Goal: Task Accomplishment & Management: Manage account settings

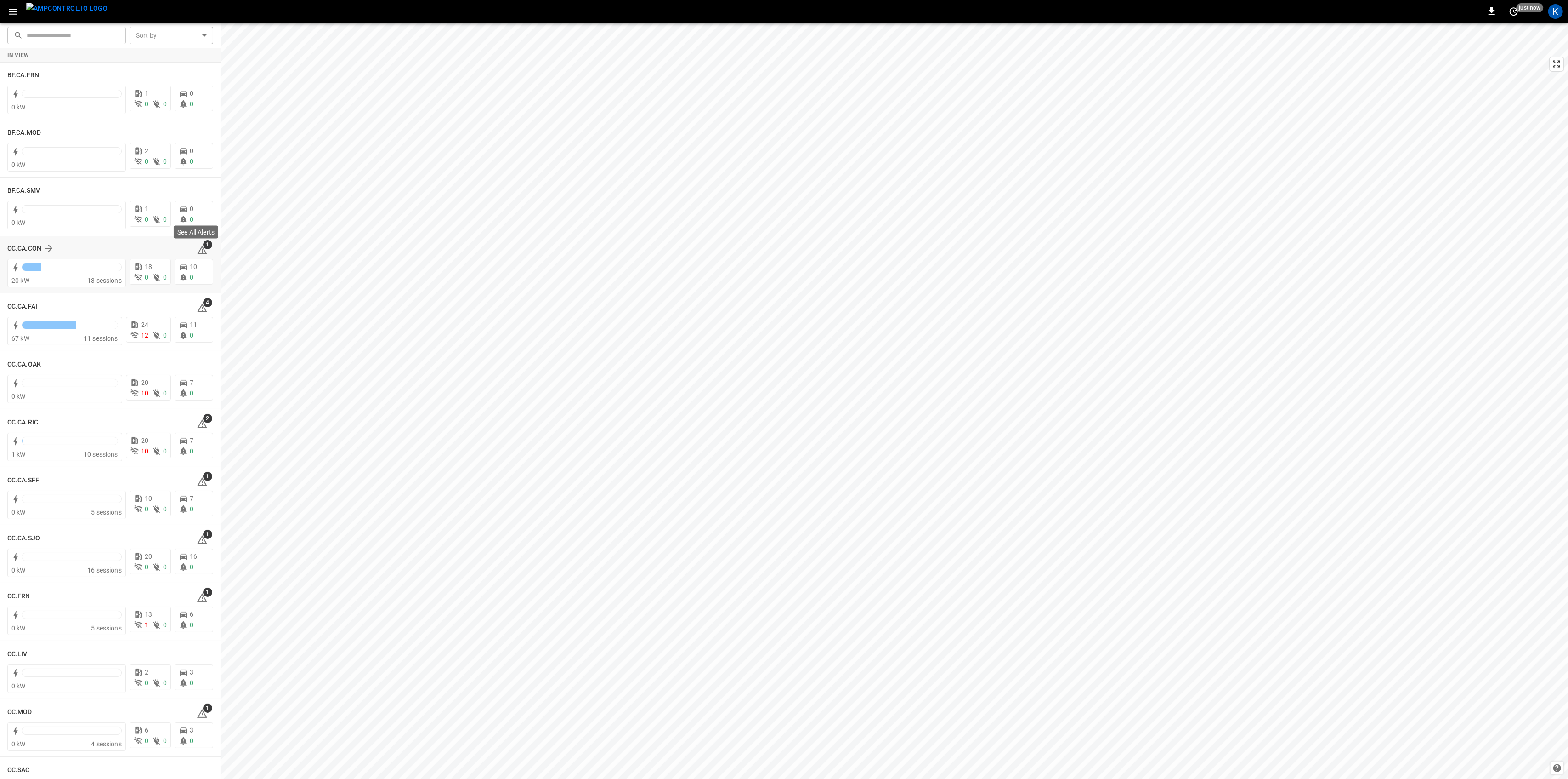
click at [203, 245] on span "1" at bounding box center [208, 244] width 9 height 9
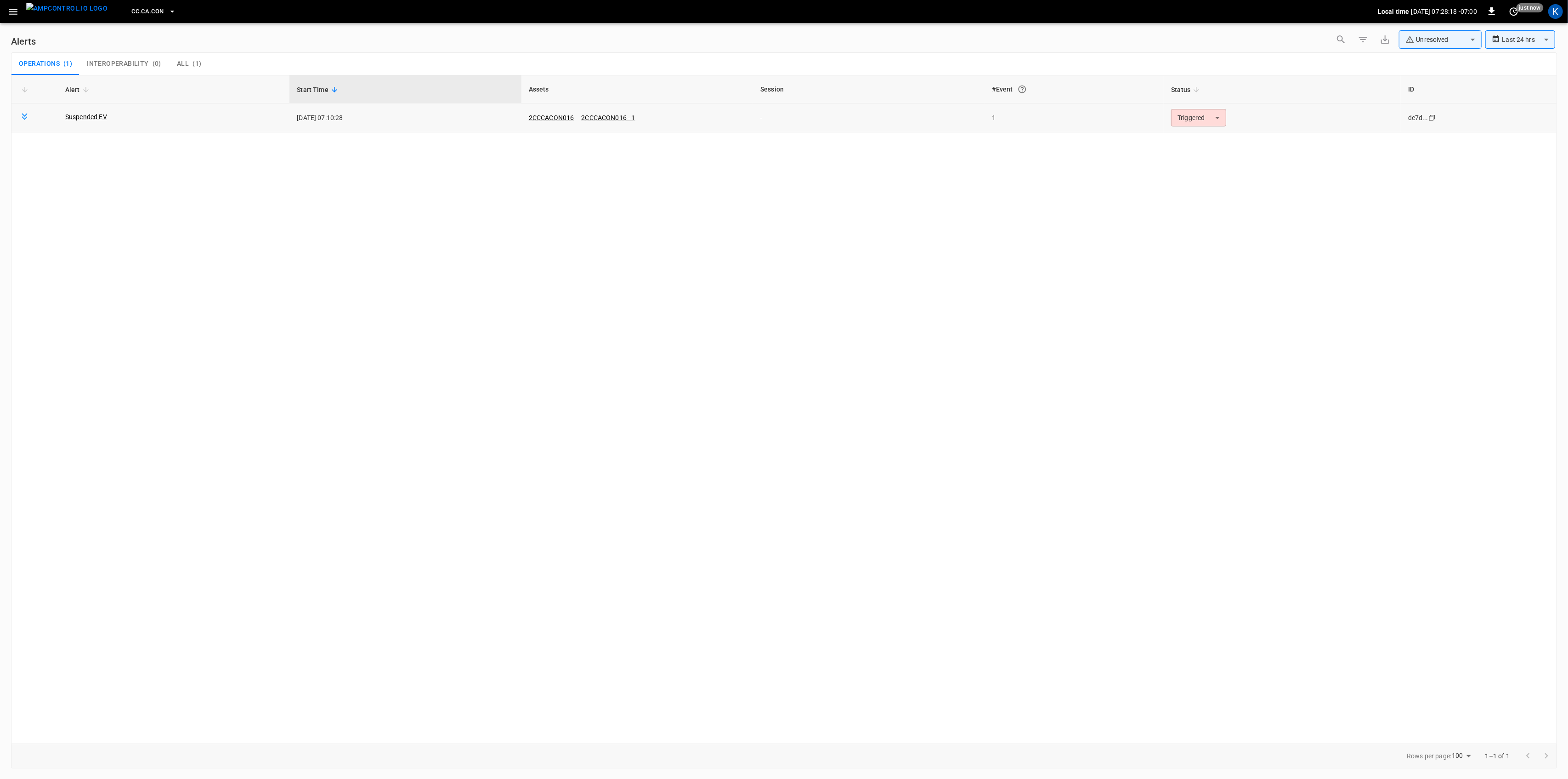
click at [1191, 123] on body "**********" at bounding box center [784, 387] width 1568 height 775
click at [1185, 139] on li "Resolved" at bounding box center [1197, 140] width 58 height 16
click at [12, 11] on icon "button" at bounding box center [13, 12] width 9 height 6
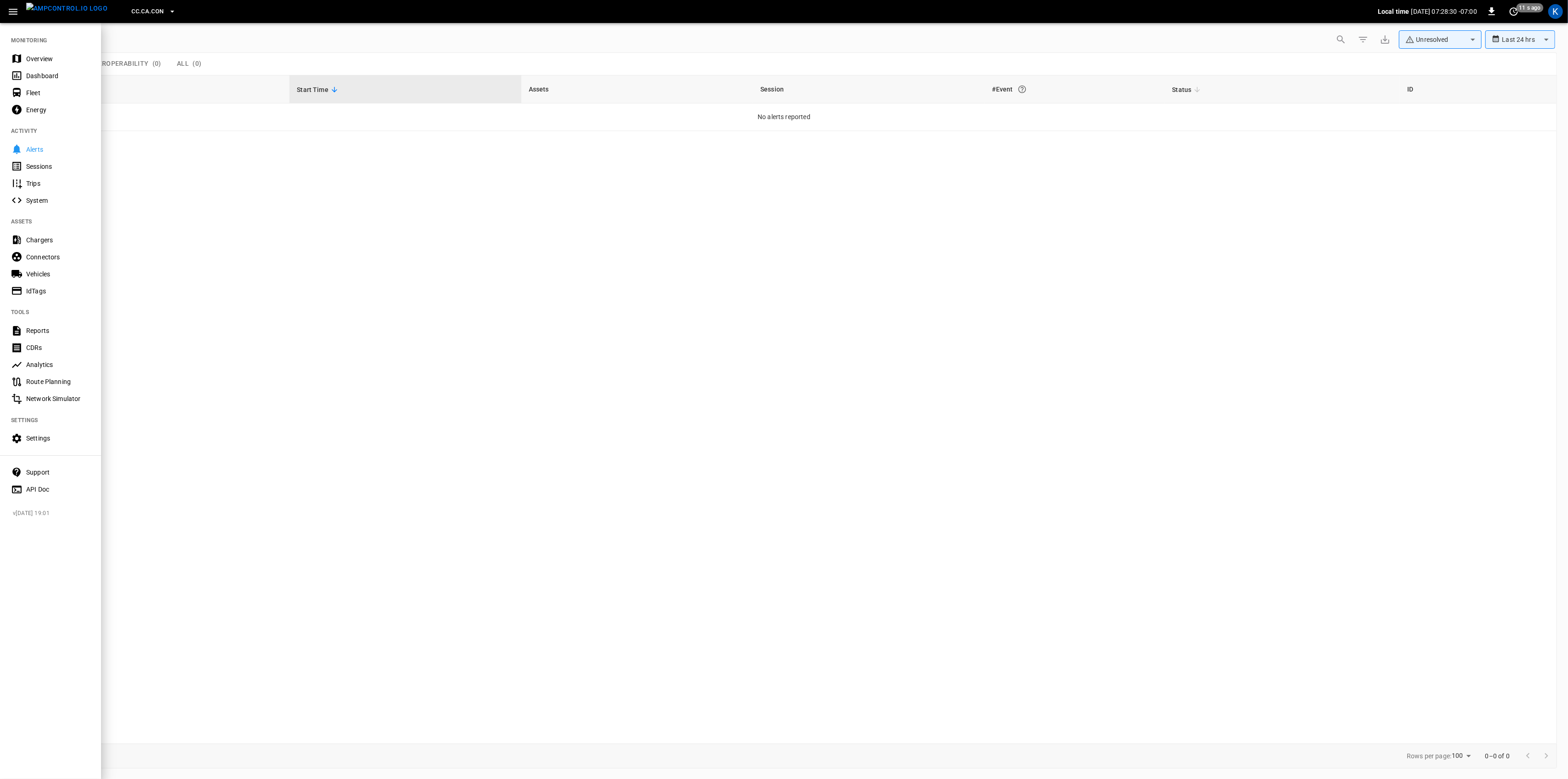
click at [29, 55] on div "Overview" at bounding box center [58, 58] width 64 height 9
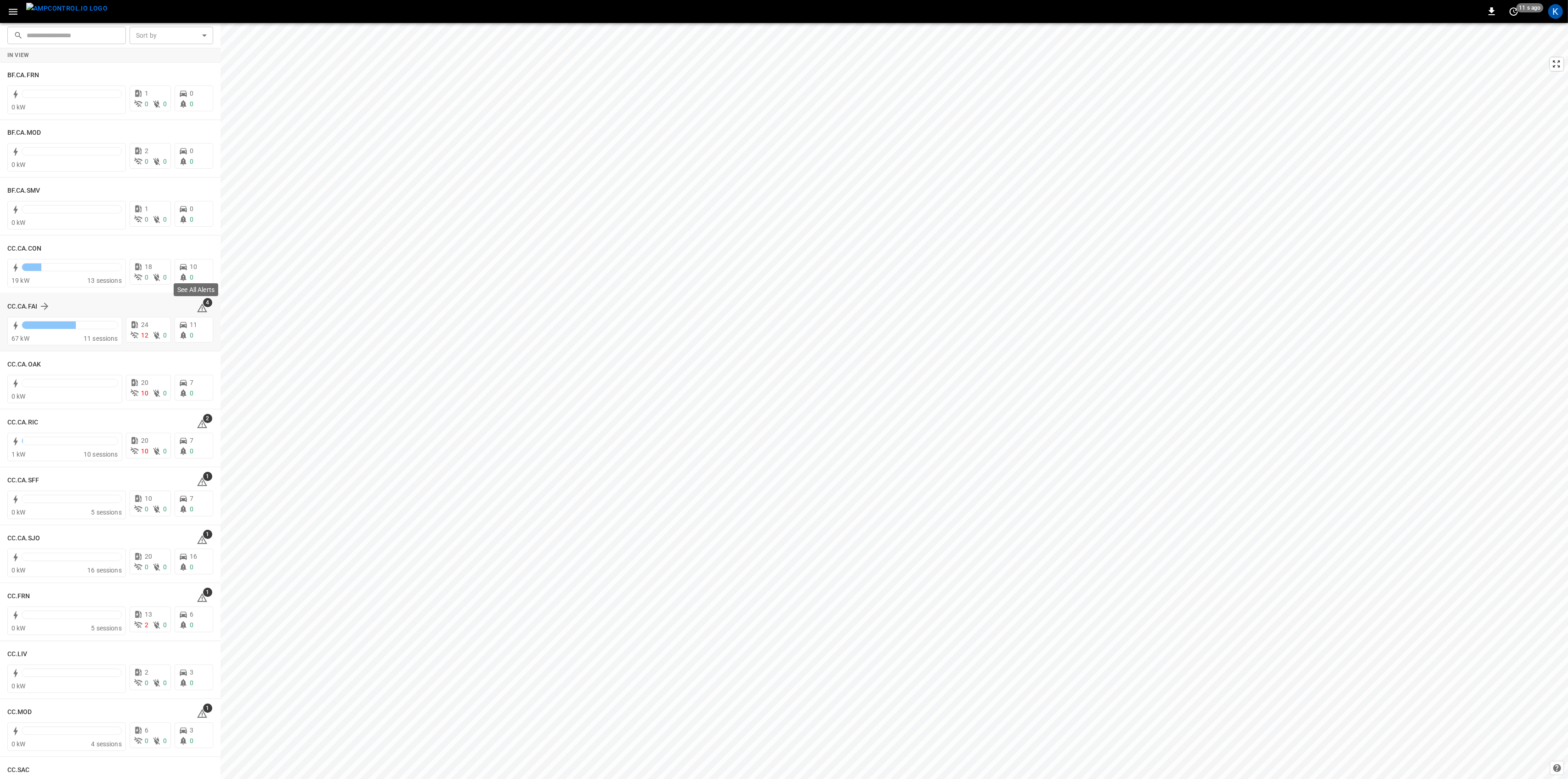
click at [203, 306] on span "4" at bounding box center [208, 302] width 9 height 9
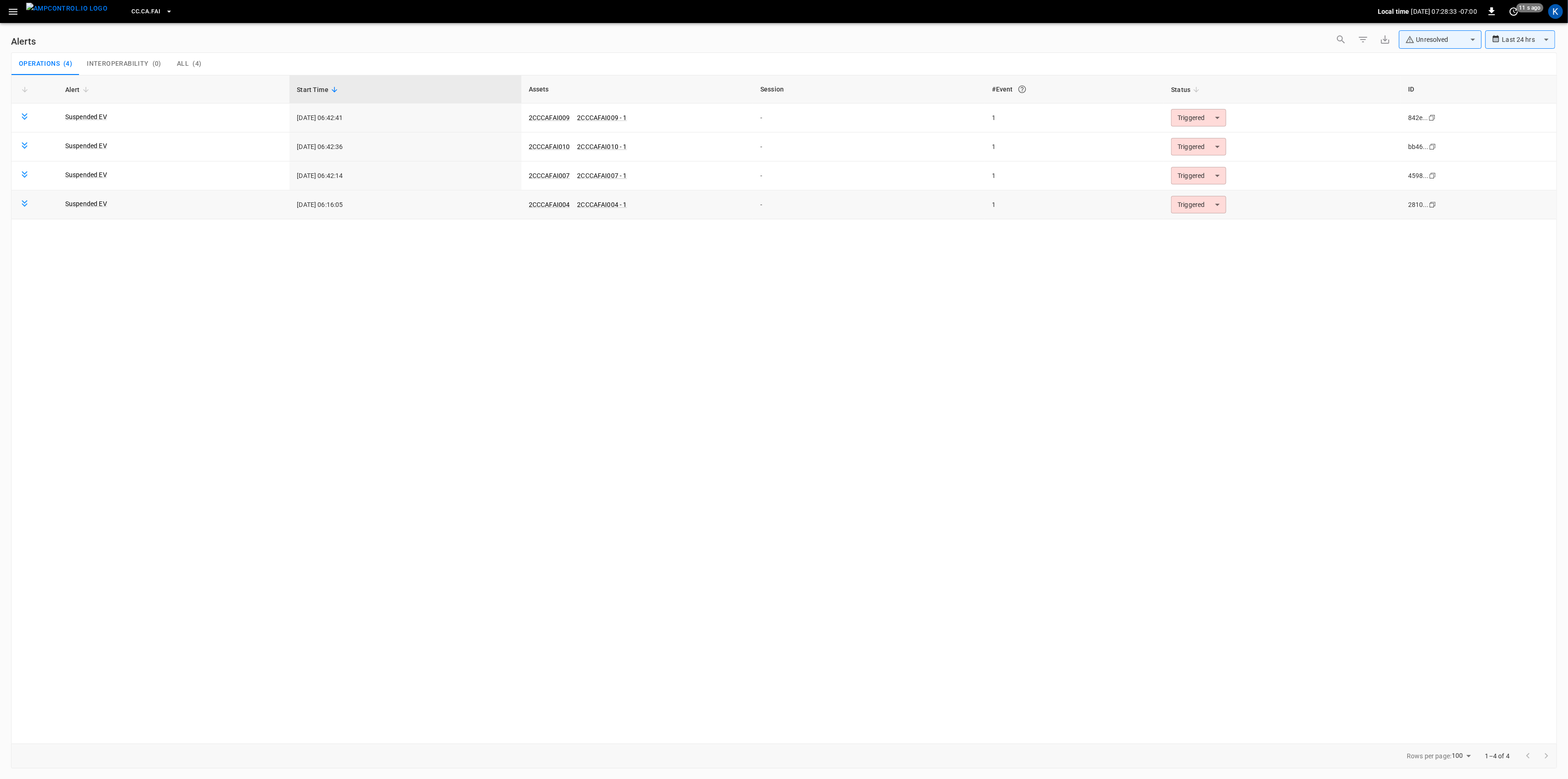
click at [1208, 207] on body "**********" at bounding box center [784, 387] width 1568 height 775
click at [1194, 224] on li "Resolved" at bounding box center [1197, 228] width 58 height 16
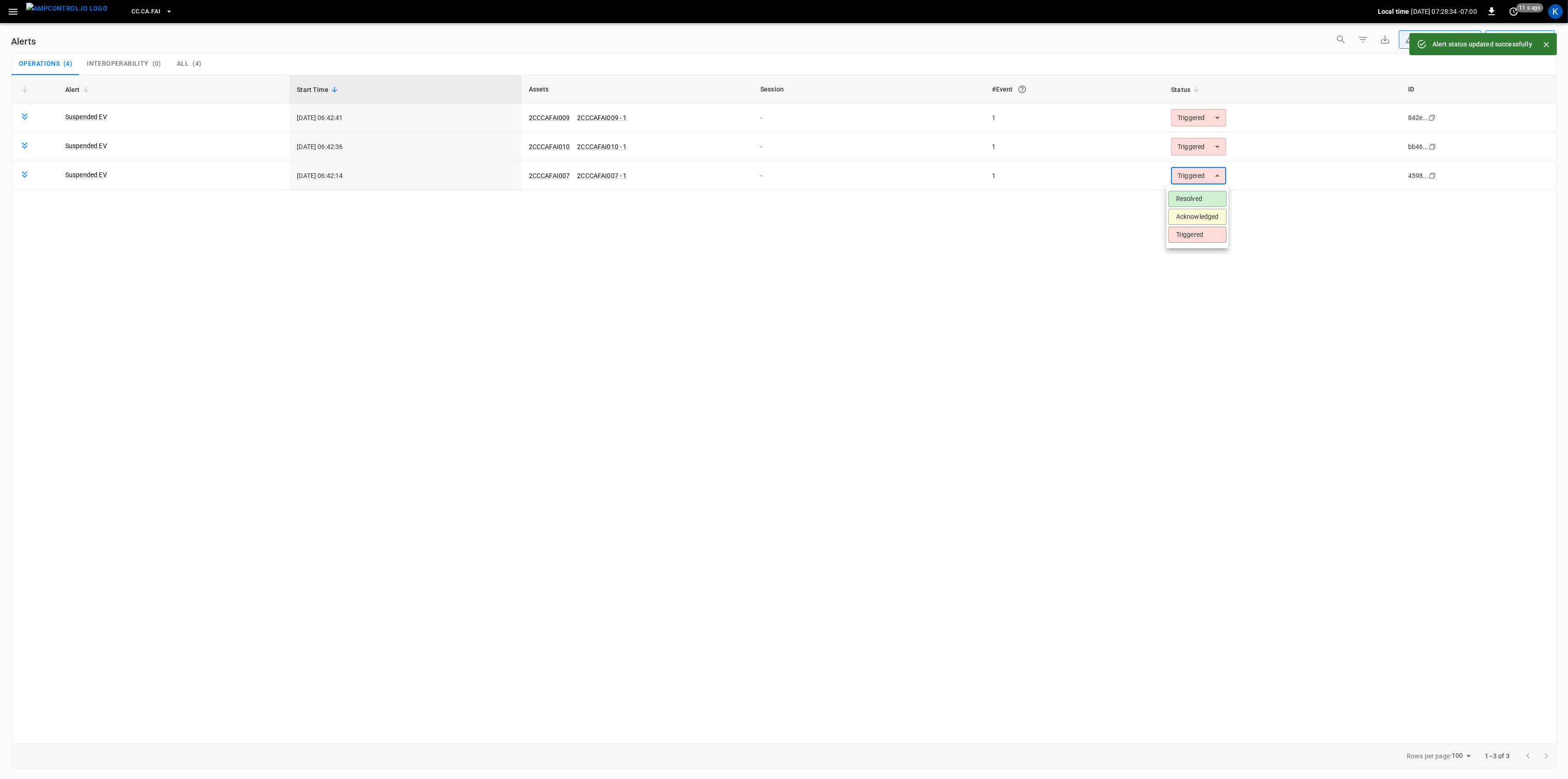
click at [1192, 175] on body "**********" at bounding box center [784, 387] width 1568 height 775
click at [1186, 202] on li "Resolved" at bounding box center [1197, 199] width 58 height 16
click at [1187, 146] on body "**********" at bounding box center [784, 387] width 1568 height 775
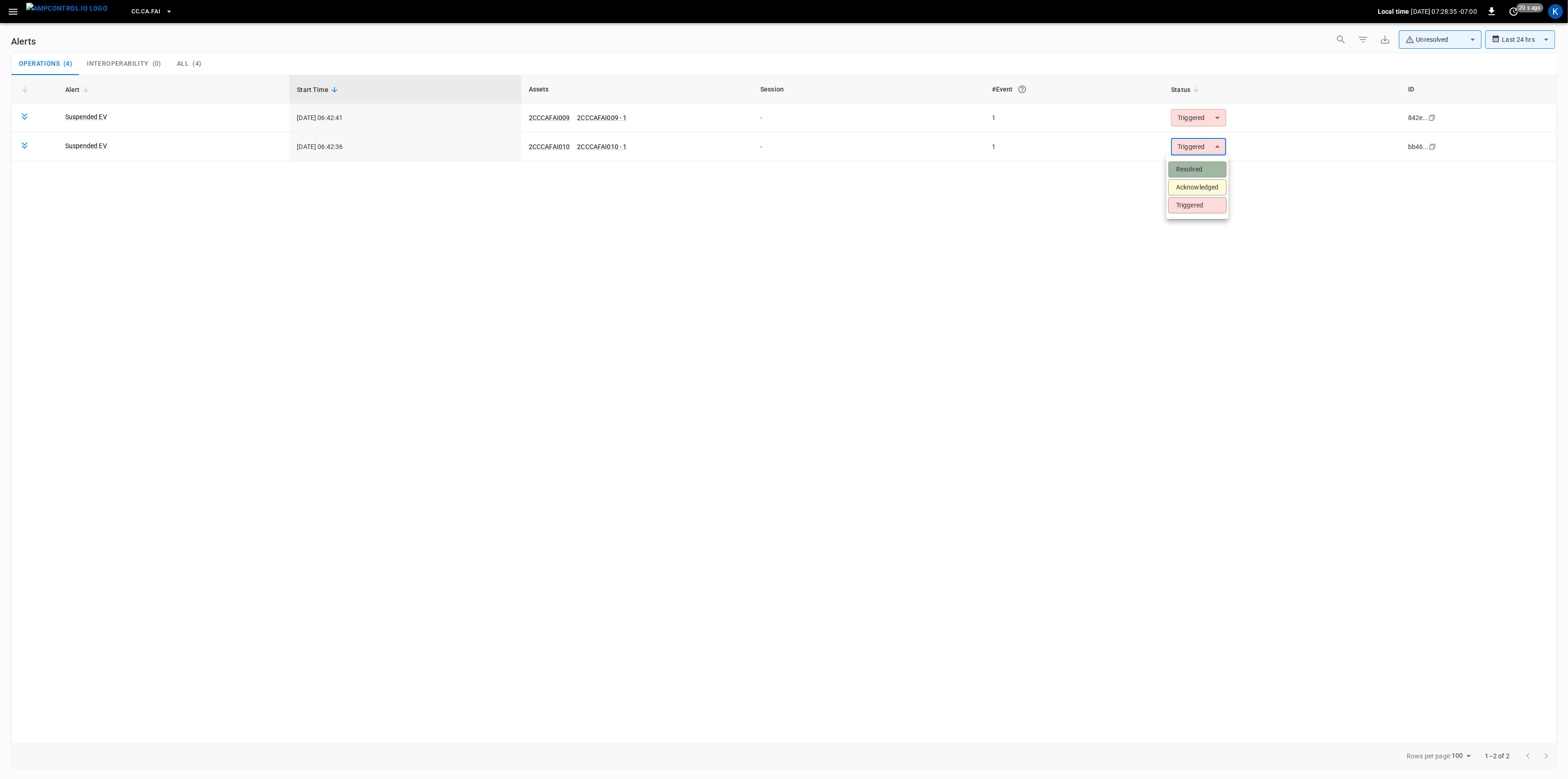
click at [1195, 167] on li "Resolved" at bounding box center [1197, 169] width 58 height 16
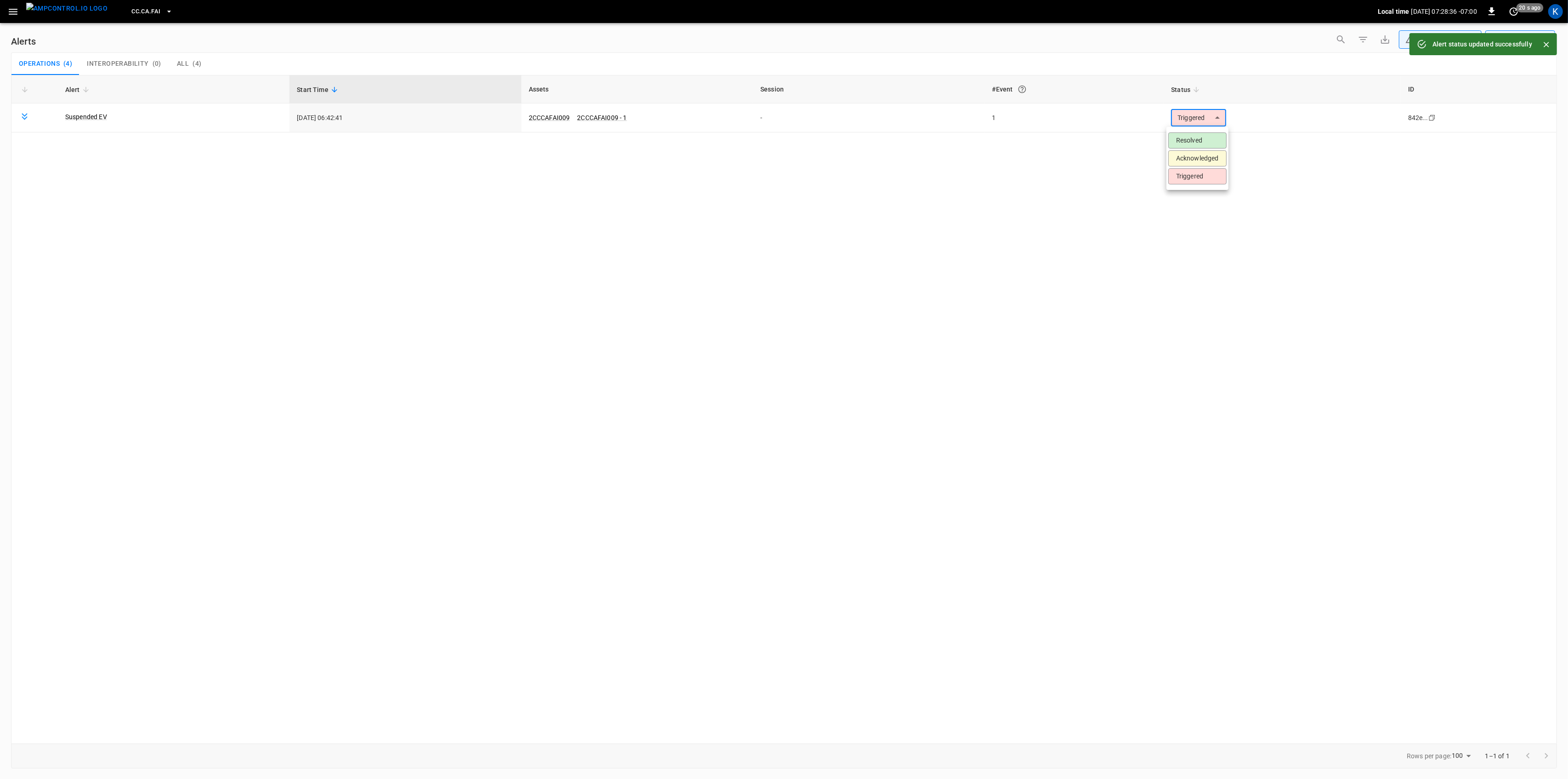
click at [1191, 120] on body "**********" at bounding box center [784, 387] width 1568 height 775
click at [1191, 138] on li "Resolved" at bounding box center [1197, 140] width 58 height 16
click at [166, 261] on div "Alert Start Time Assets Session #Event Status ID No alerts reported" at bounding box center [784, 409] width 1546 height 668
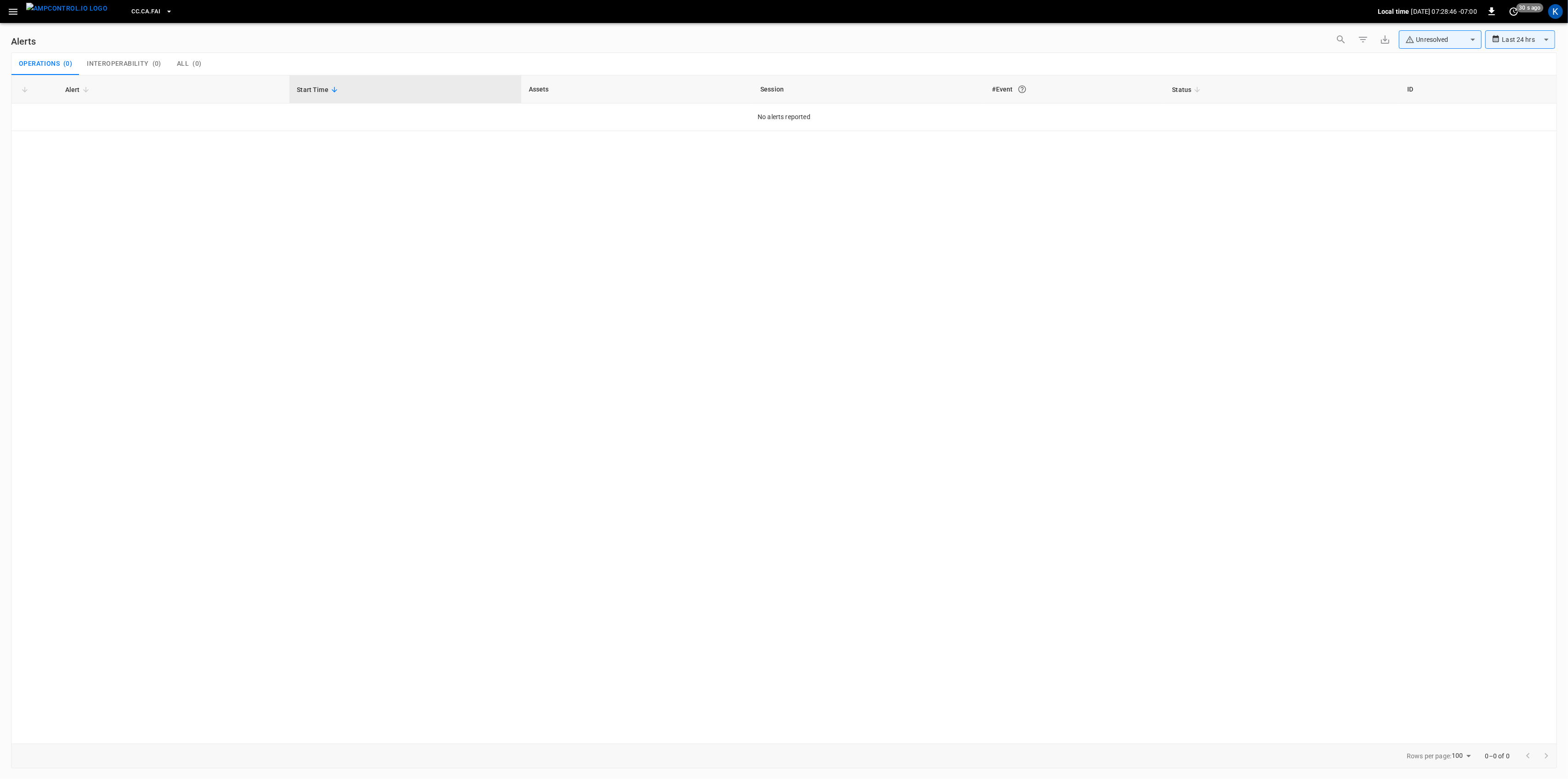
click at [10, 9] on icon "button" at bounding box center [13, 12] width 12 height 12
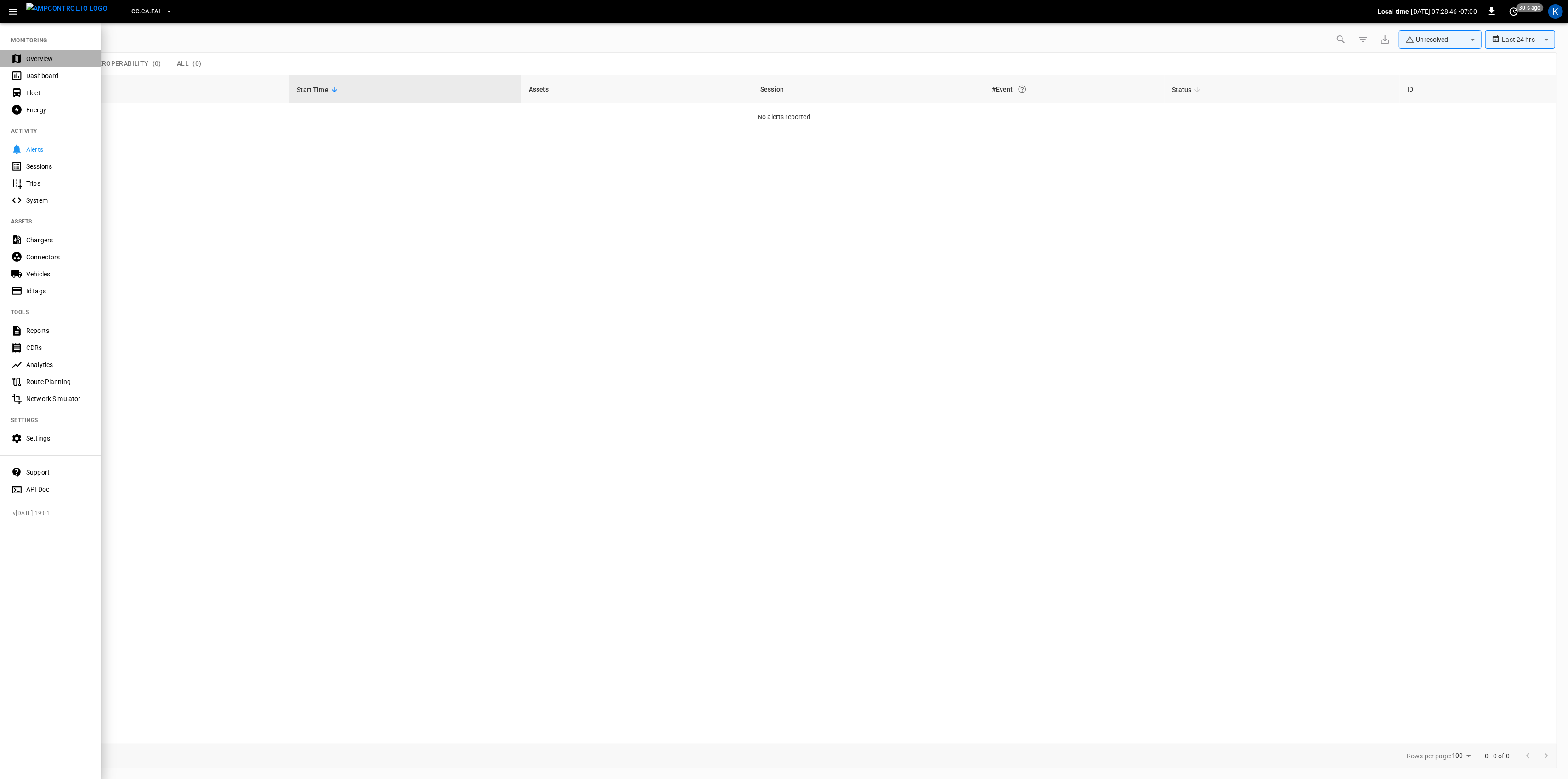
click at [25, 52] on div "Overview" at bounding box center [51, 58] width 101 height 17
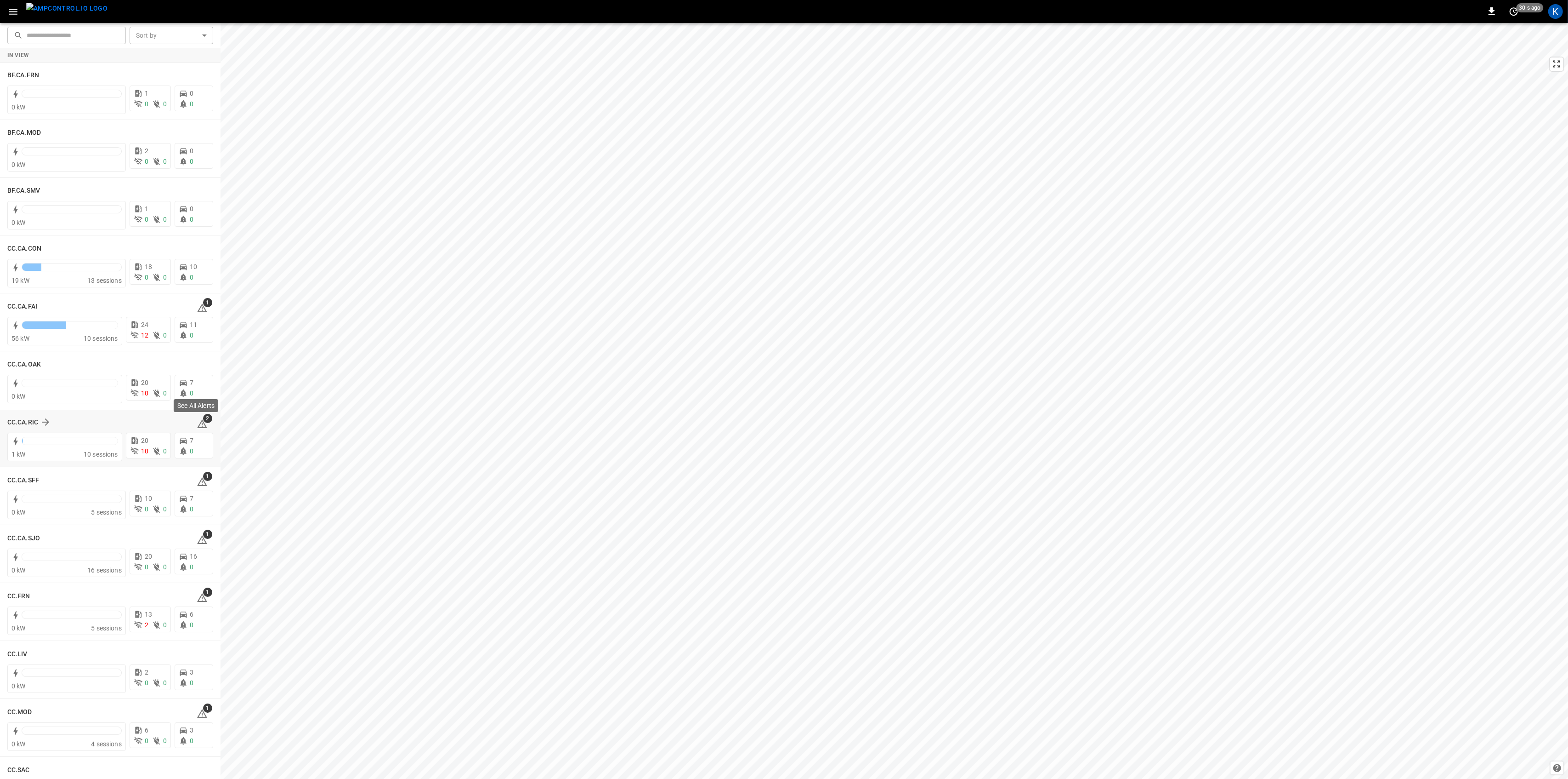
click at [203, 420] on span "2" at bounding box center [208, 418] width 9 height 9
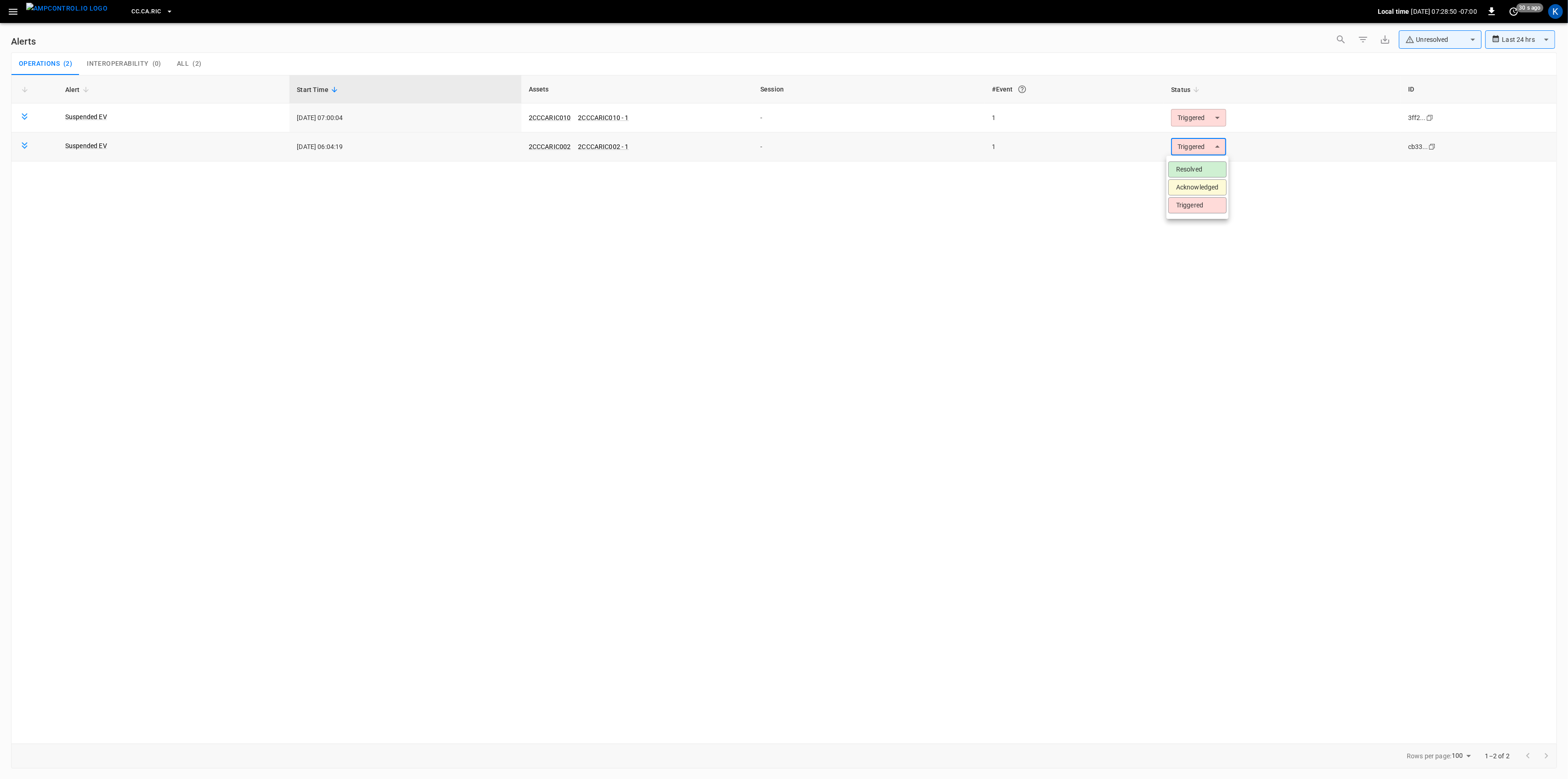
click at [1197, 149] on body "**********" at bounding box center [784, 387] width 1568 height 775
click at [1193, 169] on li "Resolved" at bounding box center [1197, 169] width 58 height 16
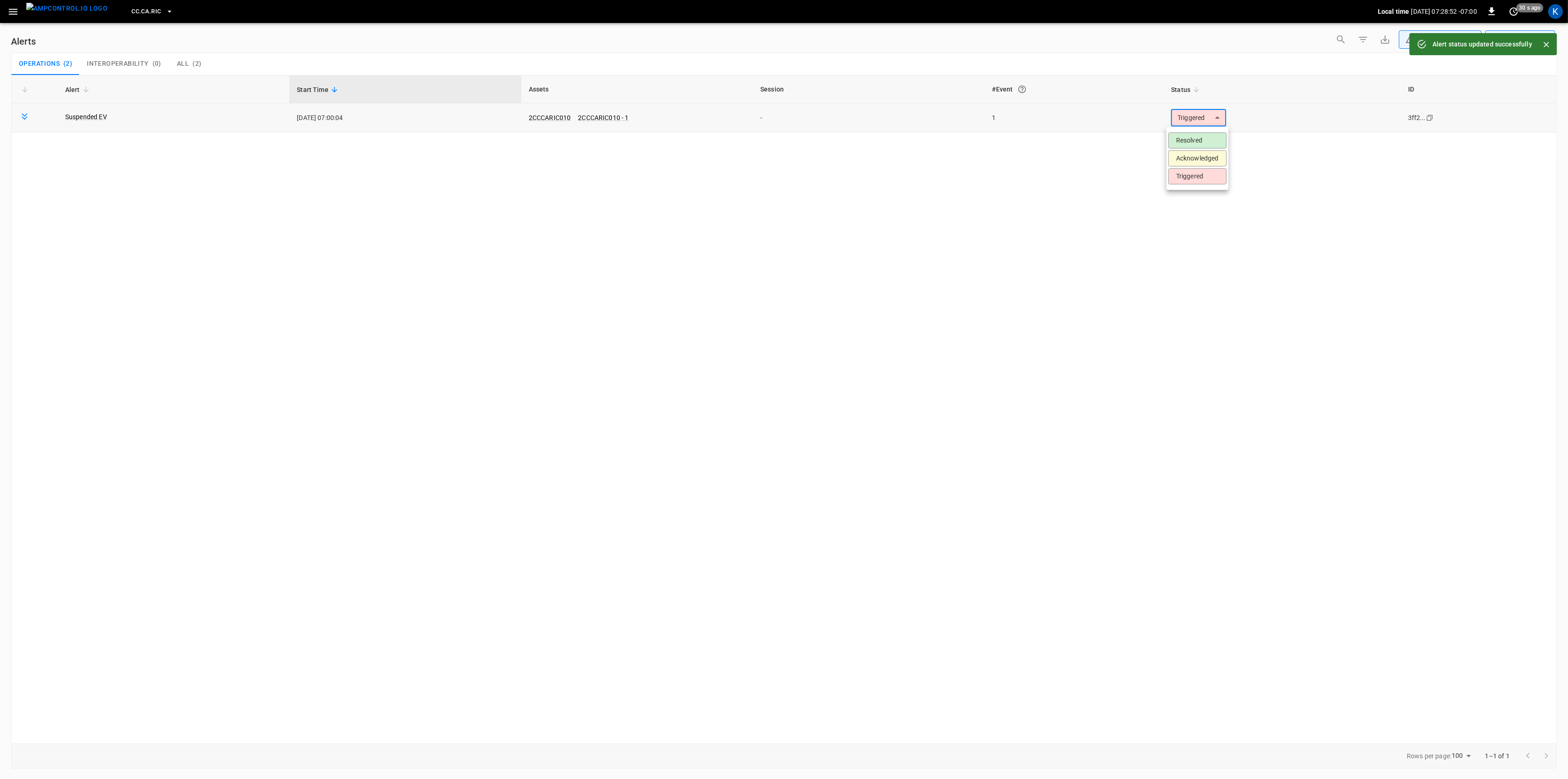
click at [1200, 119] on body "**********" at bounding box center [784, 387] width 1568 height 775
click at [1191, 143] on li "Resolved" at bounding box center [1197, 140] width 58 height 16
click at [10, 15] on icon "button" at bounding box center [13, 12] width 12 height 12
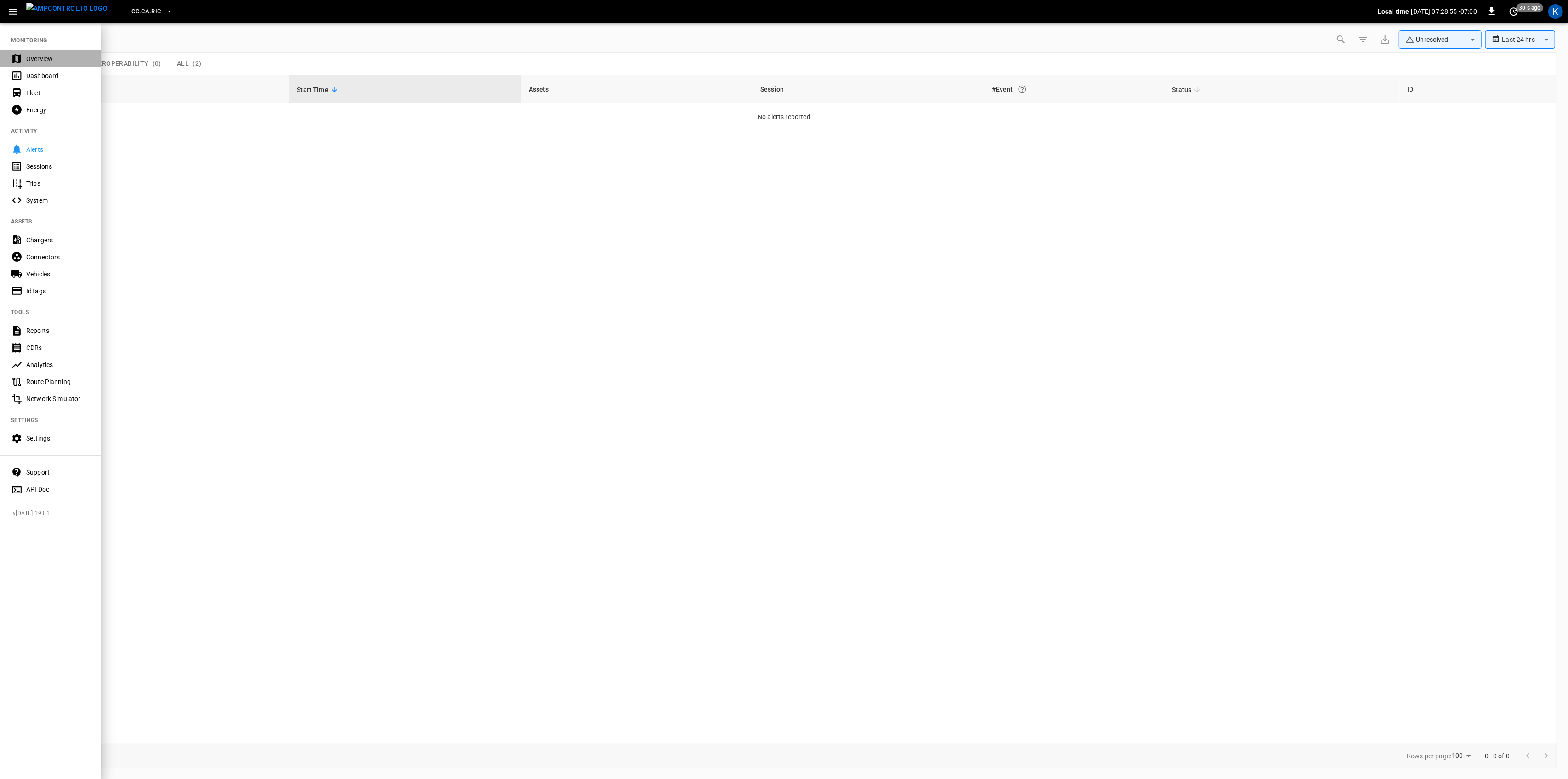
click at [30, 59] on div "Overview" at bounding box center [58, 58] width 64 height 9
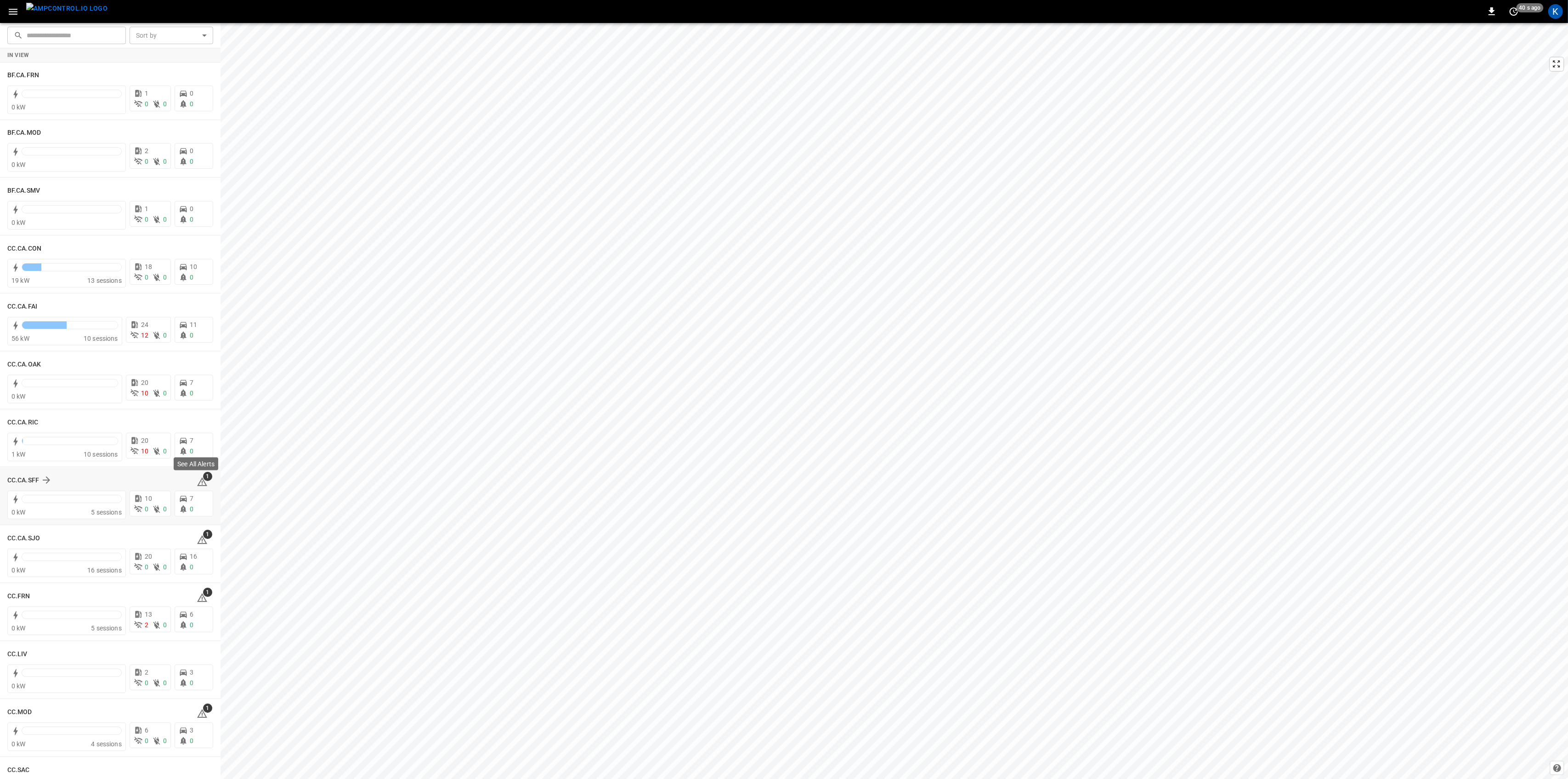
click at [197, 478] on icon at bounding box center [202, 482] width 11 height 11
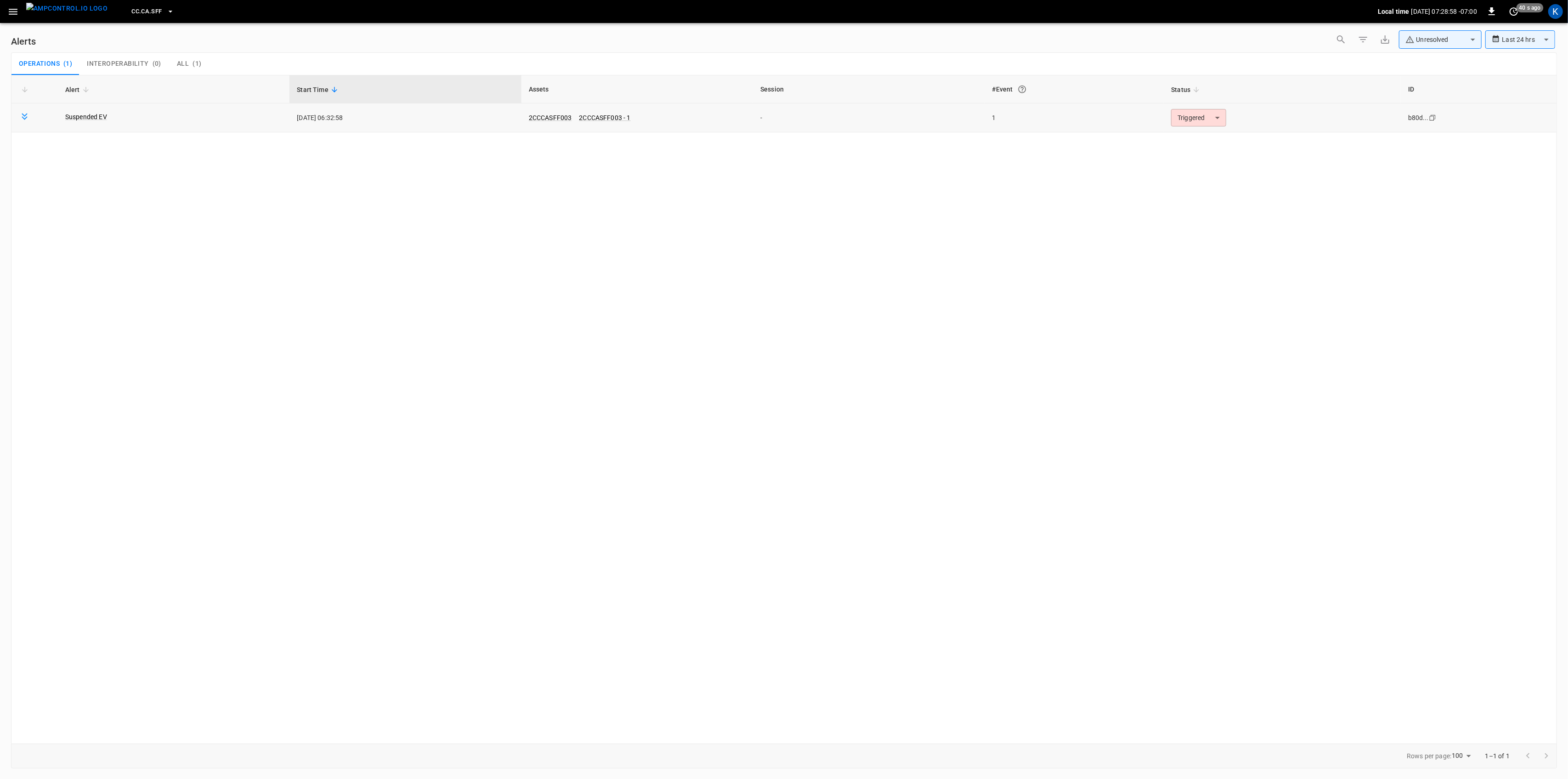
click at [1195, 124] on body "**********" at bounding box center [784, 387] width 1568 height 775
click at [1202, 139] on li "Resolved" at bounding box center [1197, 140] width 58 height 16
click at [9, 9] on icon "button" at bounding box center [13, 12] width 12 height 12
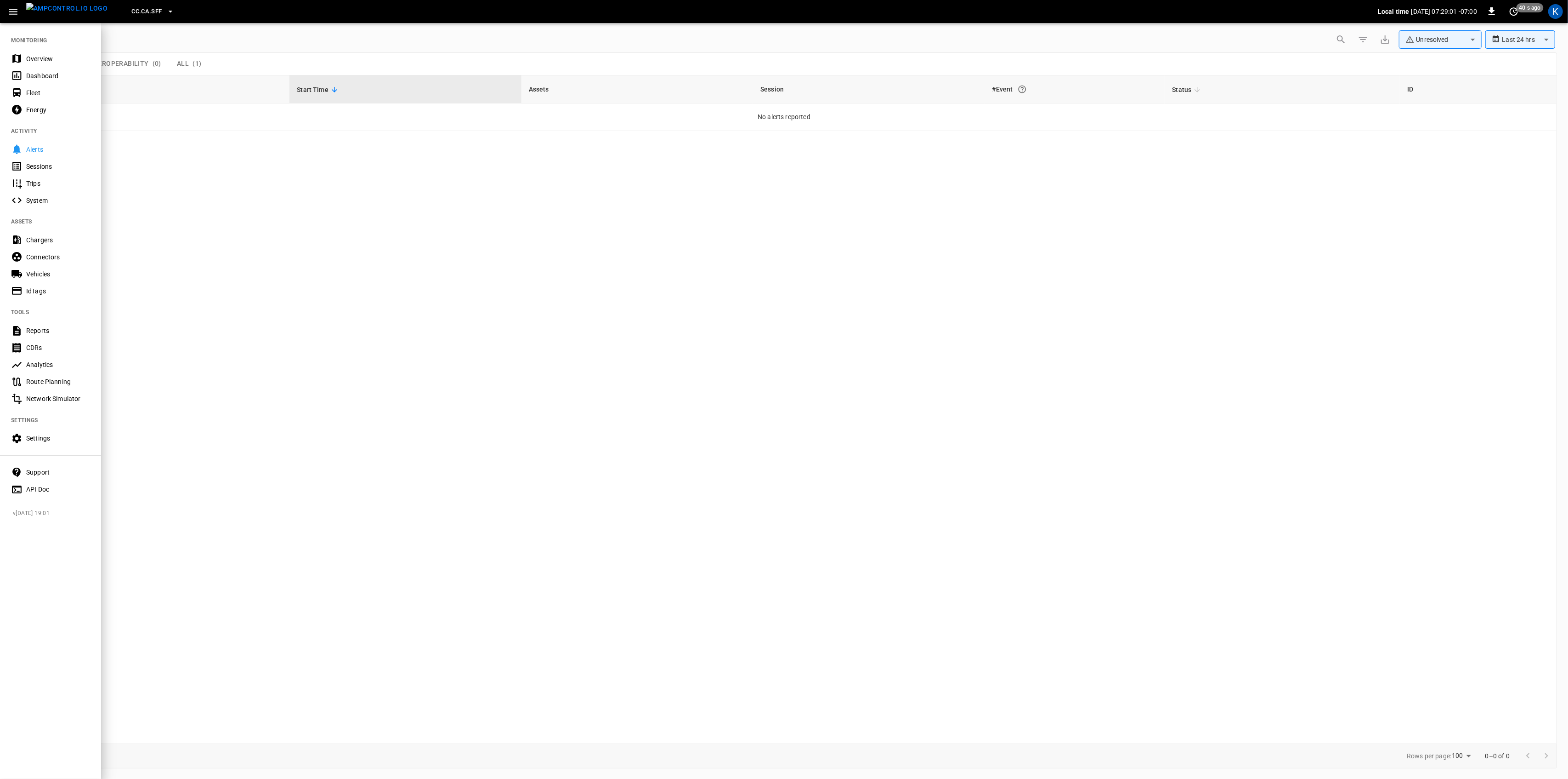
click at [30, 52] on div "Overview" at bounding box center [51, 58] width 101 height 17
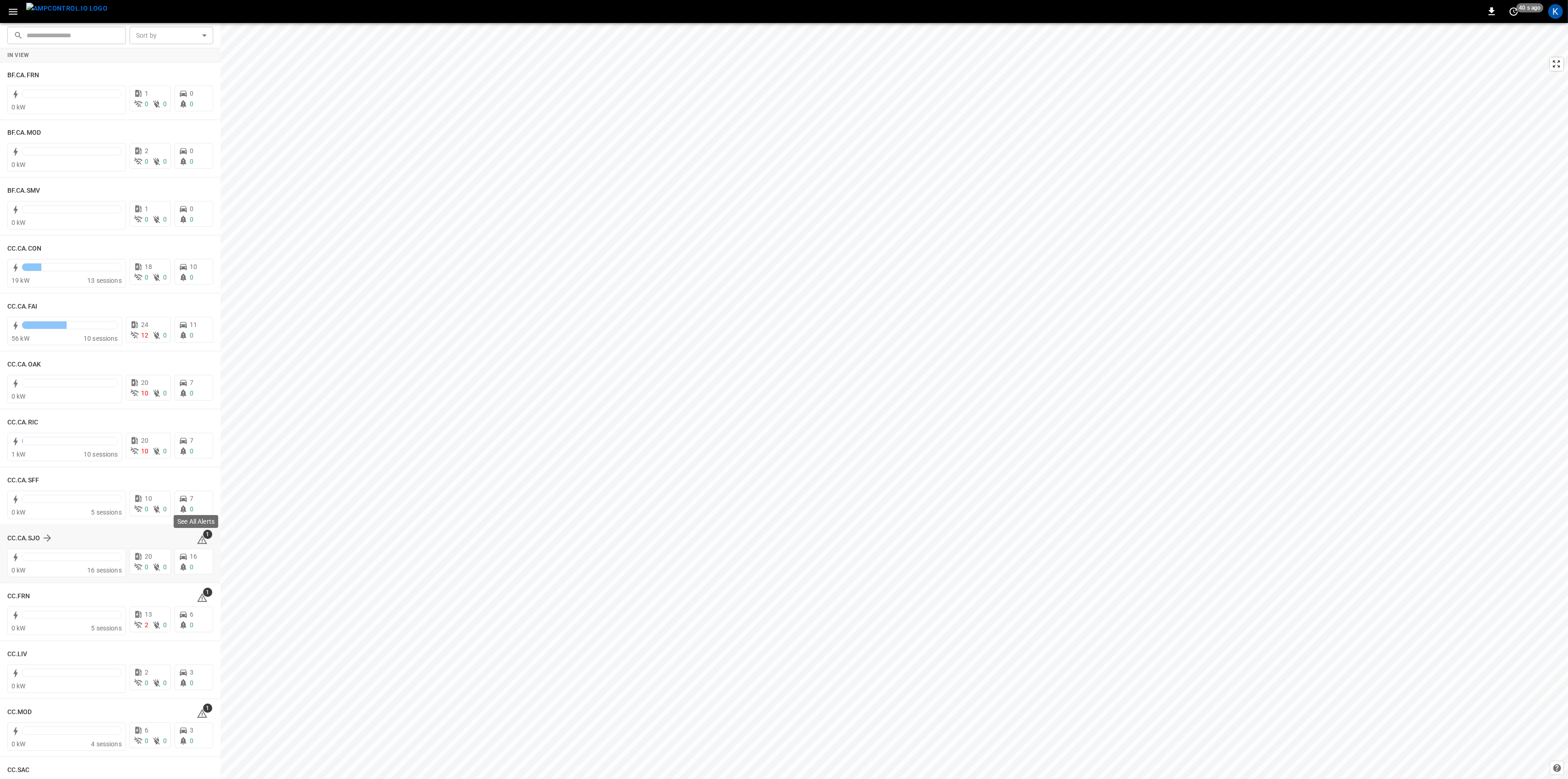
click at [203, 537] on span "1" at bounding box center [208, 534] width 9 height 9
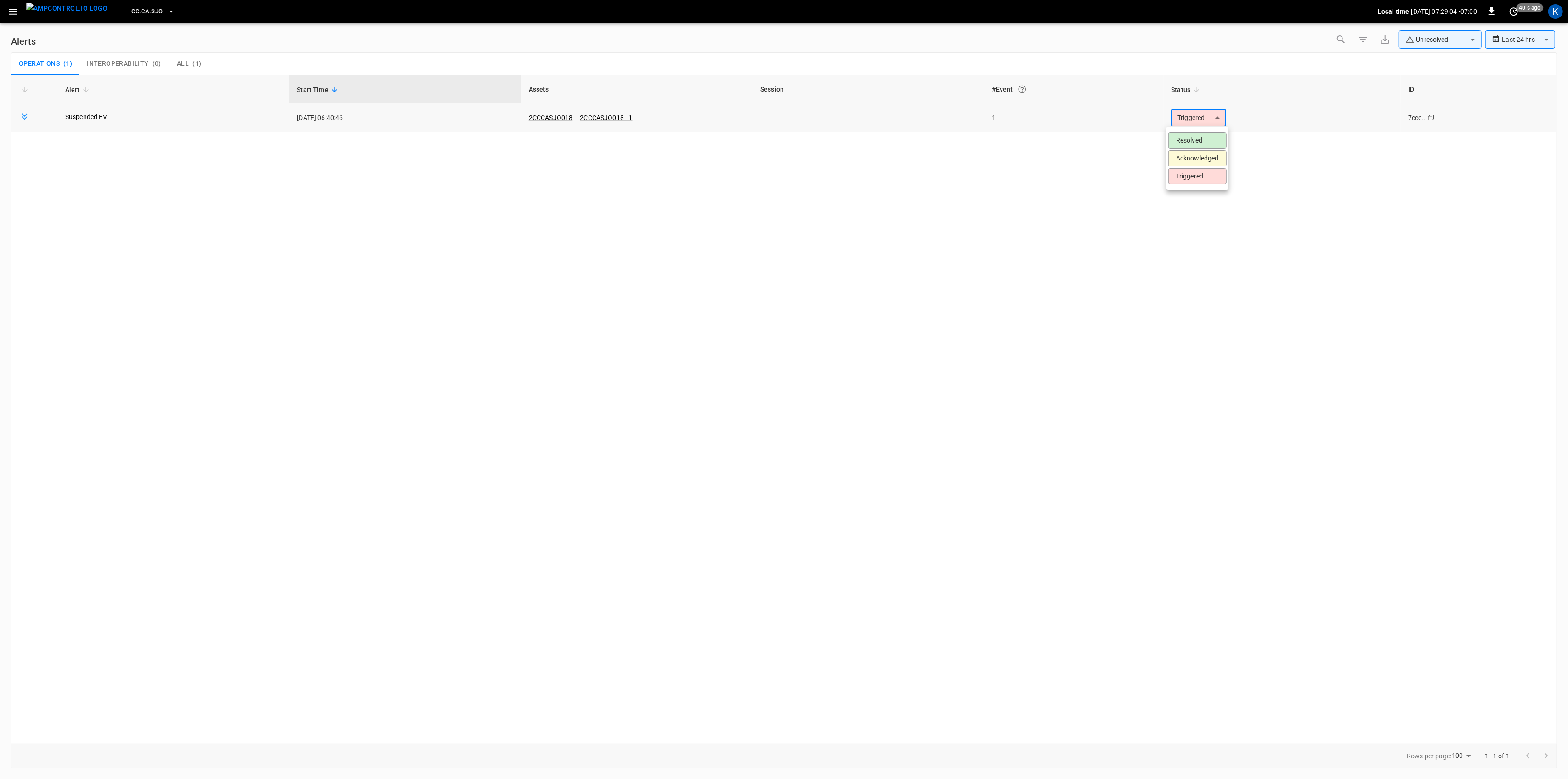
click at [1199, 123] on body "**********" at bounding box center [784, 387] width 1568 height 775
click at [1199, 140] on li "Resolved" at bounding box center [1197, 140] width 58 height 16
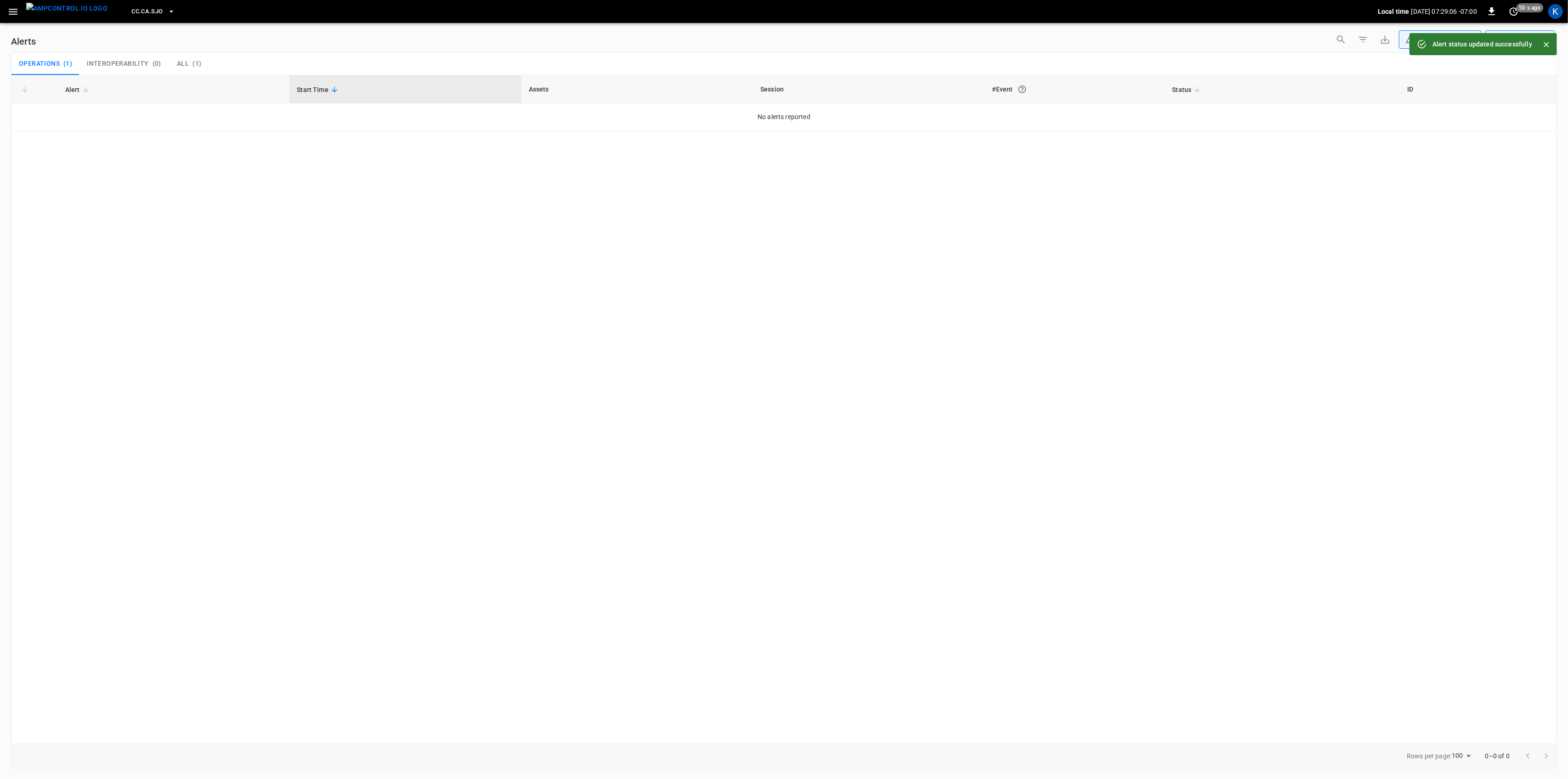
click at [9, 13] on icon "button" at bounding box center [13, 12] width 12 height 12
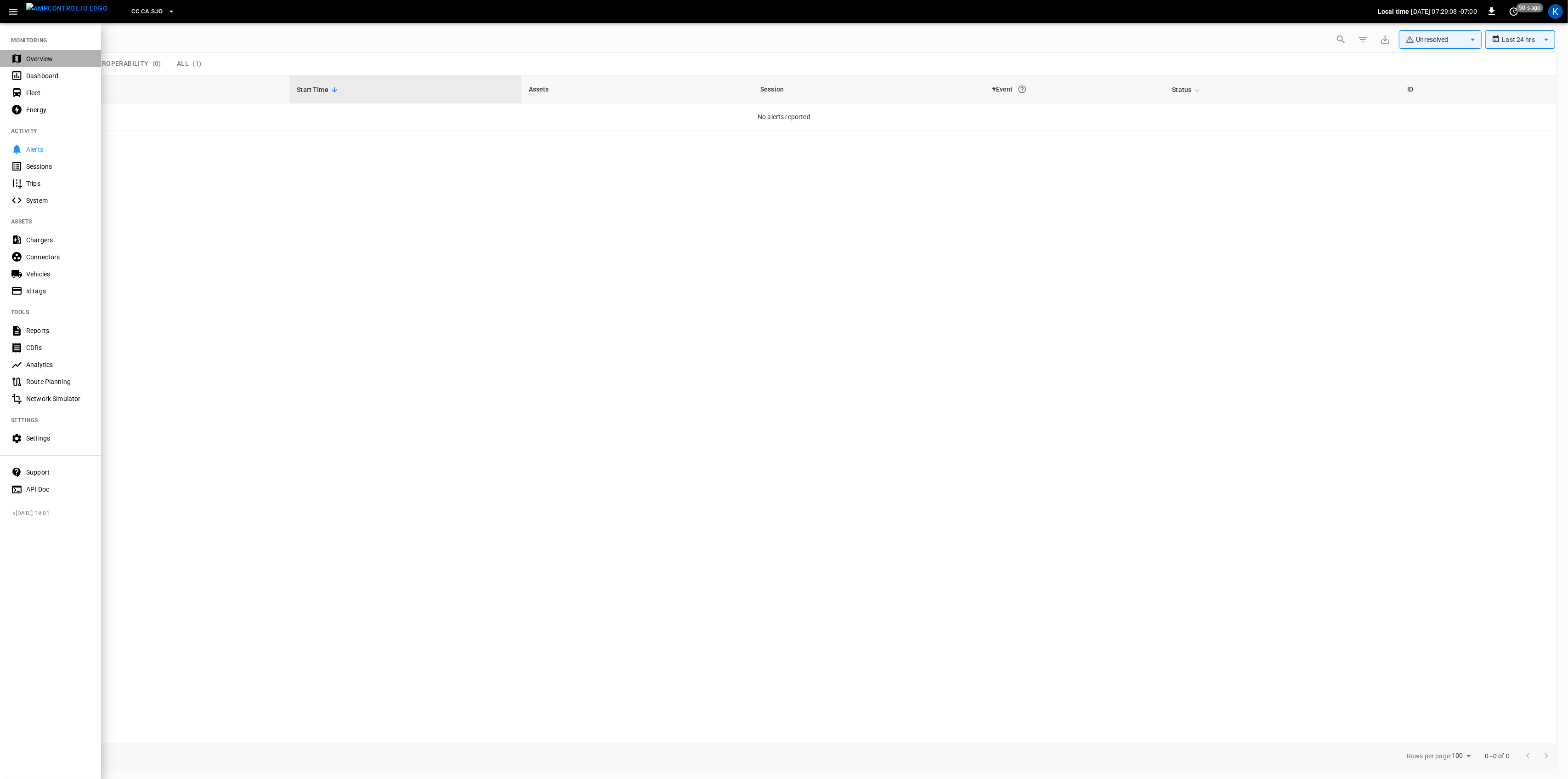
click at [35, 55] on div "Overview" at bounding box center [58, 58] width 64 height 9
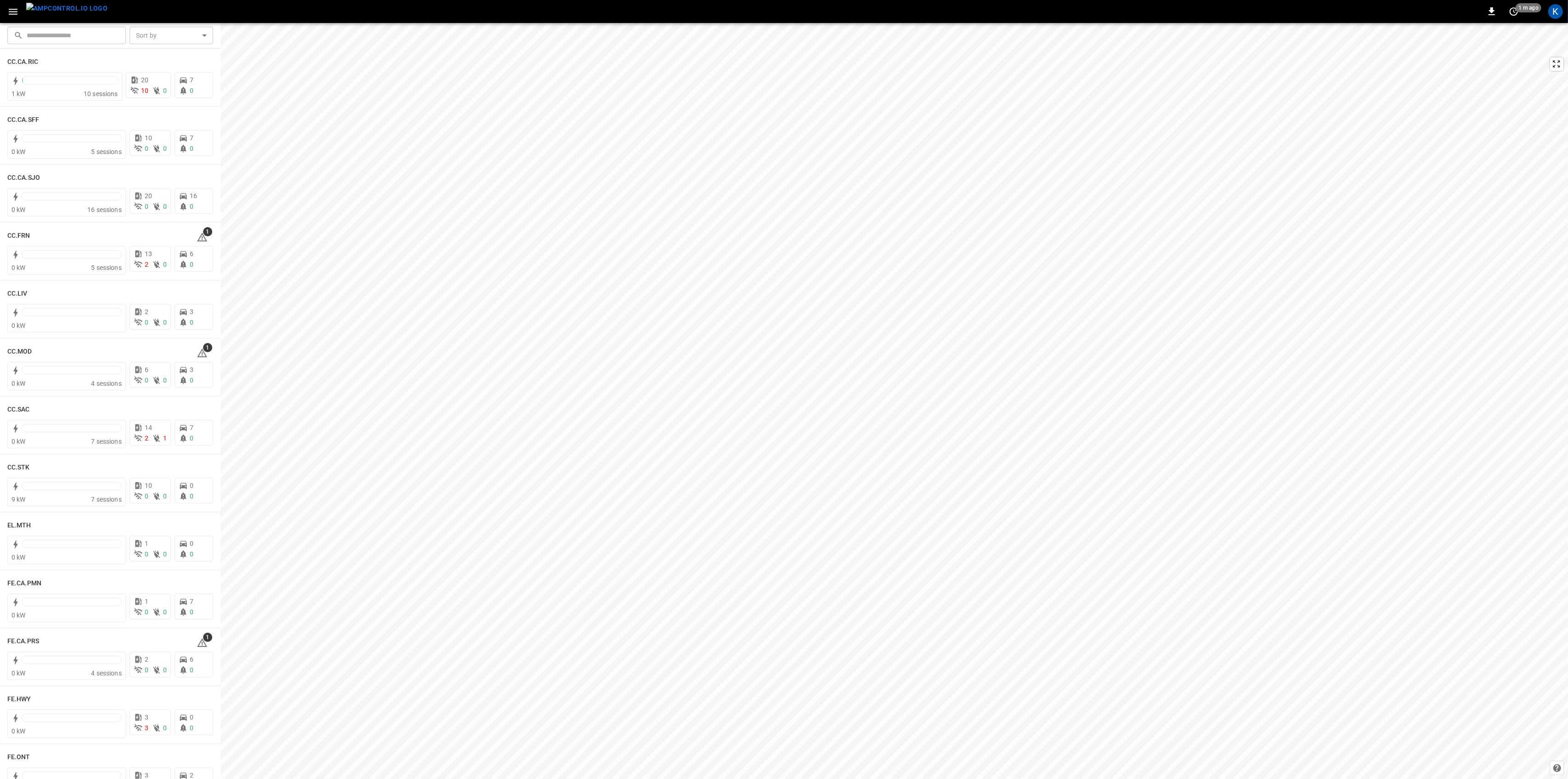
scroll to position [429, 0]
click at [203, 166] on span "1" at bounding box center [208, 163] width 9 height 9
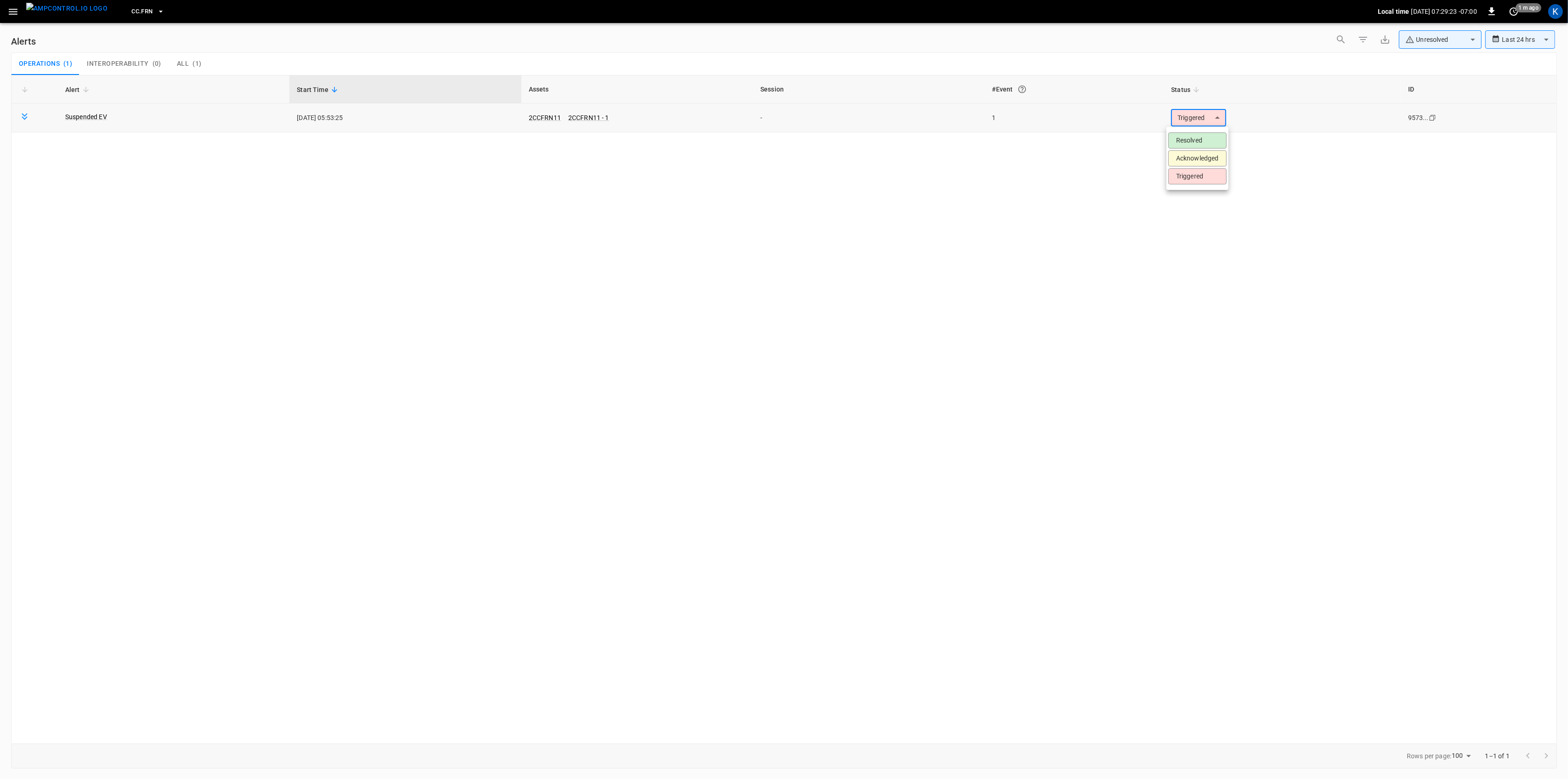
click at [1200, 122] on body "**********" at bounding box center [784, 387] width 1568 height 775
click at [1198, 139] on li "Resolved" at bounding box center [1197, 140] width 58 height 16
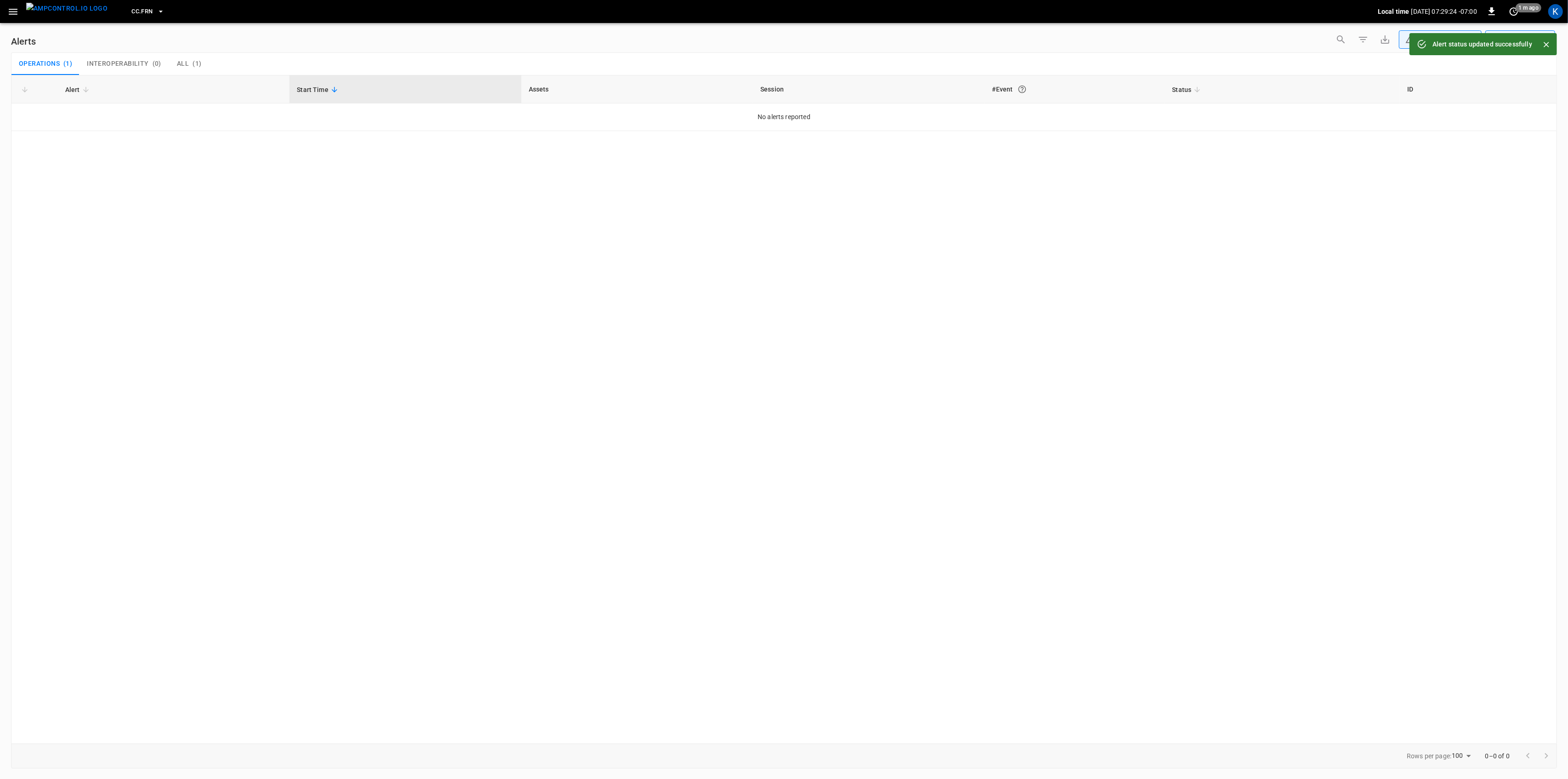
click at [11, 10] on icon "button" at bounding box center [13, 12] width 12 height 12
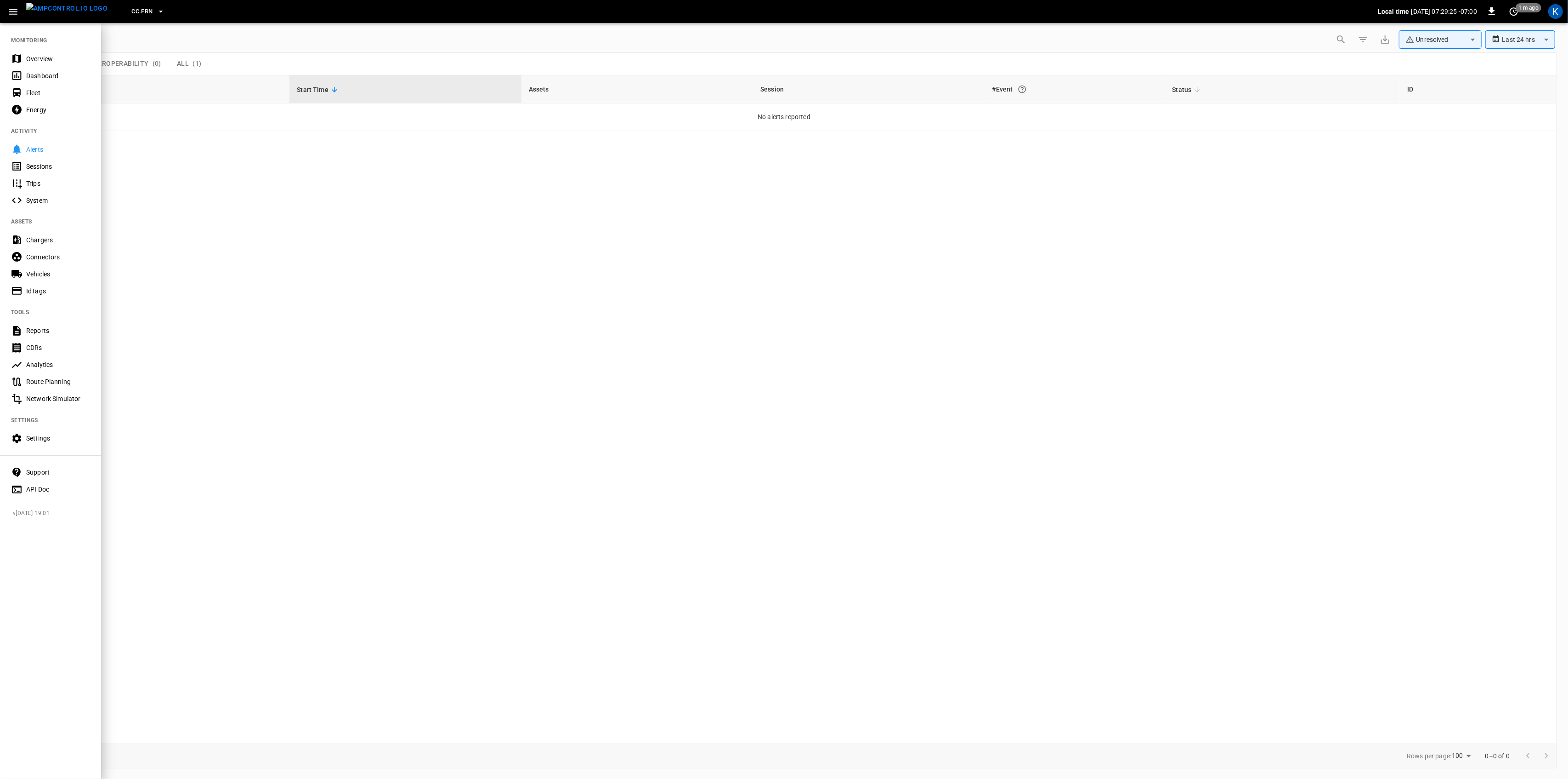
click at [24, 59] on div "Overview" at bounding box center [51, 58] width 101 height 17
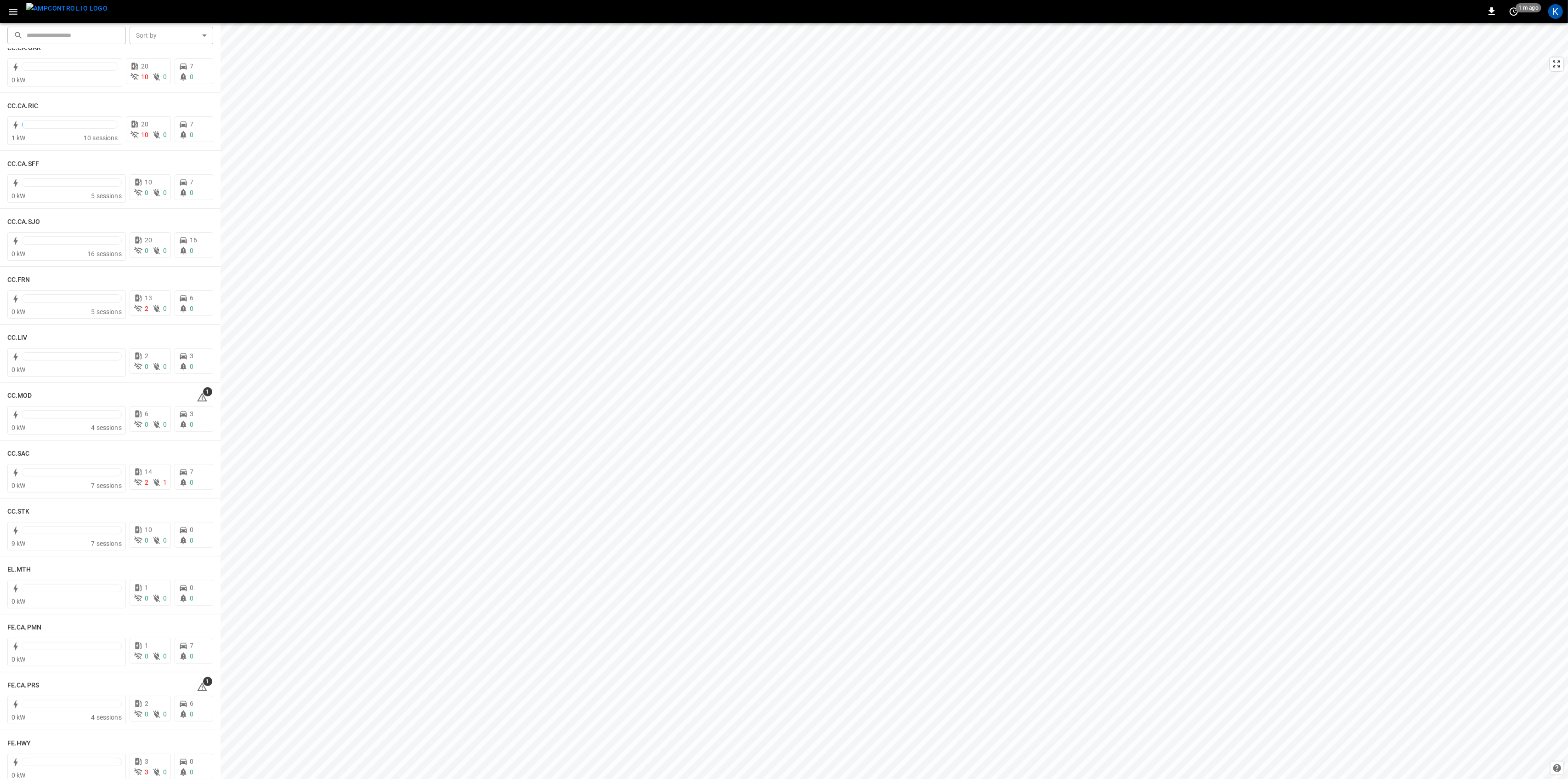
scroll to position [429, 0]
click at [201, 284] on icon at bounding box center [202, 286] width 1 height 4
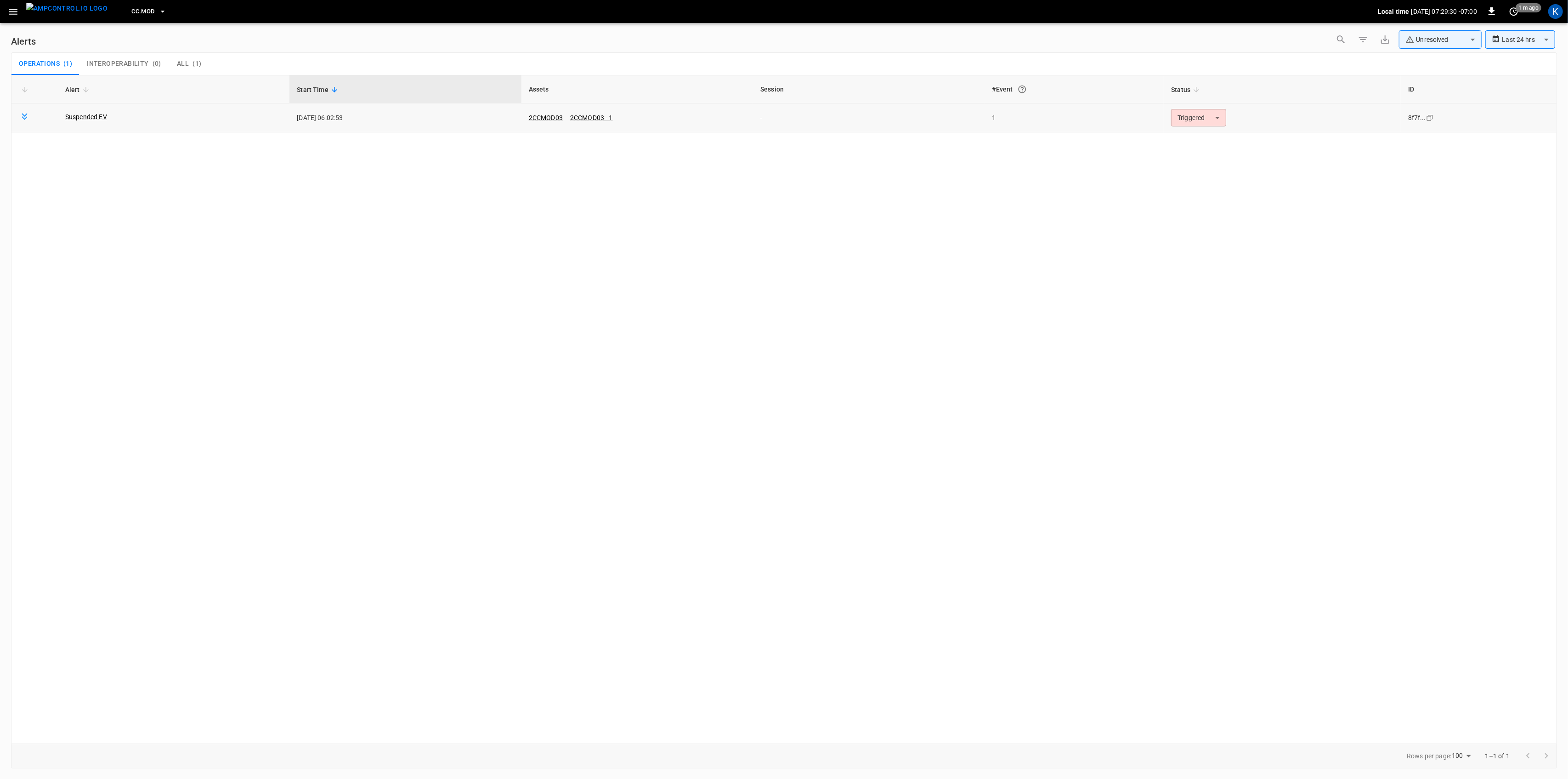
click at [1193, 115] on body "**********" at bounding box center [784, 387] width 1568 height 775
click at [1185, 144] on li "Resolved" at bounding box center [1197, 140] width 58 height 16
click at [12, 14] on icon "button" at bounding box center [13, 12] width 9 height 6
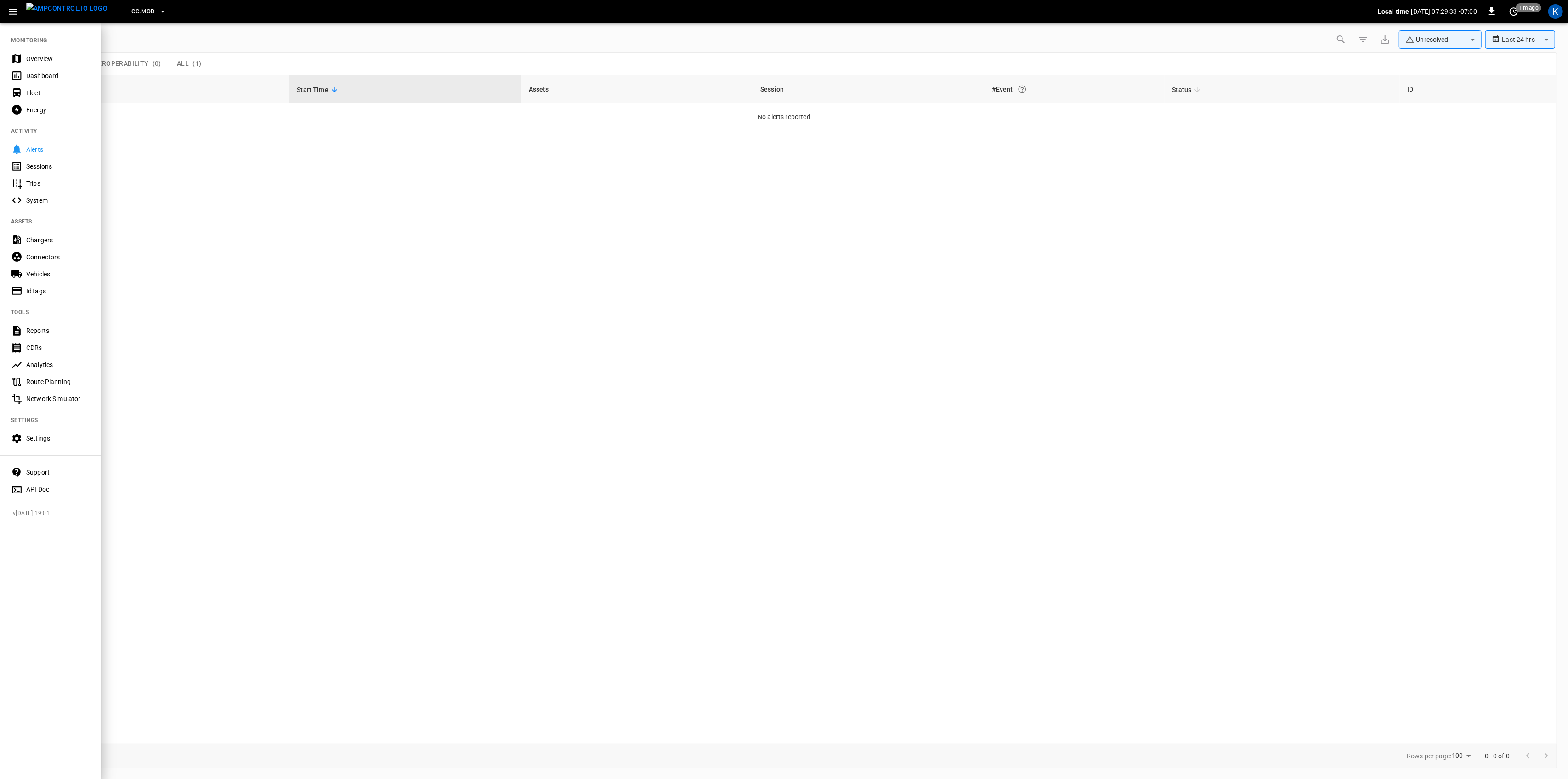
click at [28, 59] on div "Overview" at bounding box center [58, 58] width 64 height 9
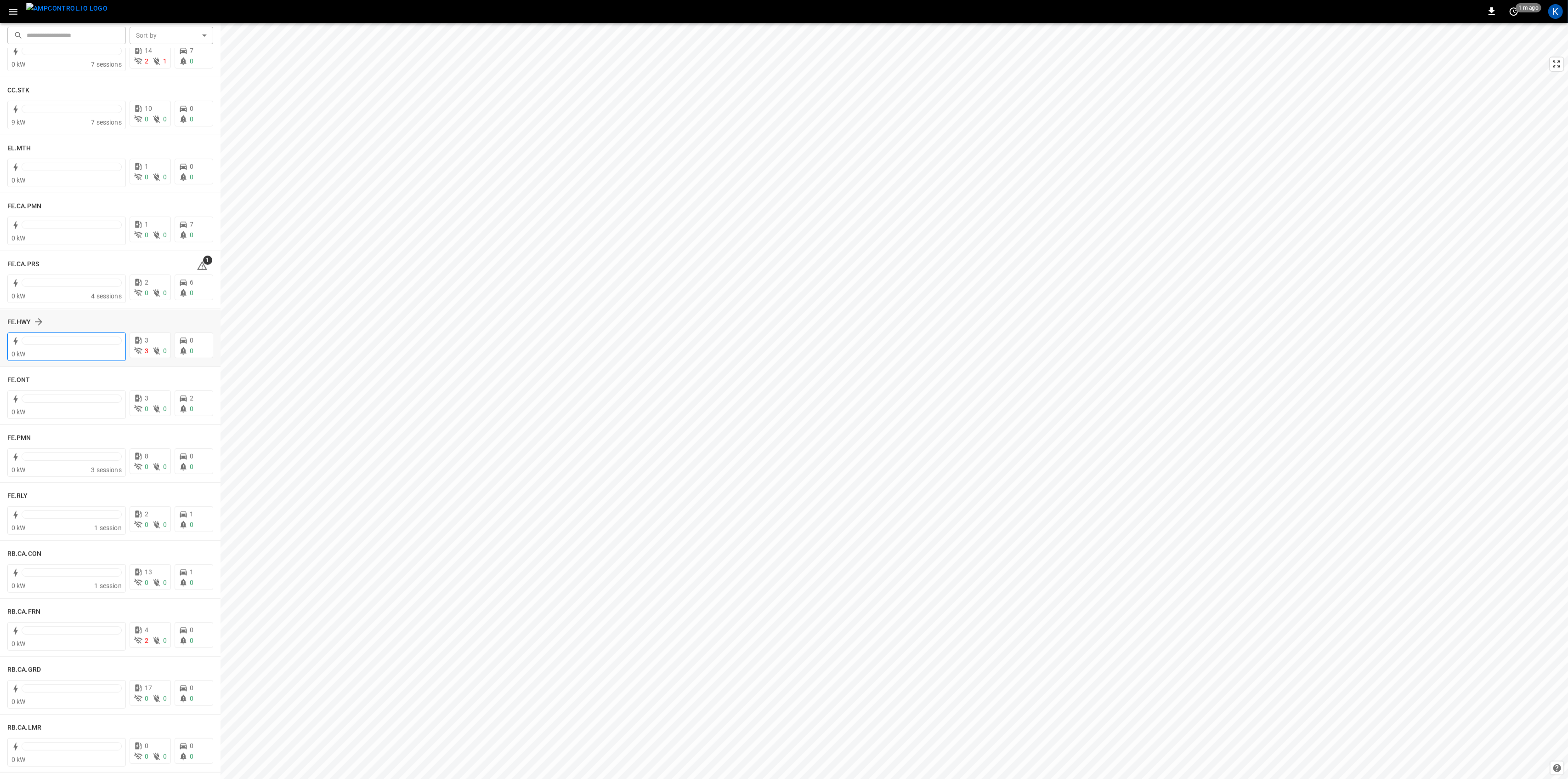
scroll to position [797, 0]
click at [201, 206] on icon at bounding box center [202, 207] width 1 height 4
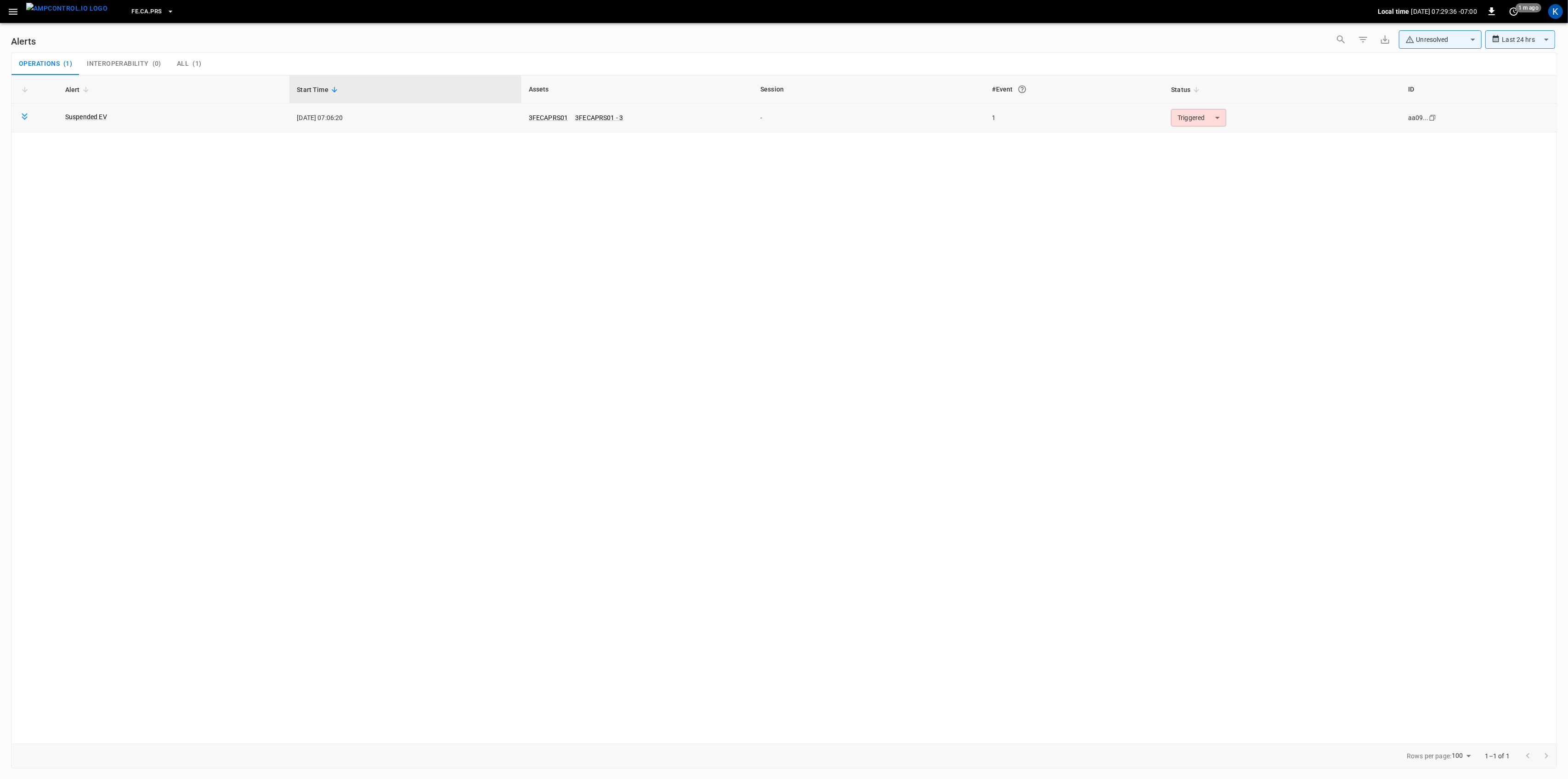
click at [1209, 119] on body "**********" at bounding box center [784, 387] width 1568 height 775
click at [1197, 132] on ul "Resolved Acknowledged Triggered" at bounding box center [1197, 158] width 62 height 63
click at [1192, 139] on li "Resolved" at bounding box center [1197, 140] width 58 height 16
click at [9, 12] on icon "button" at bounding box center [13, 12] width 12 height 12
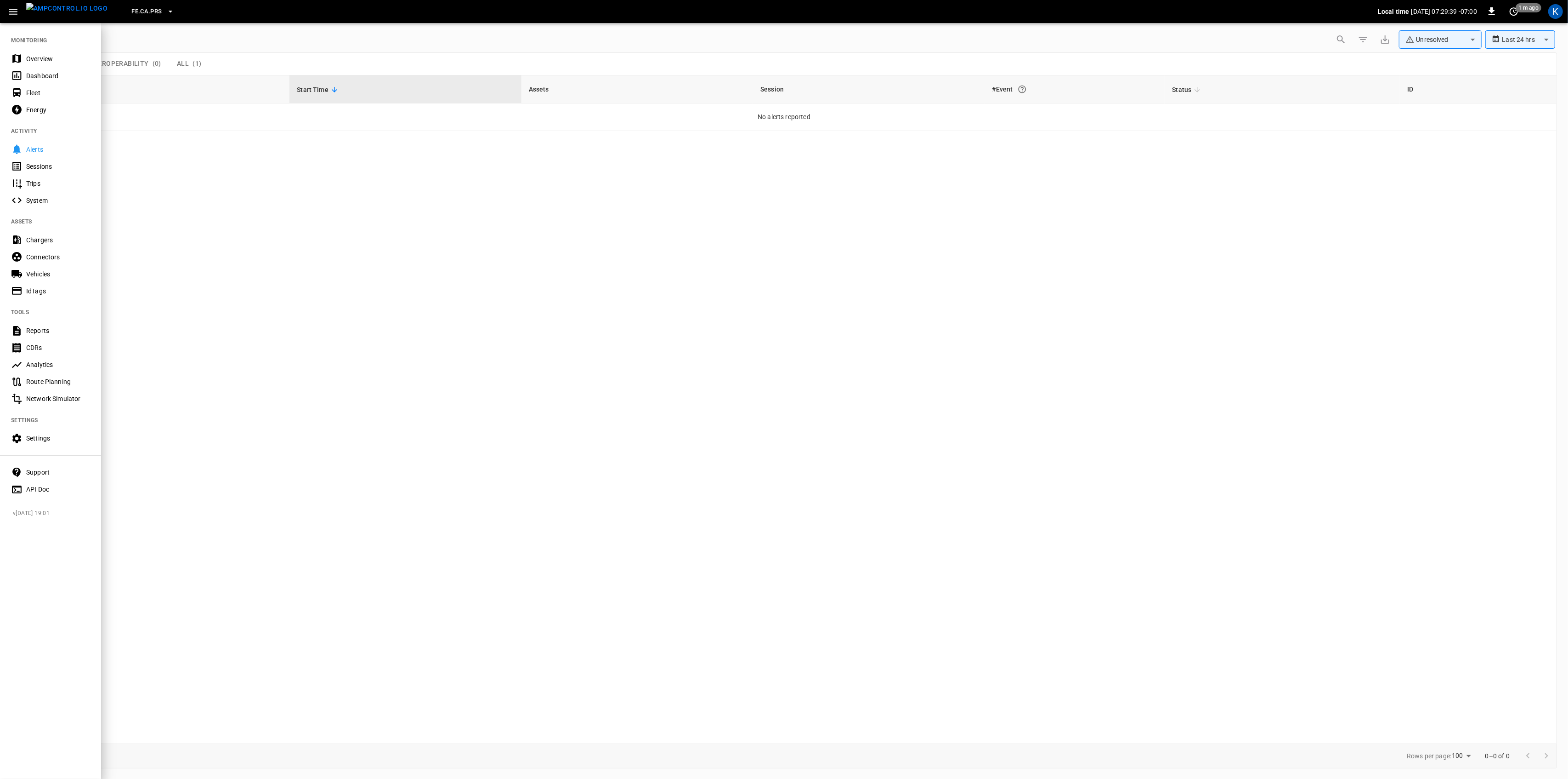
click at [31, 52] on div "Overview" at bounding box center [51, 58] width 101 height 17
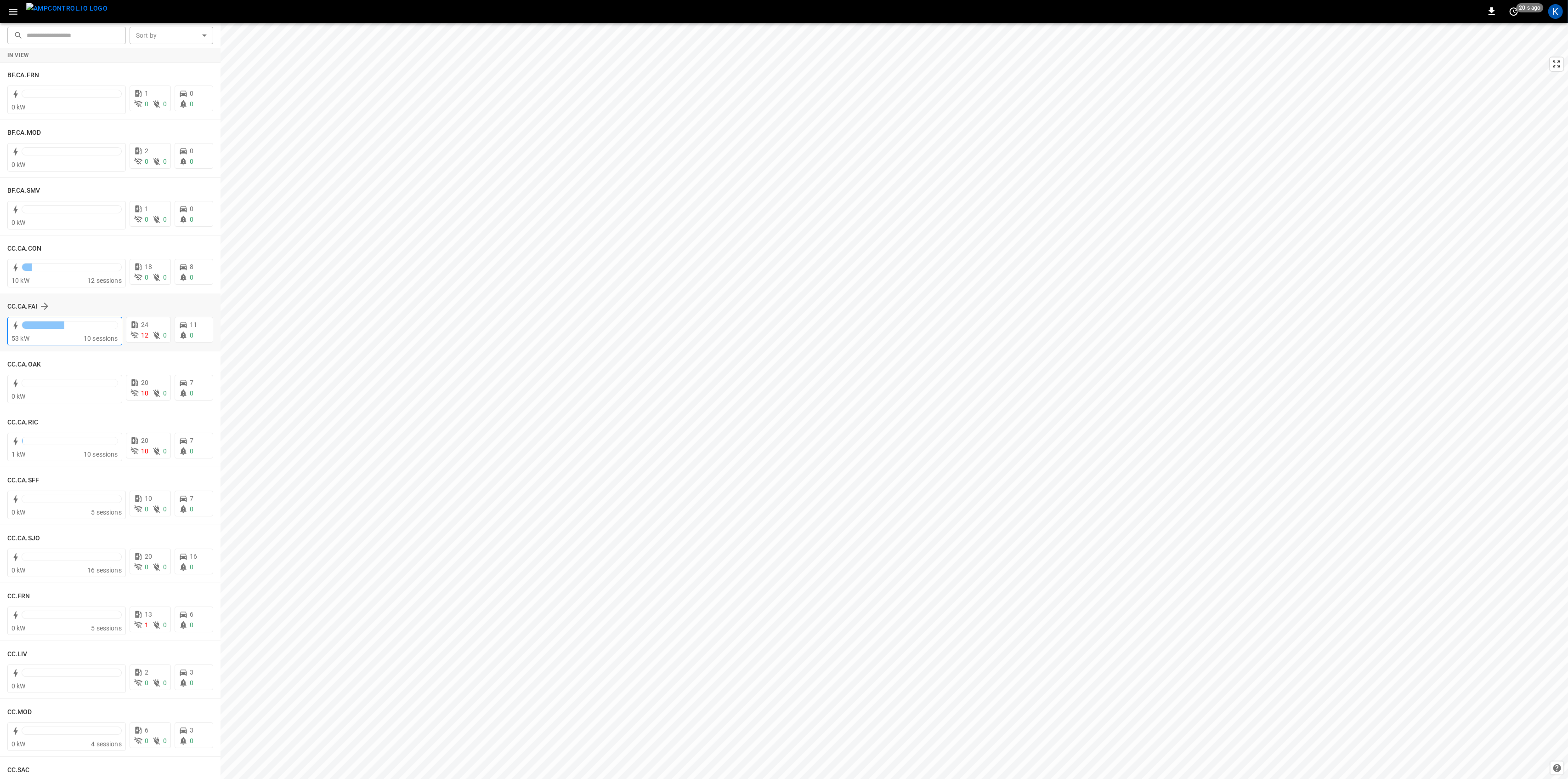
click at [51, 326] on div at bounding box center [43, 325] width 42 height 7
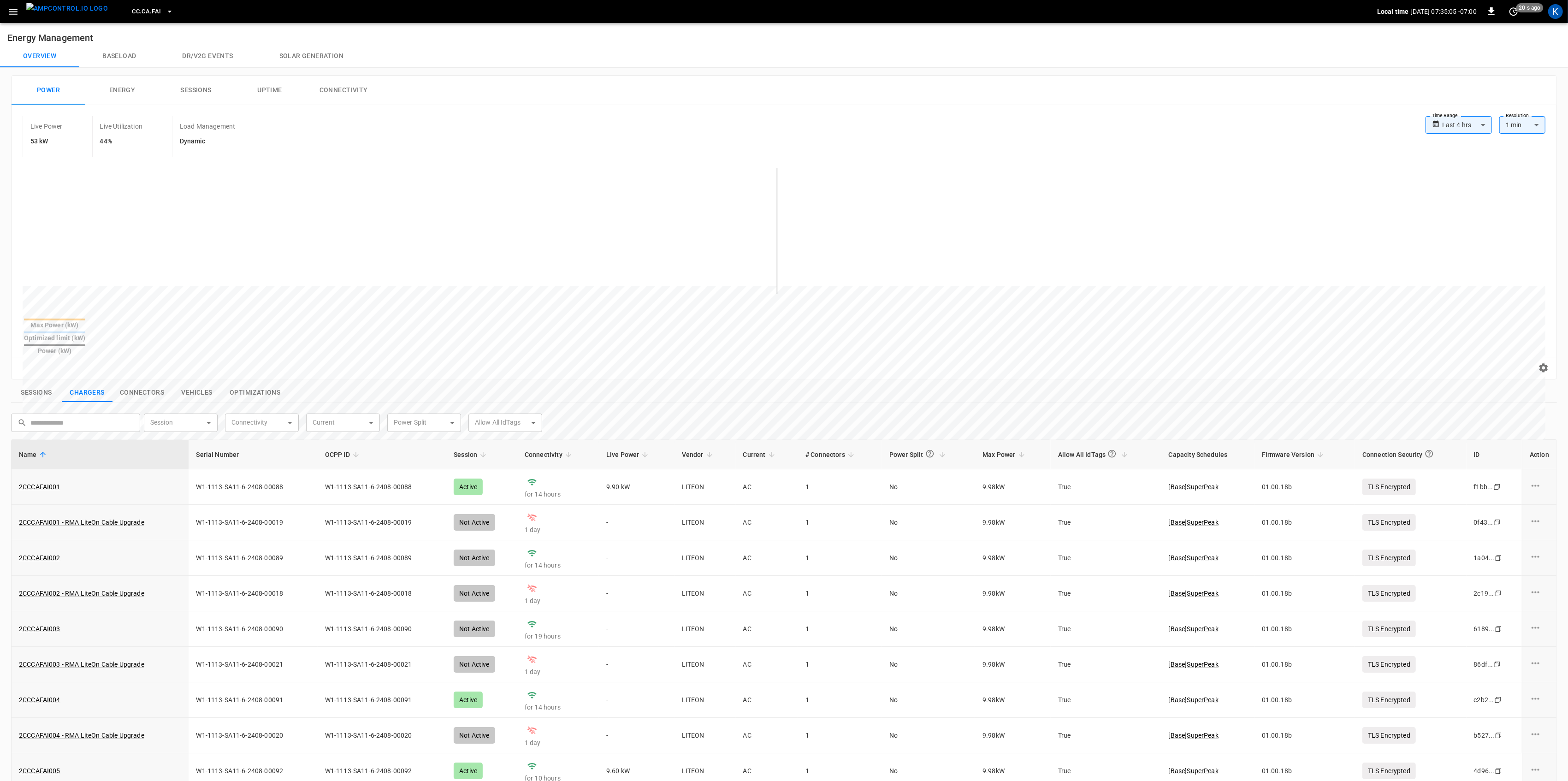
click at [34, 383] on button "Sessions" at bounding box center [36, 393] width 51 height 20
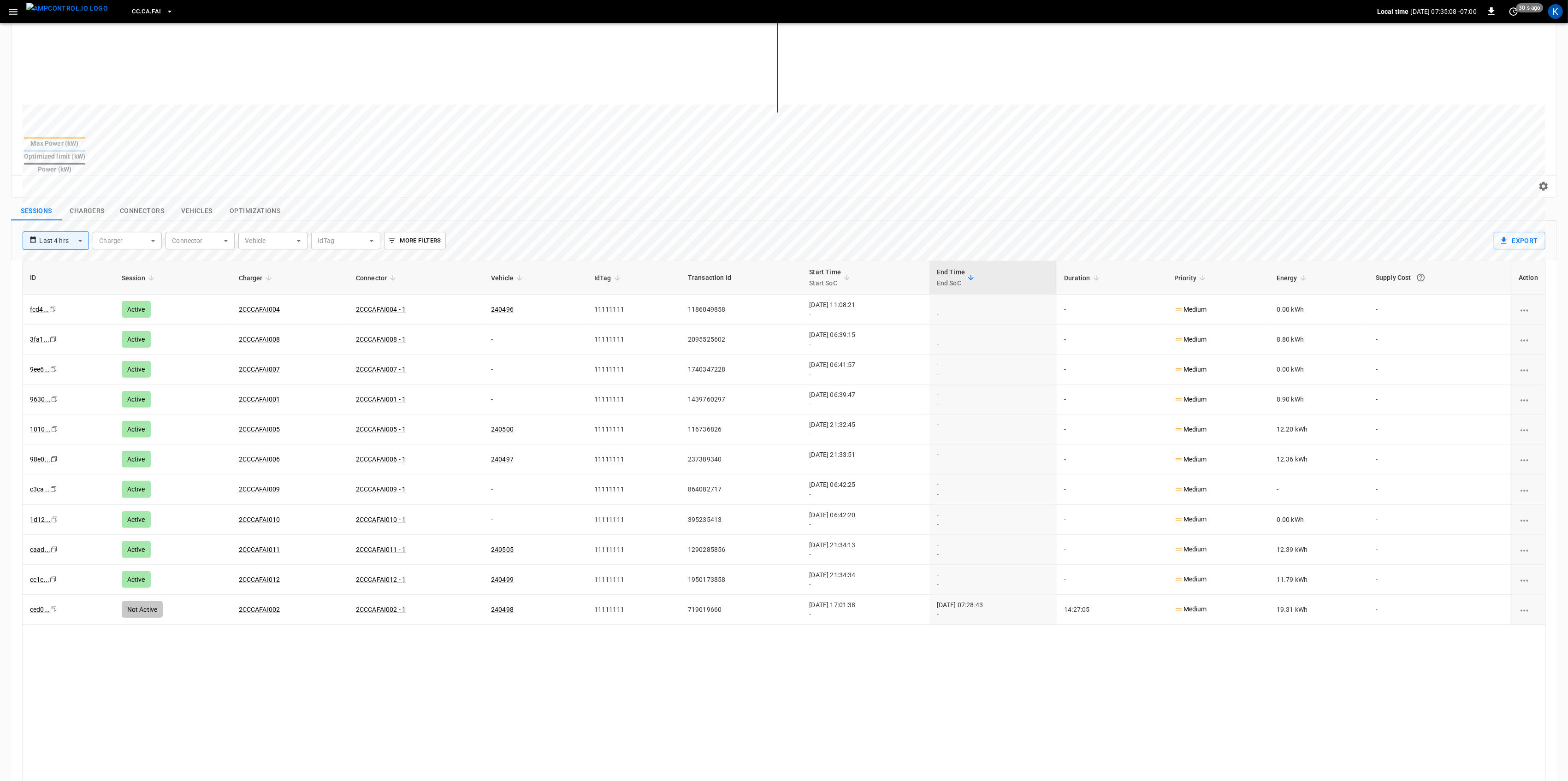
scroll to position [184, 0]
click at [489, 301] on link "240496" at bounding box center [502, 307] width 26 height 11
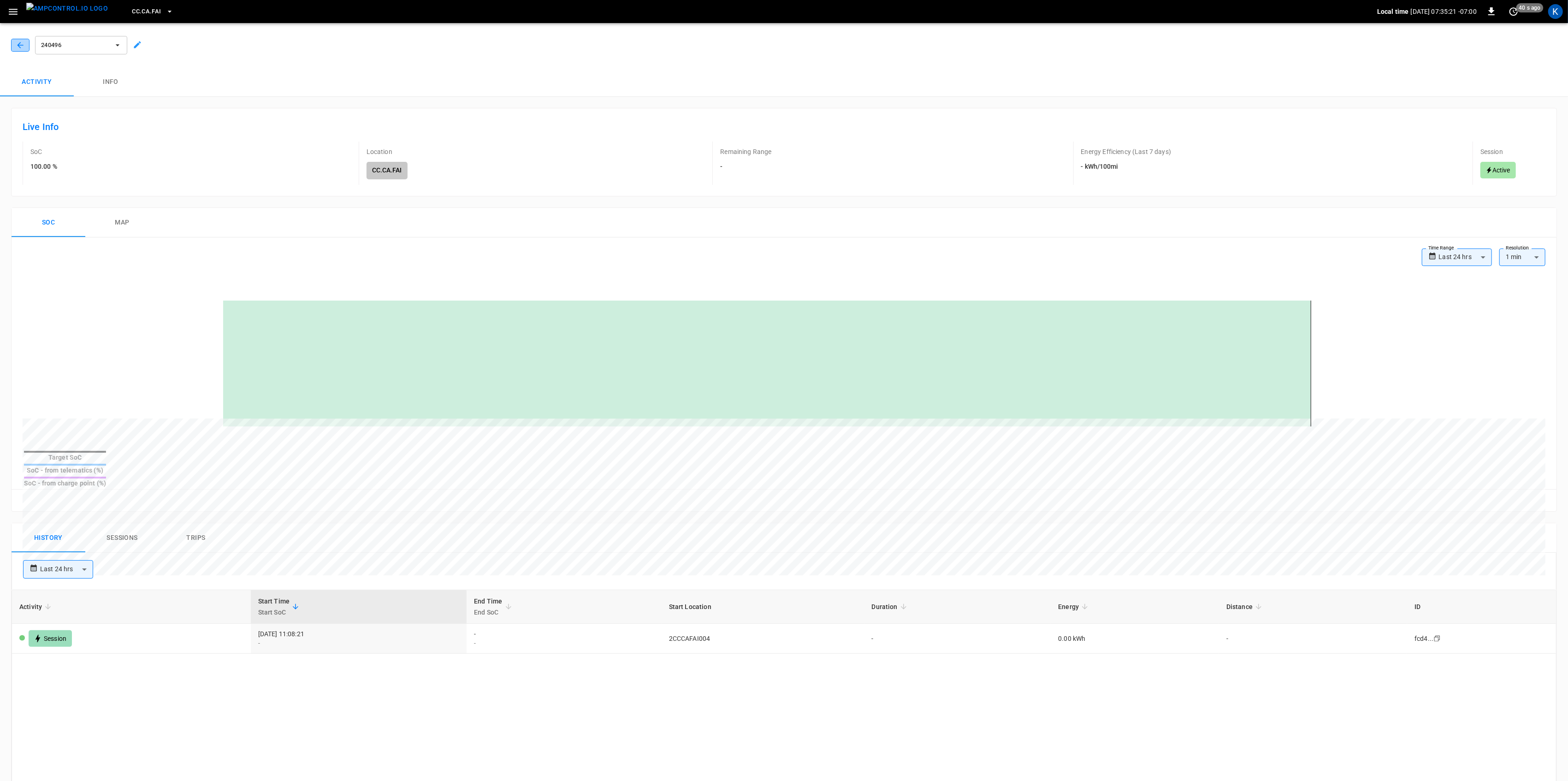
click at [16, 43] on icon "button" at bounding box center [20, 45] width 9 height 9
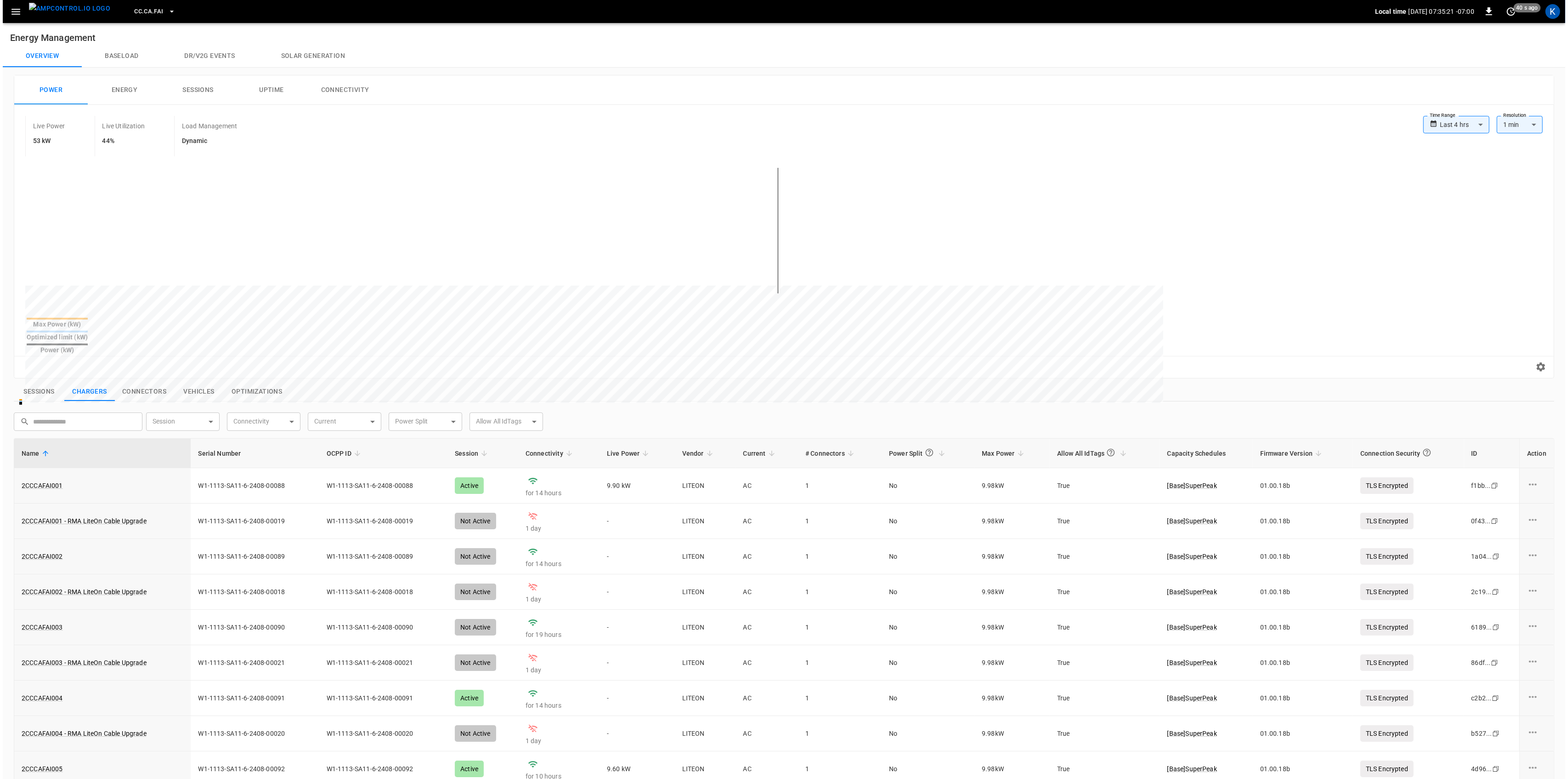
scroll to position [186, 0]
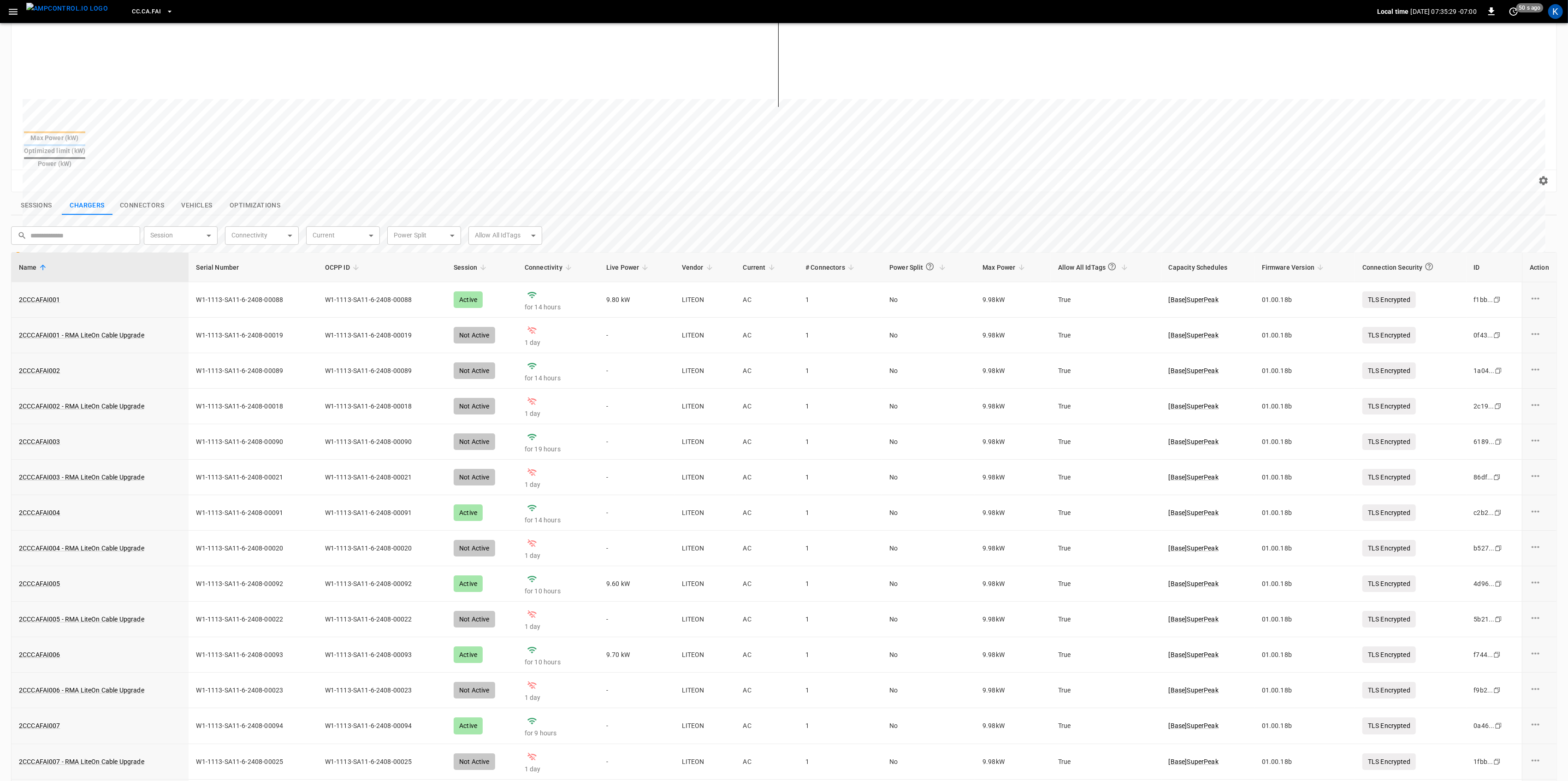
click at [48, 196] on button "Sessions" at bounding box center [36, 206] width 51 height 20
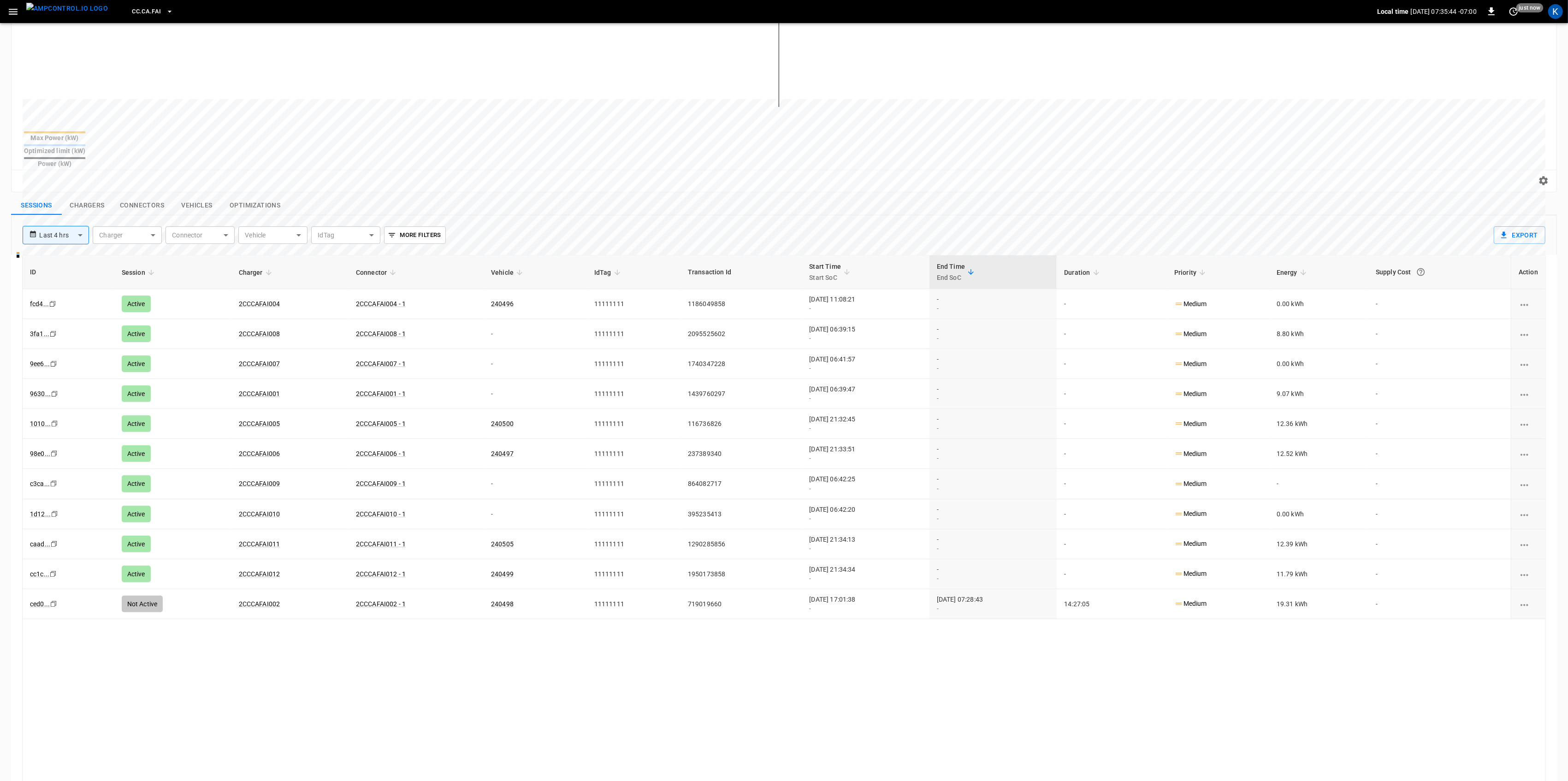
click at [11, 9] on icon "button" at bounding box center [13, 12] width 12 height 12
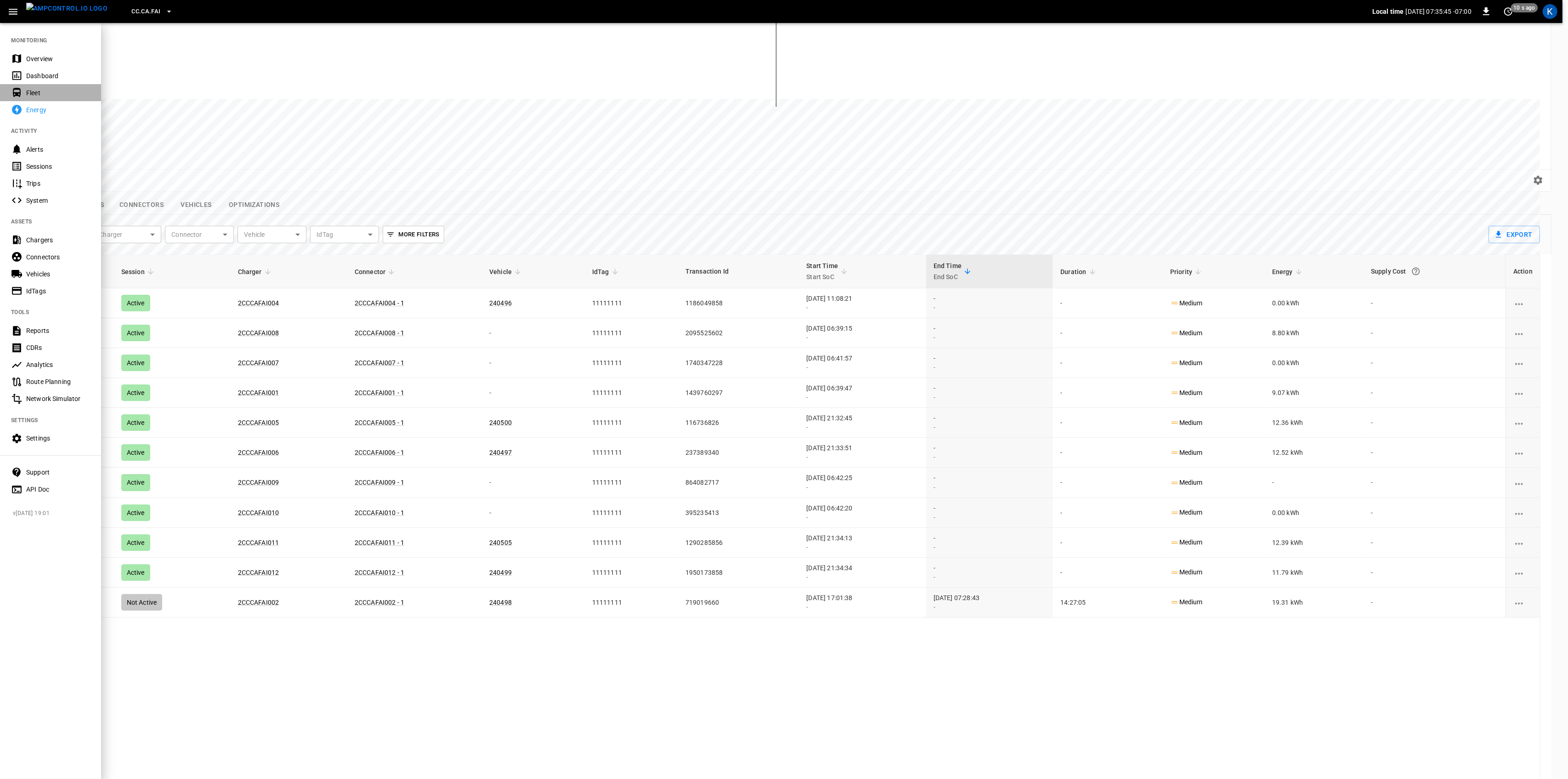
click at [39, 91] on div "Fleet" at bounding box center [58, 93] width 64 height 9
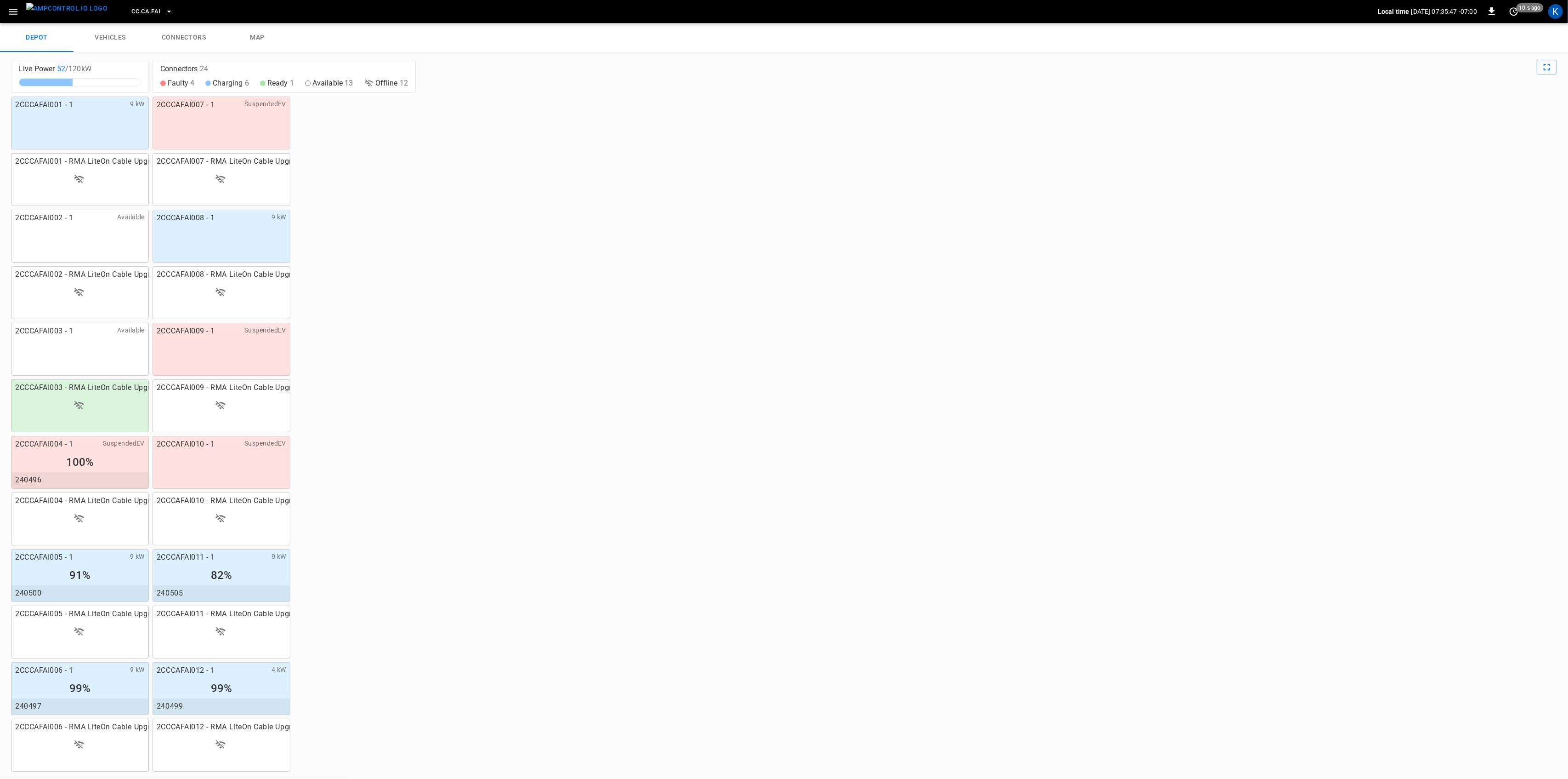
click at [113, 39] on link "vehicles" at bounding box center [110, 38] width 74 height 29
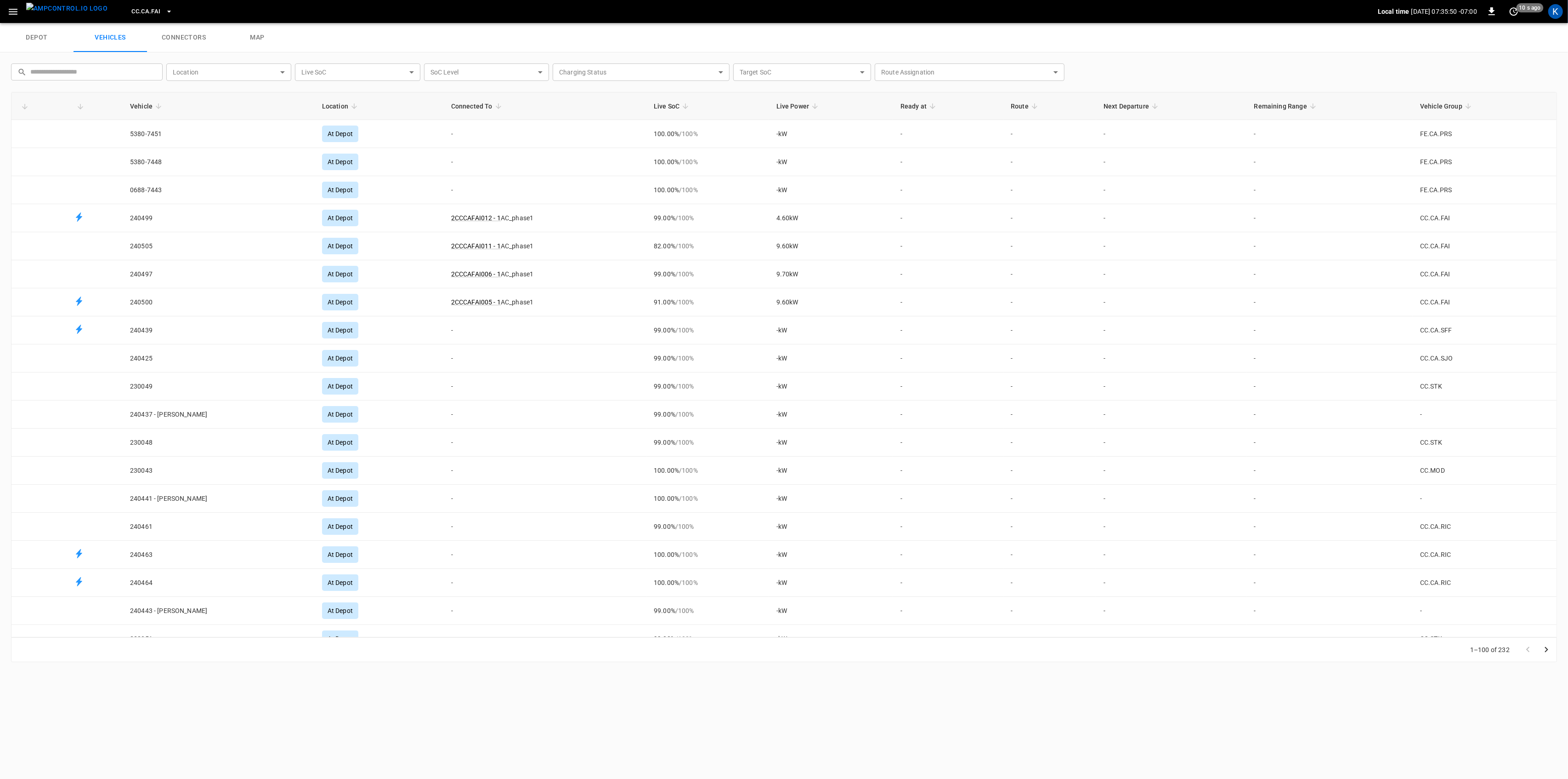
click at [1440, 104] on span "Vehicle Group" at bounding box center [1447, 106] width 54 height 11
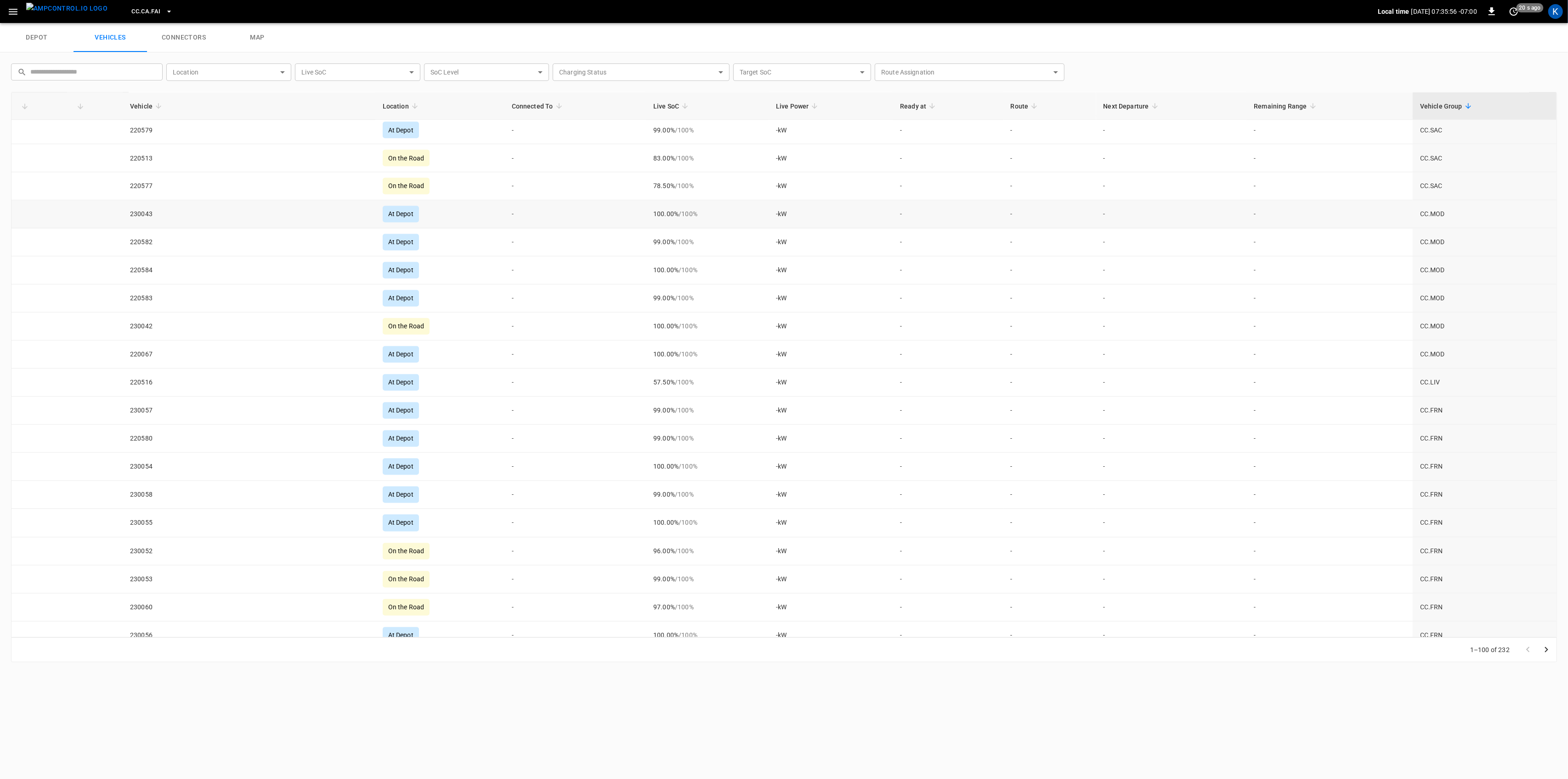
scroll to position [2303, 0]
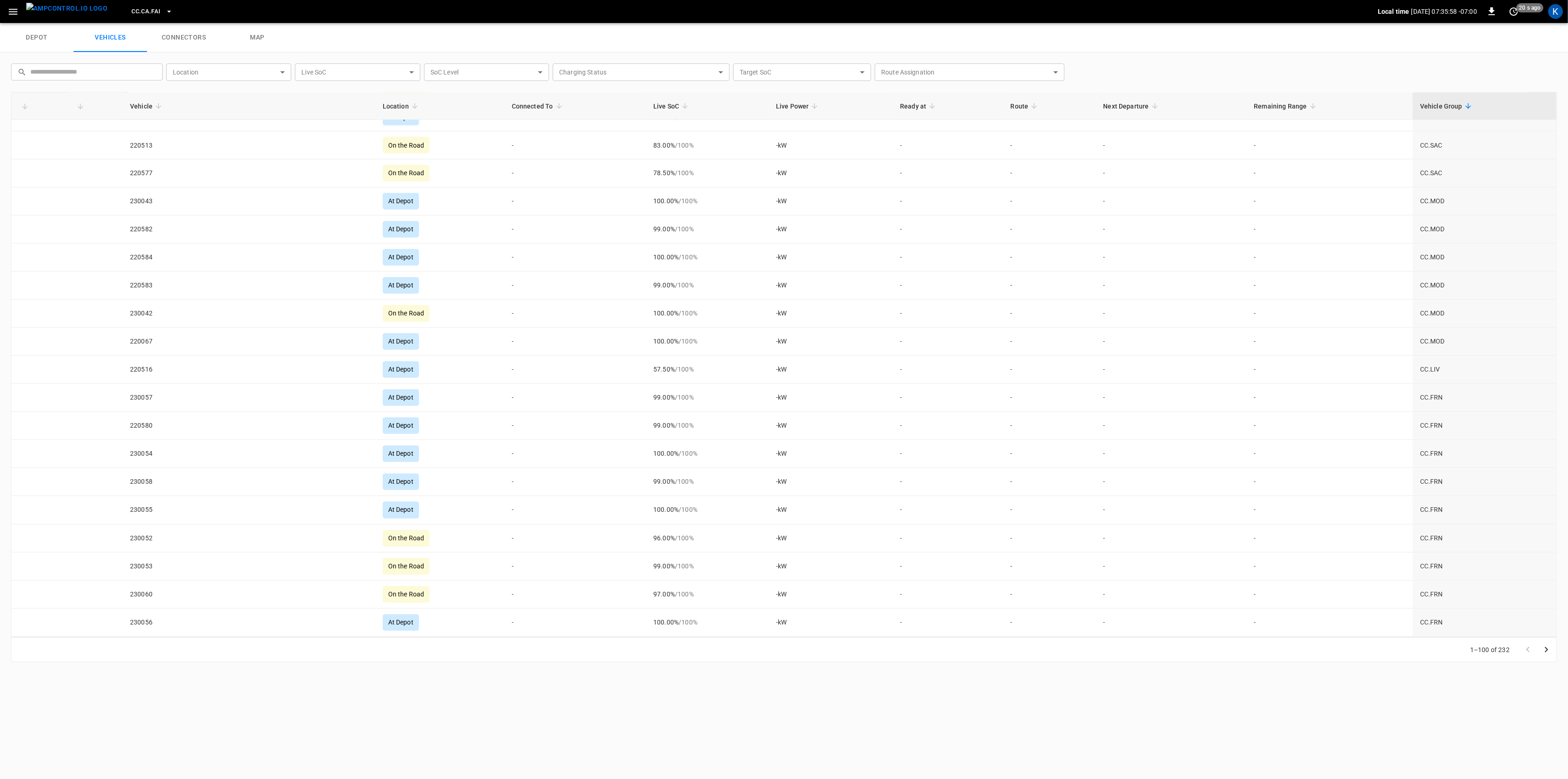
click at [1549, 647] on icon "Go to next page" at bounding box center [1546, 649] width 11 height 11
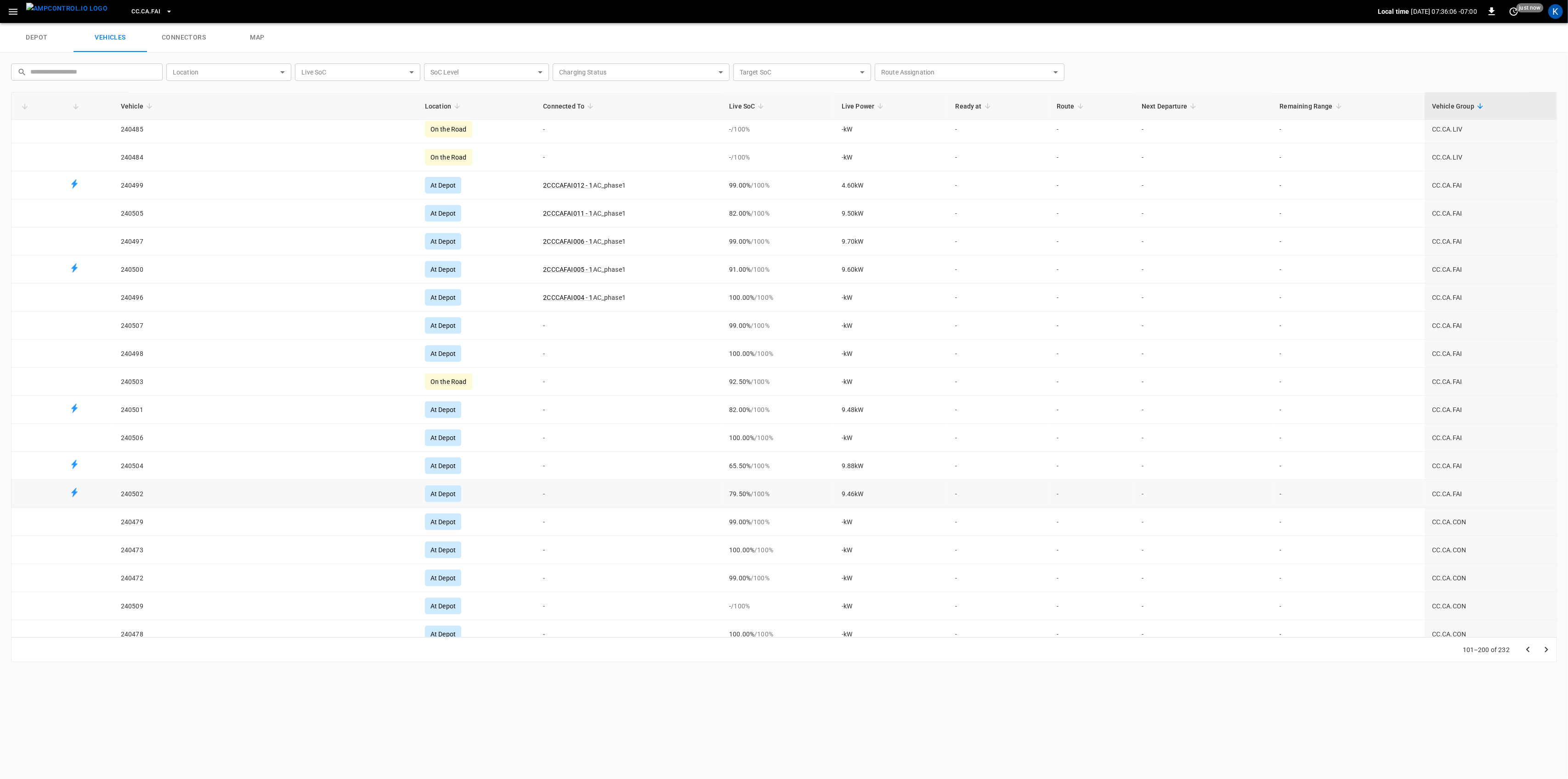
scroll to position [1444, 0]
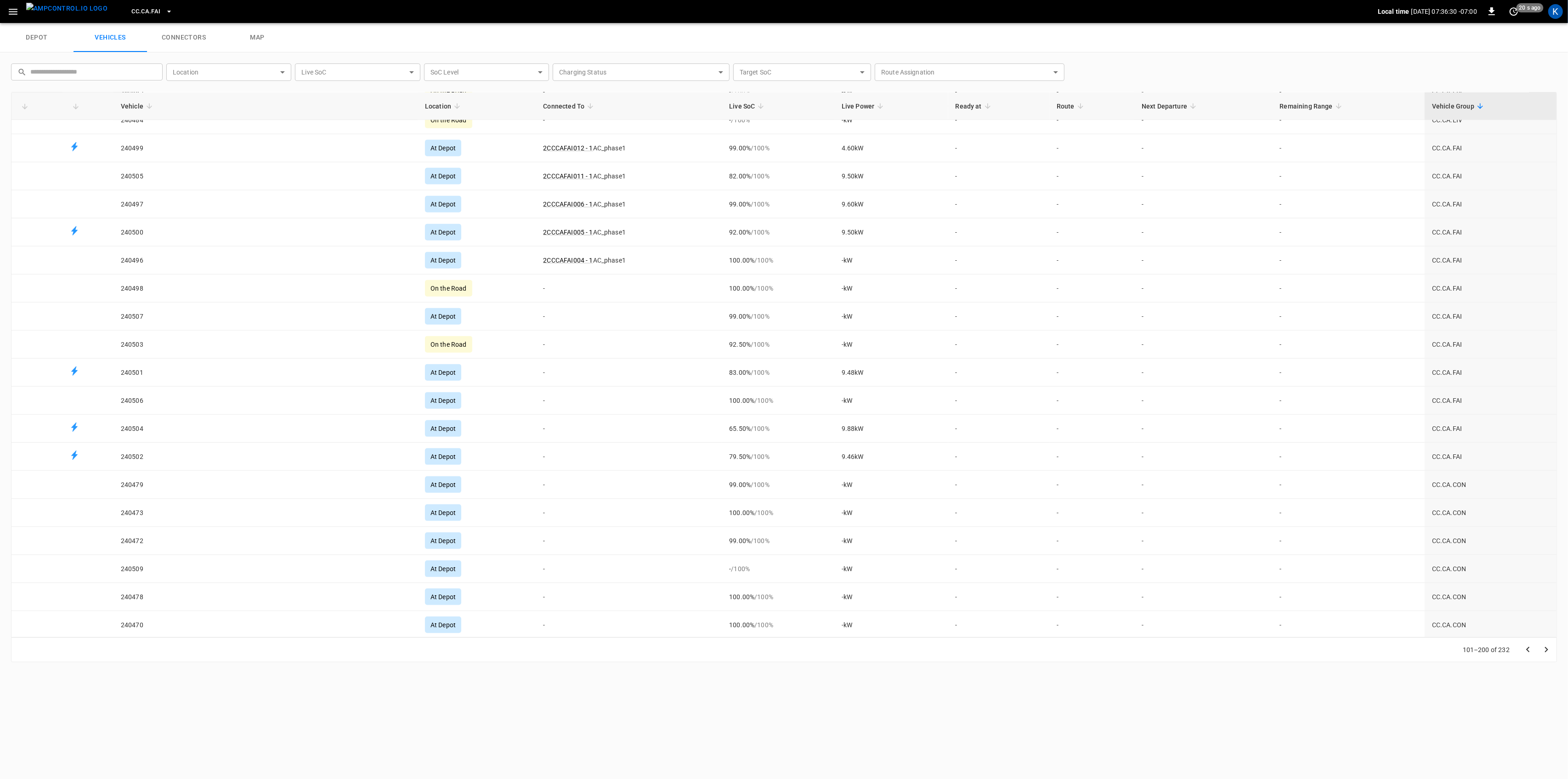
click at [11, 10] on icon "button" at bounding box center [13, 12] width 12 height 12
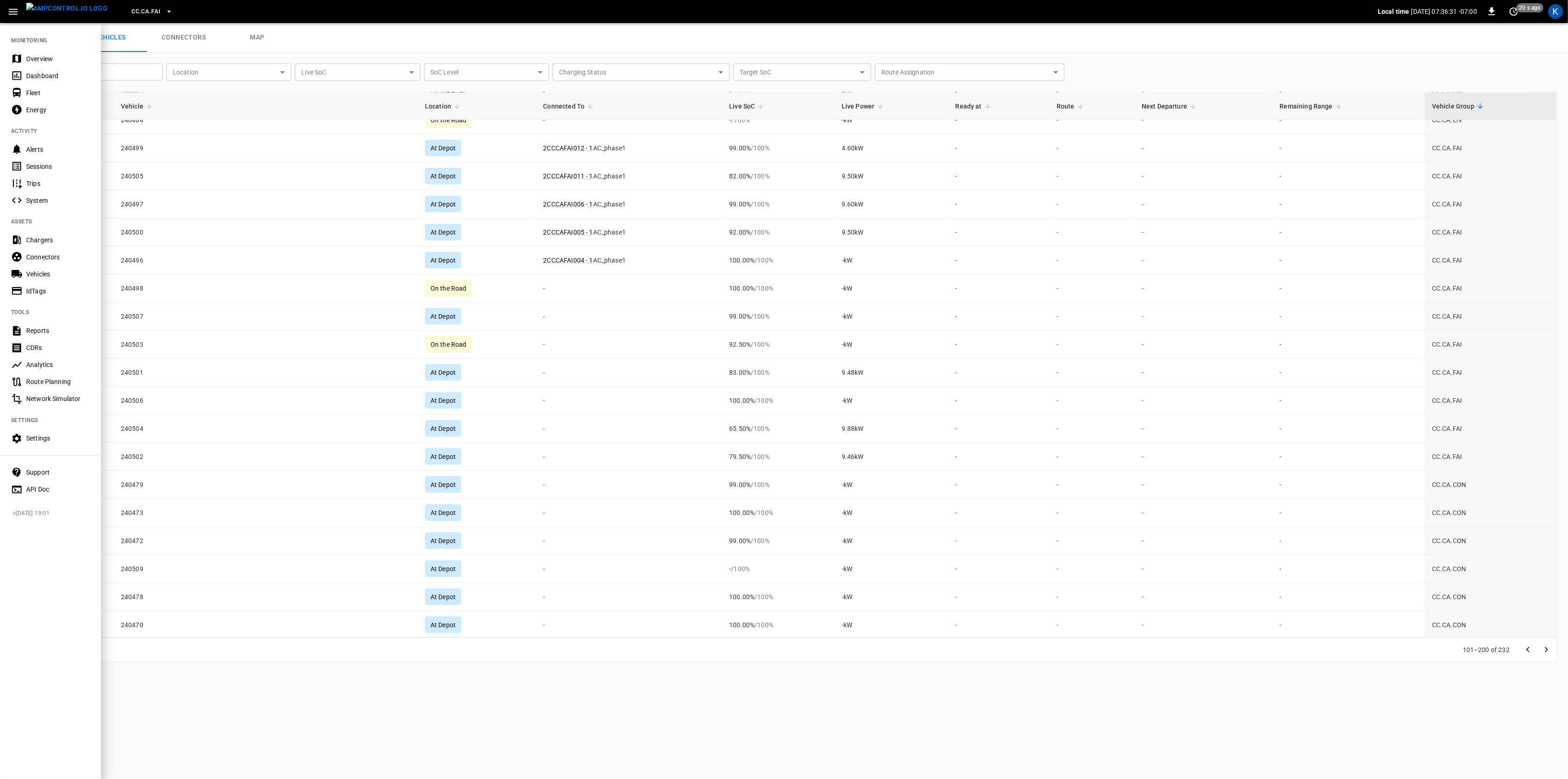
click at [35, 72] on div "Dashboard" at bounding box center [58, 76] width 64 height 9
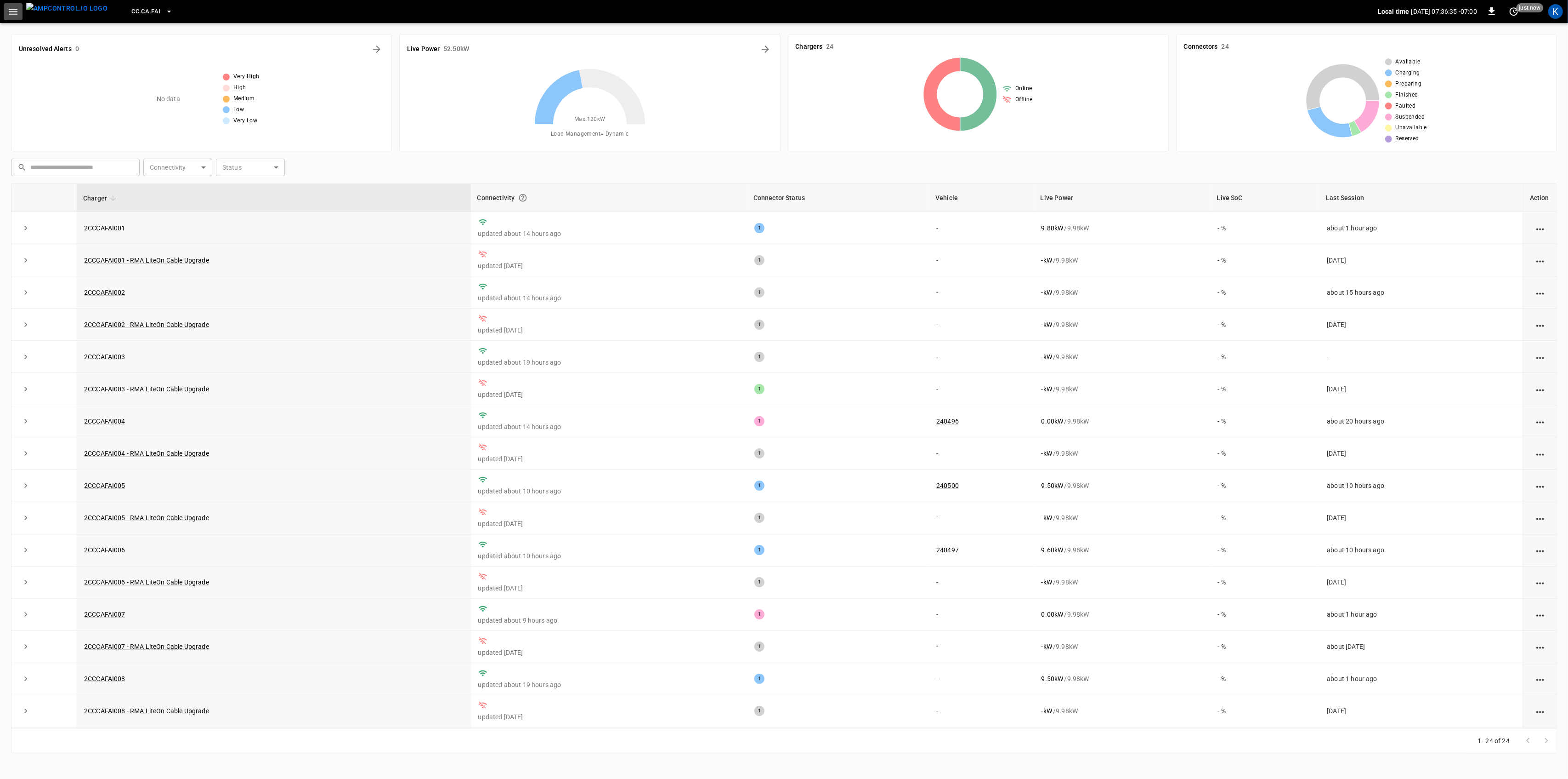
click at [16, 7] on icon "button" at bounding box center [13, 12] width 12 height 12
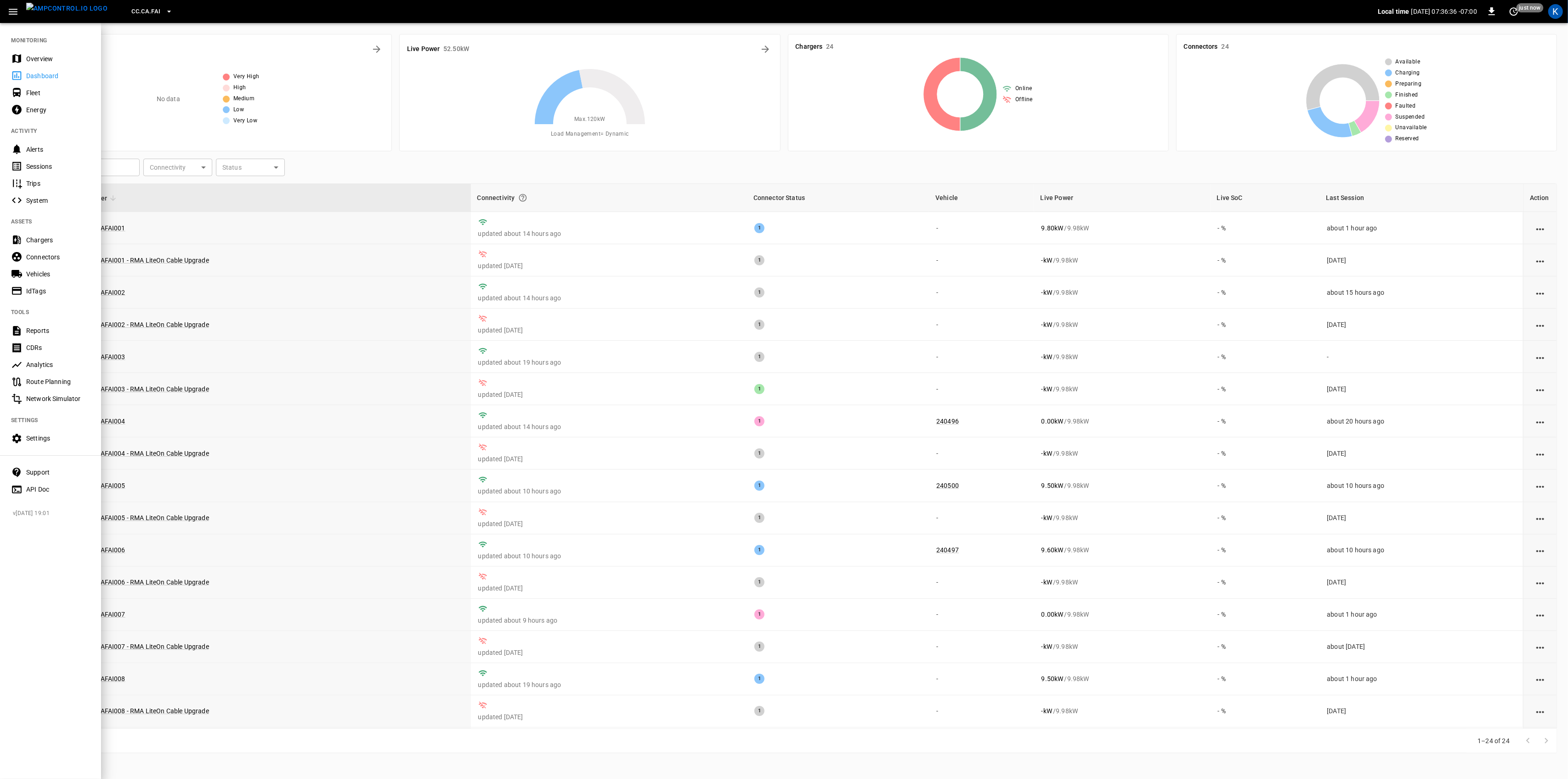
click at [63, 14] on img "menu" at bounding box center [67, 9] width 82 height 12
click at [172, 80] on div at bounding box center [784, 389] width 1568 height 779
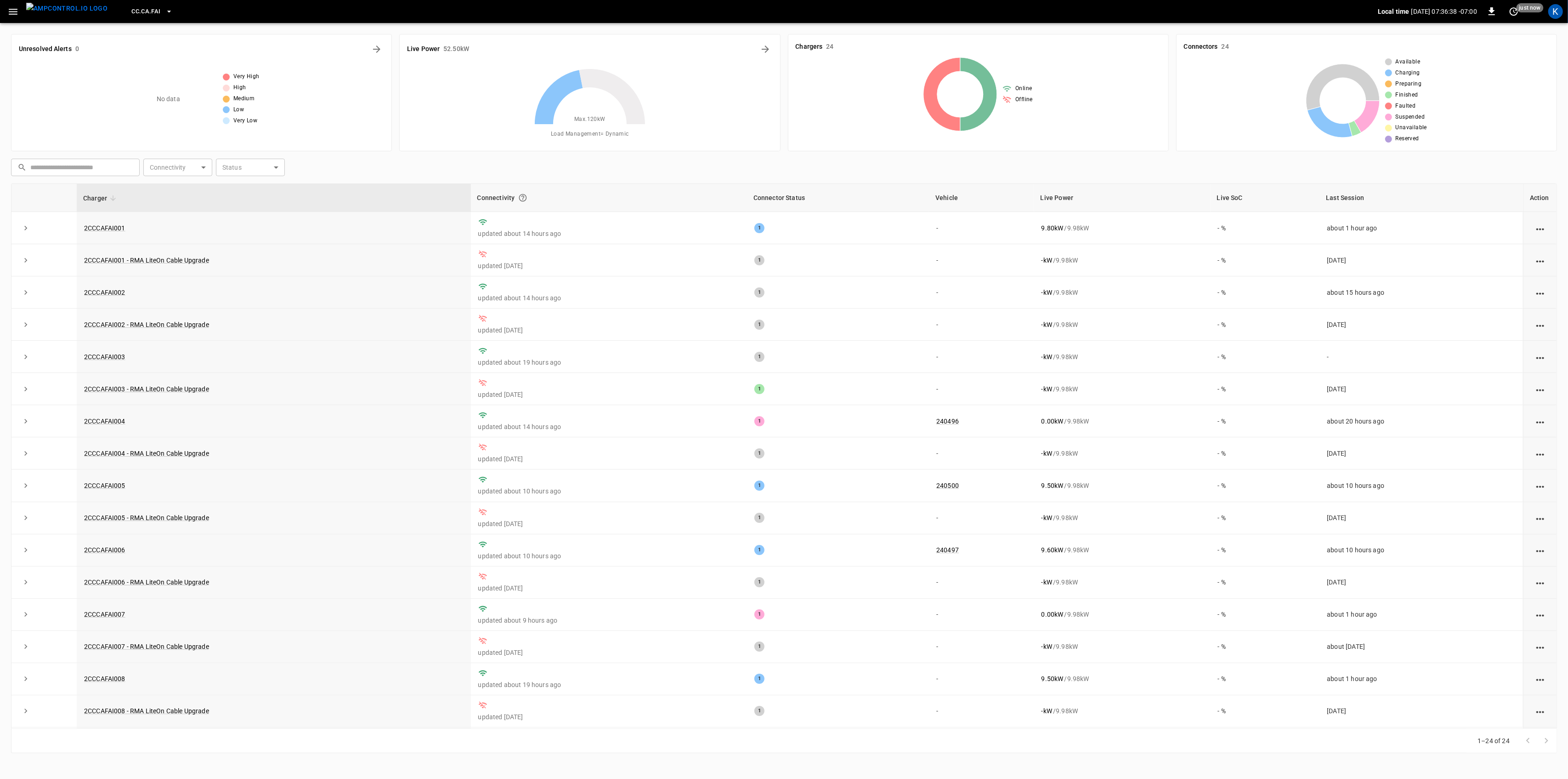
click at [74, 14] on img "menu" at bounding box center [67, 9] width 82 height 12
click at [13, 10] on icon "button" at bounding box center [13, 12] width 12 height 12
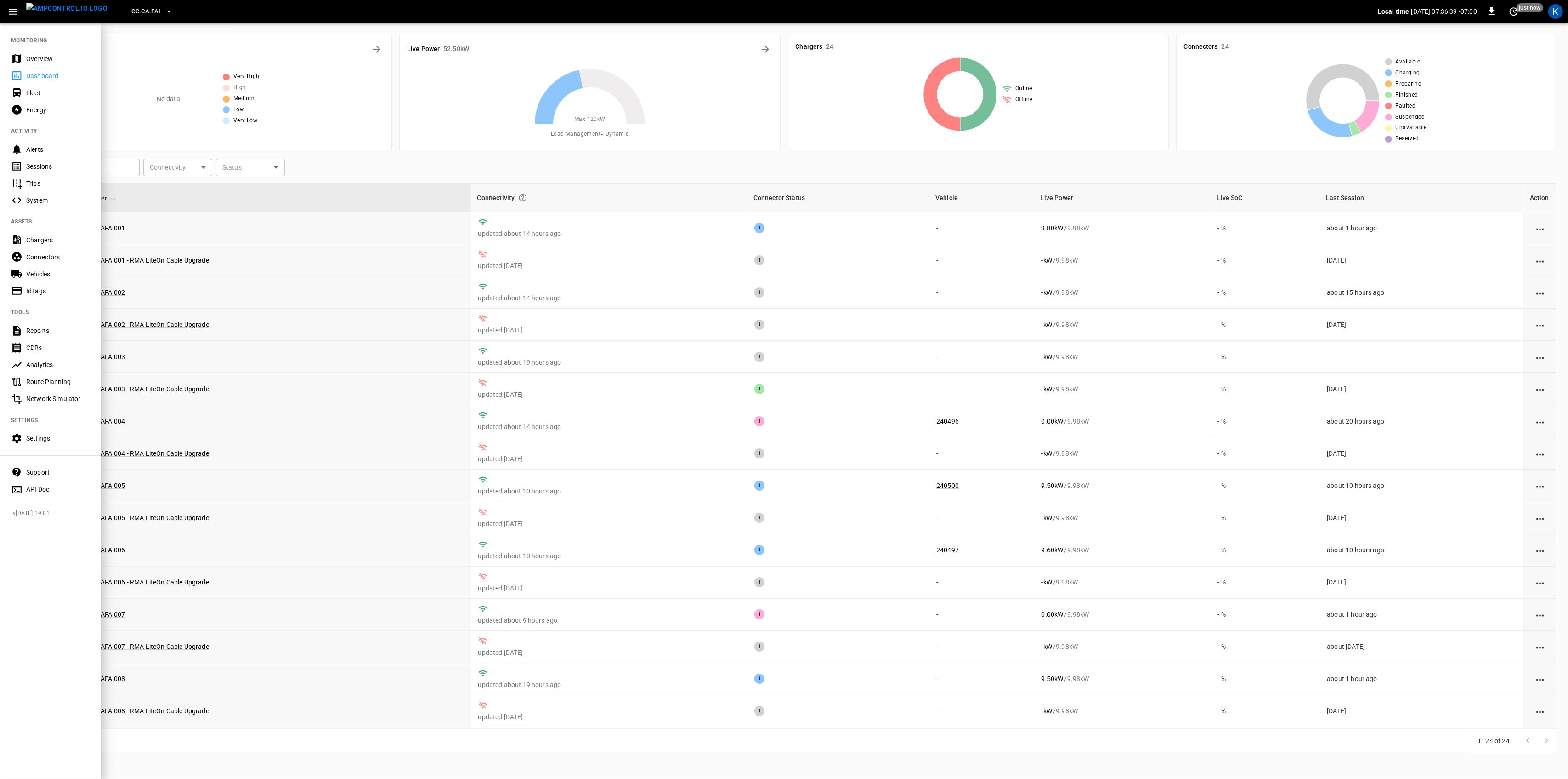
click at [31, 61] on div "Overview" at bounding box center [58, 58] width 64 height 9
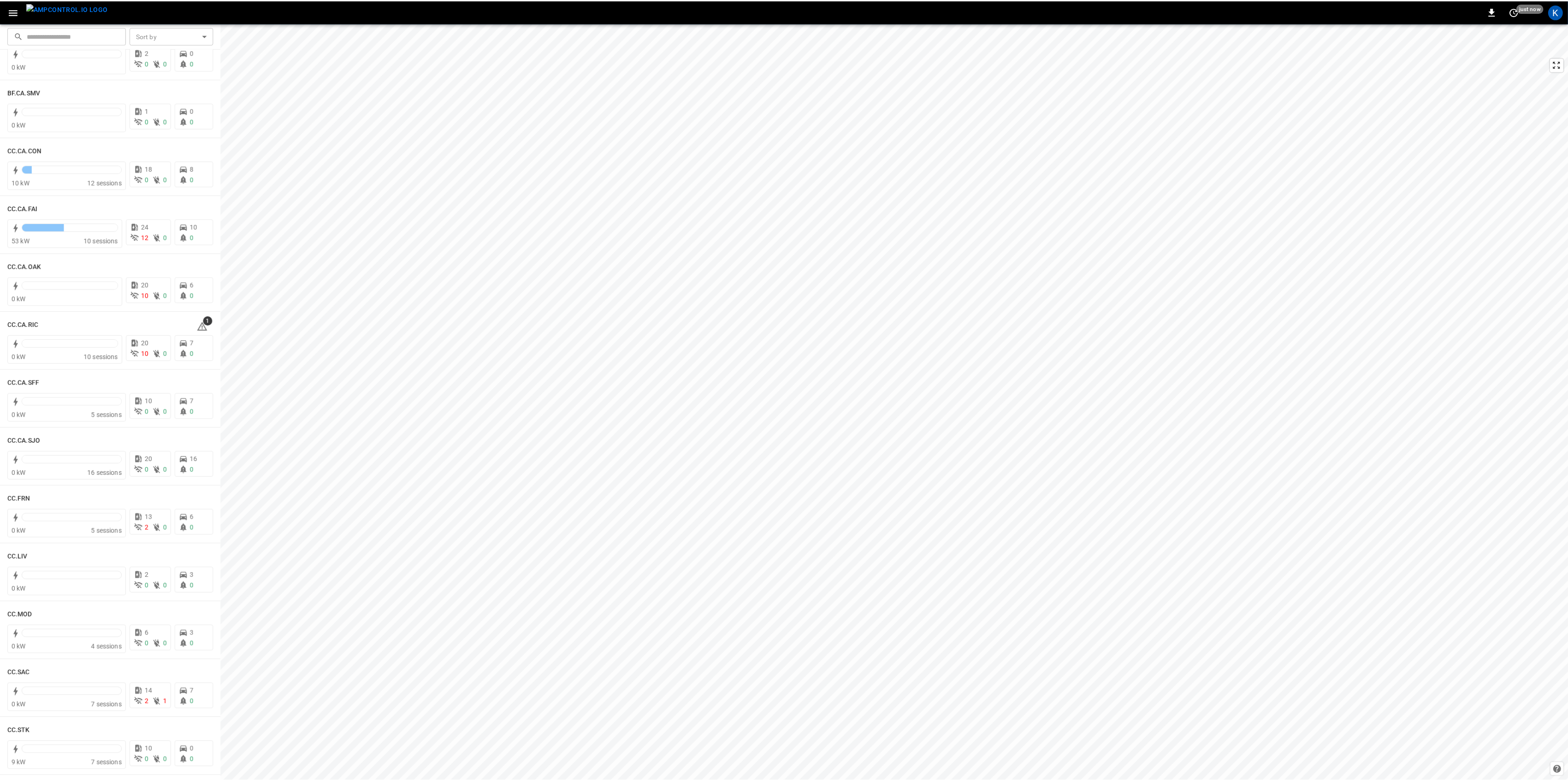
scroll to position [123, 0]
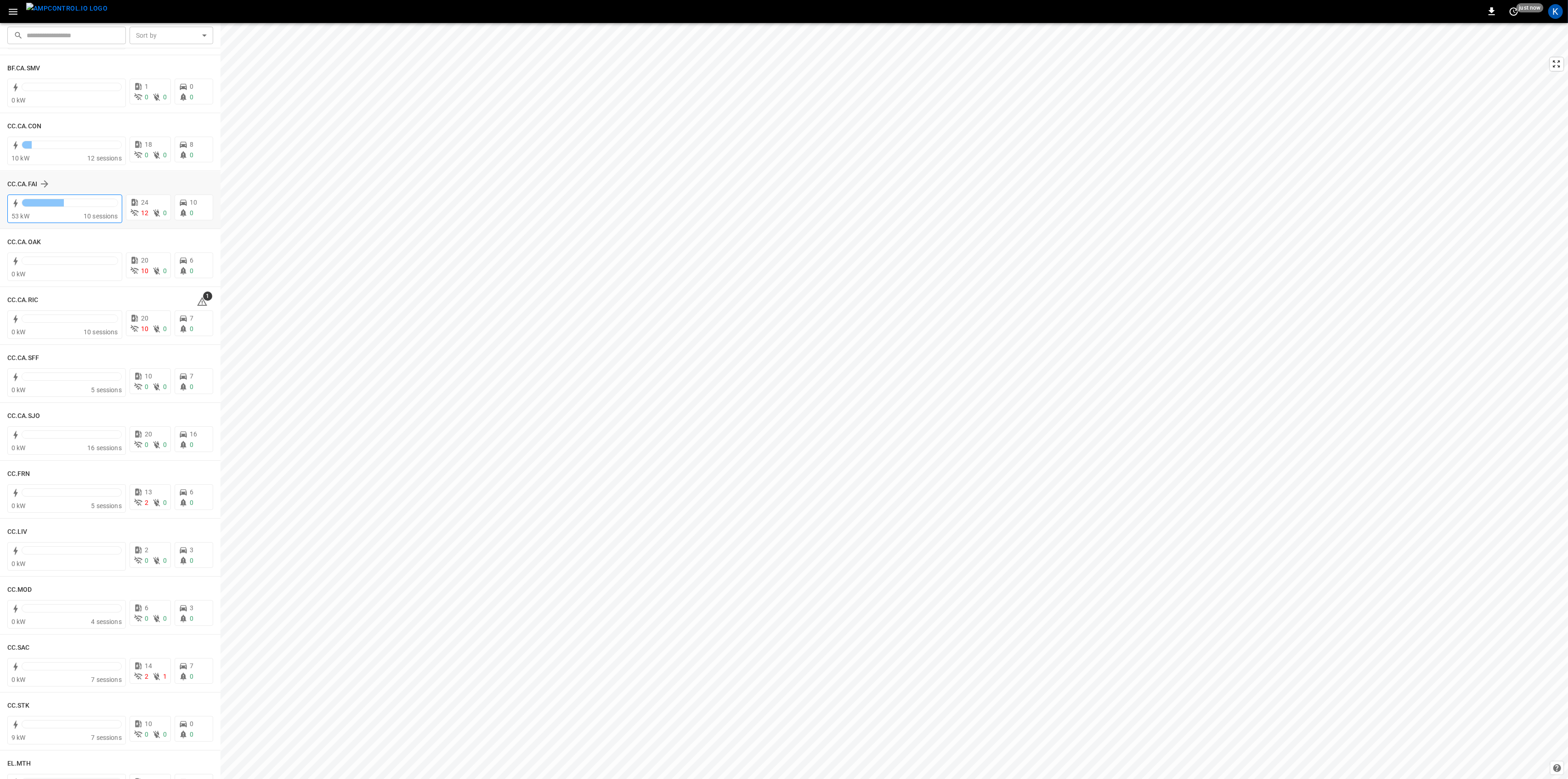
click at [74, 208] on div at bounding box center [69, 205] width 96 height 13
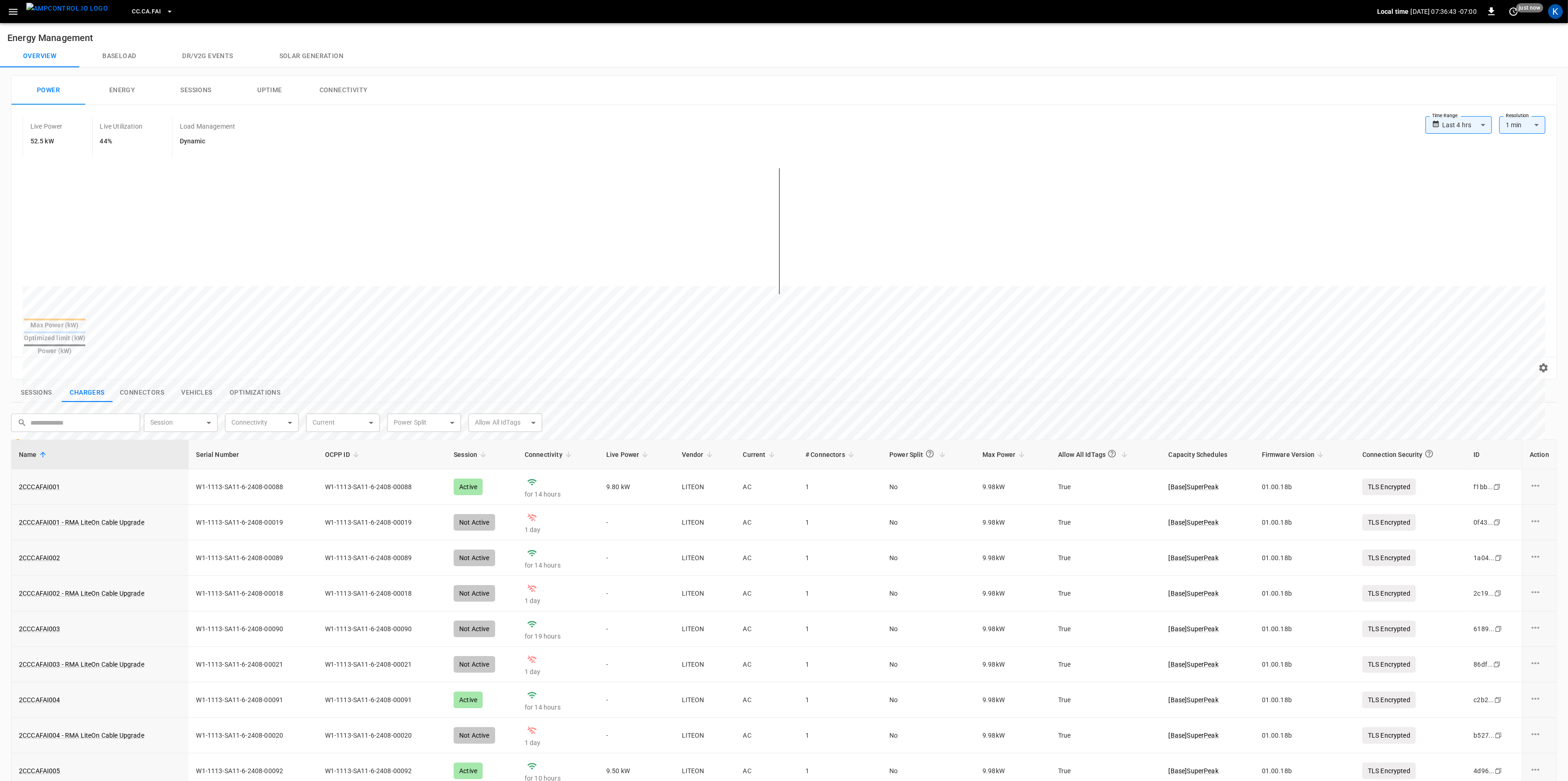
click at [44, 383] on button "Sessions" at bounding box center [36, 393] width 51 height 20
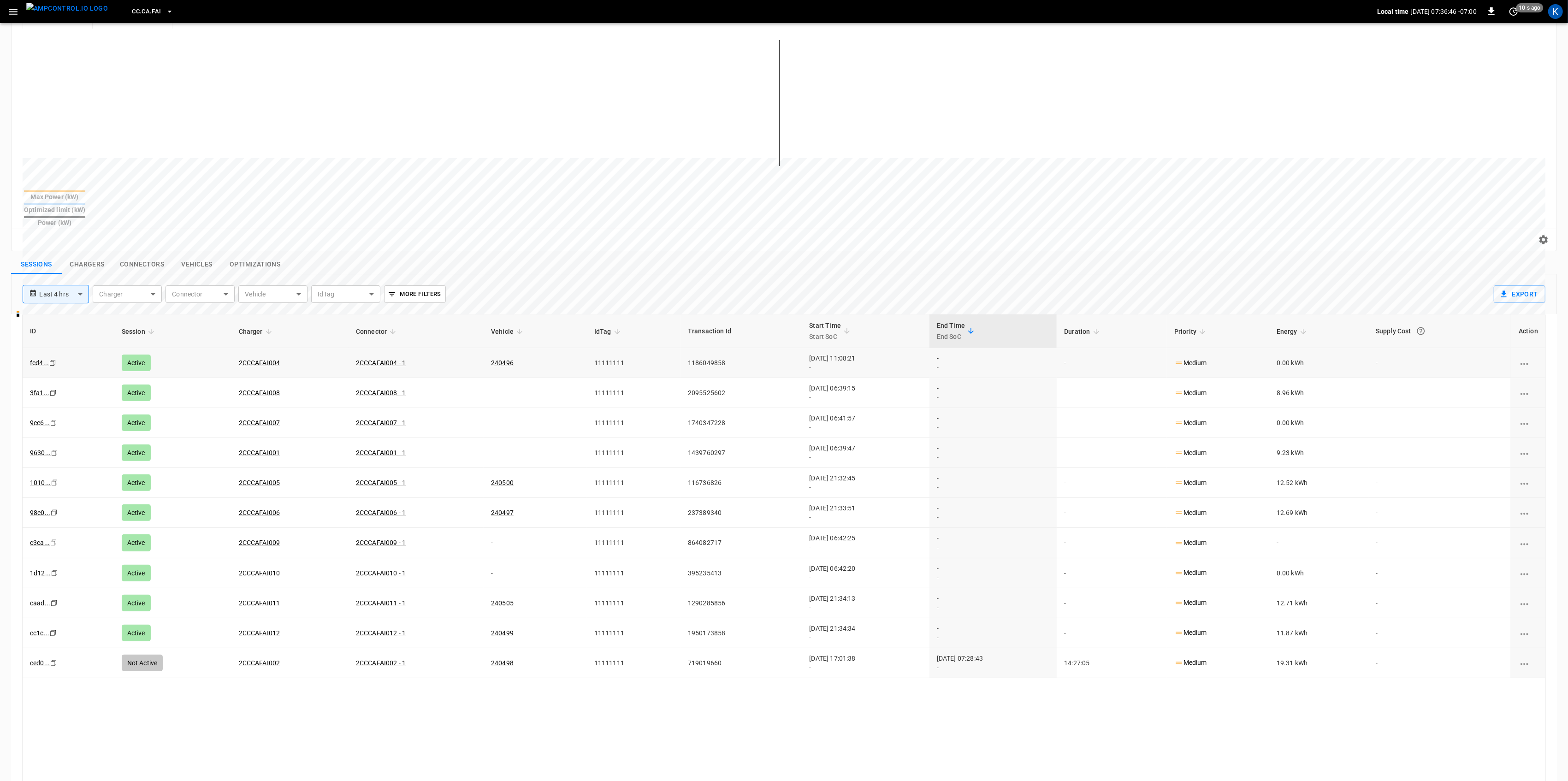
scroll to position [123, 0]
click at [621, 756] on div "ID Session Charger Connector Vehicle IdTag Transaction Id Start Time Start SoC …" at bounding box center [784, 592] width 1523 height 547
click at [67, 281] on body "**********" at bounding box center [784, 388] width 1568 height 1021
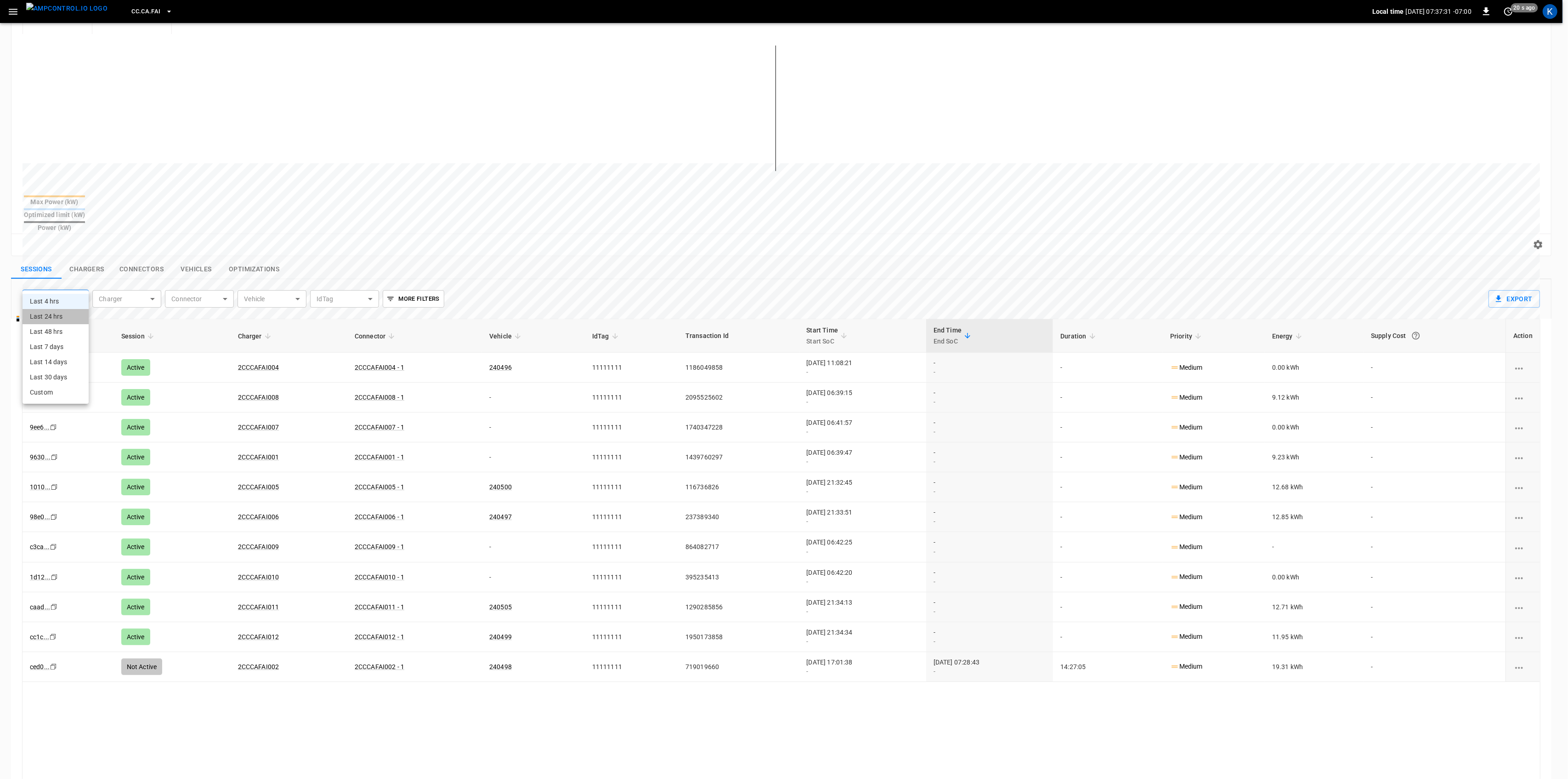
click at [57, 314] on li "Last 24 hrs" at bounding box center [55, 316] width 66 height 15
type input "**********"
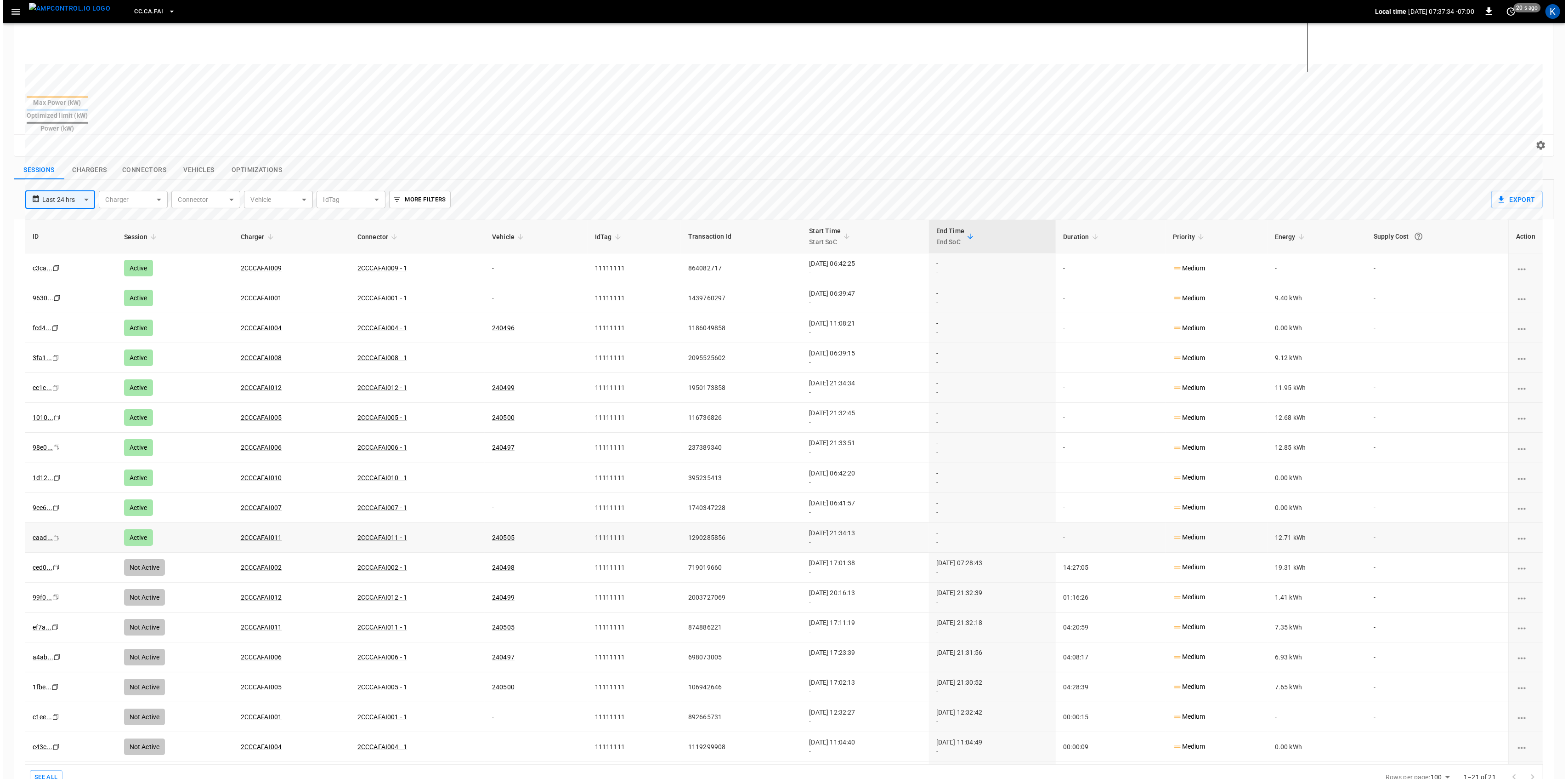
scroll to position [120, 0]
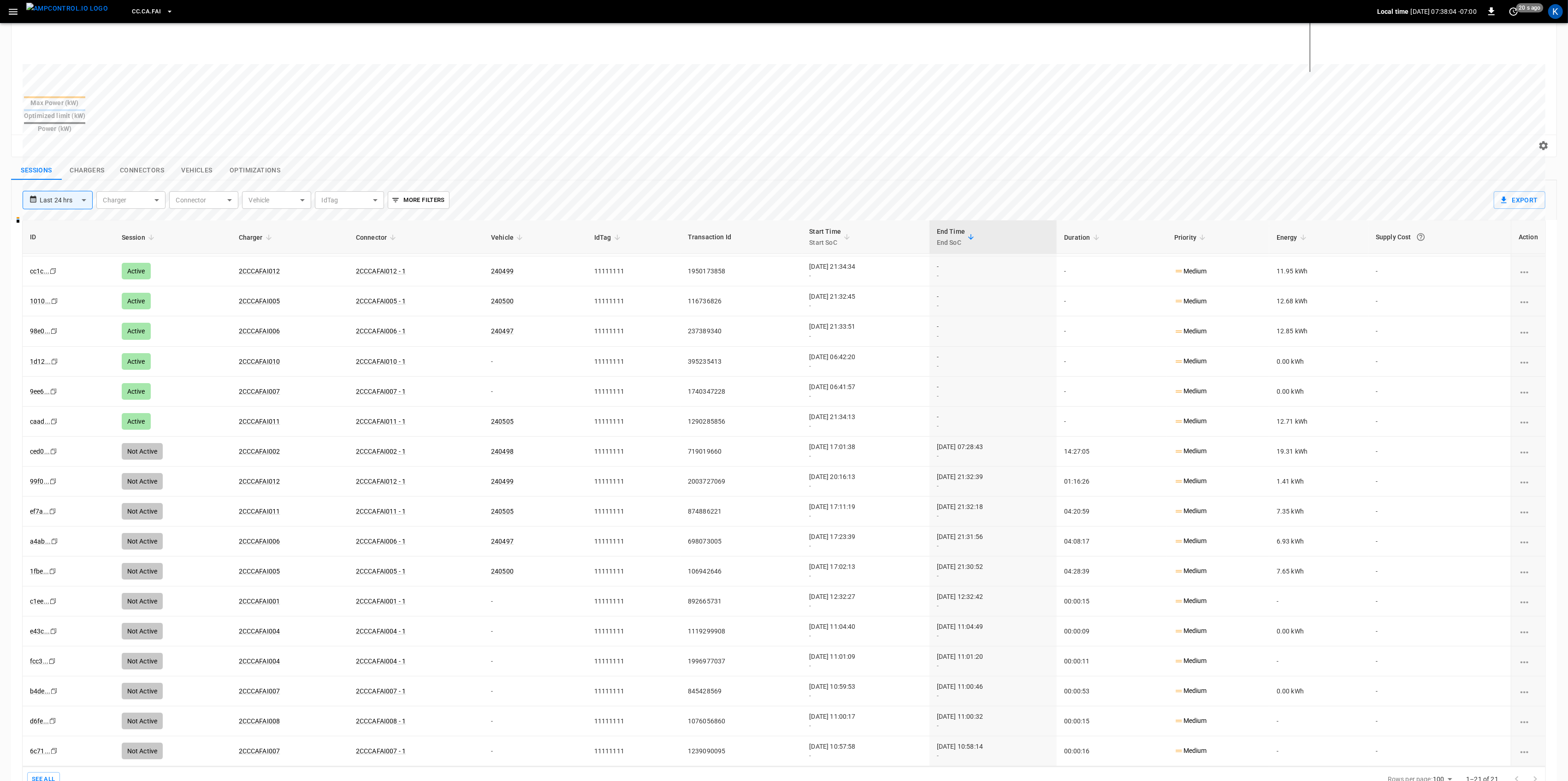
click at [18, 10] on icon "button" at bounding box center [13, 12] width 12 height 12
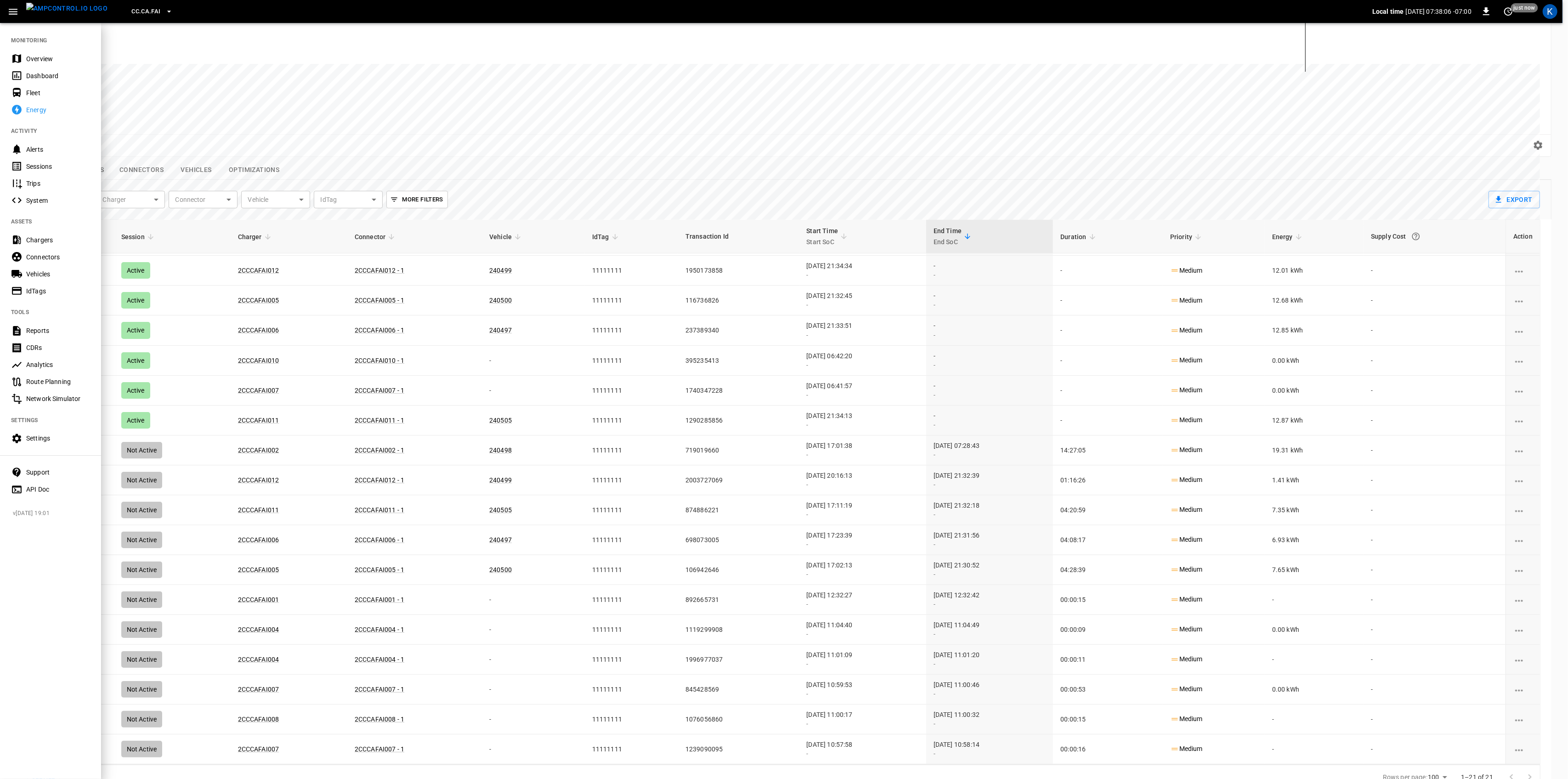
click at [34, 59] on div "Overview" at bounding box center [58, 58] width 64 height 9
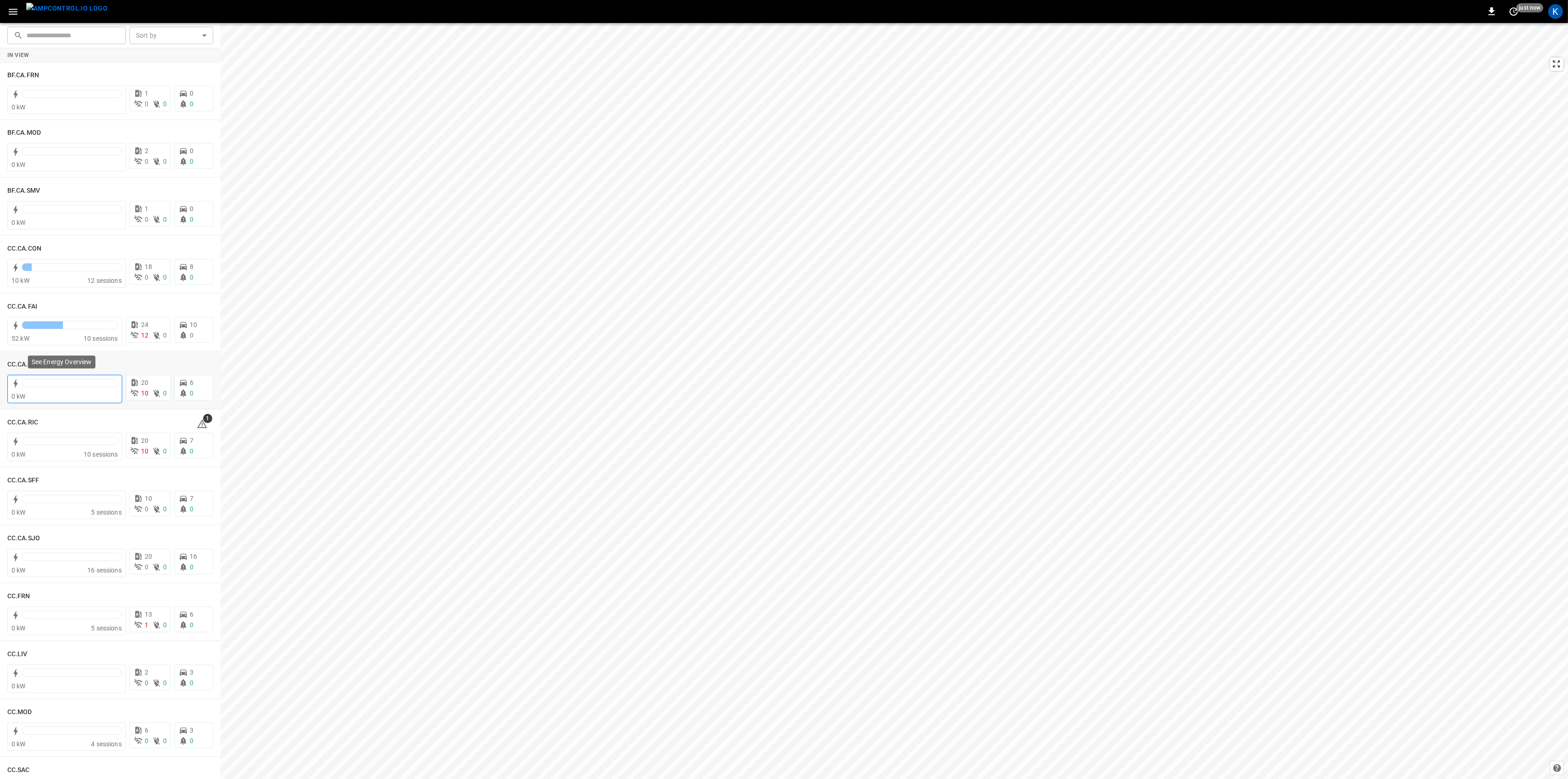
click at [70, 390] on div at bounding box center [69, 385] width 96 height 13
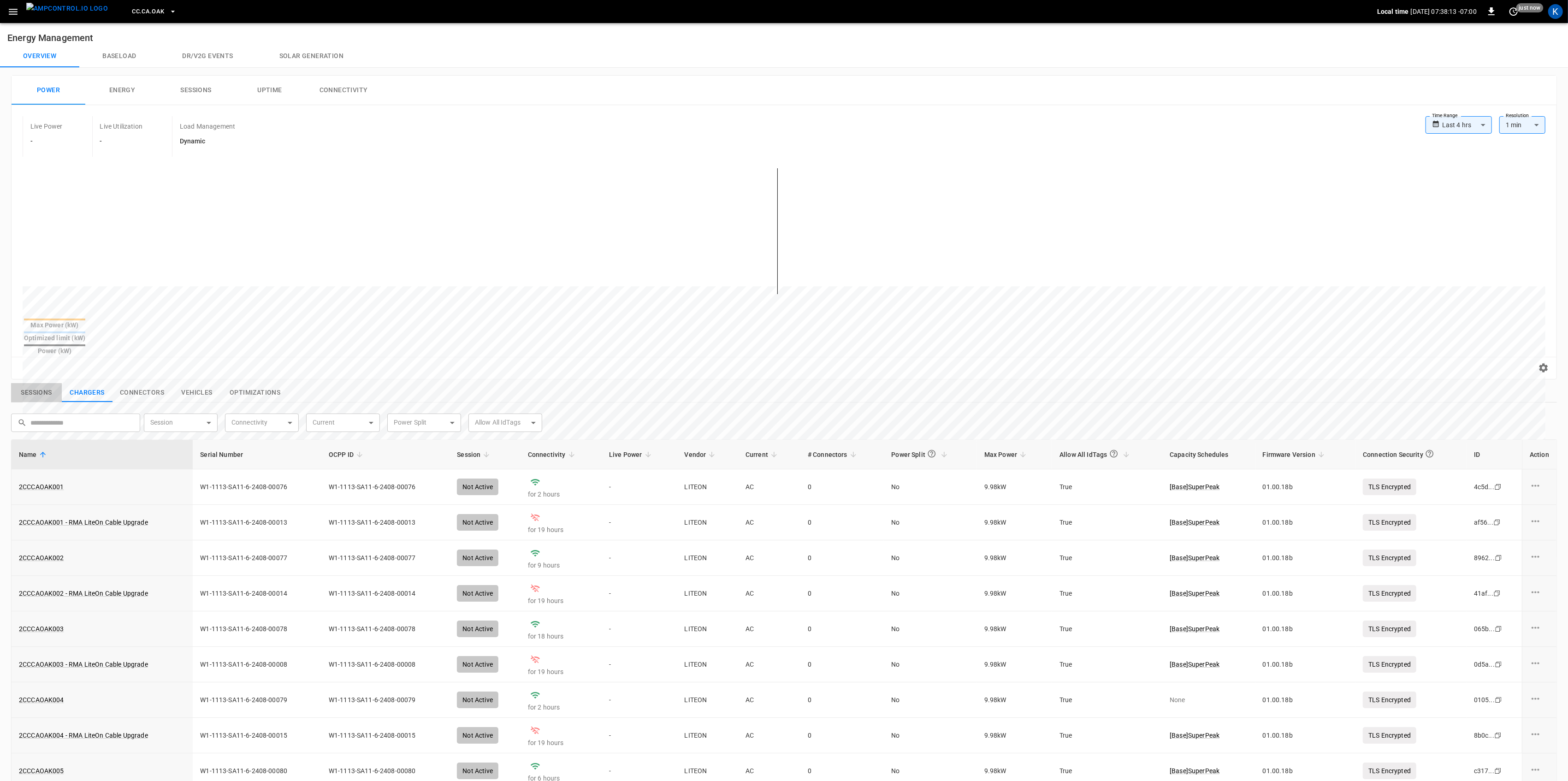
click at [40, 383] on button "Sessions" at bounding box center [36, 393] width 51 height 20
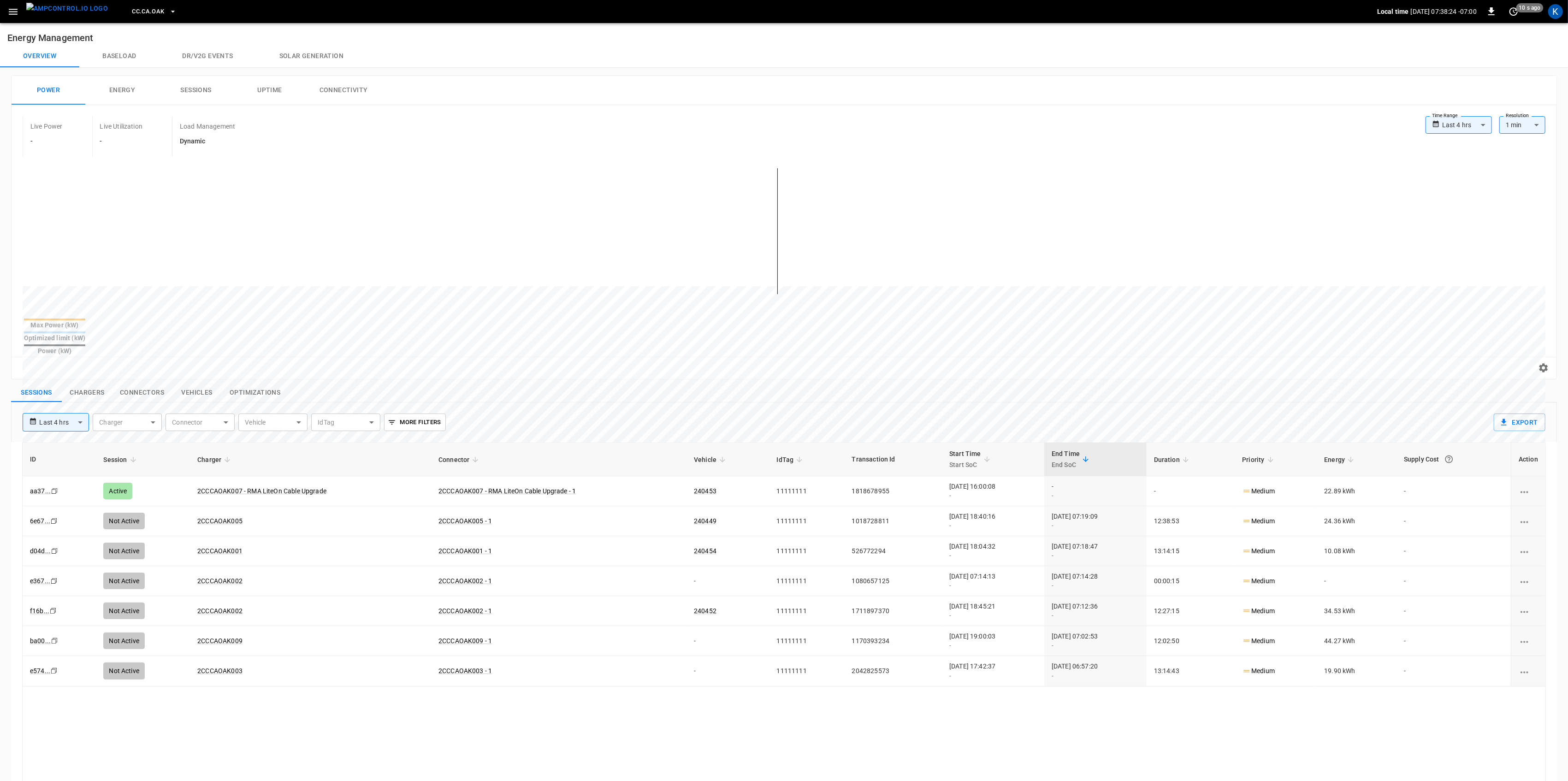
click at [202, 383] on button "Vehicles" at bounding box center [197, 393] width 51 height 20
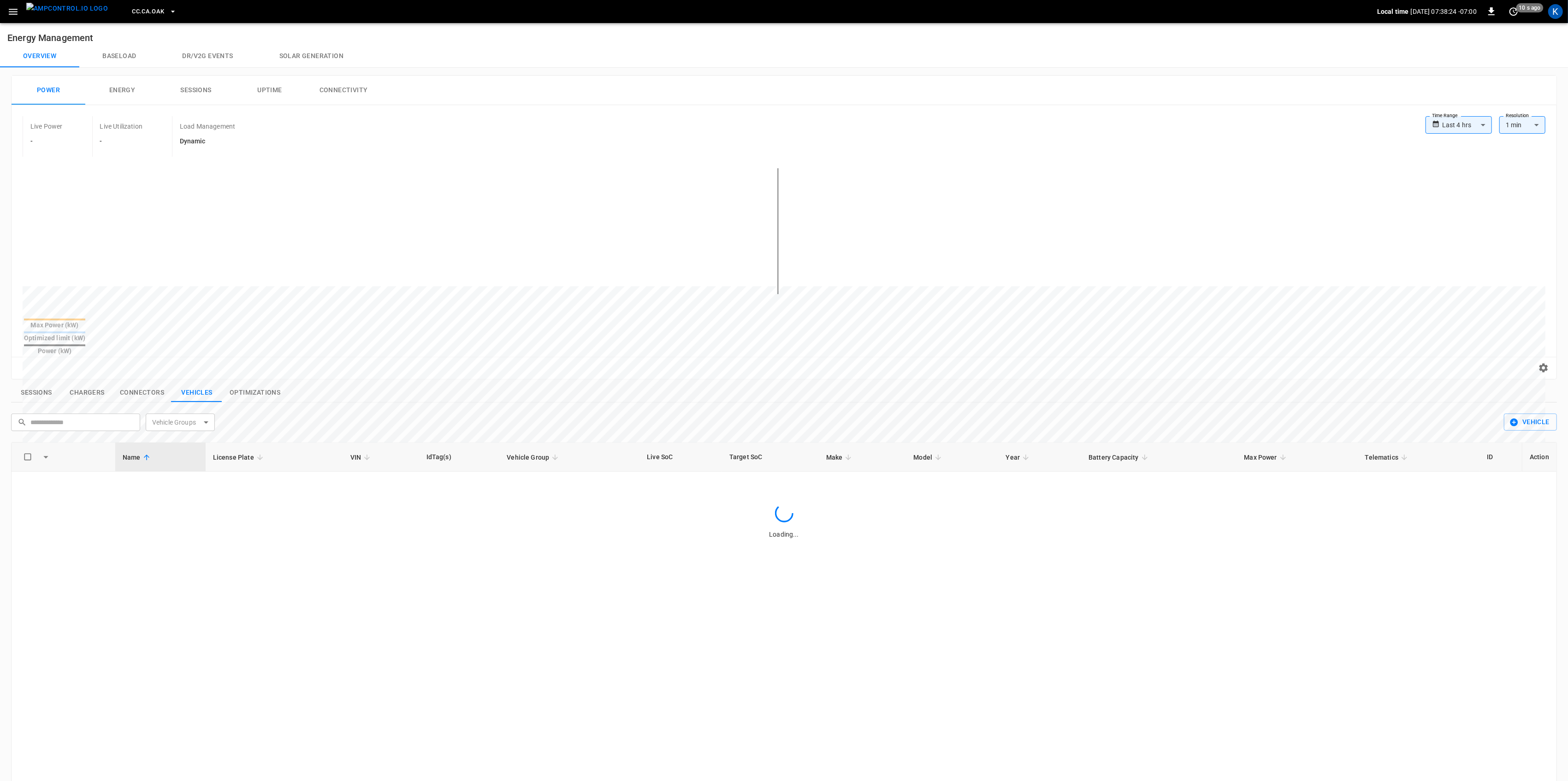
click at [39, 383] on button "Sessions" at bounding box center [36, 393] width 51 height 20
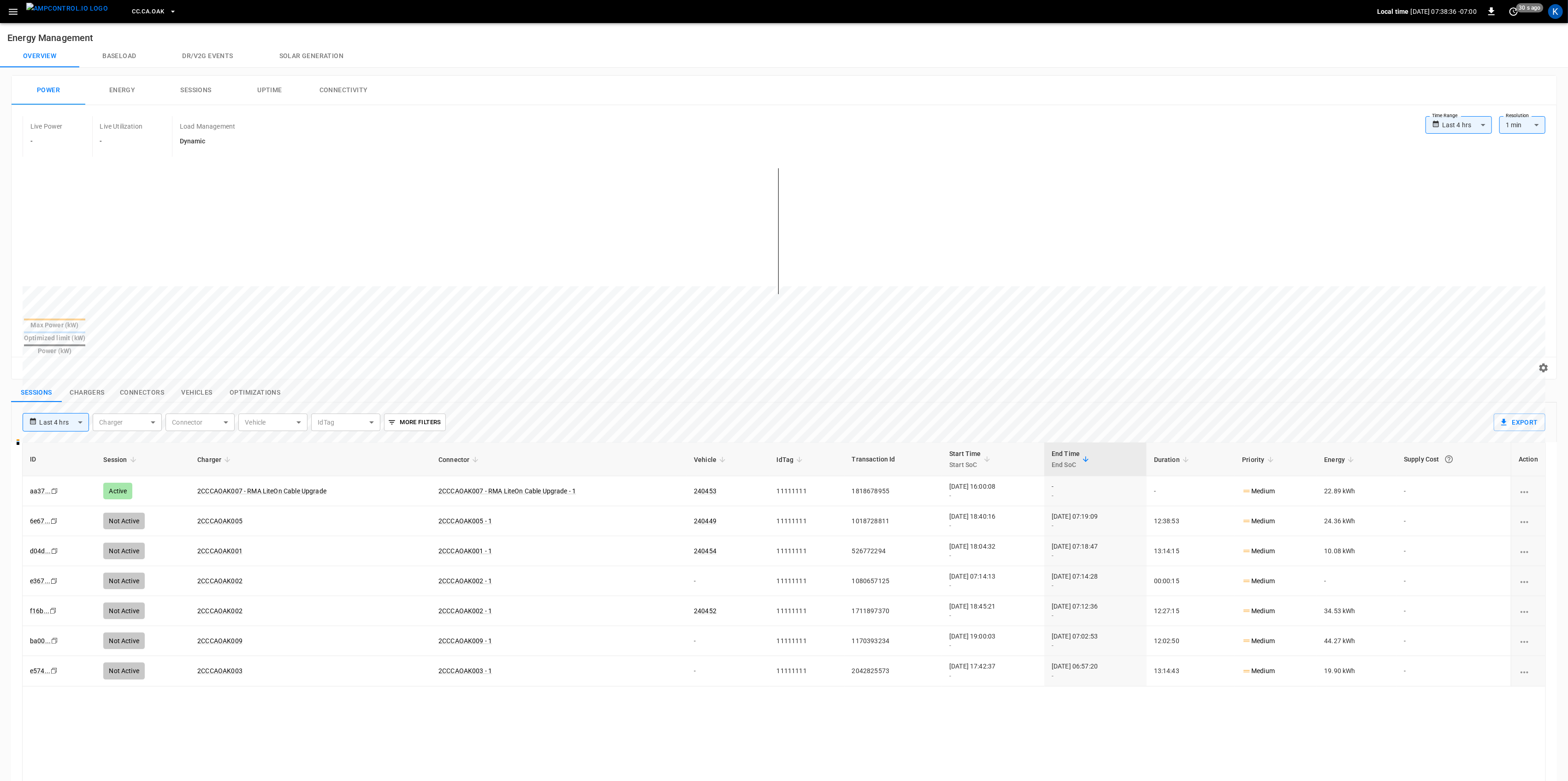
click at [15, 14] on icon "button" at bounding box center [13, 12] width 9 height 6
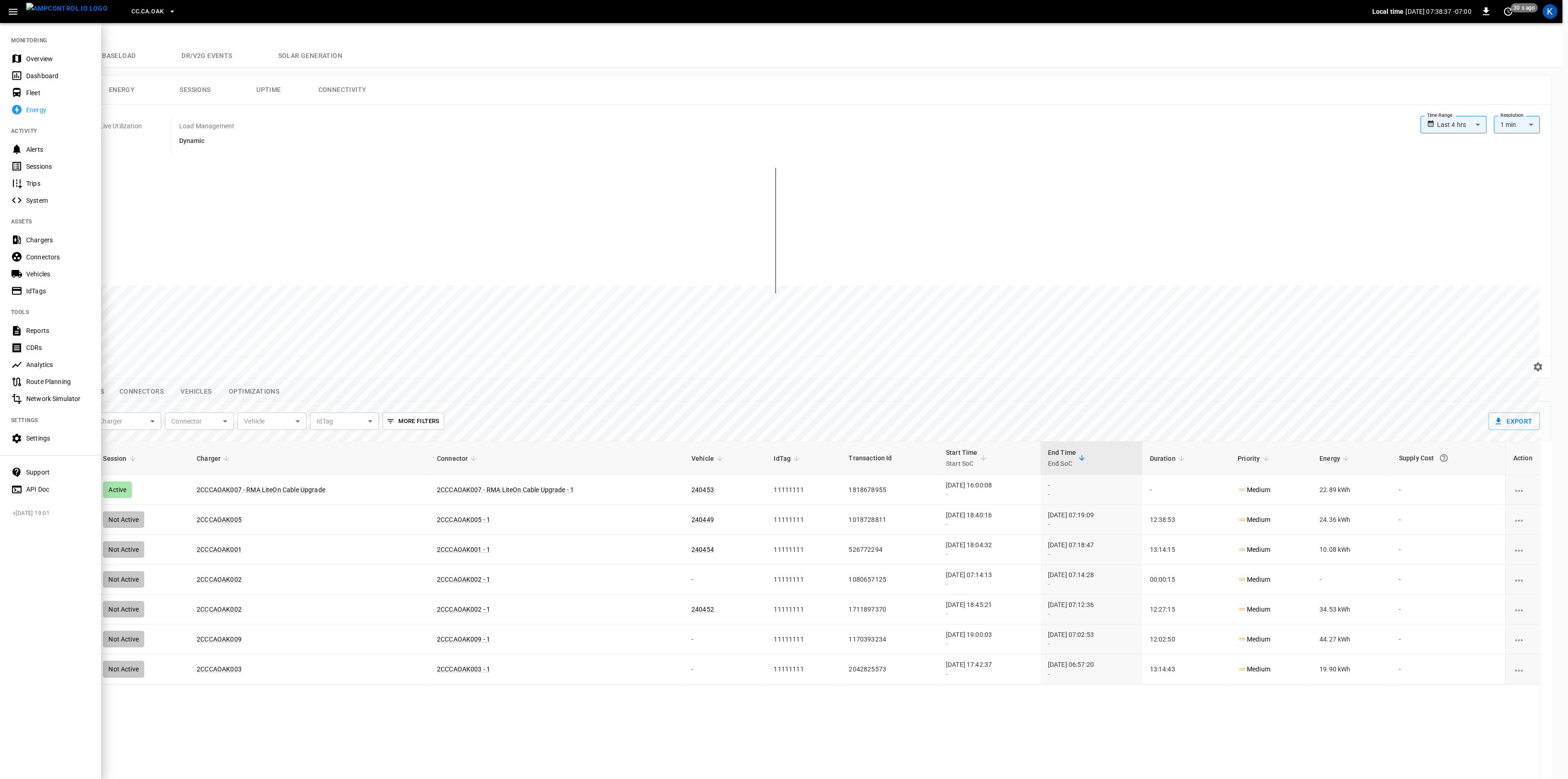
click at [34, 57] on div "Overview" at bounding box center [58, 58] width 64 height 9
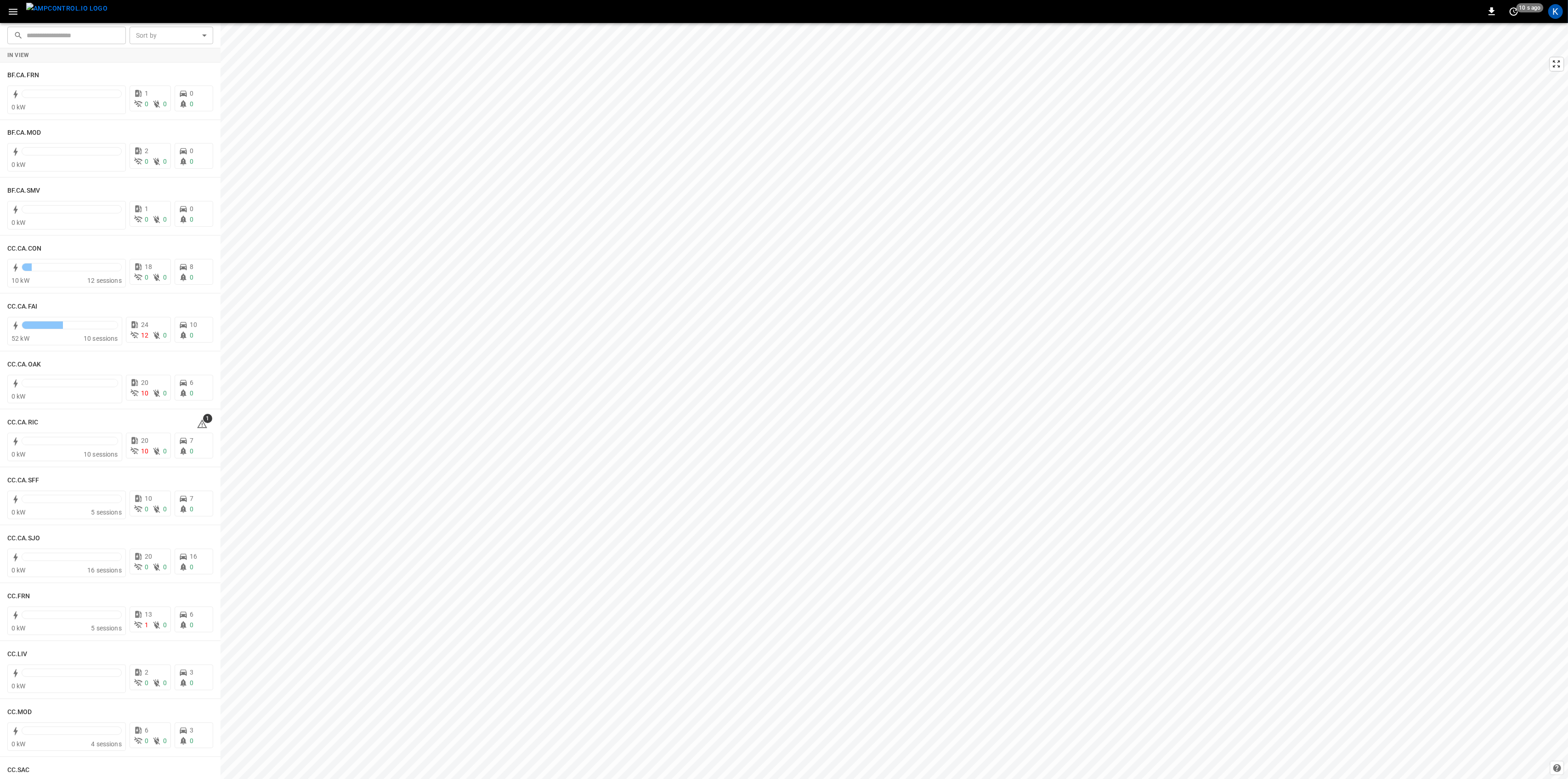
click at [14, 8] on icon "button" at bounding box center [13, 12] width 12 height 12
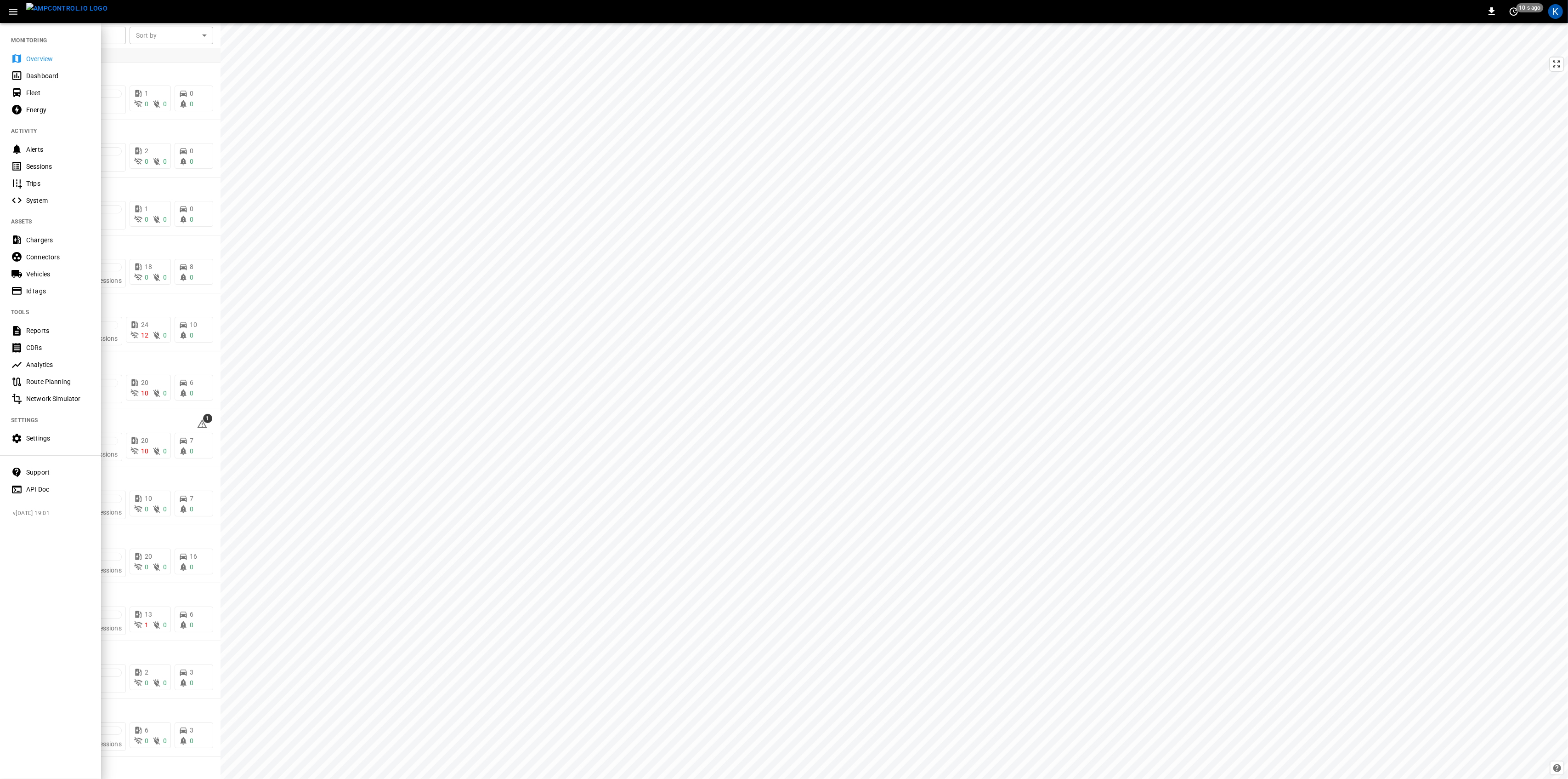
click at [30, 94] on div "Fleet" at bounding box center [58, 93] width 64 height 9
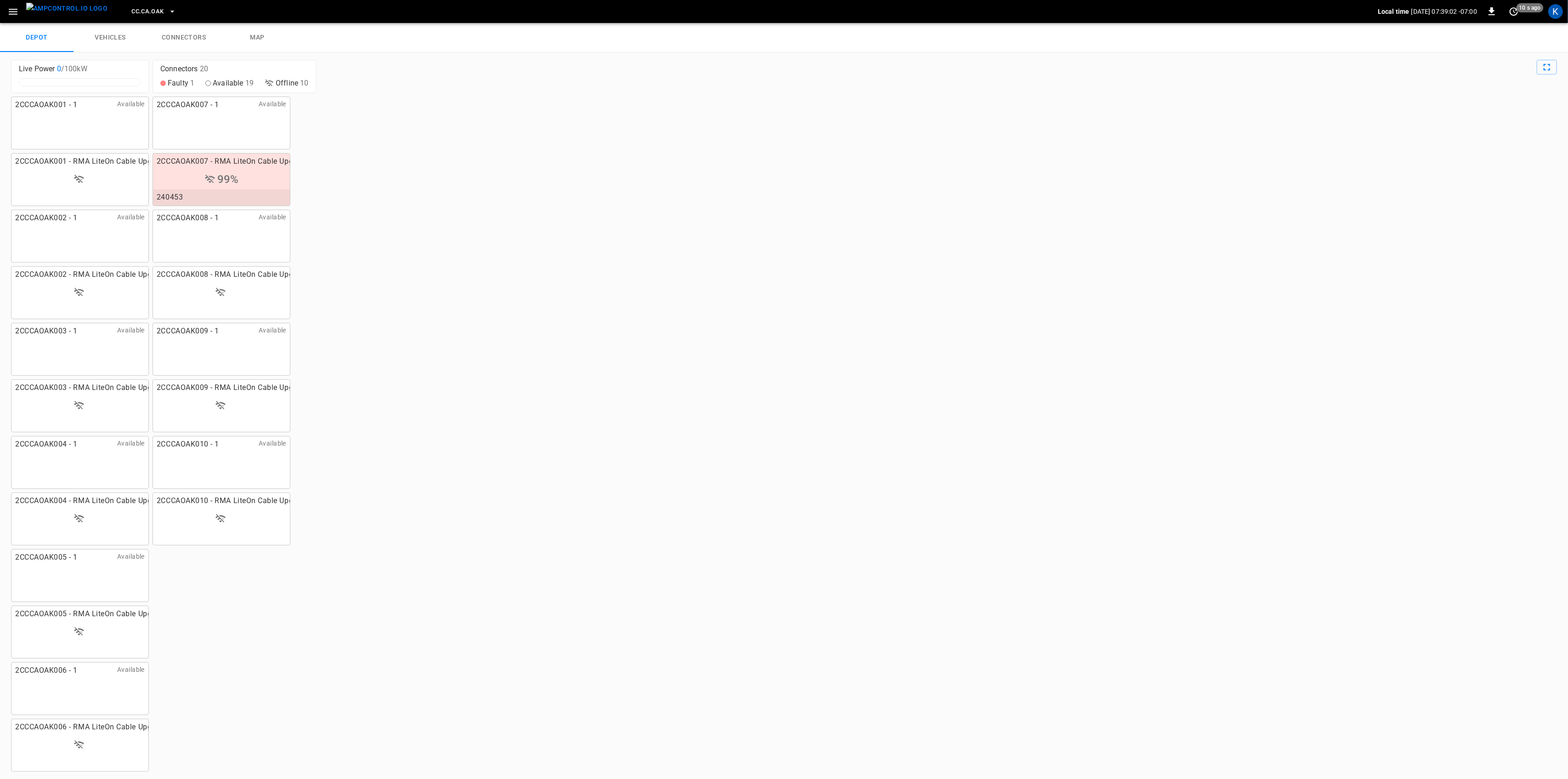
click at [114, 37] on link "vehicles" at bounding box center [110, 38] width 74 height 29
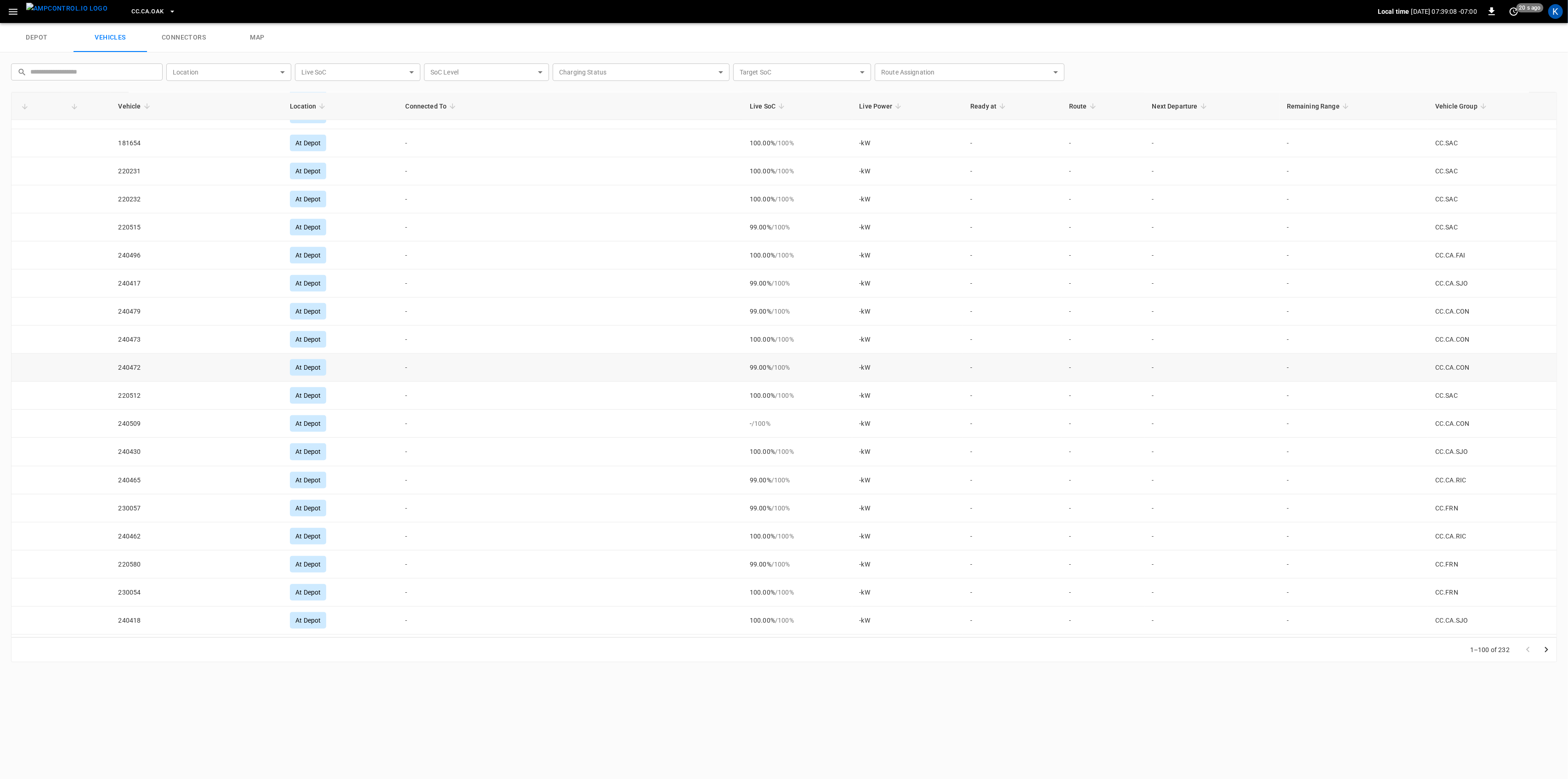
scroll to position [184, 0]
click at [1447, 105] on span "Vehicle Group" at bounding box center [1462, 106] width 54 height 11
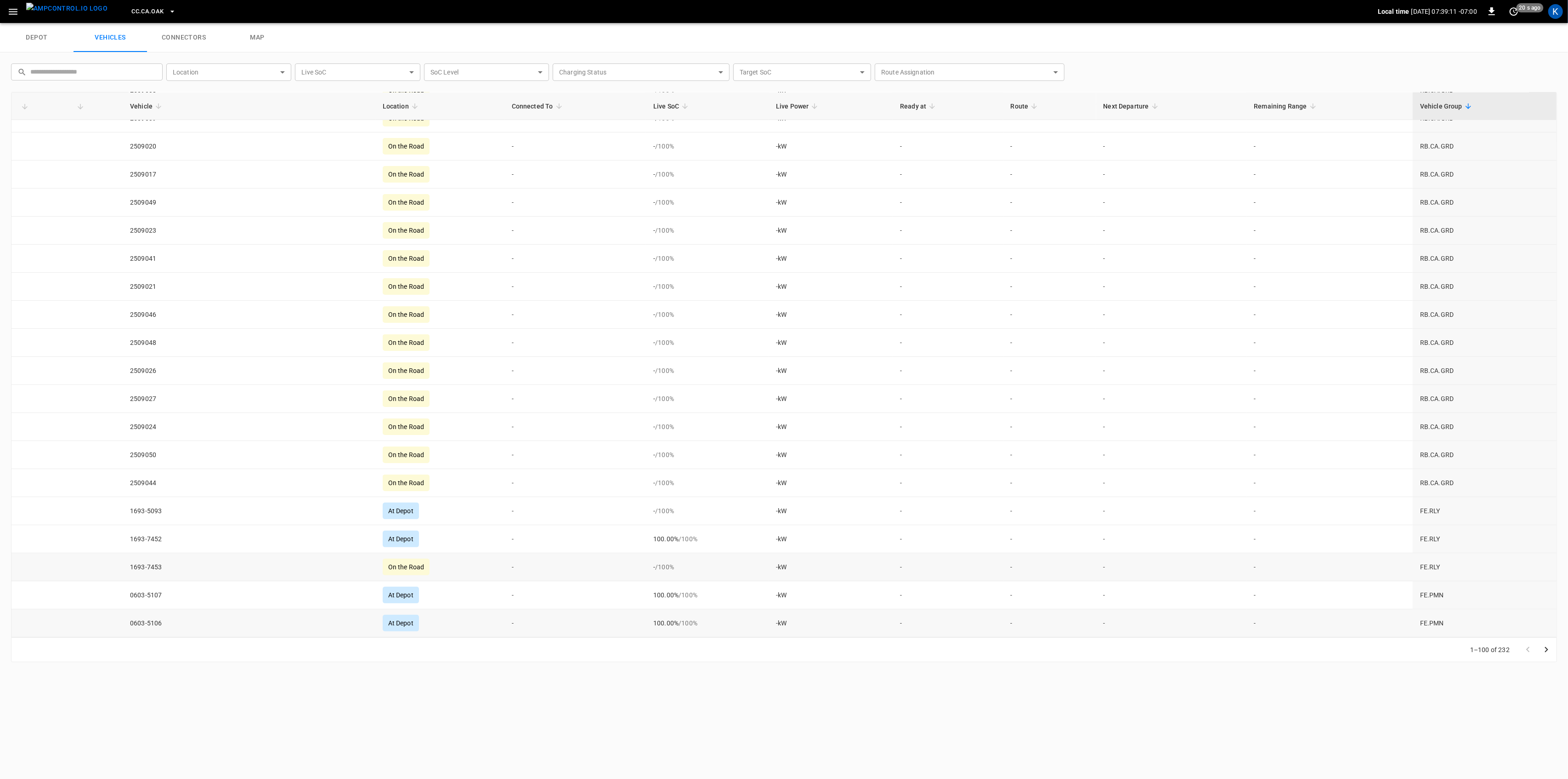
click at [1550, 647] on icon "Go to next page" at bounding box center [1546, 649] width 11 height 11
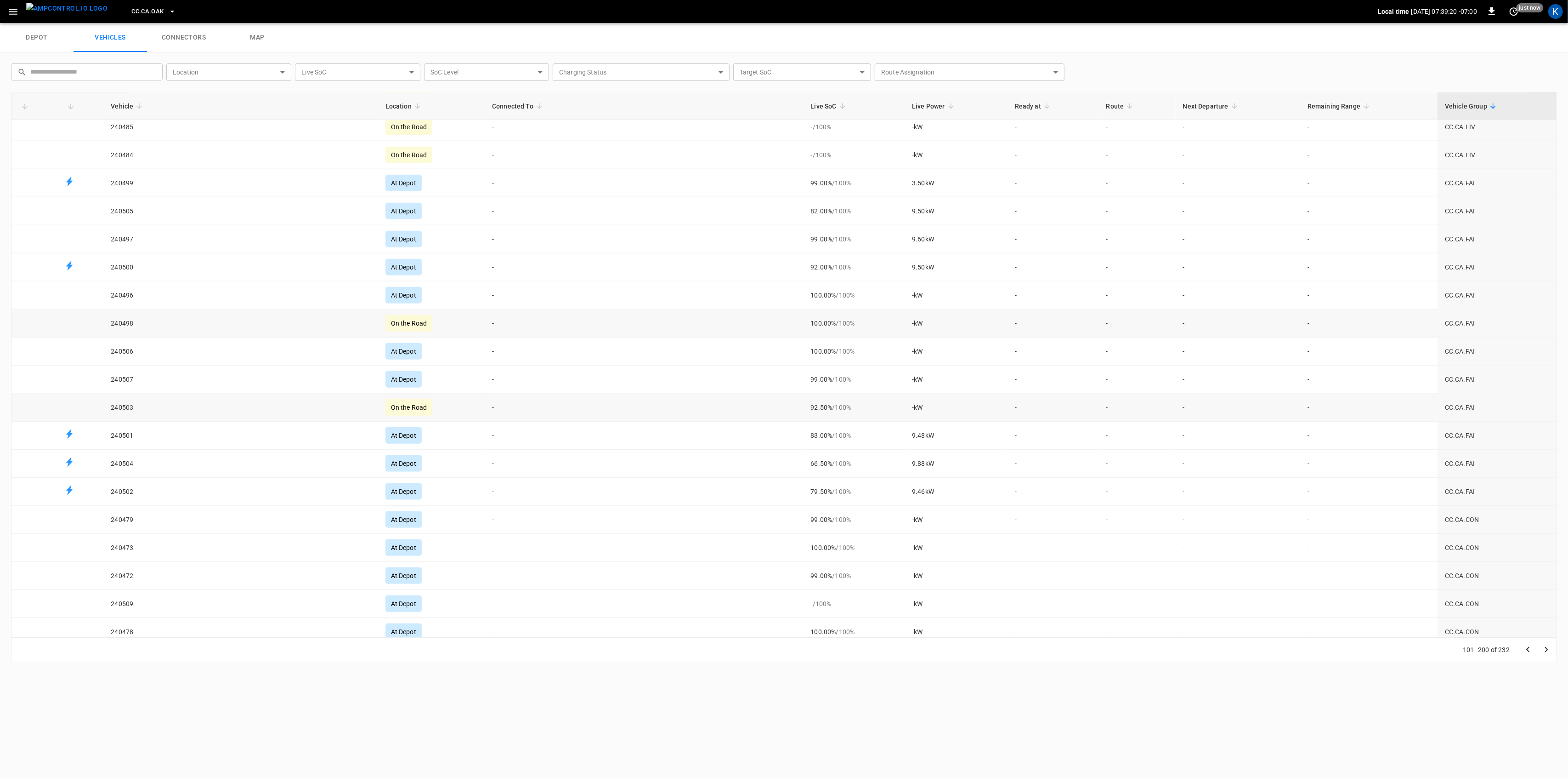
scroll to position [1348, 0]
click at [405, 745] on div "depot vehicles connectors map ​ ​ Location ​ Location Live SoC ​ Live SoC SoC L…" at bounding box center [784, 401] width 1568 height 756
click at [118, 68] on input "text" at bounding box center [93, 72] width 126 height 17
paste input "******"
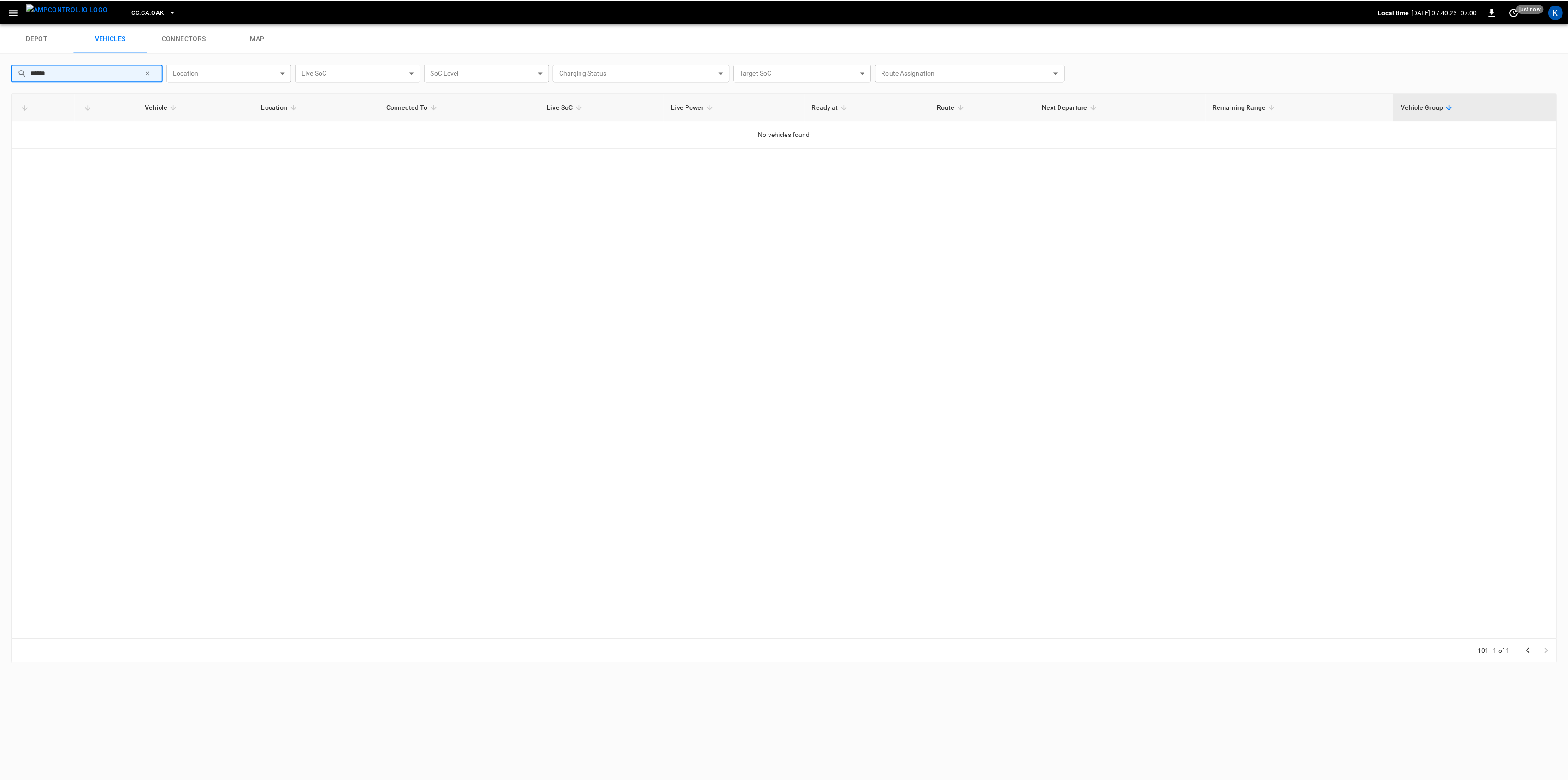
scroll to position [0, 0]
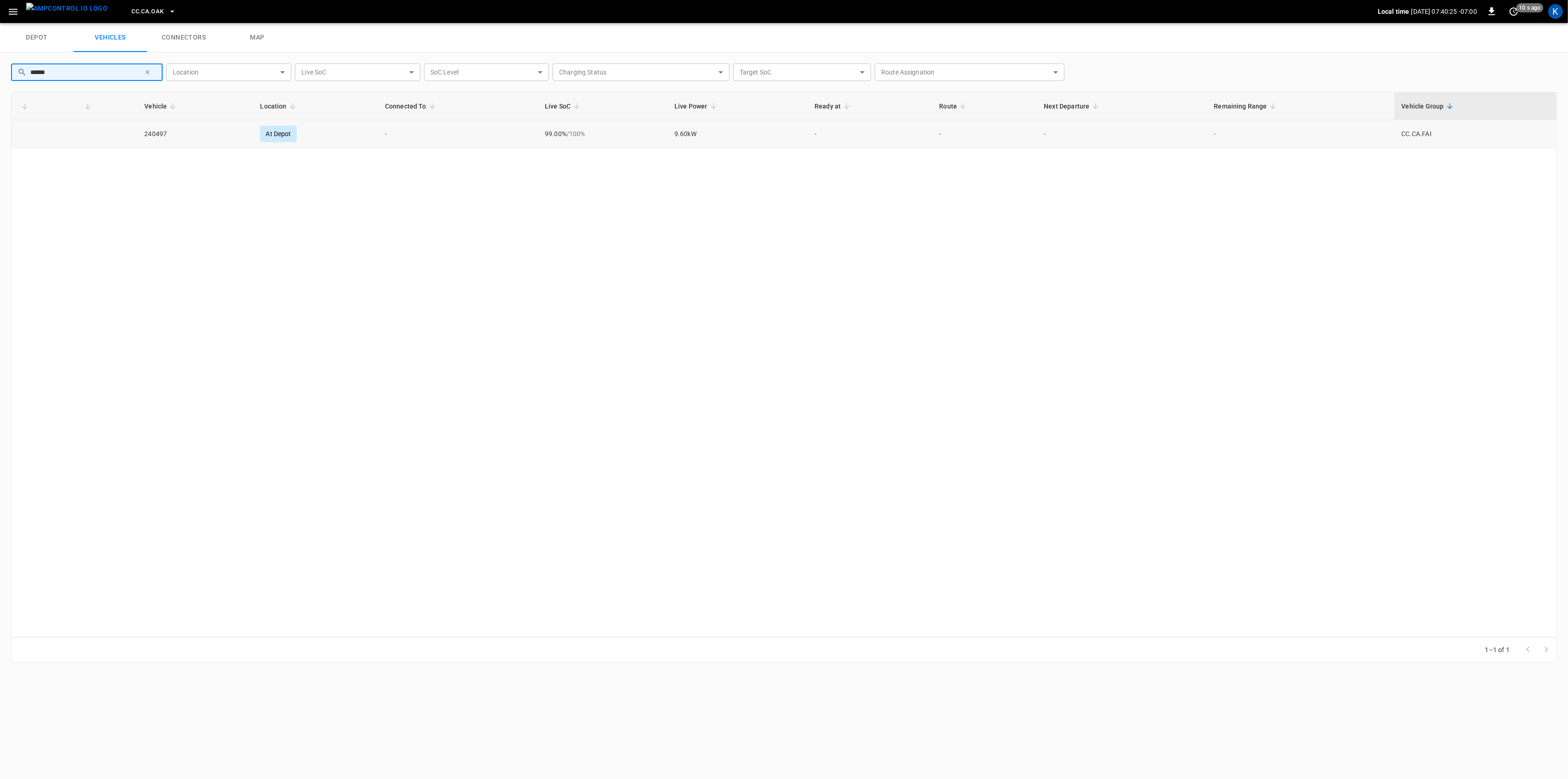
type input "******"
click at [158, 133] on td "240497" at bounding box center [195, 134] width 116 height 28
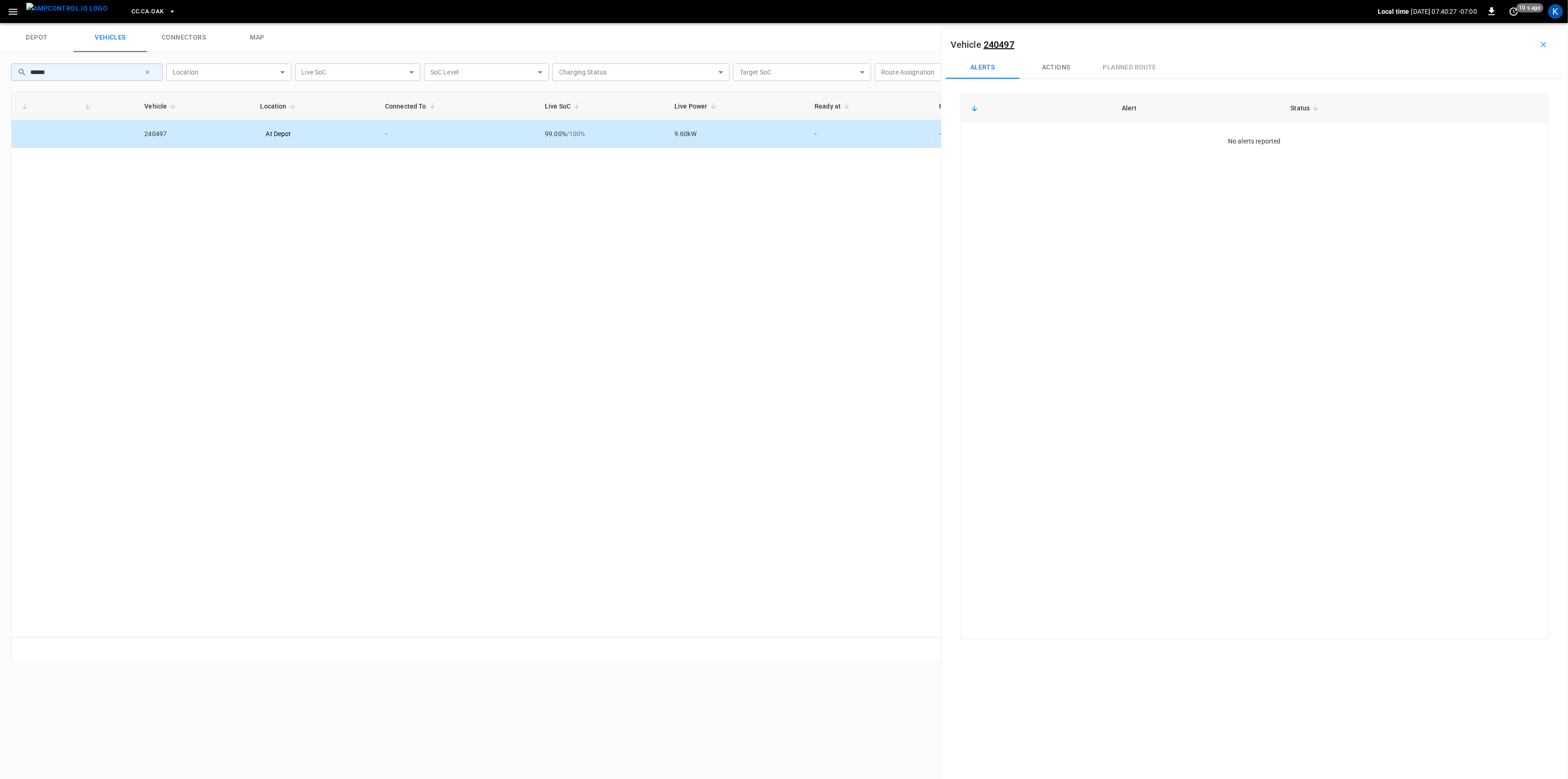
click at [1003, 47] on link "240497" at bounding box center [999, 44] width 31 height 11
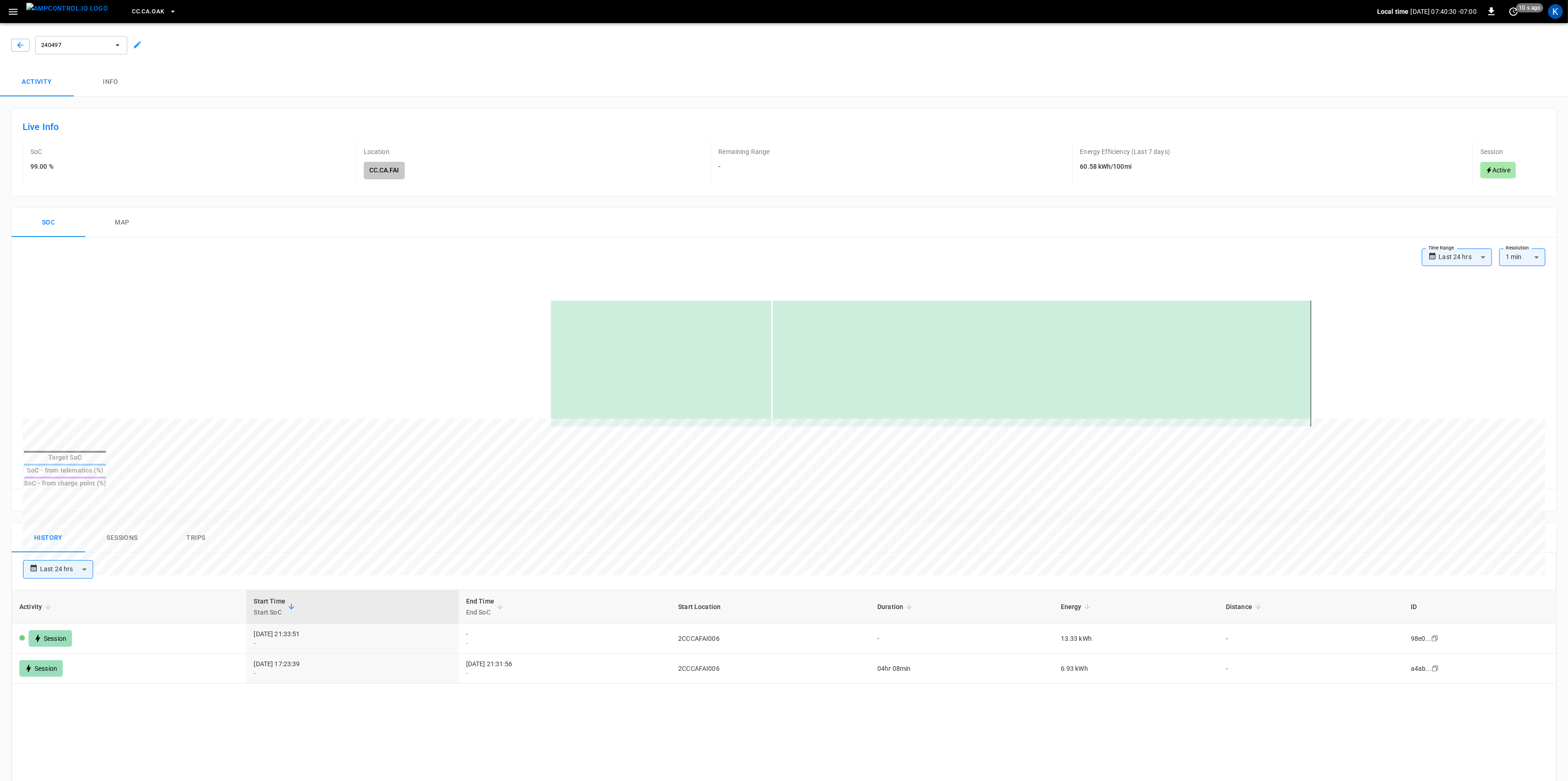
click at [119, 523] on button "Sessions" at bounding box center [122, 538] width 74 height 29
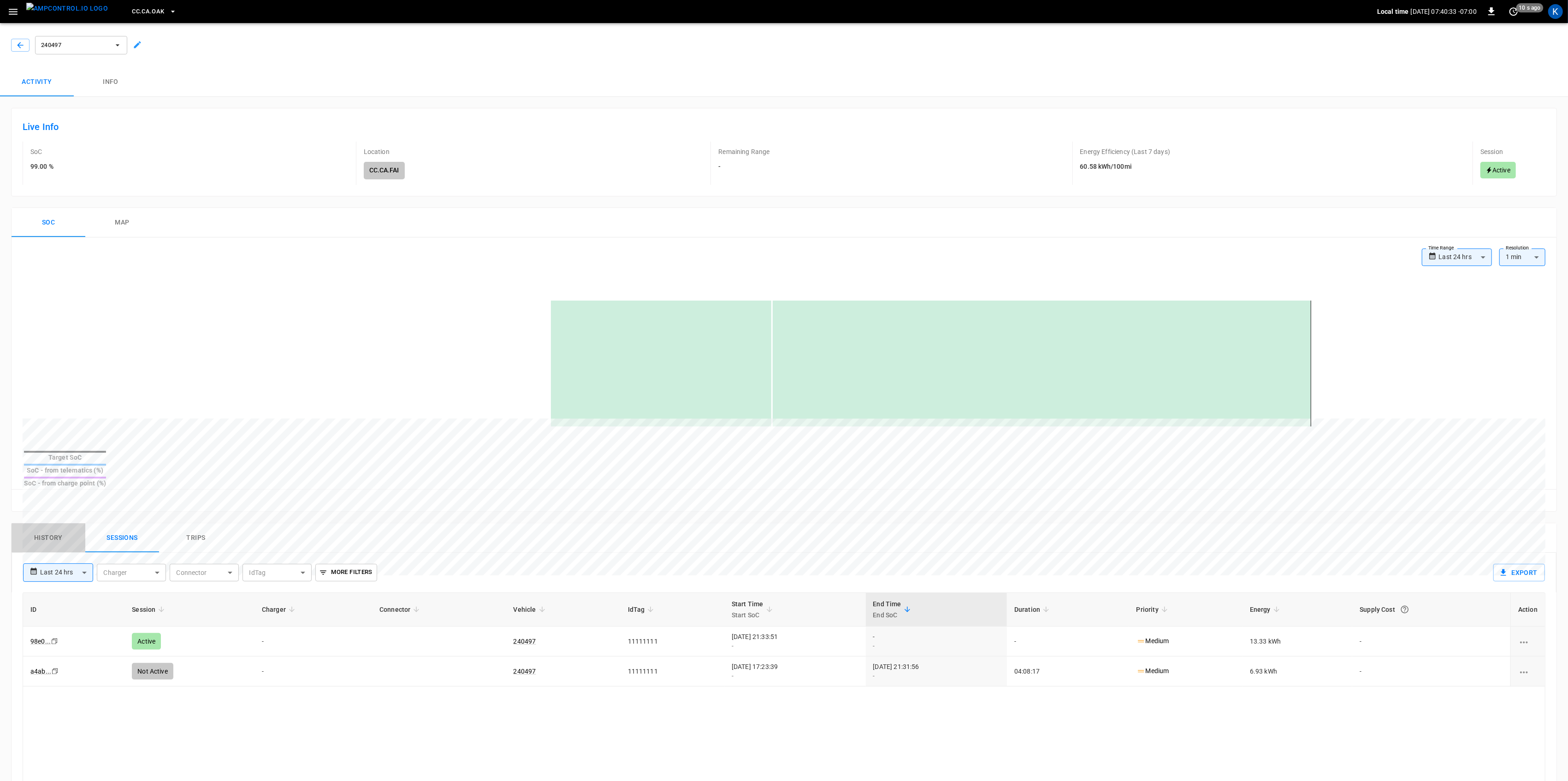
click at [61, 523] on button "History" at bounding box center [48, 538] width 74 height 29
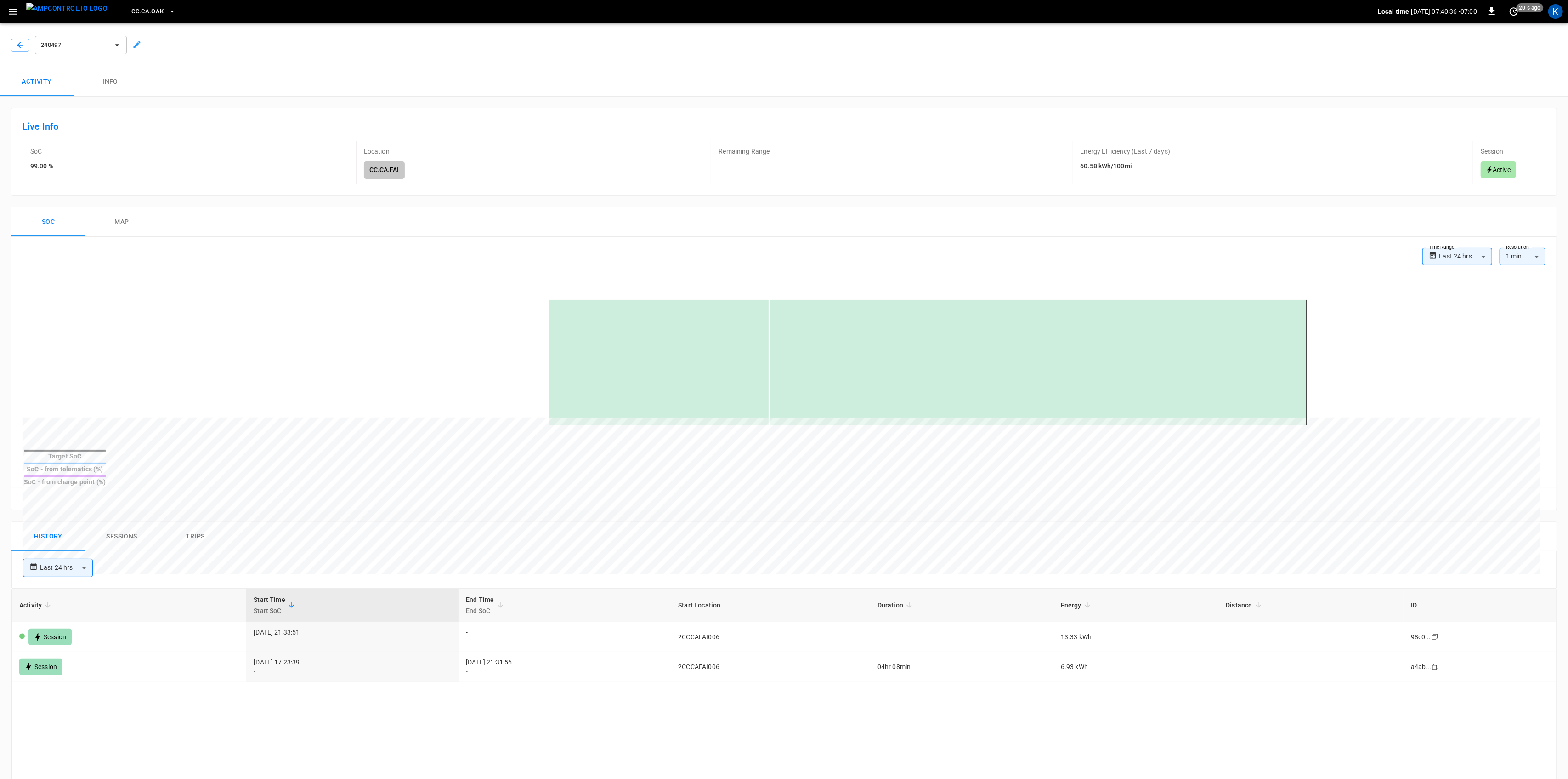
click at [87, 548] on body "**********" at bounding box center [784, 585] width 1568 height 1169
click at [54, 598] on li "Last 48 hrs" at bounding box center [58, 601] width 70 height 15
type input "**********"
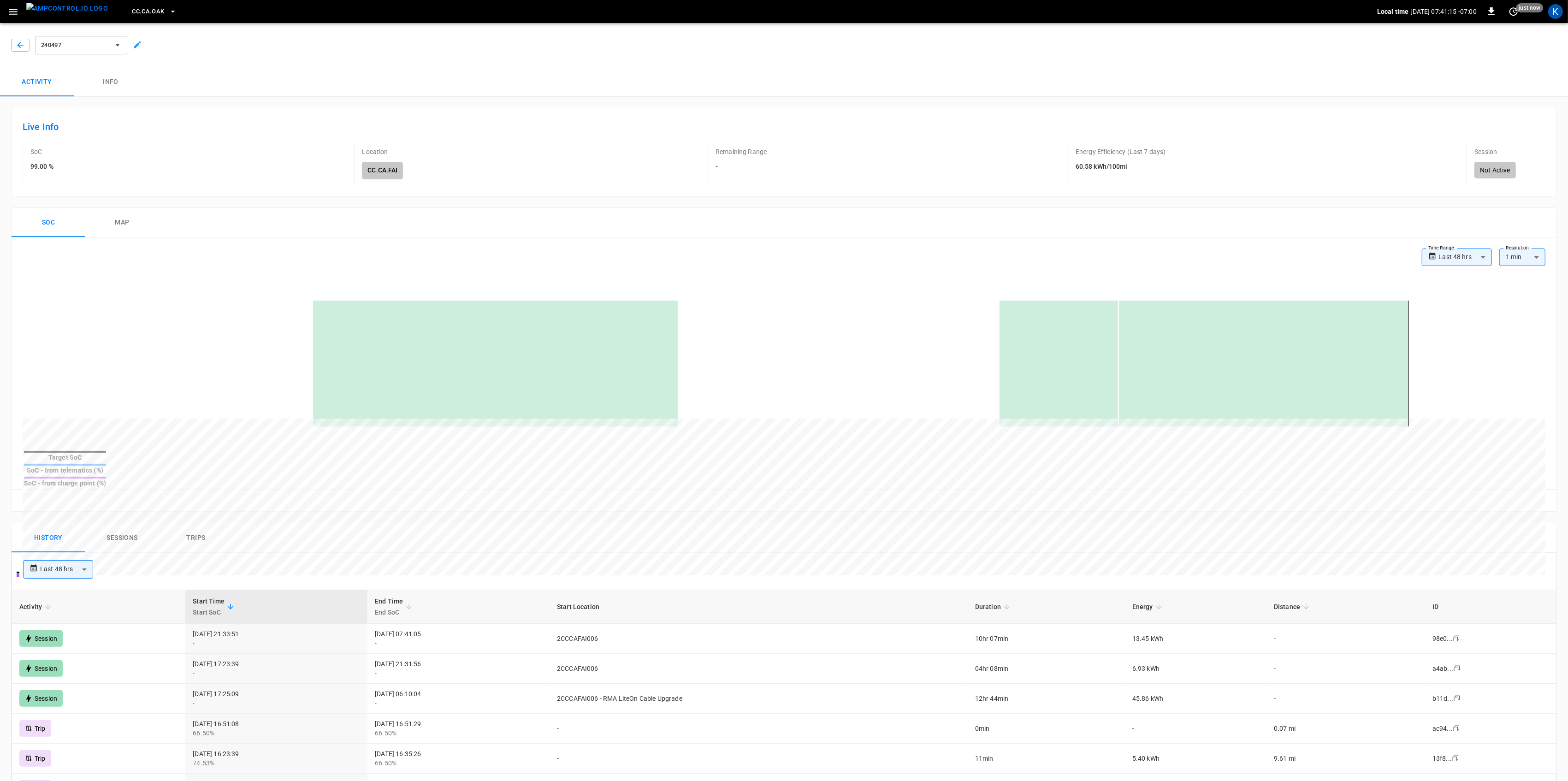
click at [569, 553] on div "**********" at bounding box center [784, 571] width 1545 height 37
click at [128, 523] on button "Sessions" at bounding box center [122, 538] width 74 height 29
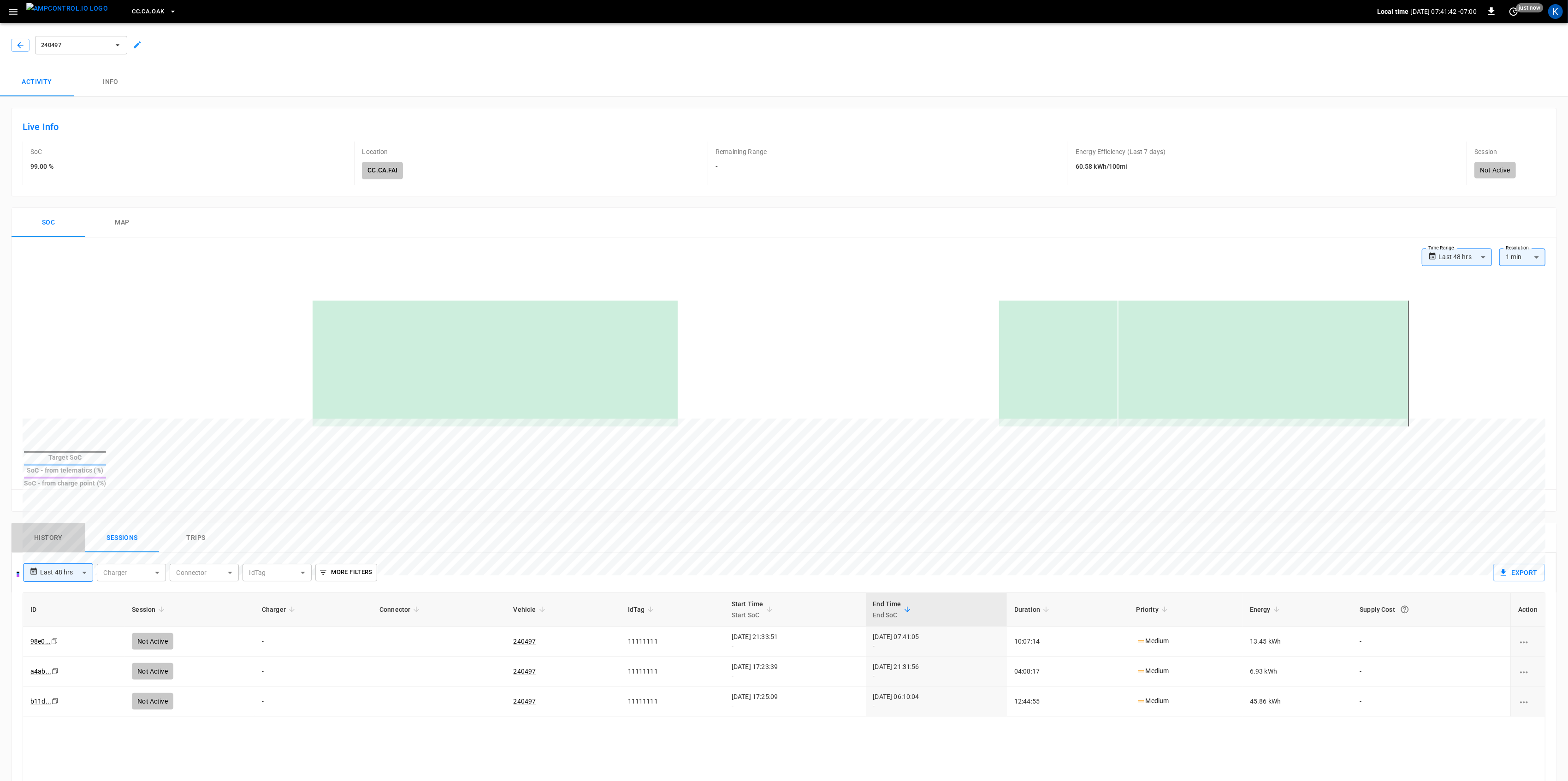
click at [34, 523] on button "History" at bounding box center [48, 538] width 74 height 29
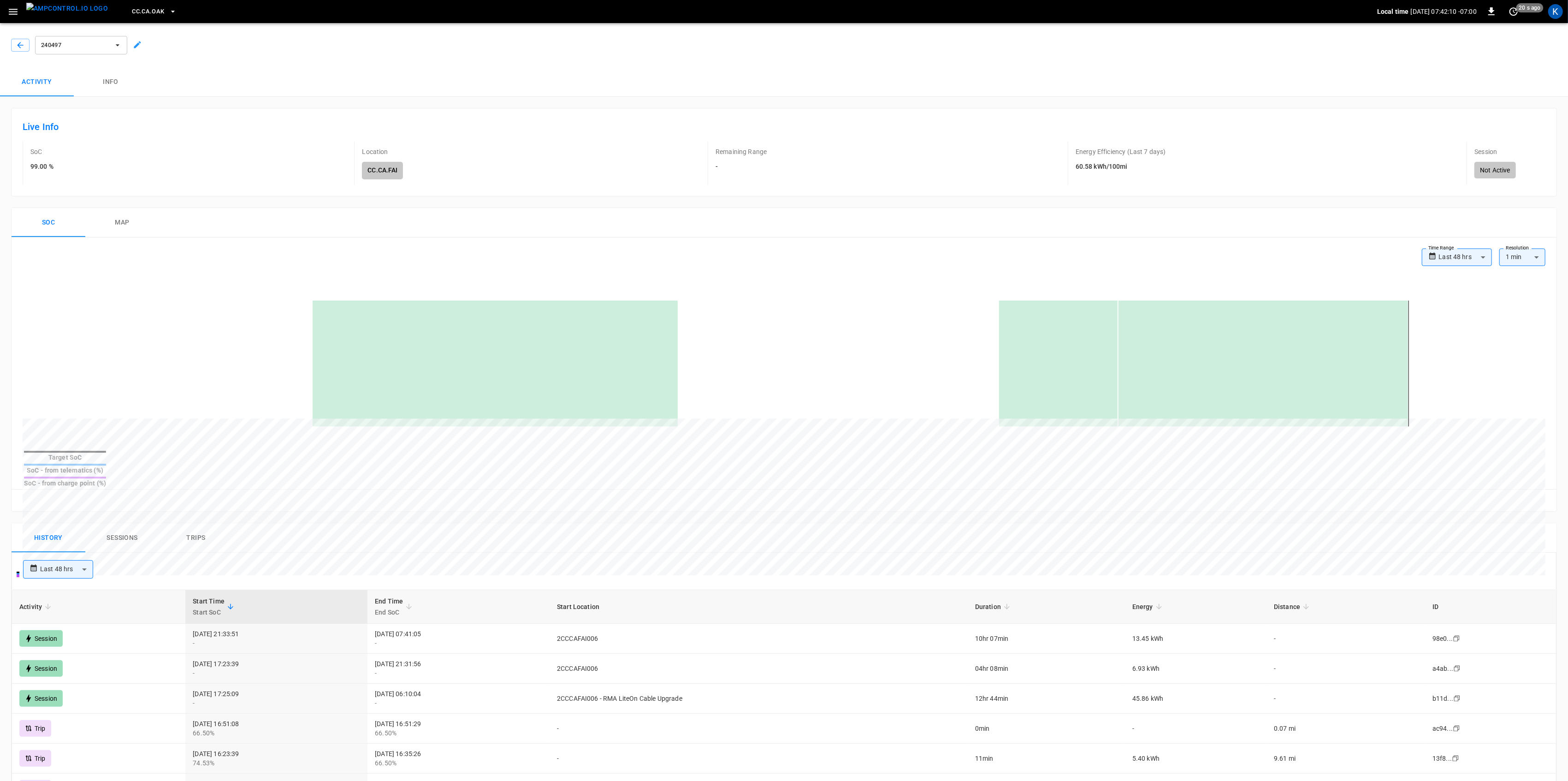
click at [99, 83] on button "Info" at bounding box center [111, 82] width 74 height 29
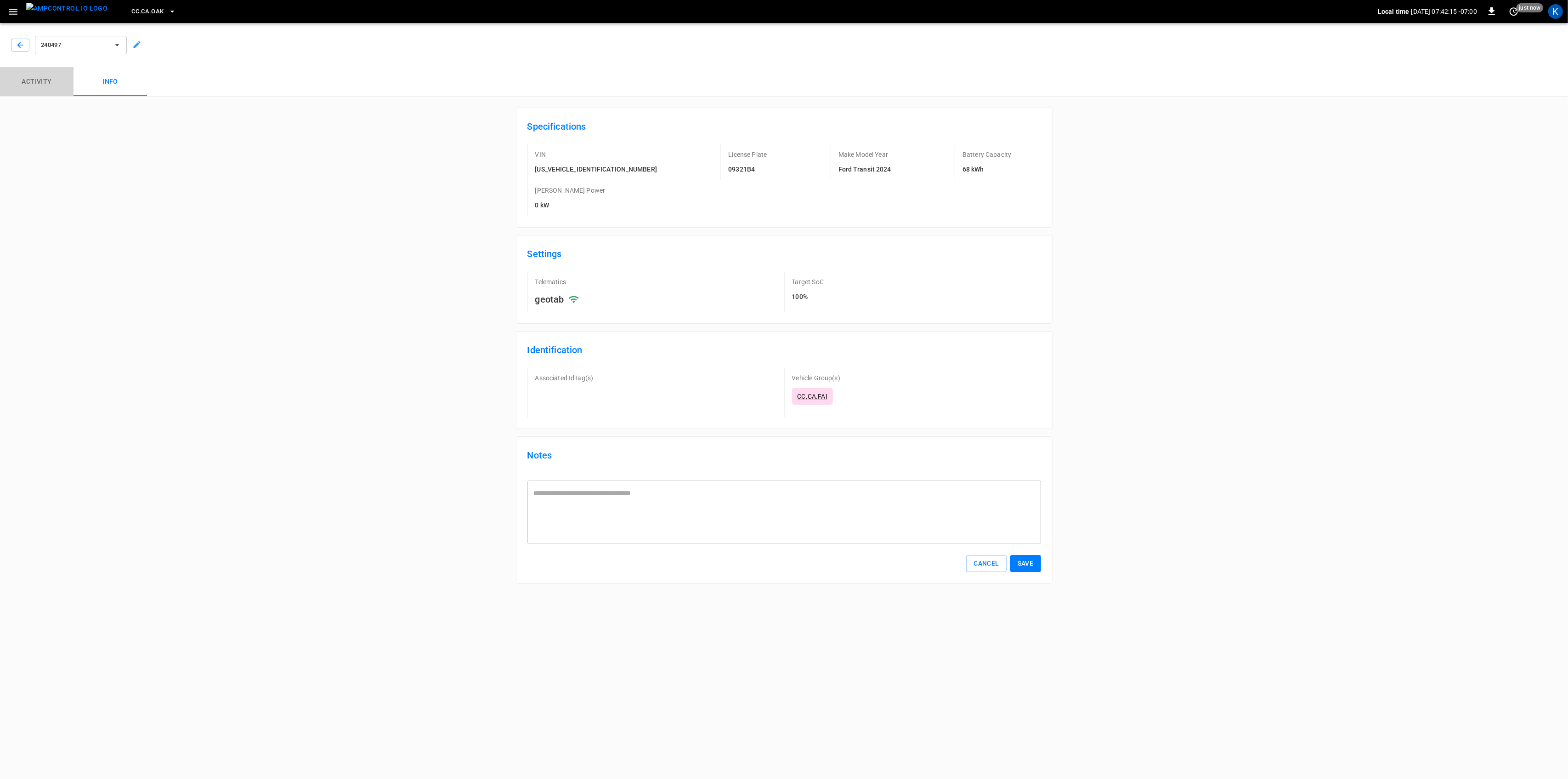
click at [46, 82] on button "Activity" at bounding box center [37, 82] width 74 height 29
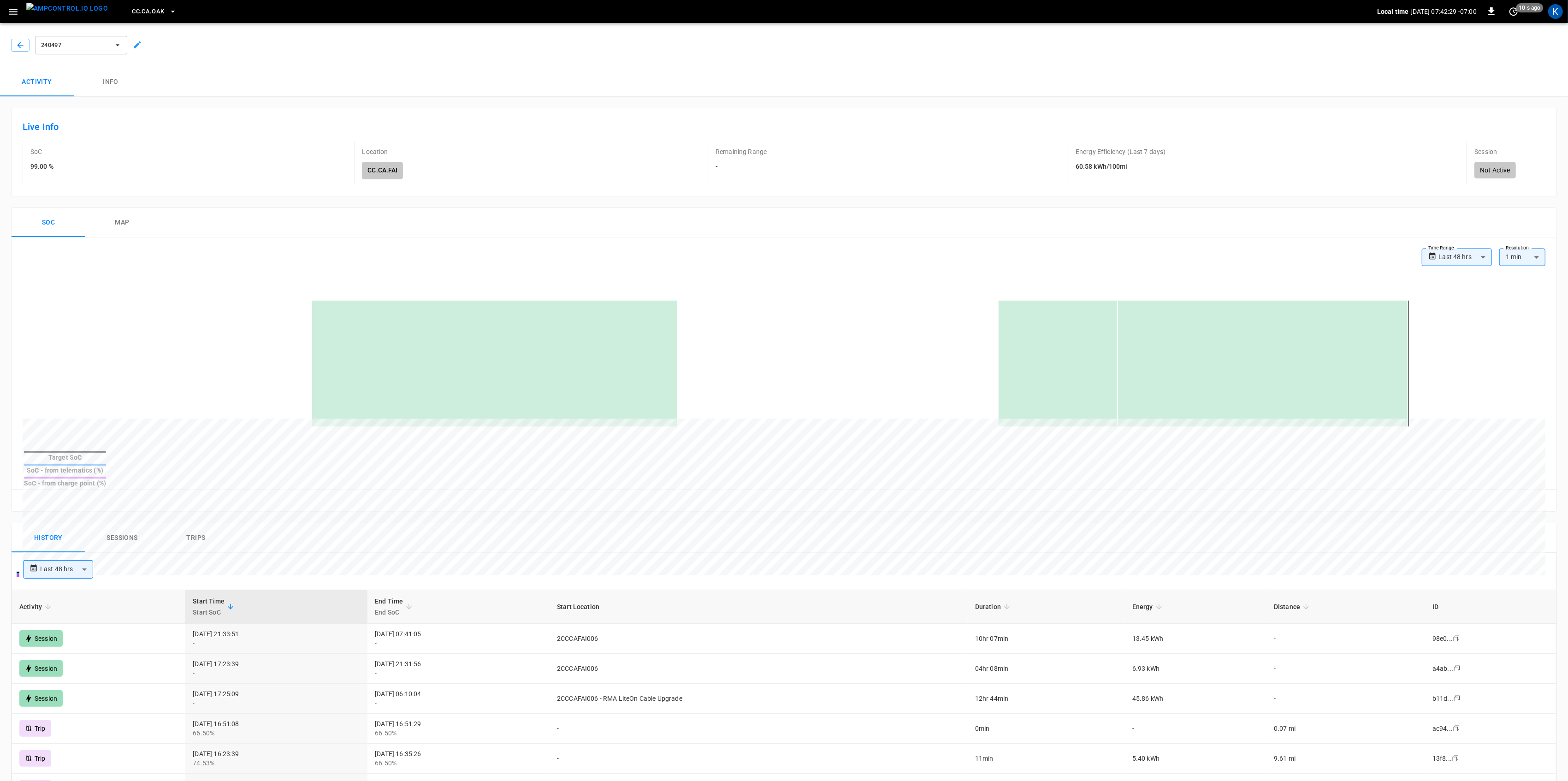
click at [73, 554] on body "**********" at bounding box center [784, 586] width 1568 height 1172
click at [61, 568] on li "Last 4 hrs" at bounding box center [58, 572] width 70 height 15
type input "**********"
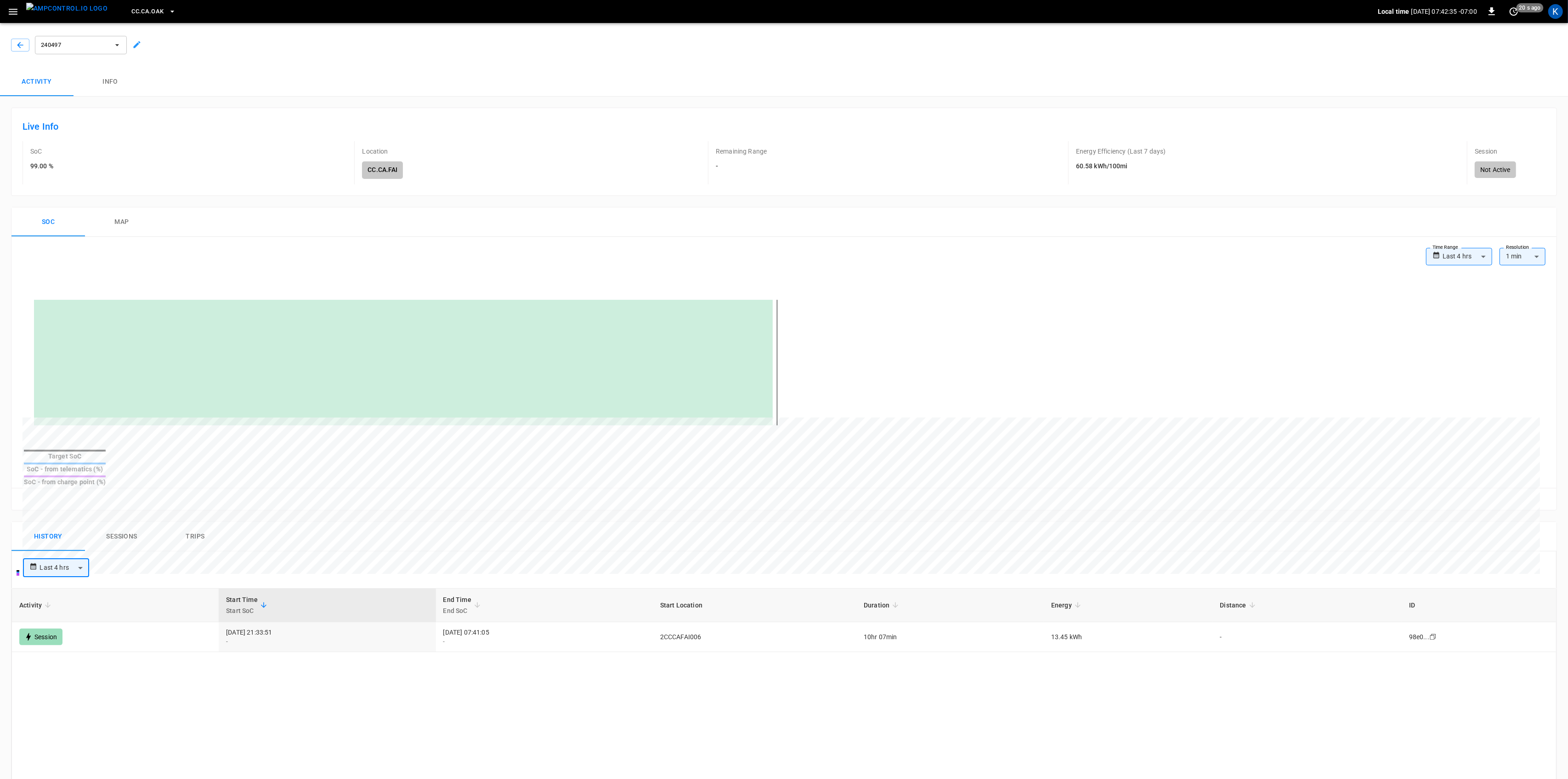
click at [1453, 256] on body "**********" at bounding box center [784, 585] width 1568 height 1169
click at [1449, 289] on li "Last 24 hrs" at bounding box center [1454, 292] width 66 height 15
type input "**********"
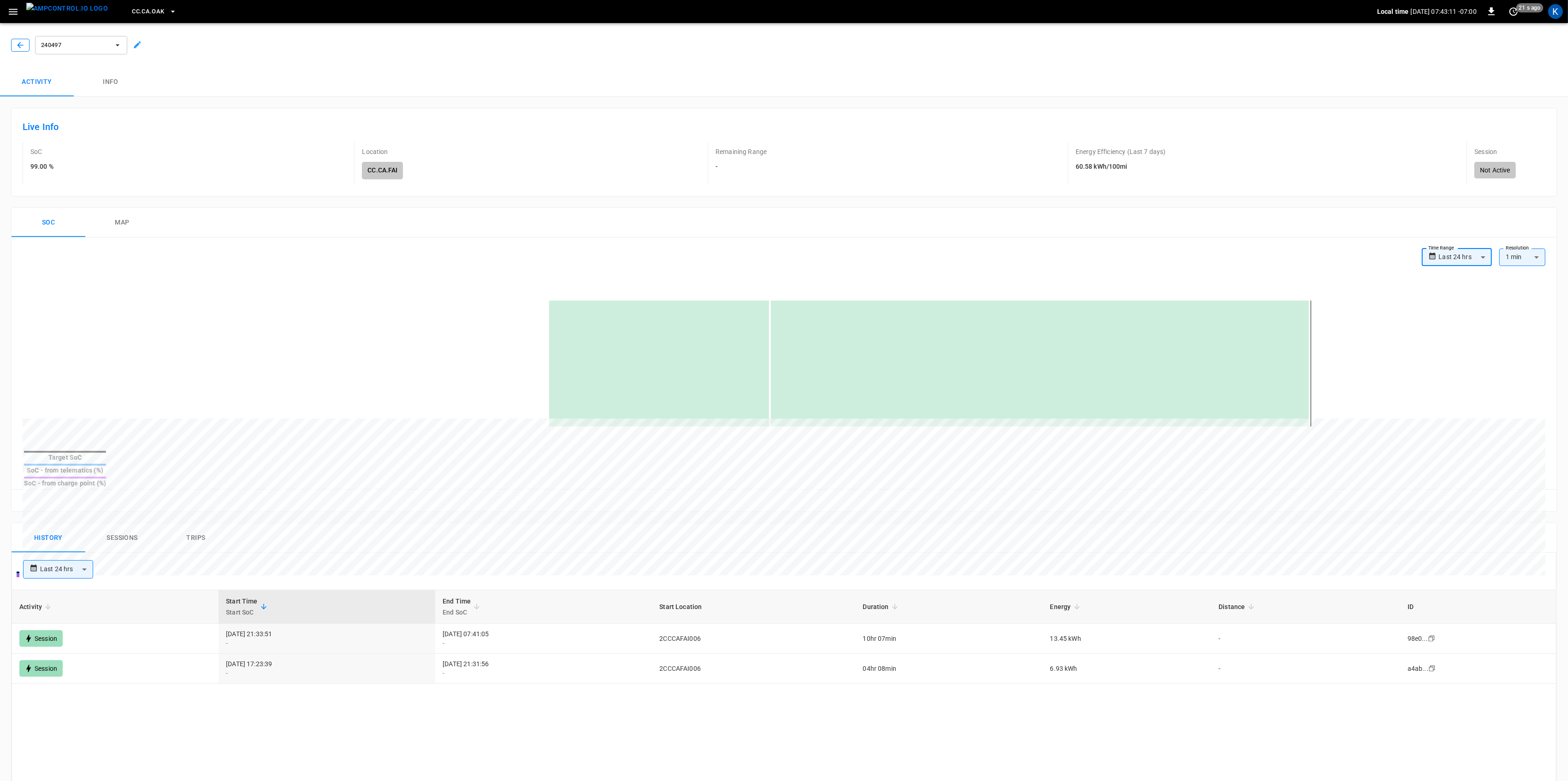
click at [16, 43] on icon "button" at bounding box center [20, 45] width 9 height 9
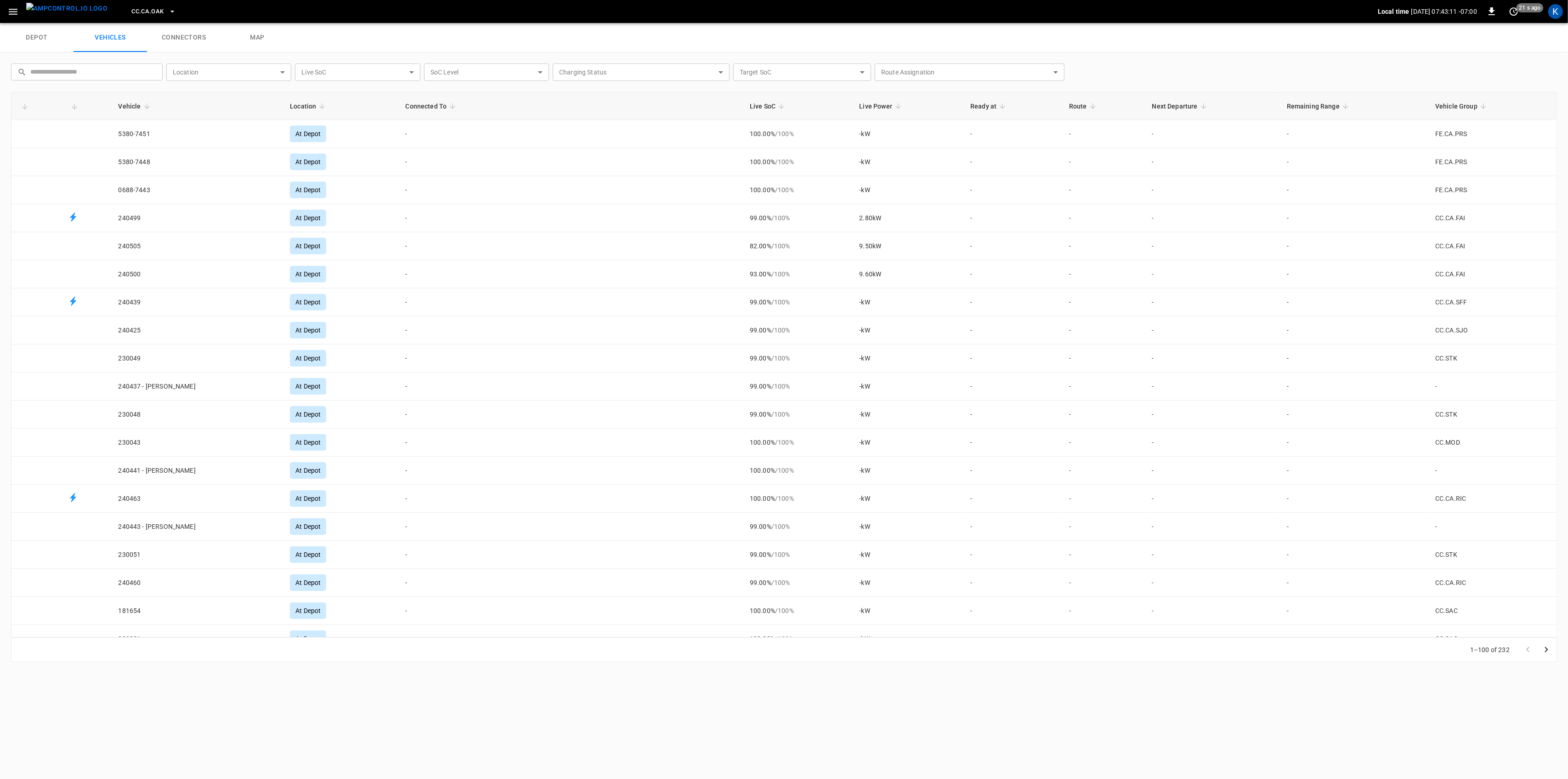
click at [57, 72] on input "text" at bounding box center [93, 72] width 126 height 17
paste input "******"
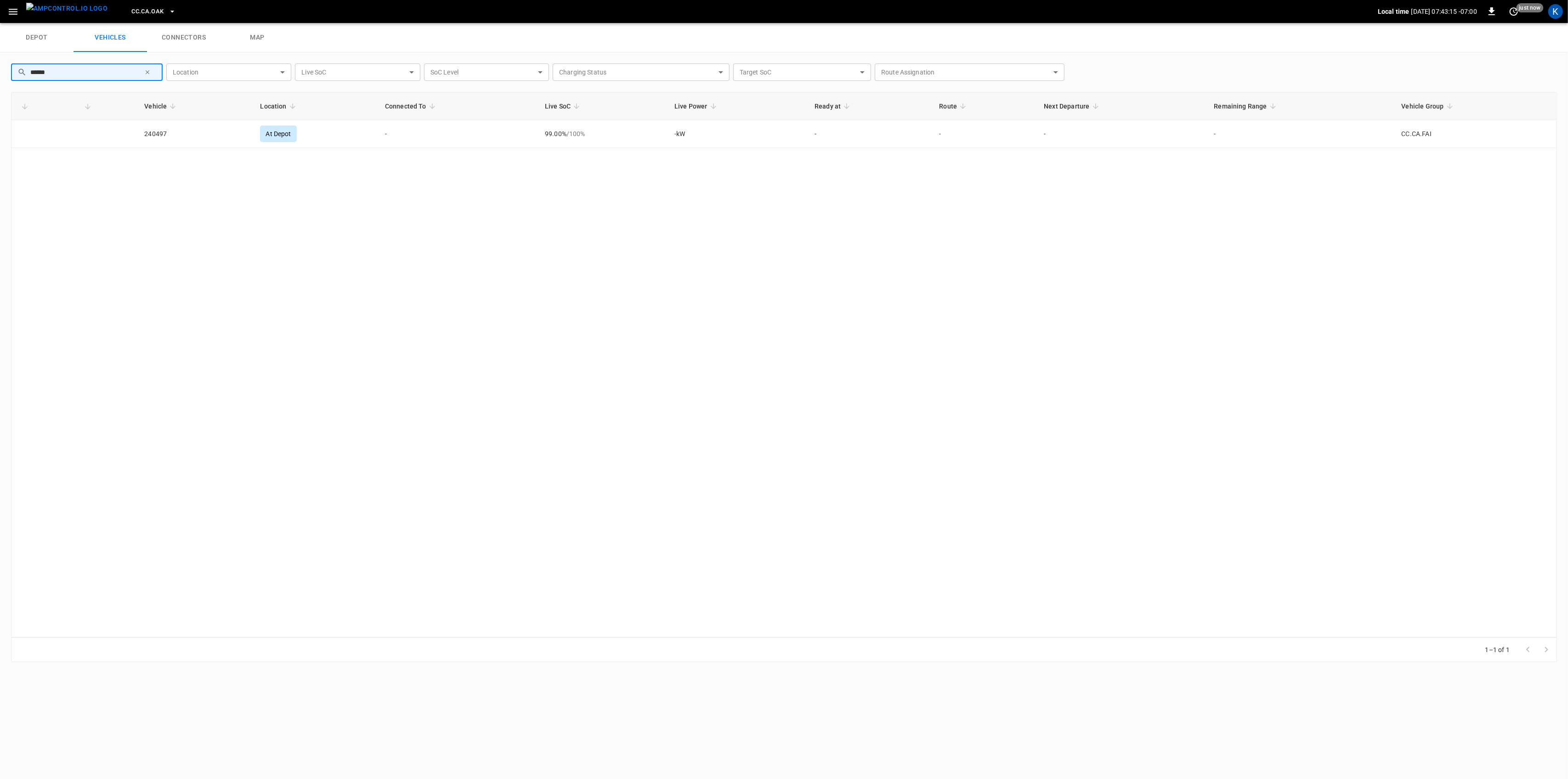
type input "******"
click at [12, 11] on icon "button" at bounding box center [13, 12] width 9 height 6
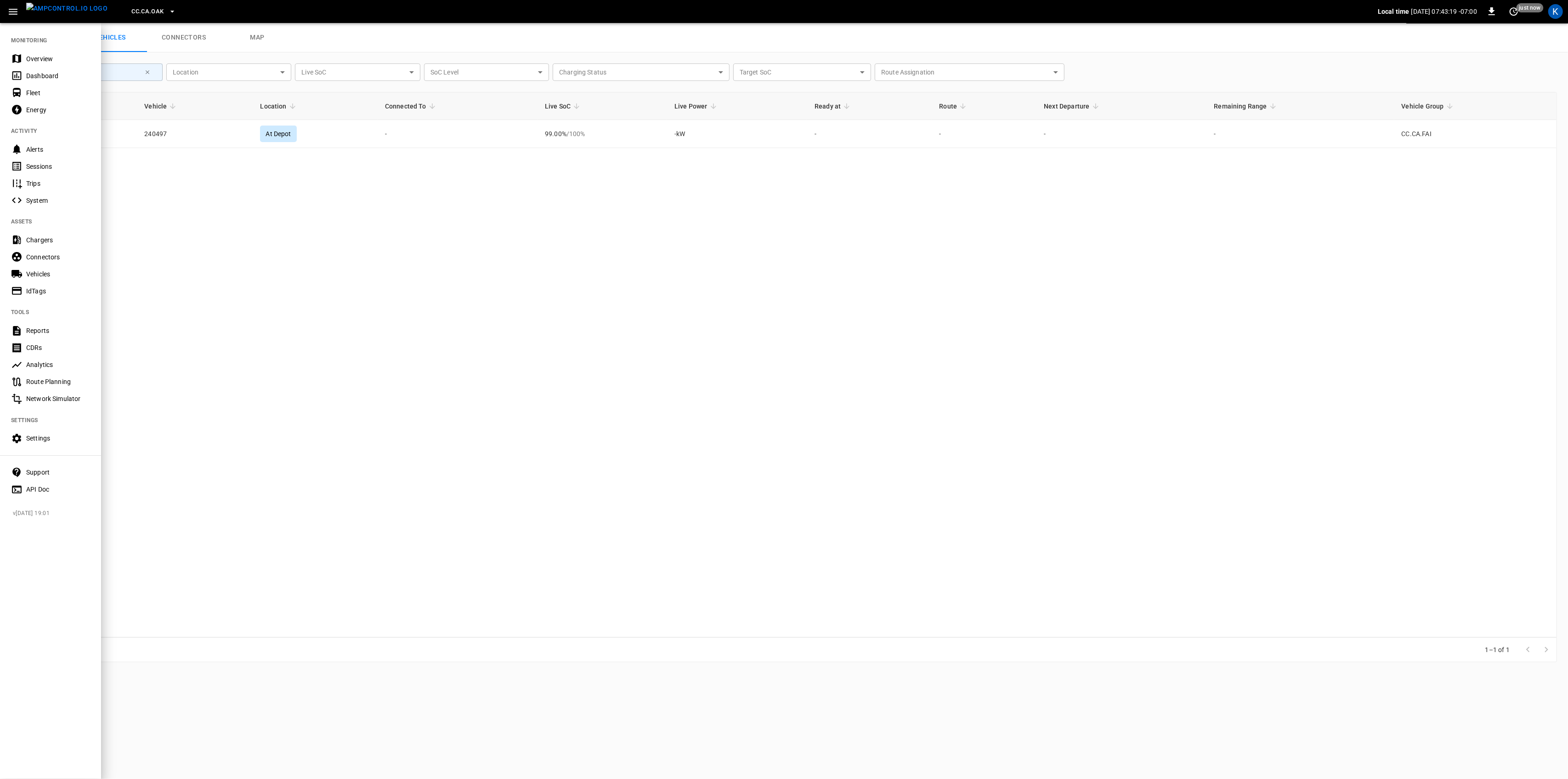
click at [21, 59] on icon at bounding box center [16, 58] width 12 height 12
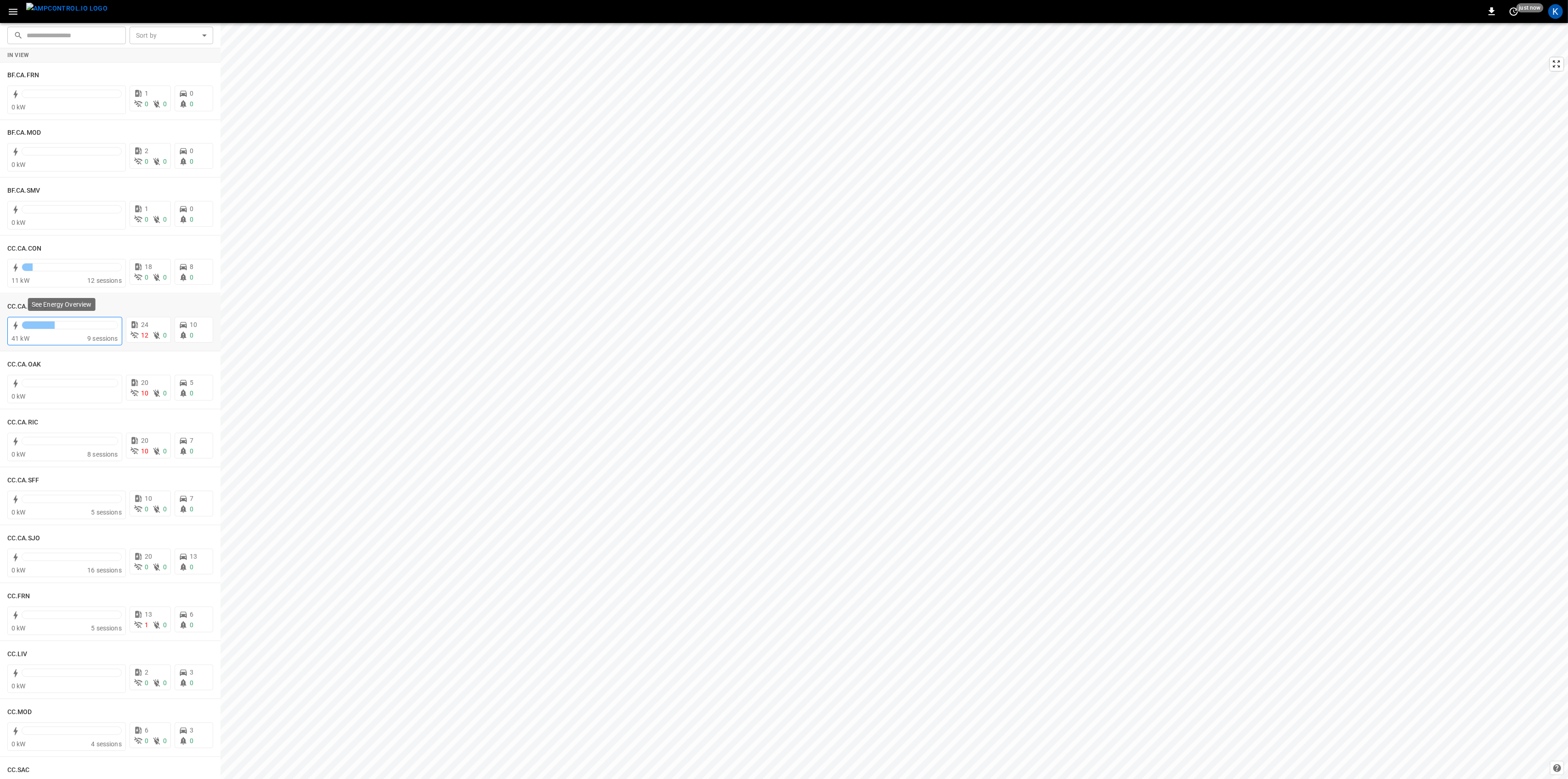
click at [61, 334] on div "41 kW" at bounding box center [49, 338] width 76 height 9
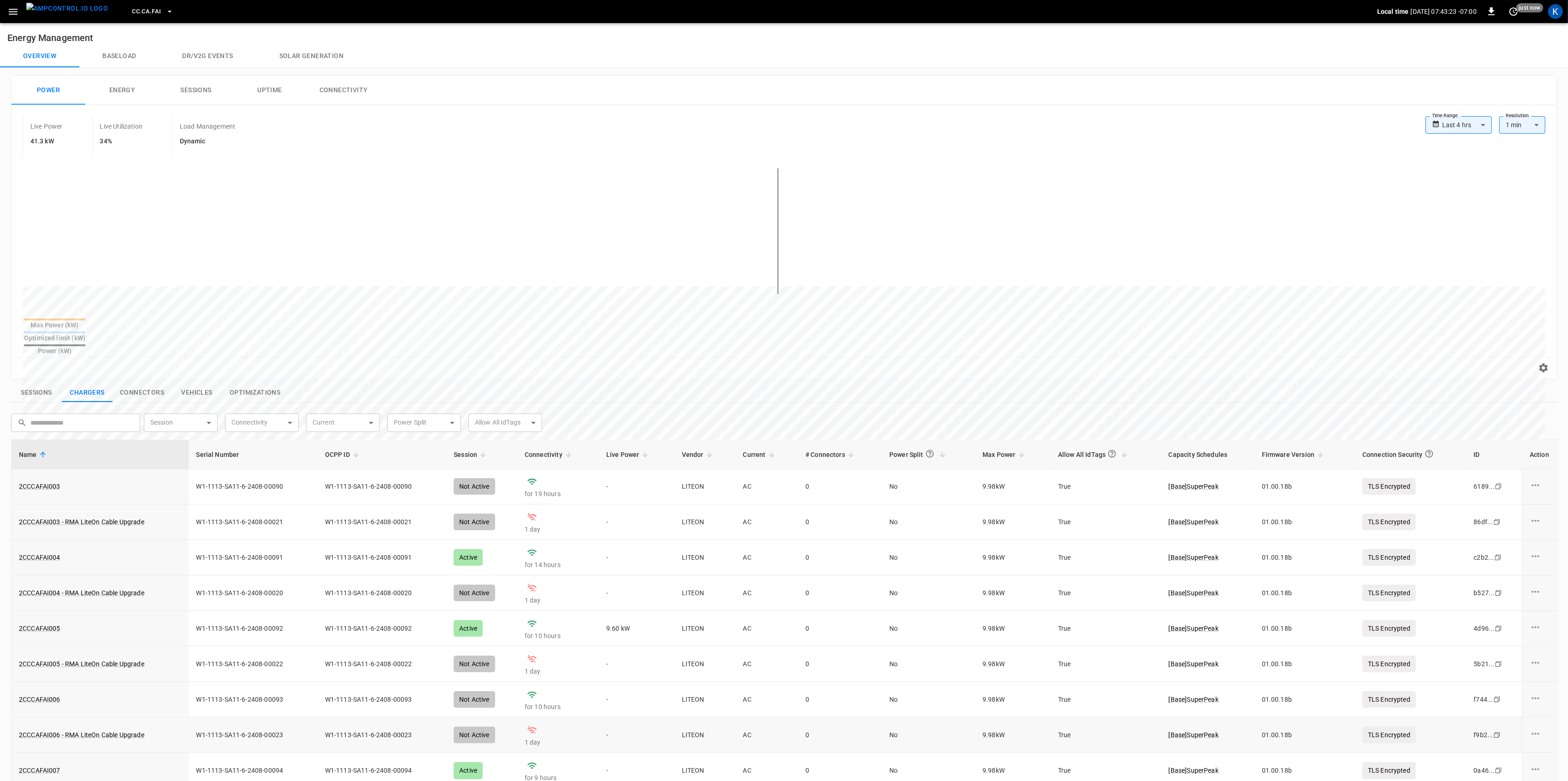
scroll to position [307, 0]
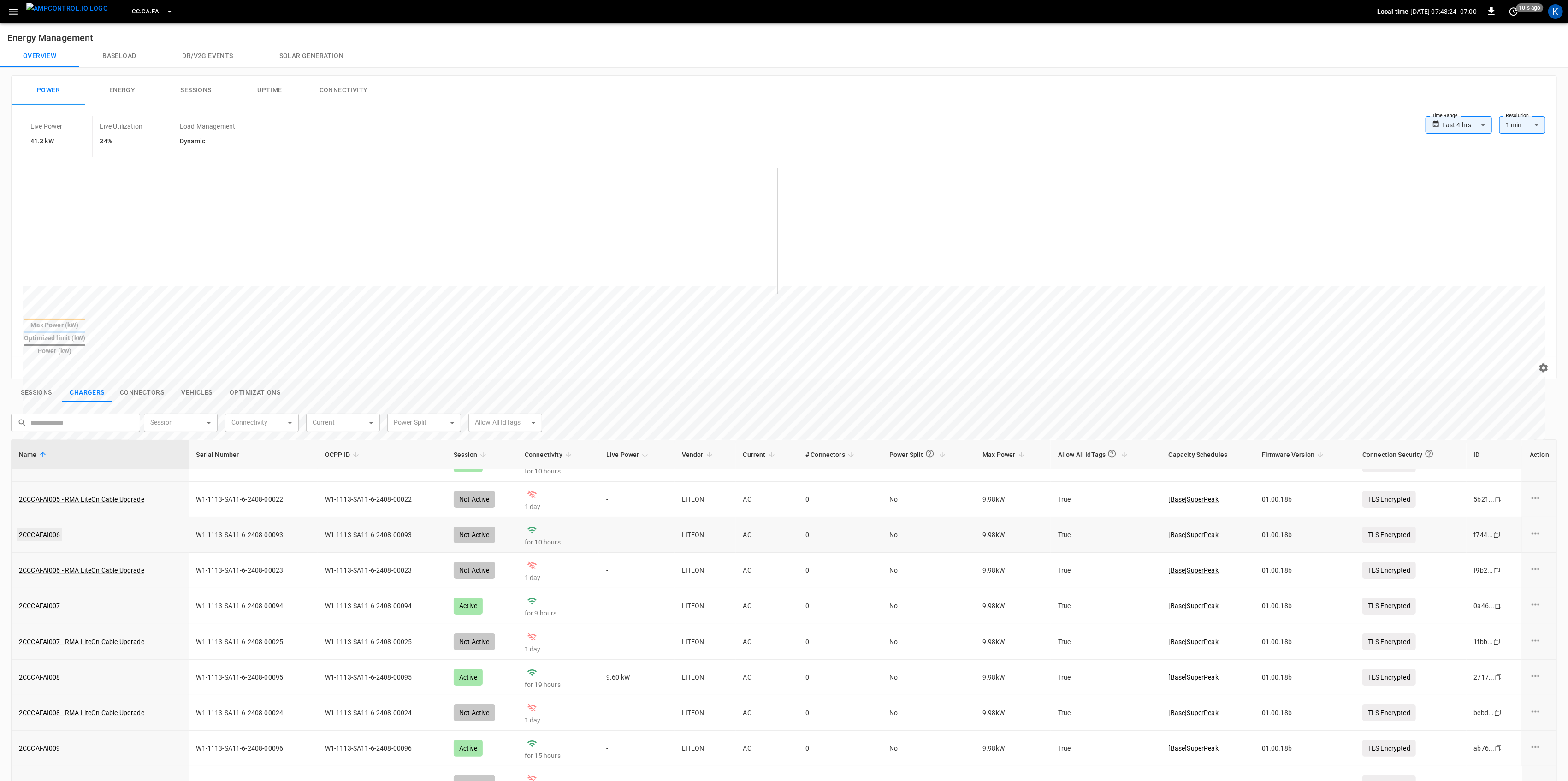
click at [43, 528] on link "2CCCAFAI006" at bounding box center [40, 534] width 45 height 13
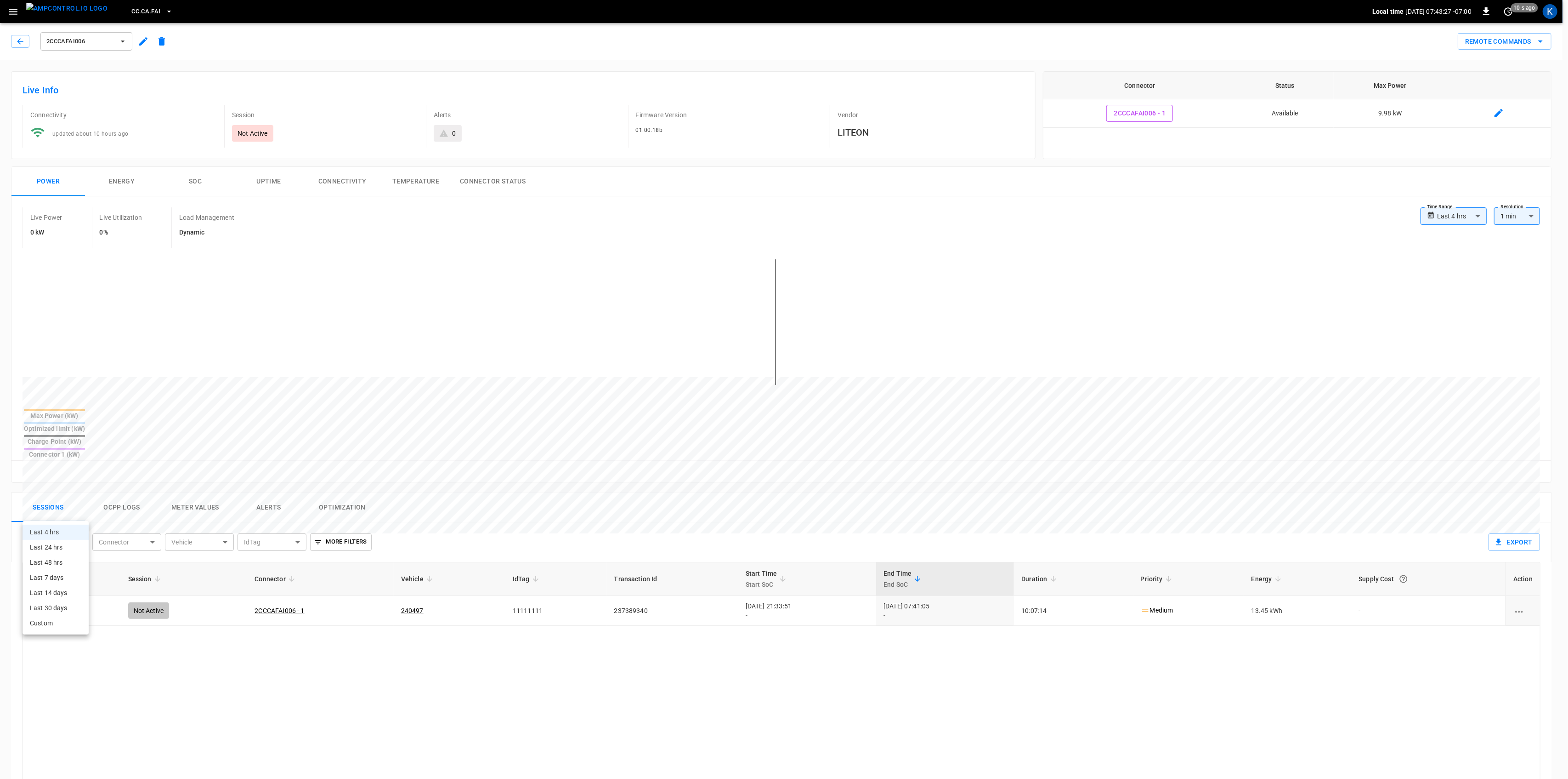
click at [76, 507] on body "**********" at bounding box center [784, 571] width 1568 height 1143
click at [61, 543] on li "Last 24 hrs" at bounding box center [55, 547] width 66 height 15
type input "**********"
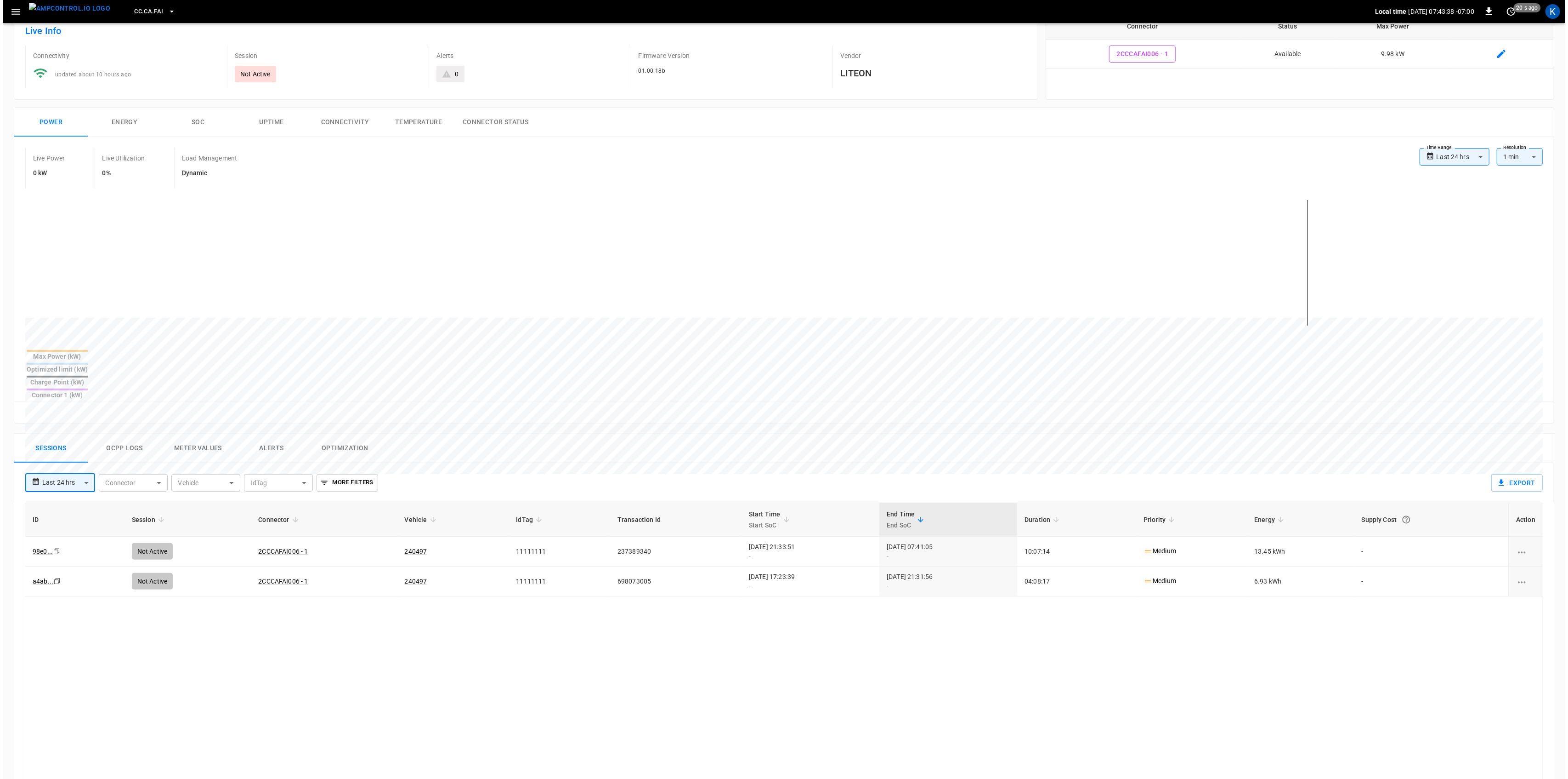
scroll to position [61, 0]
click at [368, 650] on div "ID Session Connector Vehicle IdTag Transaction Id Start Time Start SoC End Time…" at bounding box center [781, 773] width 1518 height 545
click at [10, 11] on icon "button" at bounding box center [13, 12] width 9 height 6
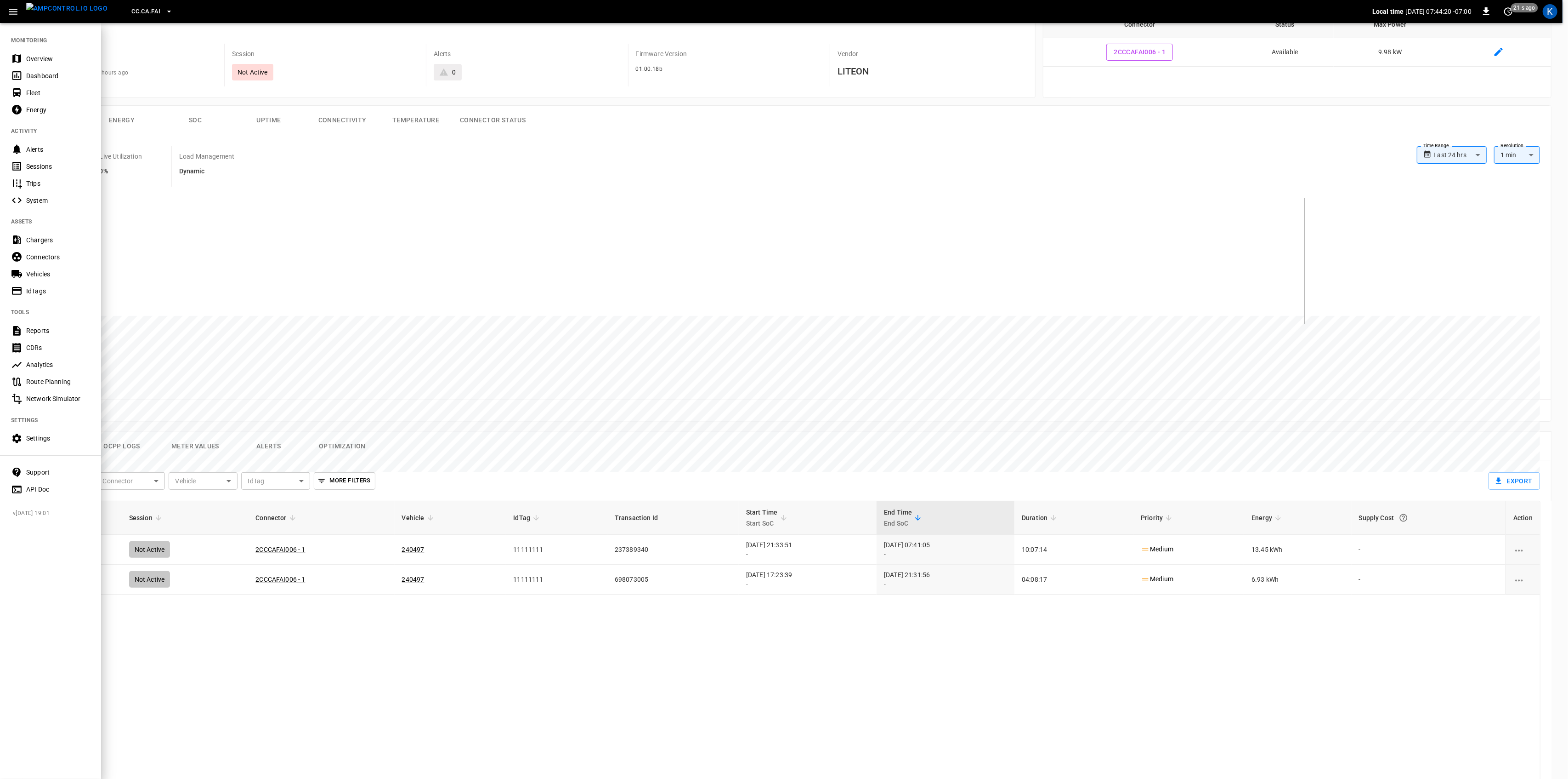
click at [29, 76] on div "Dashboard" at bounding box center [58, 76] width 64 height 9
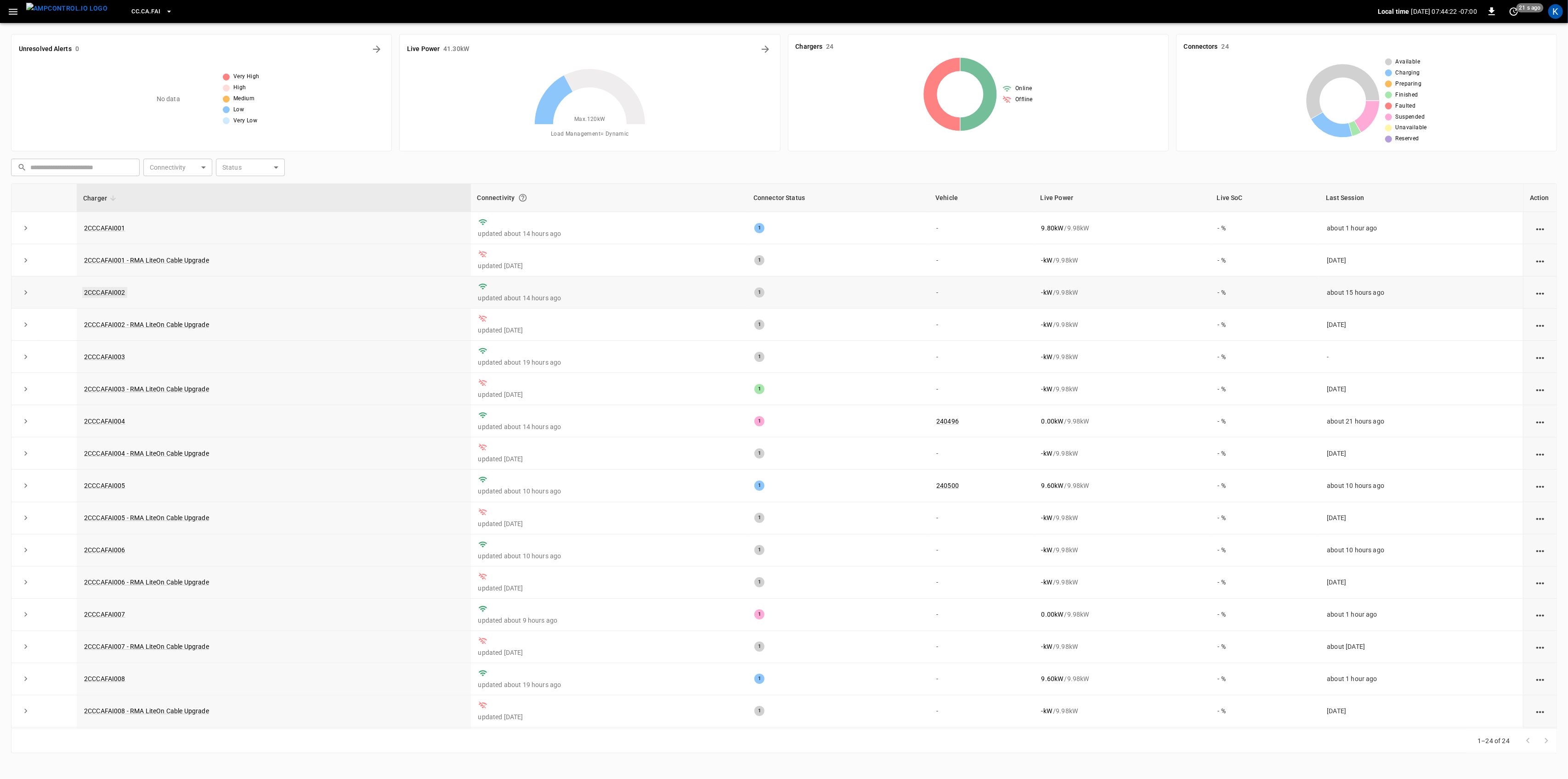
click at [107, 294] on link "2CCCAFAI002" at bounding box center [105, 292] width 45 height 11
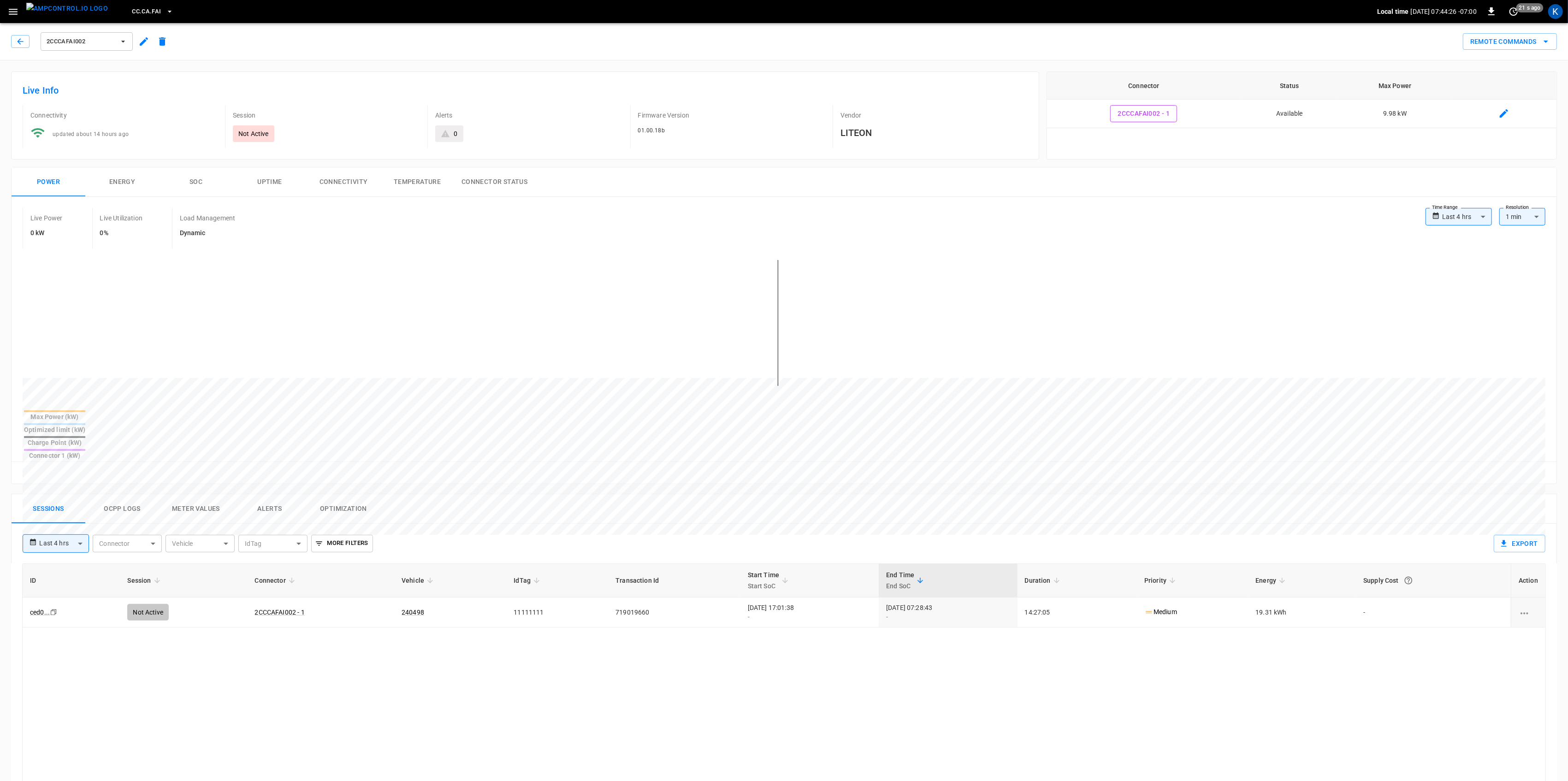
click at [71, 506] on body "**********" at bounding box center [784, 573] width 1568 height 1146
click at [67, 546] on li "Last 24 hrs" at bounding box center [56, 548] width 67 height 15
type input "**********"
click at [202, 186] on button "SOC" at bounding box center [195, 182] width 74 height 29
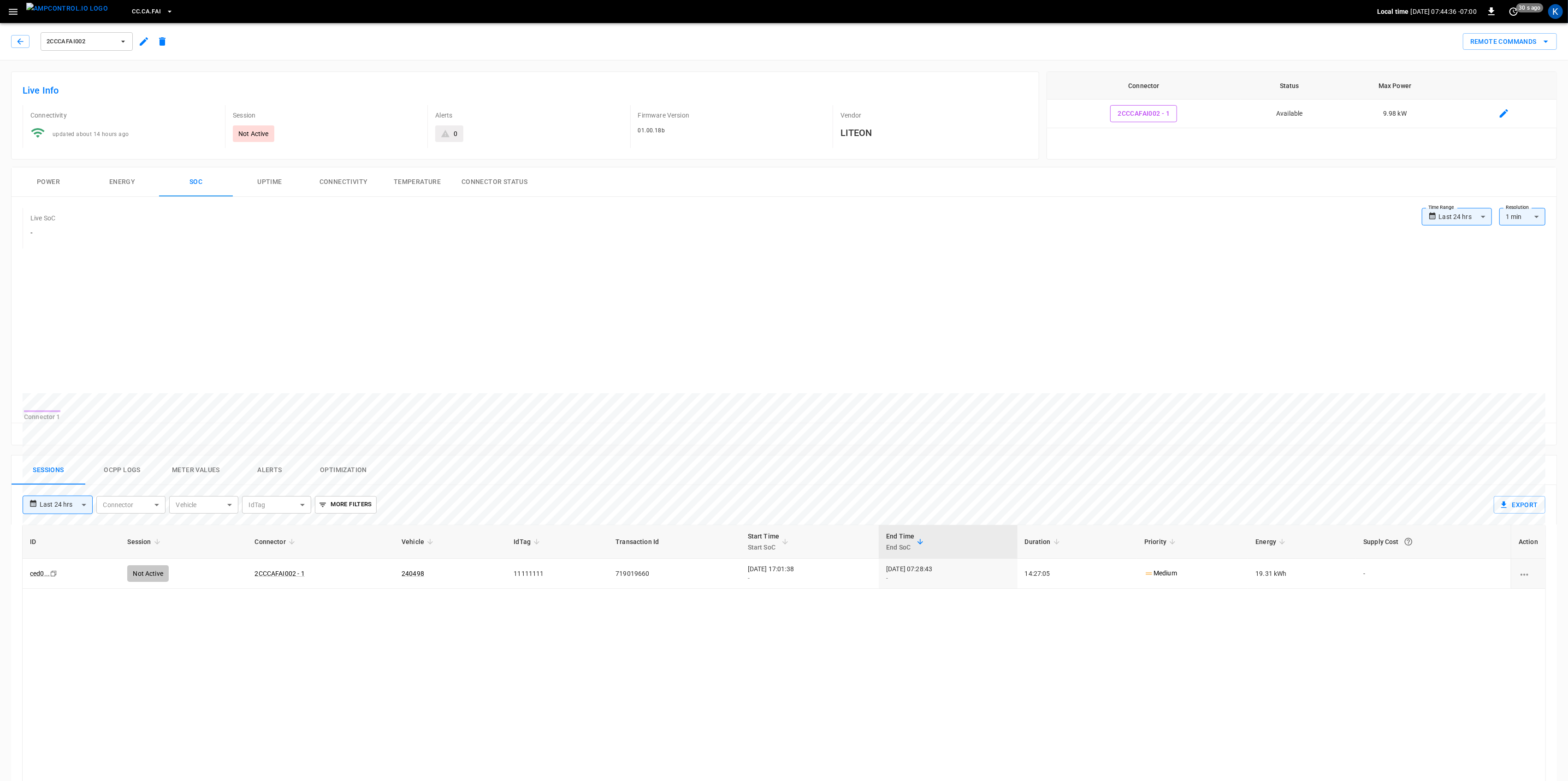
click at [45, 184] on button "Power" at bounding box center [48, 182] width 74 height 29
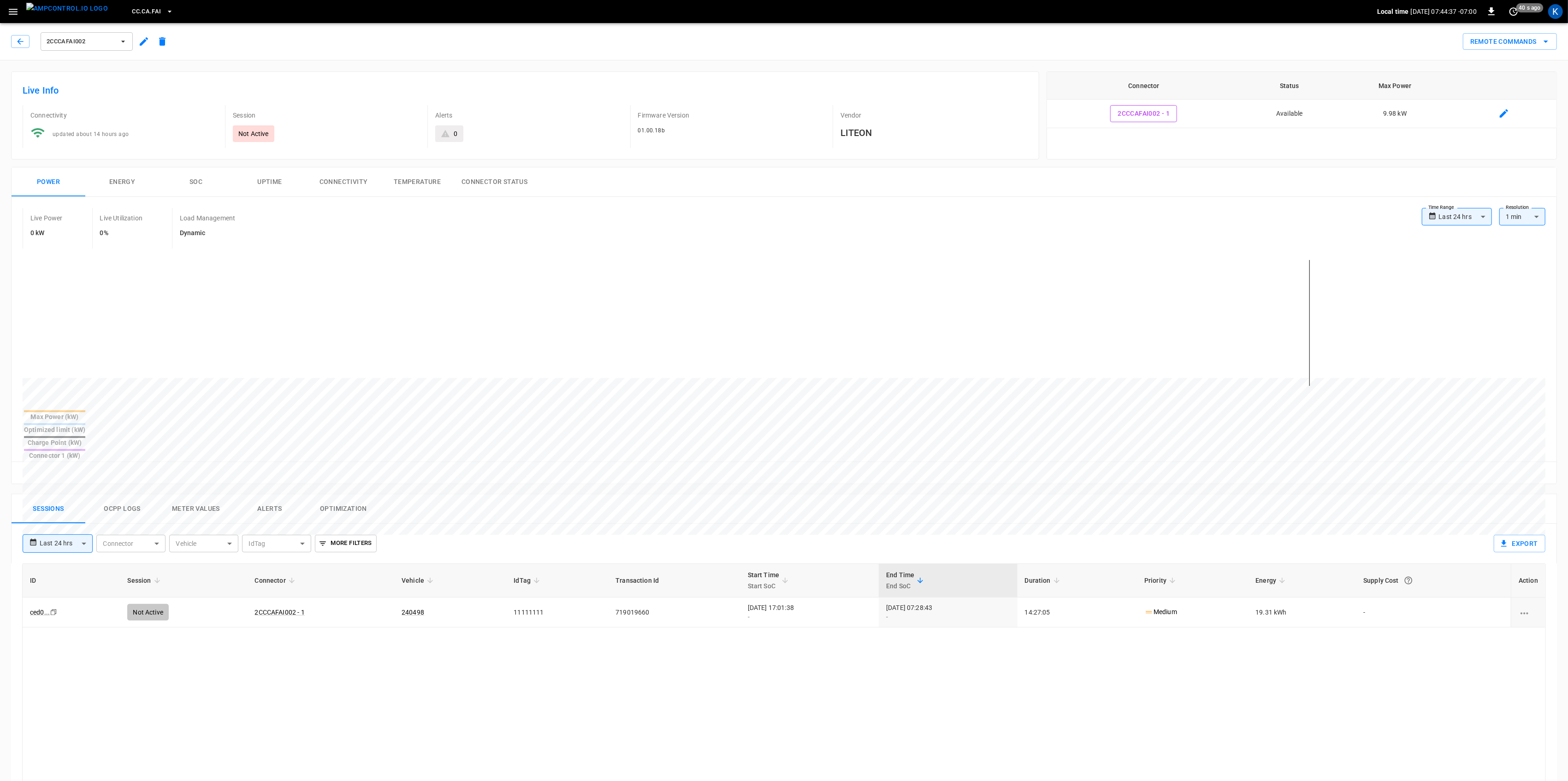
click at [8, 8] on icon "button" at bounding box center [13, 12] width 12 height 12
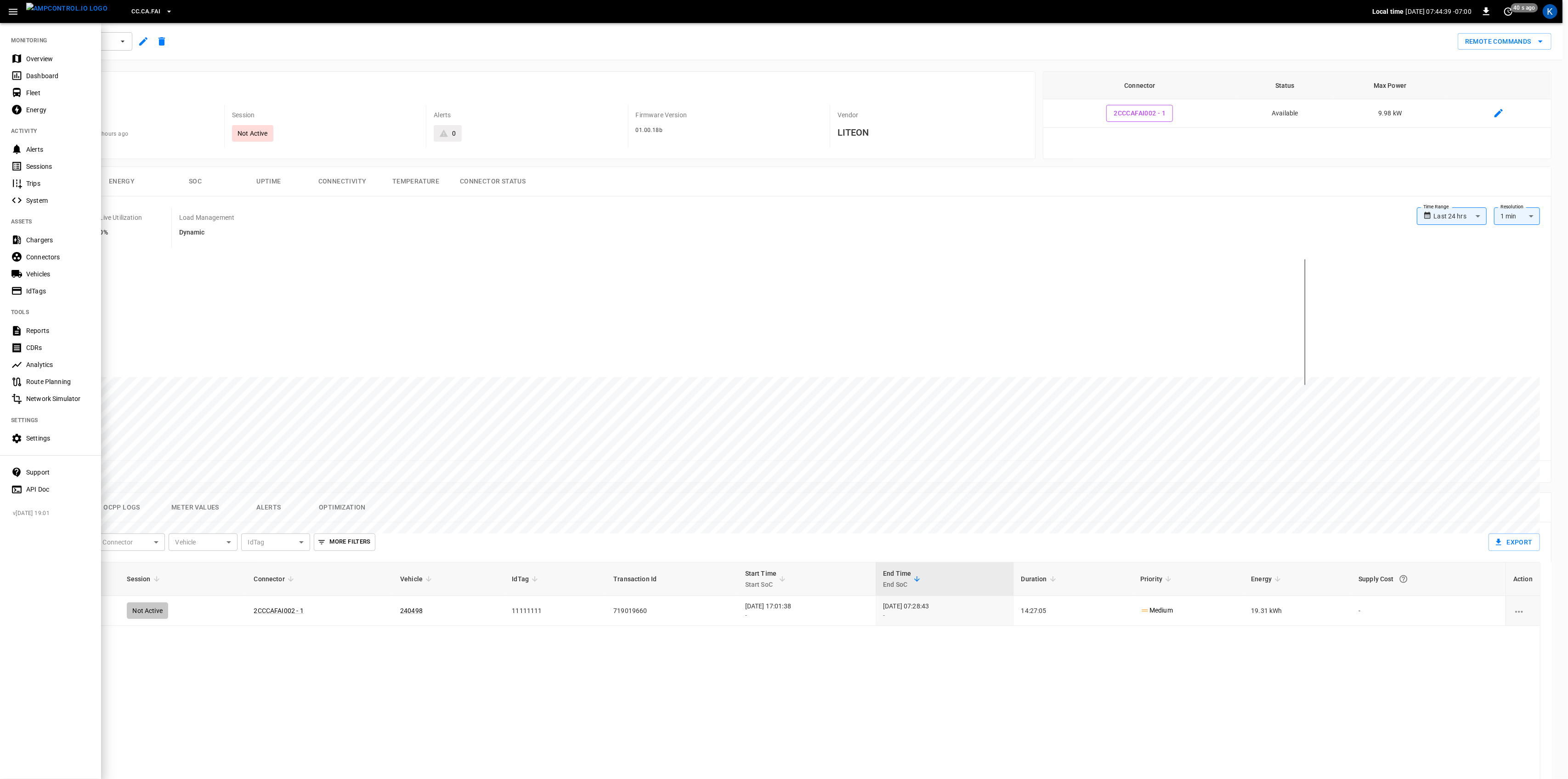
click at [35, 91] on div "Fleet" at bounding box center [58, 93] width 64 height 9
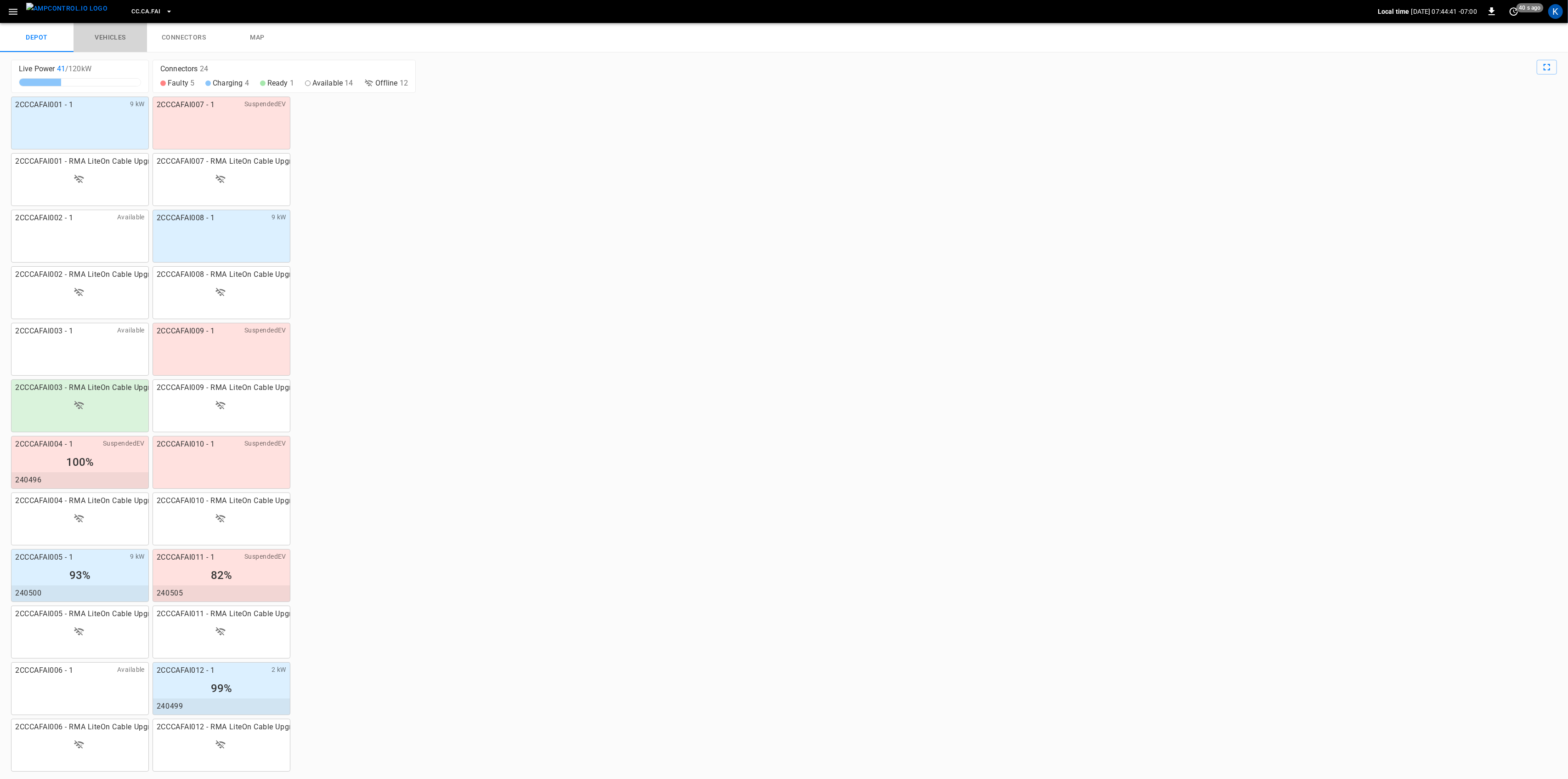
click at [116, 42] on link "vehicles" at bounding box center [110, 38] width 74 height 29
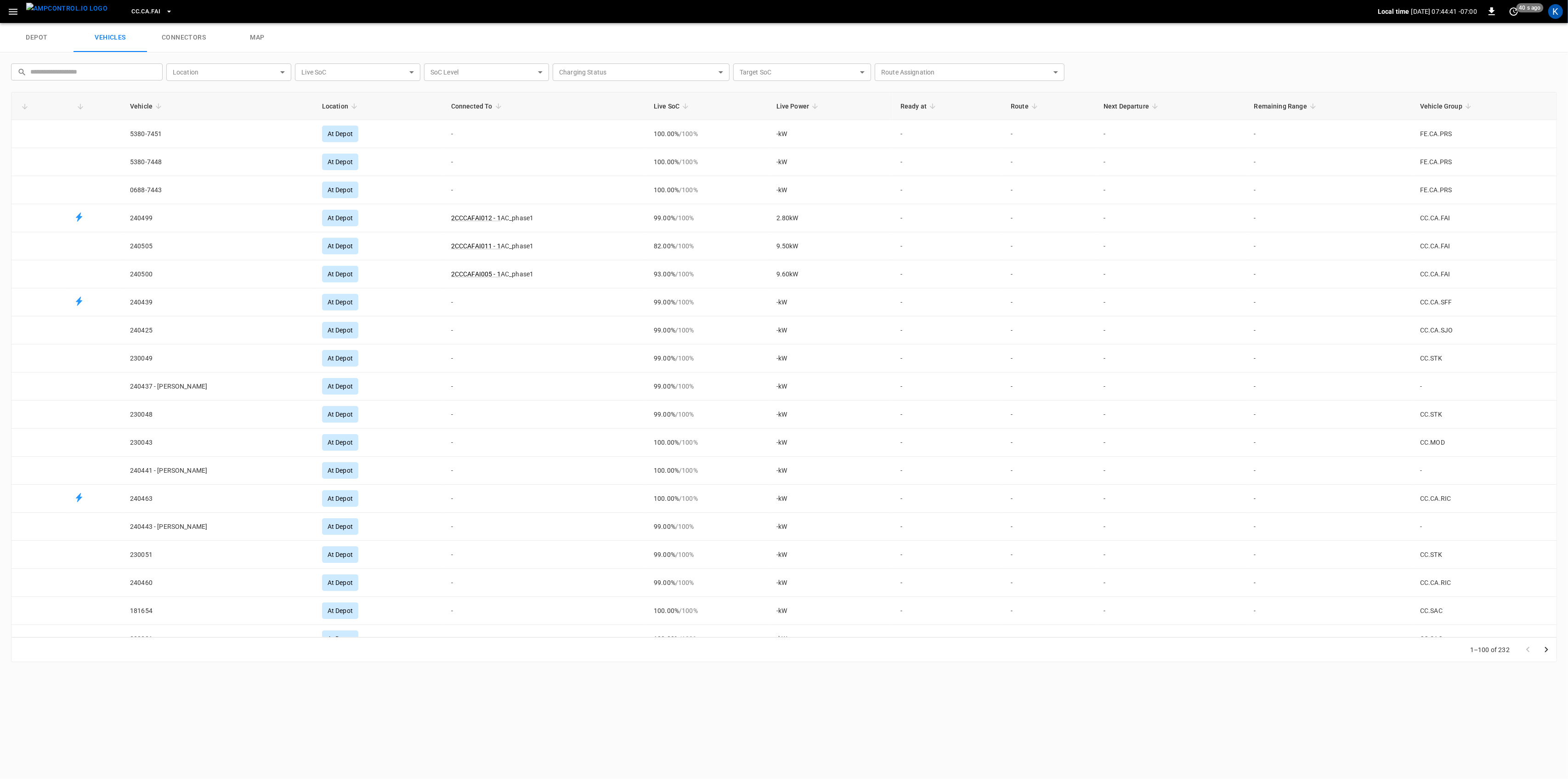
click at [78, 80] on input "text" at bounding box center [93, 72] width 126 height 17
paste input "******"
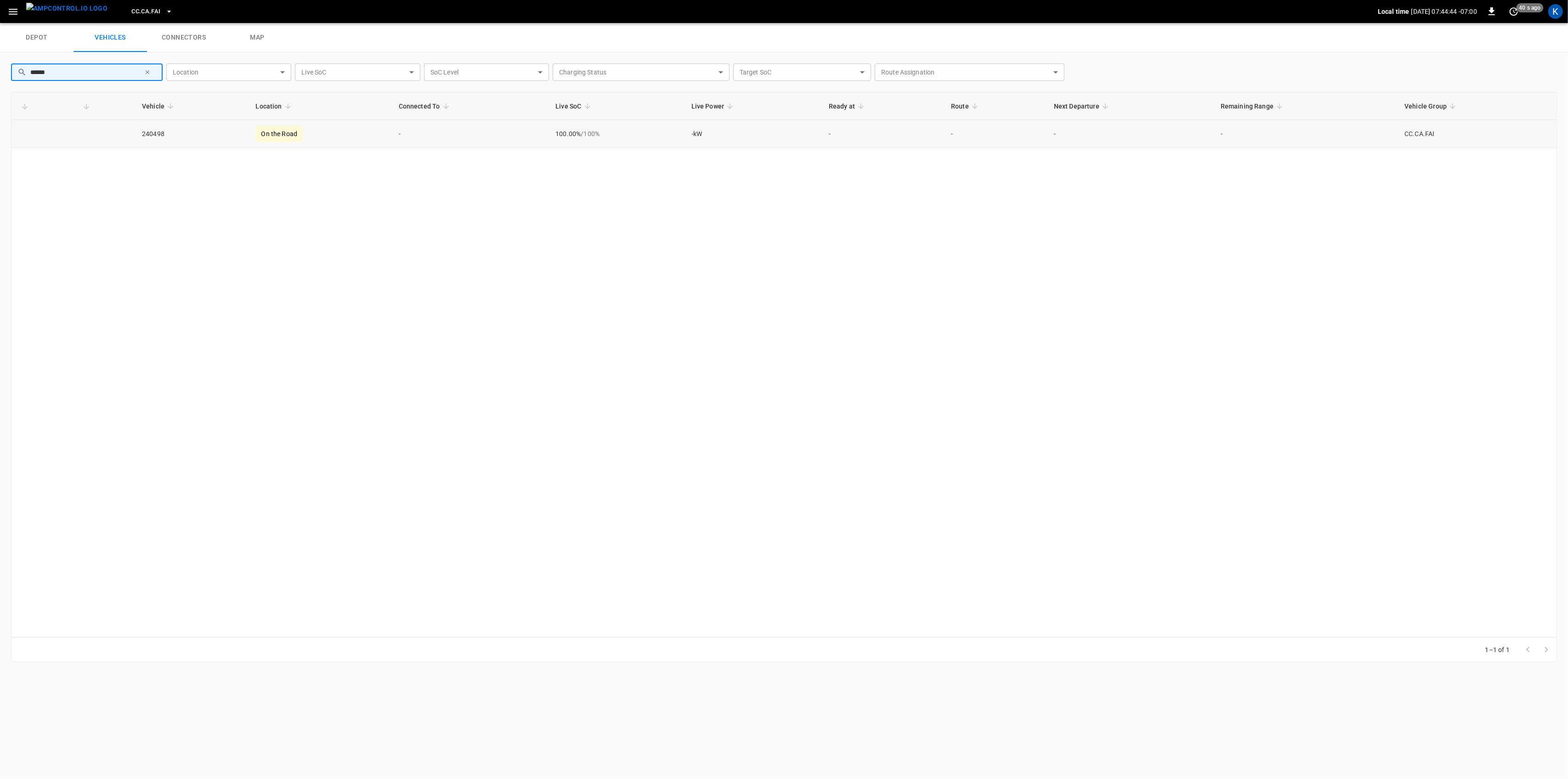
type input "******"
click at [153, 133] on td "240498" at bounding box center [191, 134] width 113 height 28
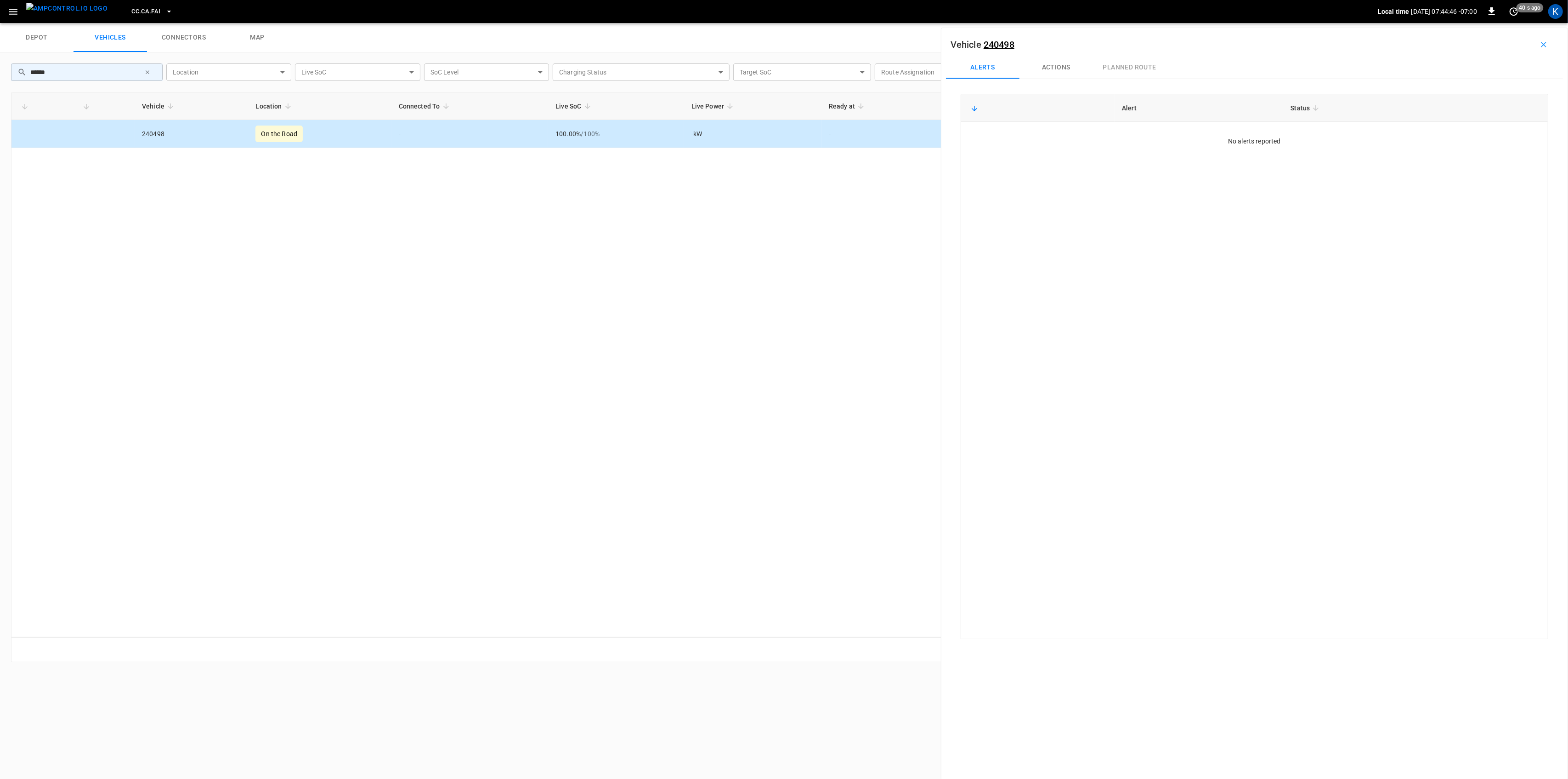
click at [1006, 45] on link "240498" at bounding box center [999, 44] width 31 height 11
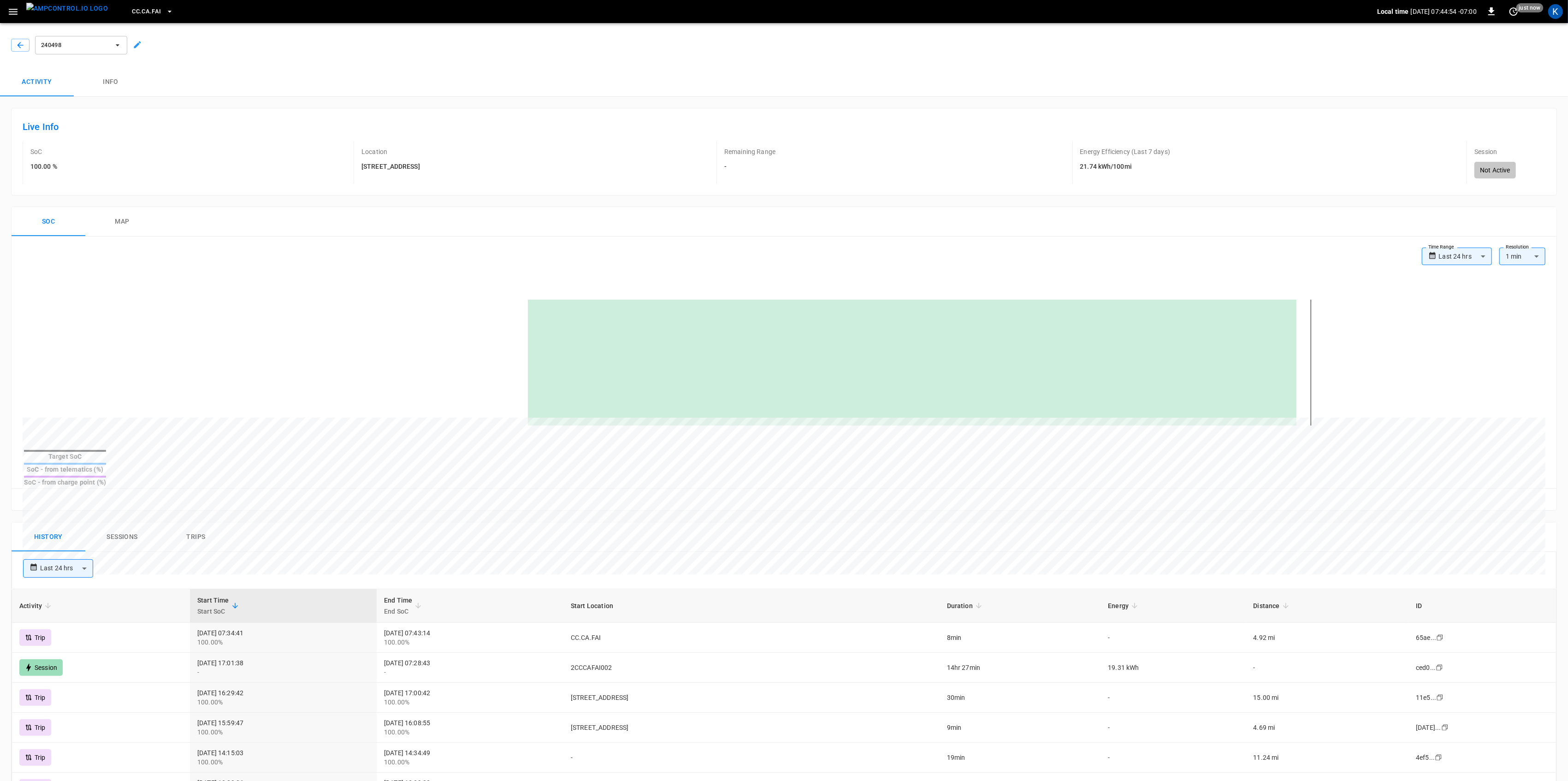
click at [120, 522] on button "Sessions" at bounding box center [122, 537] width 74 height 29
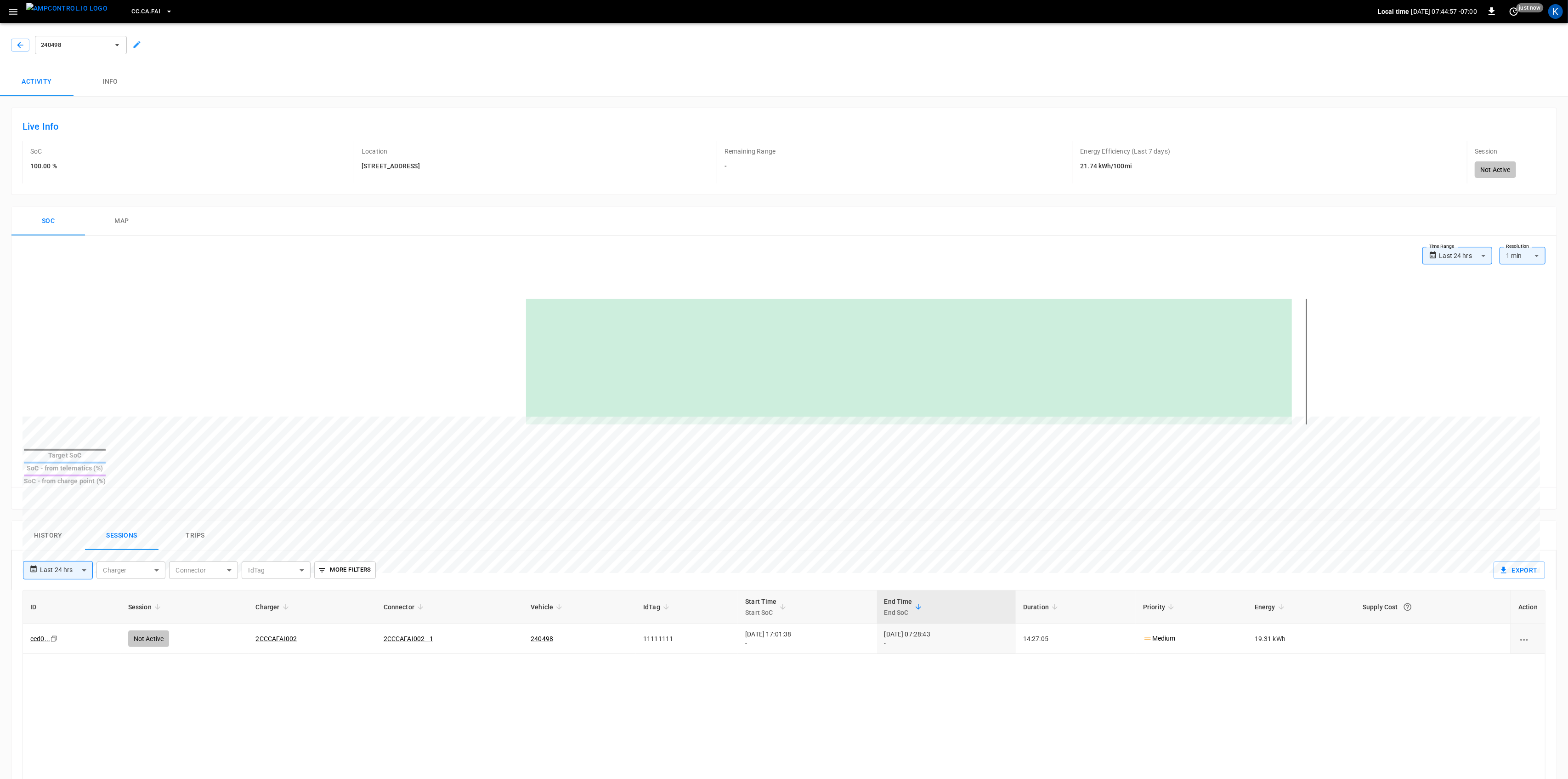
click at [68, 558] on body "**********" at bounding box center [784, 585] width 1568 height 1171
click at [63, 581] on li "Last 24 hrs" at bounding box center [58, 588] width 70 height 15
click at [46, 521] on button "History" at bounding box center [48, 535] width 74 height 29
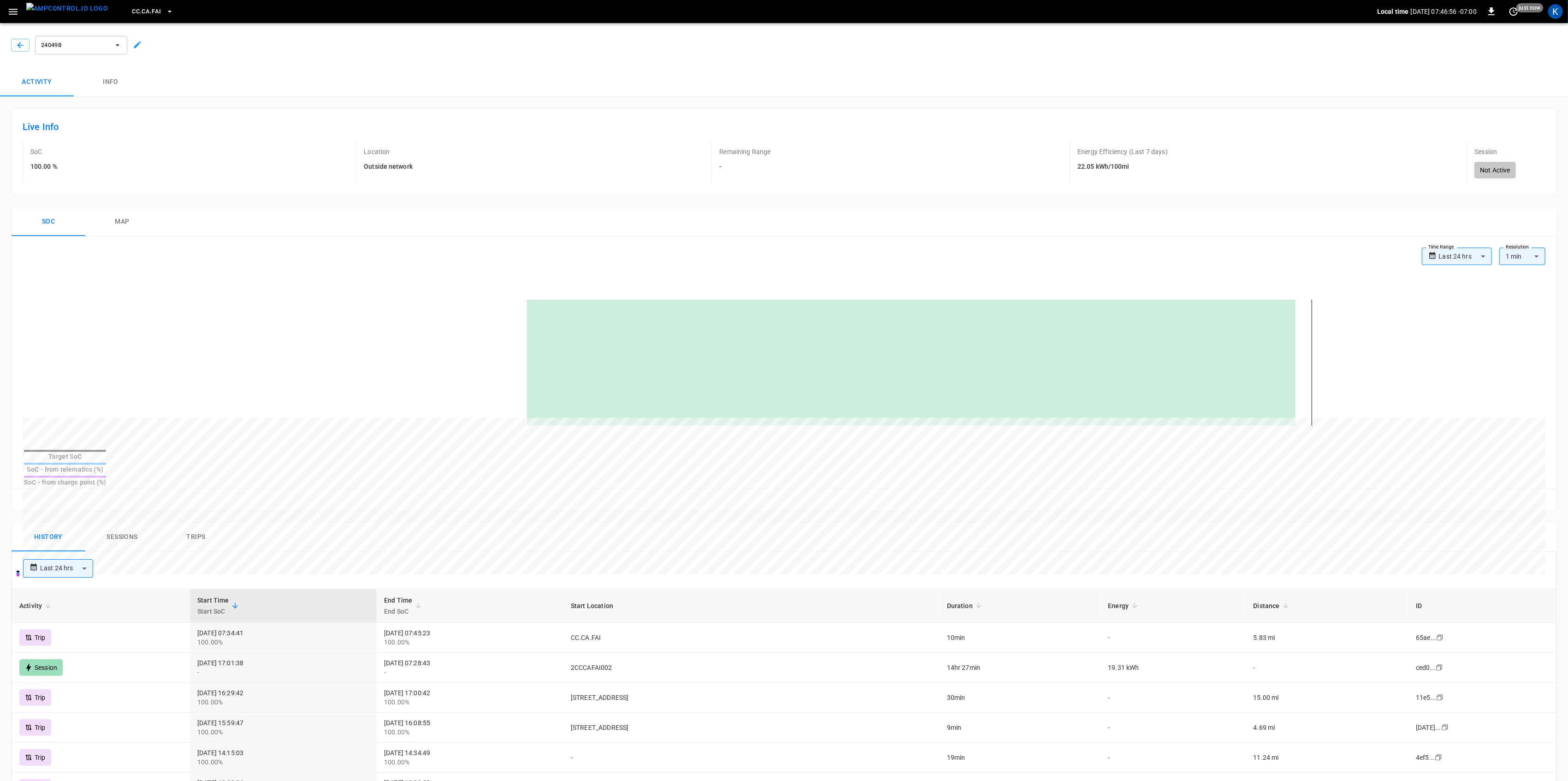
click at [336, 494] on div "**********" at bounding box center [784, 628] width 1546 height 1064
click at [9, 10] on icon "button" at bounding box center [13, 12] width 12 height 12
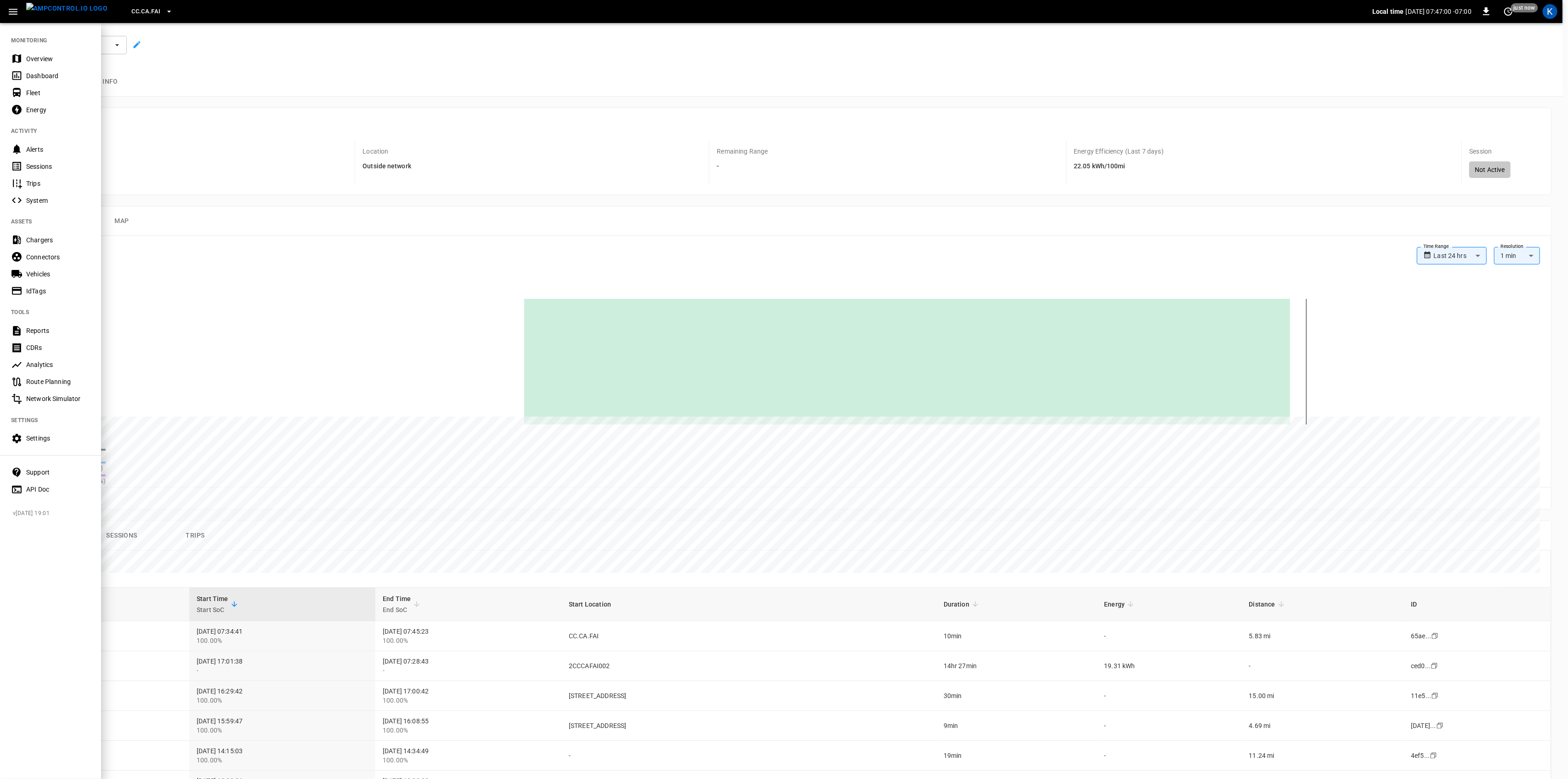
click at [37, 61] on div "Overview" at bounding box center [58, 58] width 64 height 9
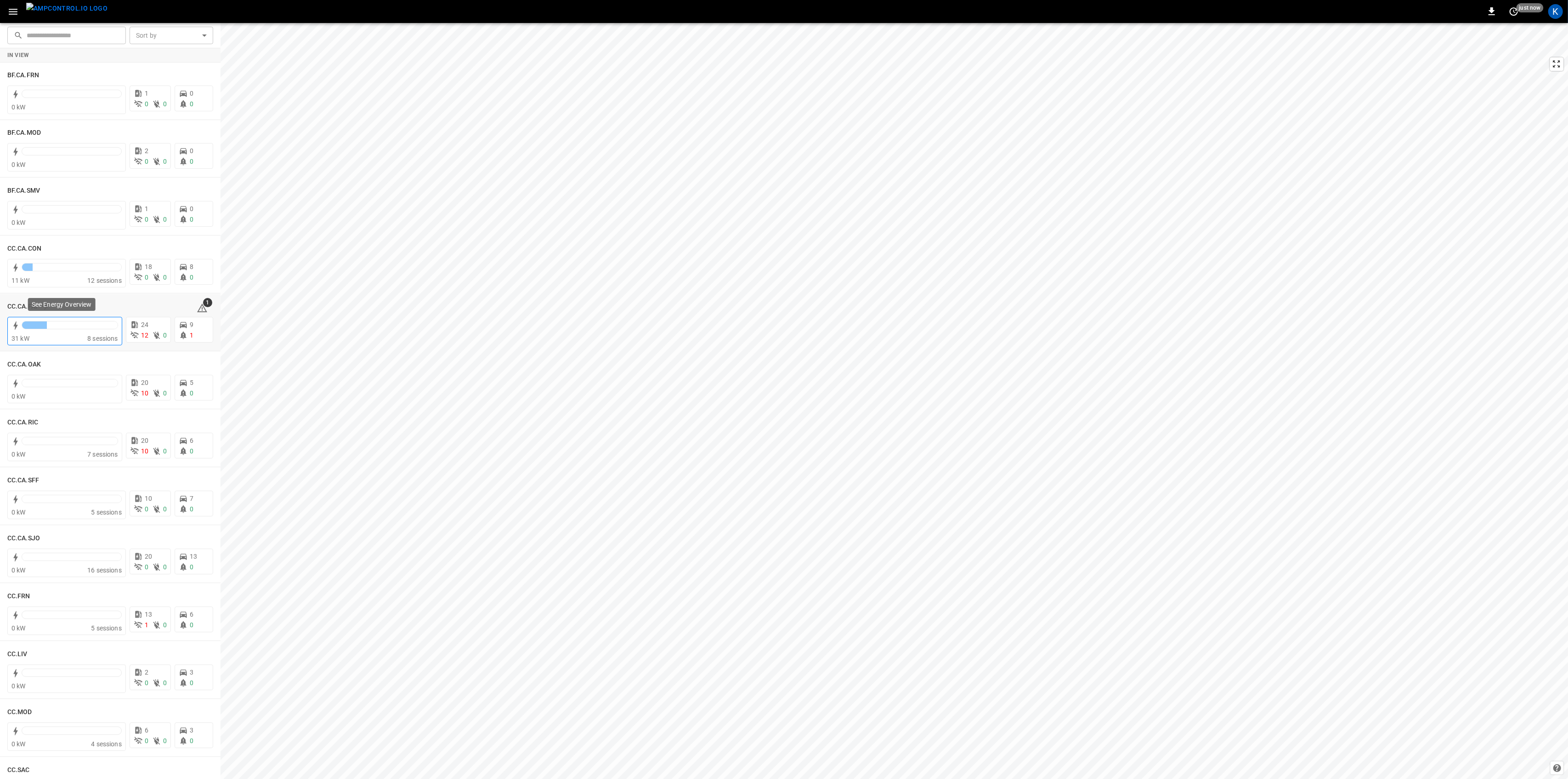
click at [46, 336] on div "31 kW" at bounding box center [49, 338] width 76 height 9
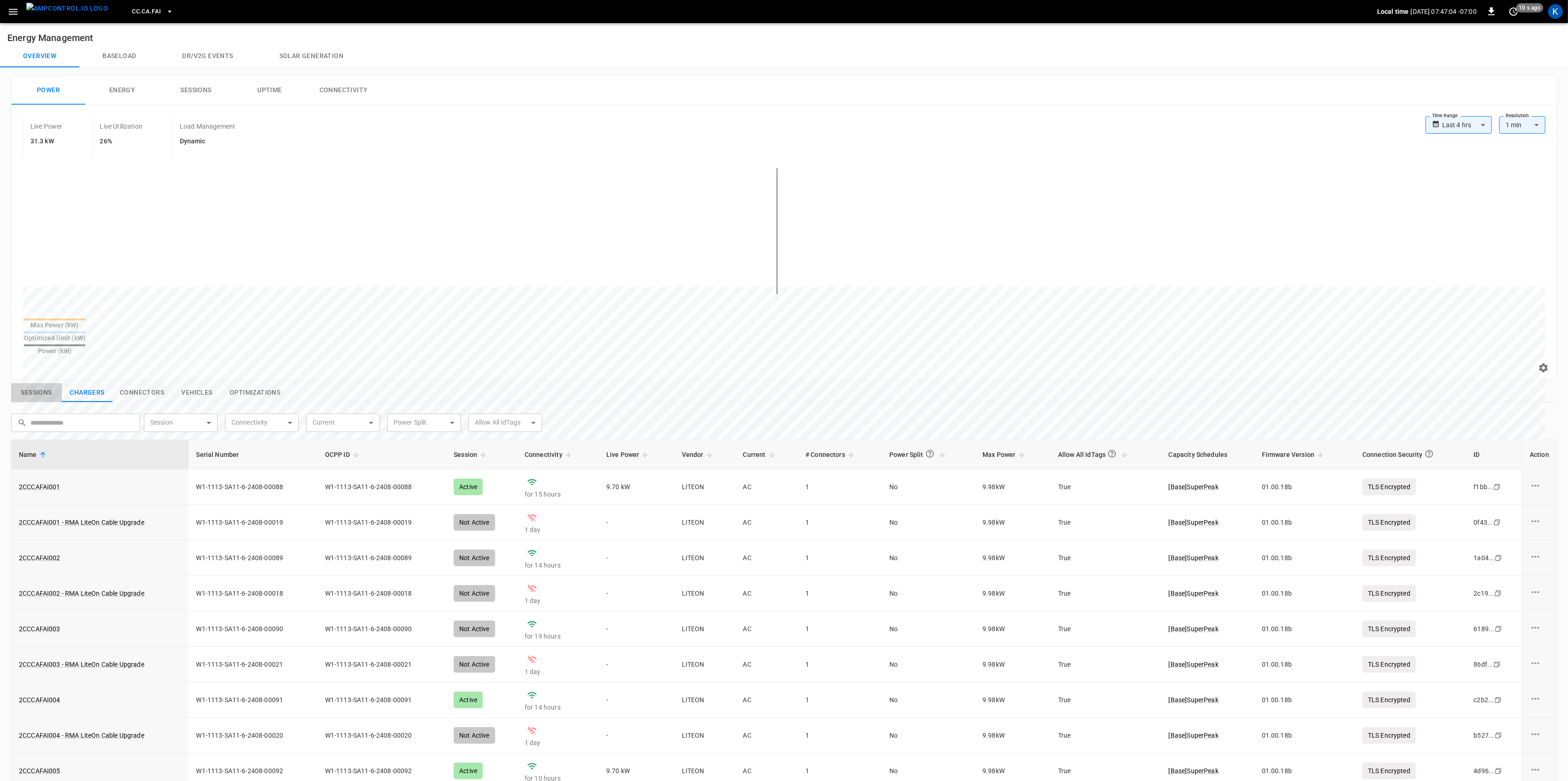
click at [38, 383] on button "Sessions" at bounding box center [36, 393] width 51 height 20
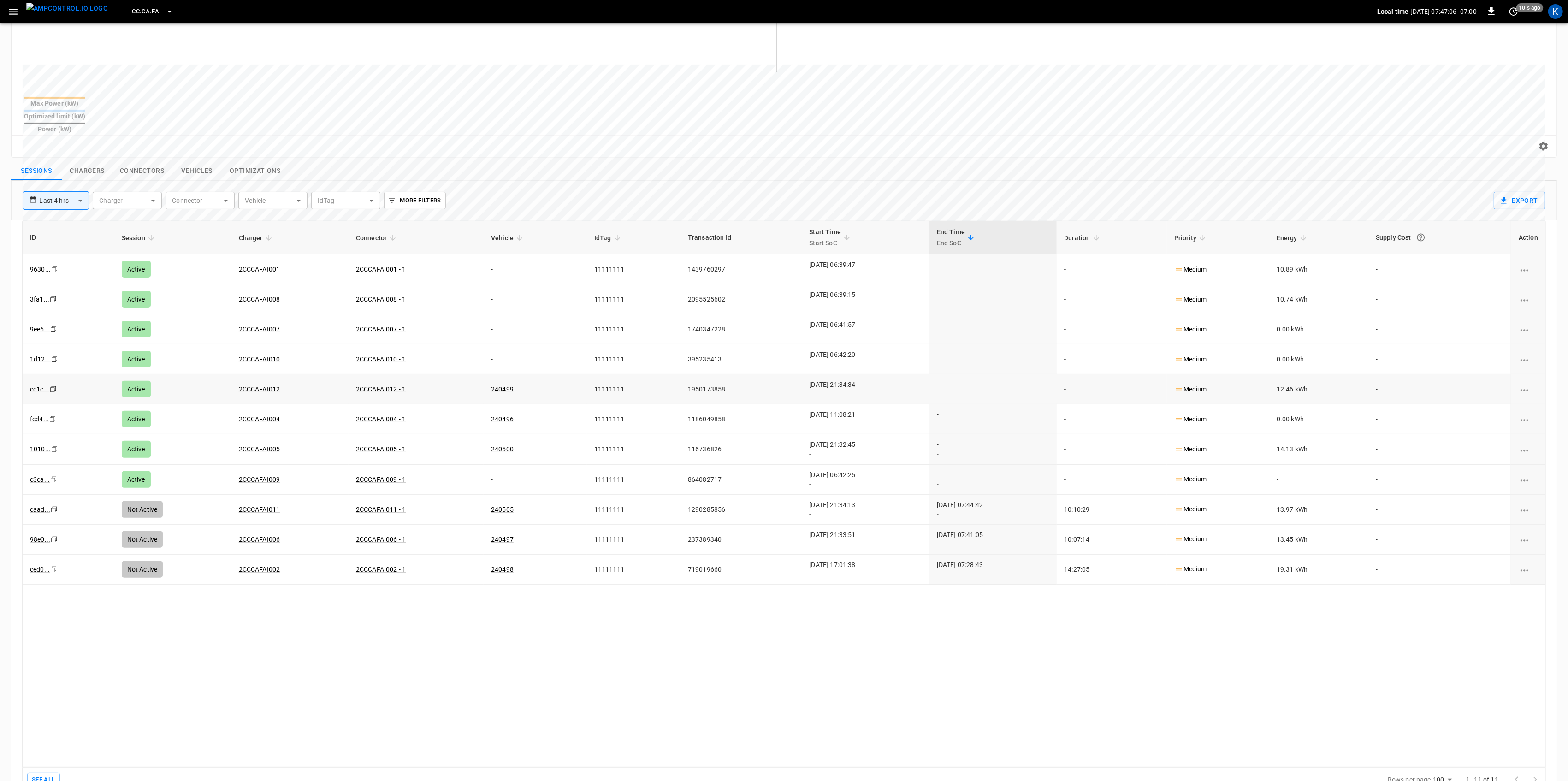
scroll to position [222, 0]
click at [76, 183] on body "**********" at bounding box center [787, 288] width 1573 height 1021
click at [57, 213] on li "Last 24 hrs" at bounding box center [56, 217] width 67 height 15
type input "**********"
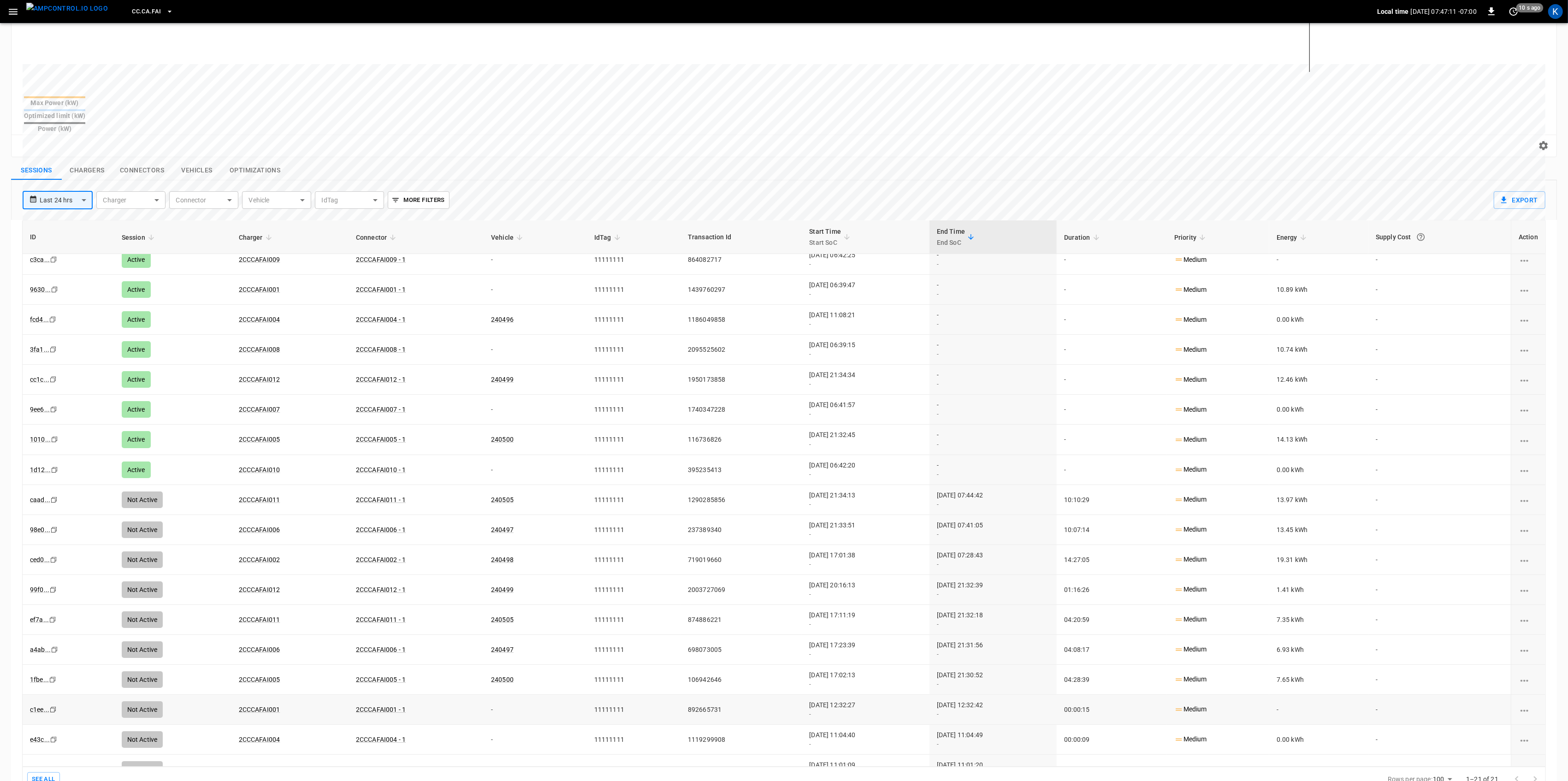
scroll to position [0, 0]
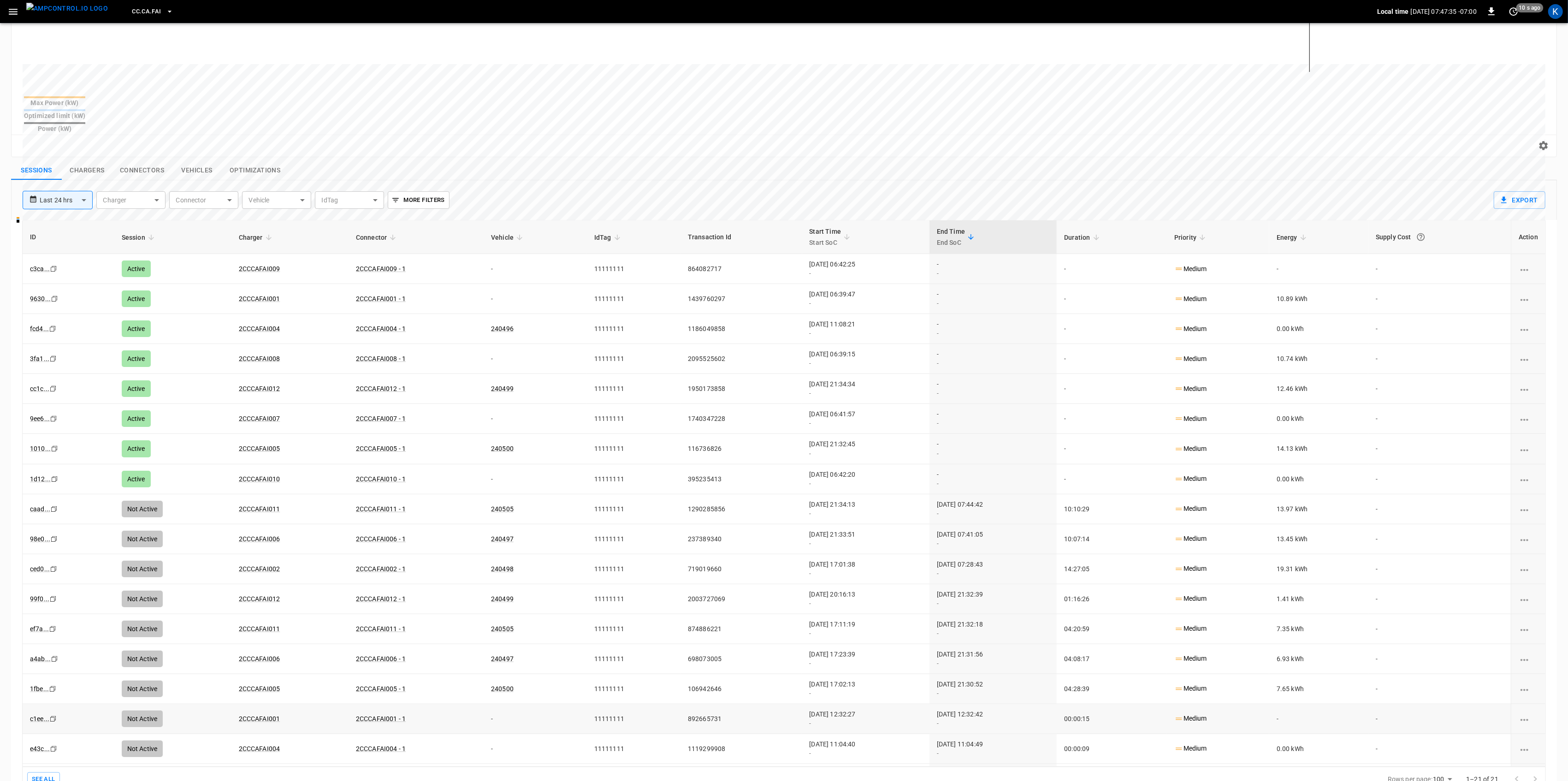
drag, startPoint x: 377, startPoint y: 135, endPoint x: 360, endPoint y: 150, distance: 22.7
click at [377, 135] on div "Reset zoom" at bounding box center [784, 145] width 1545 height 22
click at [544, 180] on div "**********" at bounding box center [753, 196] width 1475 height 32
click at [489, 323] on link "240496" at bounding box center [502, 329] width 26 height 11
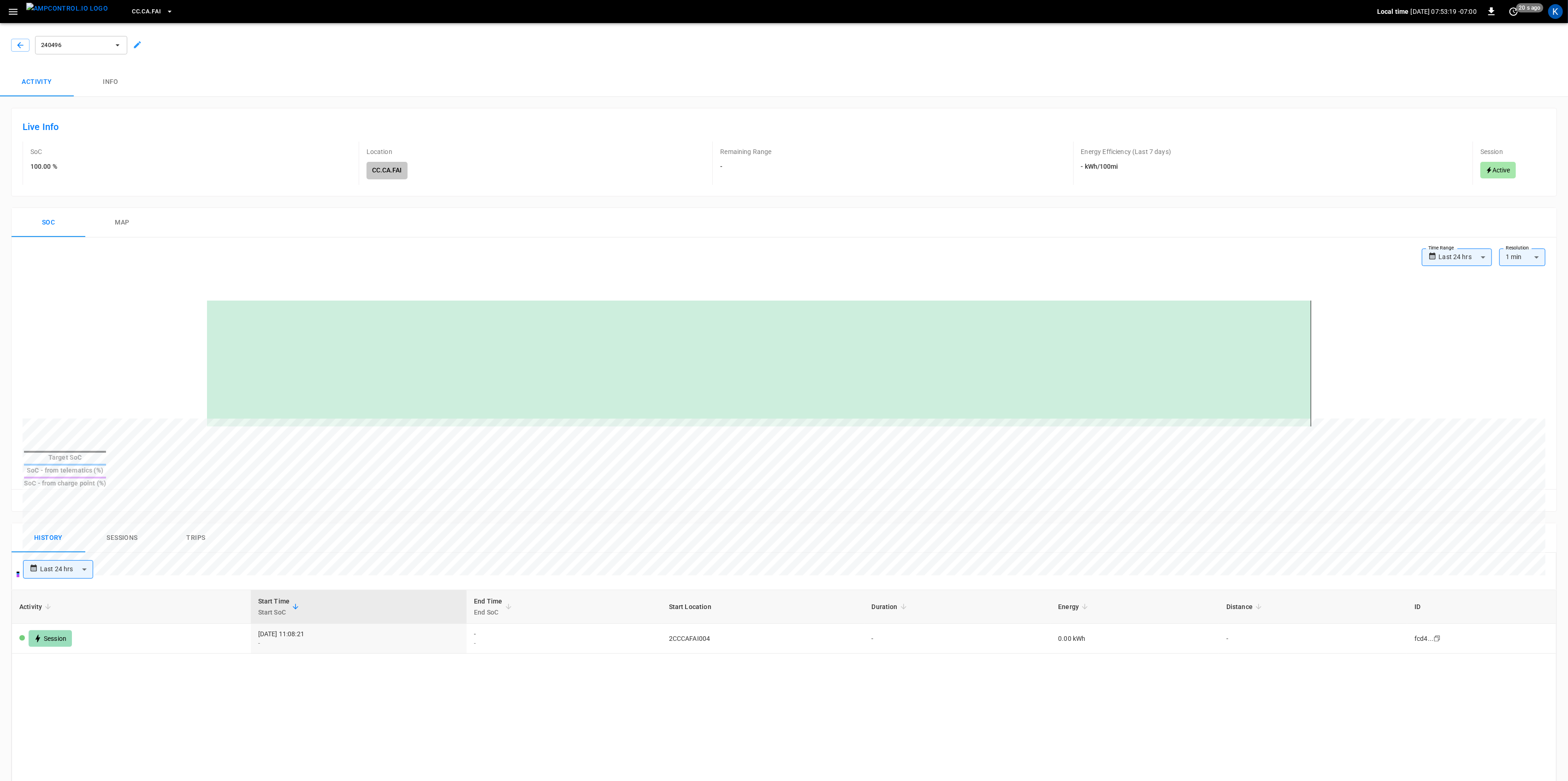
click at [82, 548] on body "**********" at bounding box center [784, 586] width 1568 height 1172
click at [341, 548] on div at bounding box center [787, 390] width 1573 height 781
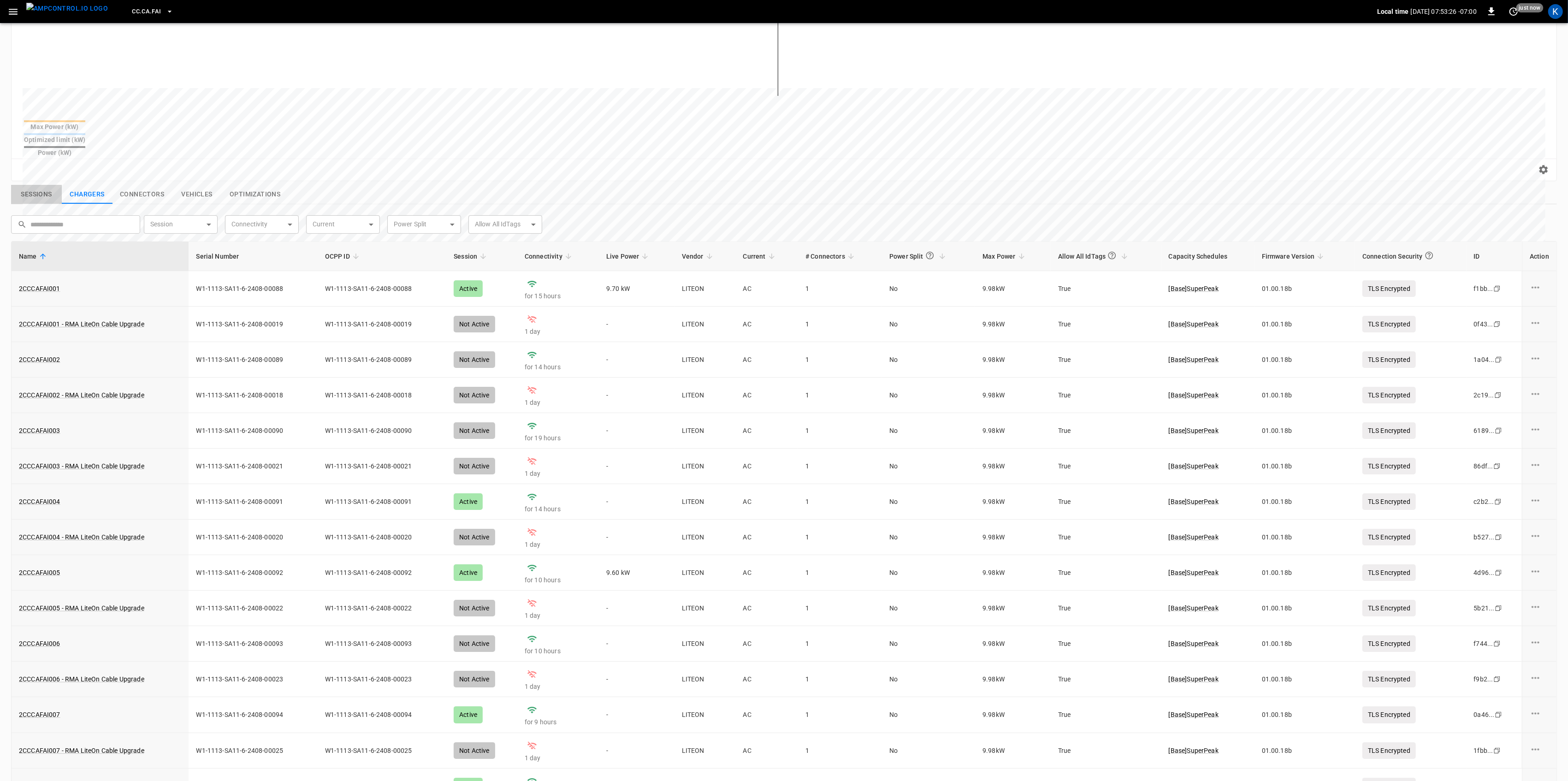
click at [46, 185] on button "Sessions" at bounding box center [36, 195] width 51 height 20
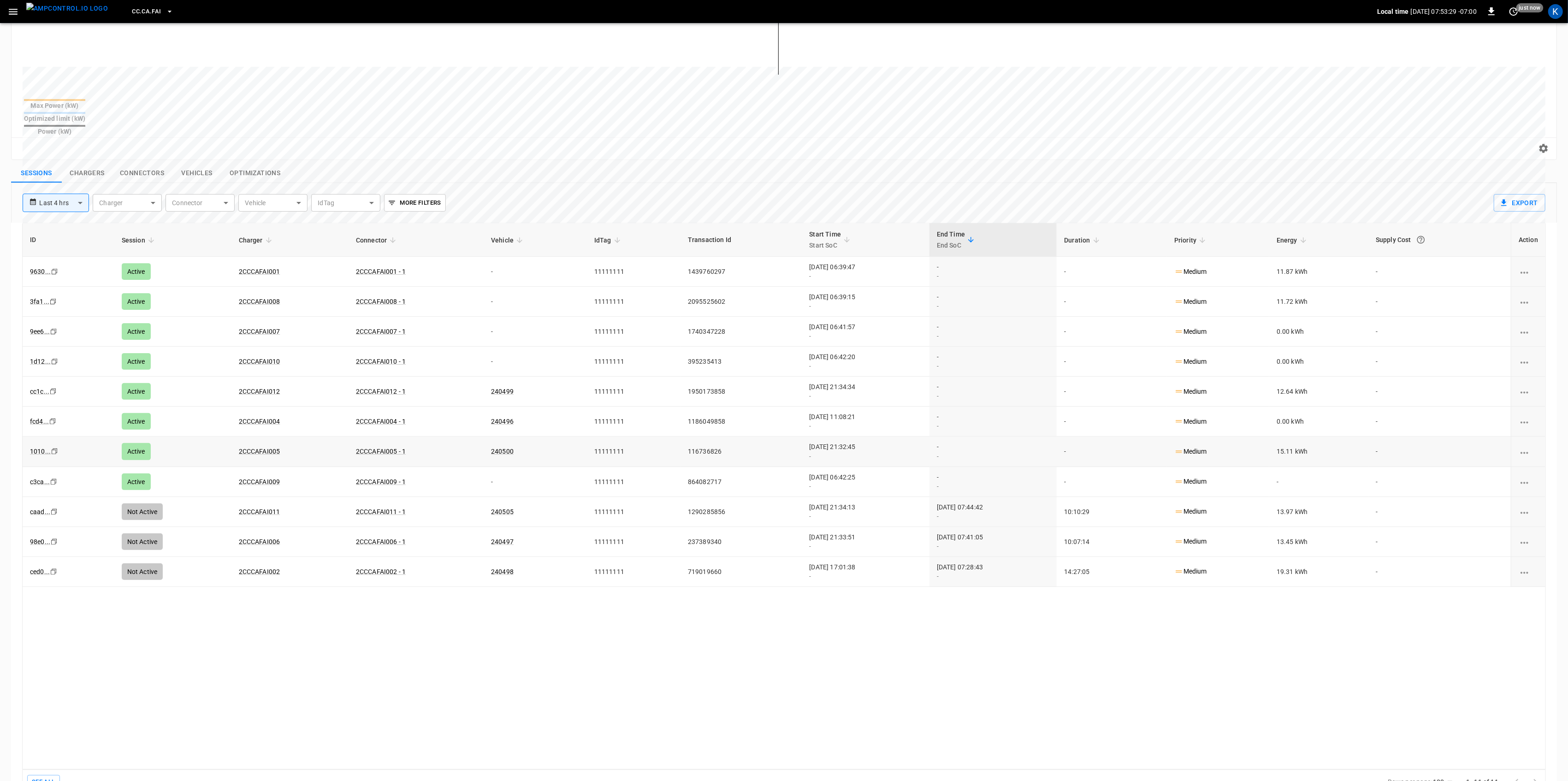
scroll to position [222, 0]
click at [489, 503] on link "240505" at bounding box center [502, 509] width 26 height 11
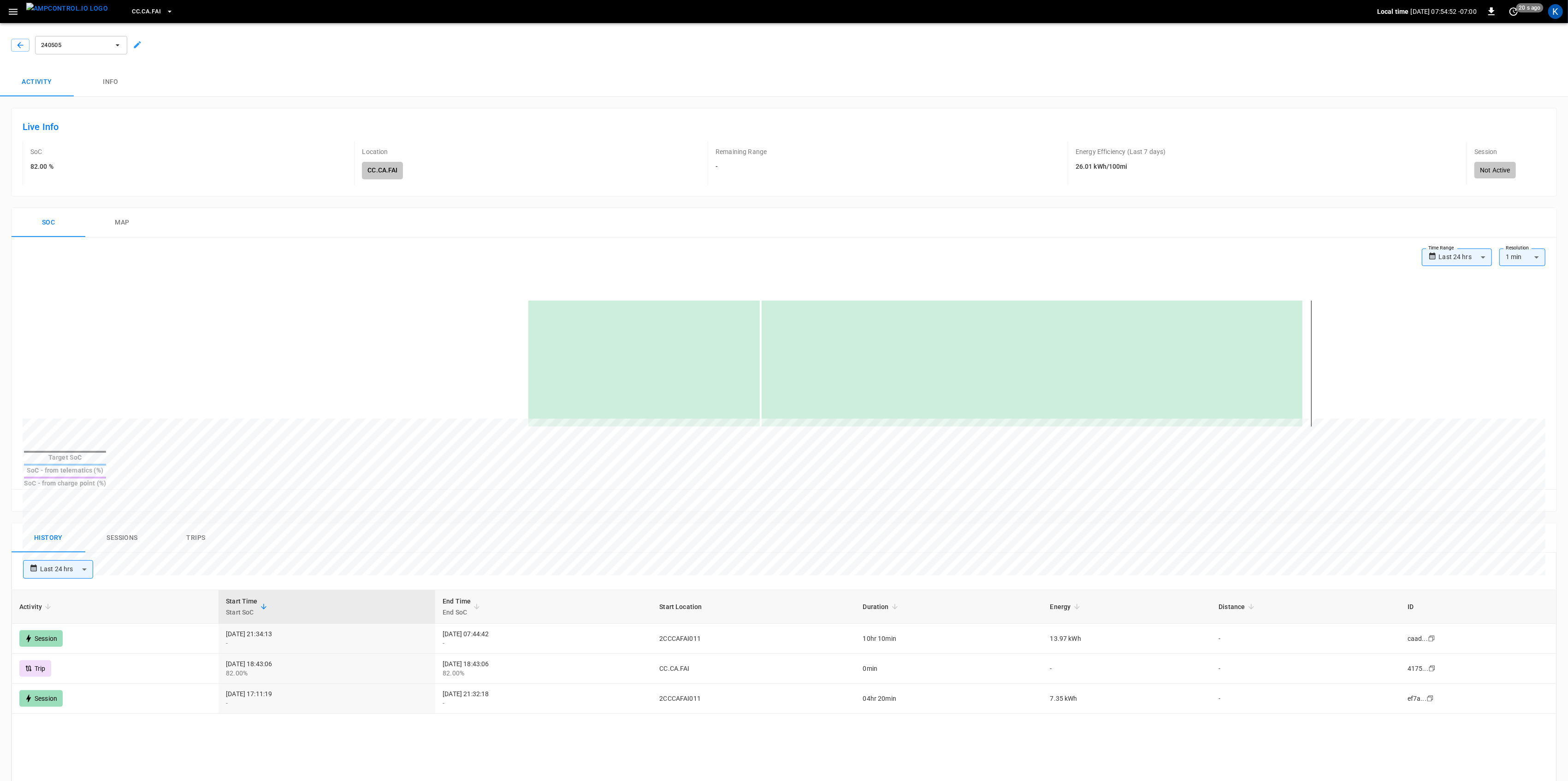
click at [331, 523] on div "History Sessions Trips" at bounding box center [784, 538] width 1545 height 29
click at [12, 13] on icon "button" at bounding box center [13, 12] width 9 height 6
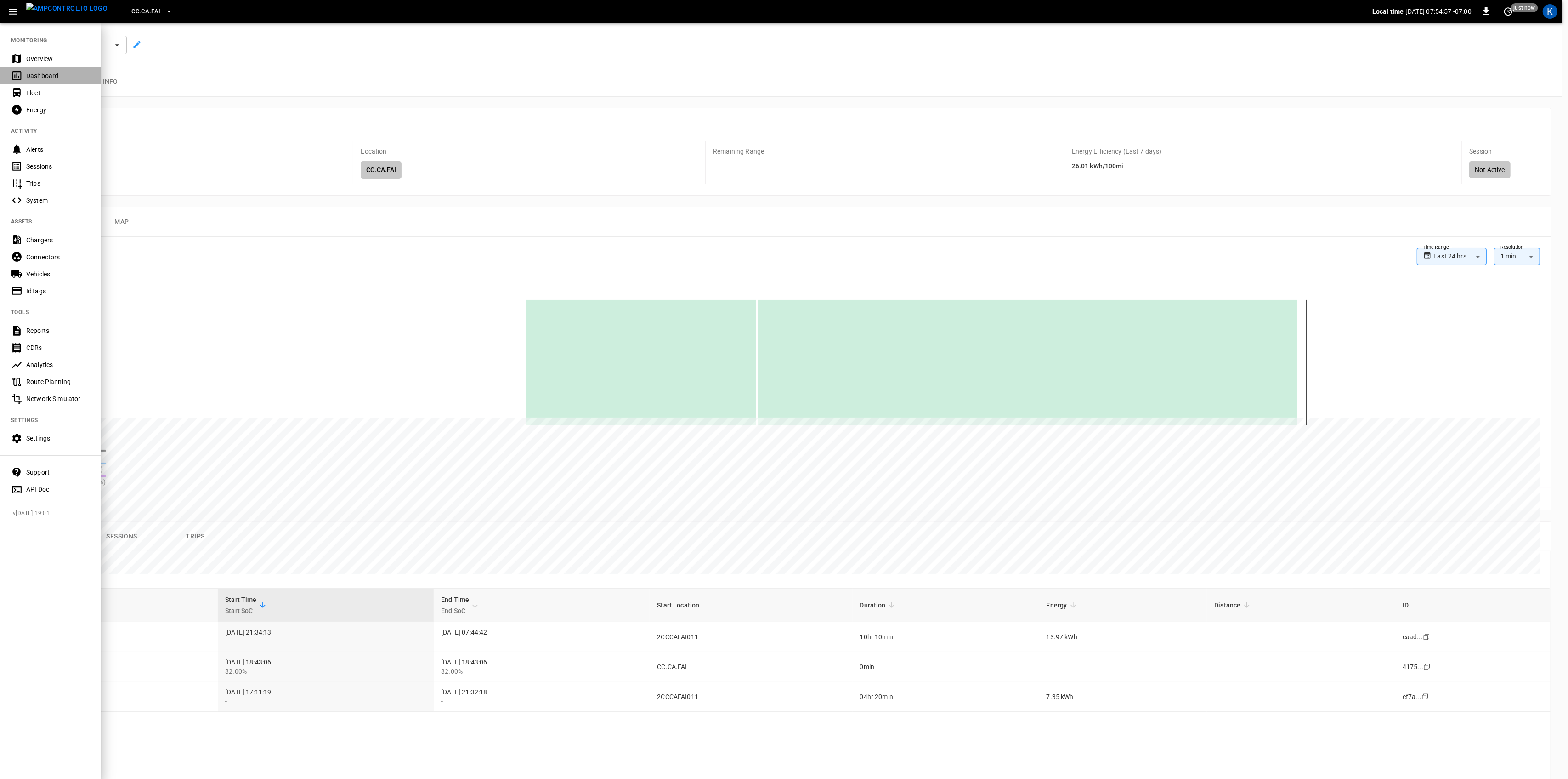
click at [32, 72] on div "Dashboard" at bounding box center [58, 76] width 64 height 9
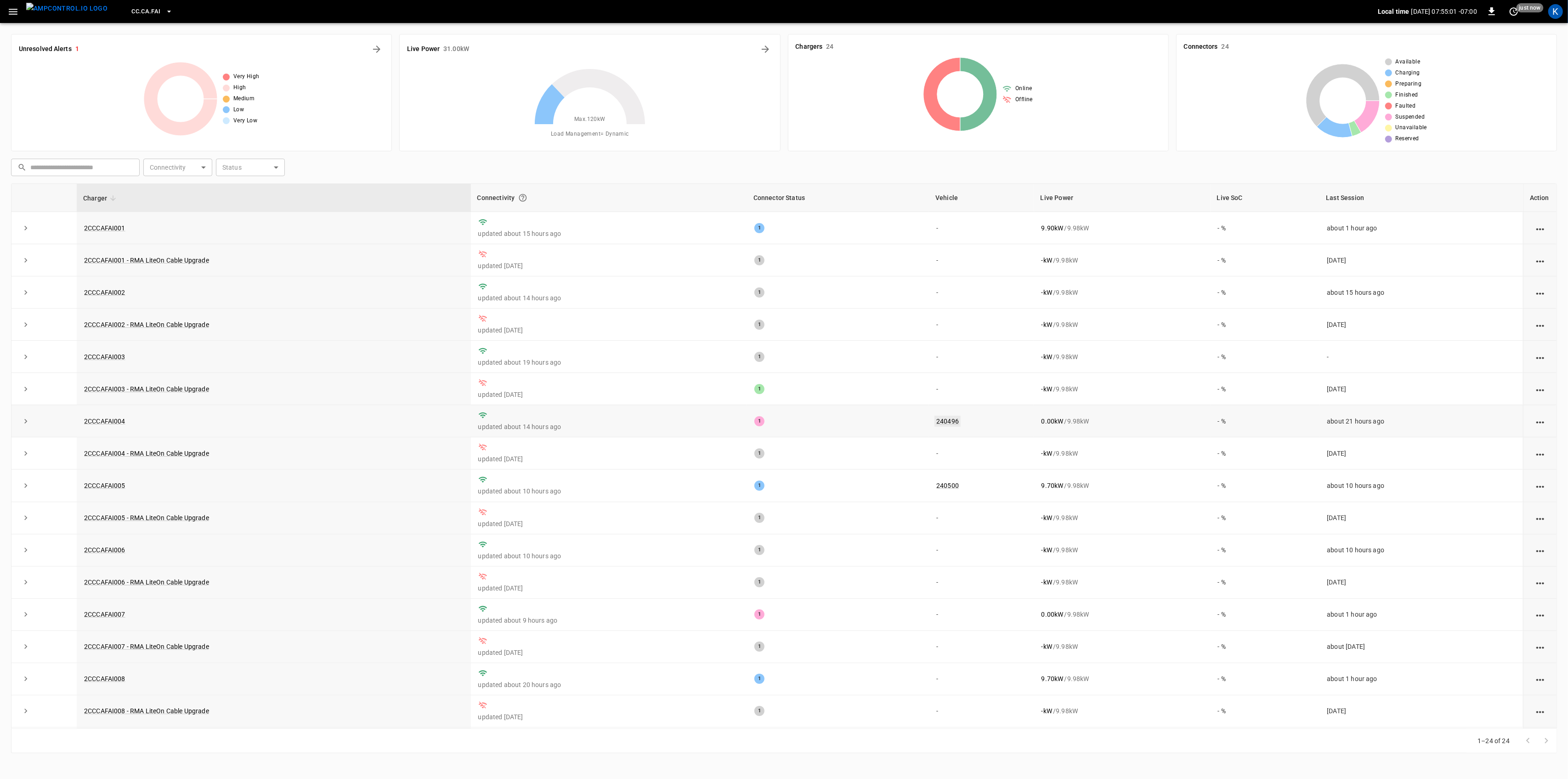
click at [939, 425] on link "240496" at bounding box center [947, 421] width 26 height 11
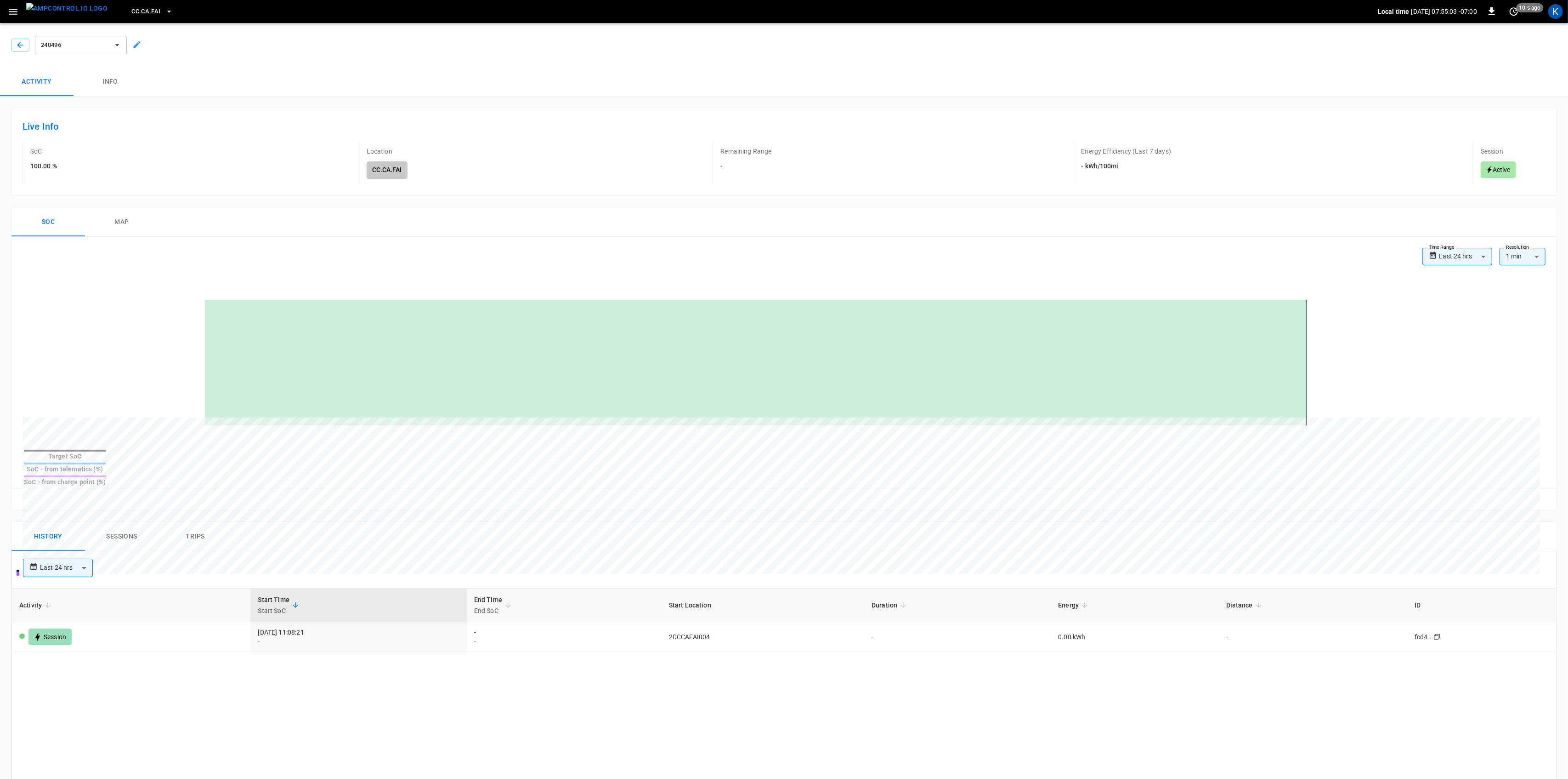
click at [65, 552] on body "**********" at bounding box center [784, 585] width 1568 height 1169
click at [65, 582] on li "Last 24 hrs" at bounding box center [58, 585] width 70 height 15
click at [65, 554] on body "**********" at bounding box center [784, 585] width 1568 height 1169
click at [55, 597] on li "Last 48 hrs" at bounding box center [58, 601] width 70 height 15
type input "**********"
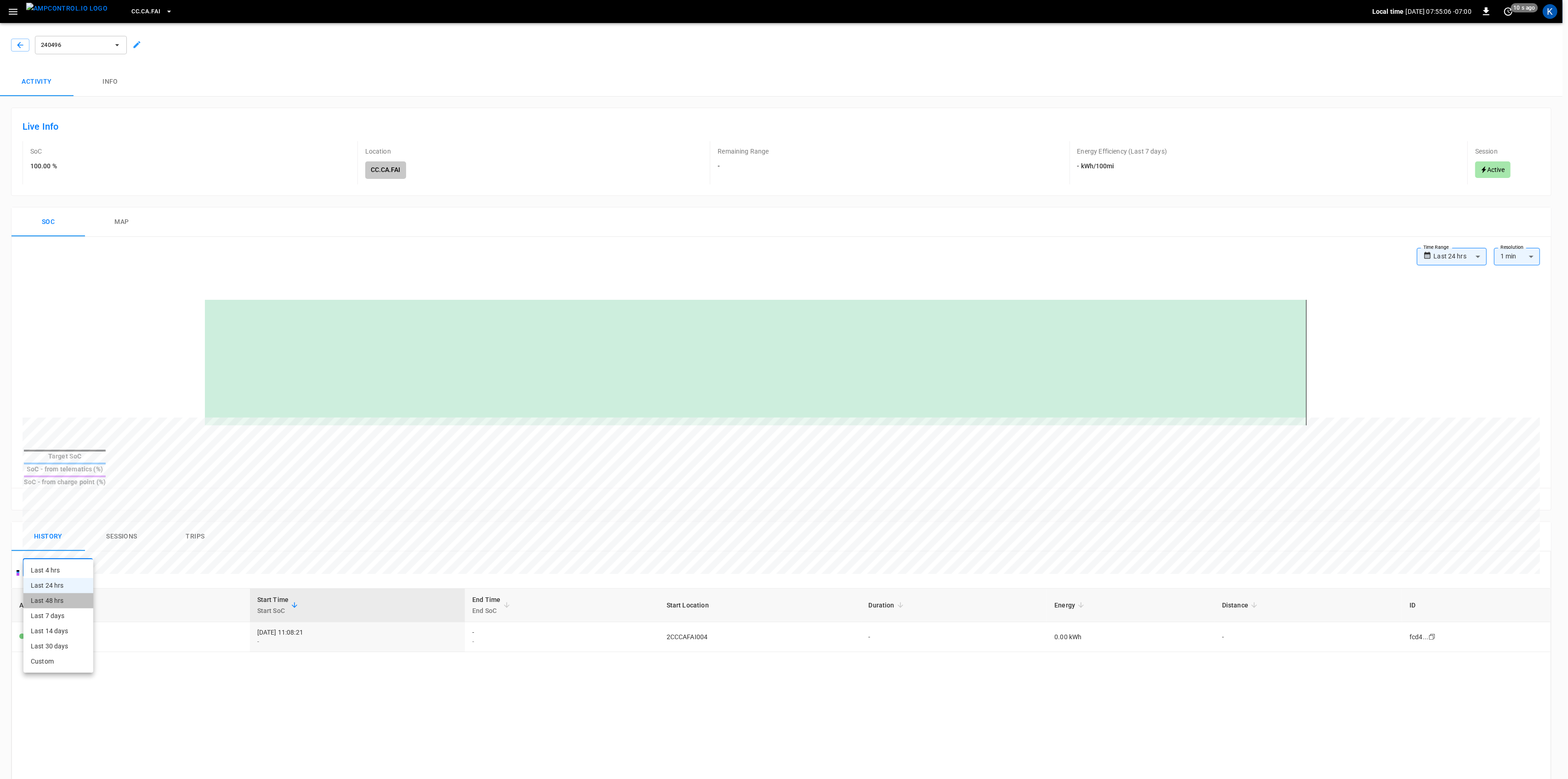
type input "**********"
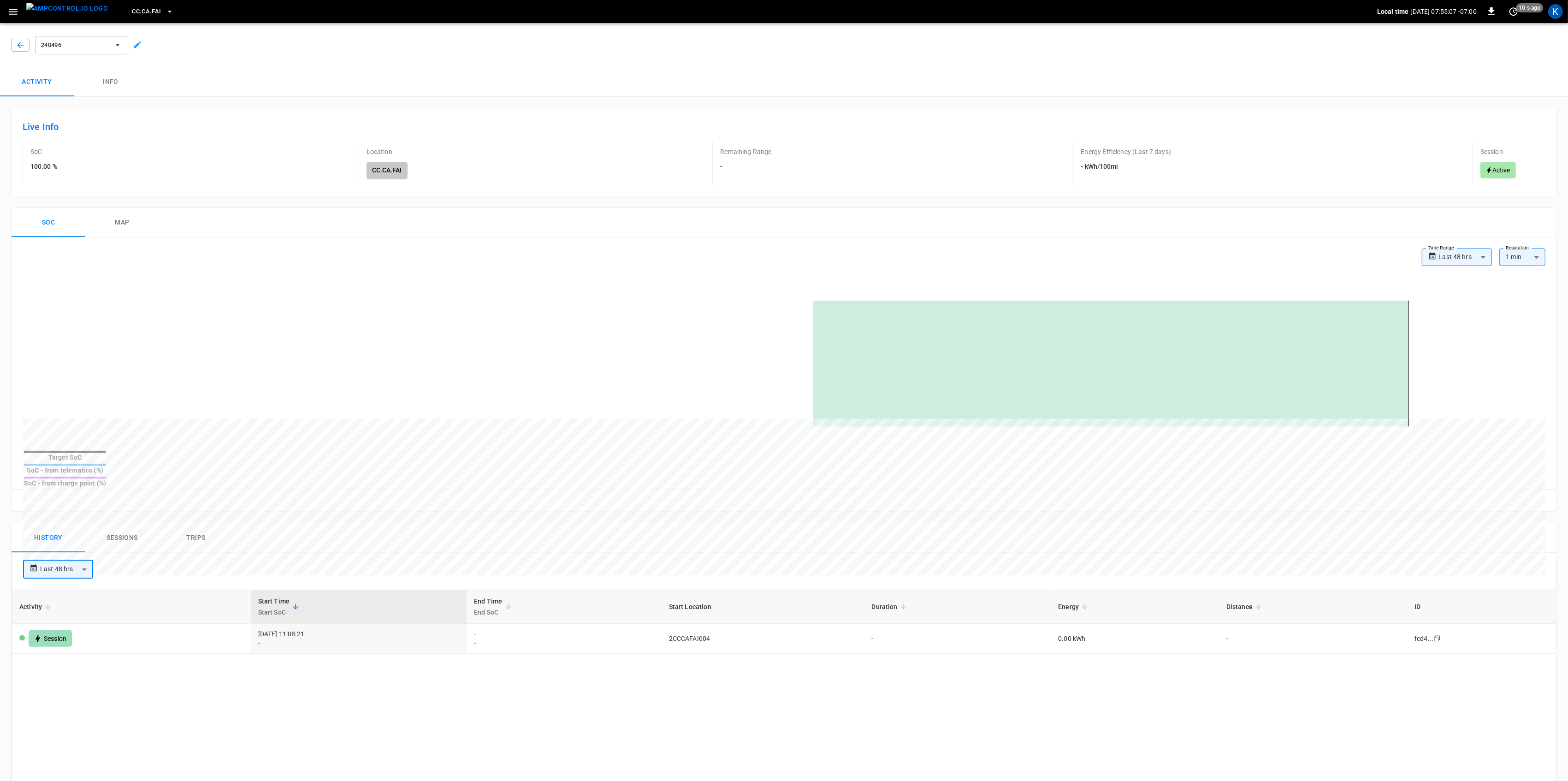
click at [337, 529] on div "History Sessions Trips" at bounding box center [784, 538] width 1545 height 29
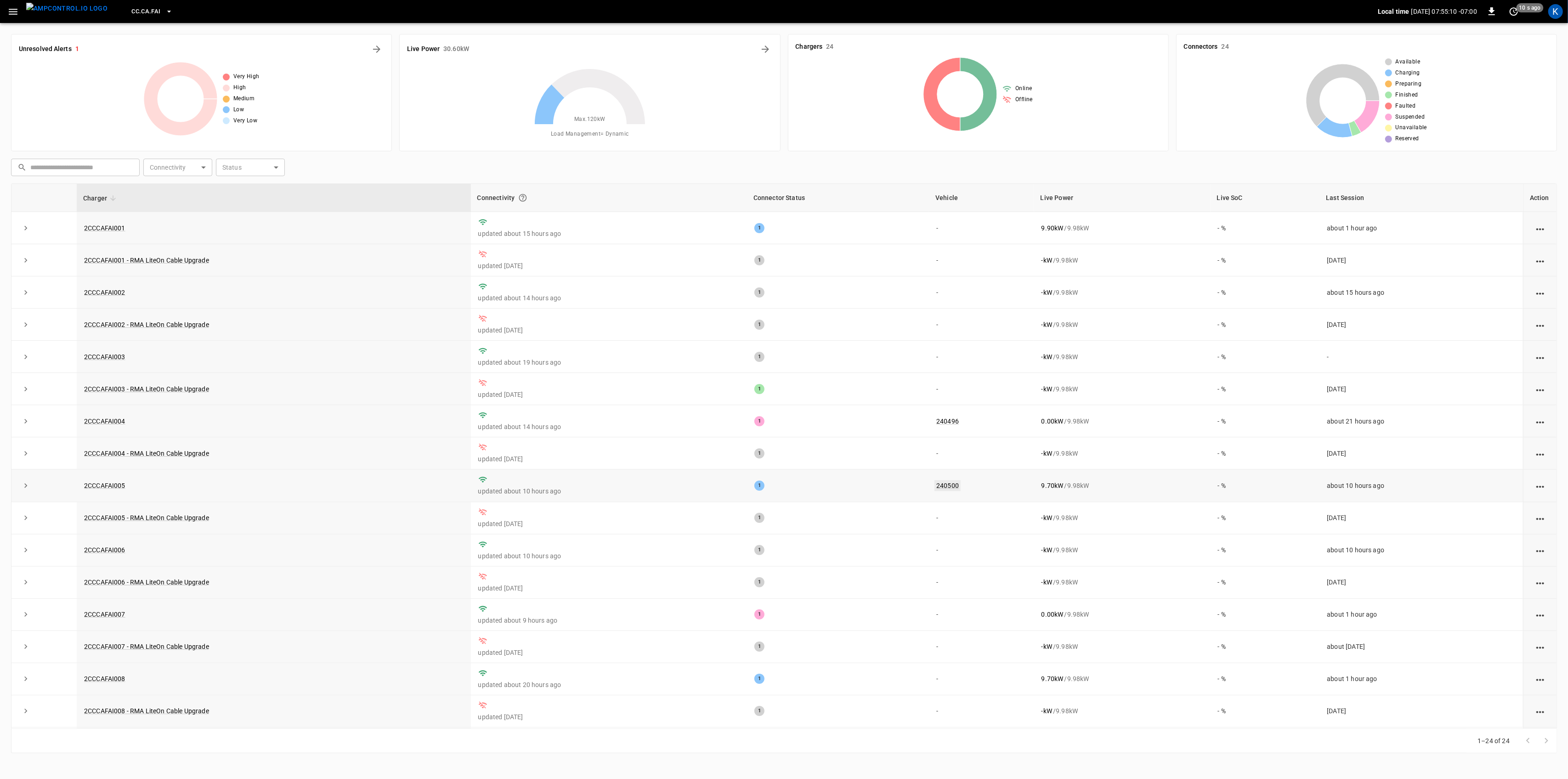
click at [936, 487] on link "240500" at bounding box center [947, 485] width 26 height 11
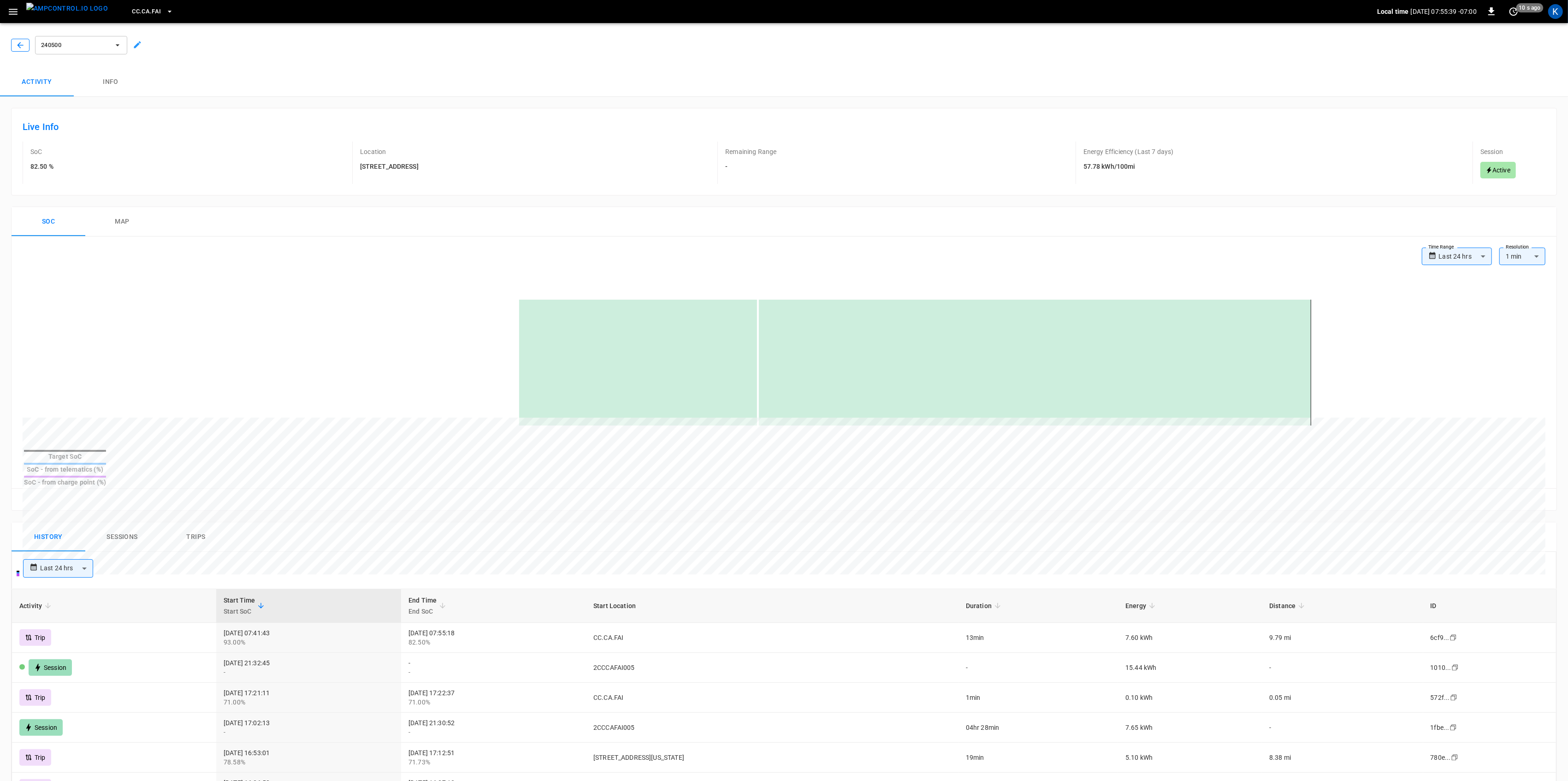
click at [18, 45] on icon "button" at bounding box center [20, 45] width 6 height 6
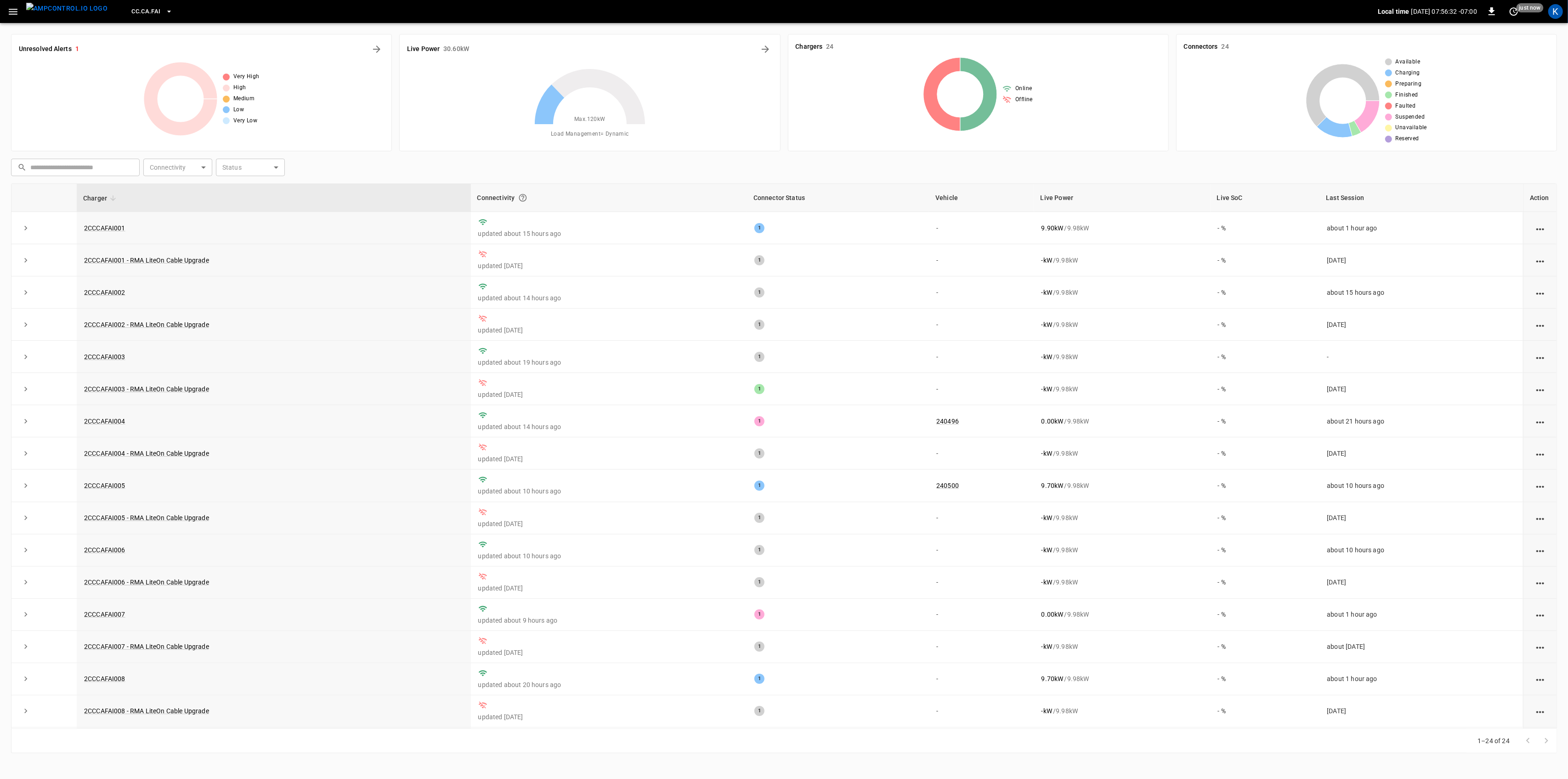
click at [469, 163] on div "​ ​ Connectivity ​ Connectivity Status ​ Status" at bounding box center [782, 165] width 1550 height 21
click at [936, 486] on link "240500" at bounding box center [947, 485] width 26 height 11
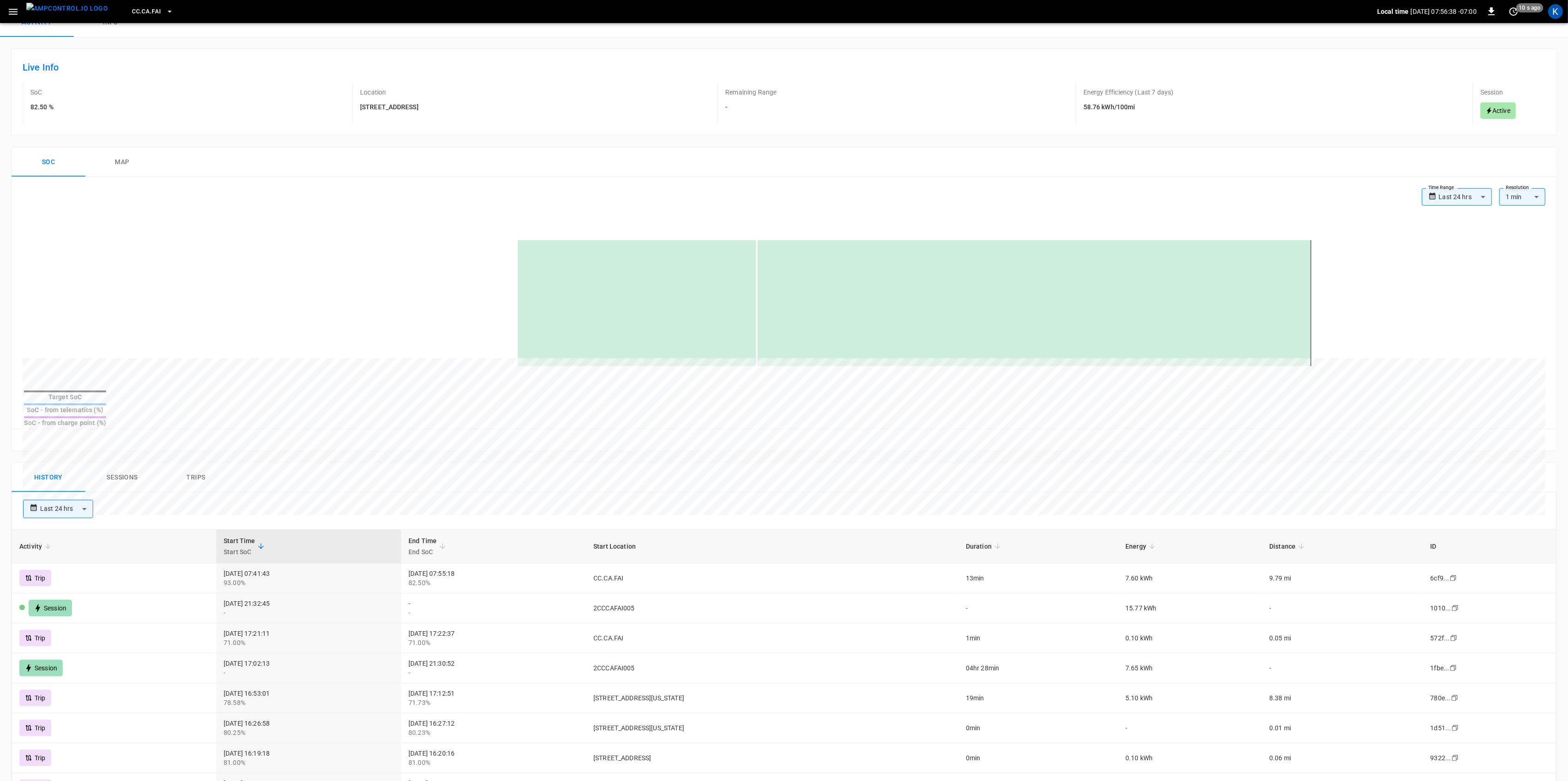
scroll to position [61, 0]
click at [577, 461] on div "History Sessions Trips" at bounding box center [784, 476] width 1545 height 29
click at [414, 498] on div "**********" at bounding box center [782, 507] width 1526 height 18
click at [465, 431] on div "Reset zoom" at bounding box center [784, 438] width 1530 height 14
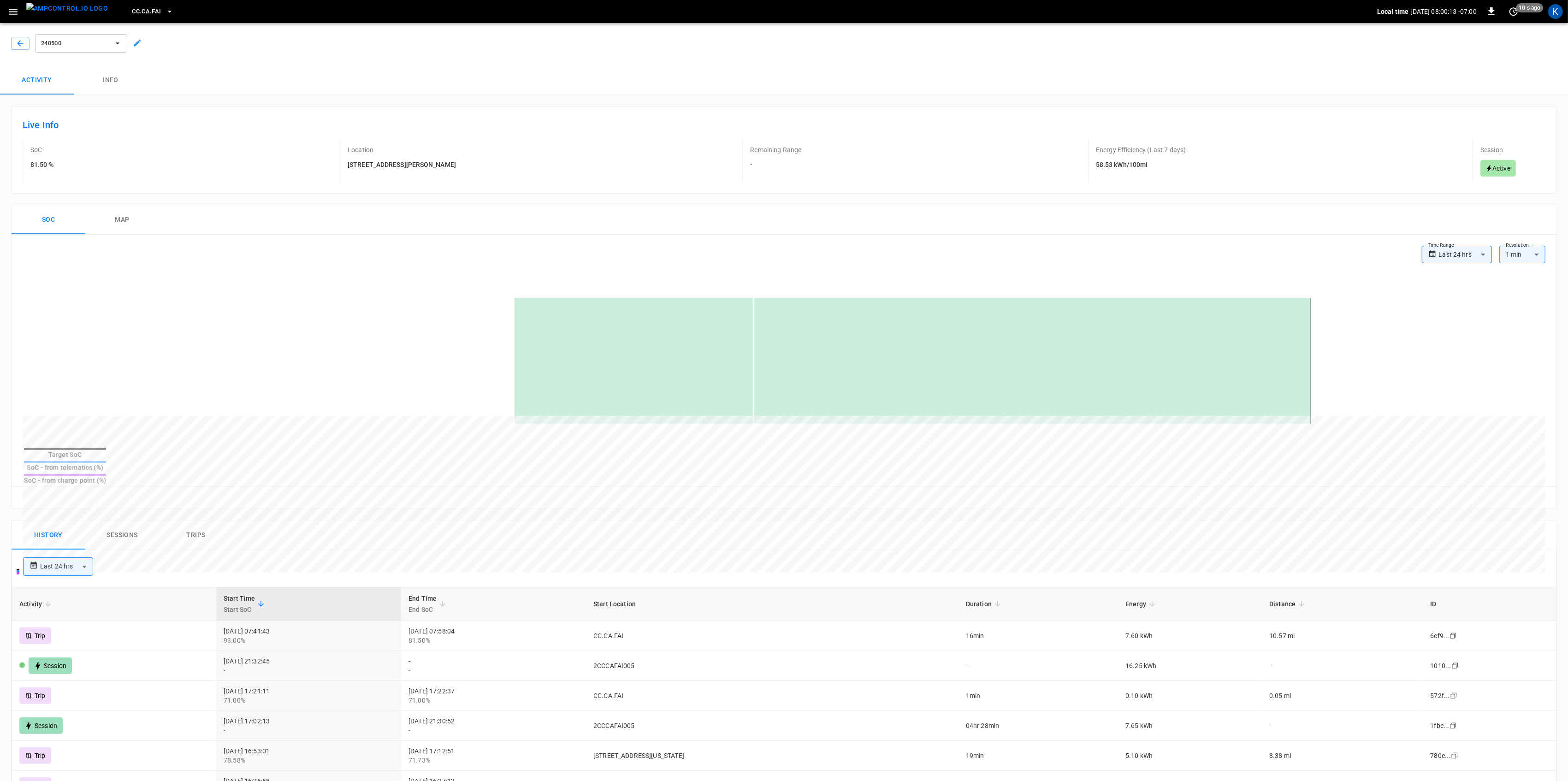
scroll to position [0, 0]
click at [109, 79] on button "Info" at bounding box center [111, 82] width 74 height 29
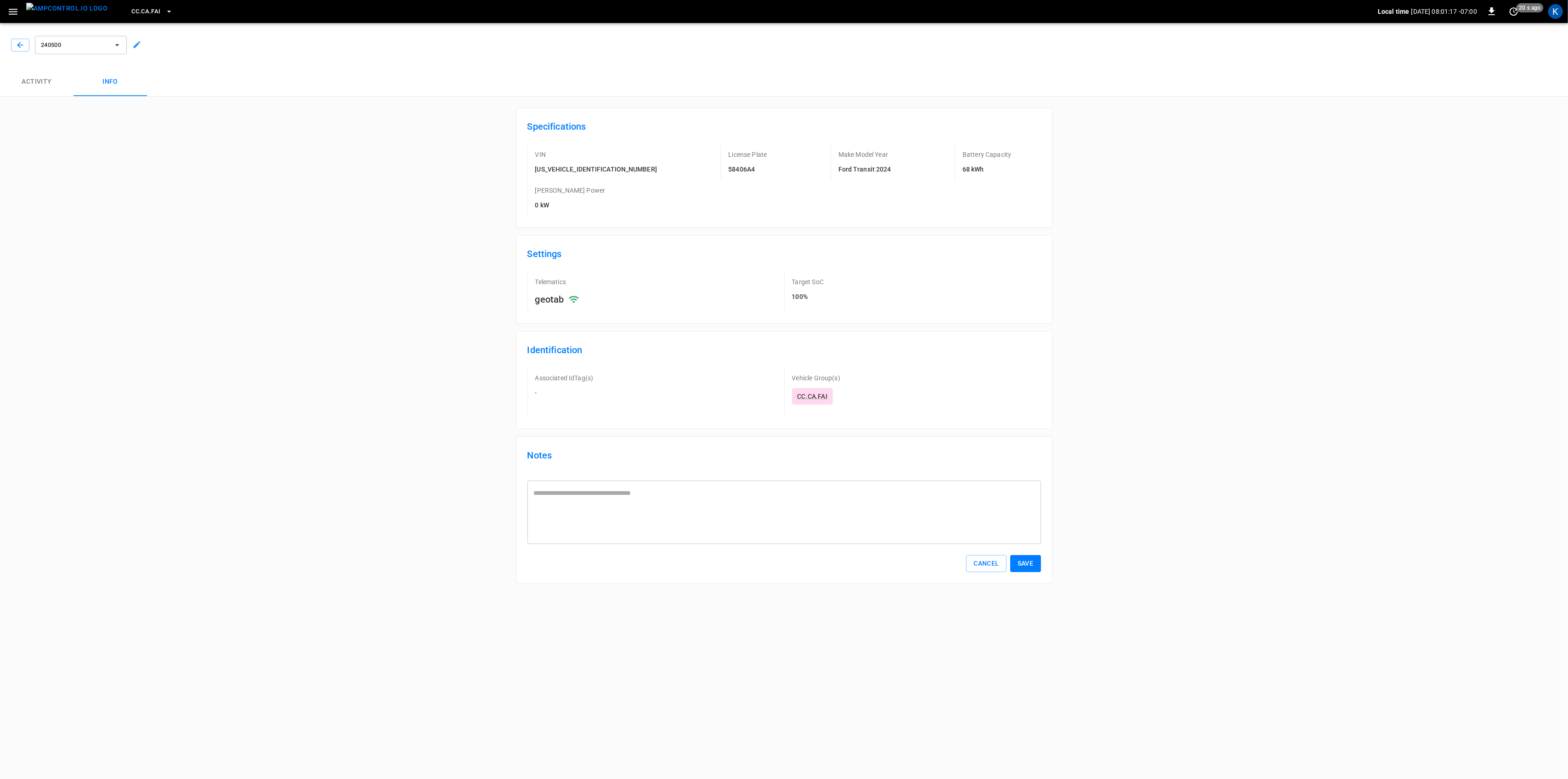
click at [42, 82] on button "Activity" at bounding box center [37, 82] width 74 height 29
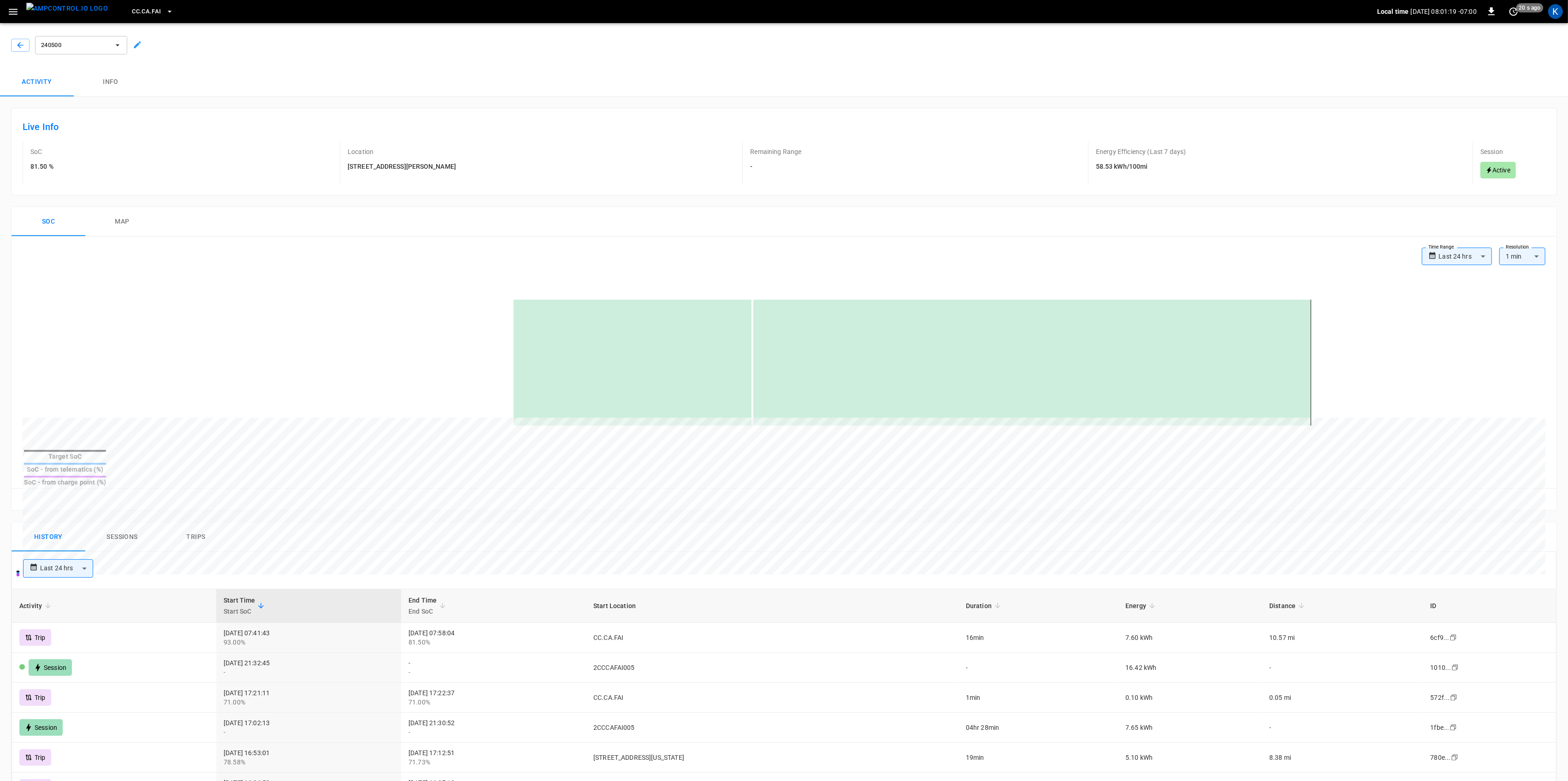
click at [375, 488] on div "Reset zoom" at bounding box center [784, 499] width 1545 height 22
click at [15, 11] on icon "button" at bounding box center [13, 12] width 9 height 6
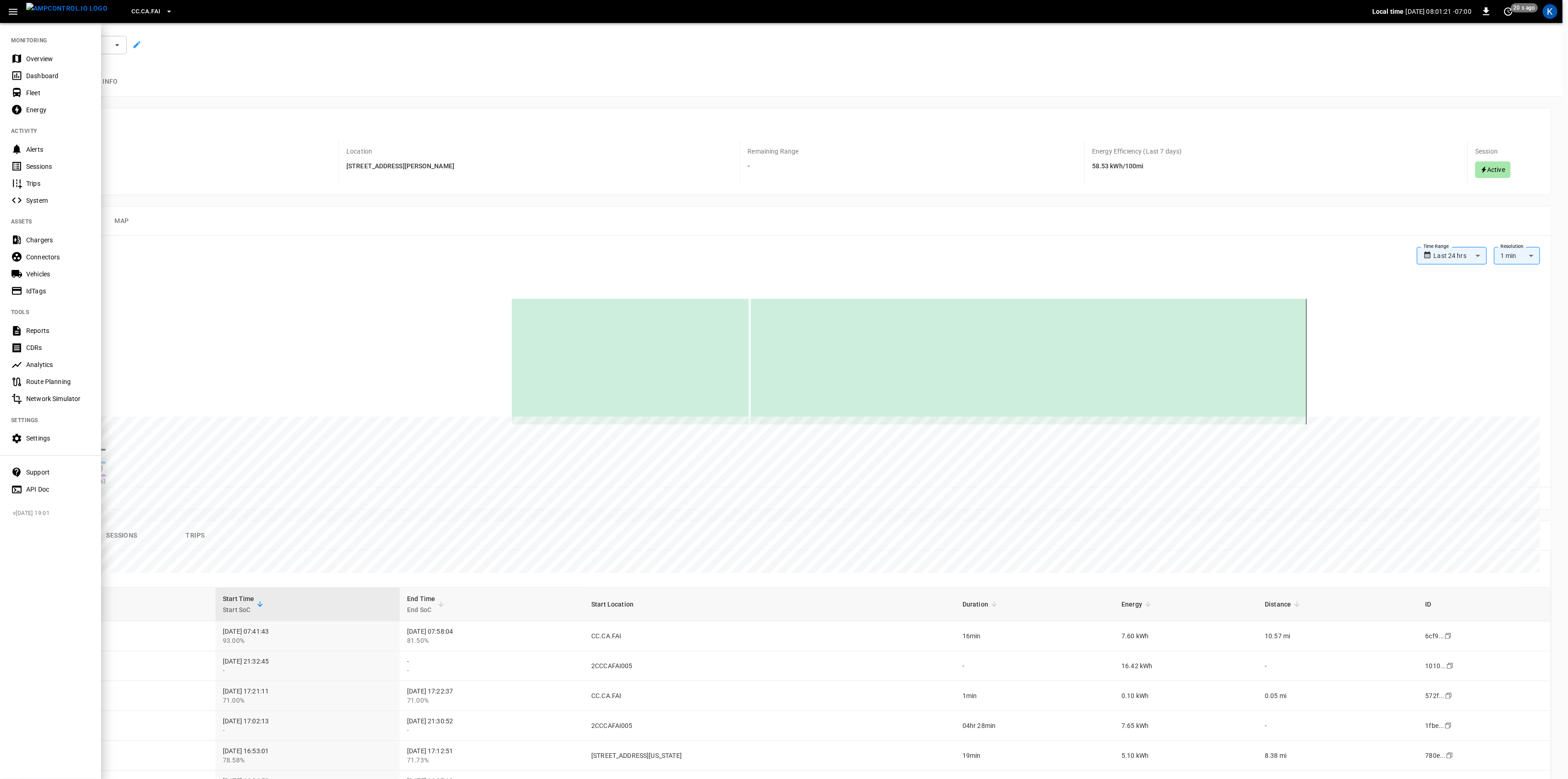
click at [32, 54] on div "Overview" at bounding box center [51, 58] width 101 height 17
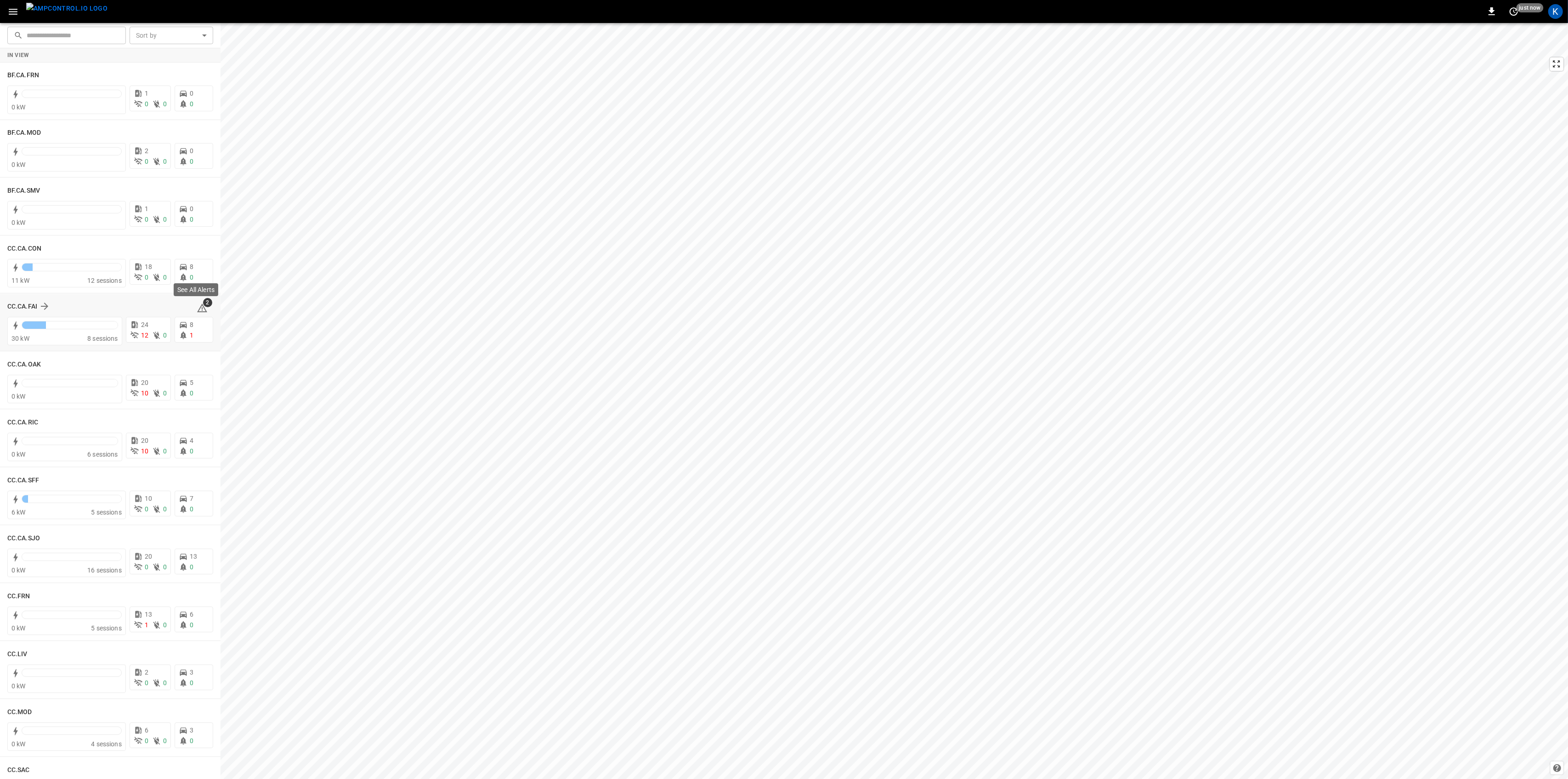
click at [198, 307] on icon at bounding box center [202, 308] width 10 height 9
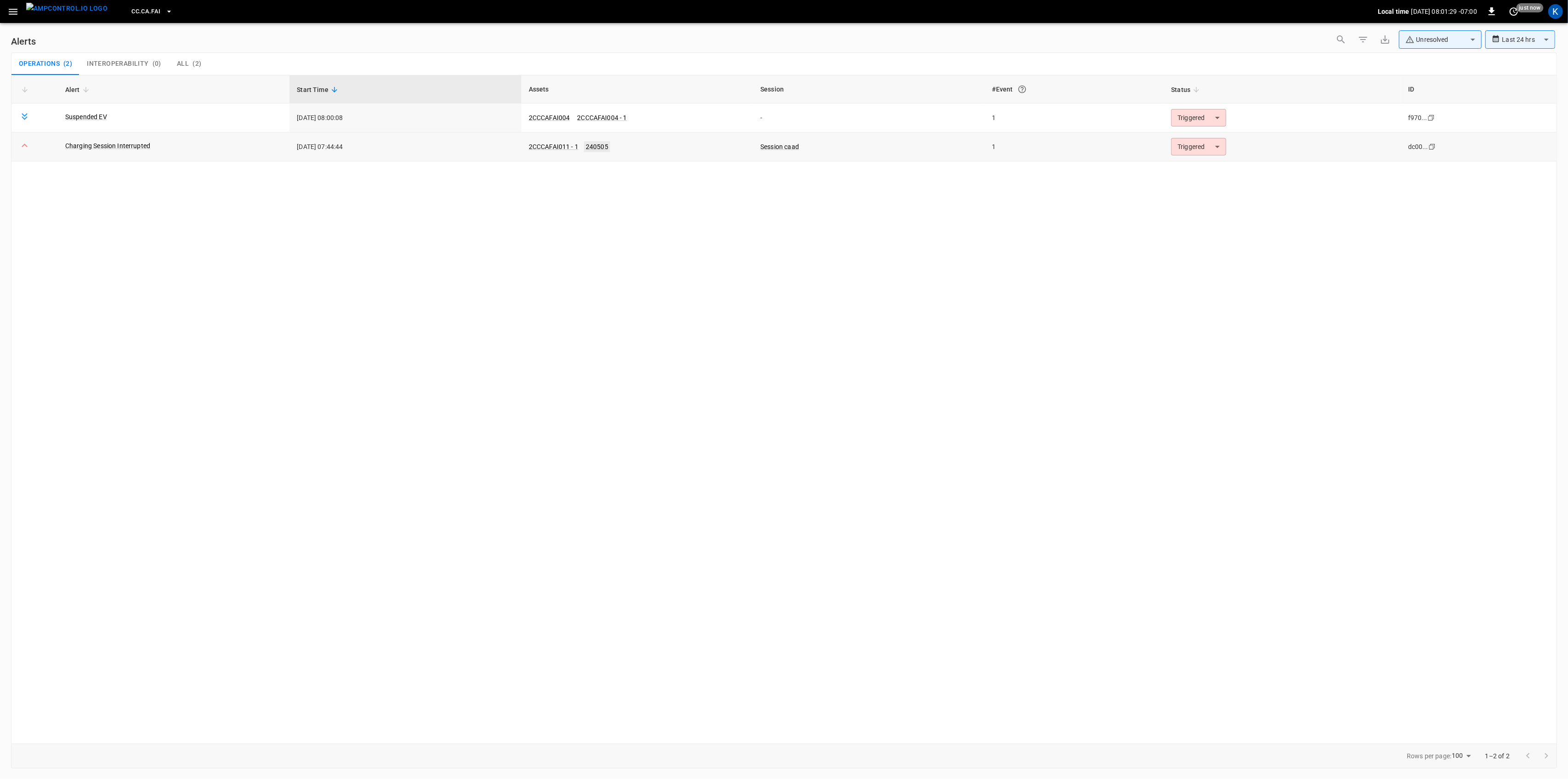
click at [597, 147] on link "240505" at bounding box center [597, 147] width 26 height 11
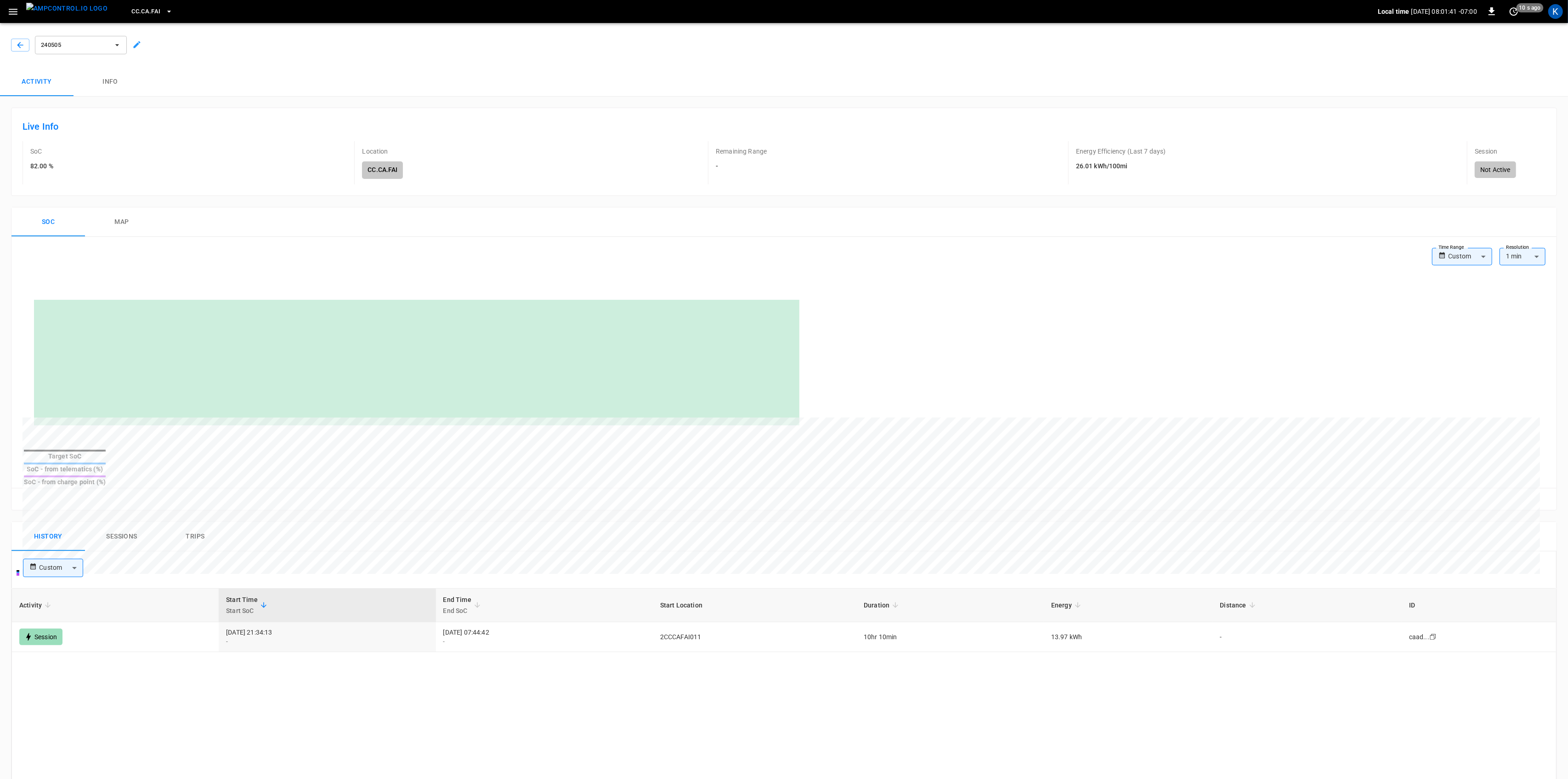
click at [67, 555] on body "CC.CA.FAI Local time 2025-08-29 08:01:41 -07:00 0 10 s ago K 240505 Activity In…" at bounding box center [784, 585] width 1568 height 1169
click at [66, 587] on li "Last 24 hrs" at bounding box center [53, 585] width 60 height 15
type input "**********"
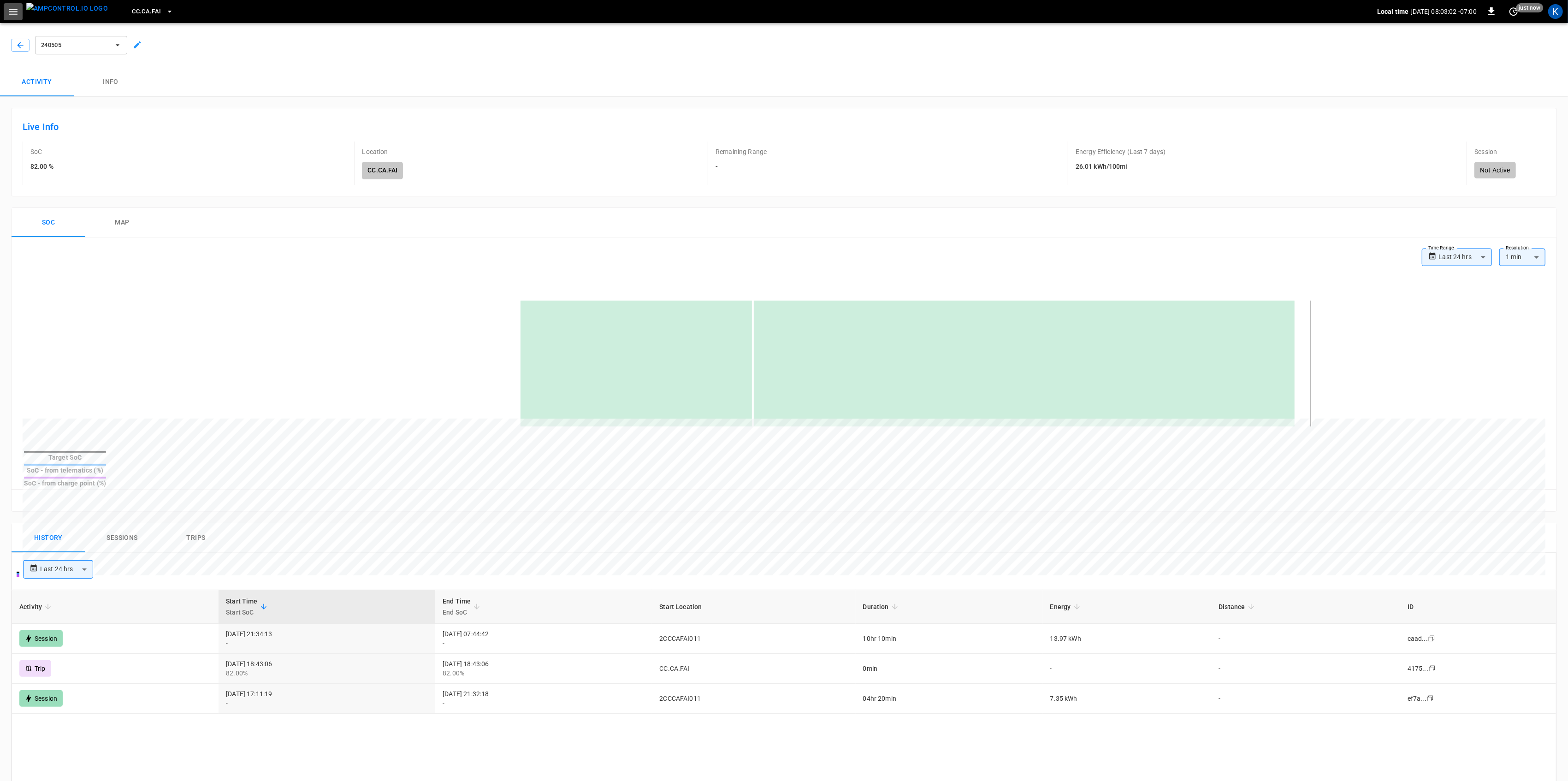
click at [13, 6] on icon "button" at bounding box center [13, 12] width 12 height 12
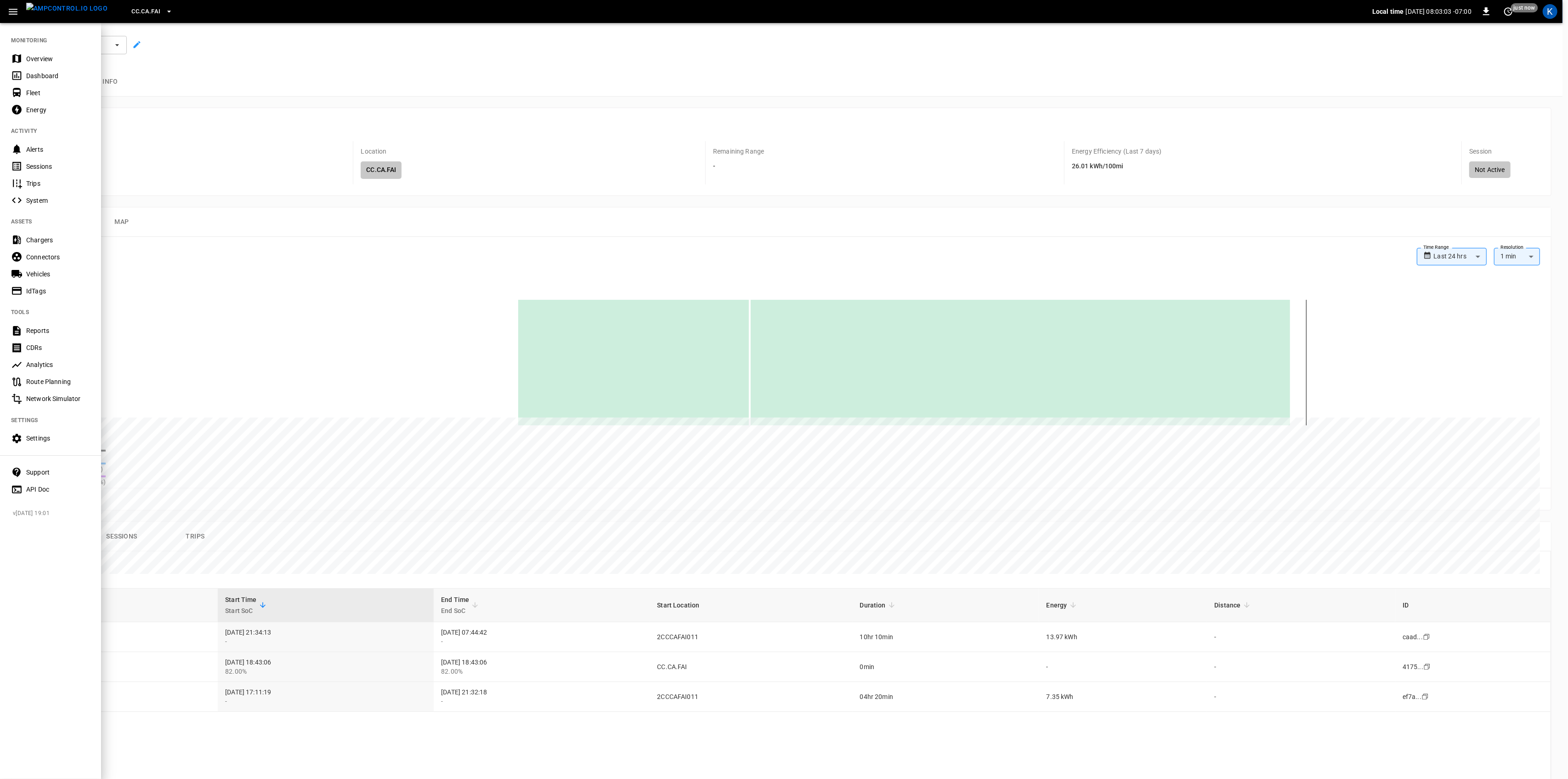
click at [28, 74] on div "Dashboard" at bounding box center [58, 76] width 64 height 9
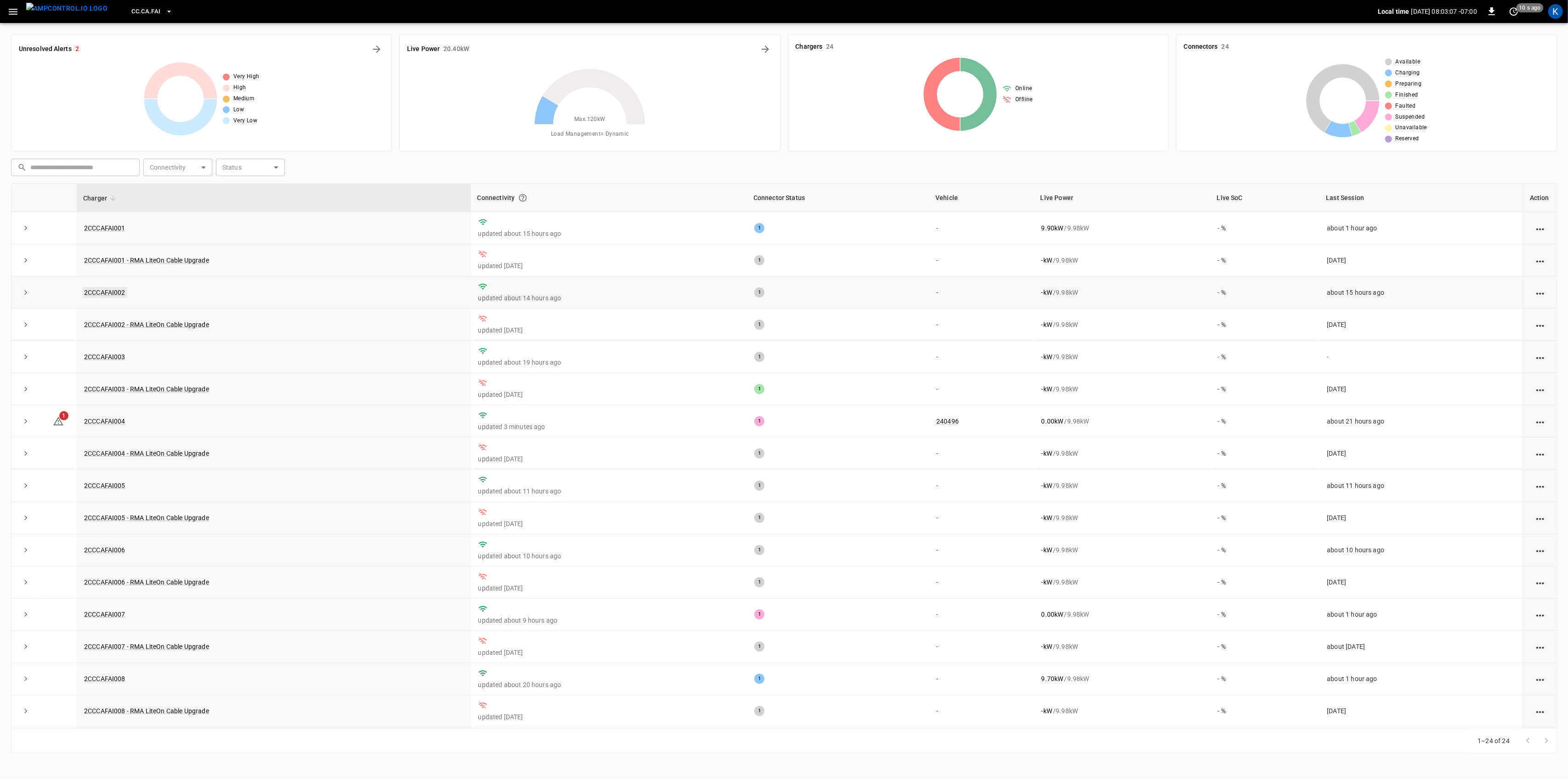
click at [107, 292] on link "2CCCAFAI002" at bounding box center [105, 292] width 45 height 11
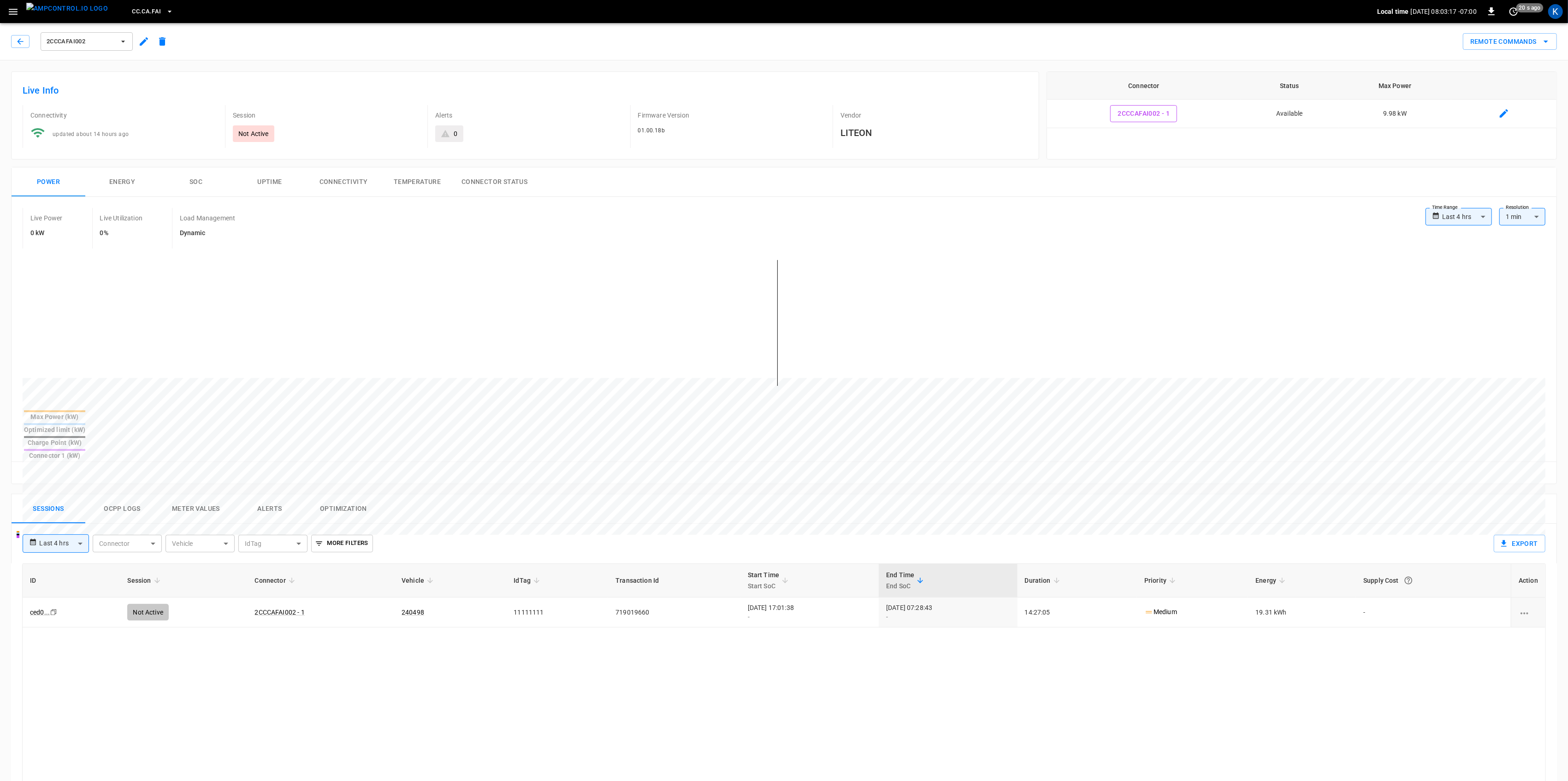
click at [58, 511] on body "**********" at bounding box center [784, 573] width 1568 height 1146
click at [65, 548] on li "Last 24 hrs" at bounding box center [56, 548] width 67 height 15
type input "**********"
click at [560, 525] on div "**********" at bounding box center [753, 539] width 1475 height 32
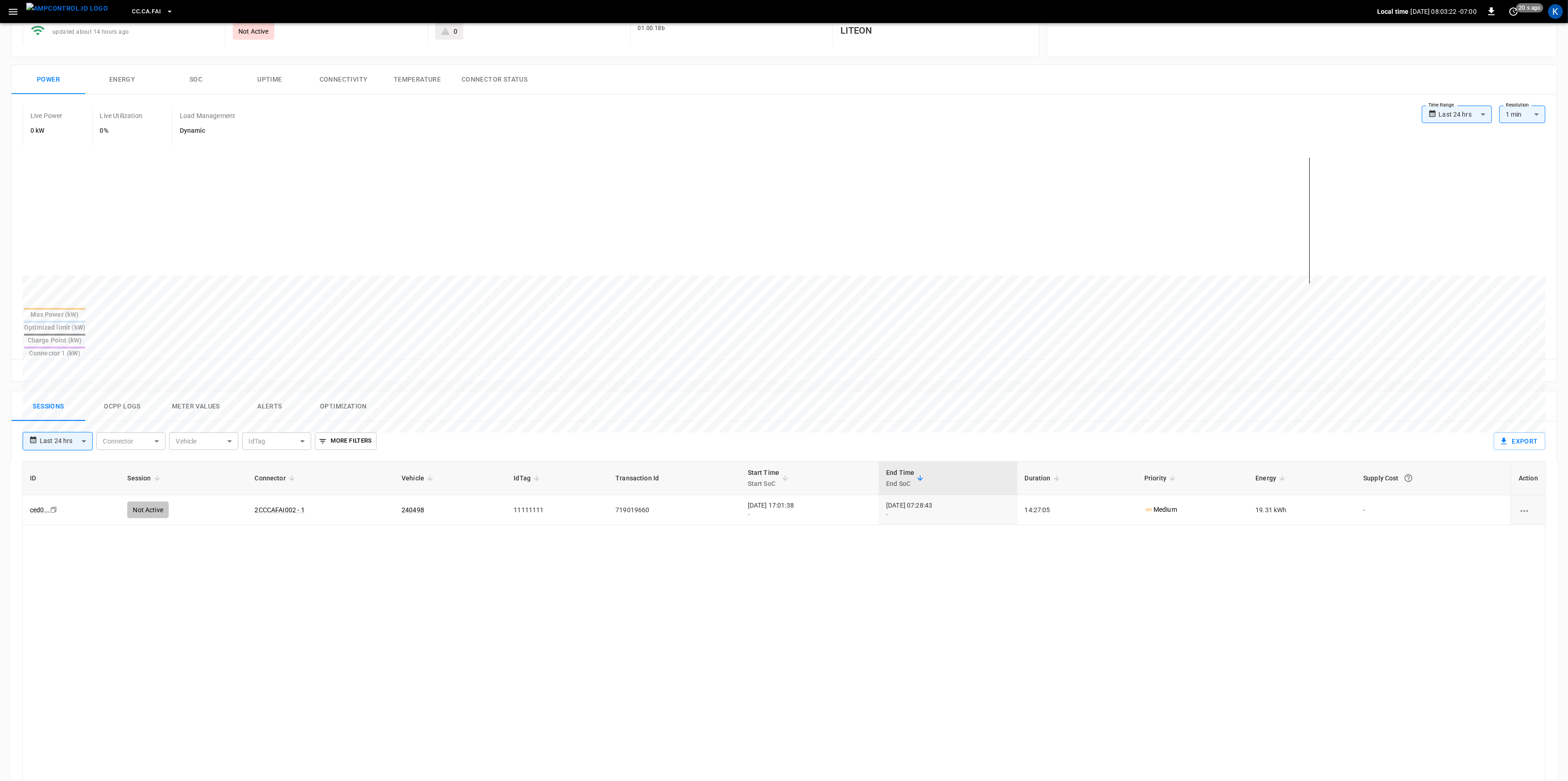
scroll to position [123, 0]
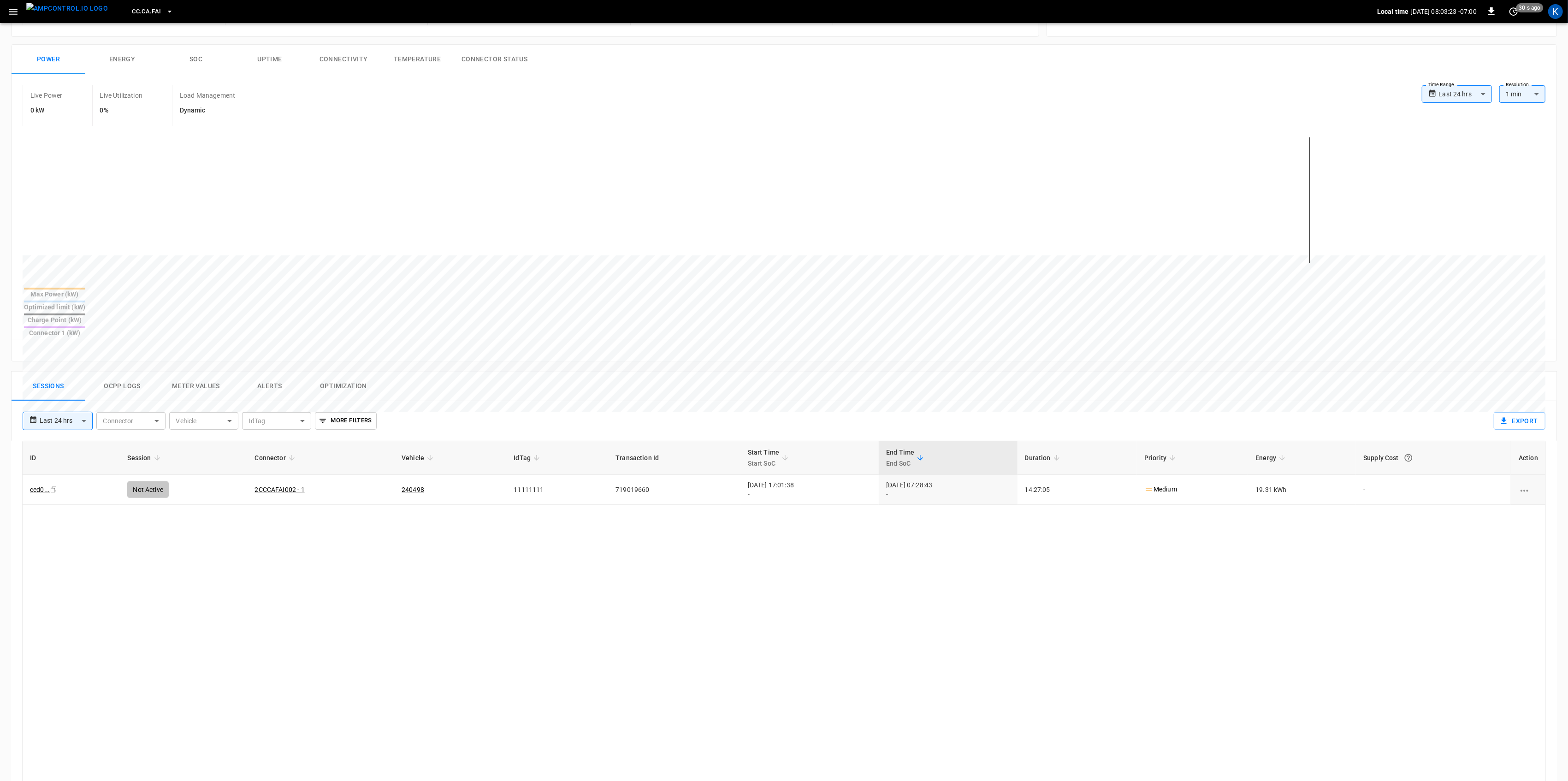
click at [168, 548] on div "ID Session Connector Vehicle IdTag Transaction Id Start Time Start SoC End Time…" at bounding box center [784, 714] width 1523 height 547
drag, startPoint x: 1310, startPoint y: 465, endPoint x: 1232, endPoint y: 463, distance: 78.0
click at [1232, 474] on tr "ced0 ... Copy Not Active 2CCCAFAI002 - 1 240498 11111111 719019660 2025-08-28 1…" at bounding box center [784, 489] width 1523 height 30
click at [839, 583] on div "ID Session Connector Vehicle IdTag Transaction Id Start Time Start SoC End Time…" at bounding box center [784, 714] width 1523 height 547
click at [76, 387] on body "**********" at bounding box center [784, 450] width 1568 height 1146
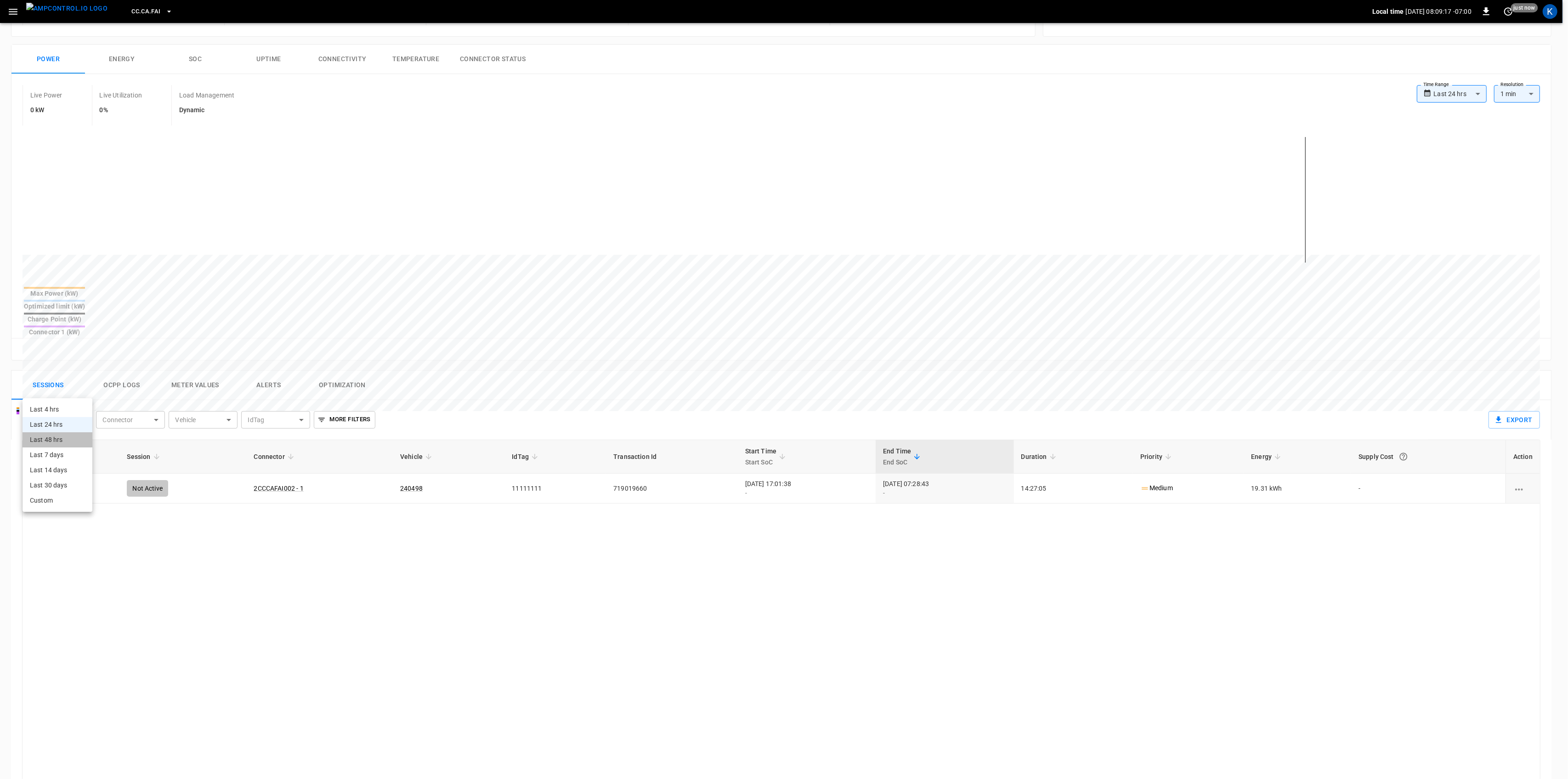
click at [59, 436] on li "Last 48 hrs" at bounding box center [57, 439] width 70 height 15
type input "**********"
drag, startPoint x: 715, startPoint y: 454, endPoint x: 793, endPoint y: 454, distance: 78.0
click at [793, 479] on div "2025-08-28 17:01:38 -" at bounding box center [807, 488] width 123 height 18
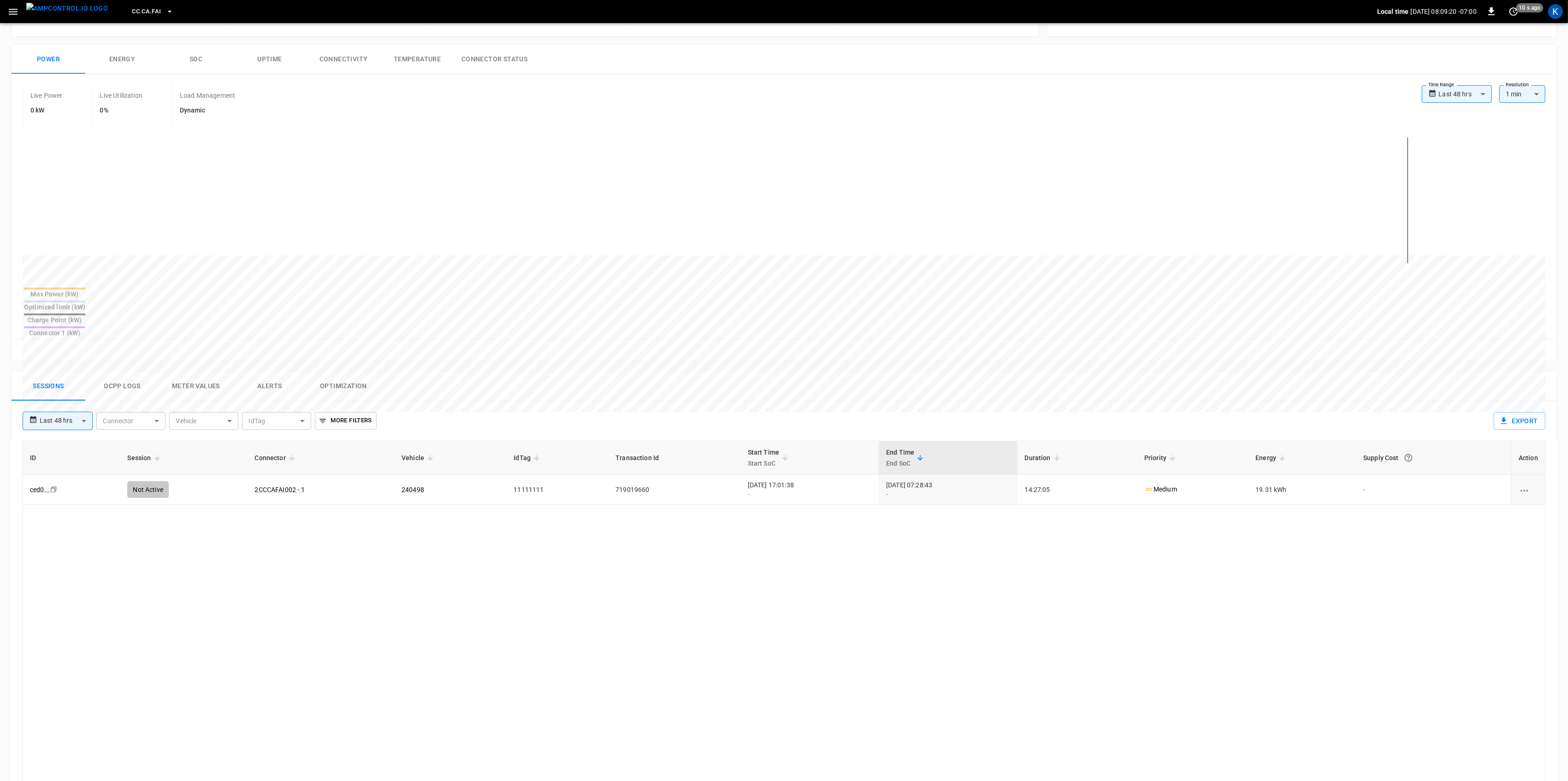
click at [866, 519] on div "ID Session Connector Vehicle IdTag Transaction Id Start Time Start SoC End Time…" at bounding box center [784, 714] width 1523 height 547
drag, startPoint x: 1274, startPoint y: 459, endPoint x: 1317, endPoint y: 459, distance: 43.0
click at [1317, 474] on td "19.31 kWh" at bounding box center [1302, 489] width 108 height 30
click at [1253, 523] on div "ID Session Connector Vehicle IdTag Transaction Id Start Time Start SoC End Time…" at bounding box center [784, 714] width 1523 height 547
drag, startPoint x: 1262, startPoint y: 456, endPoint x: 1291, endPoint y: 487, distance: 42.4
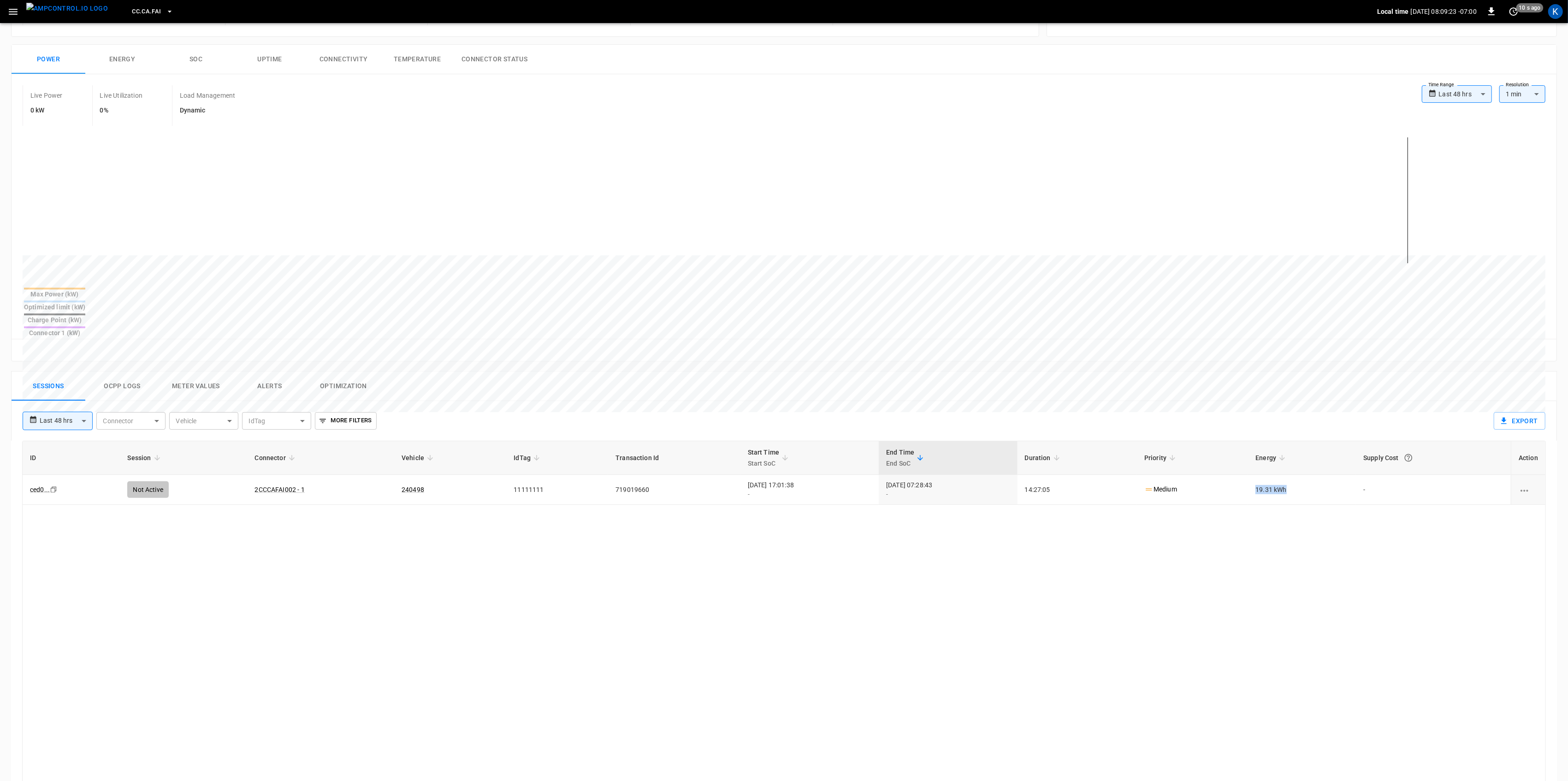
click at [1311, 474] on td "19.31 kWh" at bounding box center [1302, 489] width 108 height 30
click at [1249, 537] on div "ID Session Connector Vehicle IdTag Transaction Id Start Time Start SoC End Time…" at bounding box center [784, 714] width 1523 height 547
click at [43, 484] on link "ced0 ..." at bounding box center [40, 489] width 23 height 11
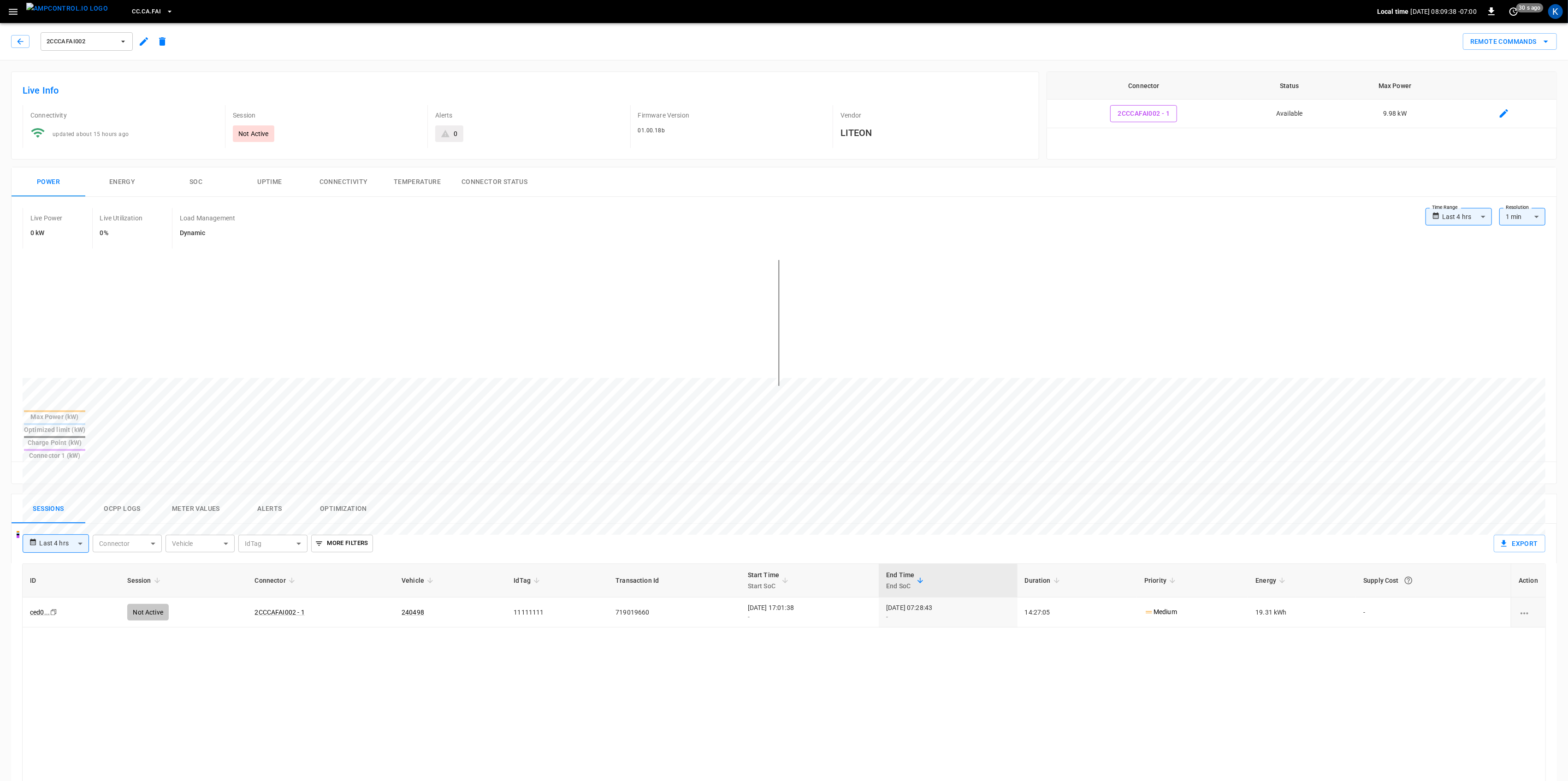
click at [59, 507] on body "**********" at bounding box center [784, 573] width 1568 height 1146
click at [56, 546] on li "Last 24 hrs" at bounding box center [56, 548] width 67 height 15
type input "**********"
click at [525, 523] on div "**********" at bounding box center [753, 539] width 1475 height 32
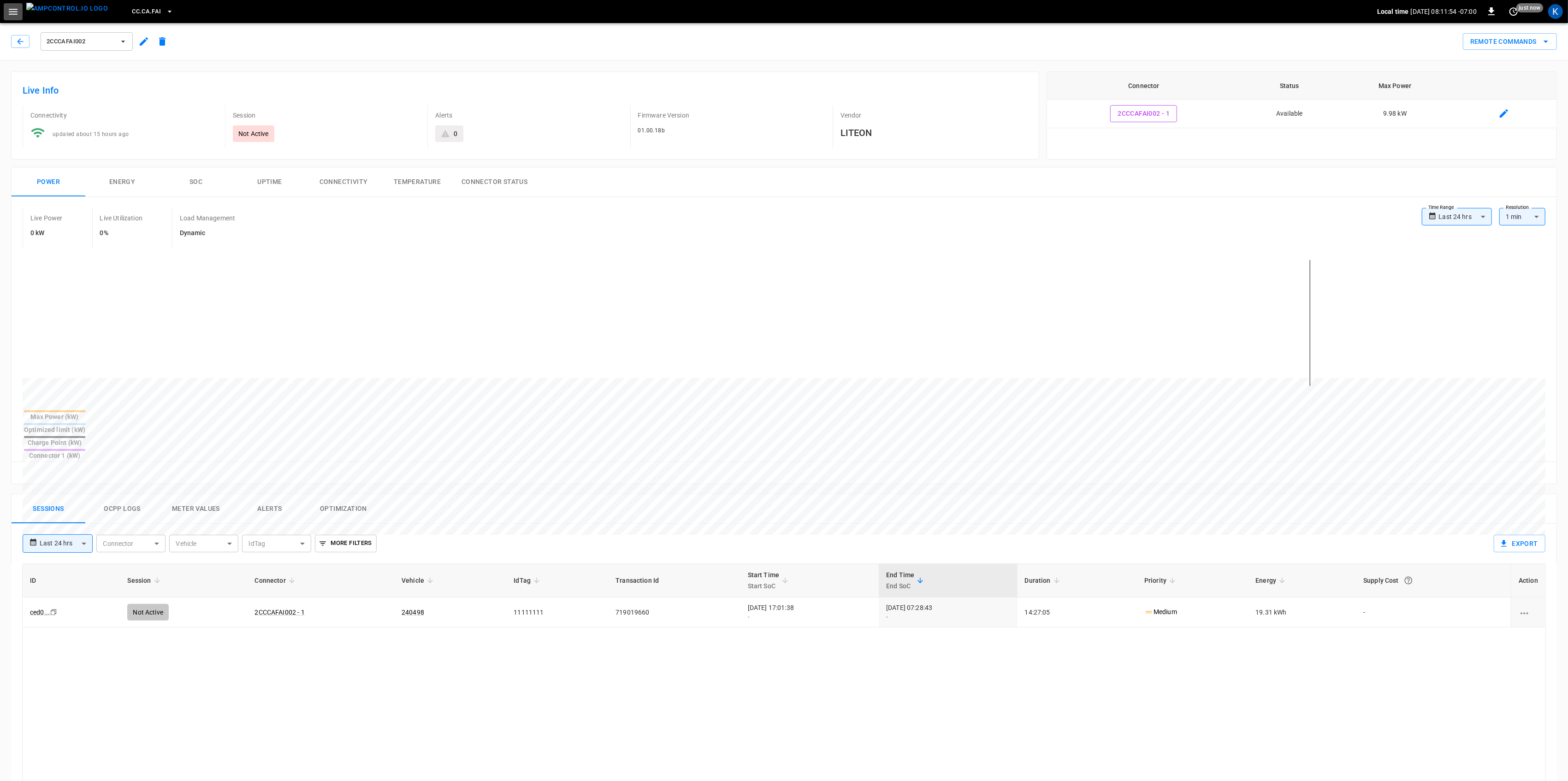
click at [14, 13] on icon "button" at bounding box center [13, 12] width 9 height 6
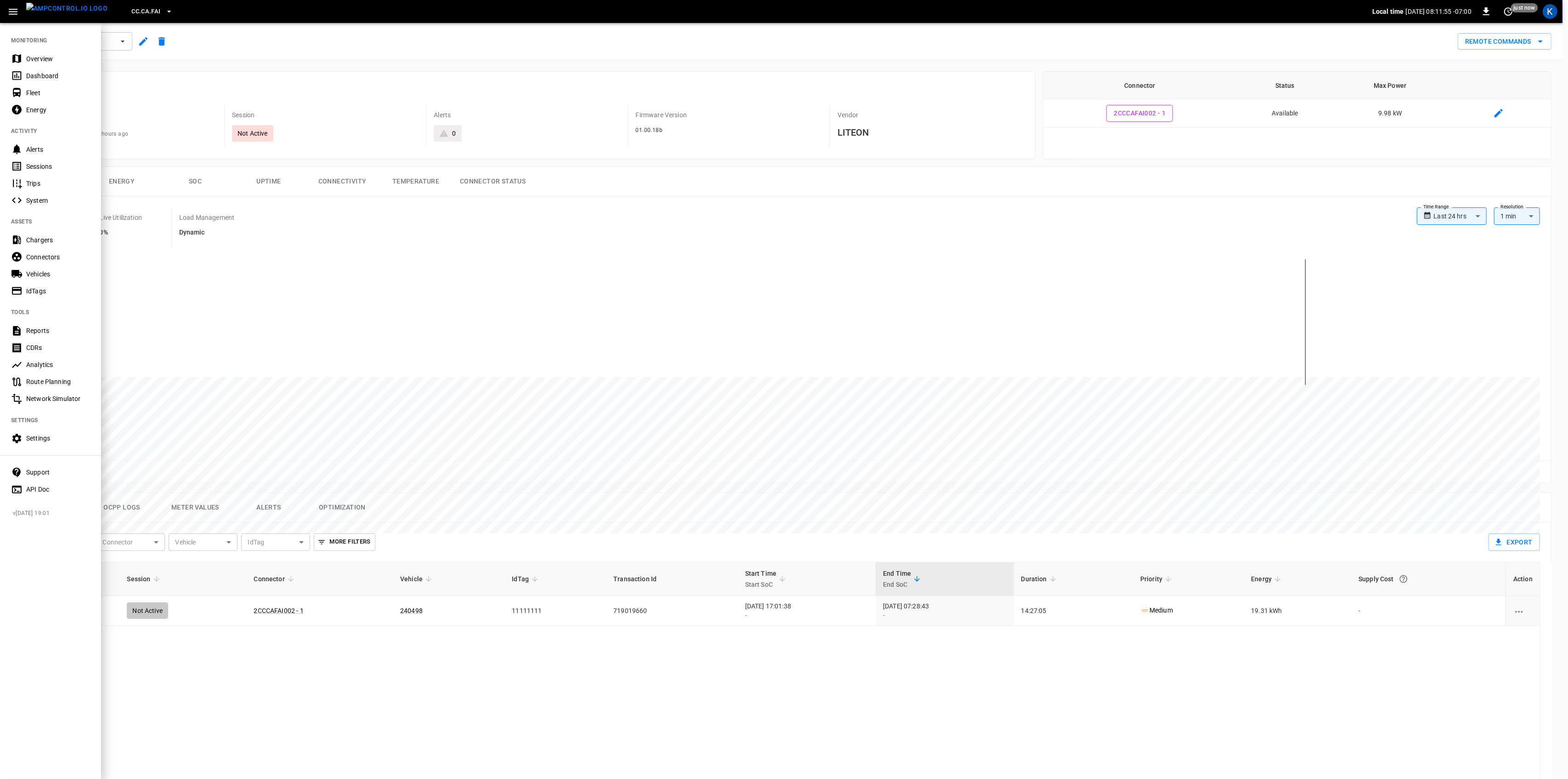
click at [28, 61] on div "Overview" at bounding box center [58, 58] width 64 height 9
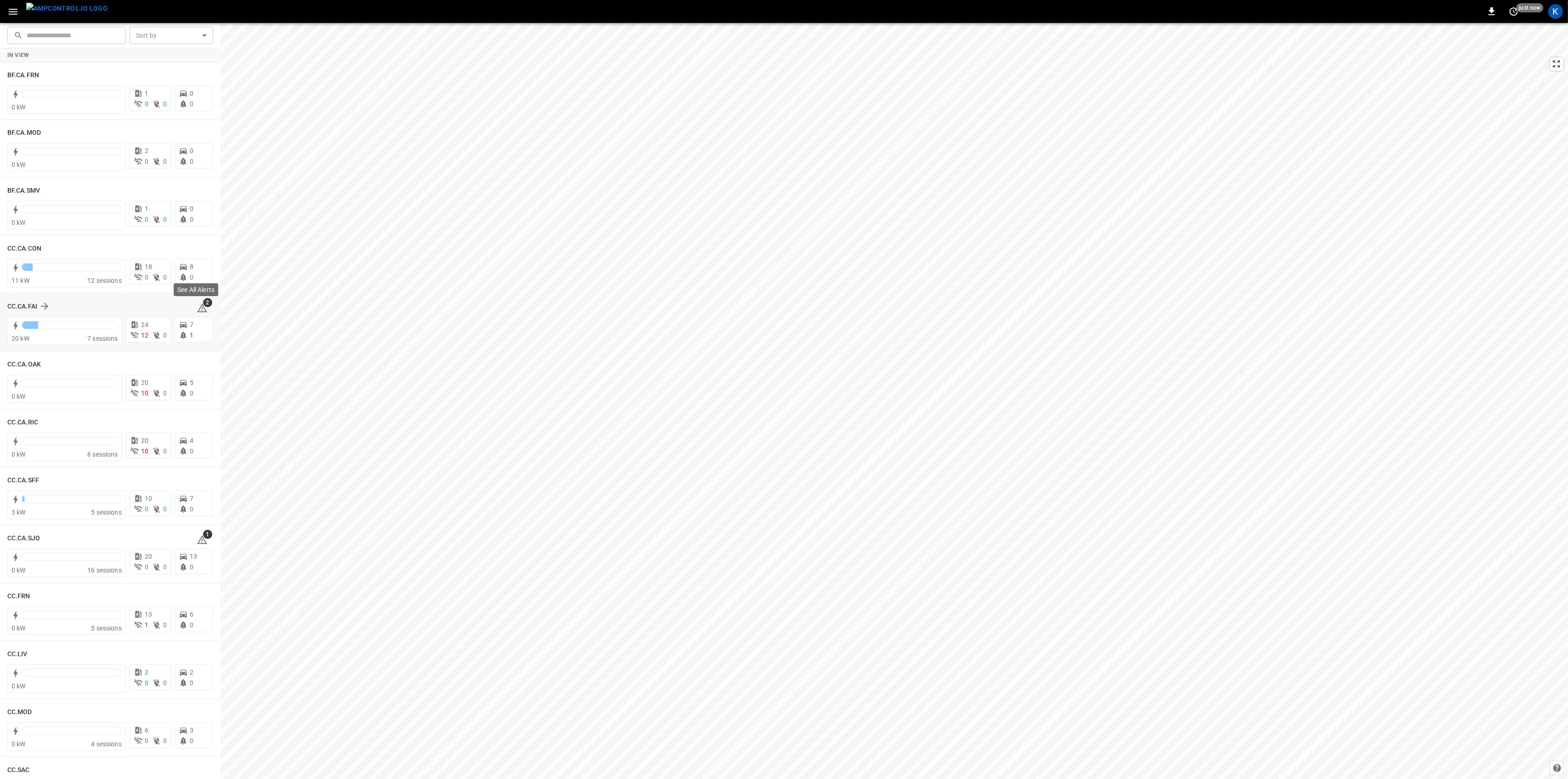
click at [198, 306] on icon at bounding box center [202, 308] width 10 height 9
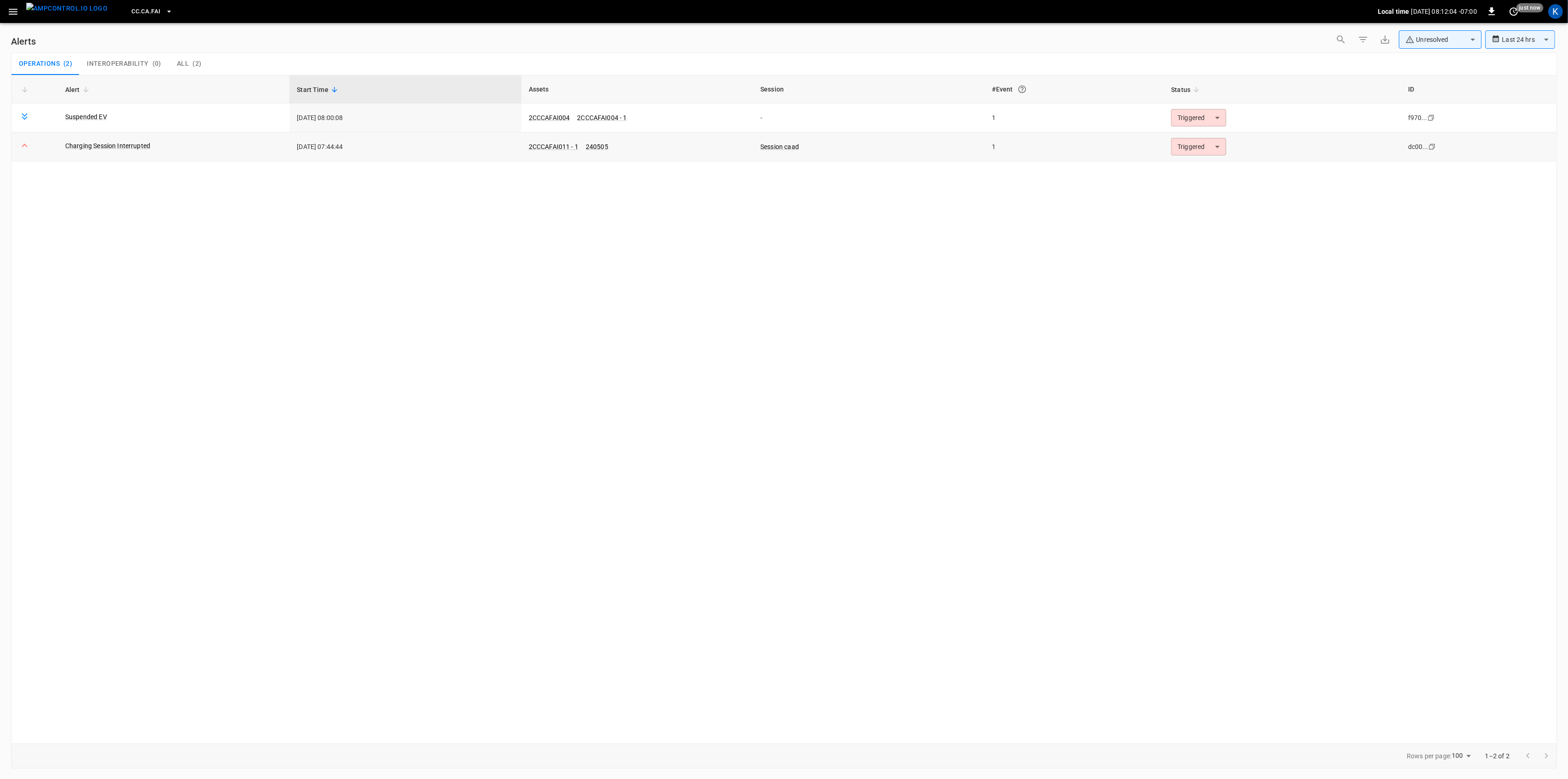
click at [1192, 146] on body "**********" at bounding box center [784, 387] width 1568 height 775
click at [1191, 173] on li "Resolved" at bounding box center [1197, 169] width 58 height 16
click at [1189, 116] on body "**********" at bounding box center [784, 387] width 1568 height 775
click at [1184, 139] on li "Resolved" at bounding box center [1197, 140] width 58 height 16
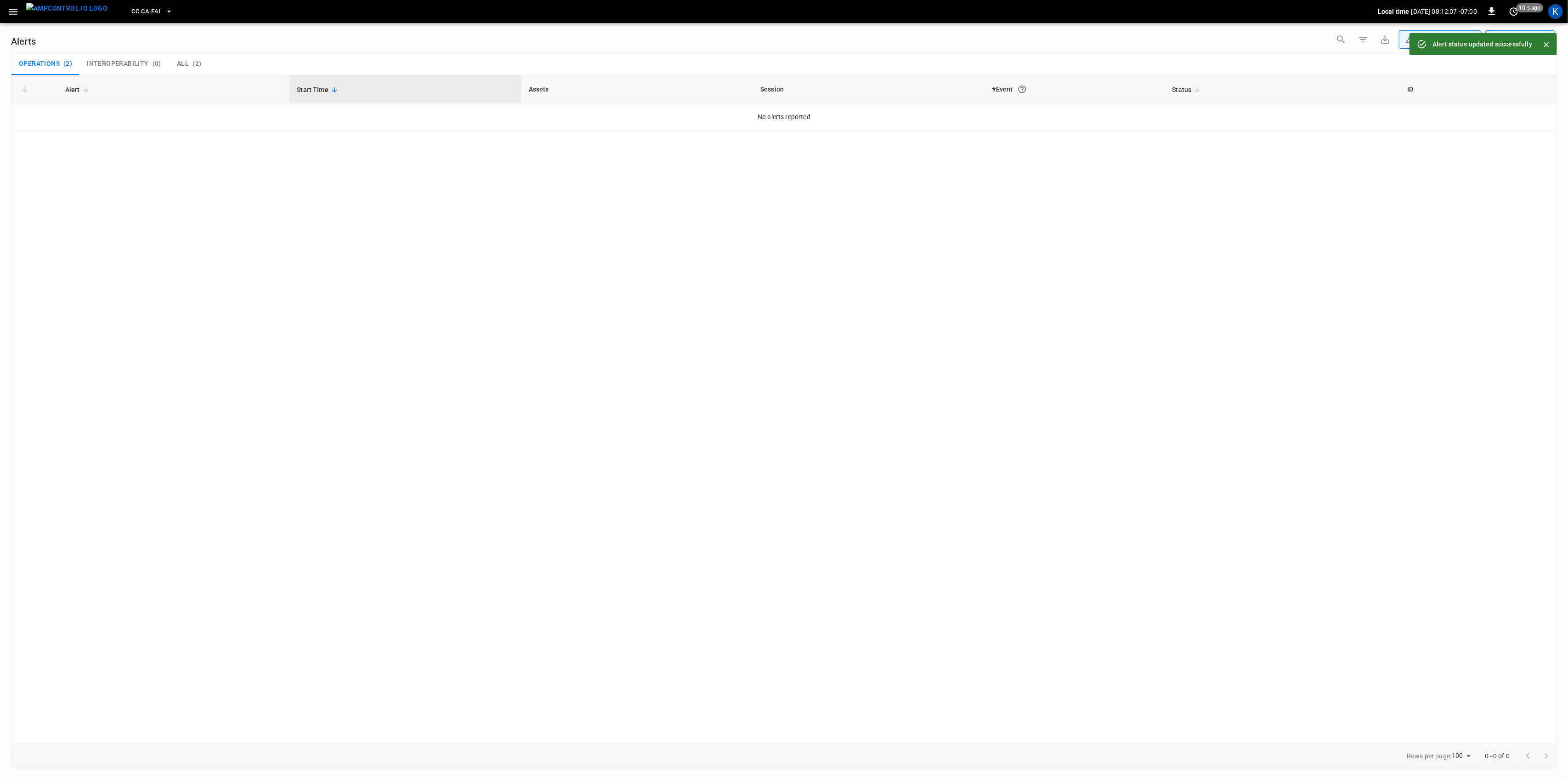
click at [12, 12] on icon "button" at bounding box center [13, 12] width 12 height 12
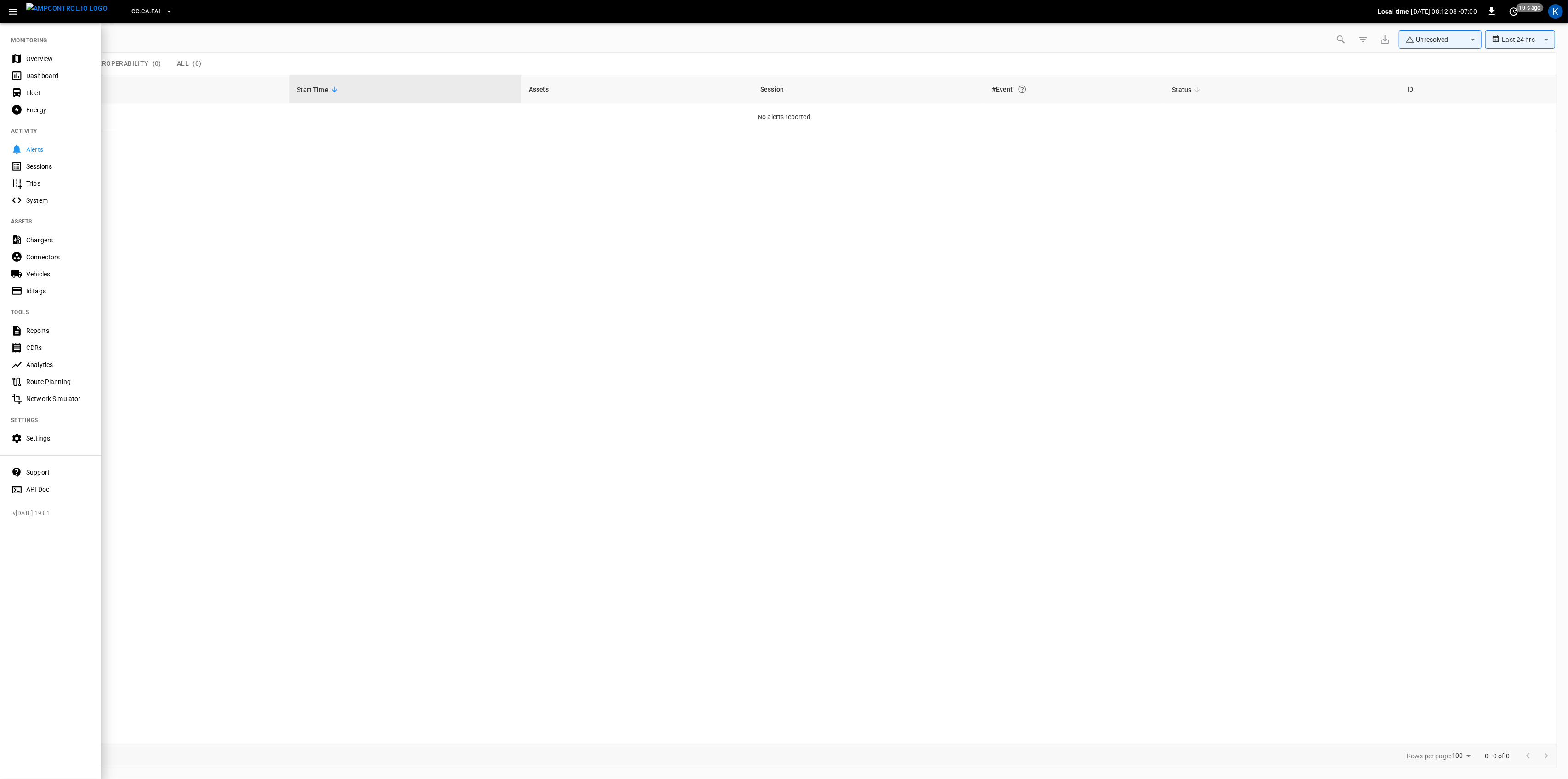
click at [27, 50] on nav "MONITORING Overview Dashboard Fleet Energy ACTIVITY Alerts Sessions Trips Syste…" at bounding box center [51, 261] width 101 height 479
click at [24, 57] on div "Overview" at bounding box center [51, 58] width 101 height 17
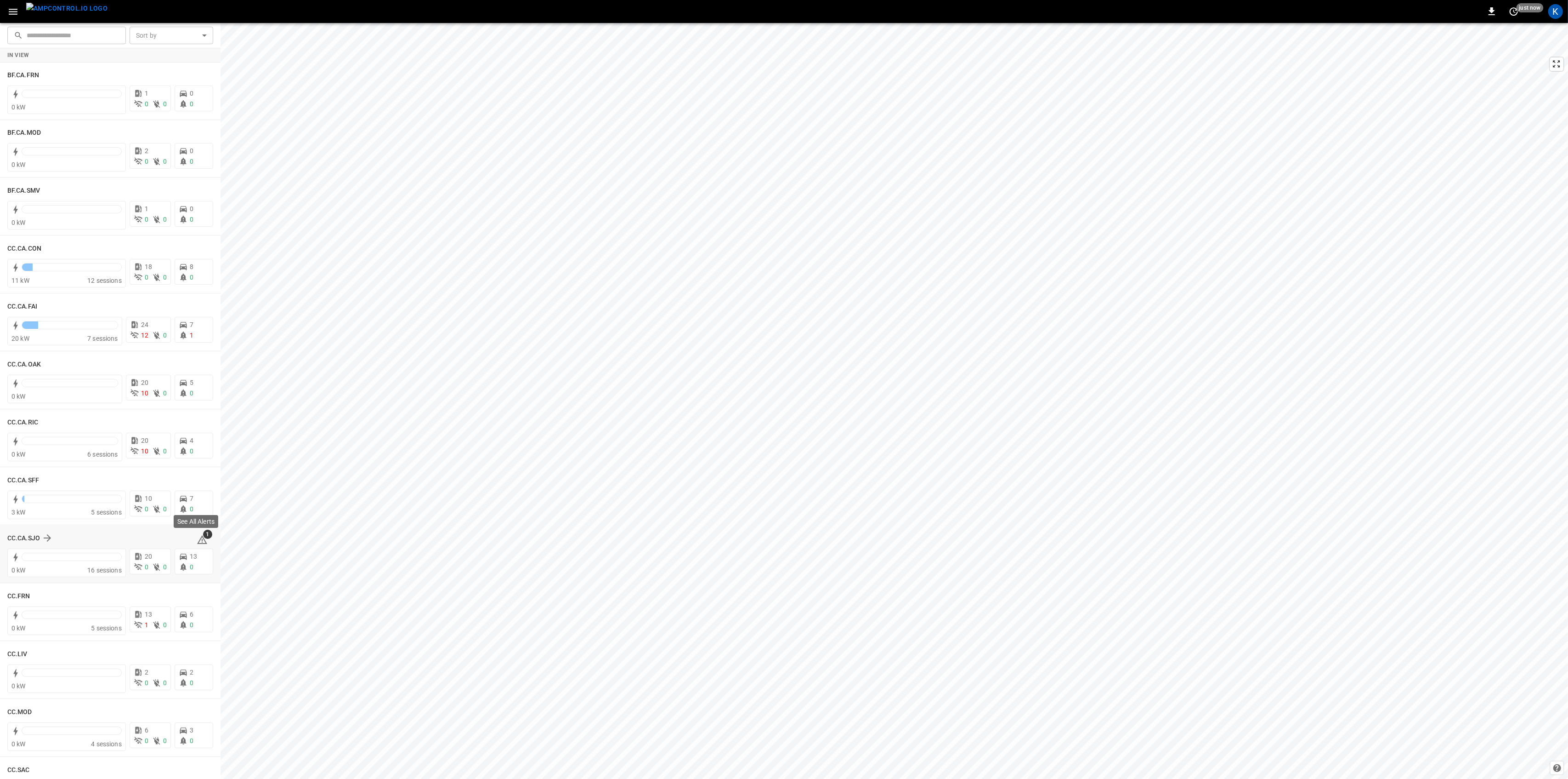
click at [203, 538] on span "1" at bounding box center [208, 534] width 9 height 9
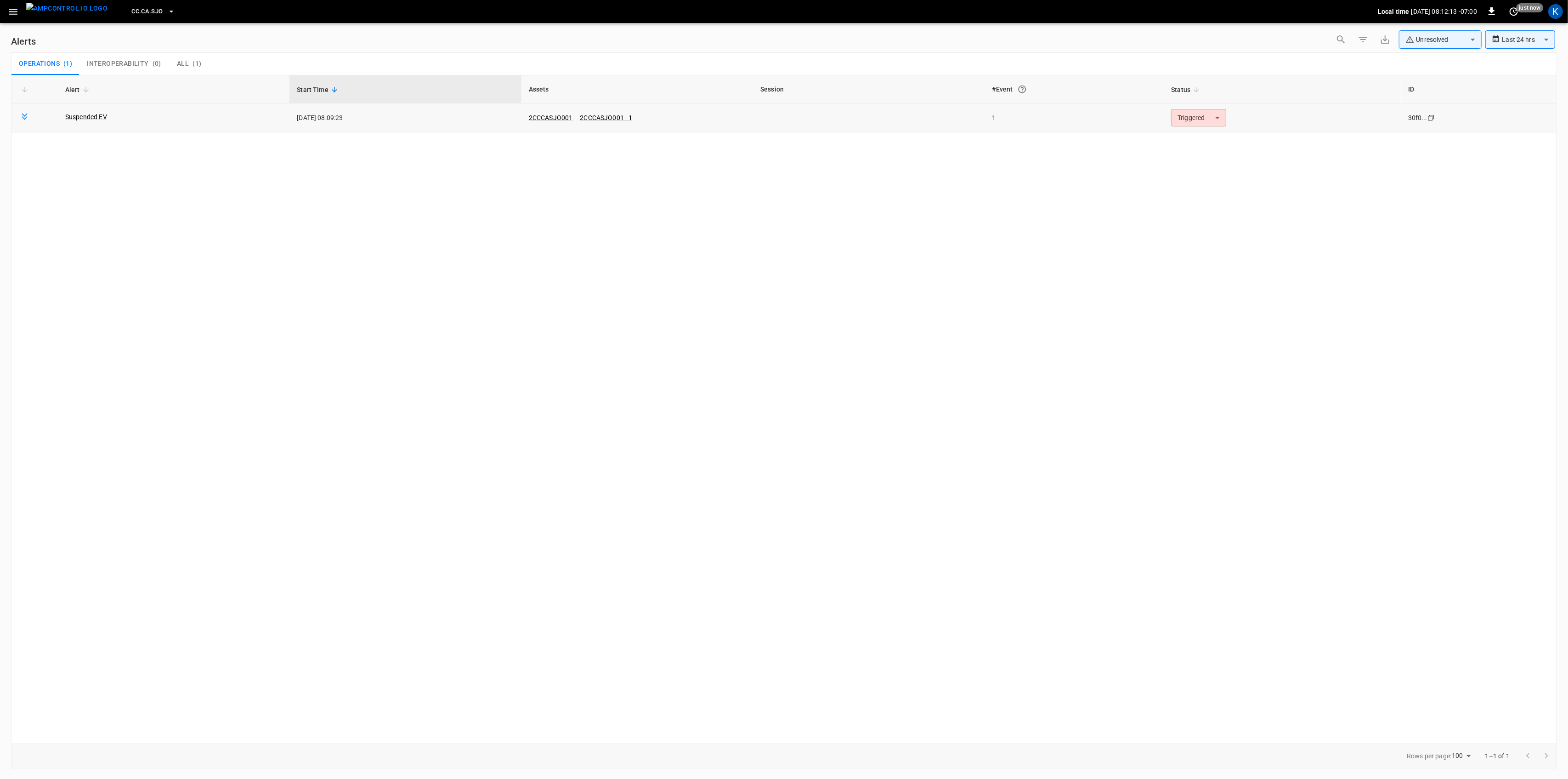
click at [1196, 117] on body "**********" at bounding box center [784, 387] width 1568 height 775
click at [1185, 135] on li "Resolved" at bounding box center [1197, 140] width 58 height 16
click at [10, 11] on icon "button" at bounding box center [13, 12] width 9 height 6
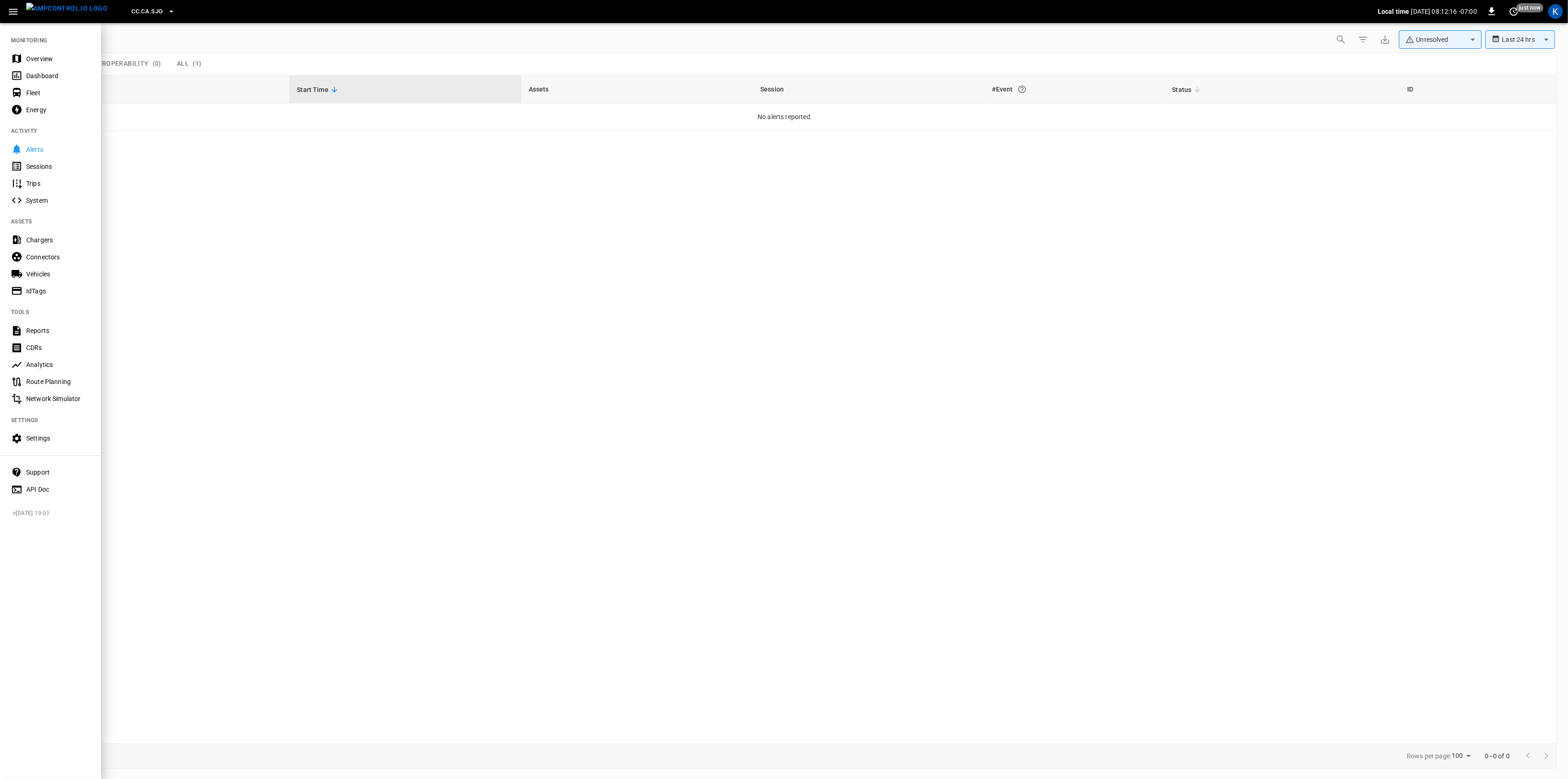
click at [39, 57] on div "Overview" at bounding box center [58, 58] width 64 height 9
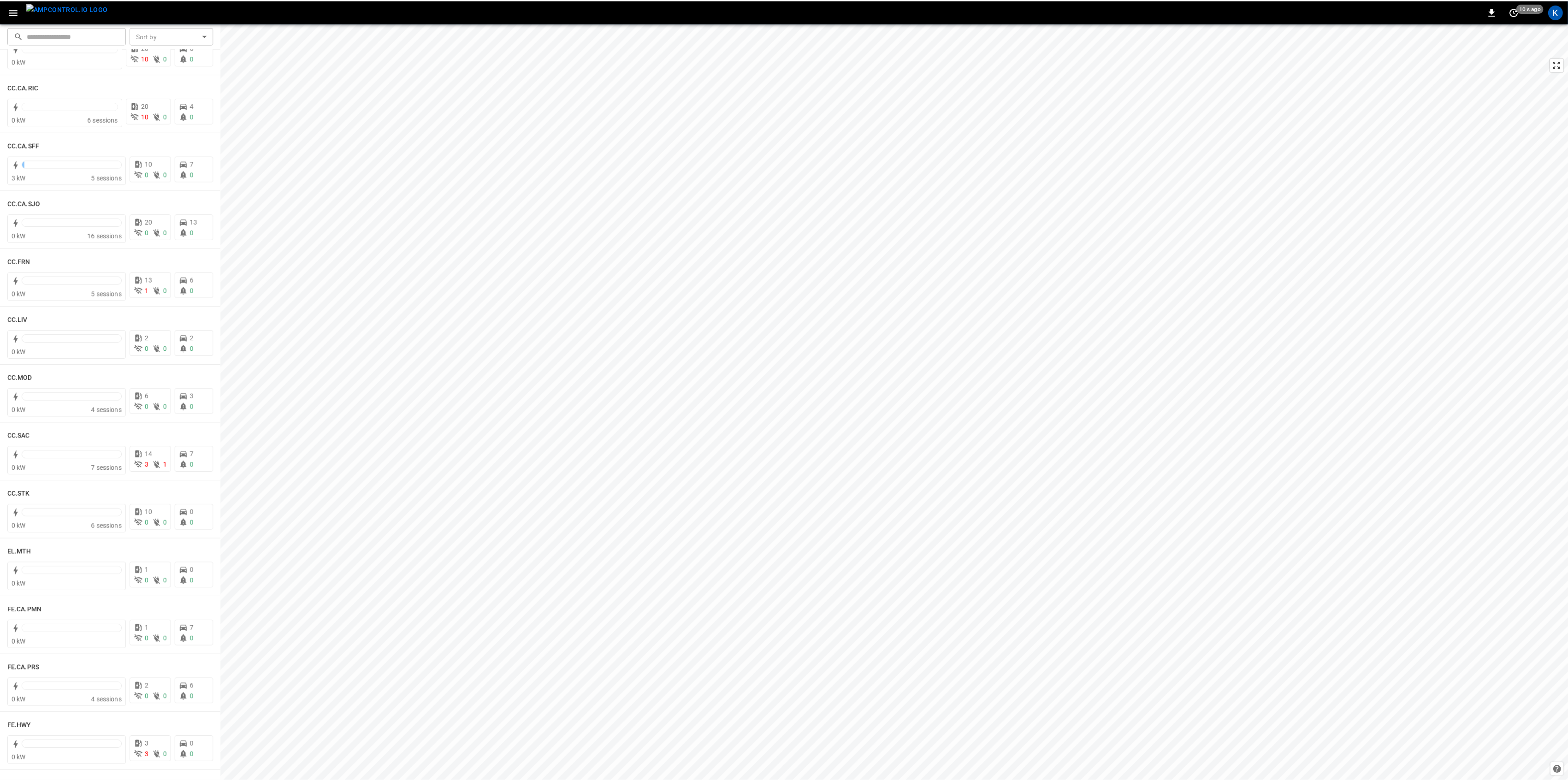
scroll to position [327, 0]
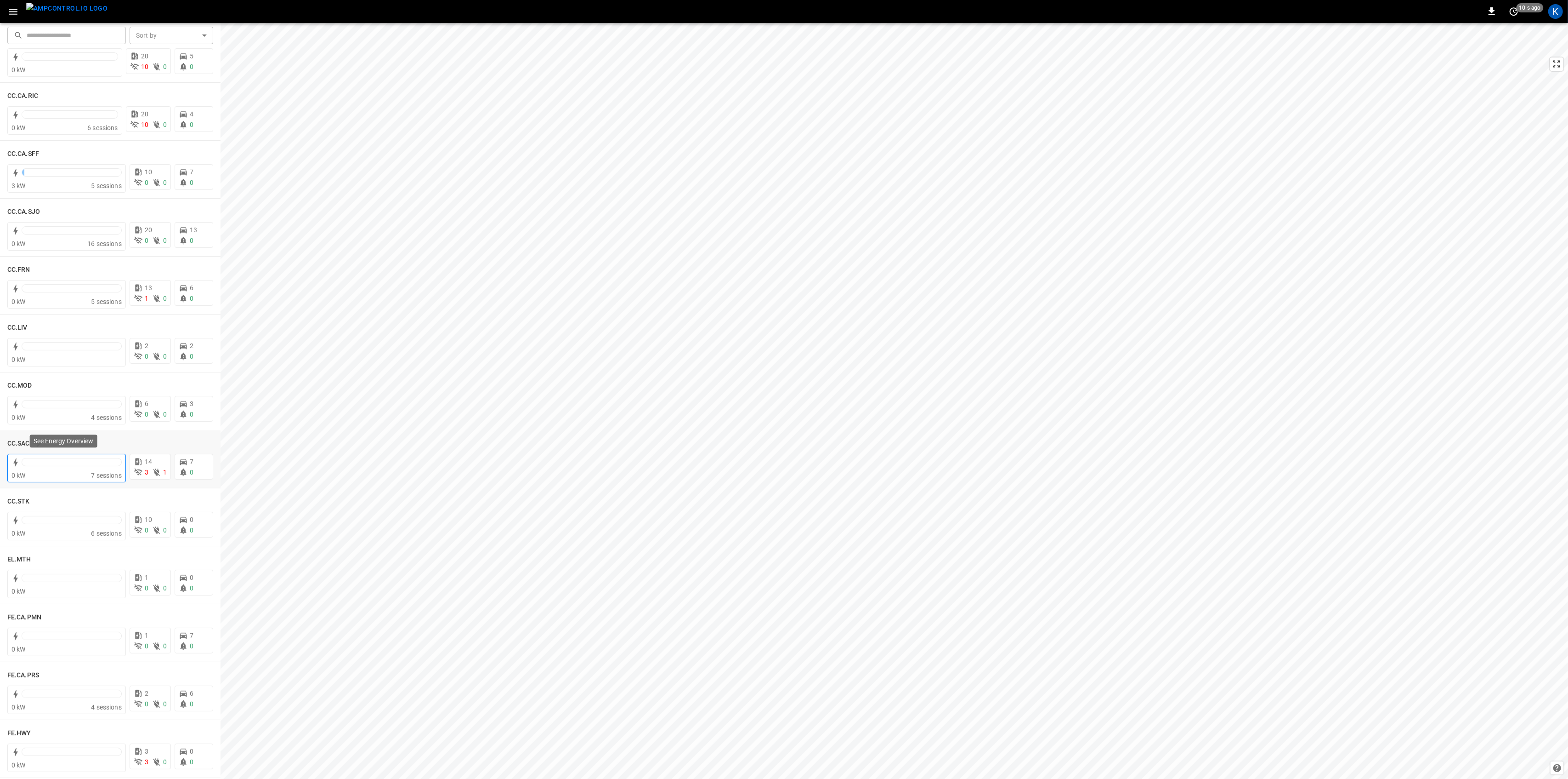
click at [69, 464] on div at bounding box center [71, 462] width 100 height 9
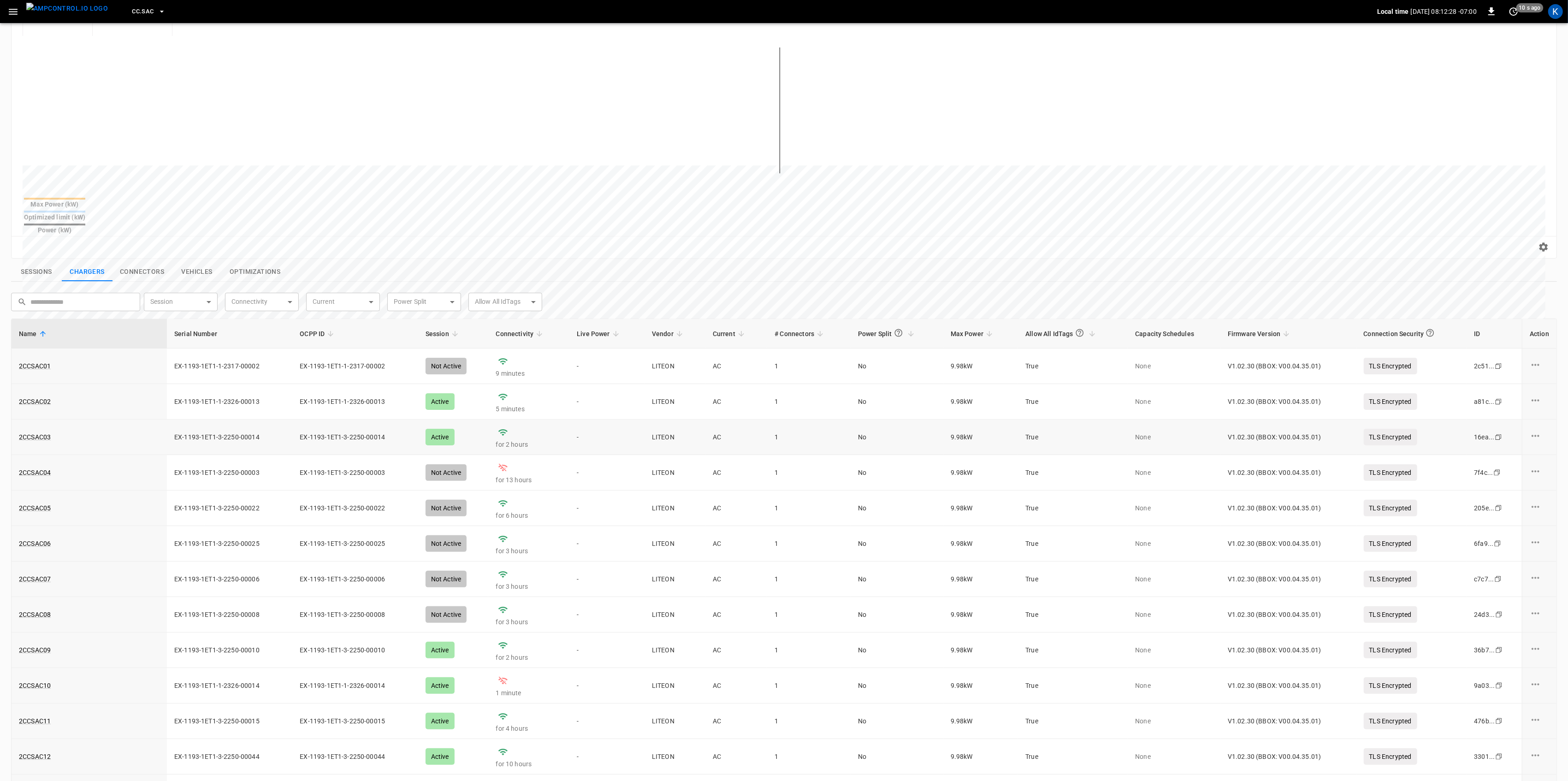
scroll to position [123, 0]
click at [42, 393] on link "2CCSAC02" at bounding box center [35, 399] width 35 height 13
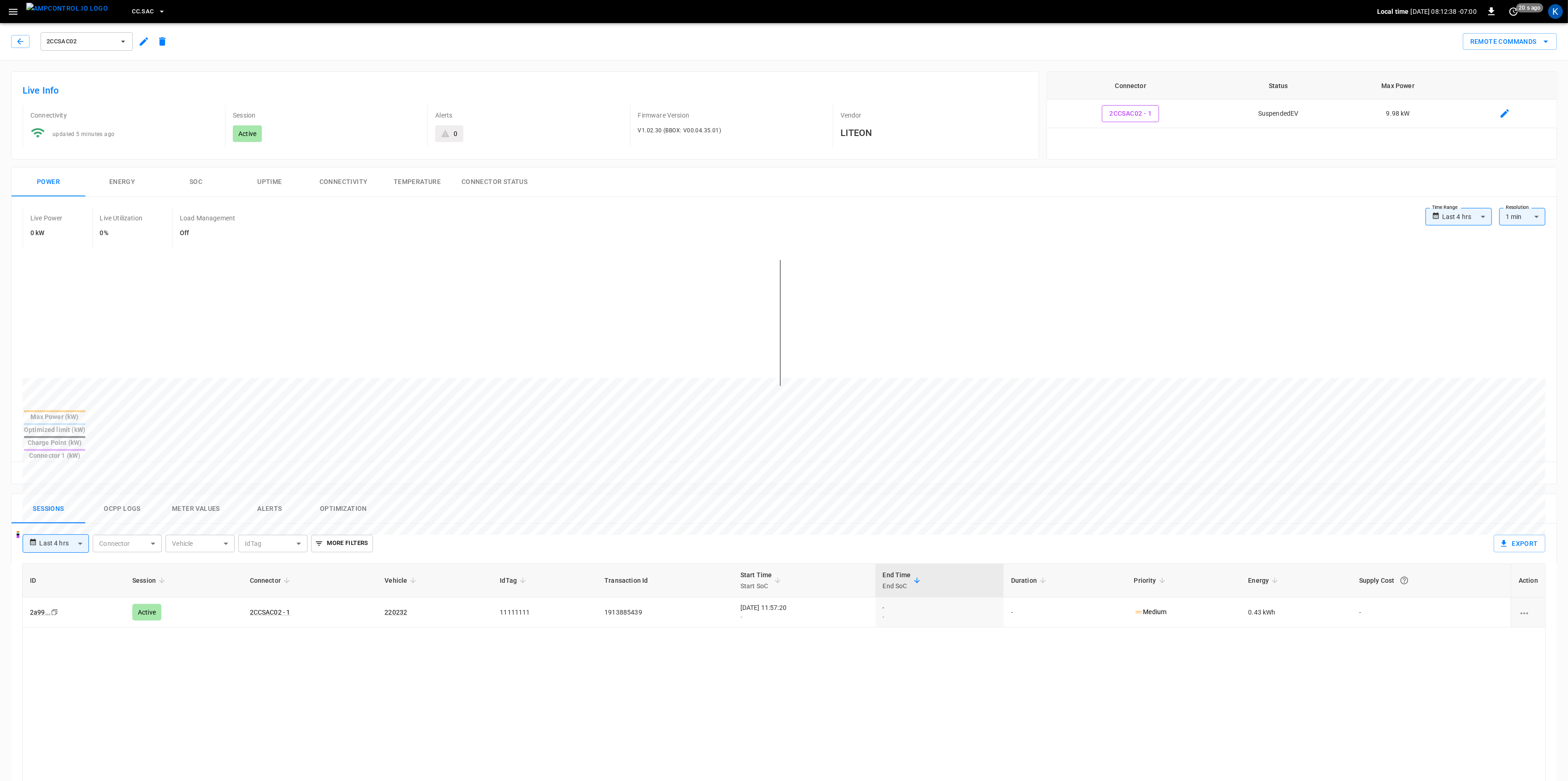
click at [196, 178] on button "SOC" at bounding box center [195, 182] width 74 height 29
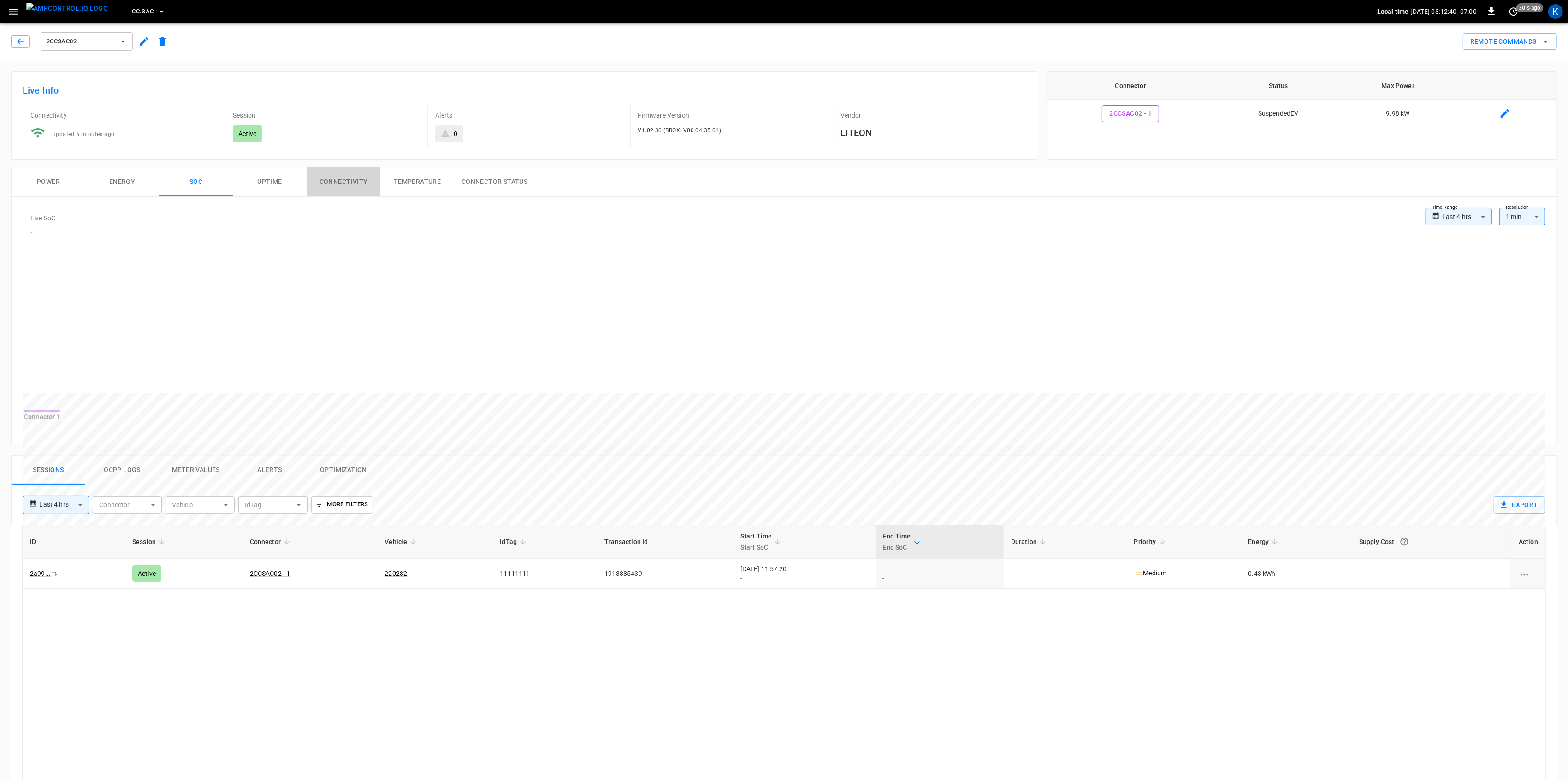
click at [321, 178] on button "Connectivity" at bounding box center [343, 182] width 74 height 29
click at [65, 183] on button "Power" at bounding box center [48, 182] width 74 height 29
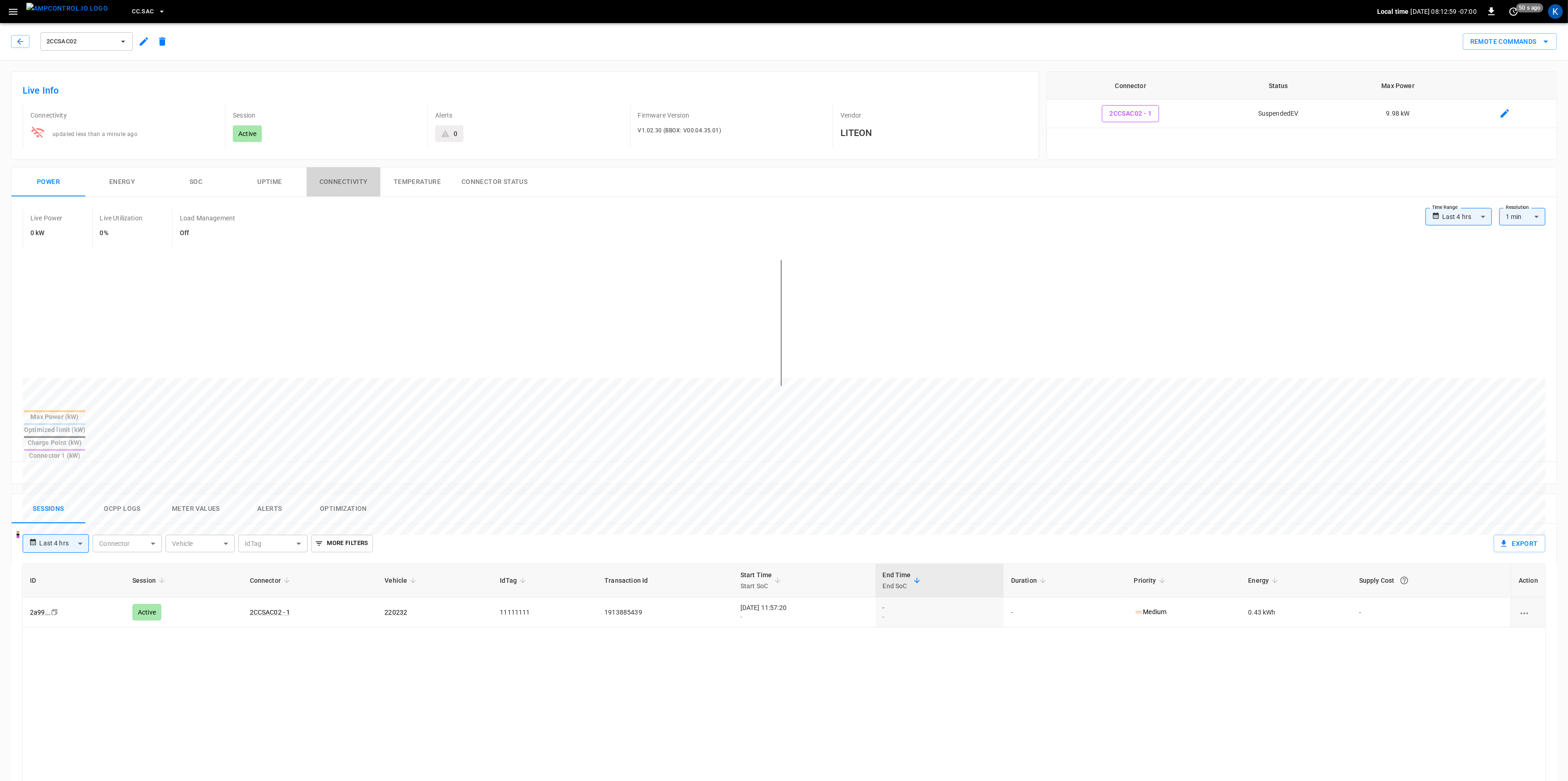
click at [340, 185] on button "Connectivity" at bounding box center [343, 182] width 74 height 29
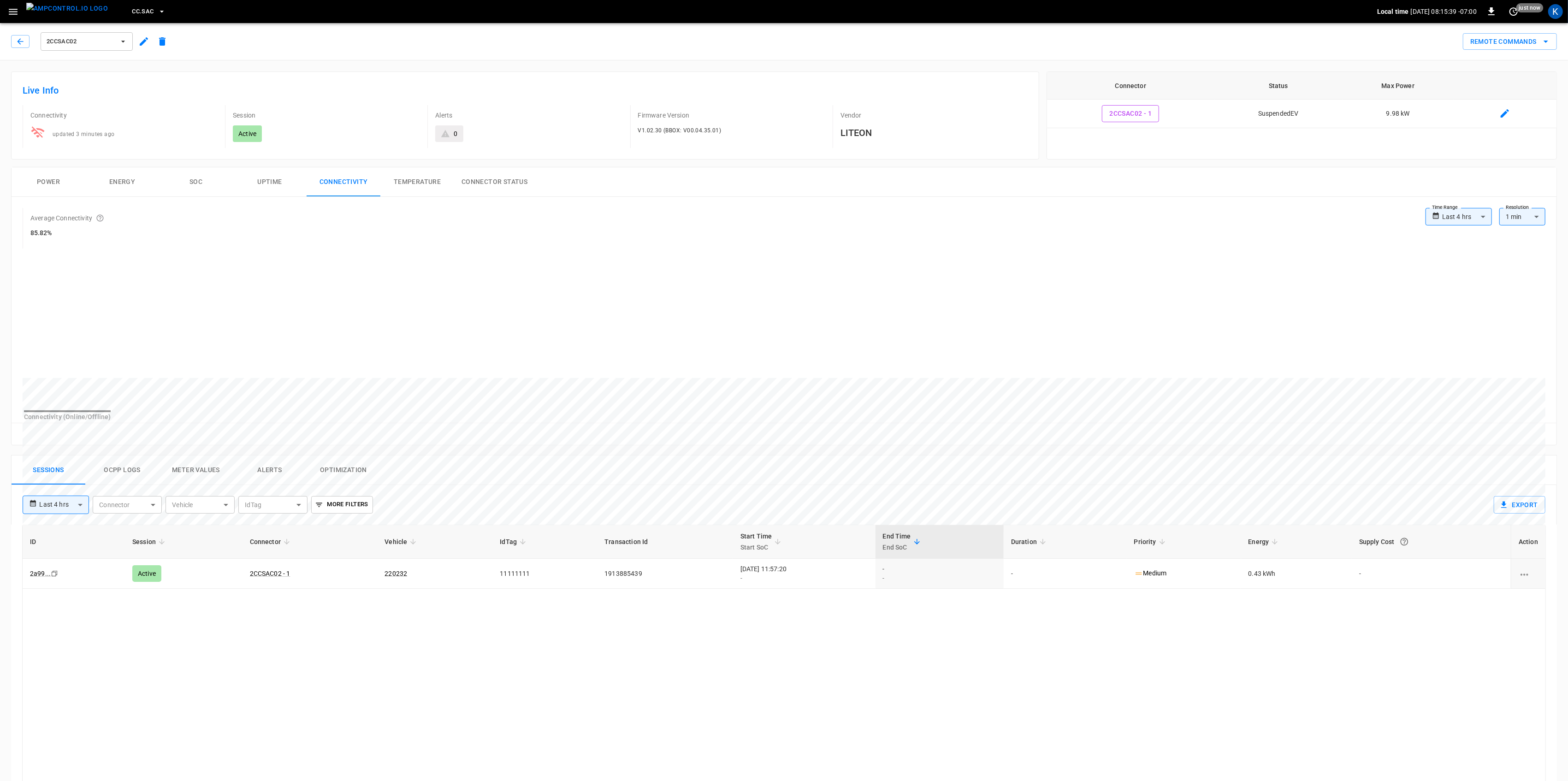
click at [249, 73] on div "Live Info Connectivity updated 3 minutes ago Session Active Alerts 0 Firmware V…" at bounding box center [525, 115] width 1028 height 88
click at [329, 91] on h6 "Live Info" at bounding box center [525, 90] width 1005 height 15
click at [124, 183] on button "Energy" at bounding box center [122, 182] width 74 height 29
click at [51, 187] on button "Power" at bounding box center [48, 182] width 74 height 29
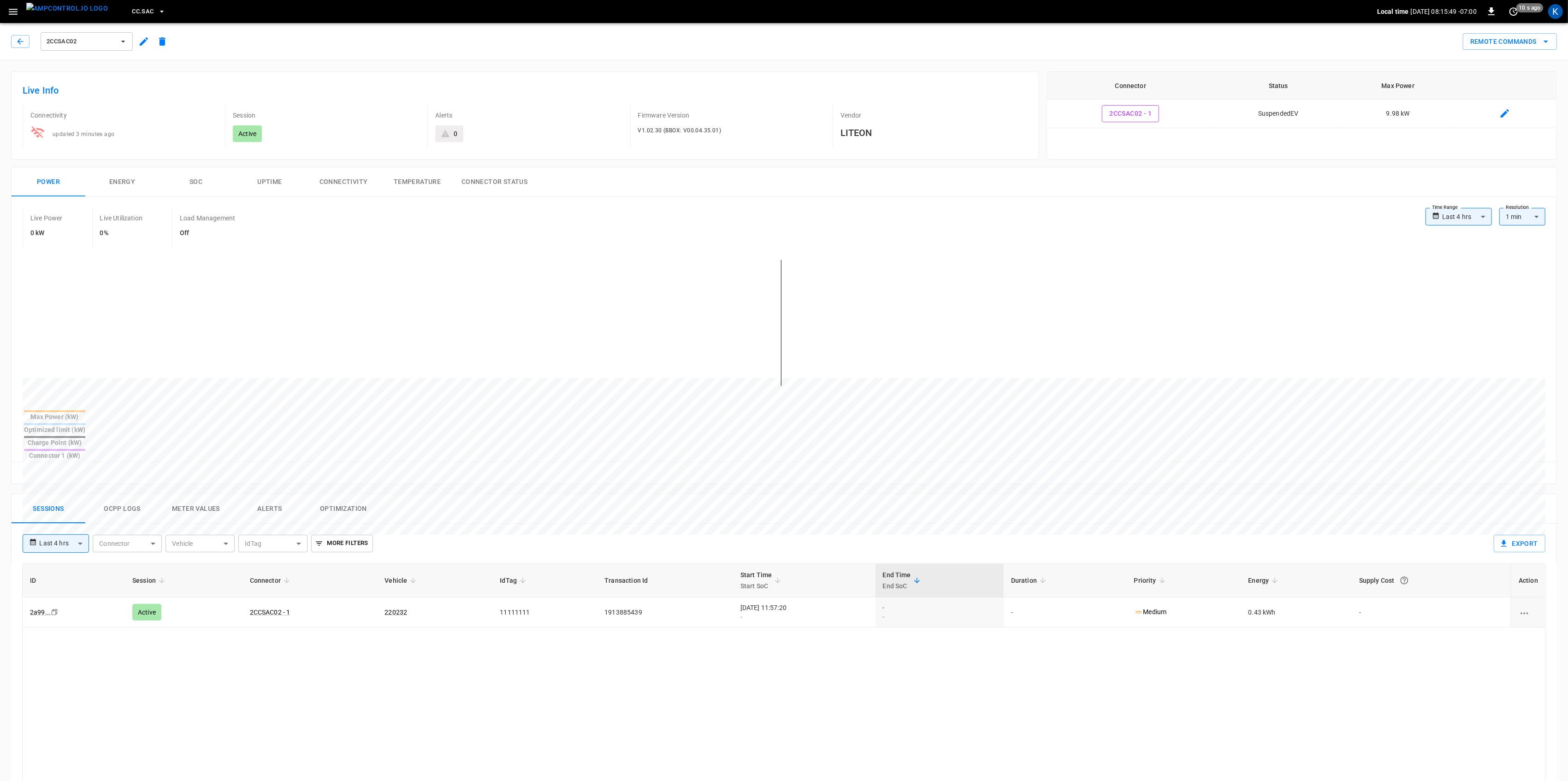
click at [511, 122] on div "Alerts 0" at bounding box center [525, 126] width 195 height 43
click at [469, 96] on h6 "Live Info" at bounding box center [525, 90] width 1005 height 15
click at [59, 510] on body "**********" at bounding box center [784, 573] width 1568 height 1146
click at [58, 546] on li "Last 24 hrs" at bounding box center [56, 548] width 67 height 15
type input "**********"
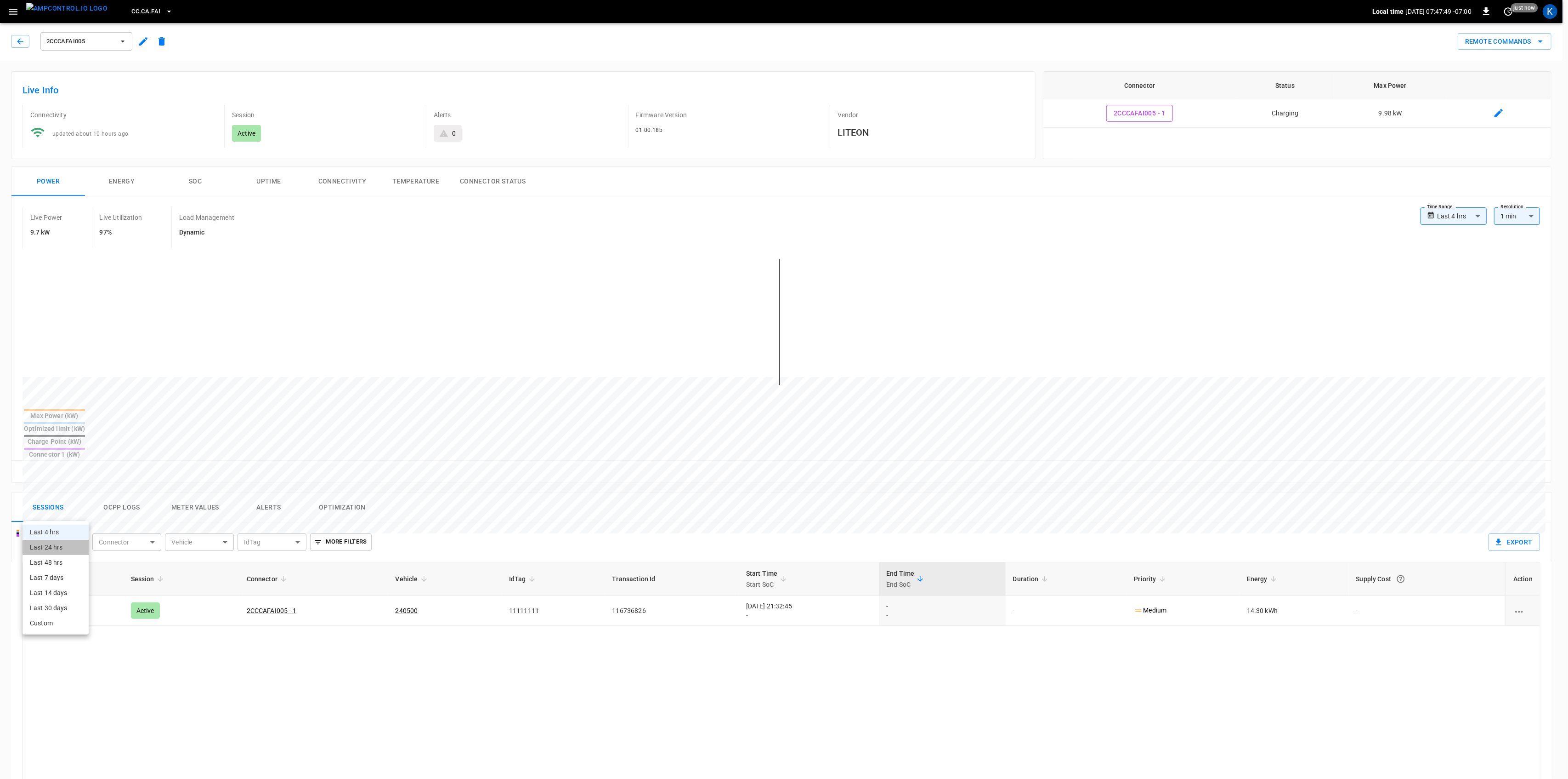
type input "**********"
click at [509, 493] on div "Sessions Ocpp logs Meter Values Alerts Optimization" at bounding box center [781, 507] width 1539 height 29
click at [278, 605] on link "2CCCAFAI005 - 1" at bounding box center [281, 610] width 54 height 11
click at [269, 605] on link "2CCCAFAI005 - 1" at bounding box center [281, 610] width 54 height 11
click at [198, 185] on button "SOC" at bounding box center [195, 182] width 74 height 29
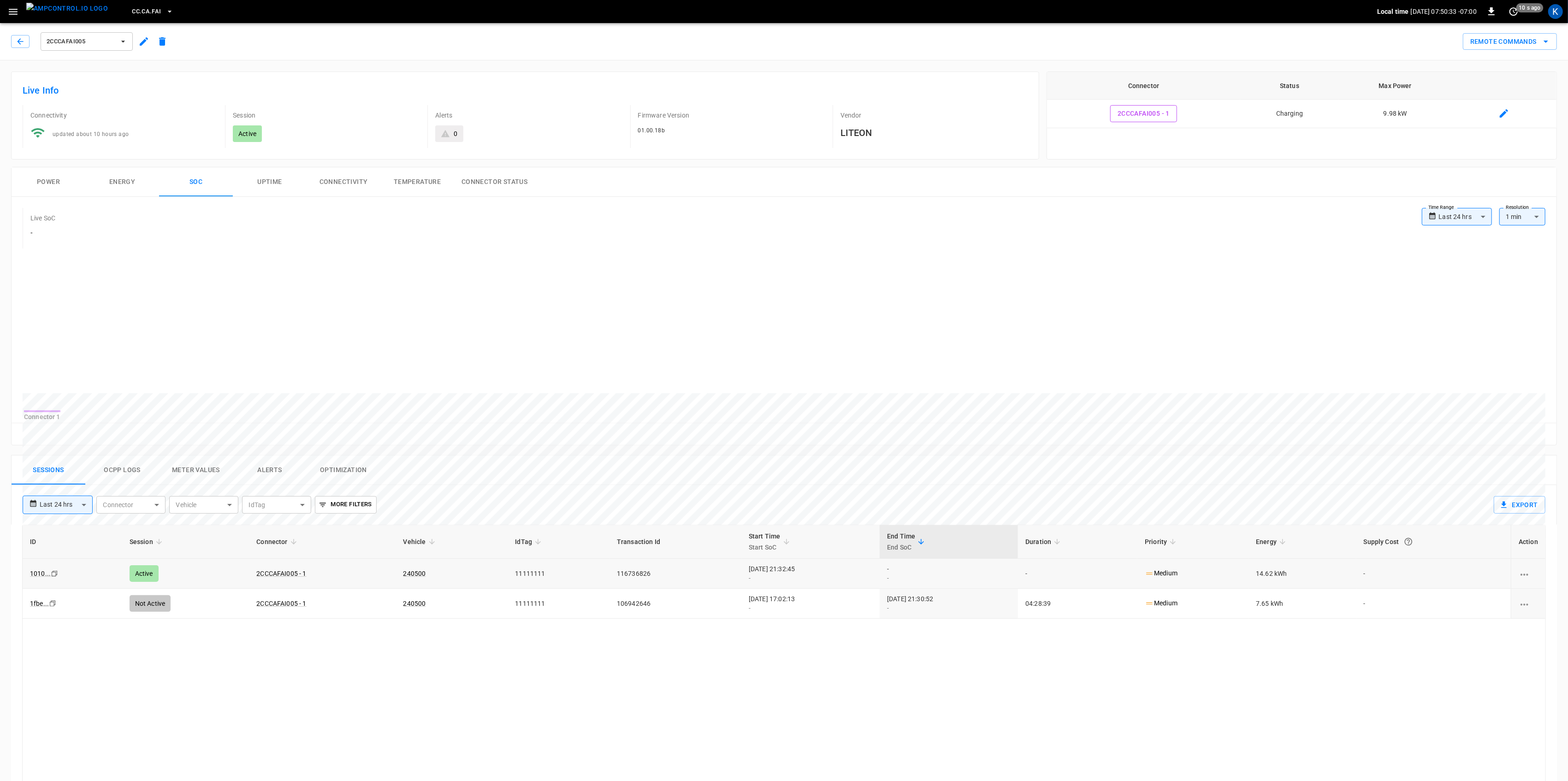
click at [107, 181] on button "Energy" at bounding box center [122, 182] width 74 height 29
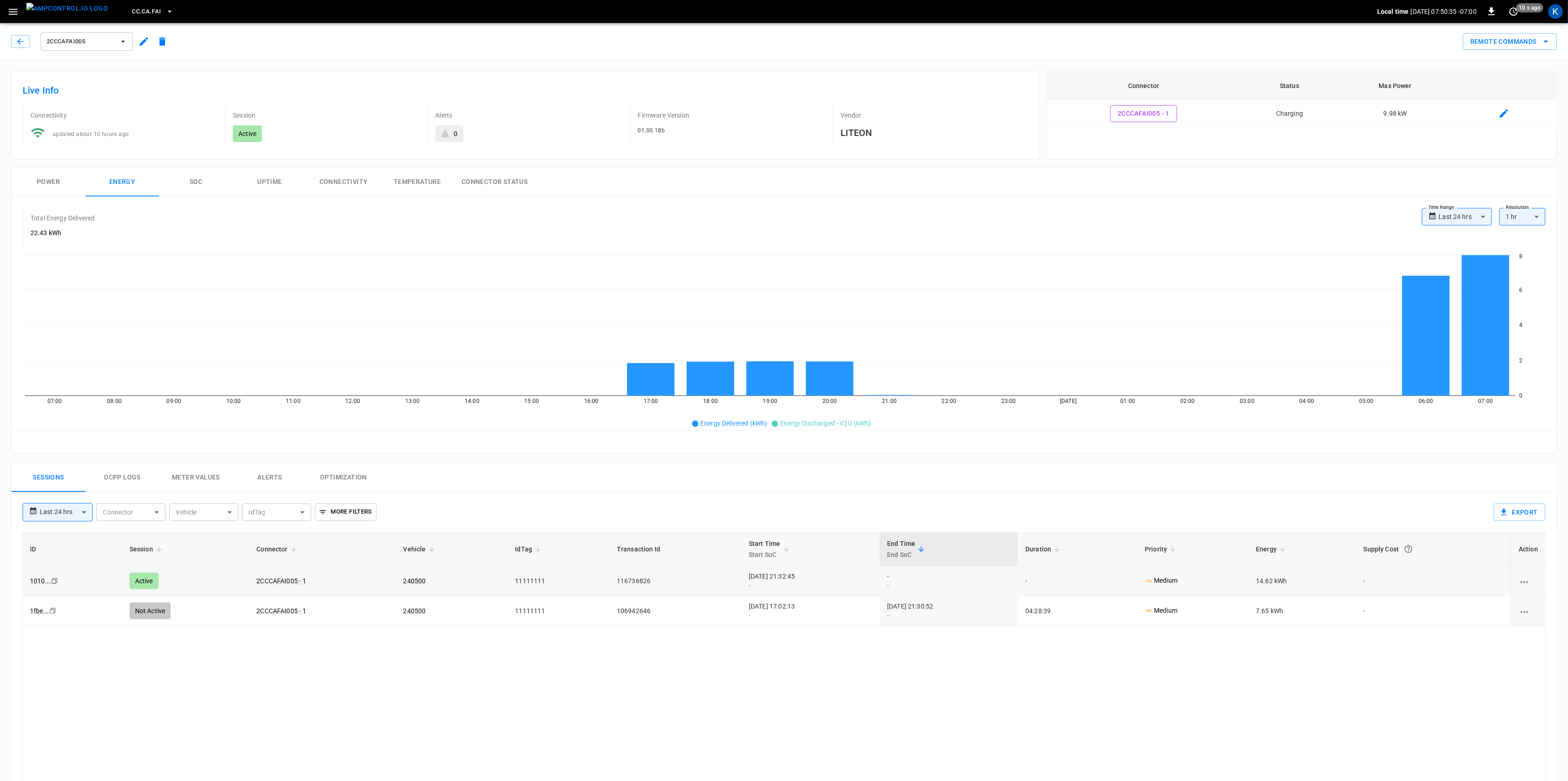
click at [52, 185] on button "Power" at bounding box center [48, 182] width 74 height 29
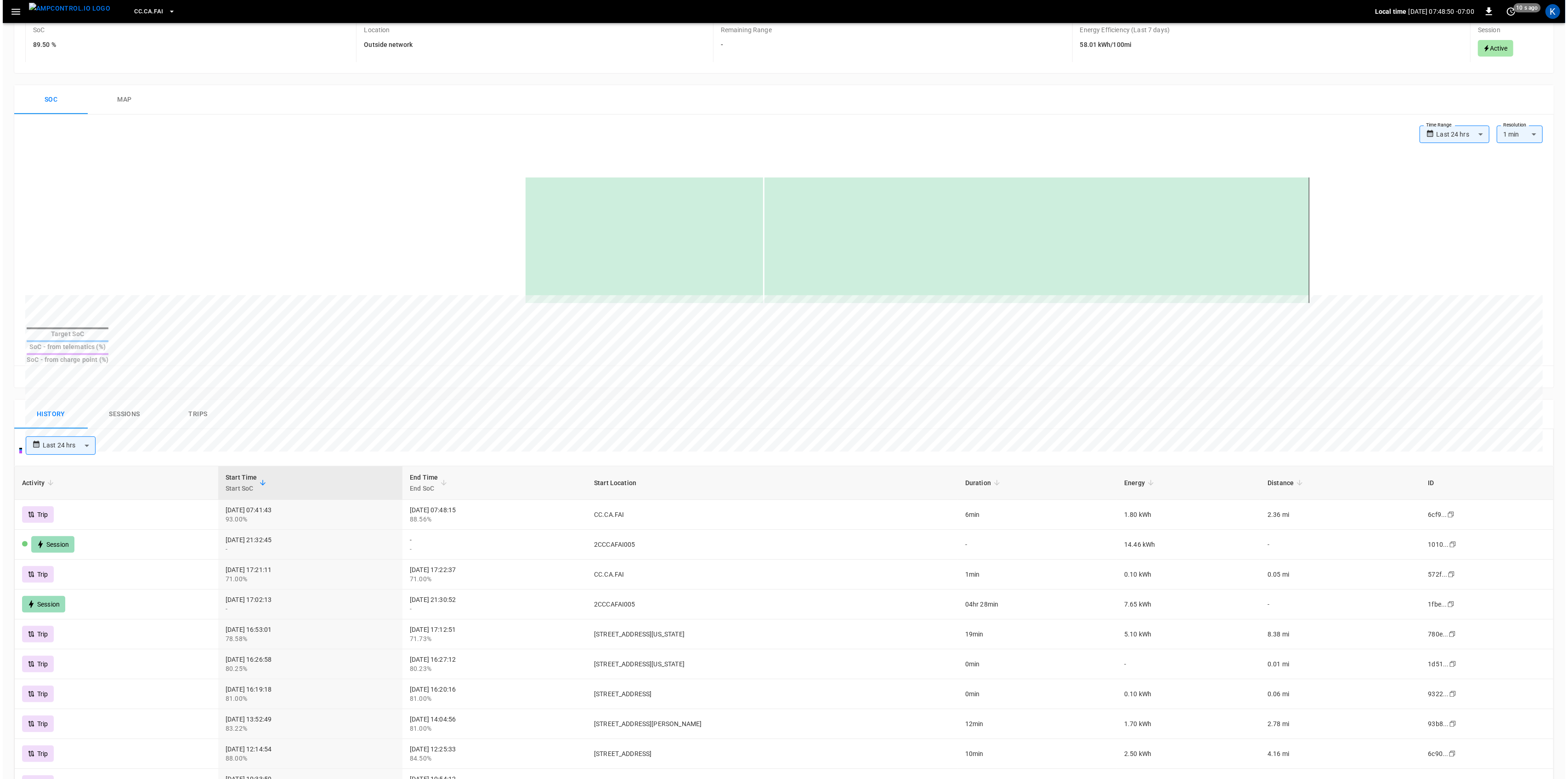
scroll to position [122, 0]
click at [94, 535] on div "Session" at bounding box center [114, 543] width 189 height 16
click at [117, 398] on button "Sessions" at bounding box center [122, 413] width 74 height 29
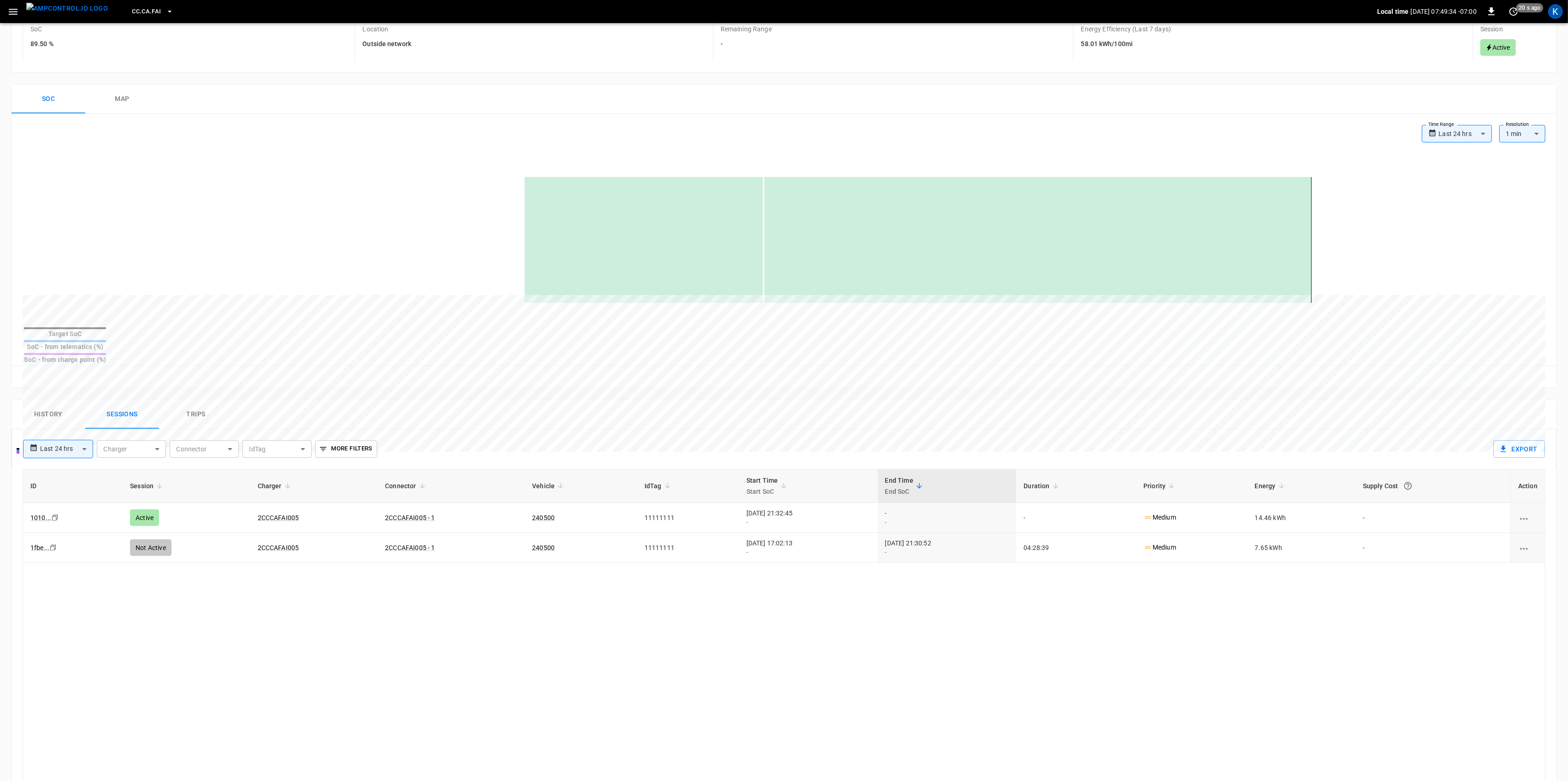
click at [45, 399] on button "History" at bounding box center [48, 414] width 74 height 29
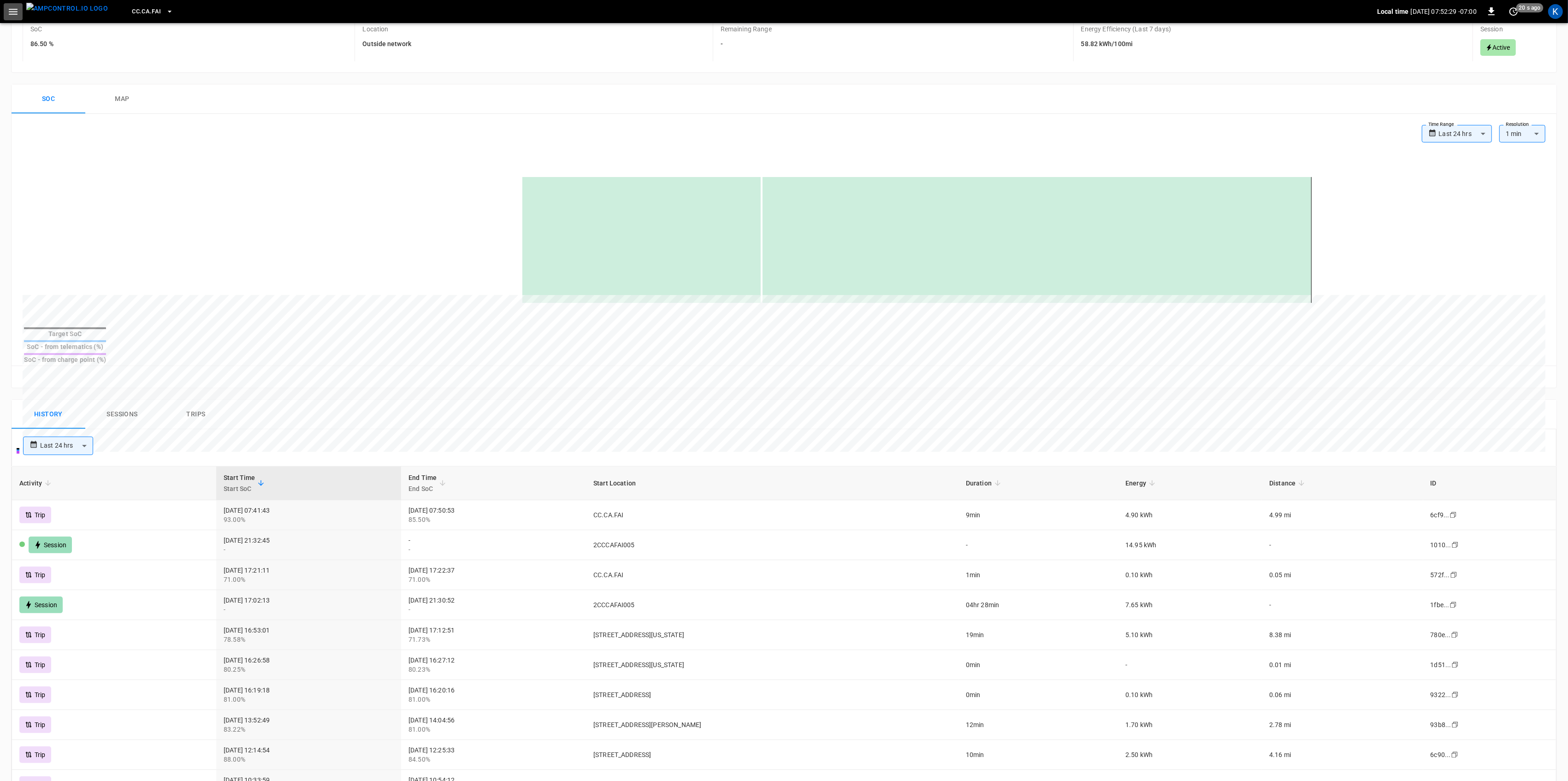
click at [15, 16] on icon "button" at bounding box center [13, 12] width 12 height 12
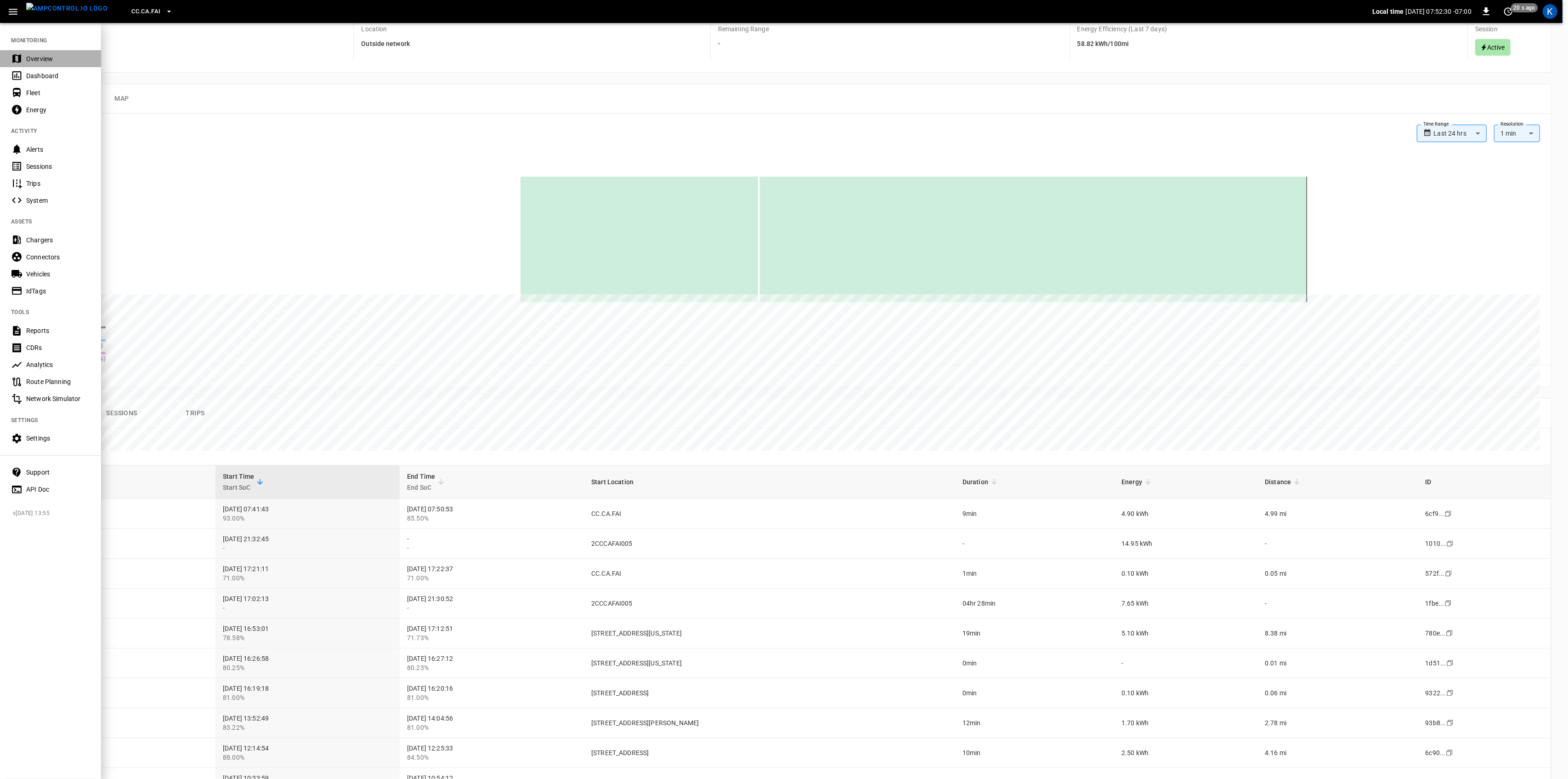
click at [37, 60] on div "Overview" at bounding box center [58, 58] width 64 height 9
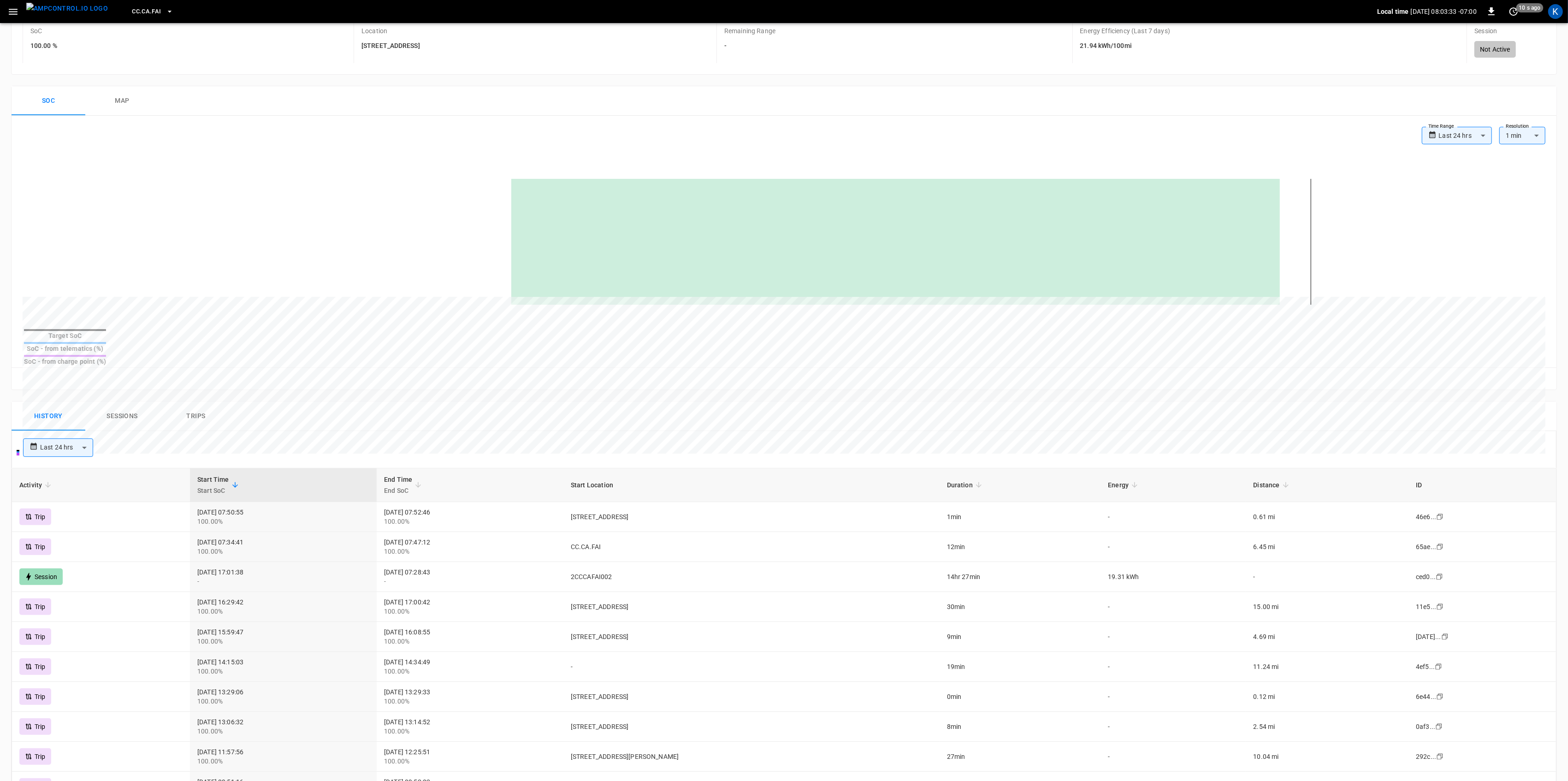
scroll to position [123, 0]
click at [561, 401] on div "History Sessions Trips" at bounding box center [784, 414] width 1545 height 29
click at [476, 399] on div "History Sessions Trips" at bounding box center [784, 414] width 1545 height 29
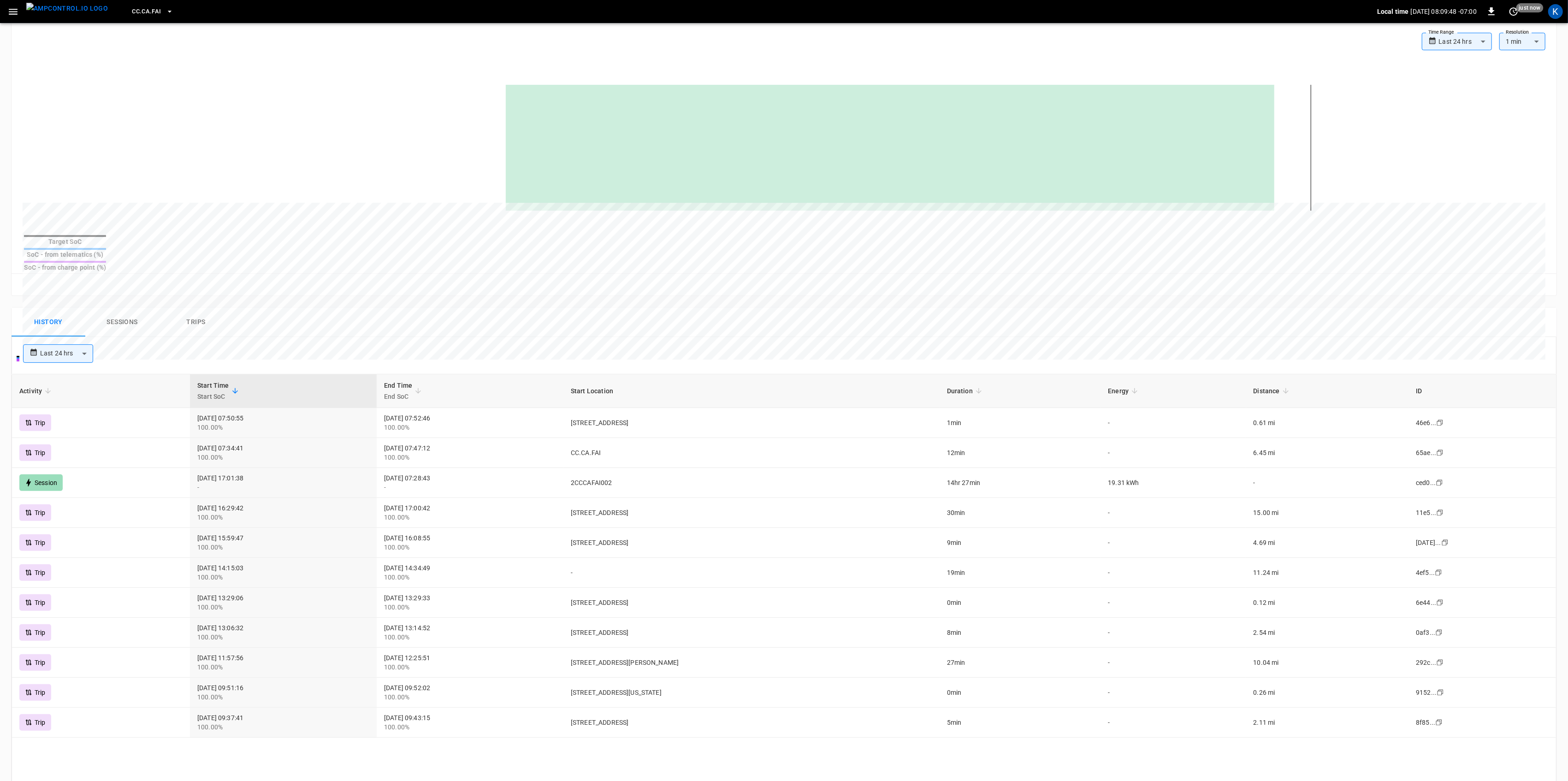
scroll to position [0, 0]
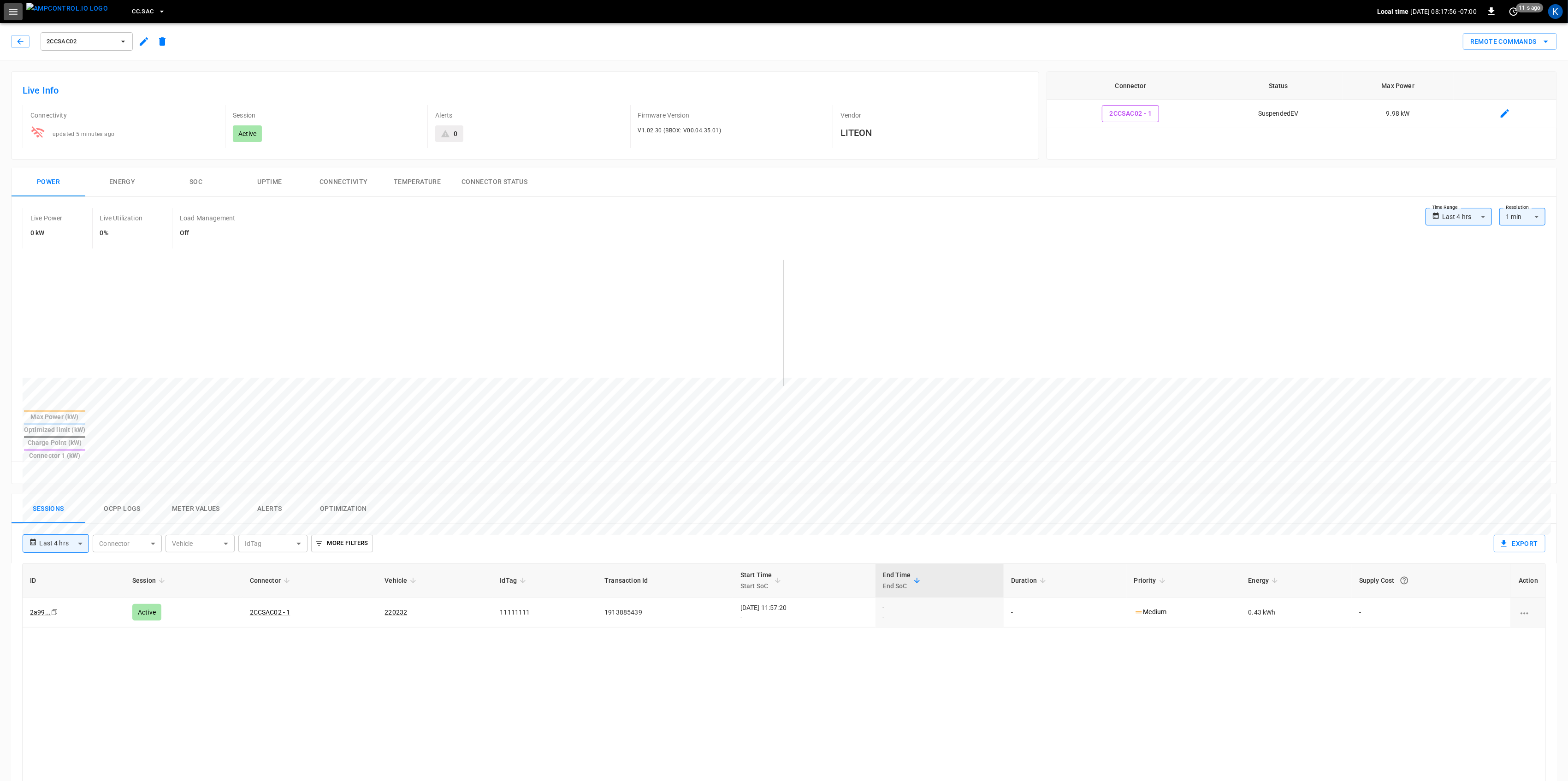
click at [10, 12] on icon "button" at bounding box center [13, 12] width 9 height 6
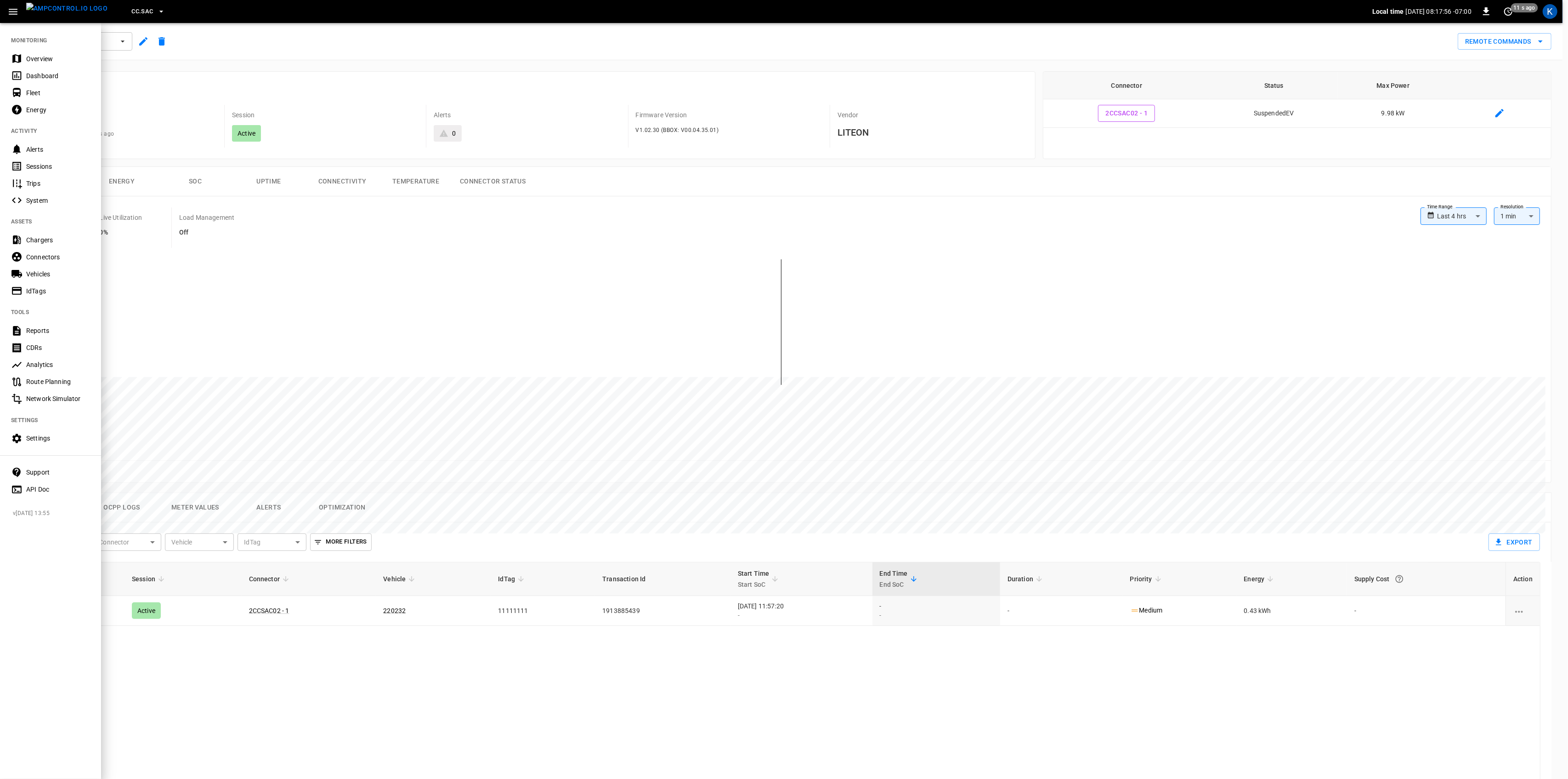
drag, startPoint x: 38, startPoint y: 58, endPoint x: 37, endPoint y: 63, distance: 5.1
click at [38, 58] on div "Overview" at bounding box center [58, 58] width 64 height 9
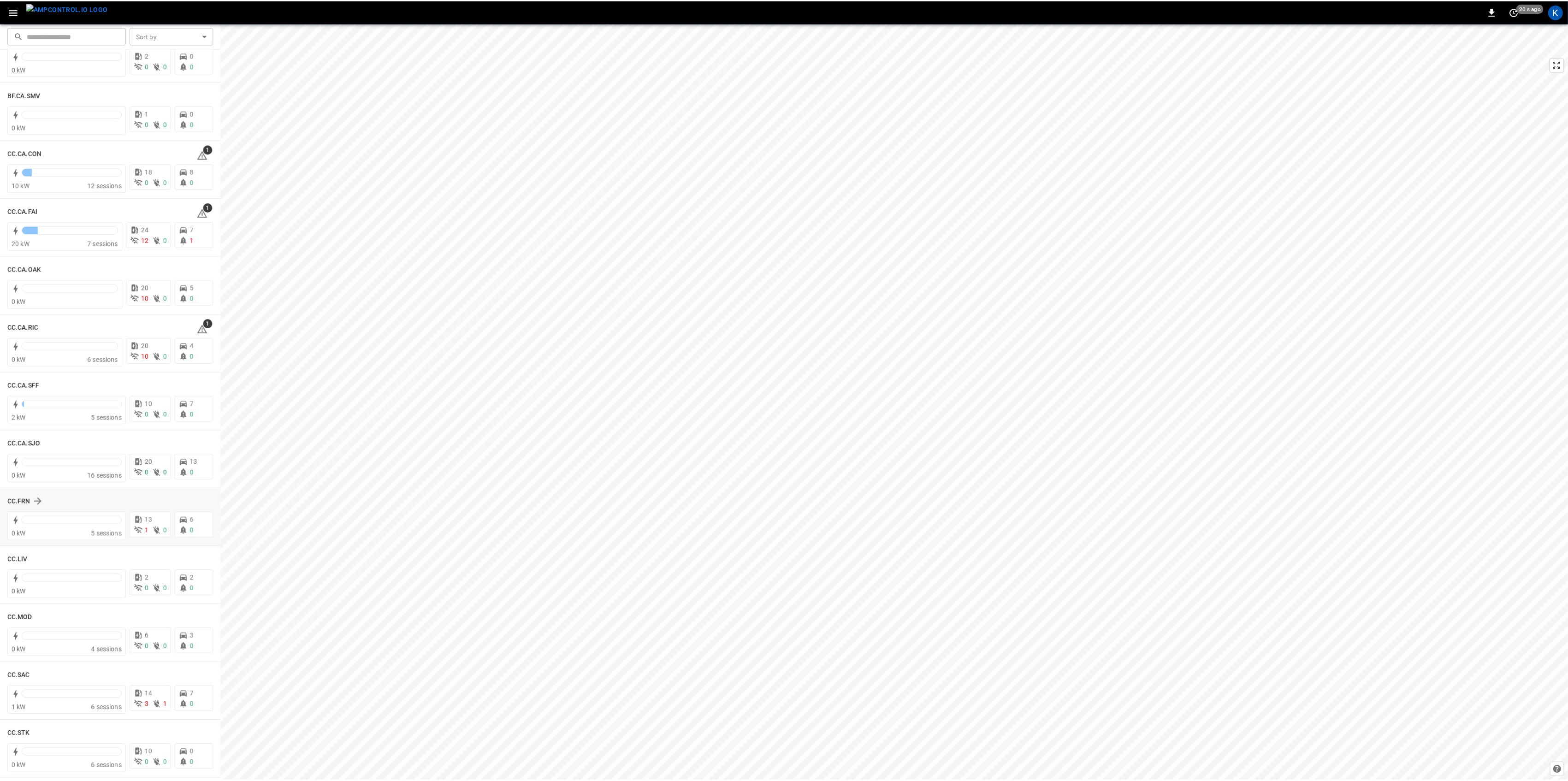
scroll to position [61, 0]
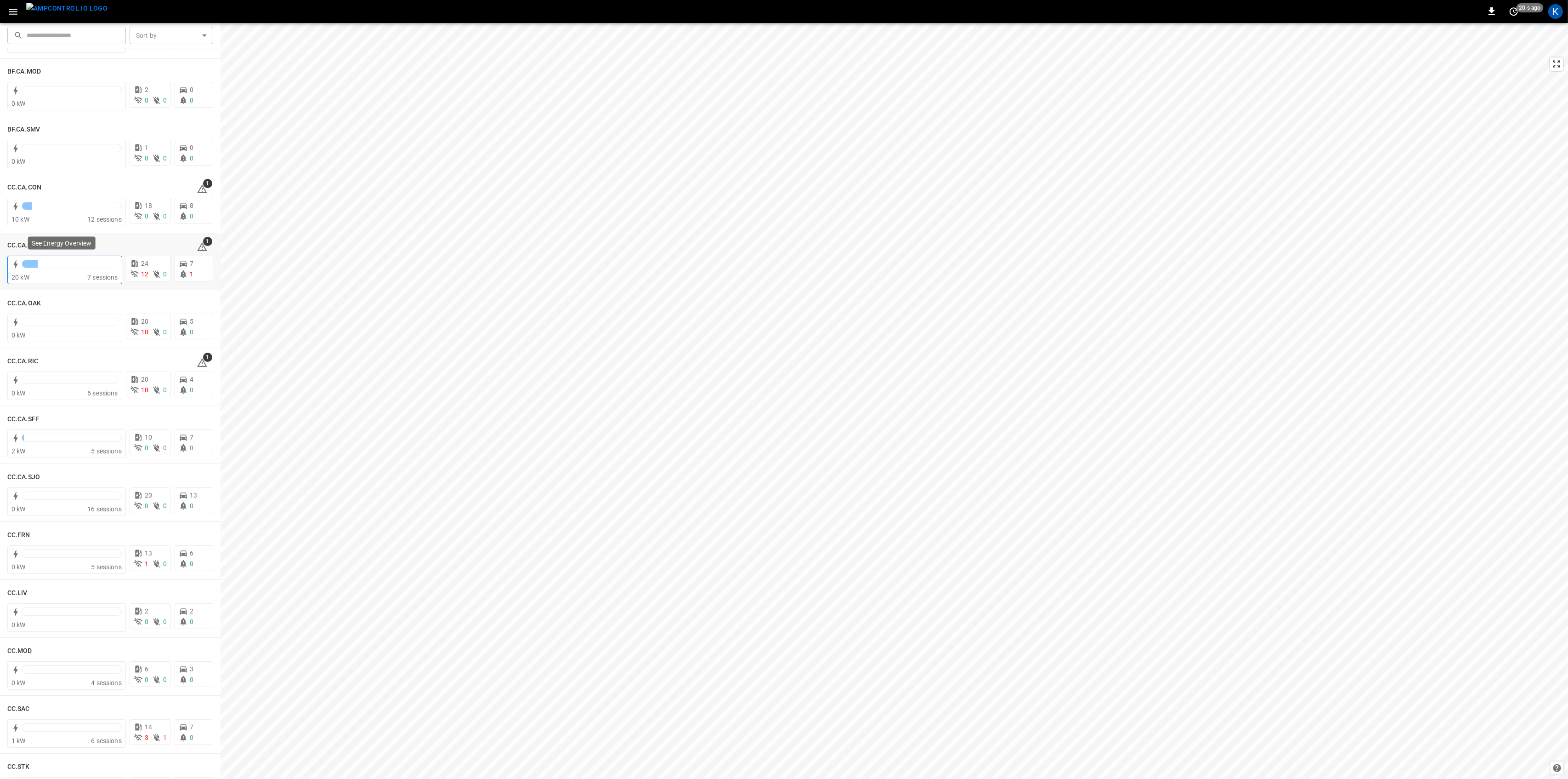
click at [65, 275] on div "20 kW" at bounding box center [49, 277] width 76 height 9
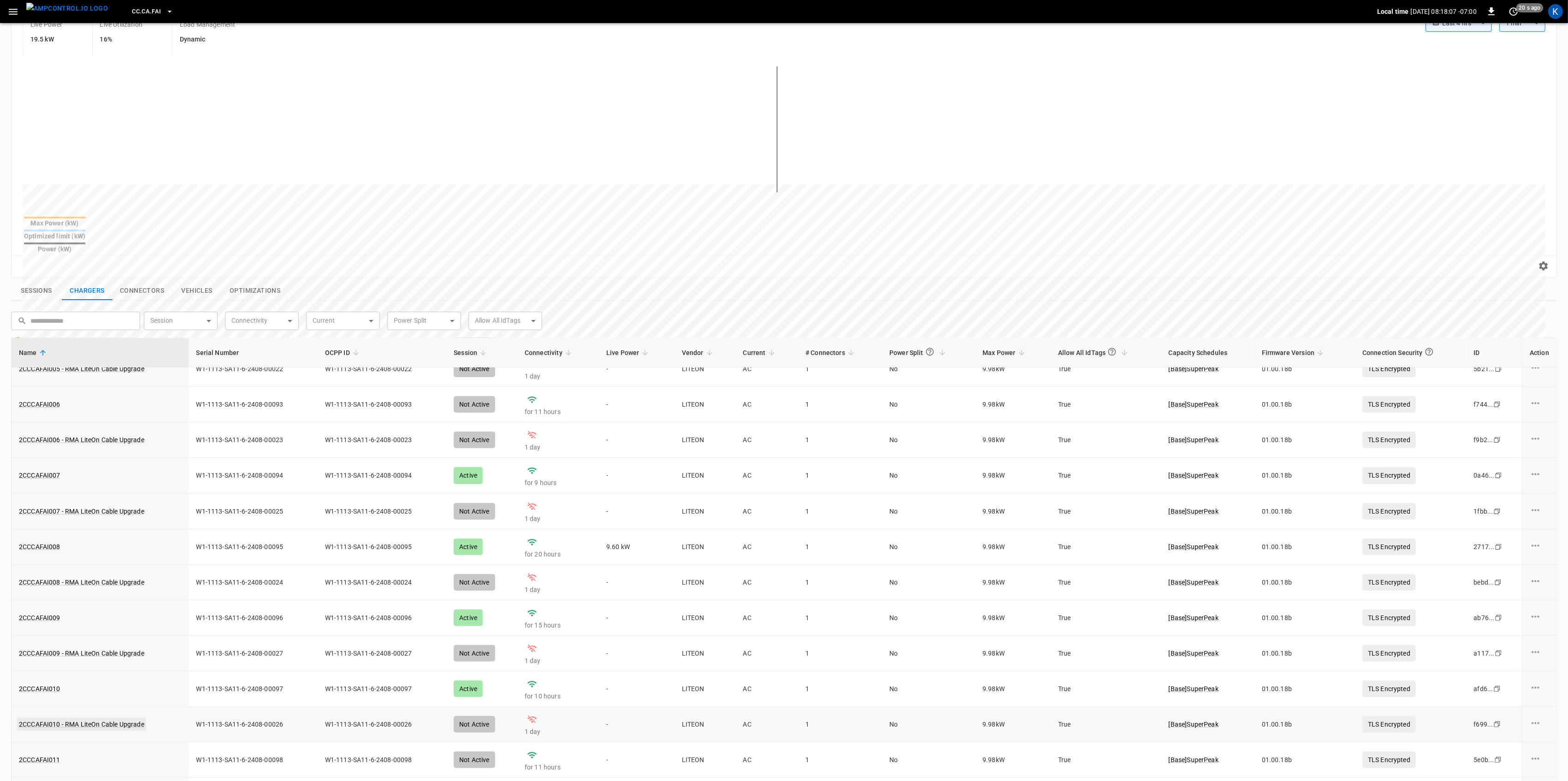
scroll to position [219, 0]
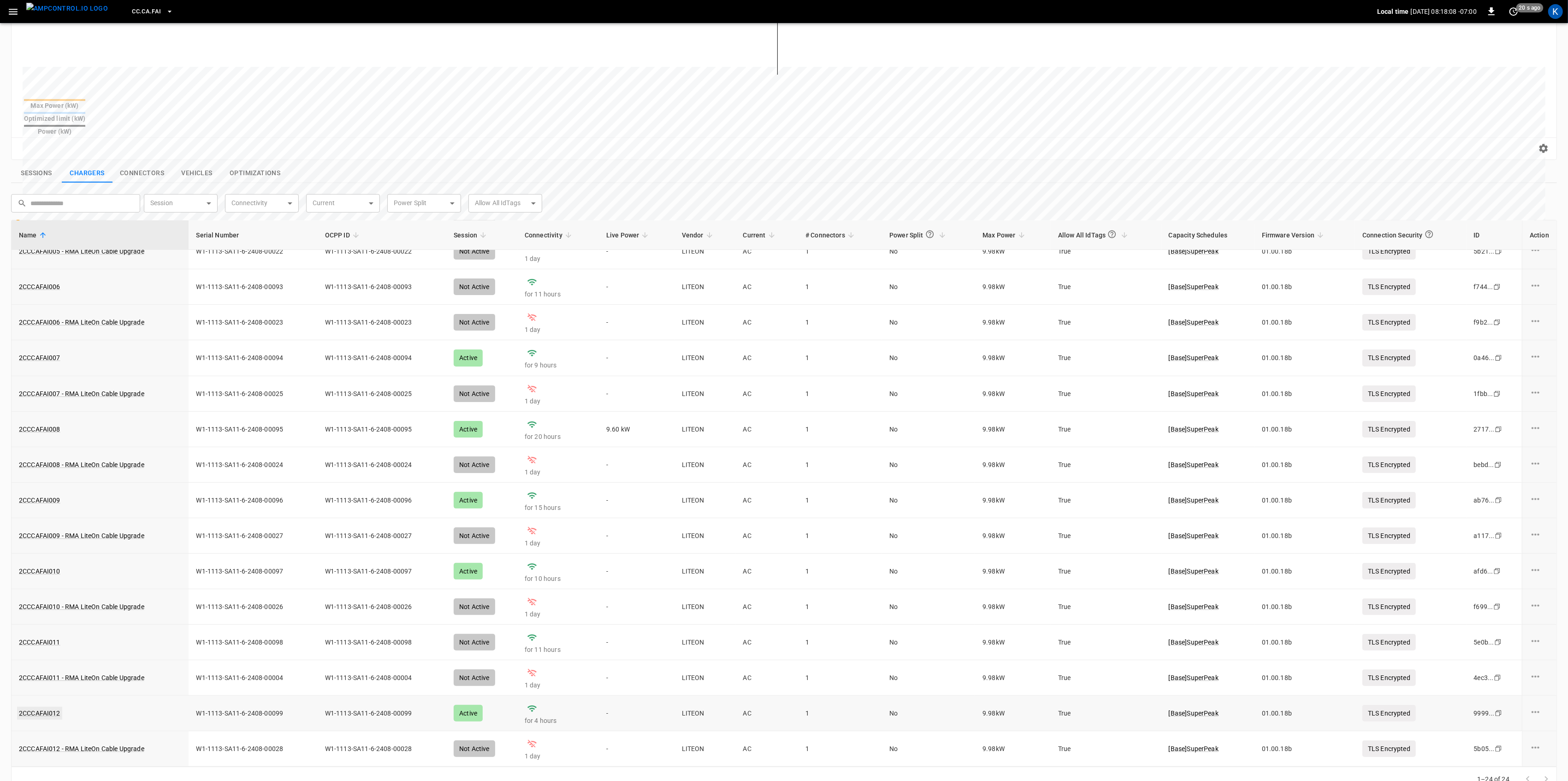
click at [48, 707] on link "2CCCAFAI012" at bounding box center [40, 713] width 45 height 13
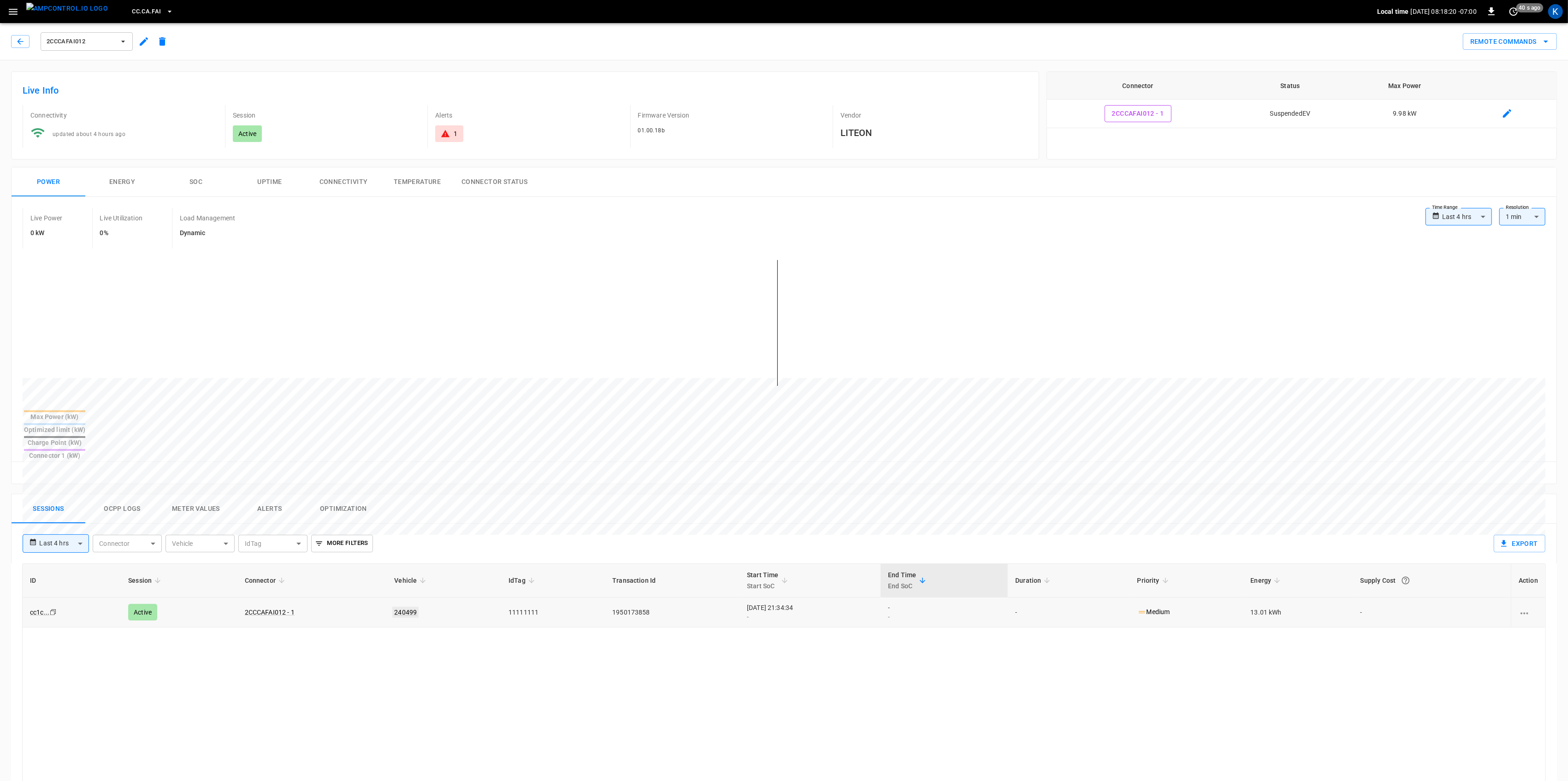
click at [410, 606] on link "240499" at bounding box center [405, 612] width 26 height 11
click at [1462, 218] on body "**********" at bounding box center [787, 573] width 1573 height 1146
click at [1455, 247] on li "Last 24 hrs" at bounding box center [1459, 253] width 67 height 15
type input "**********"
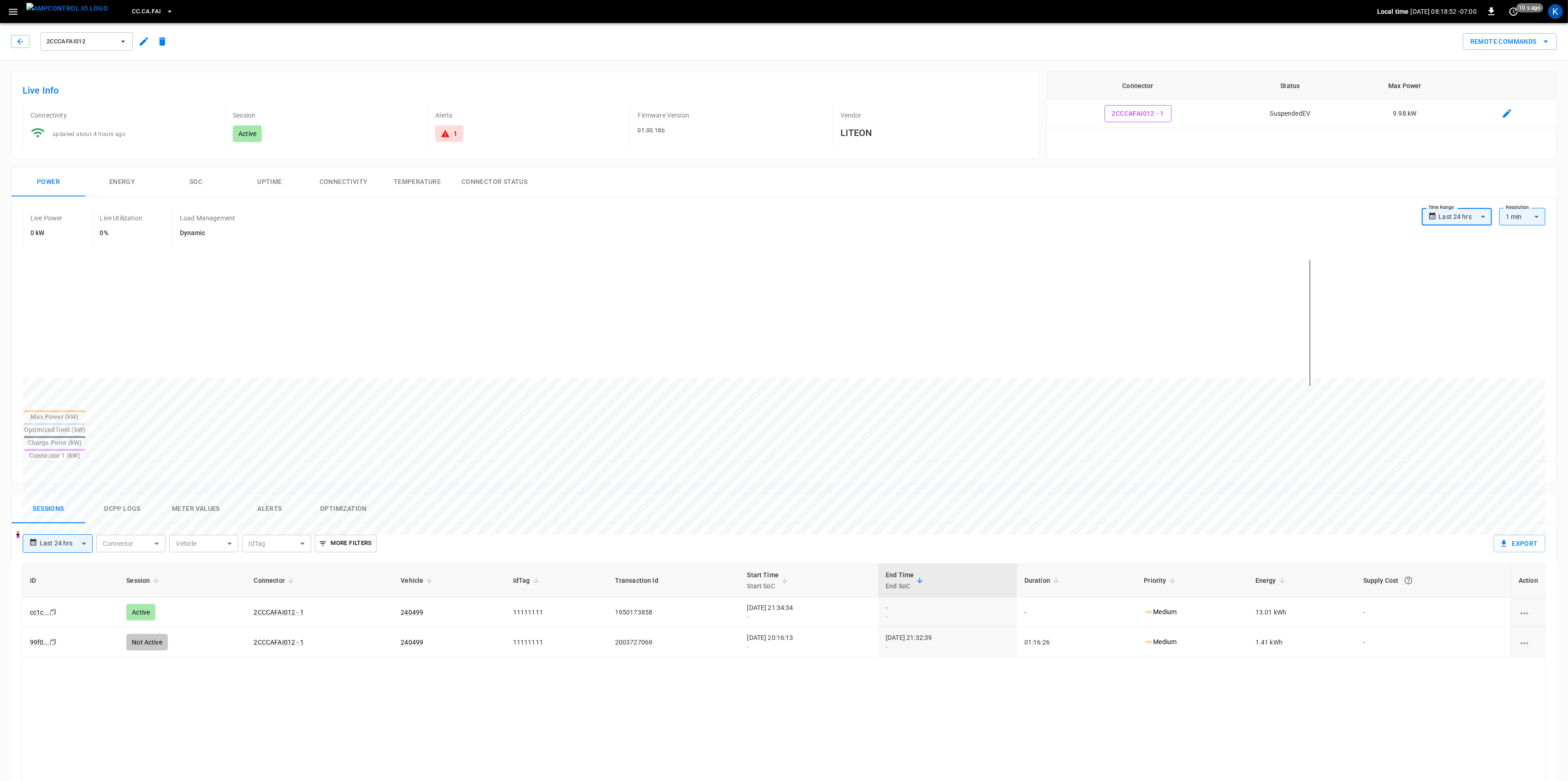
click at [454, 137] on div "1" at bounding box center [456, 133] width 4 height 9
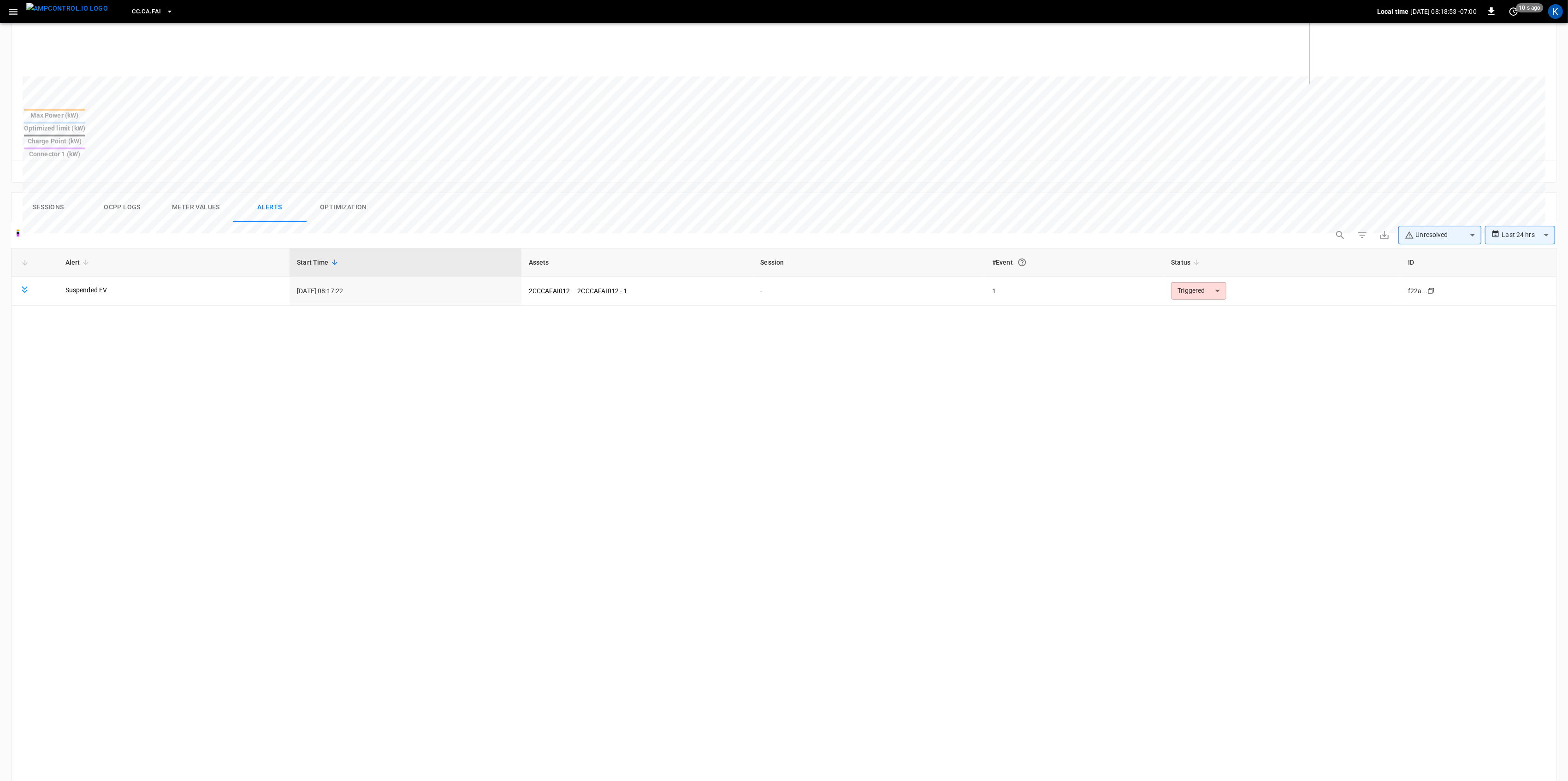
scroll to position [335, 0]
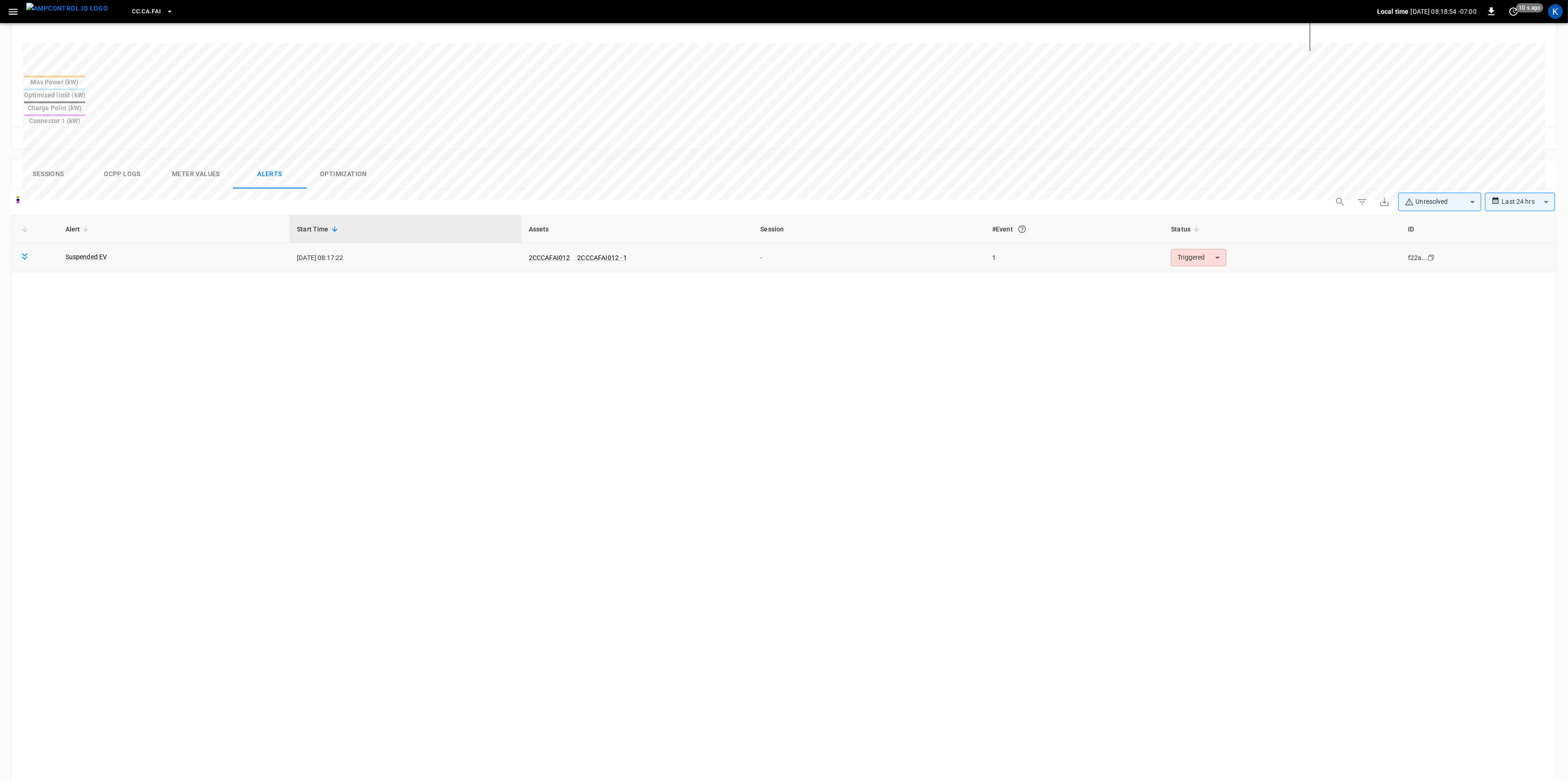
click at [1187, 232] on body "**********" at bounding box center [784, 297] width 1568 height 1263
click at [1191, 249] on li "Resolved" at bounding box center [1198, 249] width 59 height 16
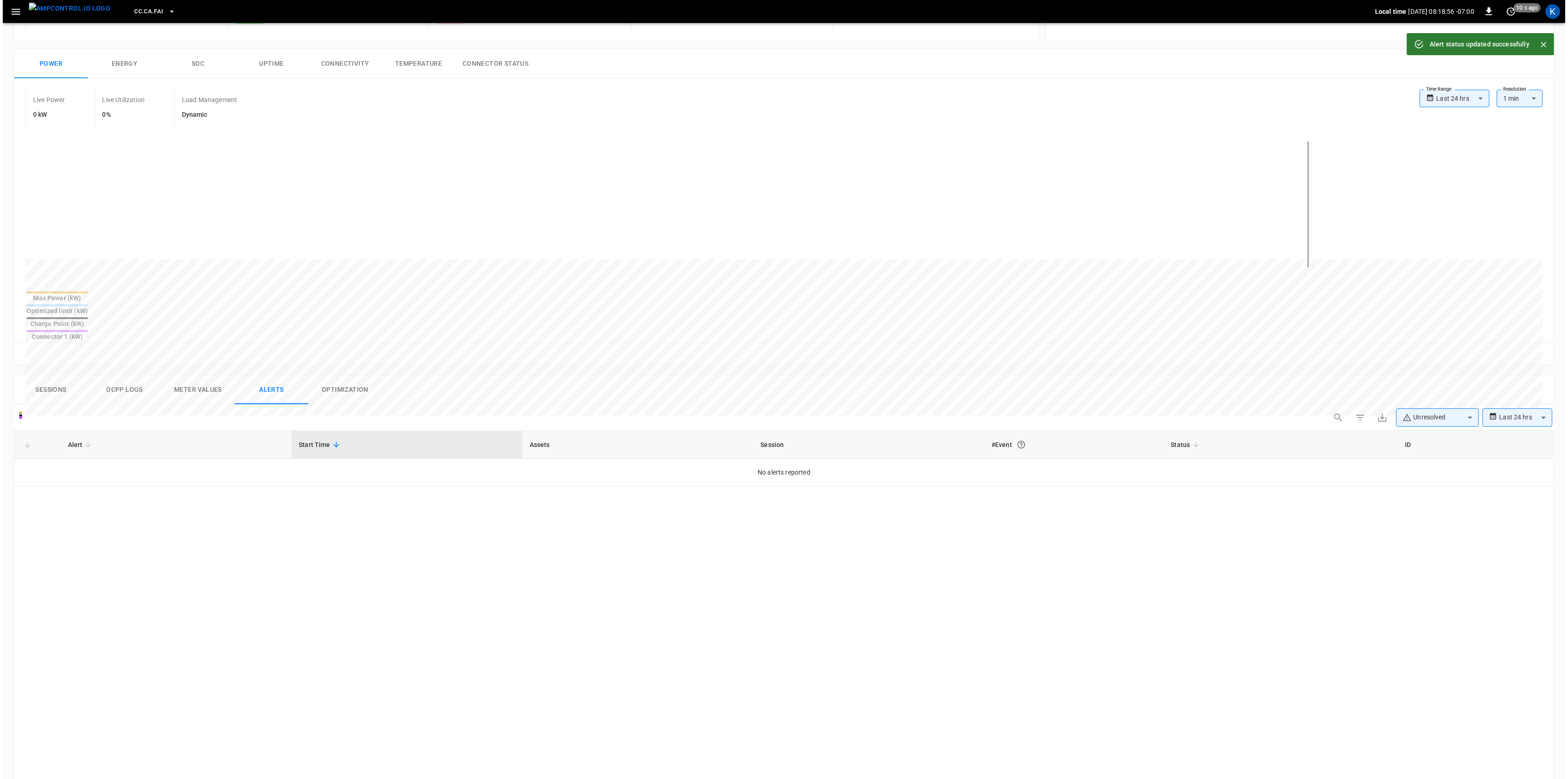
scroll to position [89, 0]
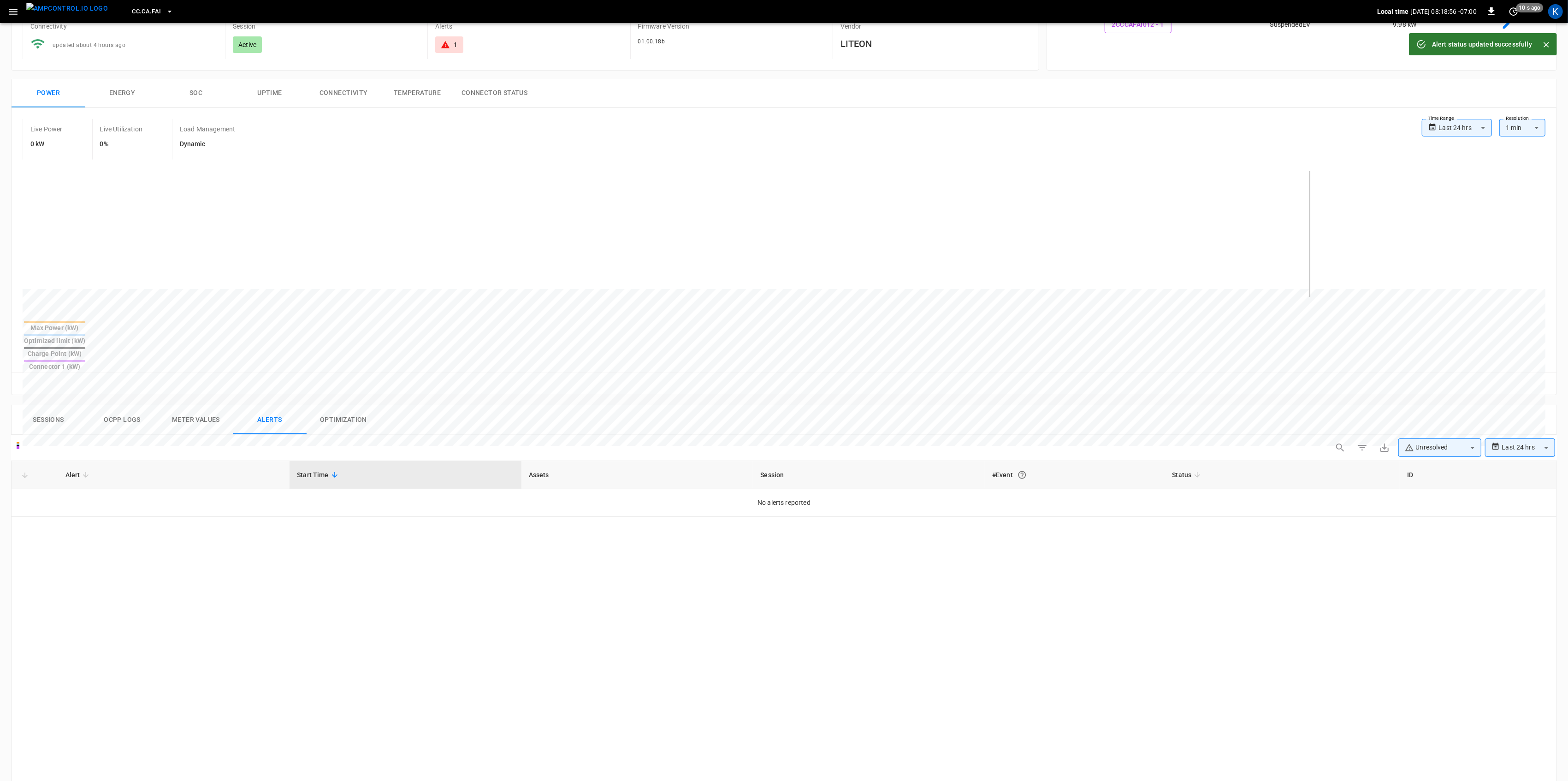
click at [12, 6] on icon "button" at bounding box center [13, 12] width 12 height 12
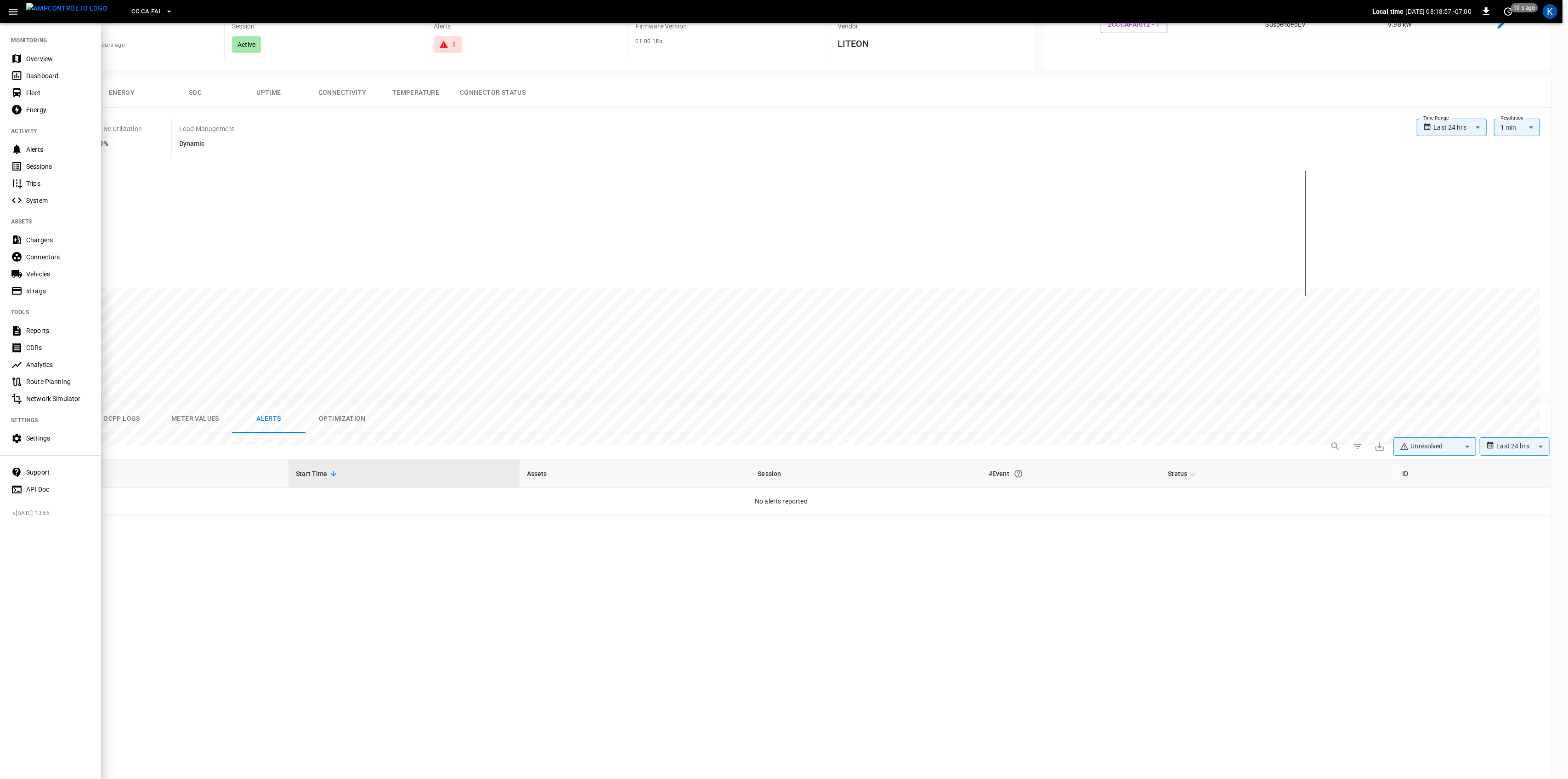
click at [27, 56] on div "Overview" at bounding box center [58, 58] width 64 height 9
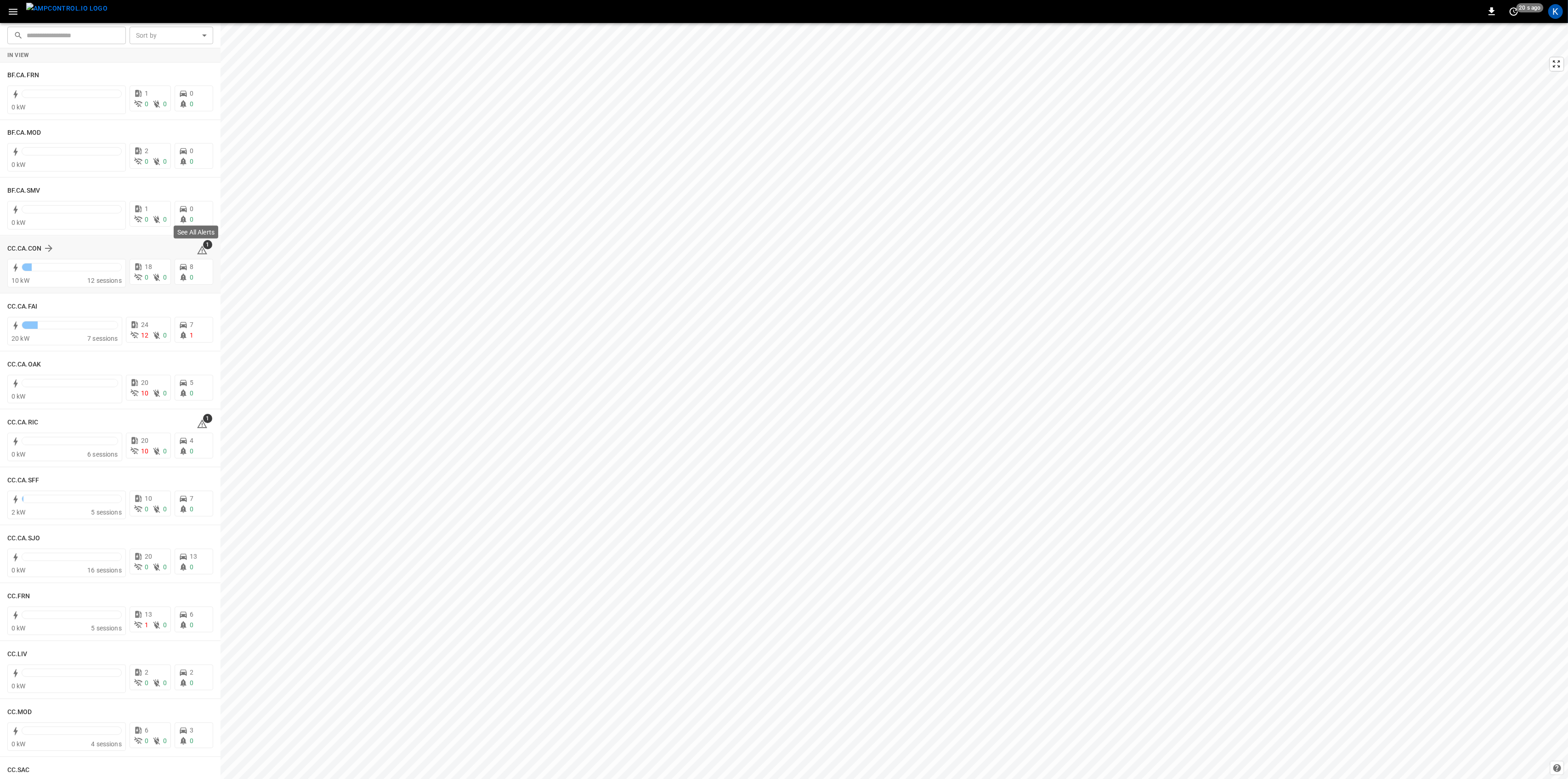
click at [197, 247] on icon at bounding box center [202, 250] width 10 height 9
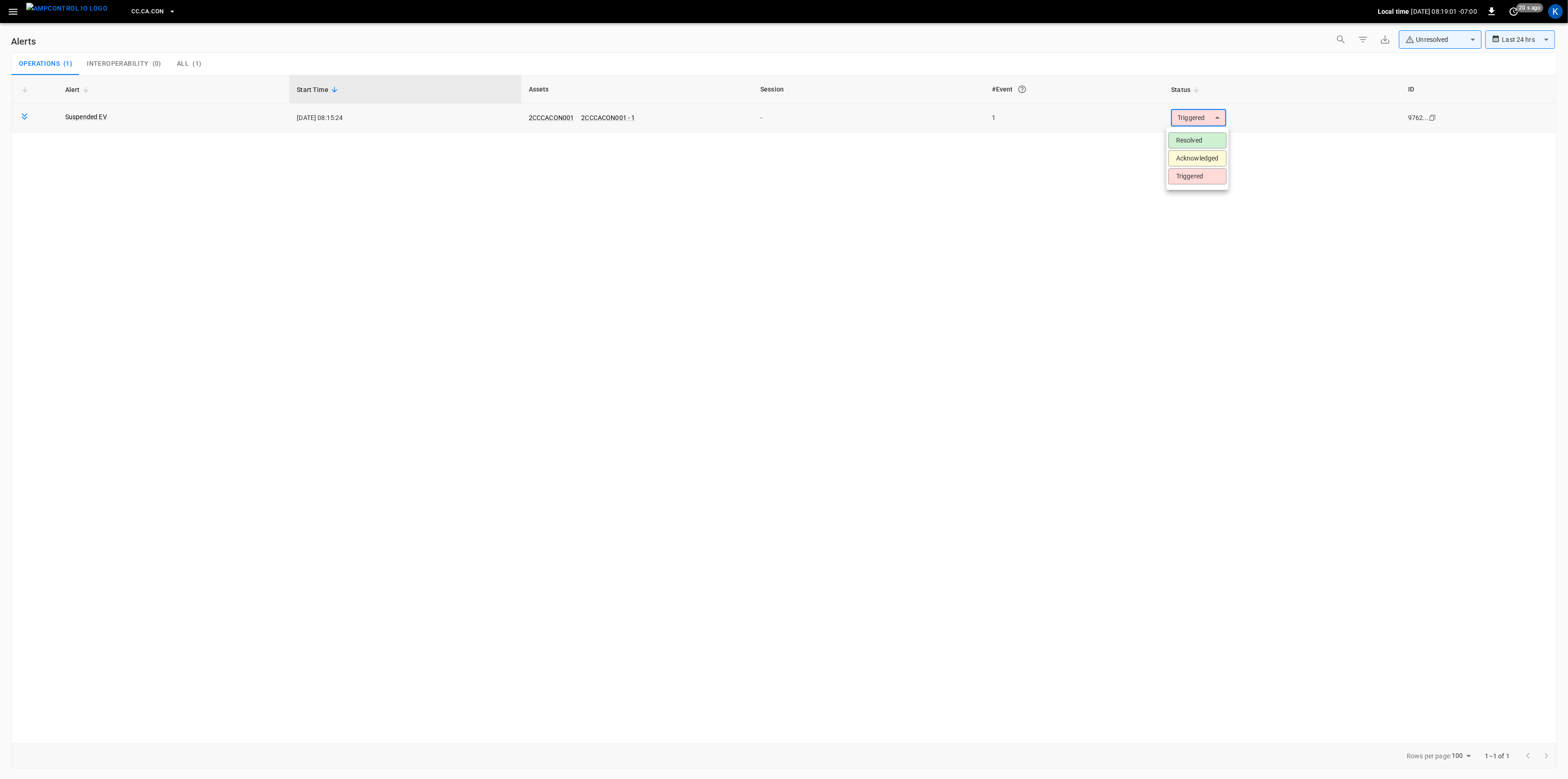
click at [1205, 124] on body "**********" at bounding box center [784, 387] width 1568 height 775
click at [1179, 144] on li "Resolved" at bounding box center [1197, 140] width 58 height 16
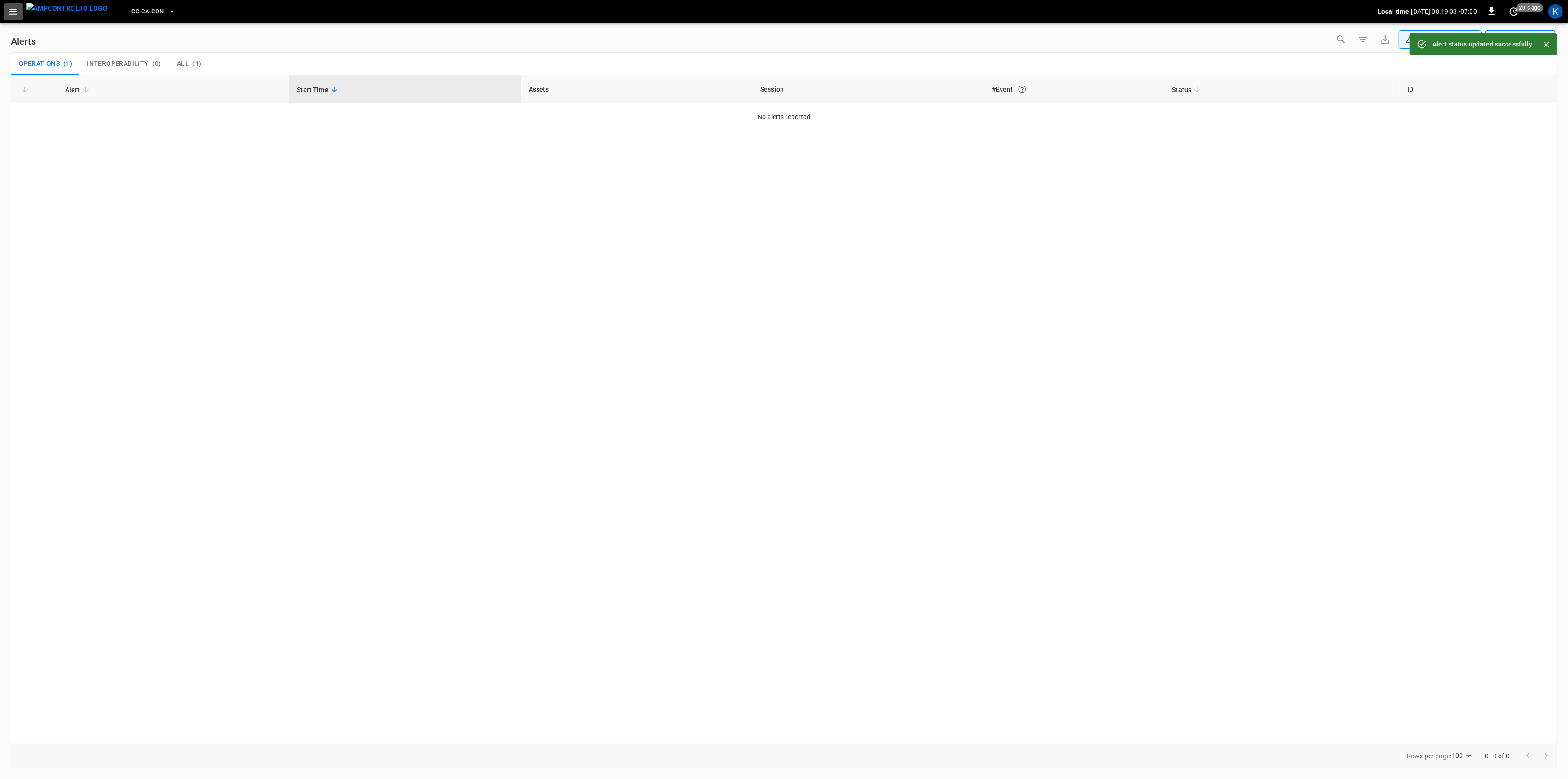
click at [18, 12] on icon "button" at bounding box center [13, 12] width 12 height 12
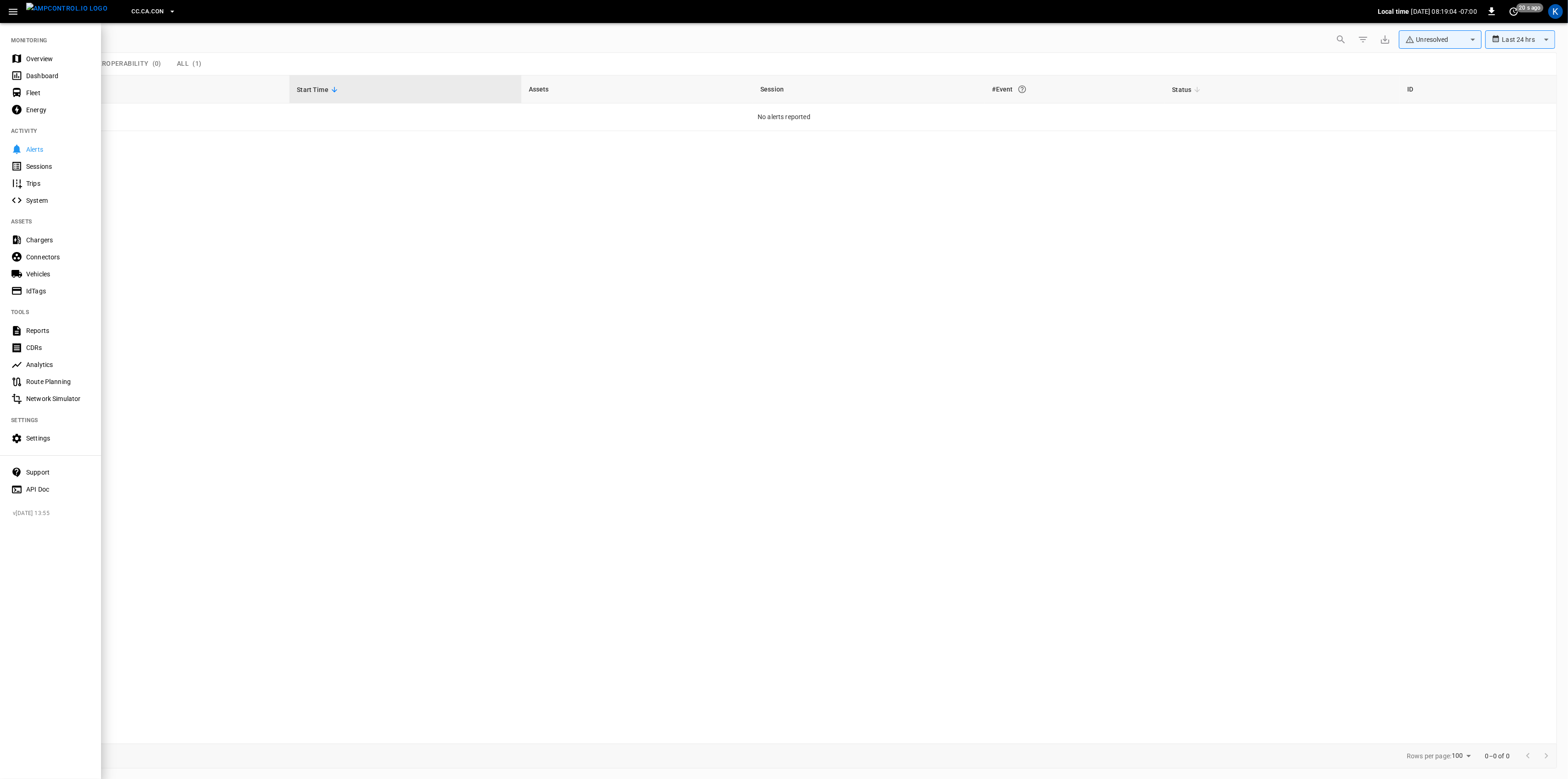
click at [30, 55] on div "Overview" at bounding box center [58, 58] width 64 height 9
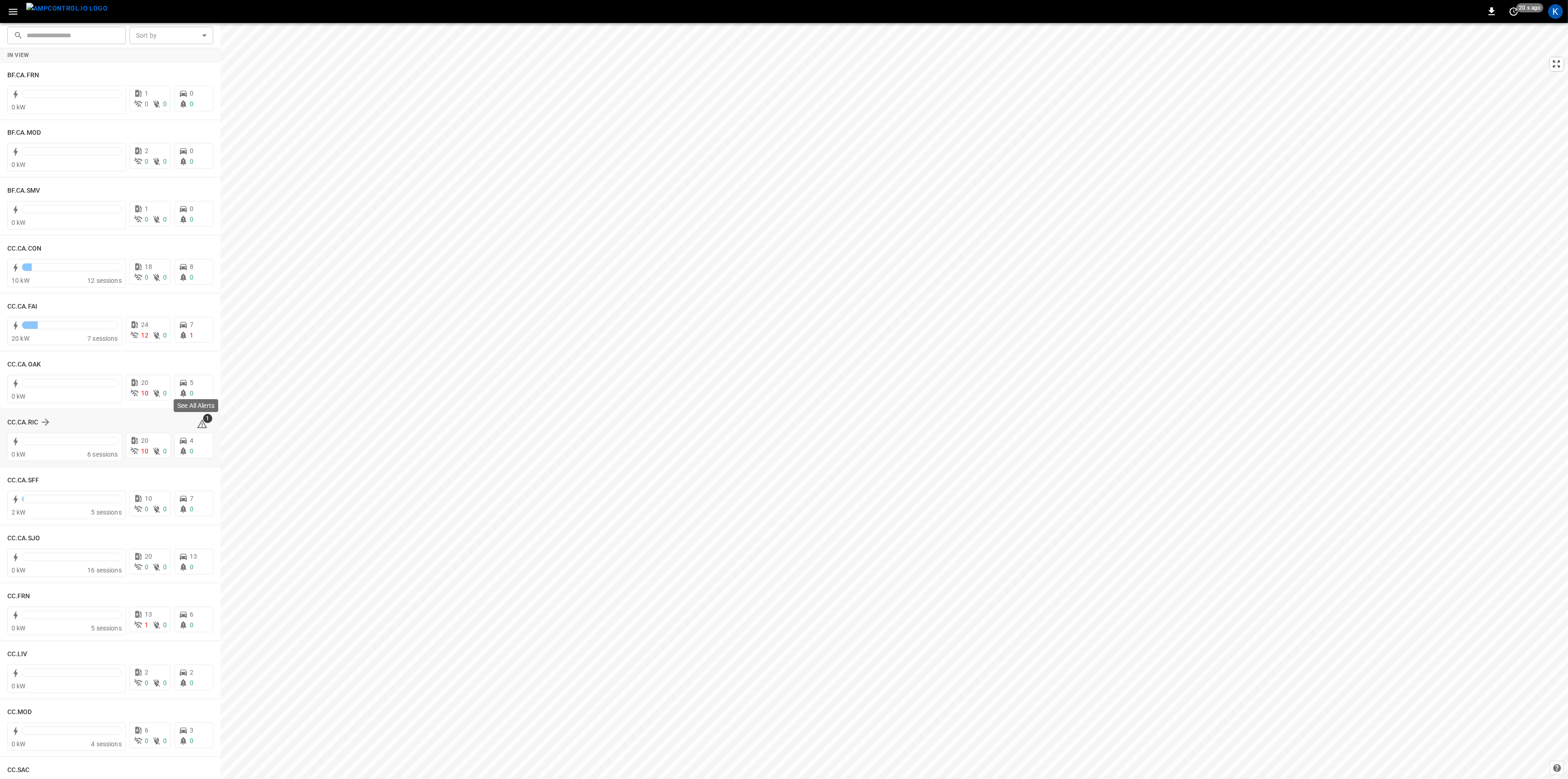
click at [203, 420] on span "1" at bounding box center [208, 418] width 9 height 9
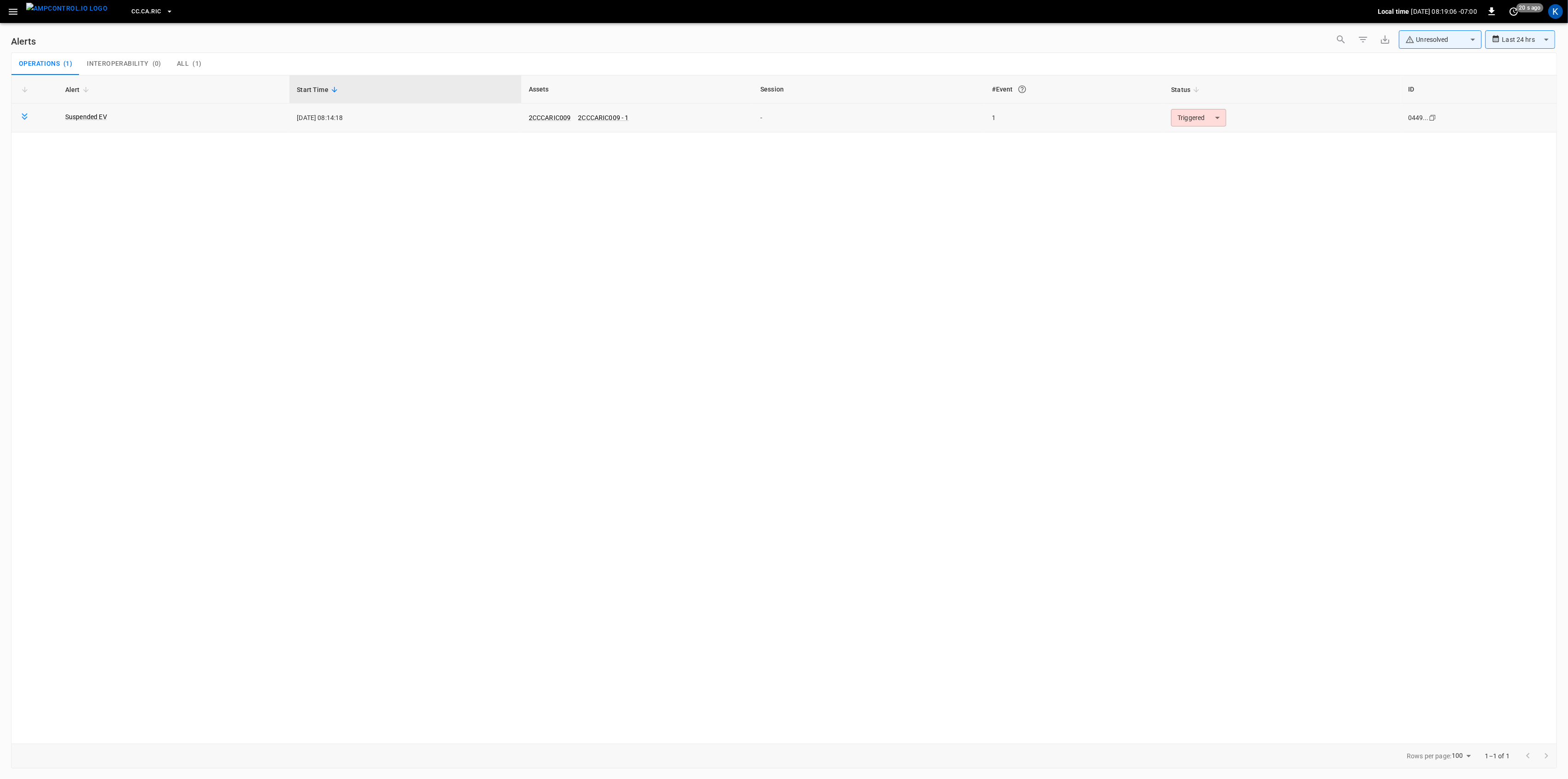
click at [1212, 121] on body "**********" at bounding box center [784, 387] width 1568 height 775
click at [1202, 135] on li "Resolved" at bounding box center [1197, 140] width 58 height 16
click at [10, 7] on icon "button" at bounding box center [13, 12] width 12 height 12
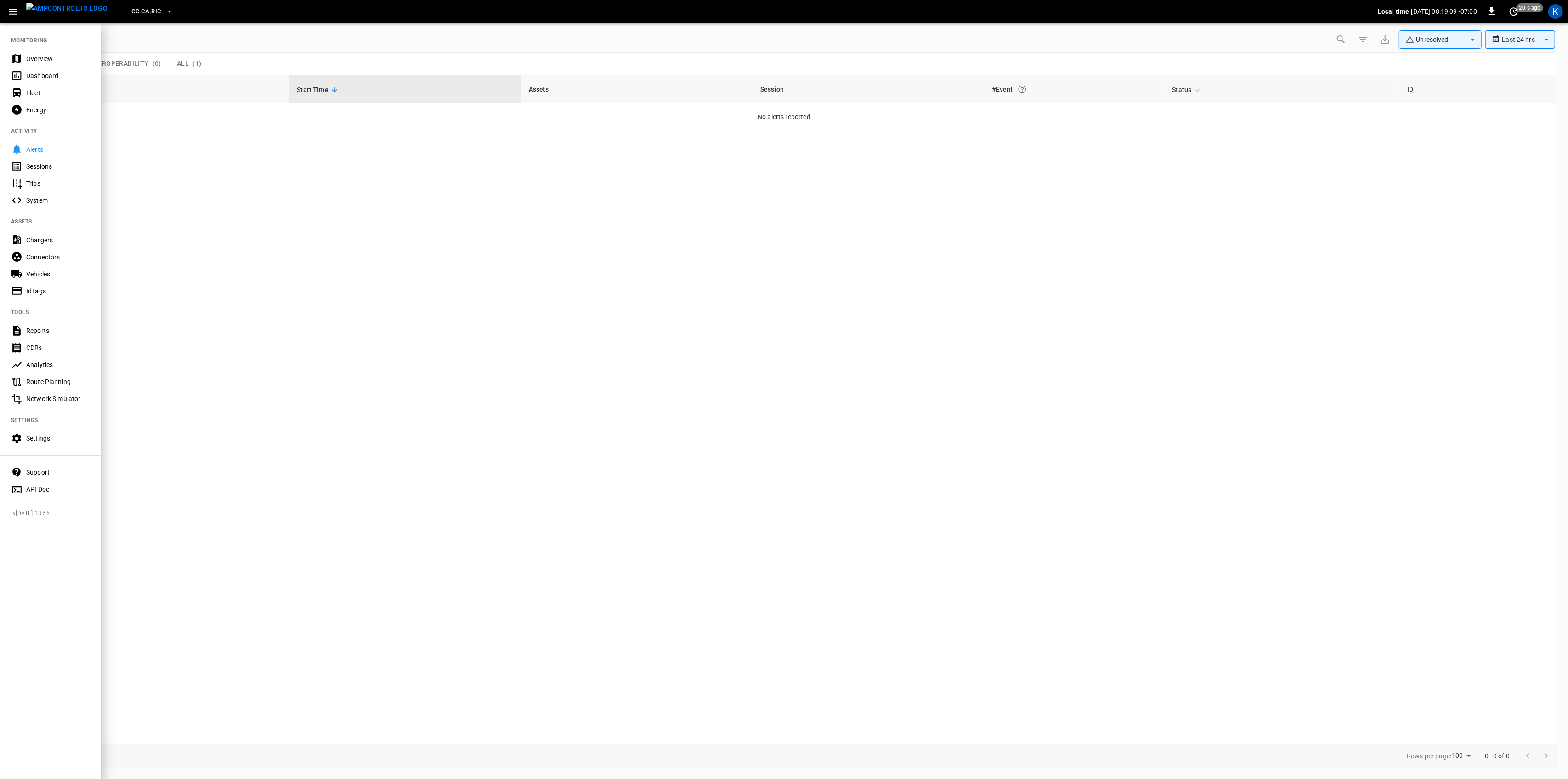
click at [38, 54] on div "Overview" at bounding box center [51, 58] width 101 height 17
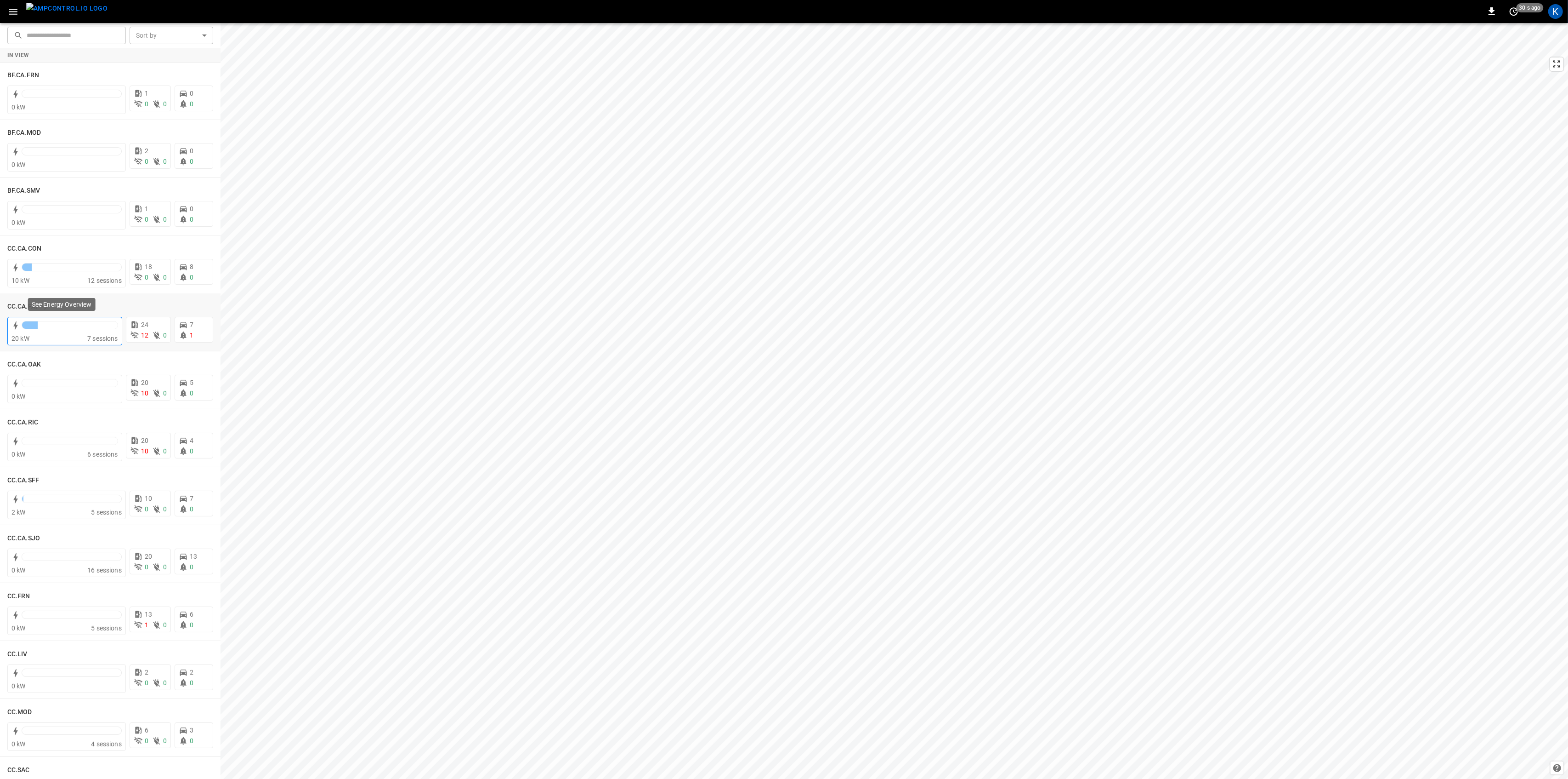
click at [57, 333] on div at bounding box center [69, 327] width 96 height 13
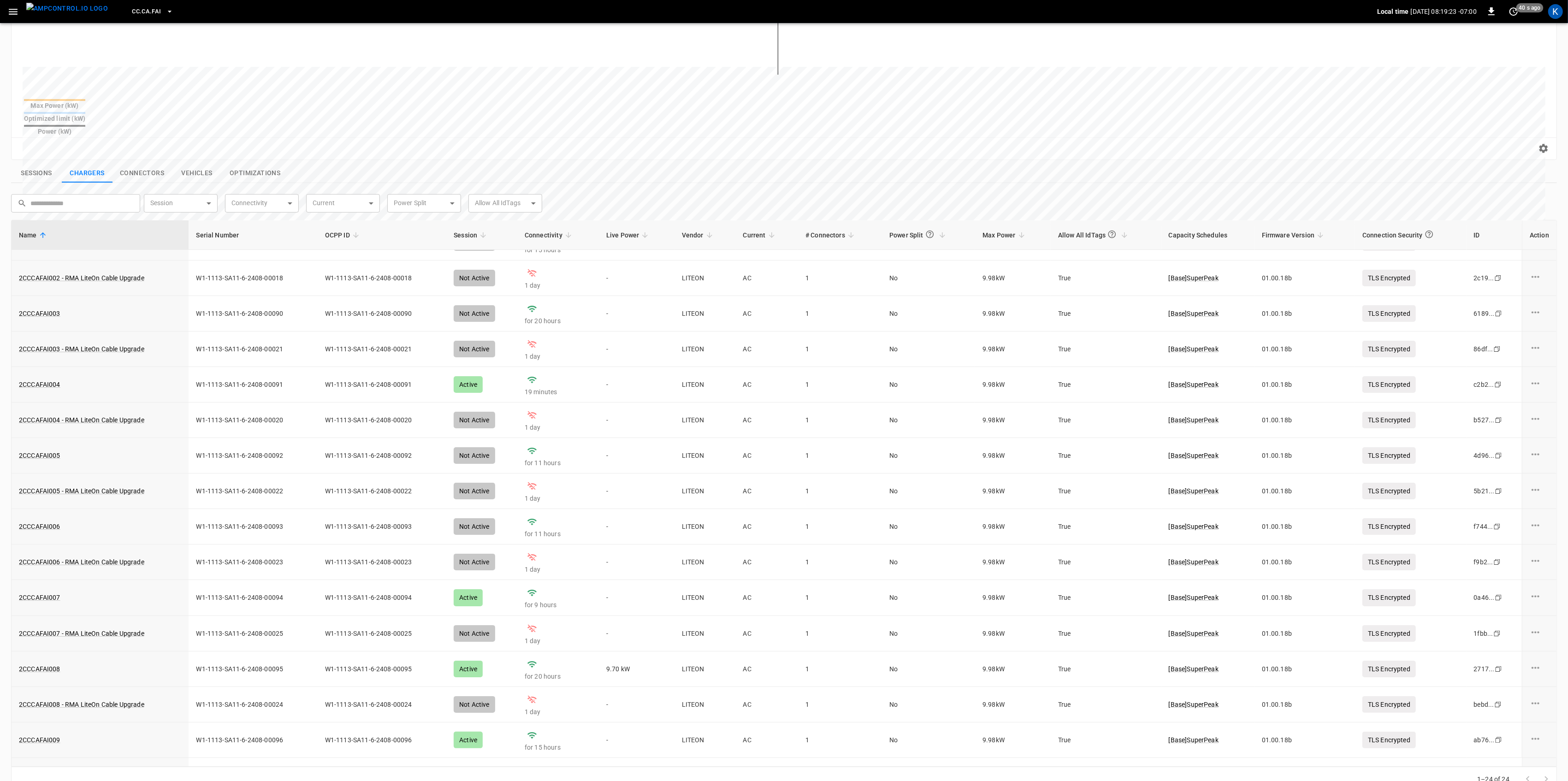
scroll to position [95, 0]
click at [35, 187] on div "​ ​ Session ​ Session Connectivity ​ Connectivity Current ​ Current Power Split…" at bounding box center [778, 200] width 1550 height 26
click at [37, 164] on button "Sessions" at bounding box center [36, 173] width 51 height 20
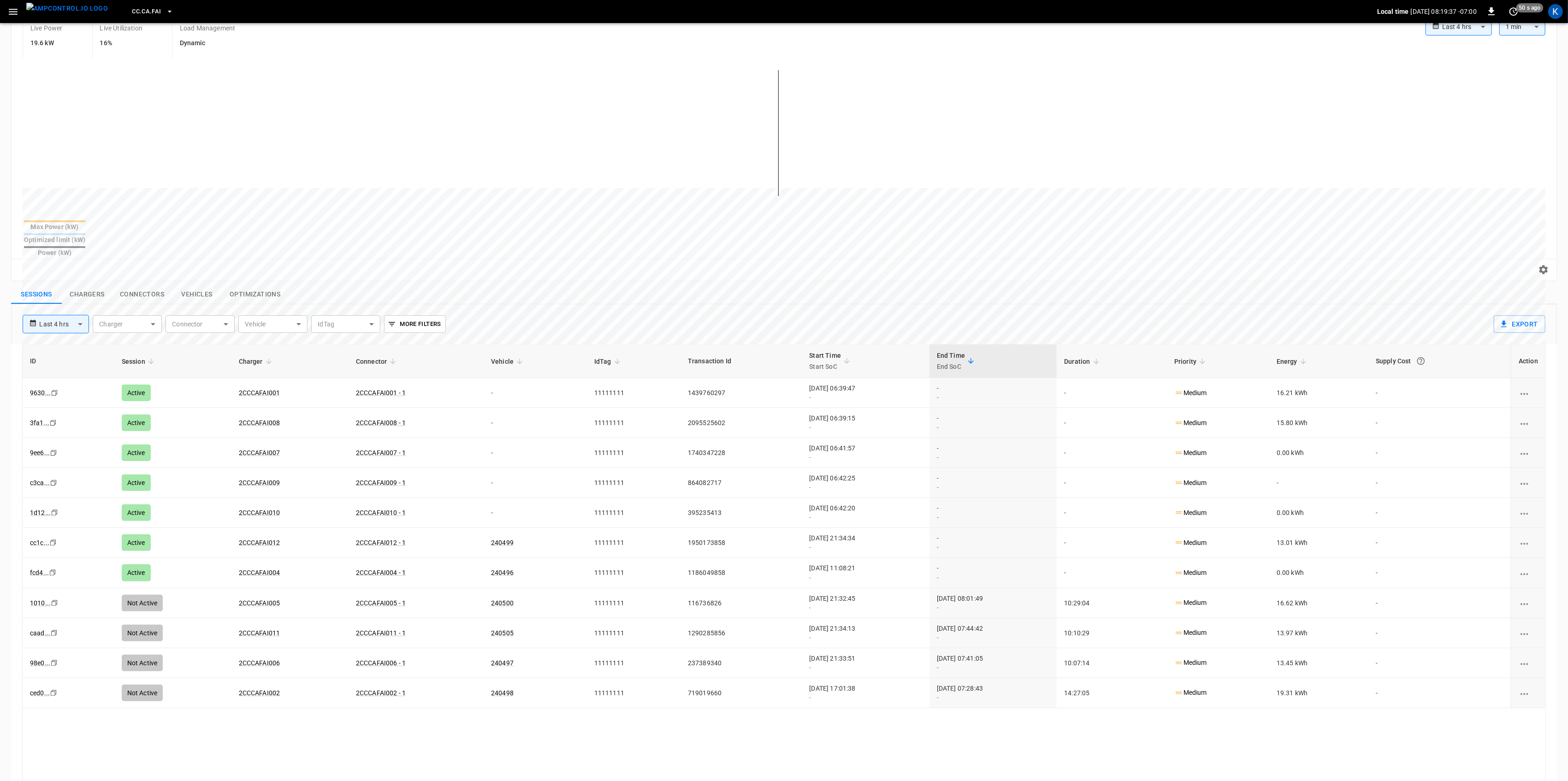
scroll to position [96, 0]
click at [90, 286] on button "Chargers" at bounding box center [87, 296] width 51 height 20
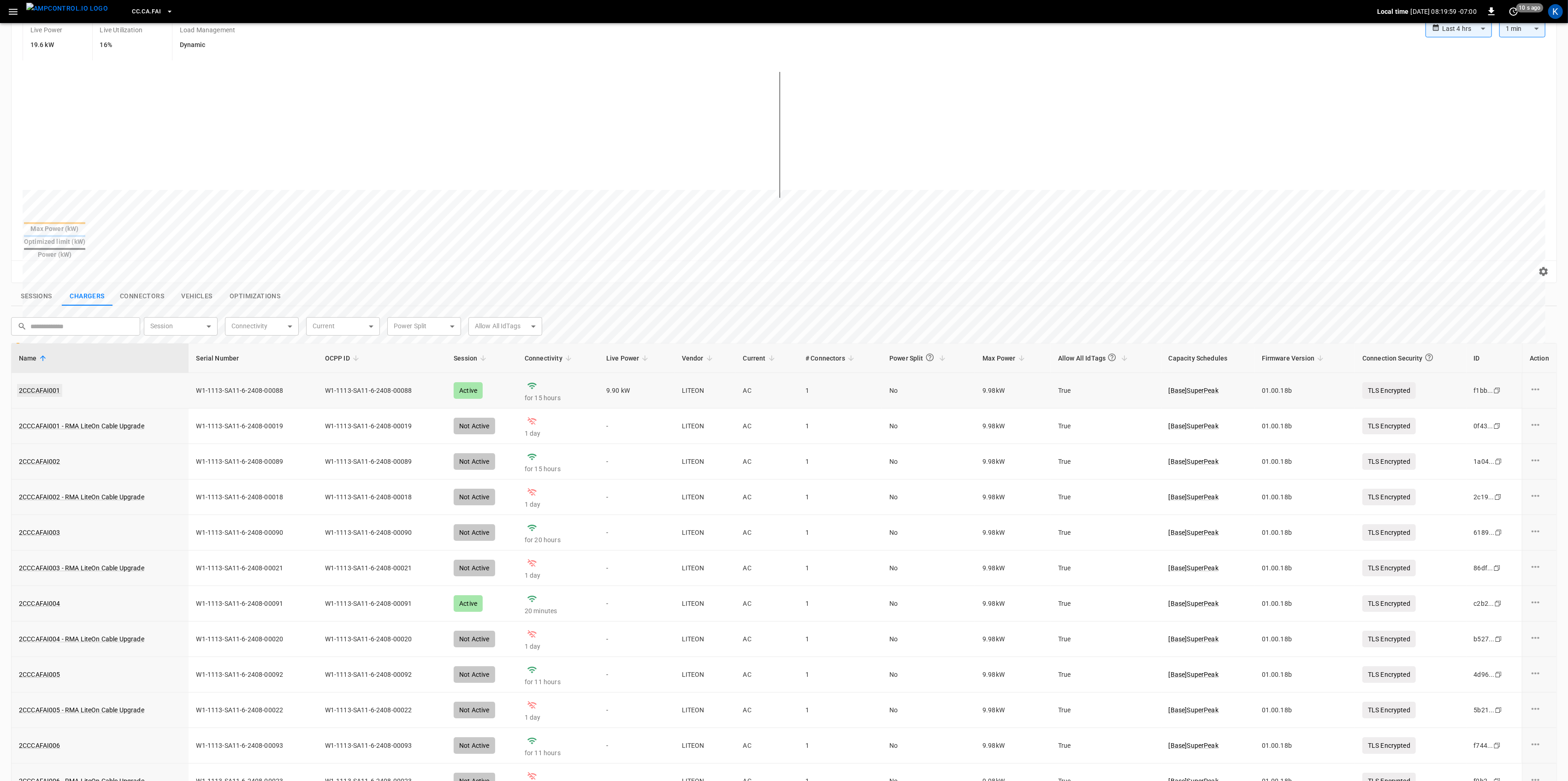
click at [25, 384] on link "2CCCAFAI001" at bounding box center [40, 390] width 45 height 13
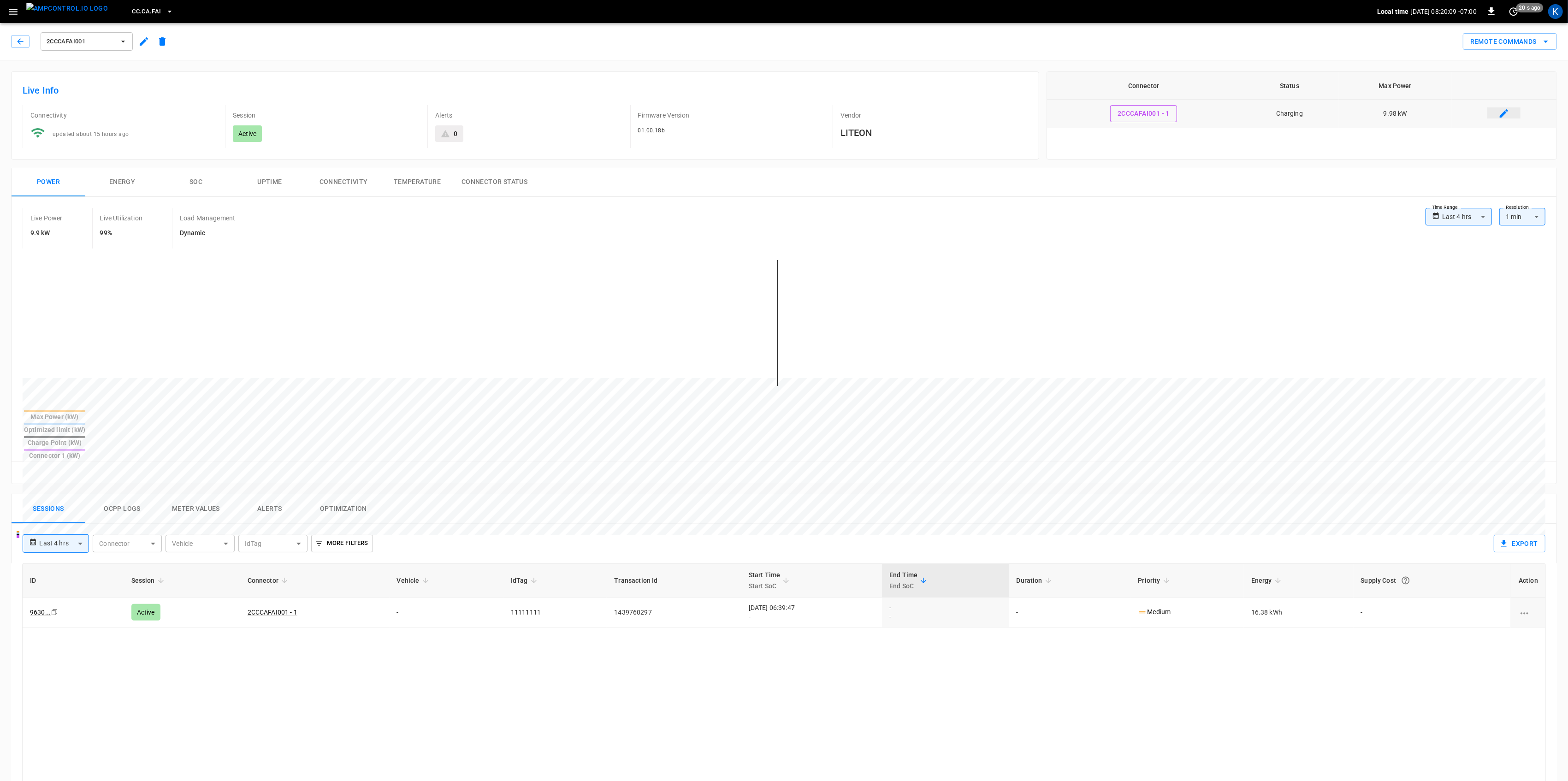
click at [1507, 115] on icon "connector table" at bounding box center [1504, 114] width 11 height 11
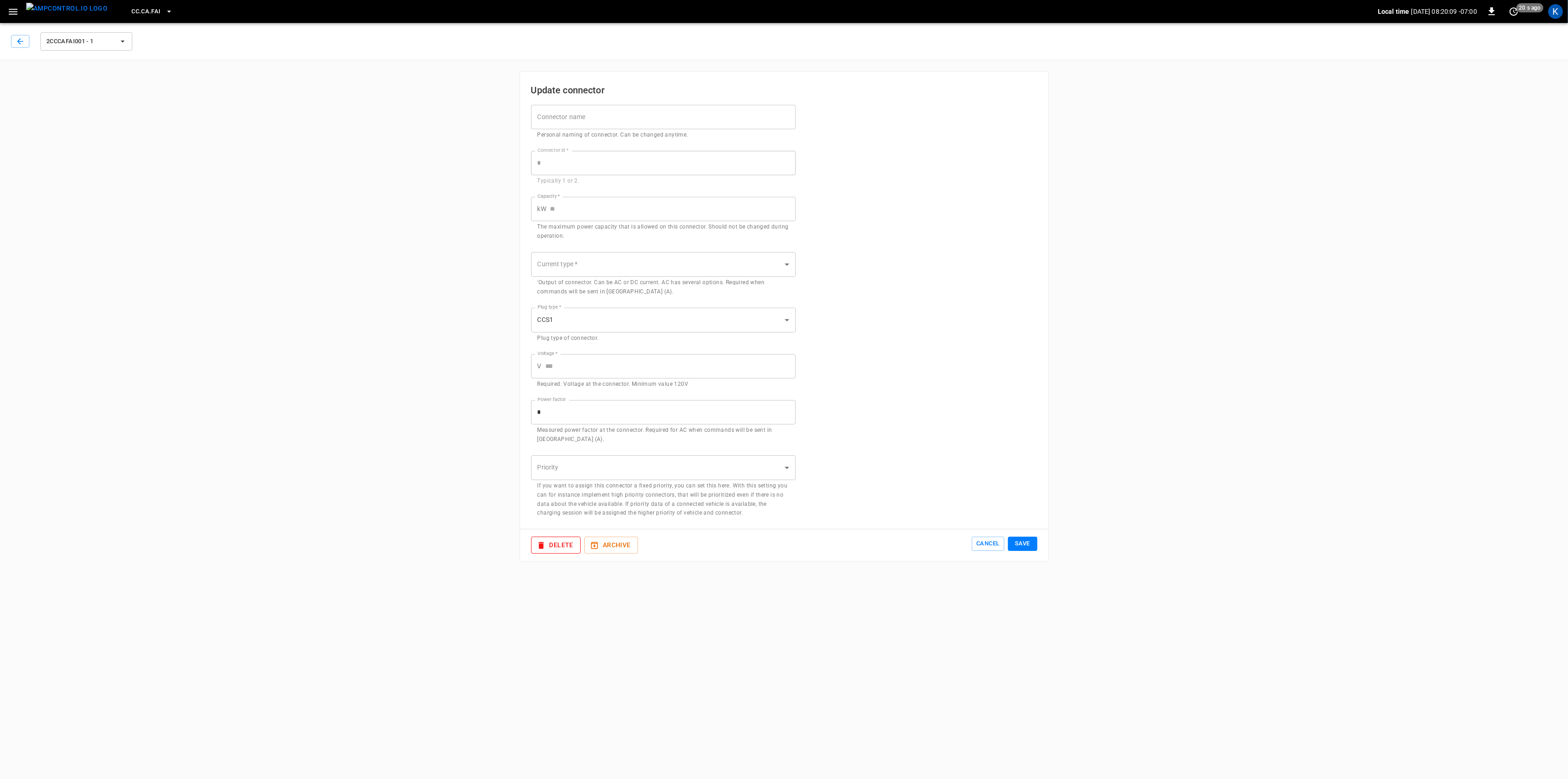
type input "****"
type input "*********"
type input "******"
type input "***"
type input "*"
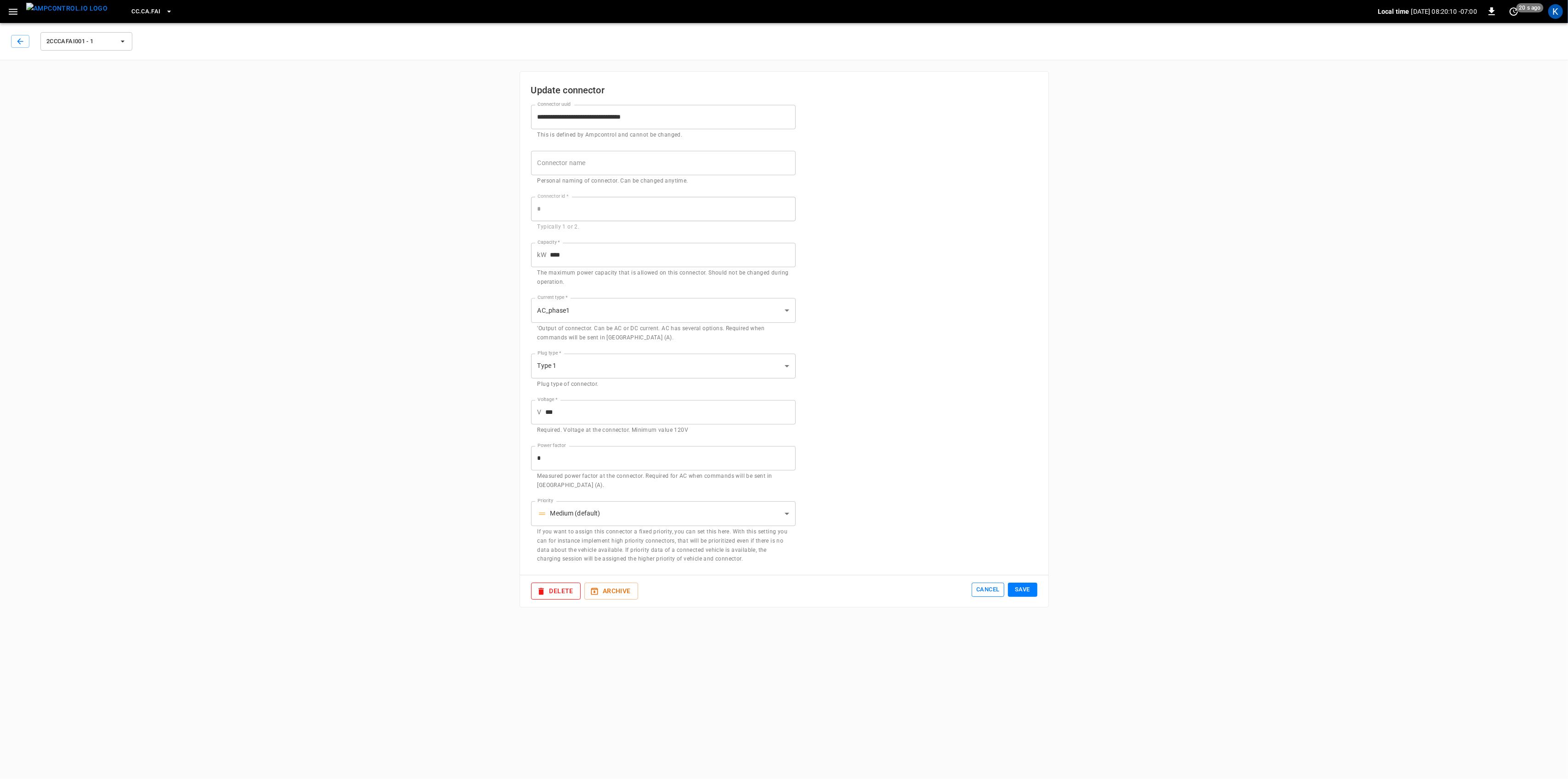
click at [994, 593] on button "Cancel" at bounding box center [987, 589] width 32 height 14
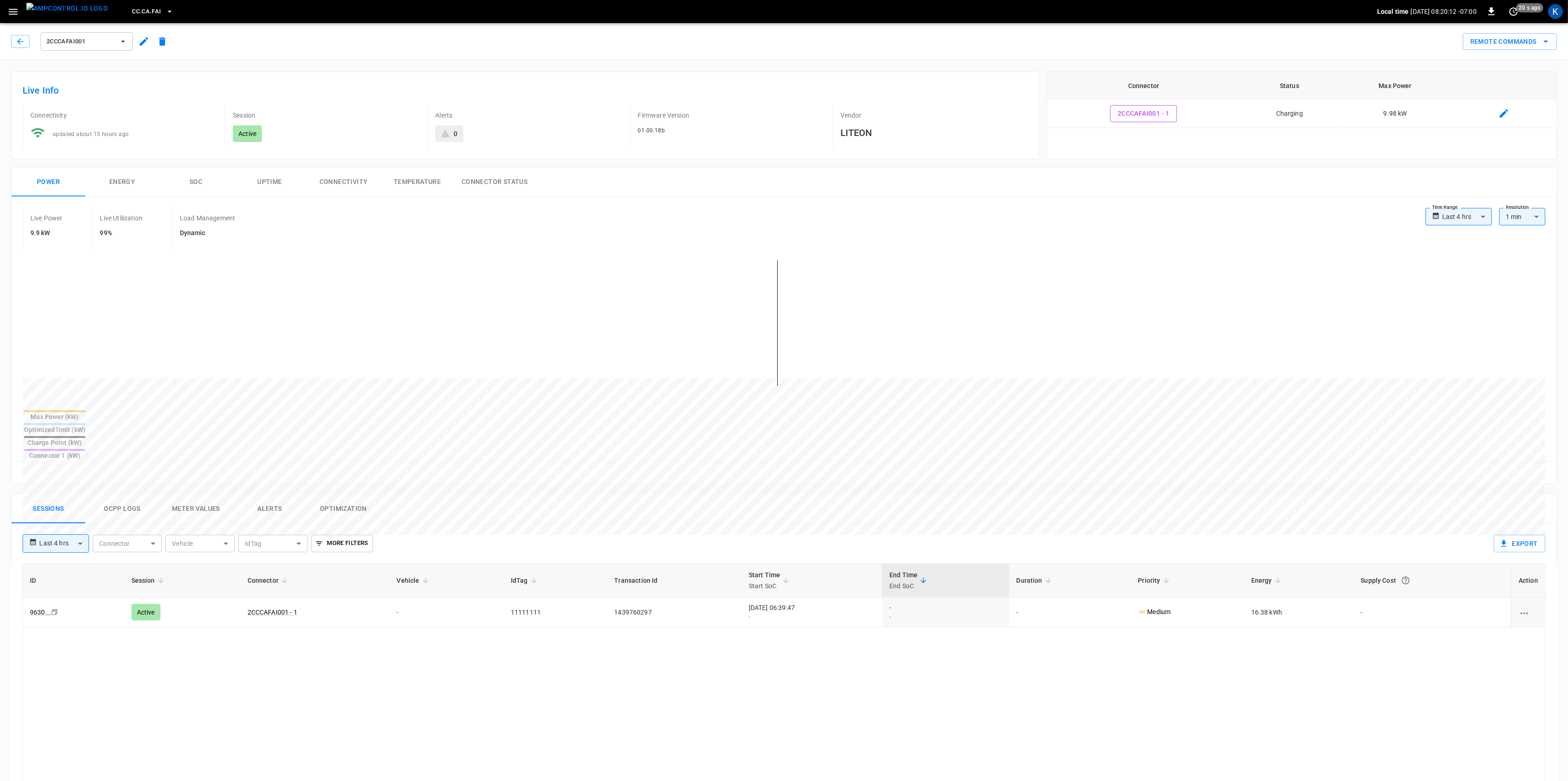
click at [897, 218] on div "Live Power 9.9 kW Live Utilization 99% Load Management Dynamic" at bounding box center [724, 228] width 1403 height 40
click at [11, 7] on icon "button" at bounding box center [13, 12] width 12 height 12
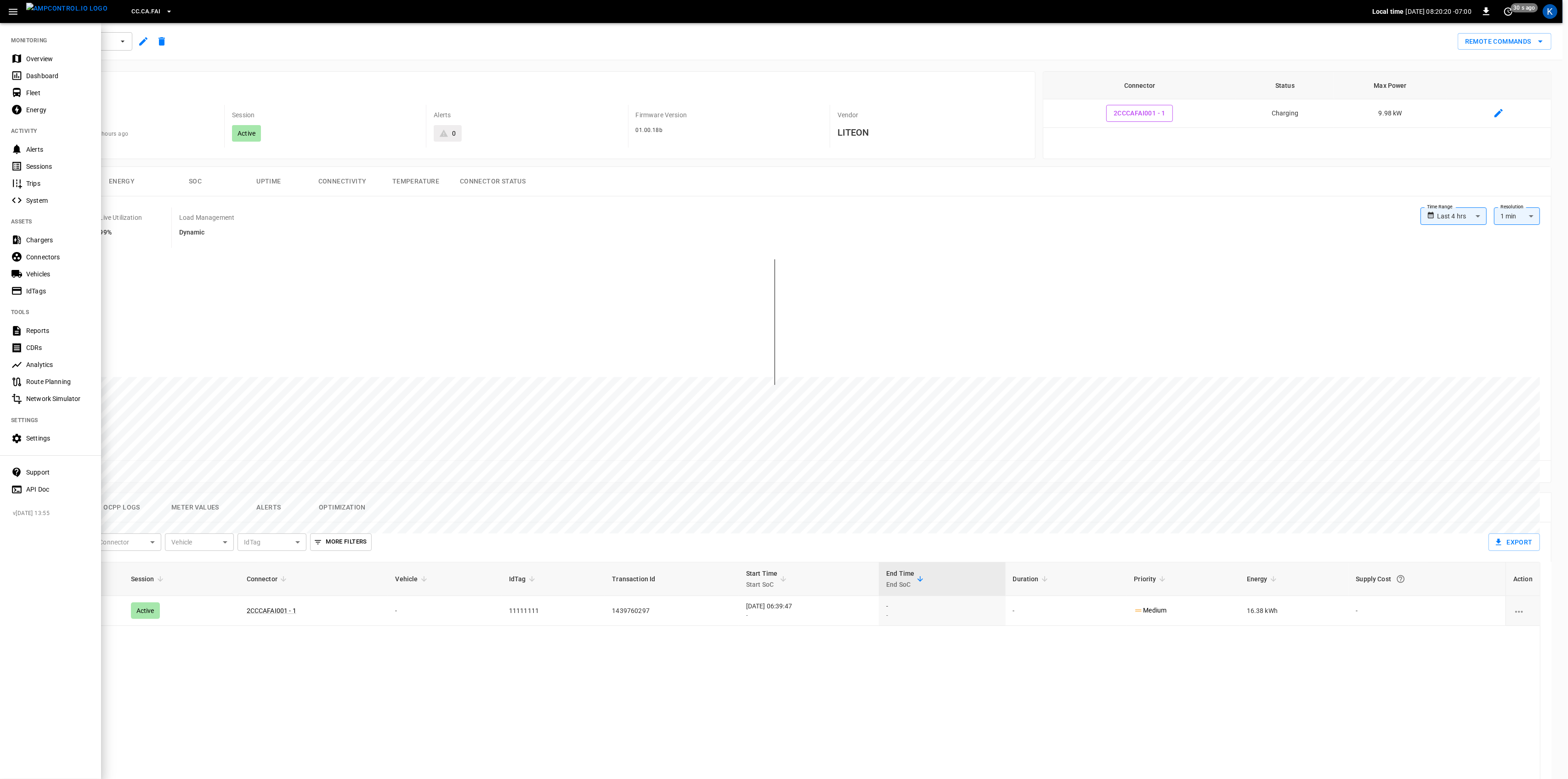
click at [33, 71] on div "Dashboard" at bounding box center [58, 76] width 64 height 9
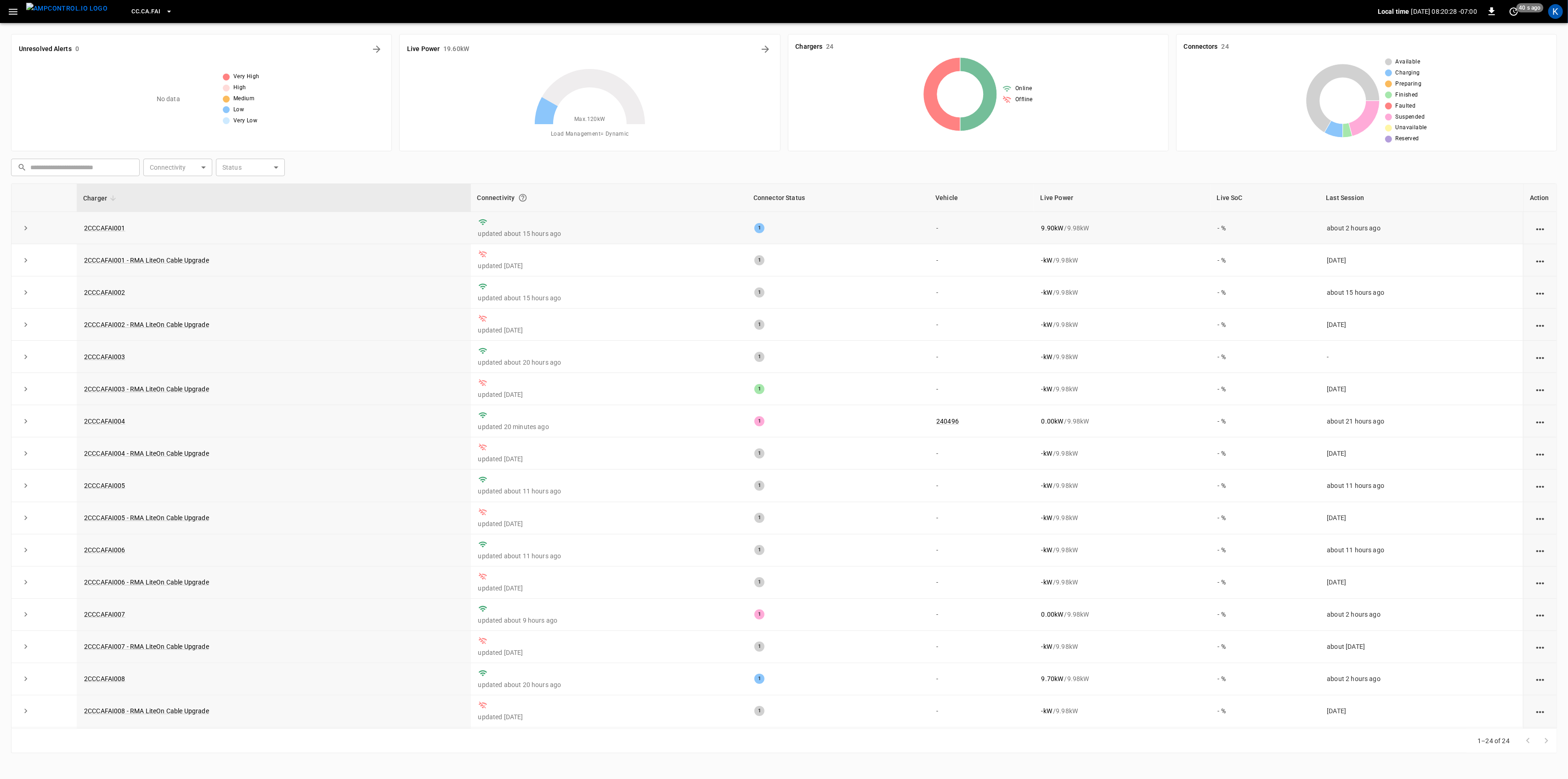
click at [268, 232] on td "2CCCAFAI001" at bounding box center [274, 228] width 394 height 32
click at [114, 229] on link "2CCCAFAI001" at bounding box center [105, 228] width 45 height 11
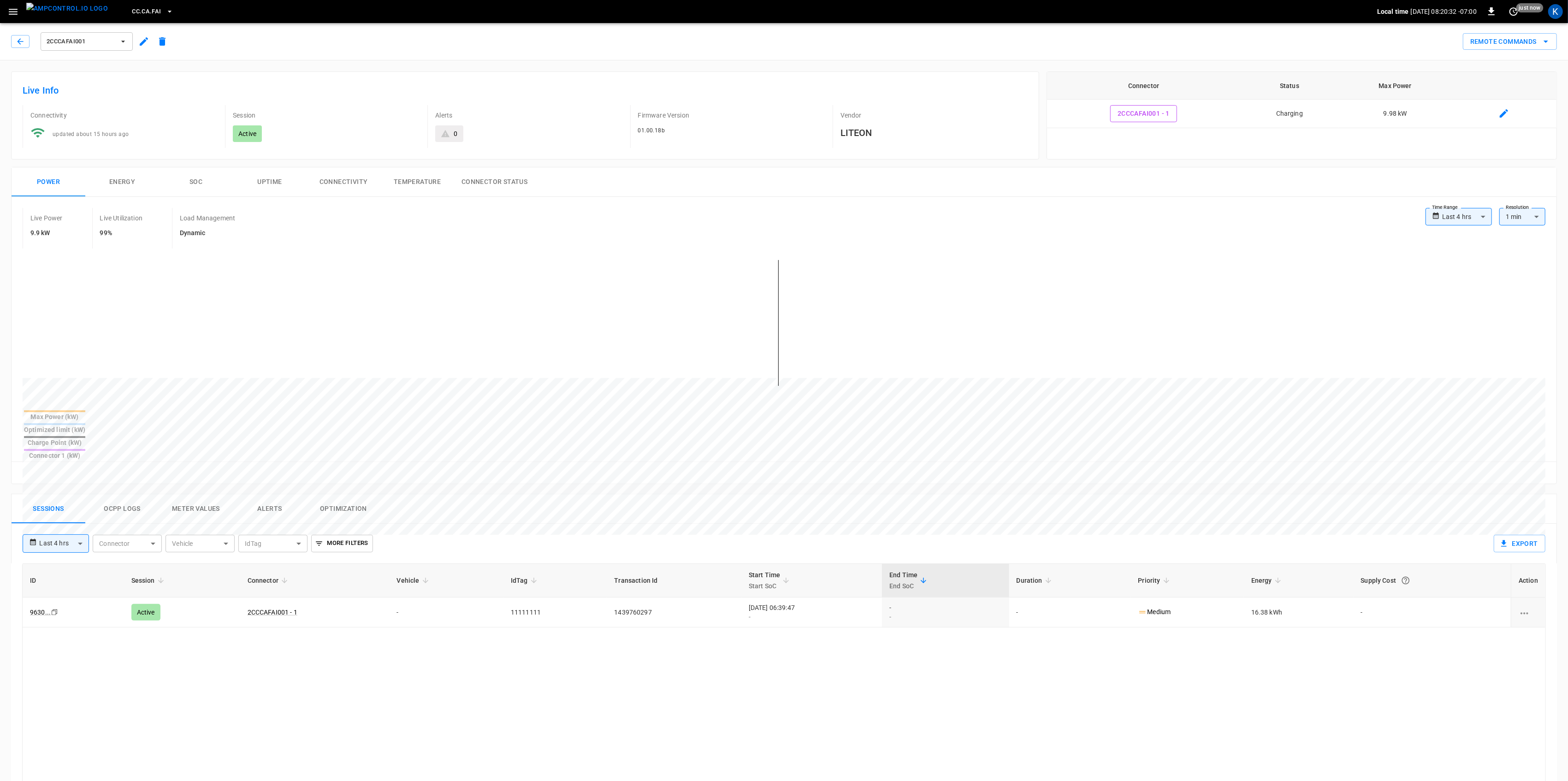
click at [869, 96] on h6 "Live Info" at bounding box center [525, 90] width 1005 height 15
click at [141, 38] on icon "button" at bounding box center [144, 42] width 11 height 11
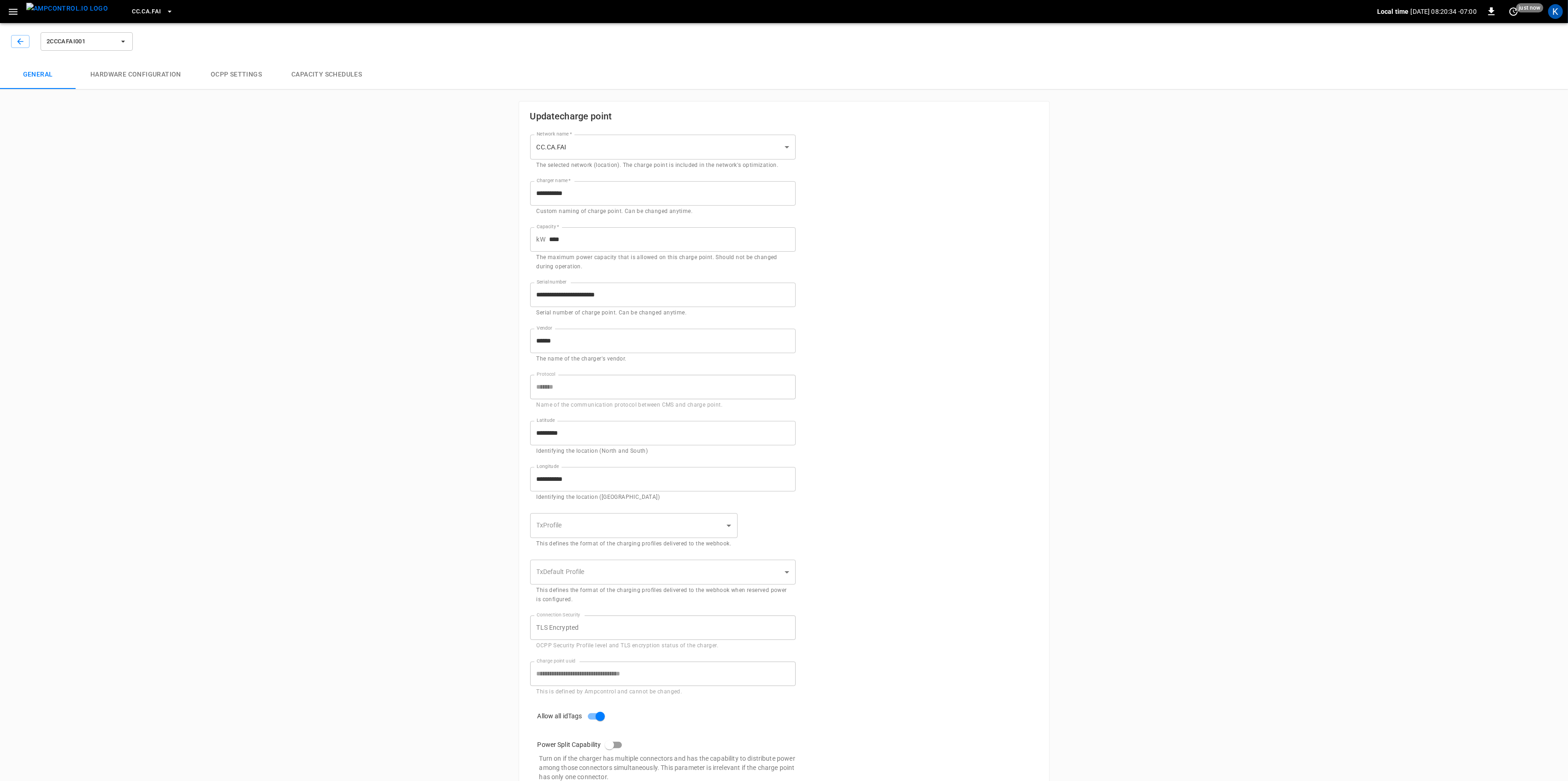
type input "**********"
click at [27, 43] on button "button" at bounding box center [20, 41] width 18 height 13
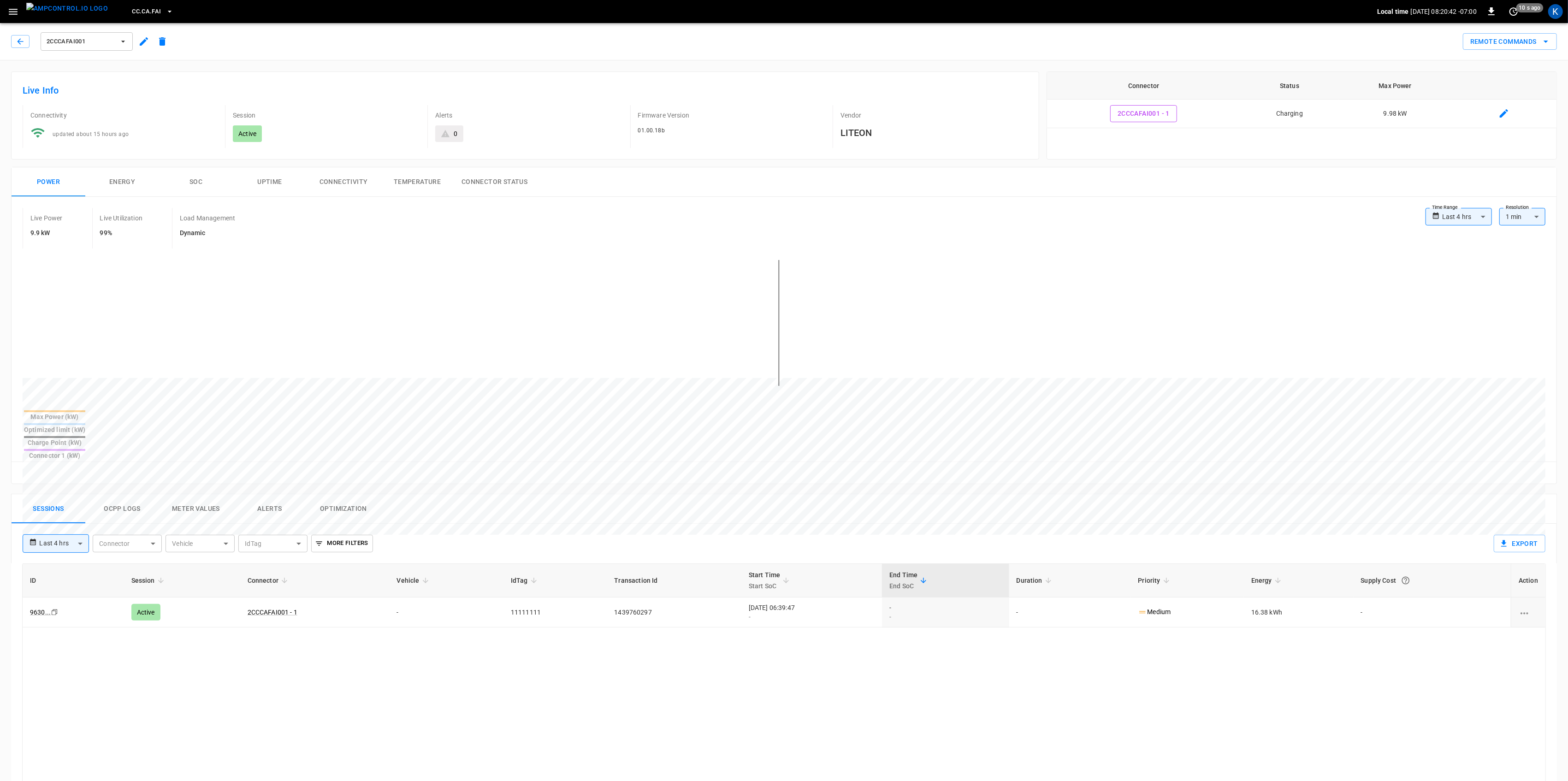
click at [15, 9] on icon "button" at bounding box center [13, 12] width 9 height 6
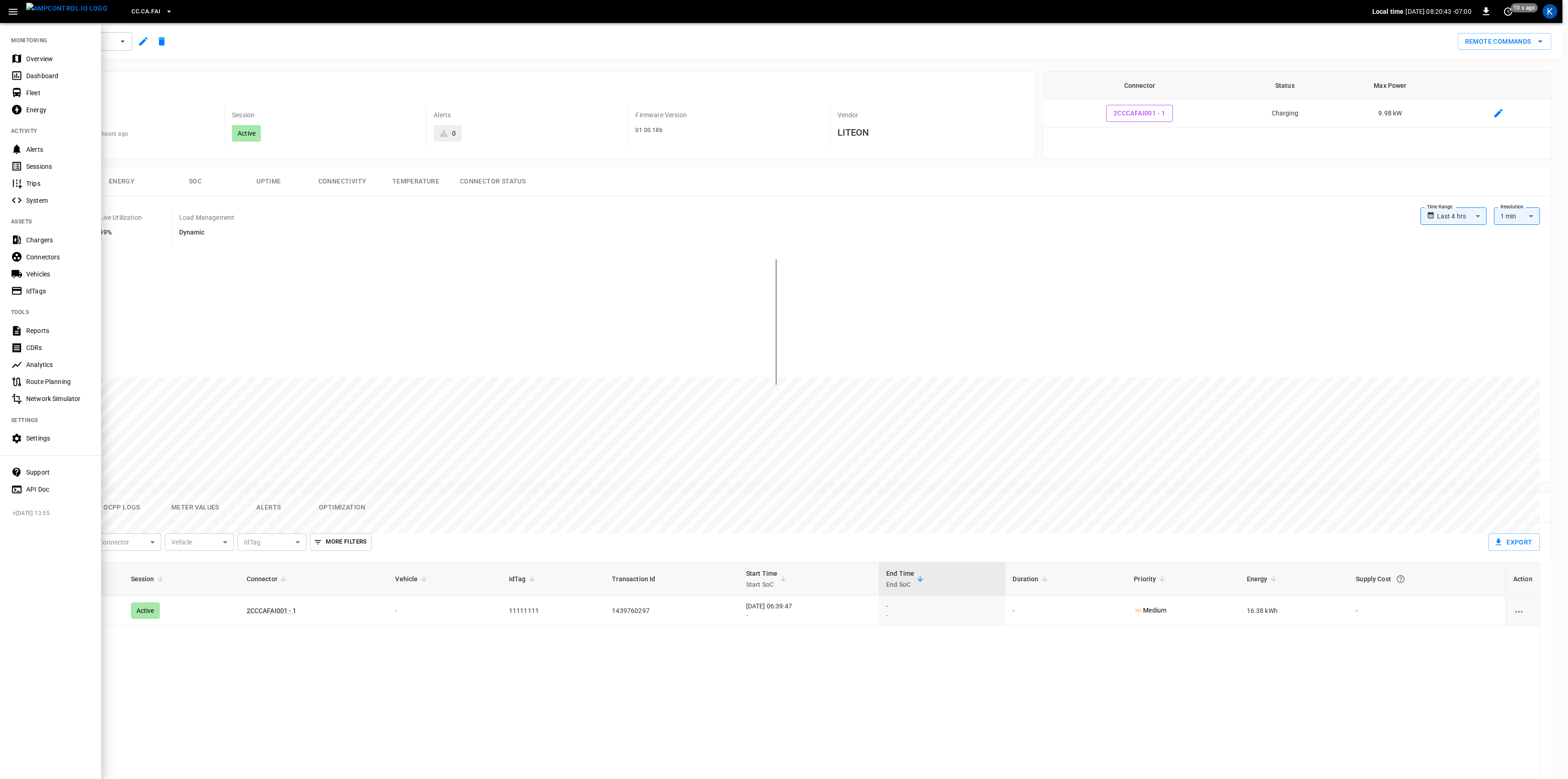
click at [31, 90] on div "Fleet" at bounding box center [58, 93] width 64 height 9
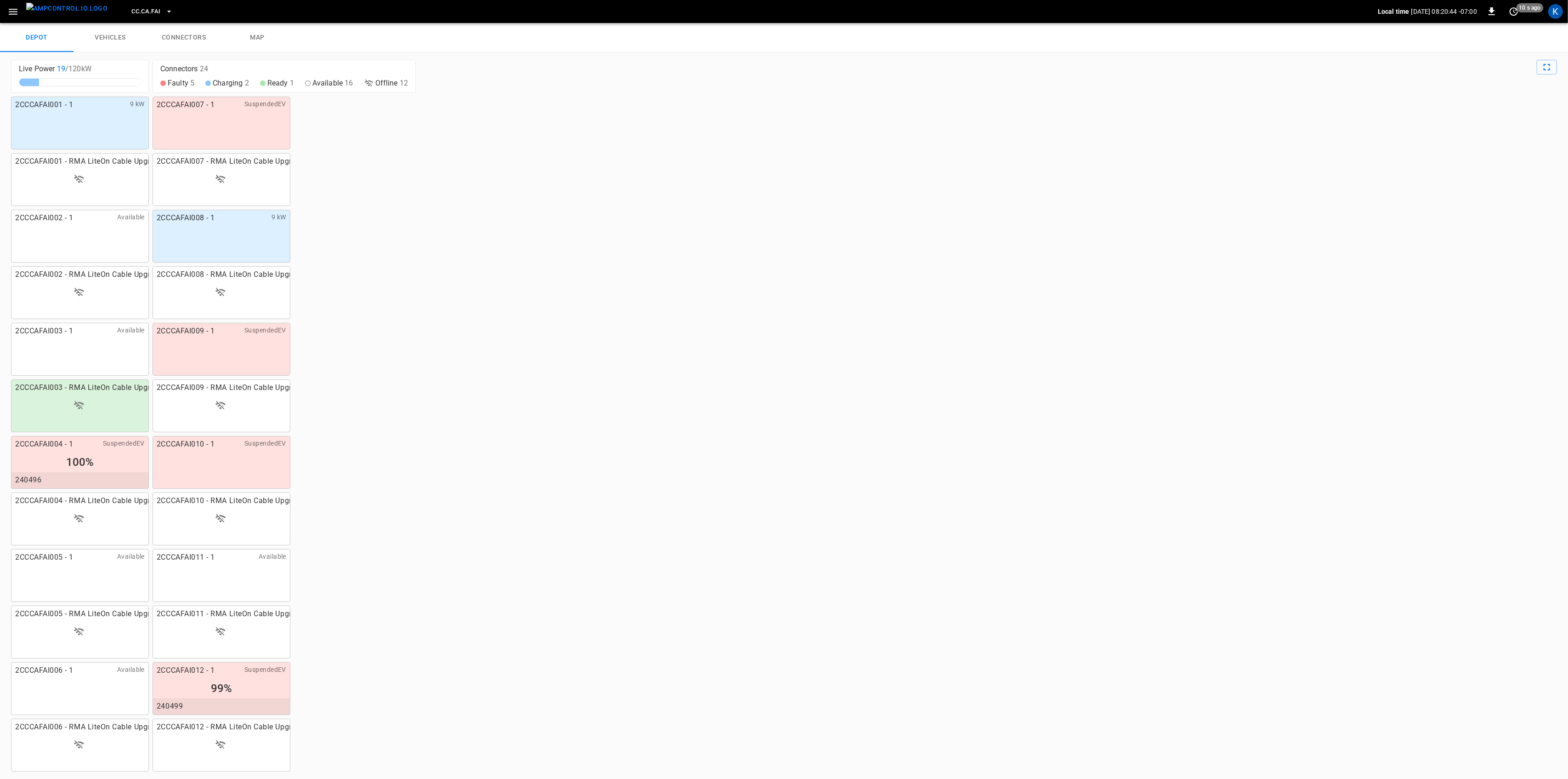
click at [68, 127] on div "2CCCAFAI001 - 1 9 kW" at bounding box center [80, 122] width 138 height 53
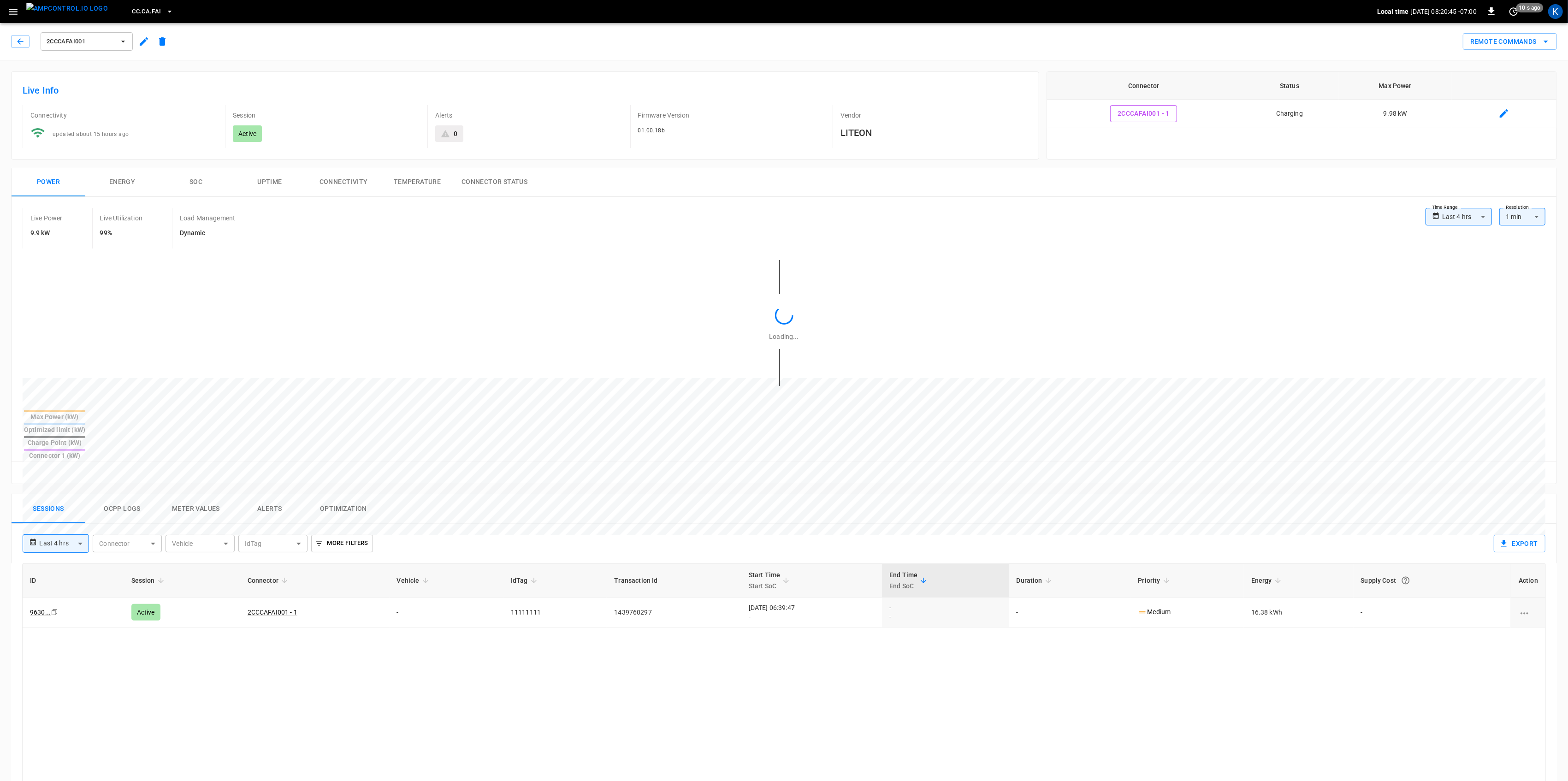
type input "**********"
click at [1155, 114] on button "2CCCAFAI001 - 1" at bounding box center [1143, 114] width 67 height 17
click at [1164, 118] on button "2CCCAFAI001 - 1" at bounding box center [1143, 114] width 67 height 17
type input "**********"
click at [1214, 114] on td "2CCCAFAI001 - 1" at bounding box center [1143, 114] width 193 height 29
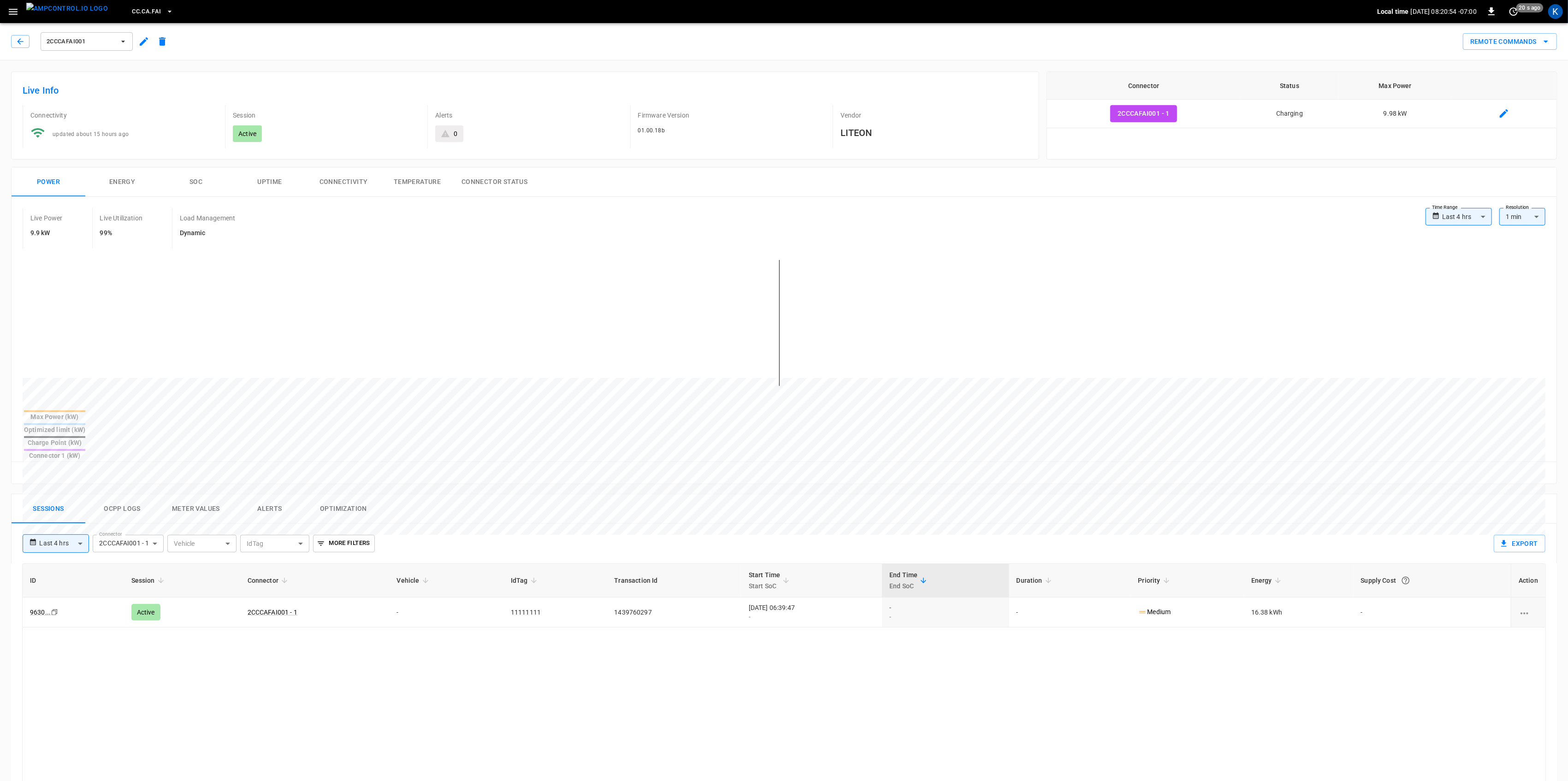
click at [10, 11] on icon "button" at bounding box center [13, 12] width 9 height 6
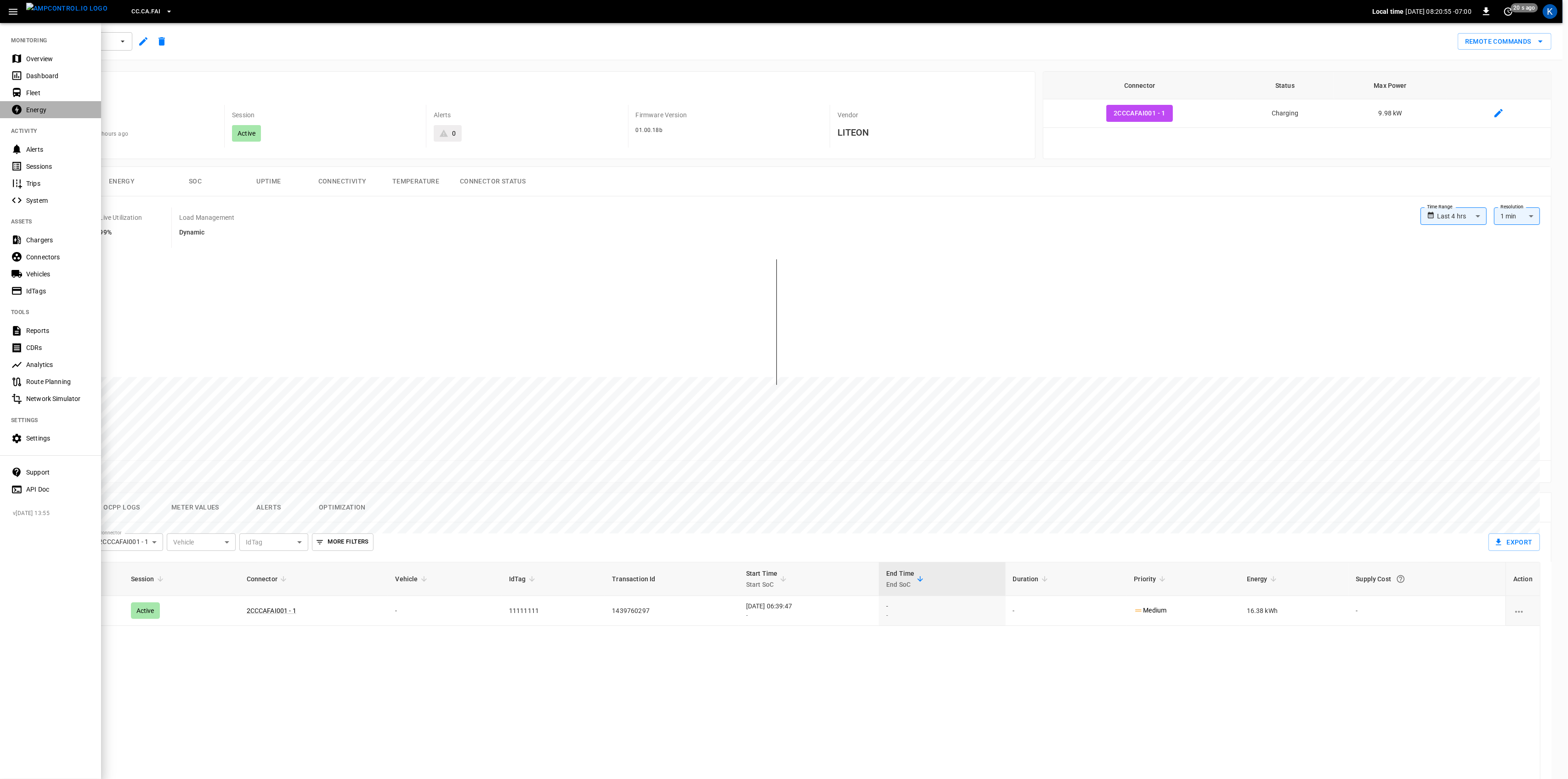
click at [33, 103] on div "Energy" at bounding box center [51, 110] width 101 height 17
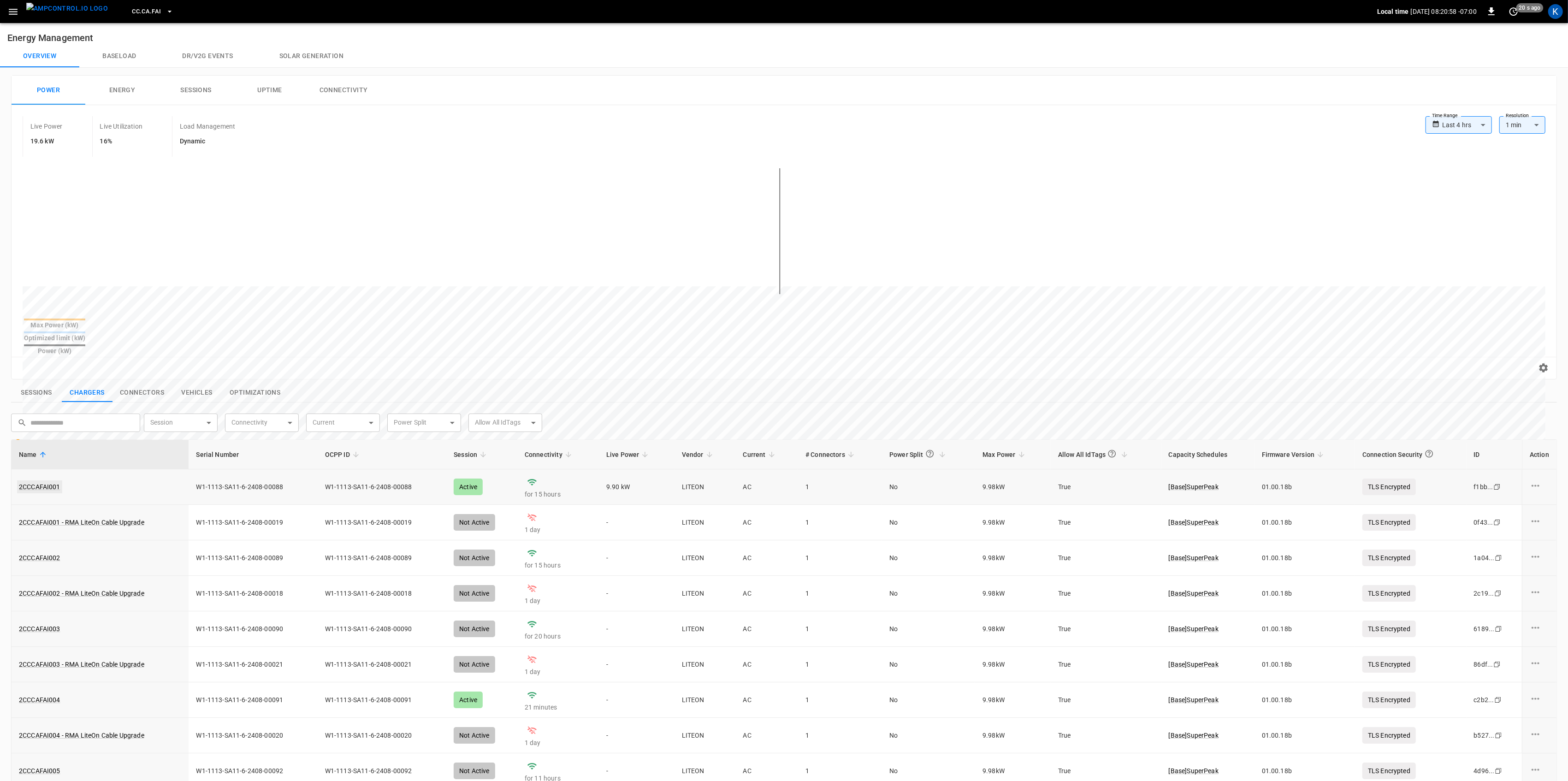
click at [47, 480] on link "2CCCAFAI001" at bounding box center [40, 486] width 45 height 13
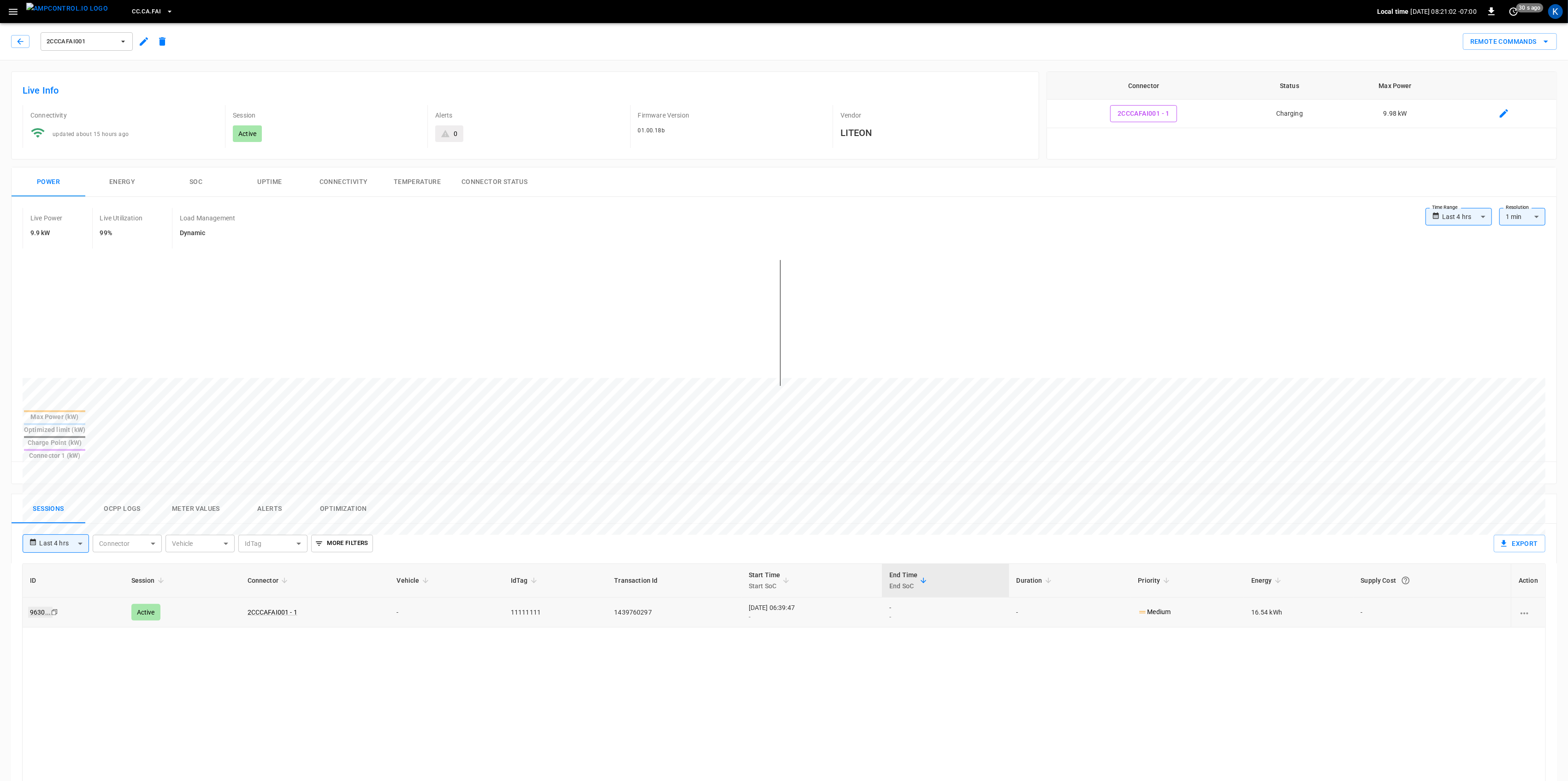
click at [43, 606] on link "9630 ..." at bounding box center [40, 612] width 24 height 11
click at [13, 13] on icon "button" at bounding box center [13, 12] width 9 height 6
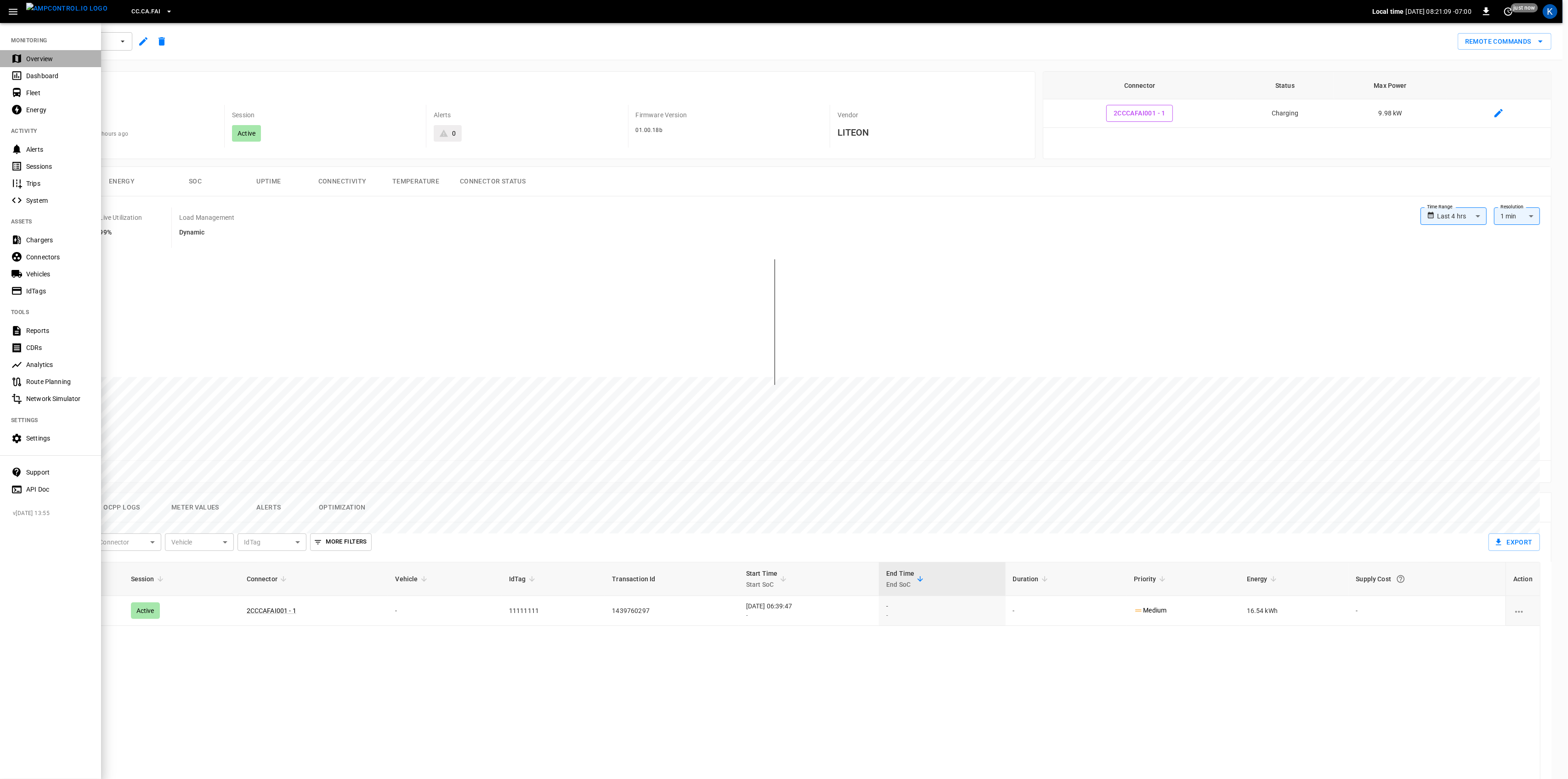
click at [41, 59] on div "Overview" at bounding box center [58, 58] width 64 height 9
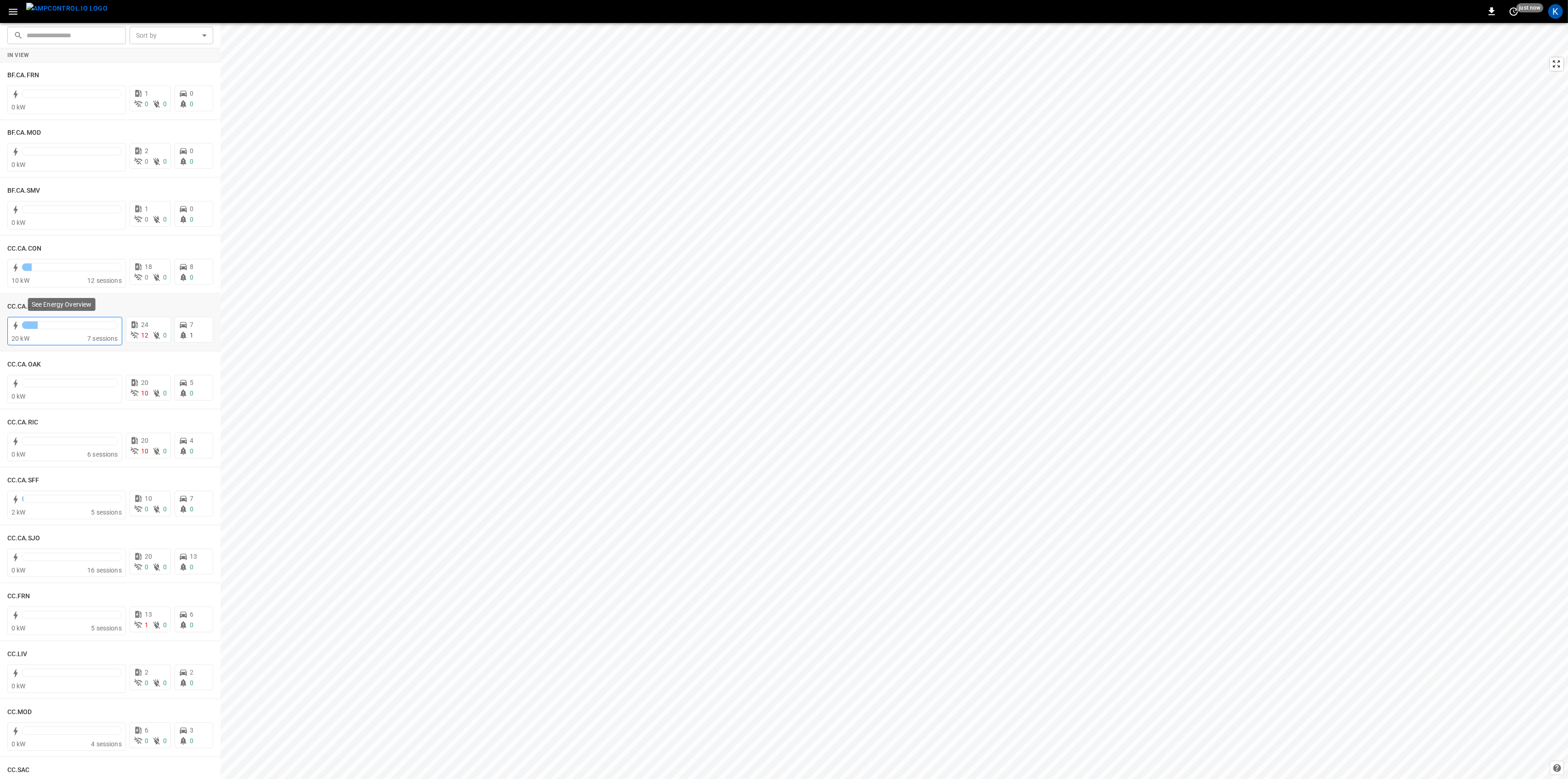
click at [56, 320] on div at bounding box center [65, 326] width 107 height 15
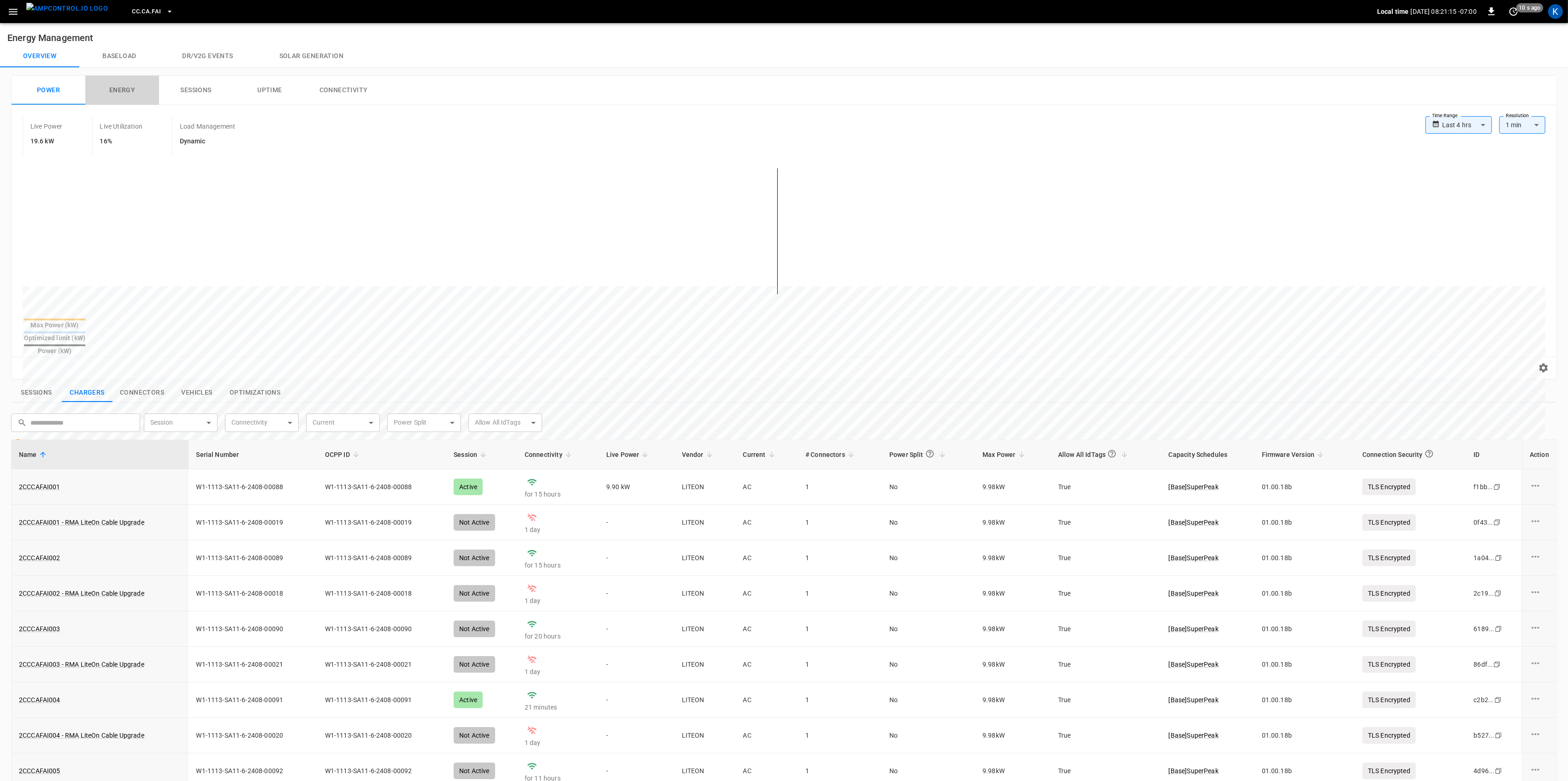
click at [120, 94] on button "Energy" at bounding box center [122, 90] width 74 height 29
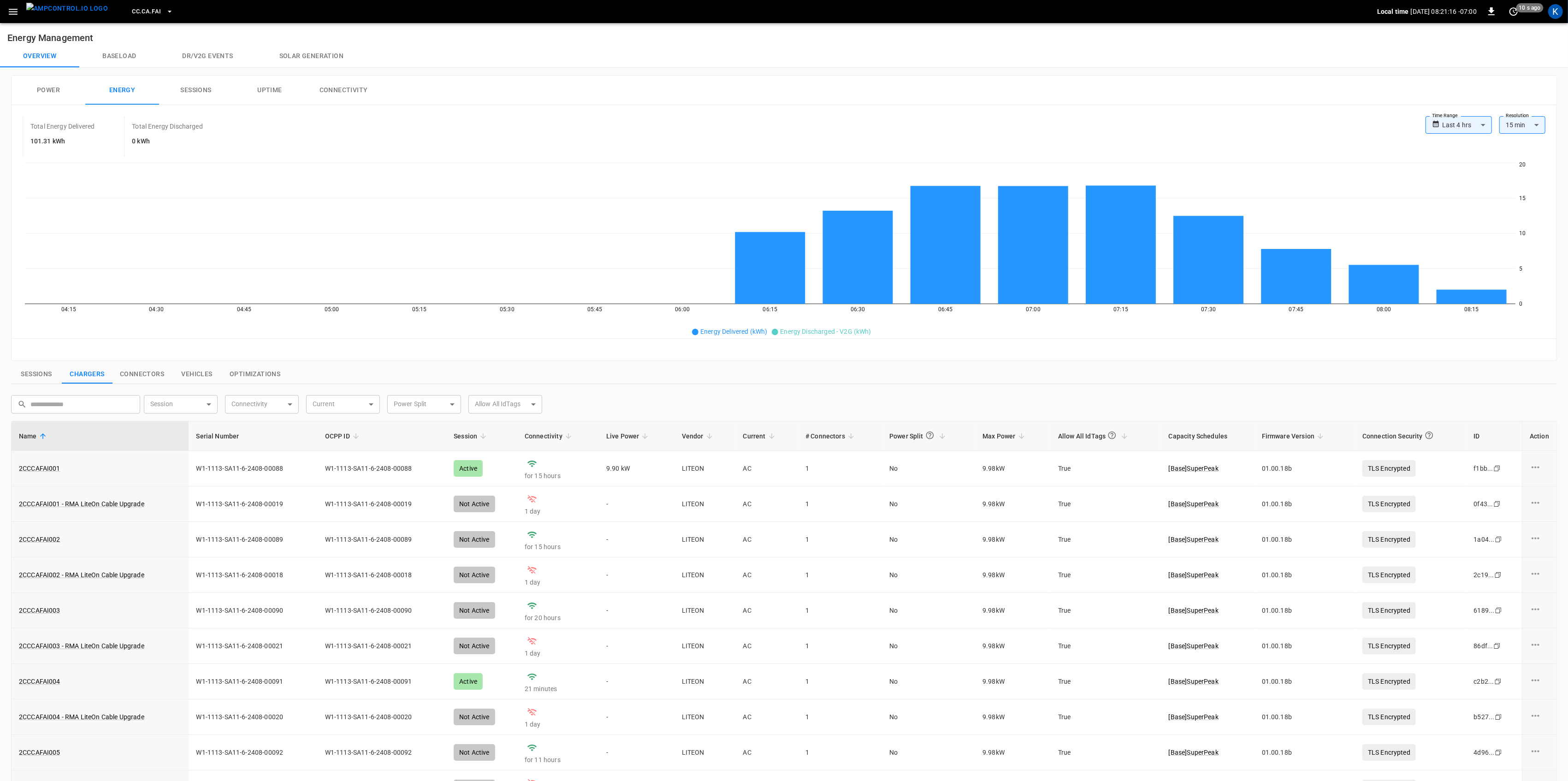
click at [125, 56] on button "Baseload" at bounding box center [119, 56] width 80 height 22
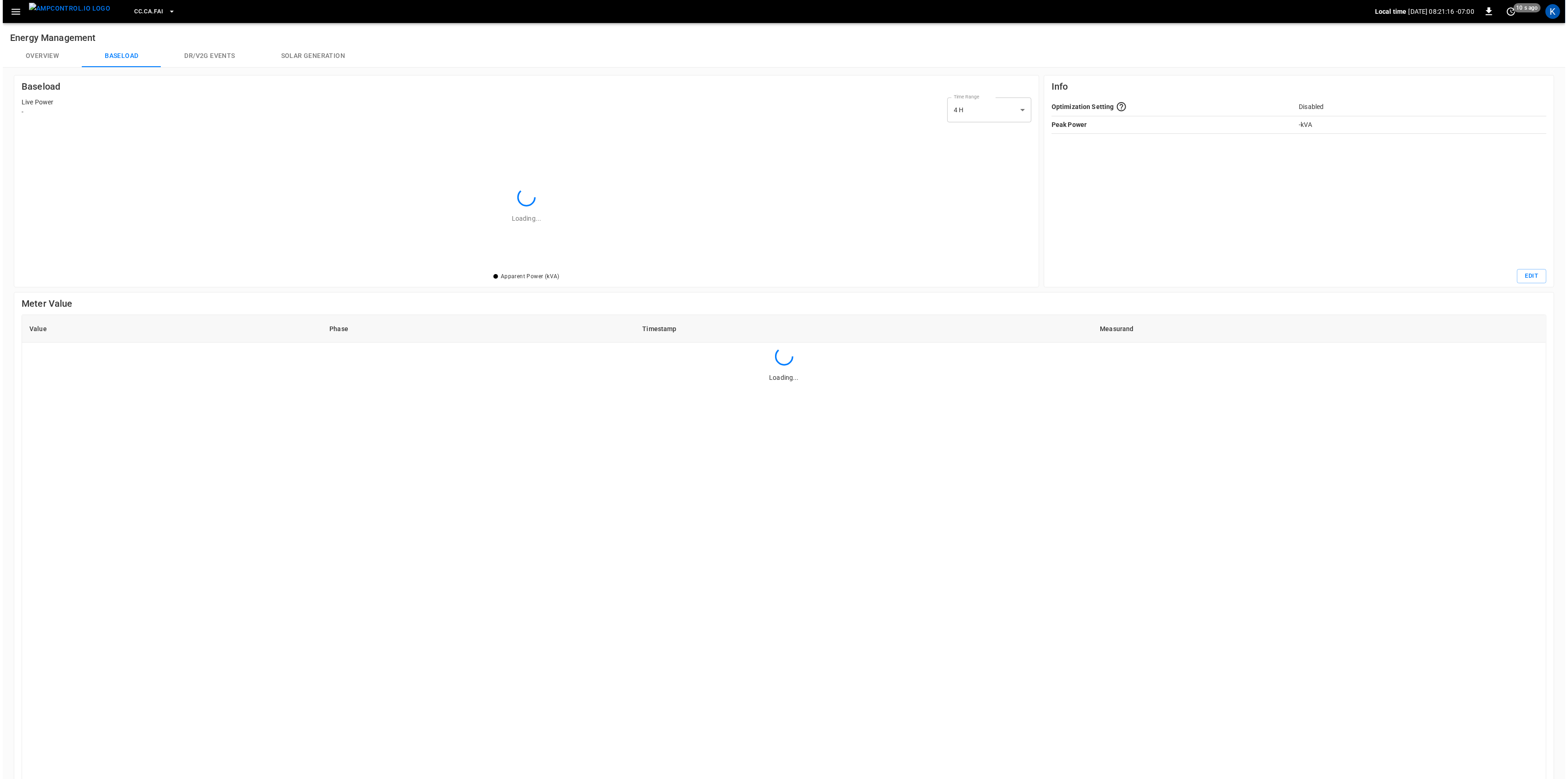
scroll to position [139, 1004]
click at [46, 61] on button "Overview" at bounding box center [40, 56] width 79 height 22
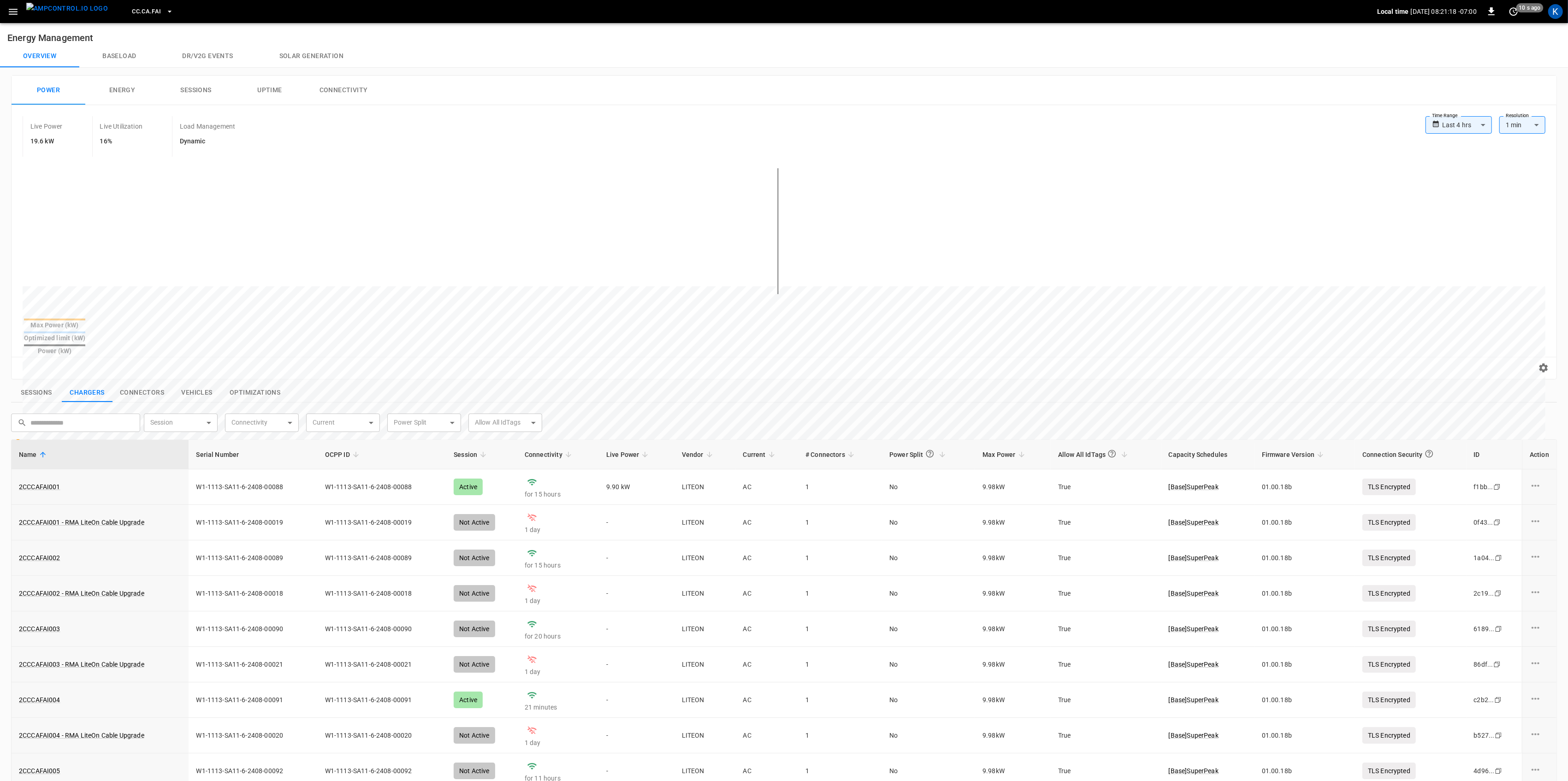
click at [129, 383] on button "Connectors" at bounding box center [142, 393] width 59 height 20
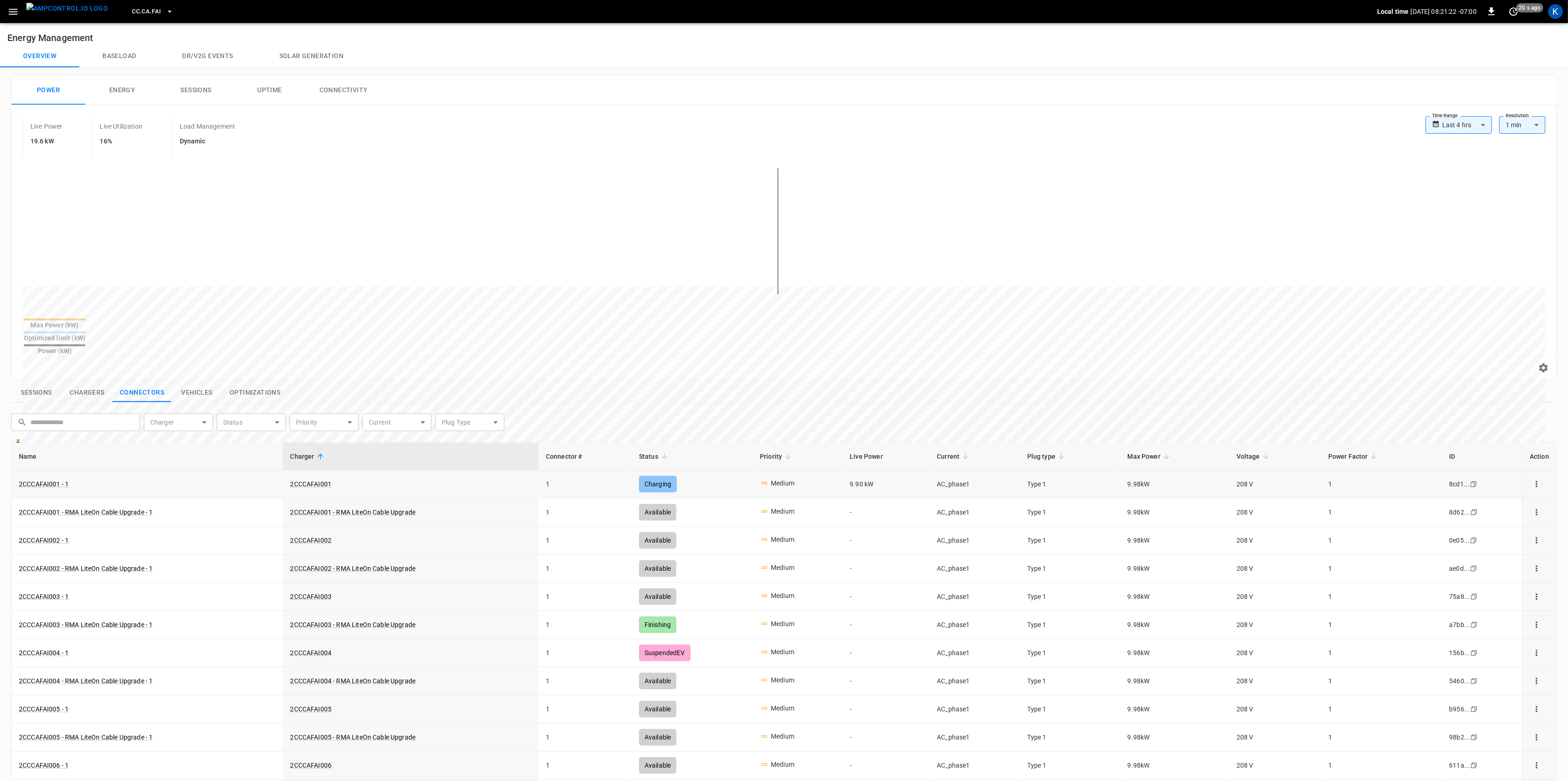
click at [792, 478] on div "Medium" at bounding box center [782, 484] width 23 height 12
drag, startPoint x: 425, startPoint y: 462, endPoint x: 340, endPoint y: 462, distance: 85.0
click at [424, 470] on td "2CCCAFAI001" at bounding box center [410, 484] width 255 height 28
click at [50, 478] on link "2CCCAFAI001 - 1" at bounding box center [44, 484] width 54 height 13
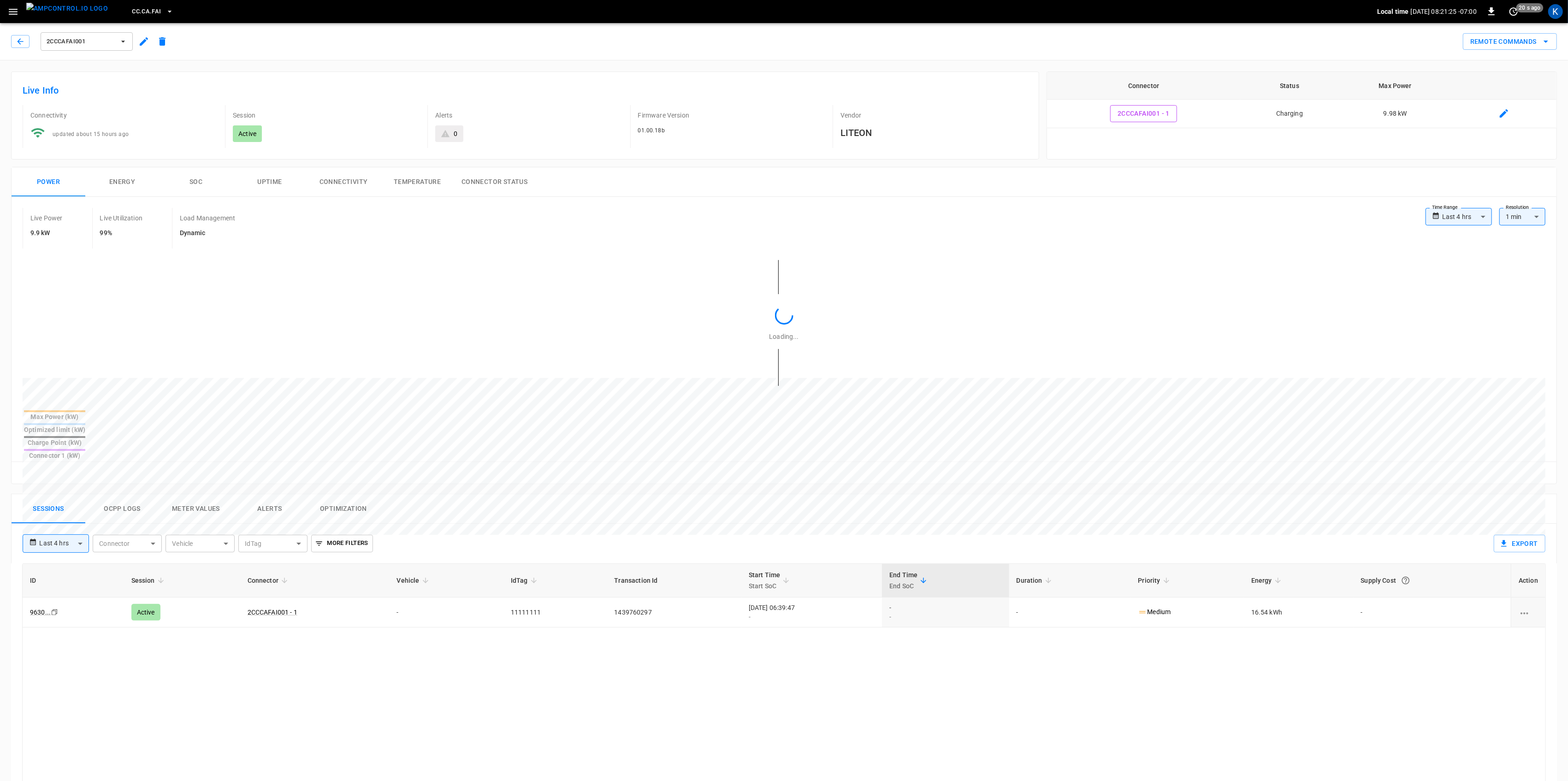
type input "**********"
click at [281, 597] on td "2CCCAFAI001 - 1" at bounding box center [315, 612] width 150 height 30
click at [275, 606] on link "2CCCAFAI001 - 1" at bounding box center [272, 612] width 54 height 11
click at [875, 603] on div "[DATE] 06:39:47 -" at bounding box center [812, 612] width 126 height 18
click at [402, 597] on td "-" at bounding box center [447, 612] width 114 height 30
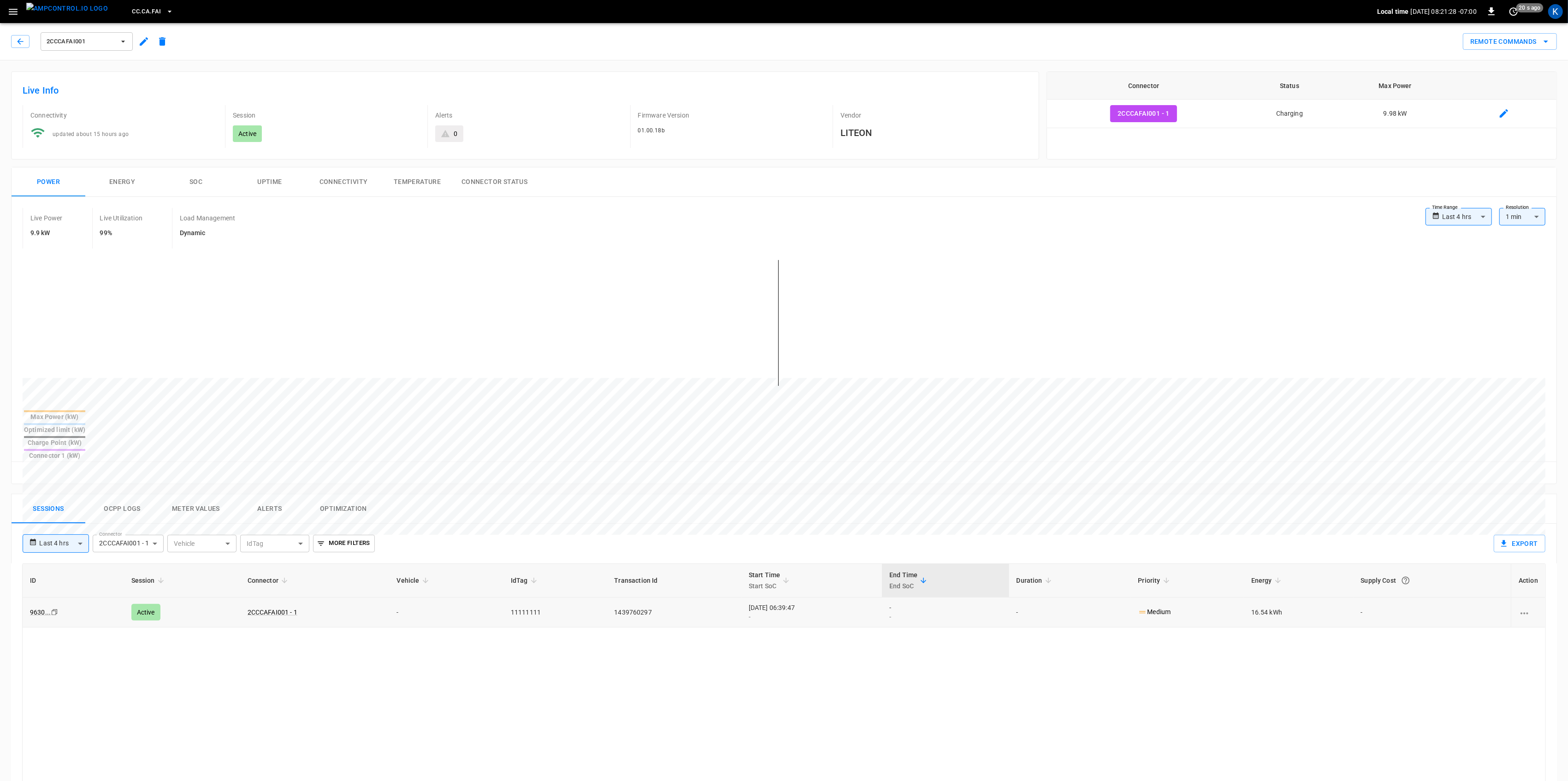
click at [402, 597] on td "-" at bounding box center [447, 612] width 114 height 30
click at [21, 39] on icon "button" at bounding box center [20, 41] width 9 height 9
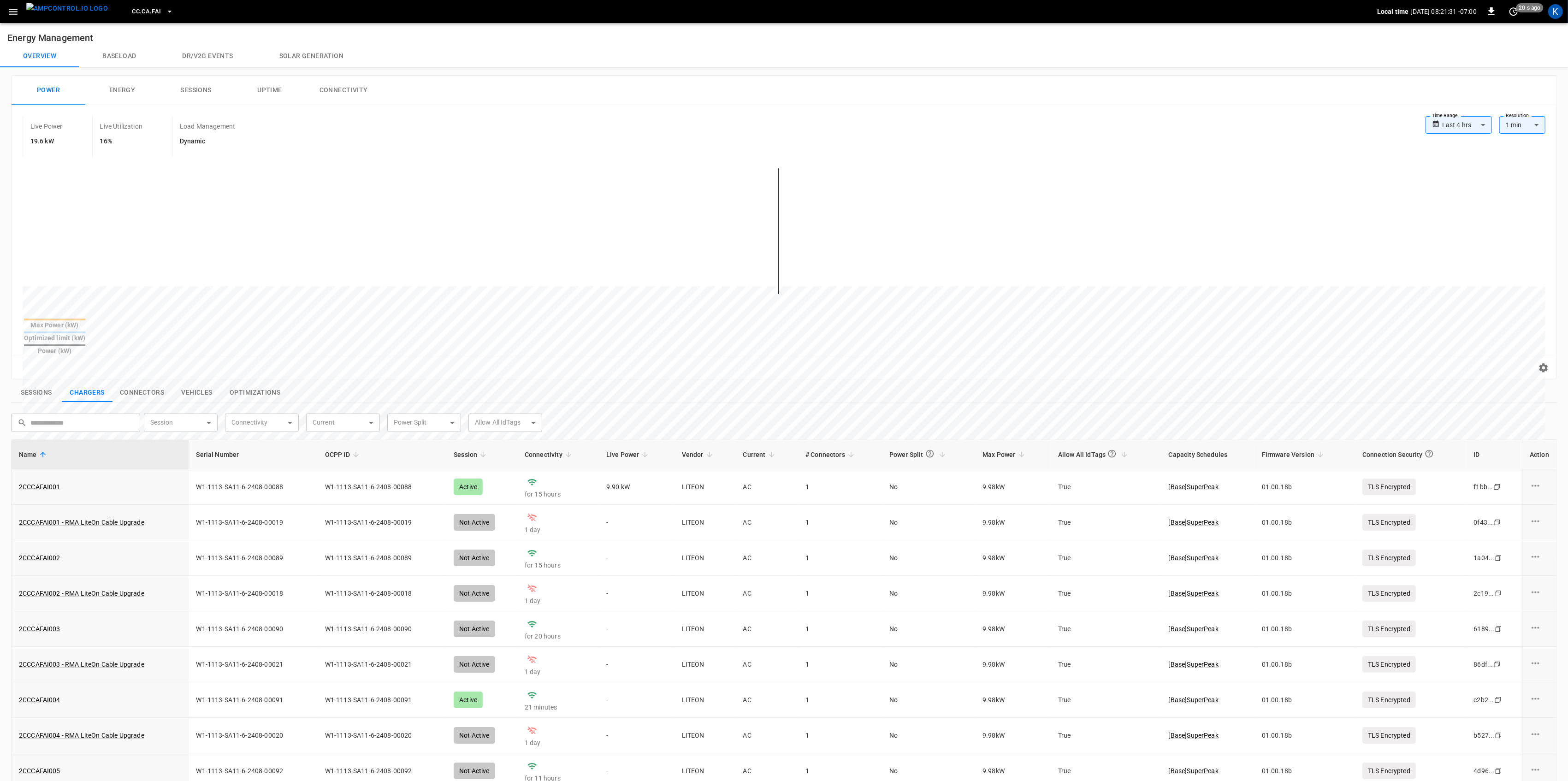
click at [11, 11] on icon "button" at bounding box center [13, 12] width 9 height 6
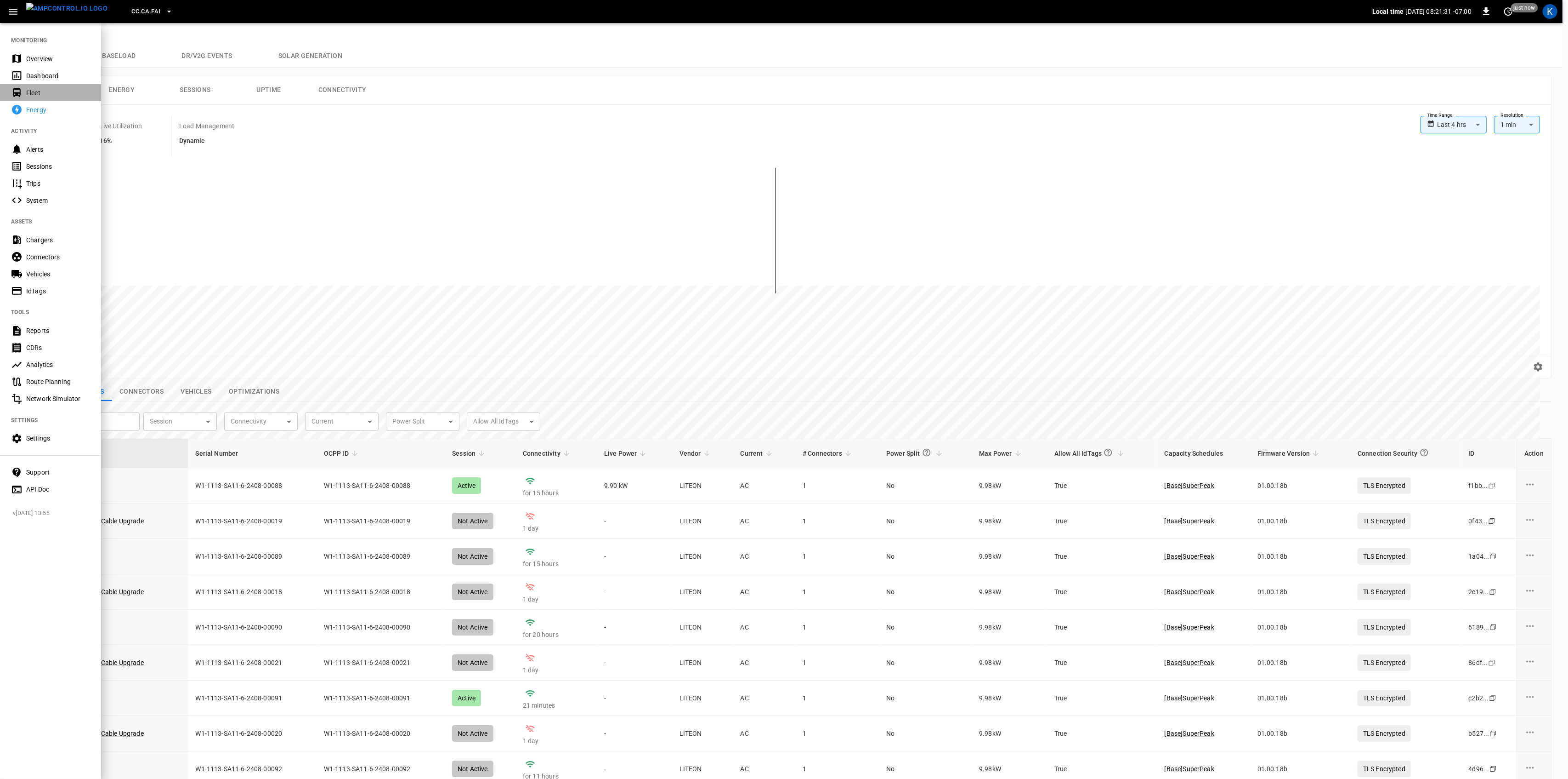
click at [47, 89] on div "Fleet" at bounding box center [58, 93] width 64 height 9
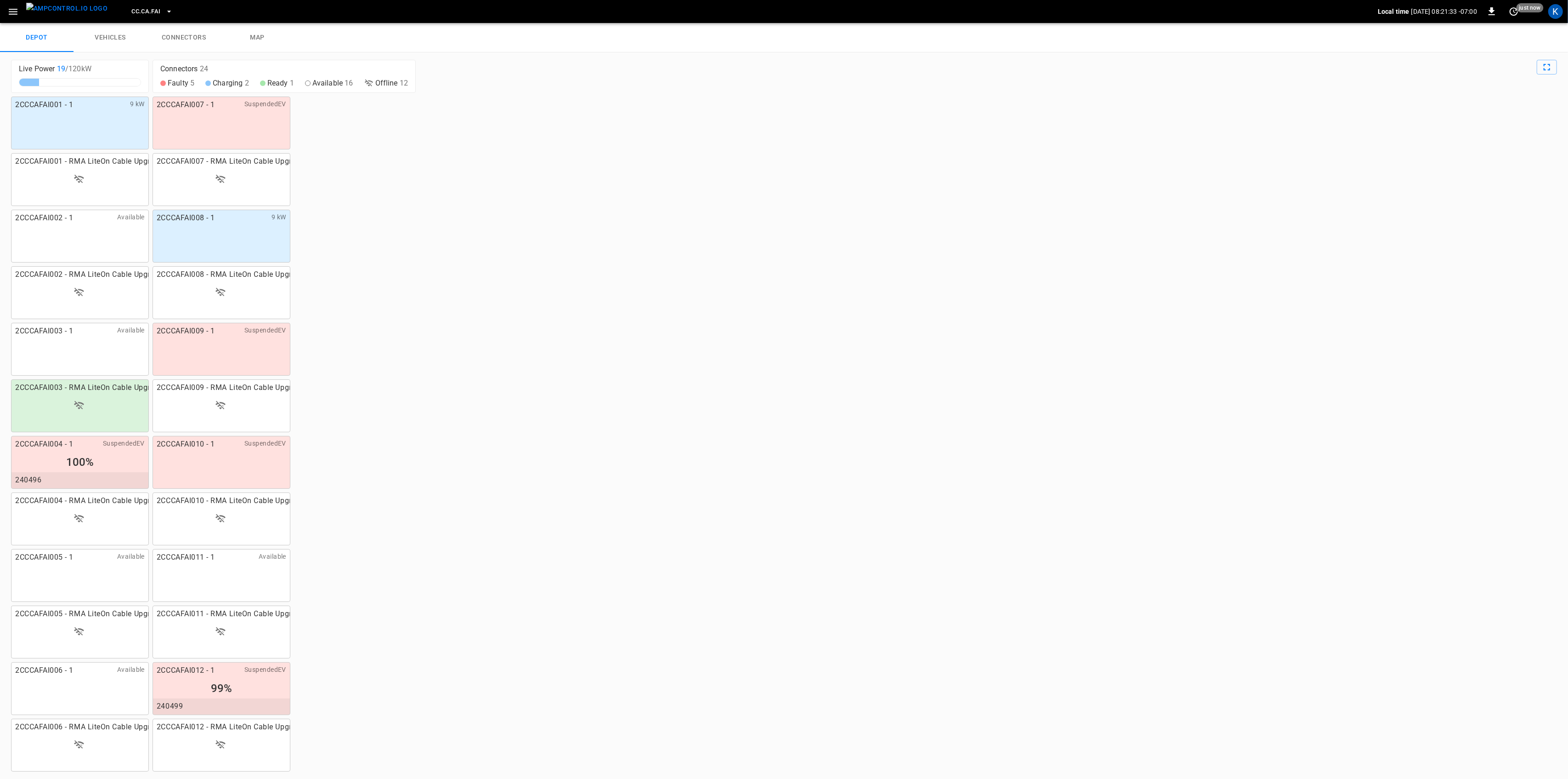
click at [180, 34] on link "connectors" at bounding box center [184, 38] width 74 height 29
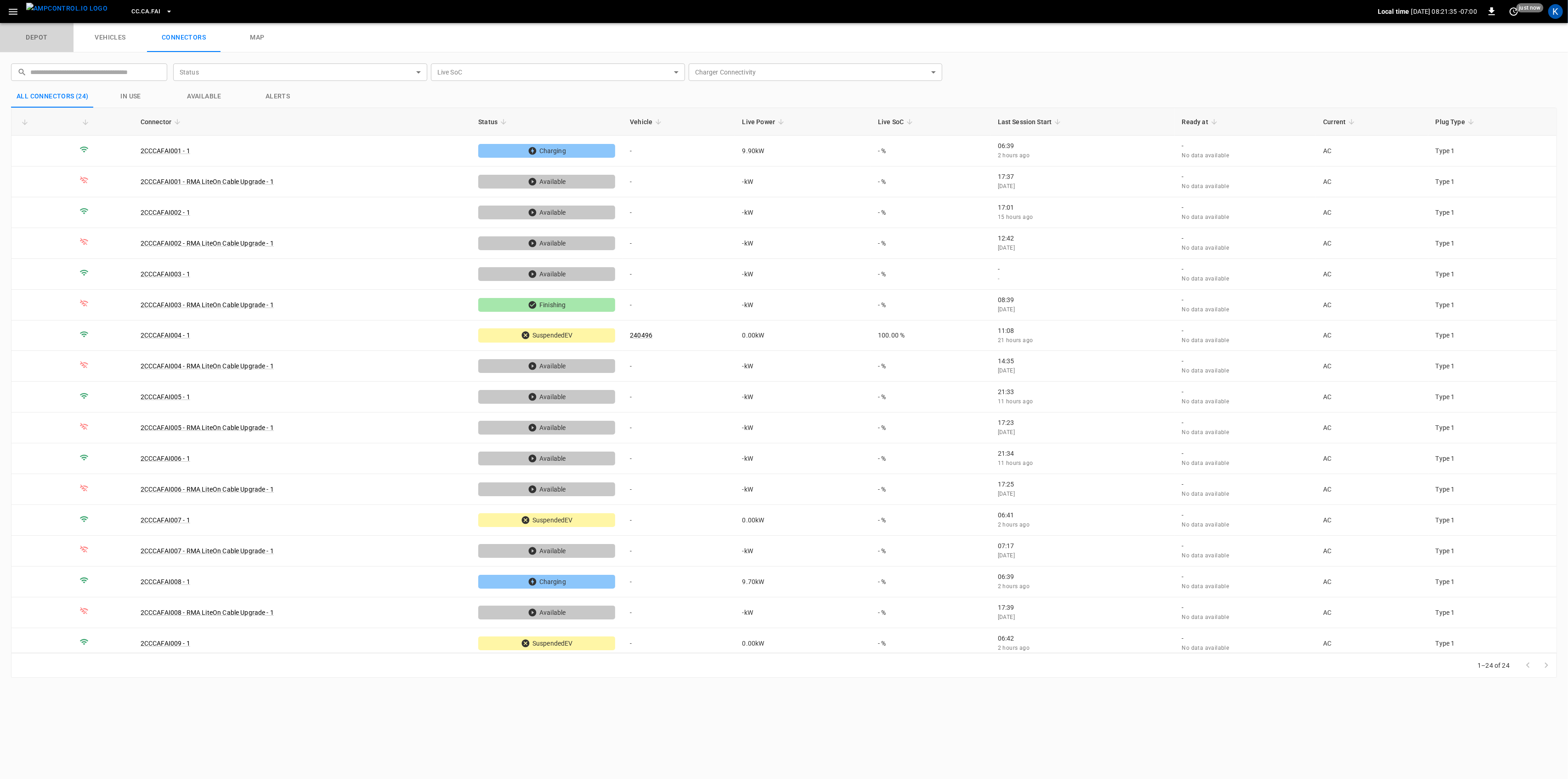
click at [32, 32] on link "depot" at bounding box center [37, 38] width 74 height 29
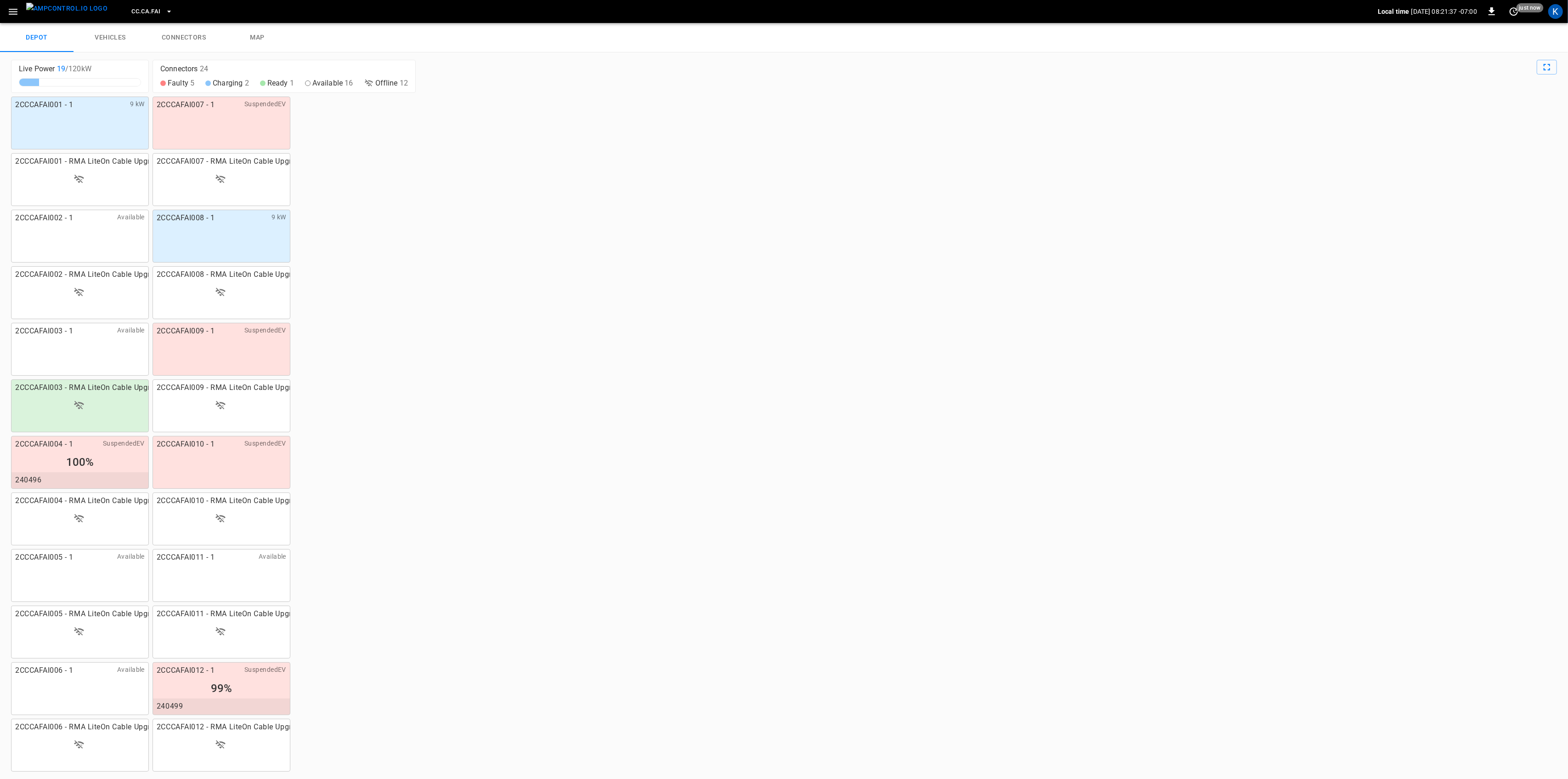
click at [85, 118] on div "2CCCAFAI001 - 1 9 kW" at bounding box center [80, 122] width 138 height 53
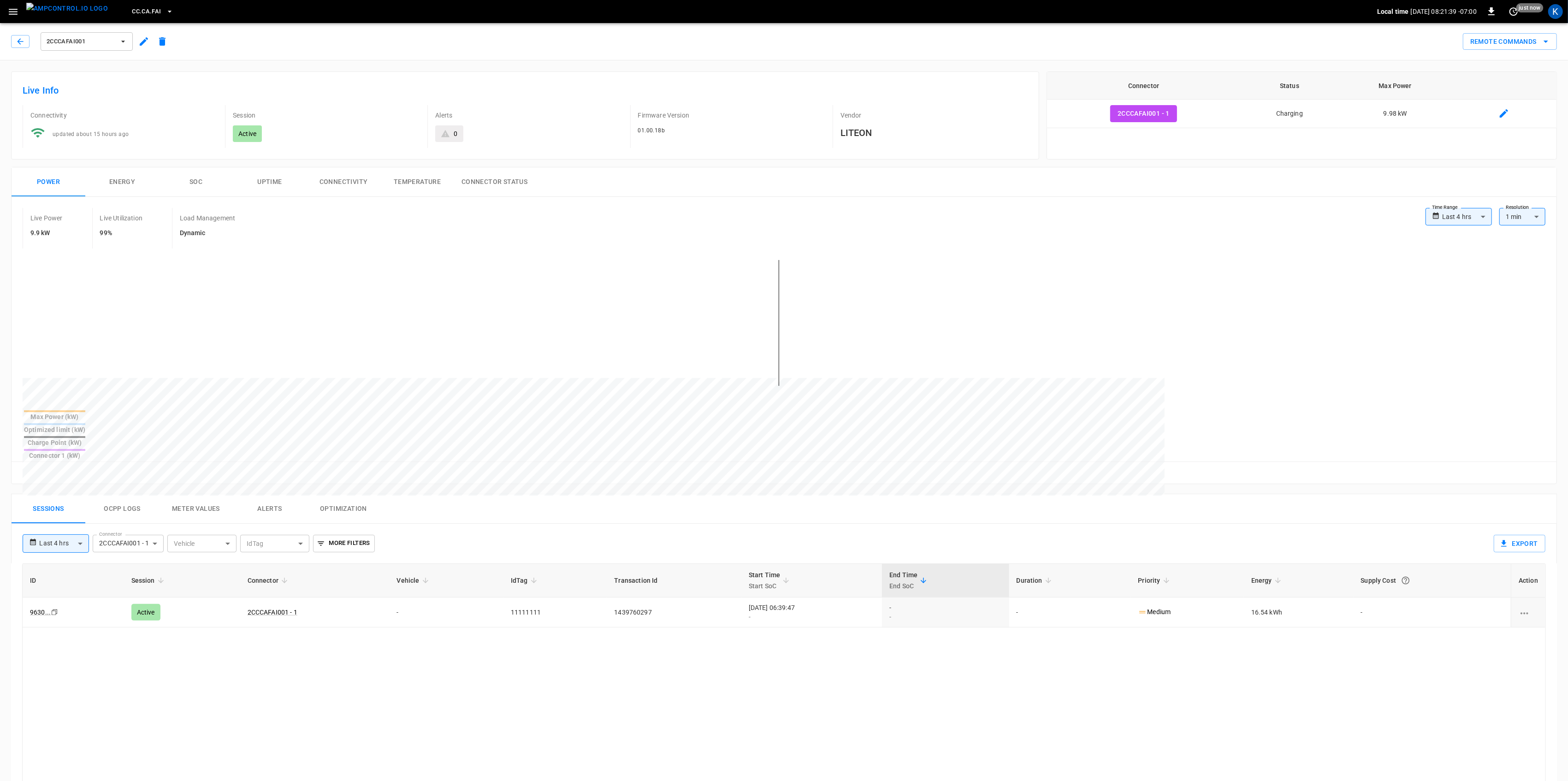
type input "**********"
click at [464, 192] on button "Connector Status" at bounding box center [494, 182] width 81 height 29
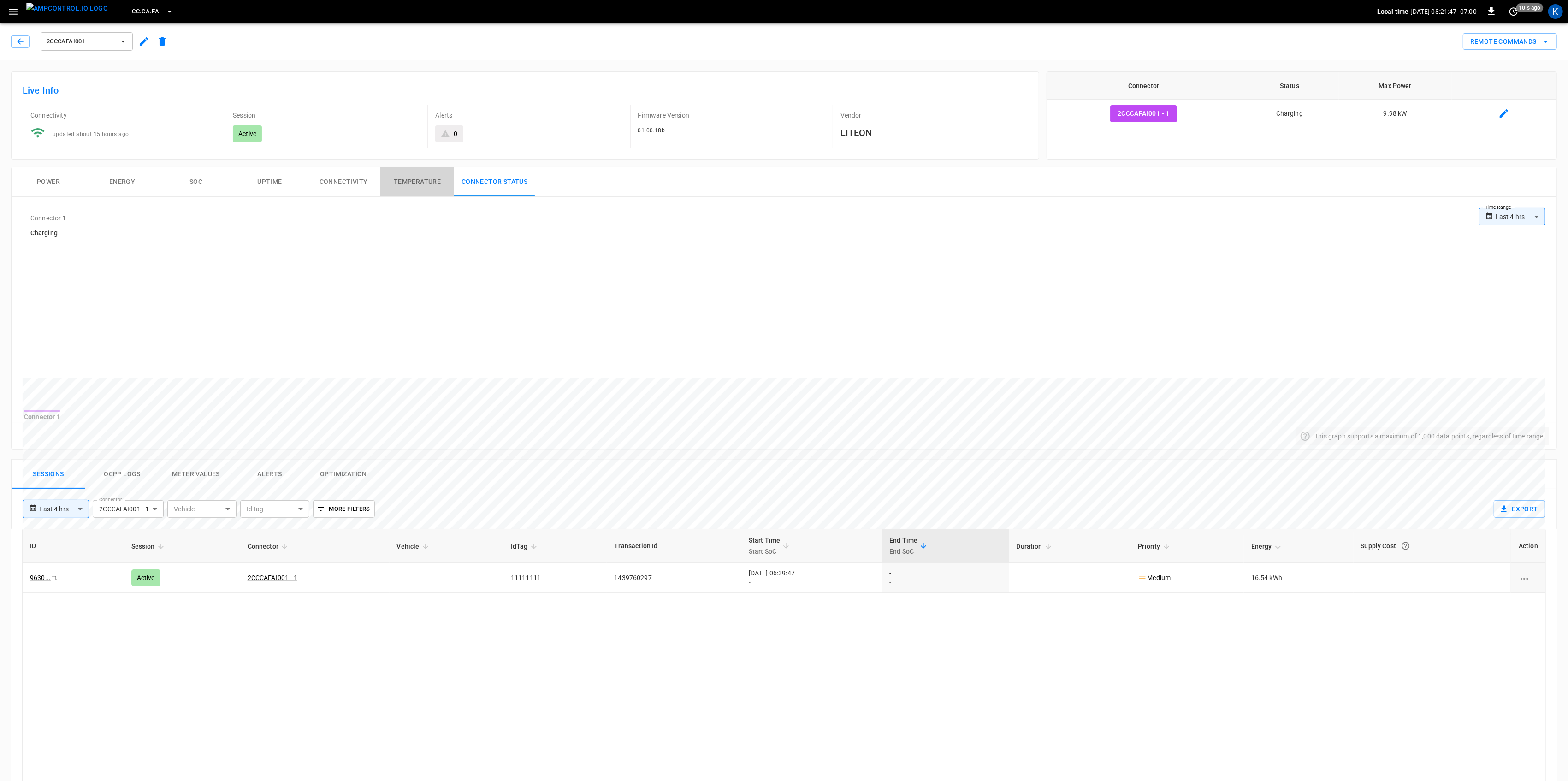
click at [426, 185] on button "Temperature" at bounding box center [417, 182] width 74 height 29
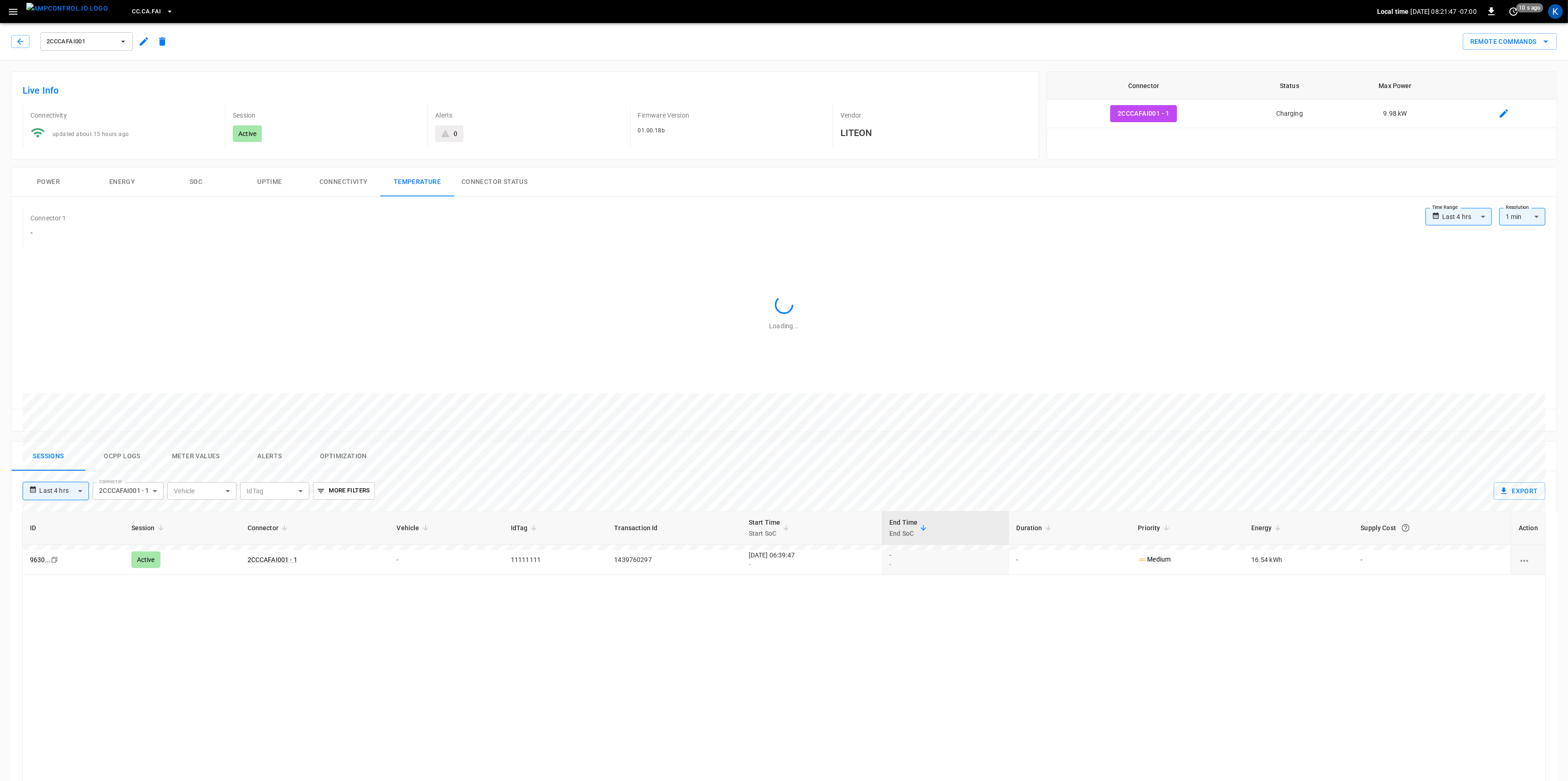
click at [341, 186] on button "Connectivity" at bounding box center [343, 182] width 74 height 29
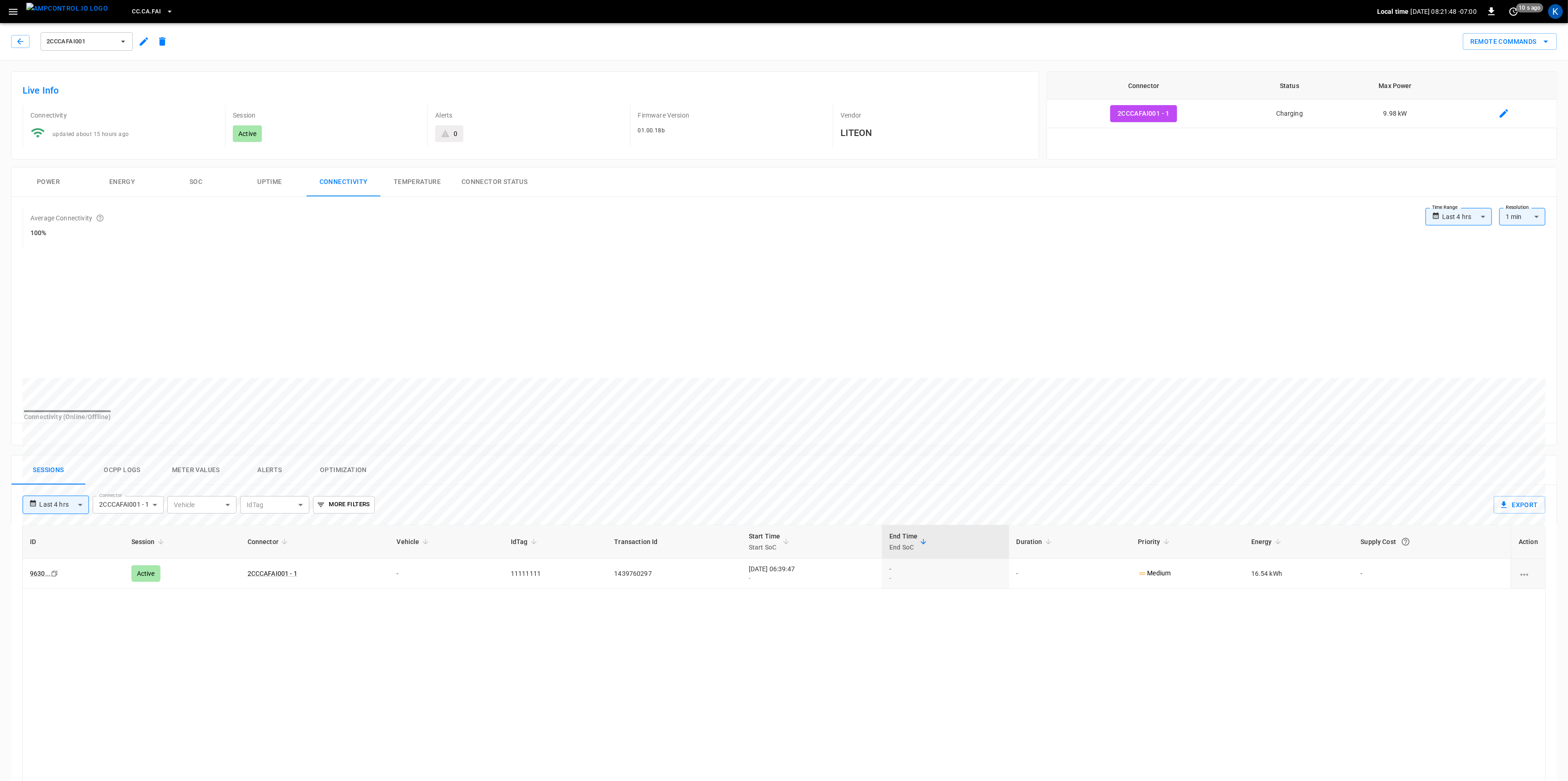
click at [255, 185] on button "Uptime" at bounding box center [269, 182] width 74 height 29
click at [186, 180] on button "SOC" at bounding box center [195, 182] width 74 height 29
click at [43, 181] on button "Power" at bounding box center [48, 182] width 74 height 29
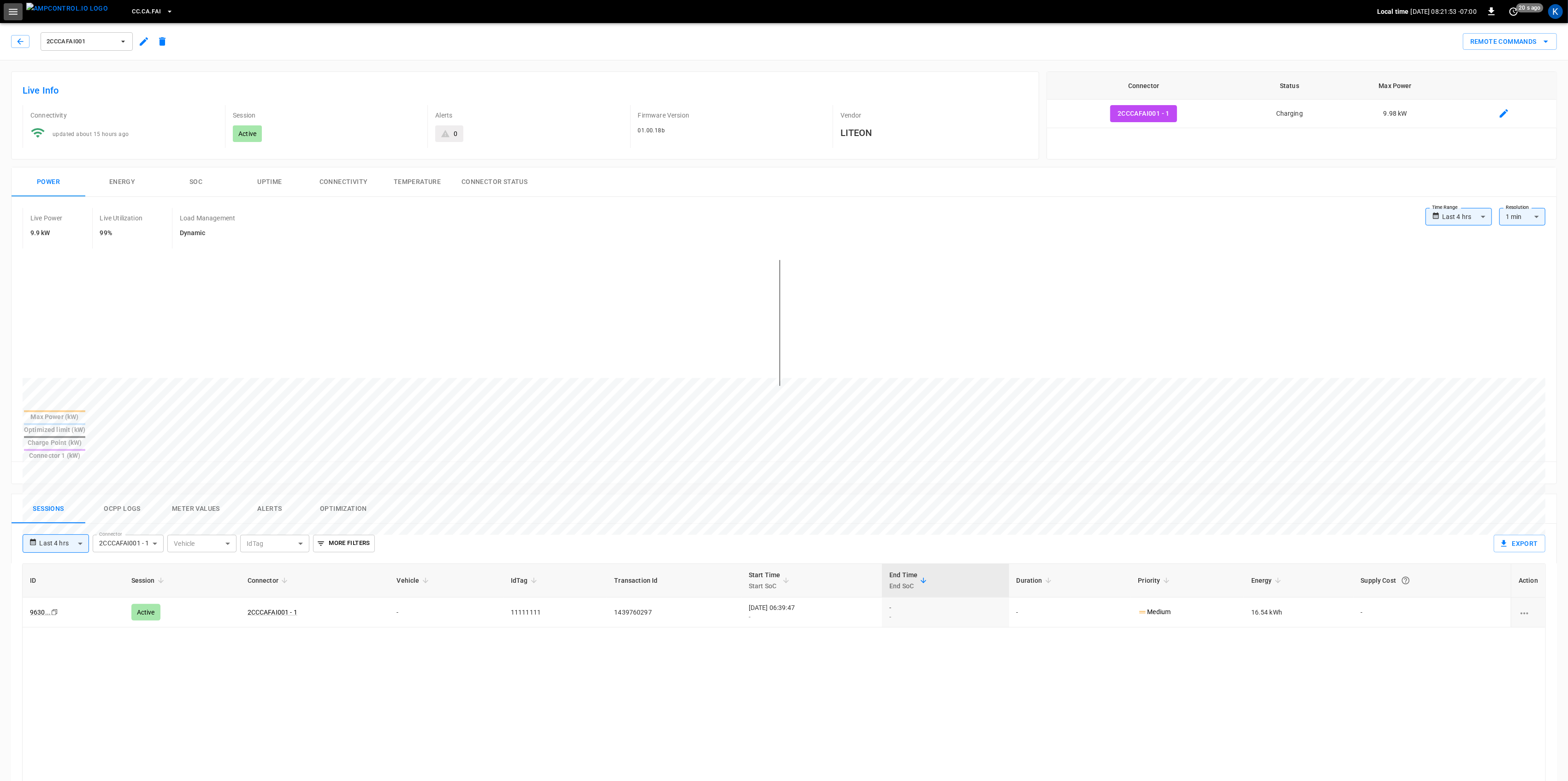
click at [16, 14] on icon "button" at bounding box center [13, 12] width 9 height 6
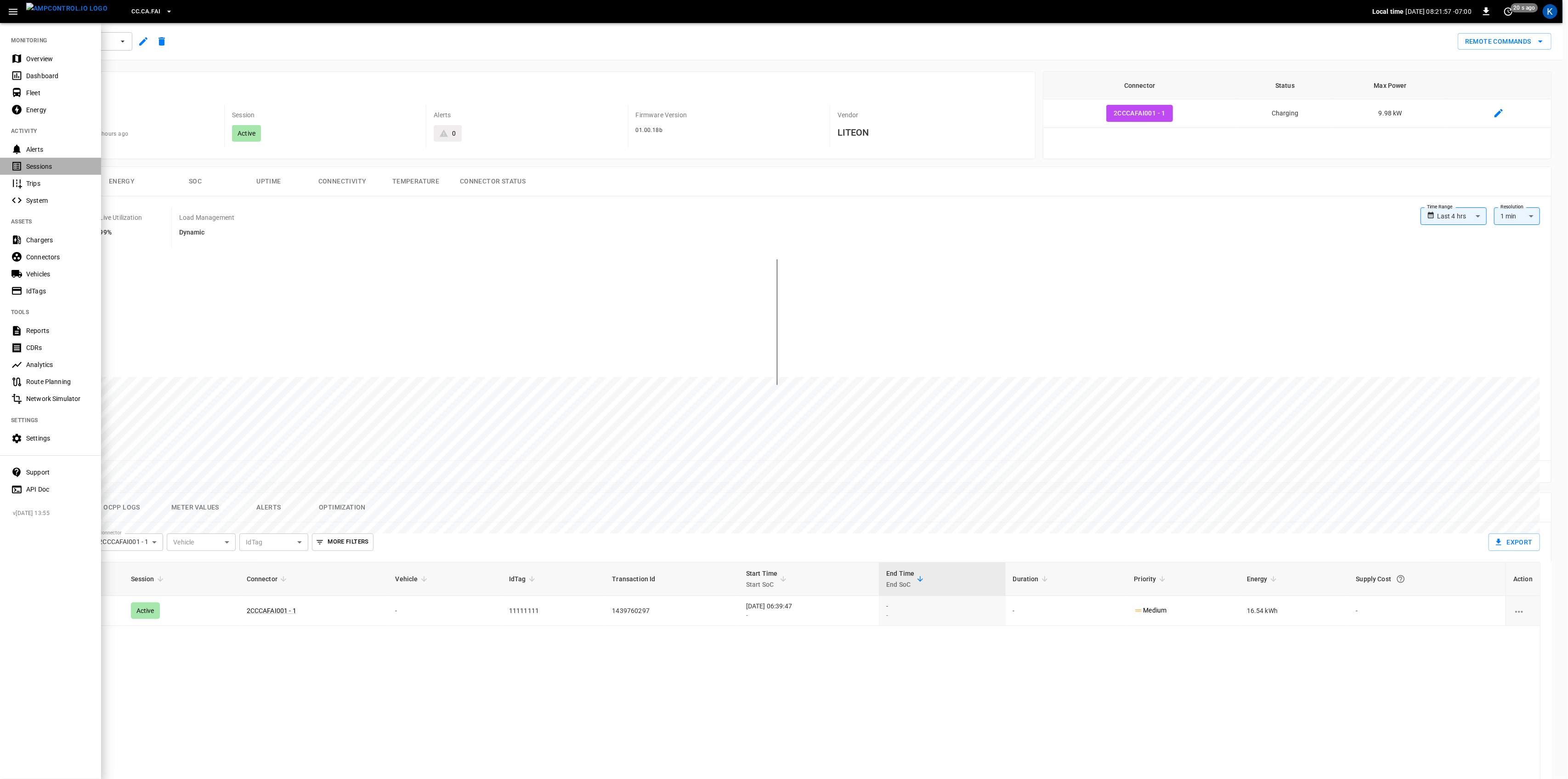
click at [41, 164] on div "Sessions" at bounding box center [58, 166] width 64 height 9
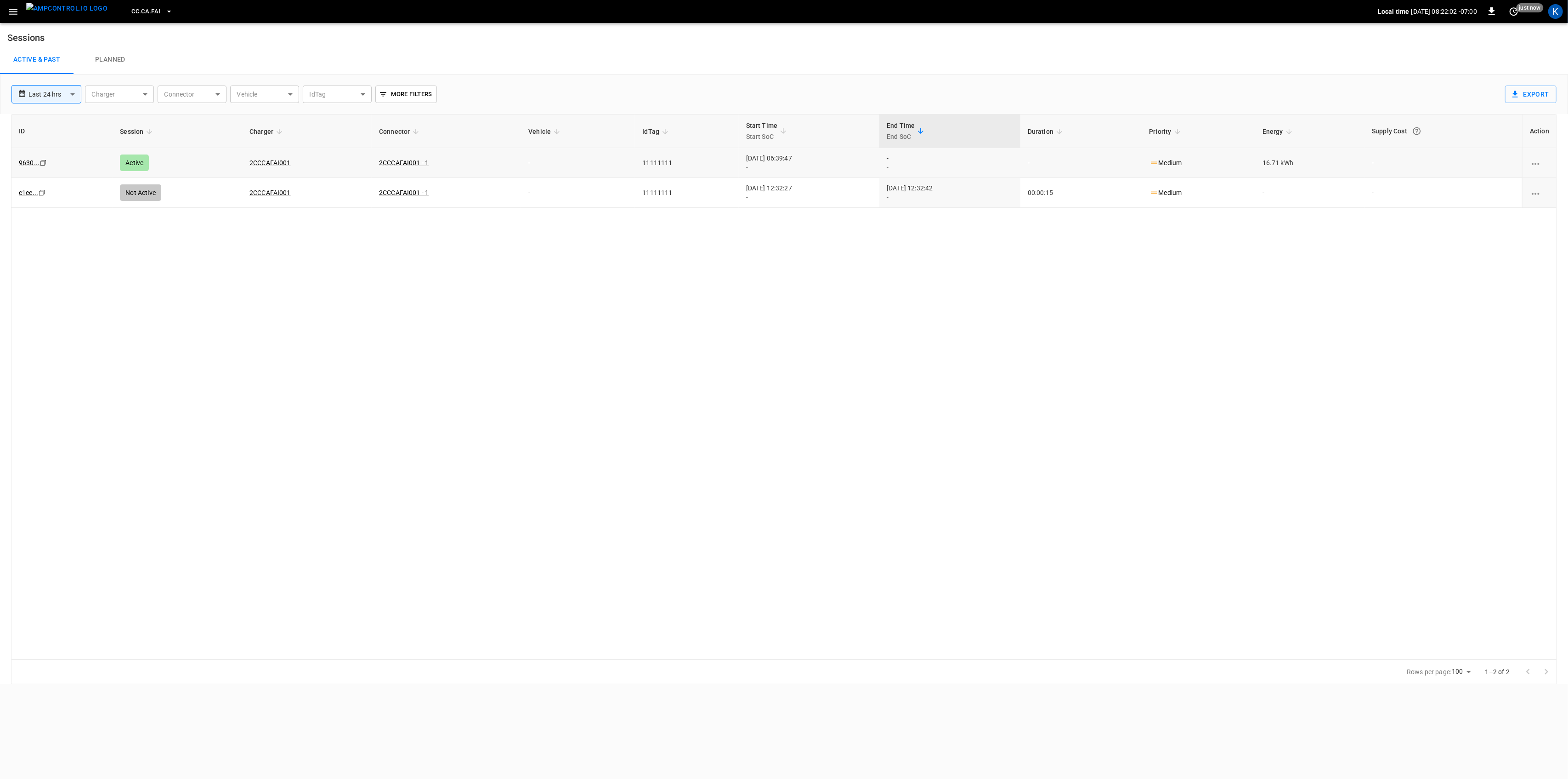
click at [372, 162] on td "2CCCAFAI001 - 1" at bounding box center [446, 163] width 149 height 30
click at [1535, 163] on icon "charging session options" at bounding box center [1535, 164] width 12 height 12
click at [996, 320] on div at bounding box center [784, 389] width 1568 height 779
click at [527, 315] on div "ID Session Charger Connector Vehicle IdTag Start Time Start SoC End Time End So…" at bounding box center [784, 386] width 1546 height 545
click at [387, 163] on link "2CCCAFAI001 - 1" at bounding box center [404, 163] width 54 height 11
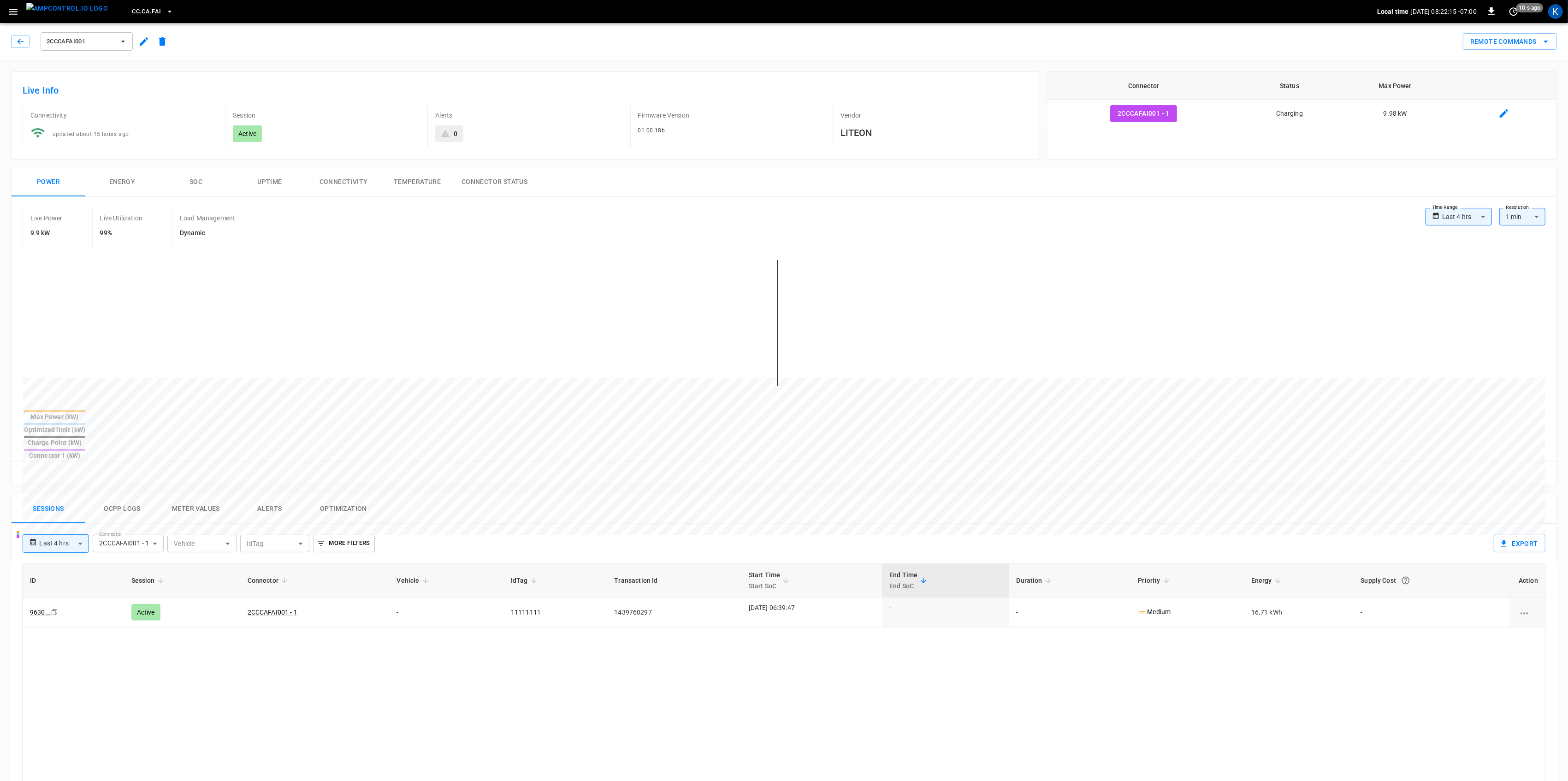
click at [159, 126] on div "updated about 15 hours ago" at bounding box center [120, 130] width 195 height 24
click at [299, 128] on div "Active" at bounding box center [326, 133] width 187 height 16
click at [599, 134] on div "0" at bounding box center [528, 133] width 187 height 16
click at [706, 131] on div "01.00.18b" at bounding box center [732, 130] width 187 height 10
click at [20, 12] on button "button" at bounding box center [13, 12] width 19 height 17
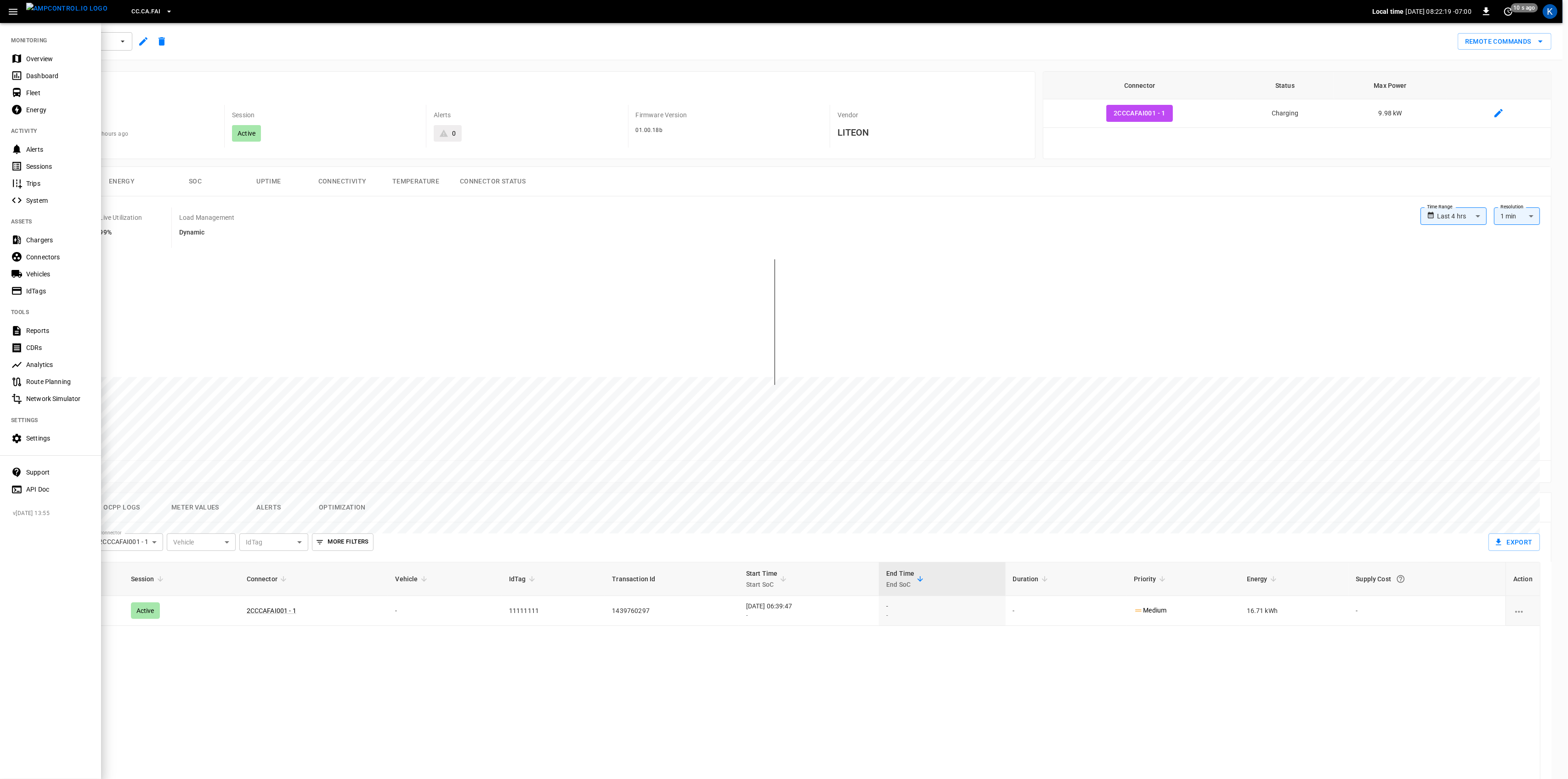
click at [44, 91] on div "Fleet" at bounding box center [58, 93] width 64 height 9
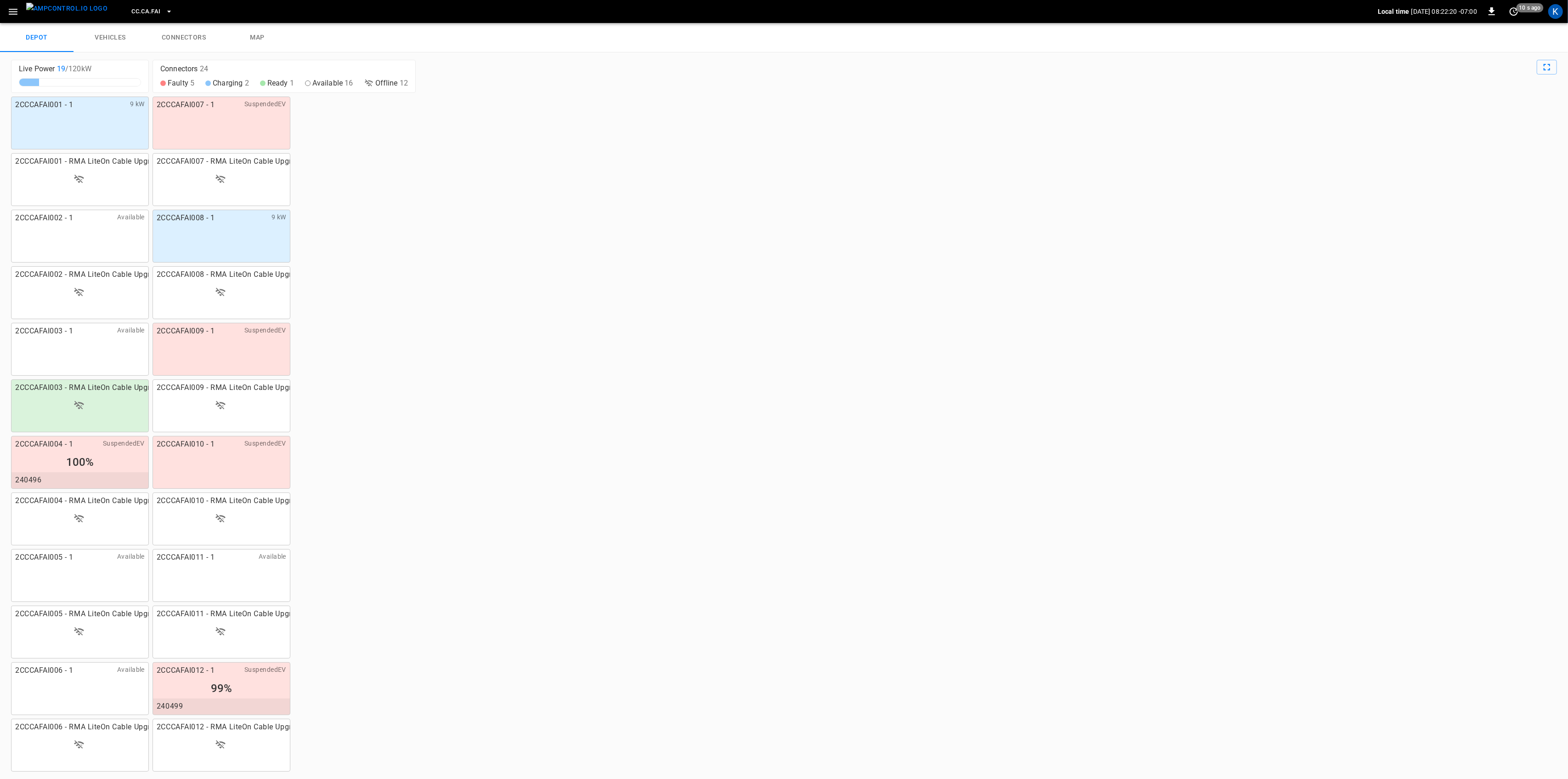
click at [110, 43] on link "vehicles" at bounding box center [110, 38] width 74 height 29
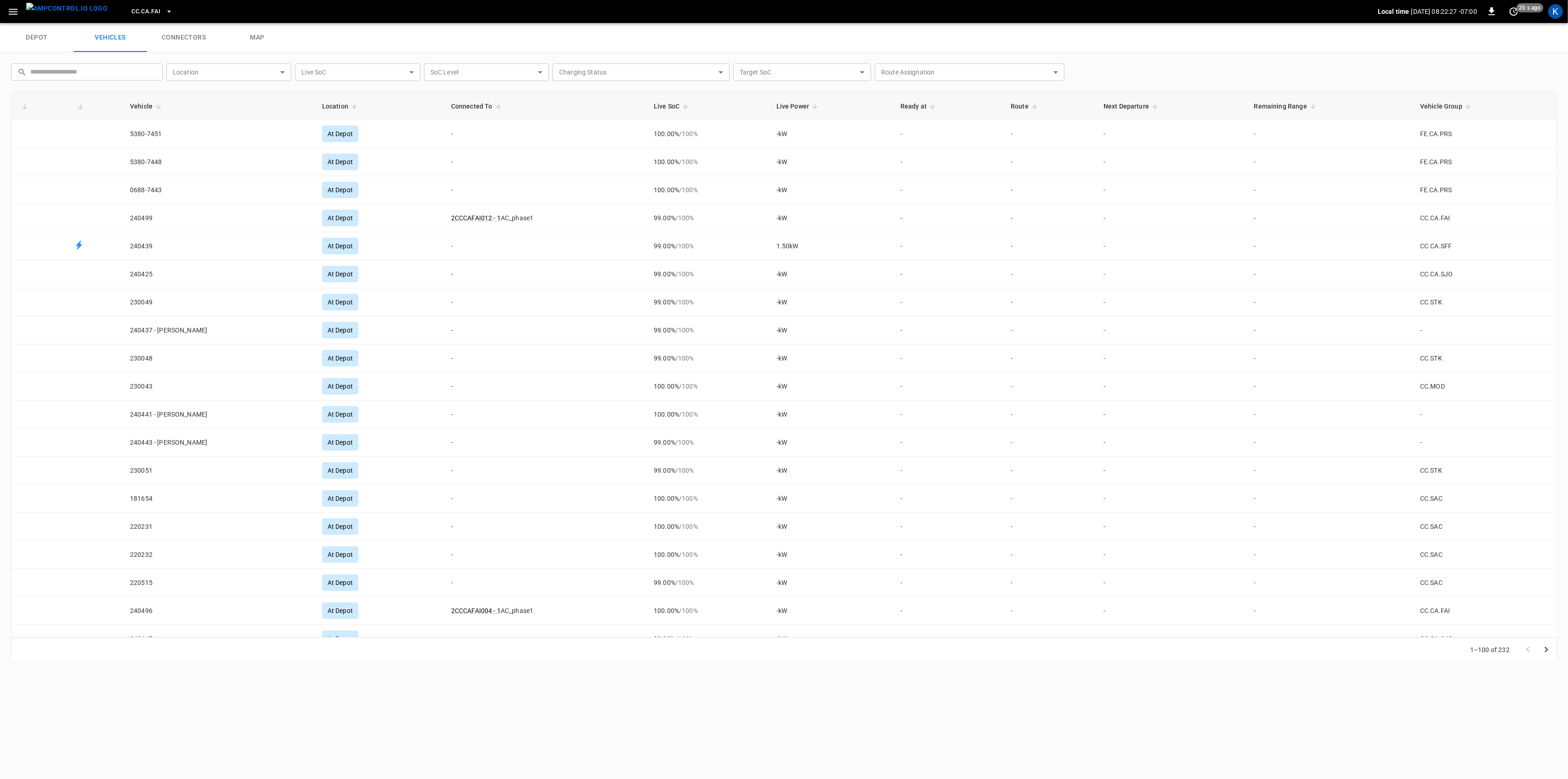
click at [1441, 106] on span "Vehicle Group" at bounding box center [1447, 106] width 54 height 11
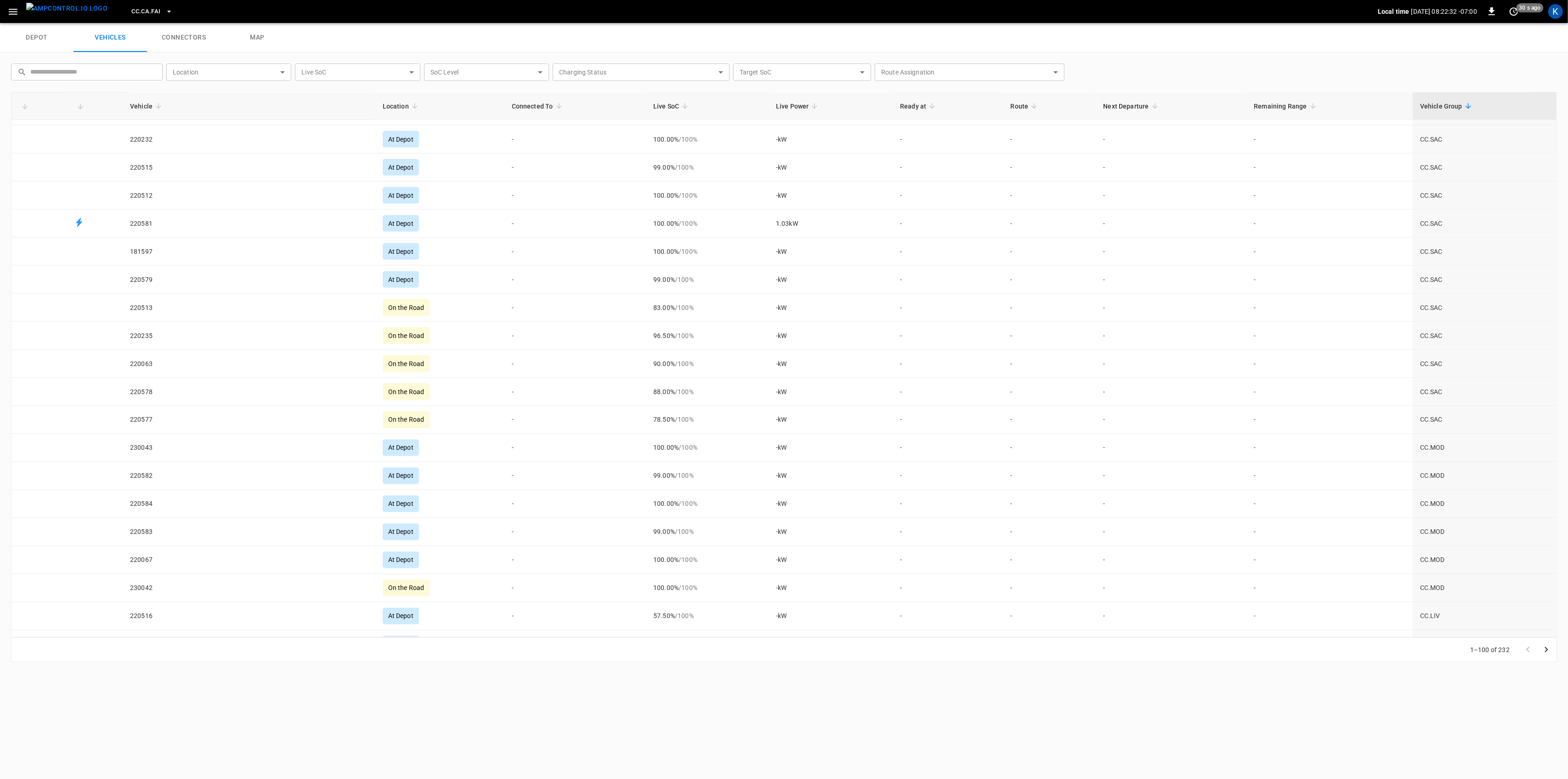
scroll to position [2303, 0]
click at [1547, 651] on icon "Go to next page" at bounding box center [1546, 649] width 11 height 11
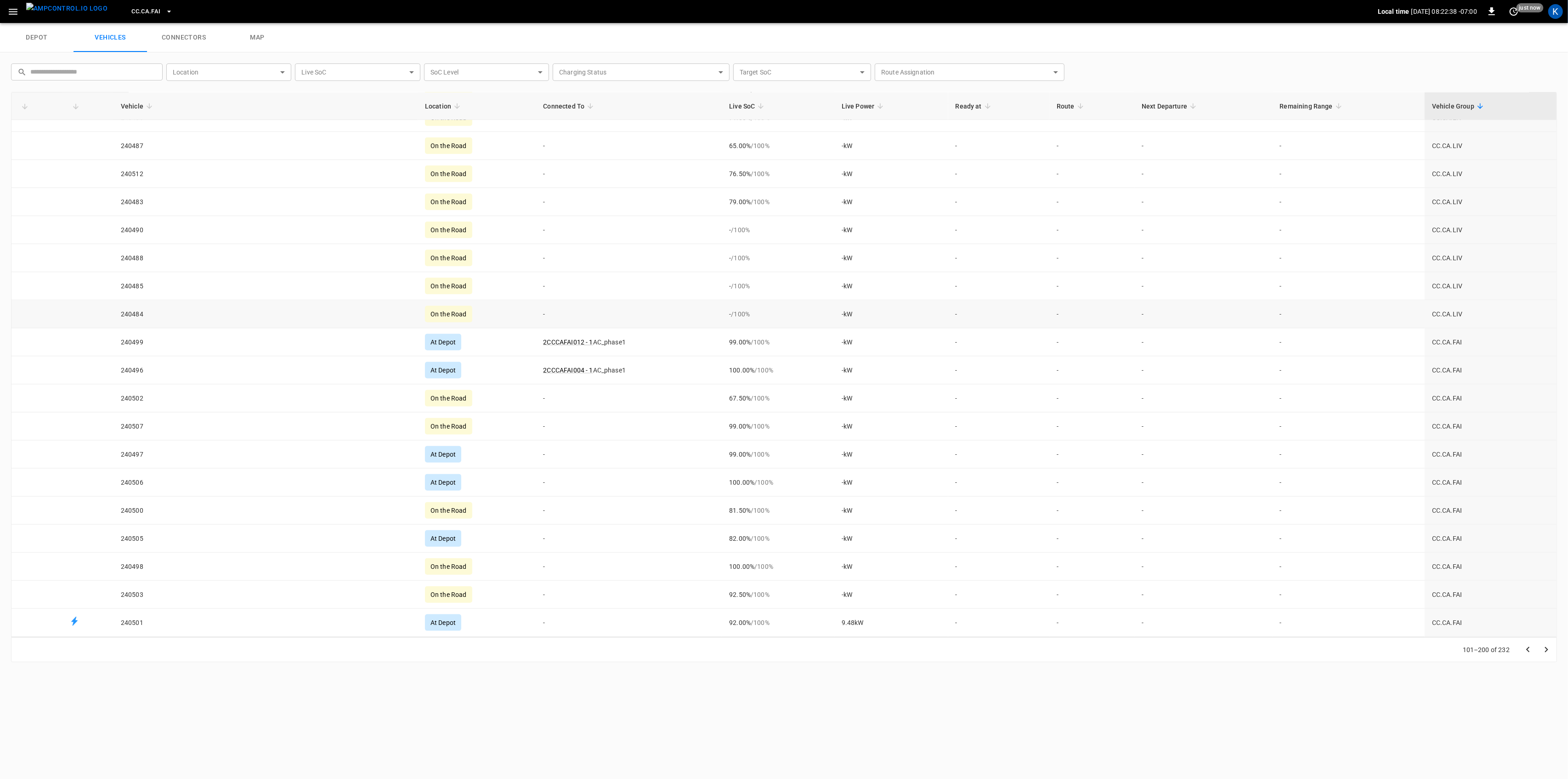
scroll to position [1287, 0]
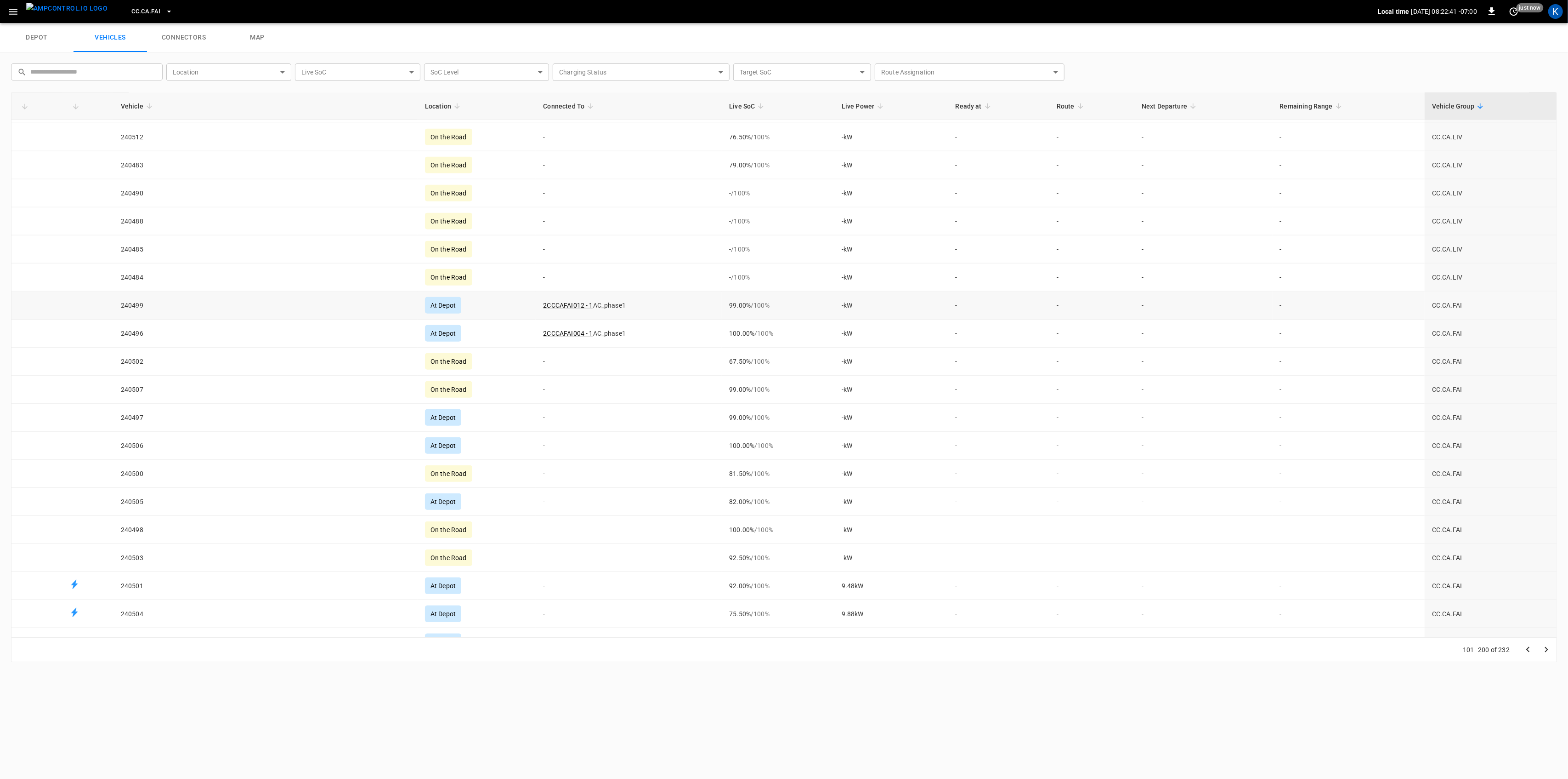
click at [609, 312] on td "2CCCAFAI012 - 1 AC_phase1" at bounding box center [629, 306] width 186 height 28
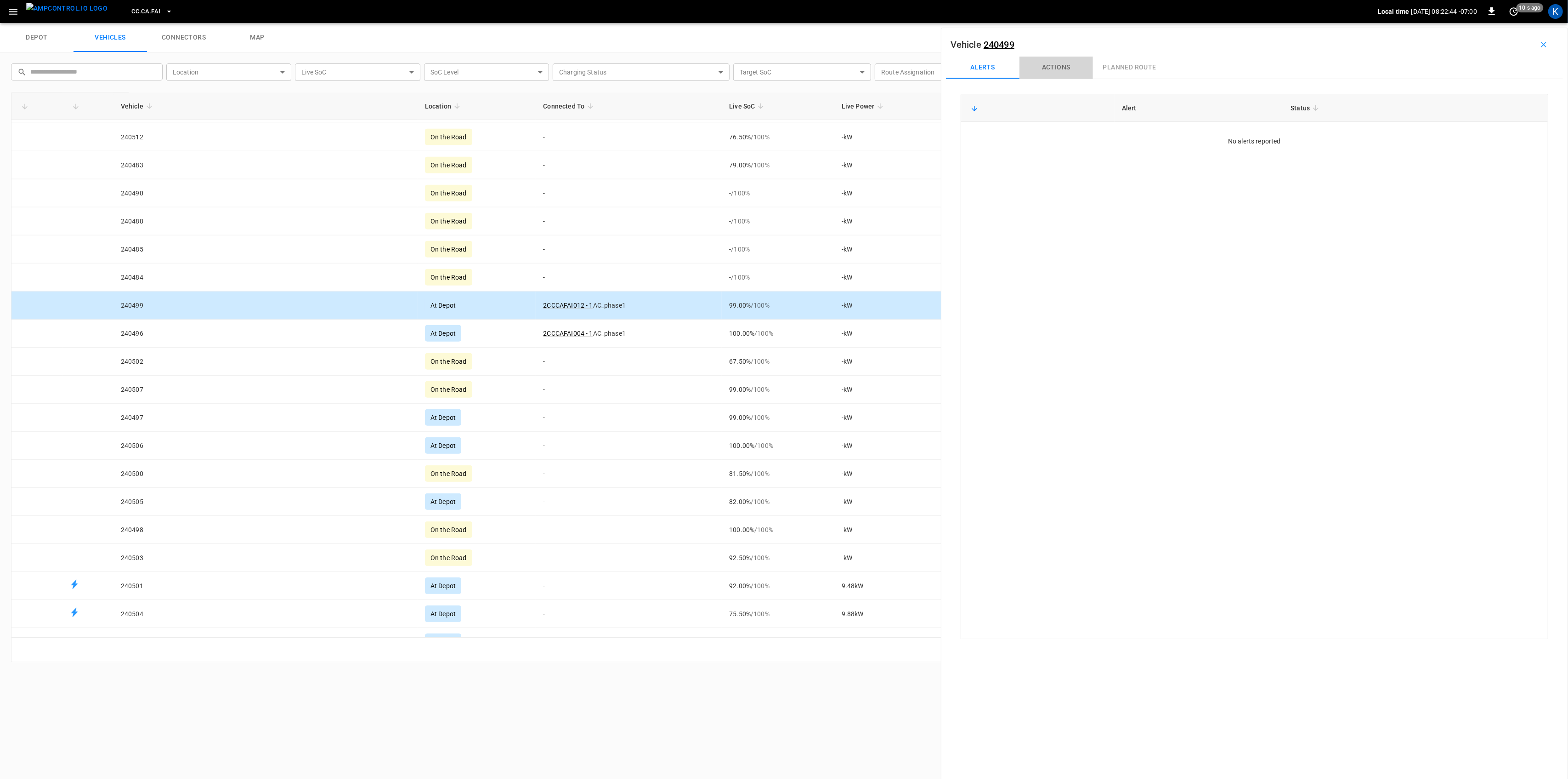
click at [1050, 65] on button "Actions" at bounding box center [1056, 68] width 74 height 22
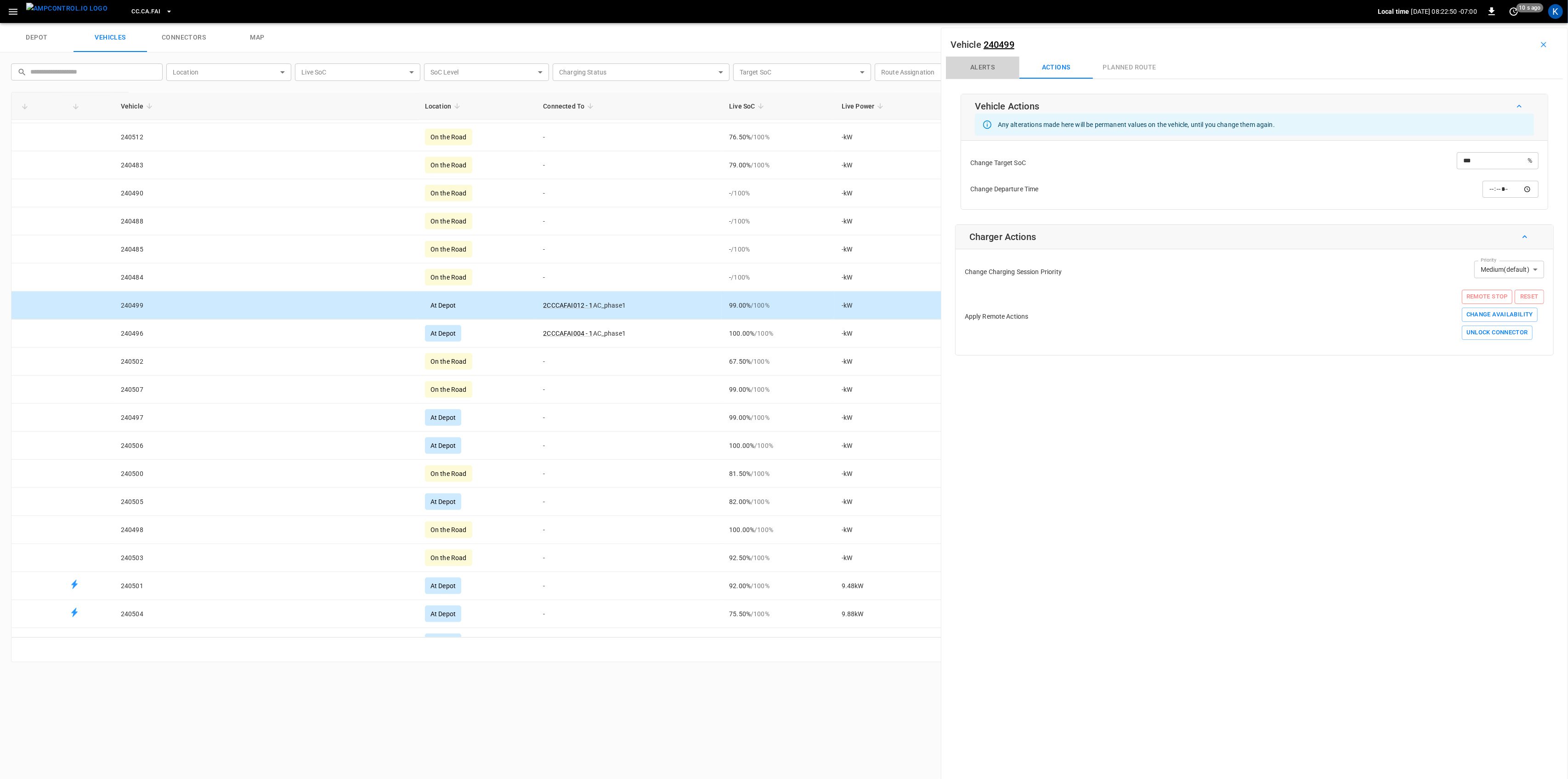
click at [982, 68] on button "Alerts" at bounding box center [982, 68] width 74 height 22
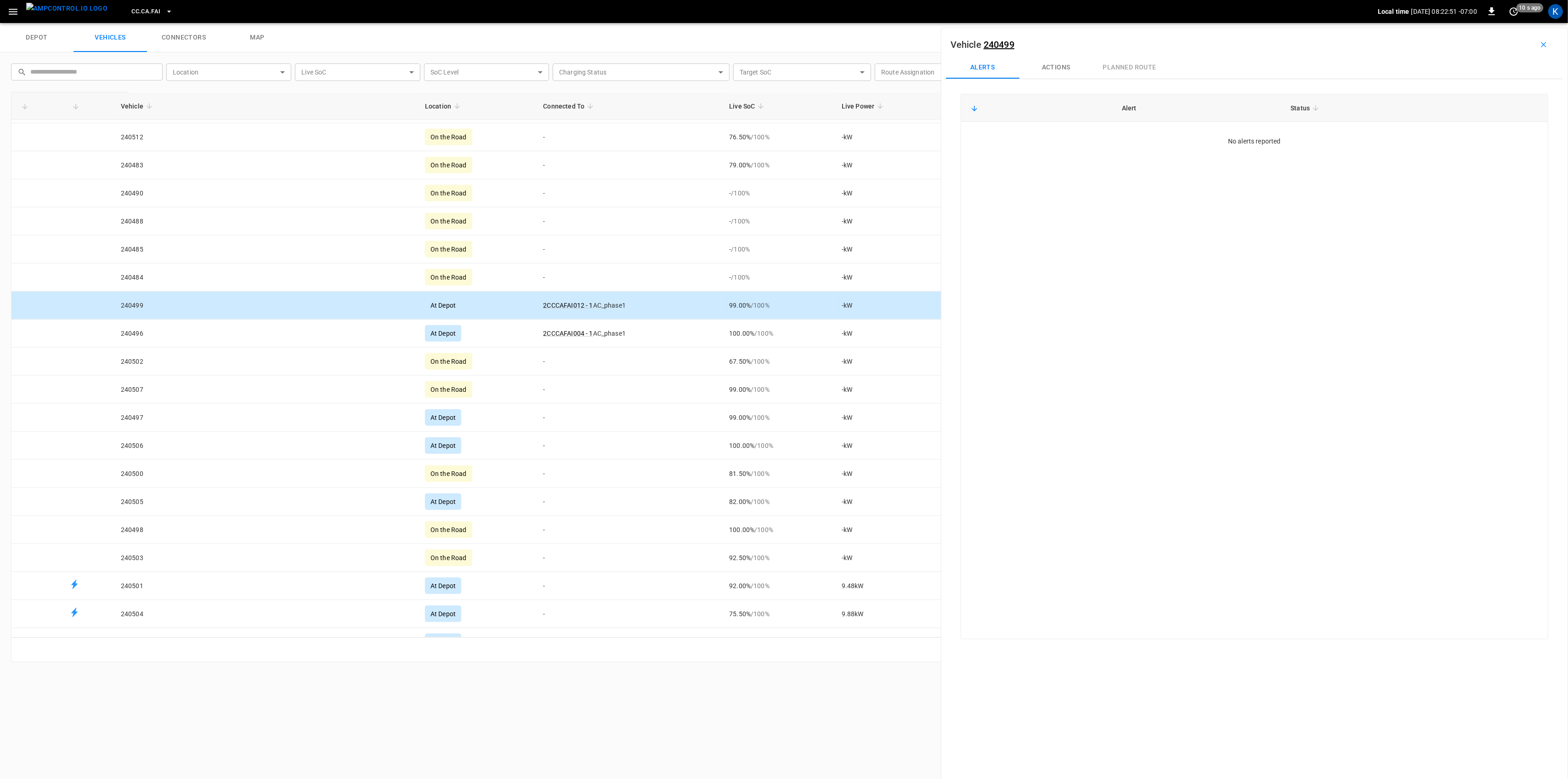
click at [996, 41] on link "240499" at bounding box center [999, 44] width 31 height 11
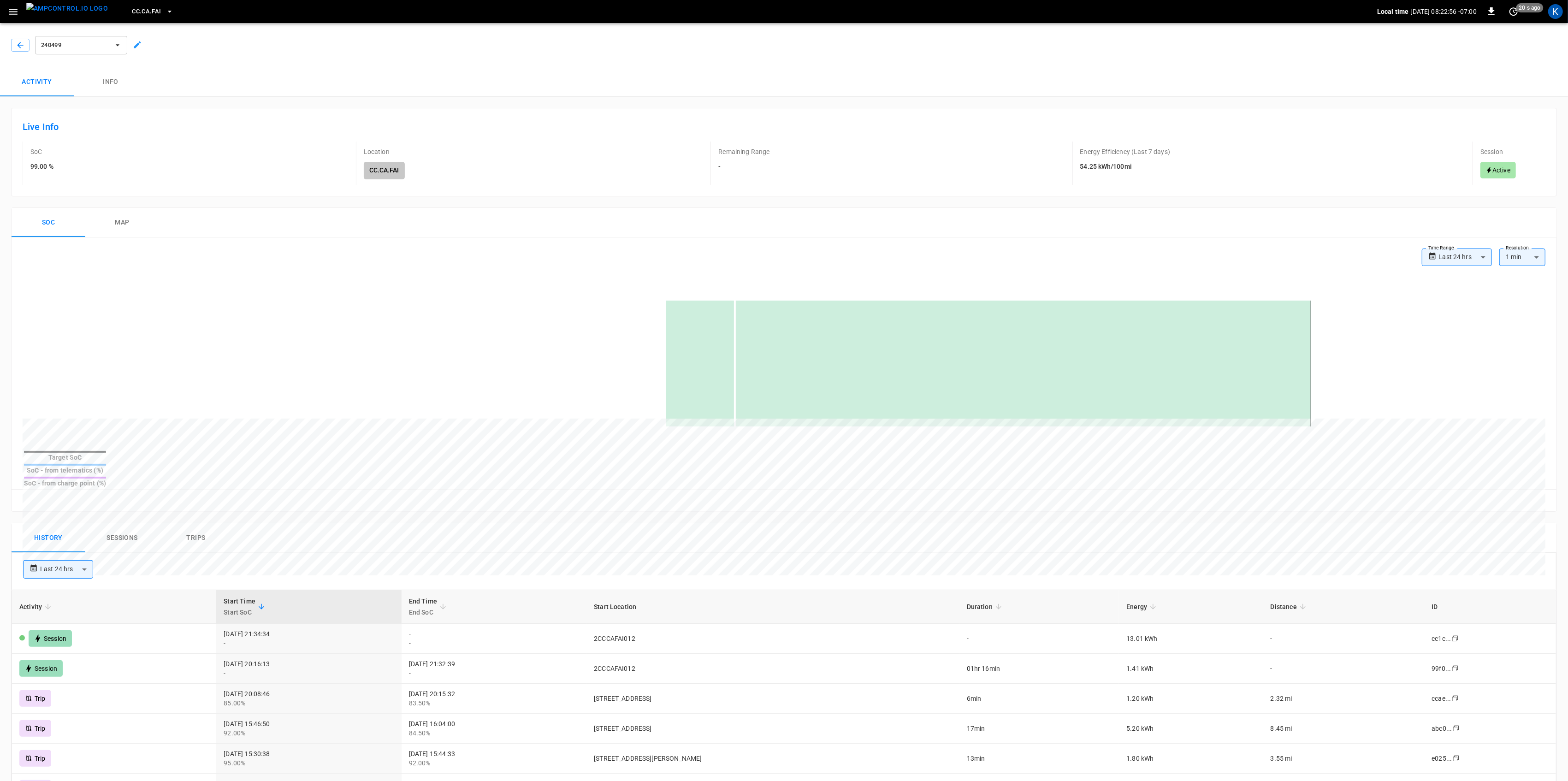
click at [12, 10] on icon "button" at bounding box center [13, 12] width 12 height 12
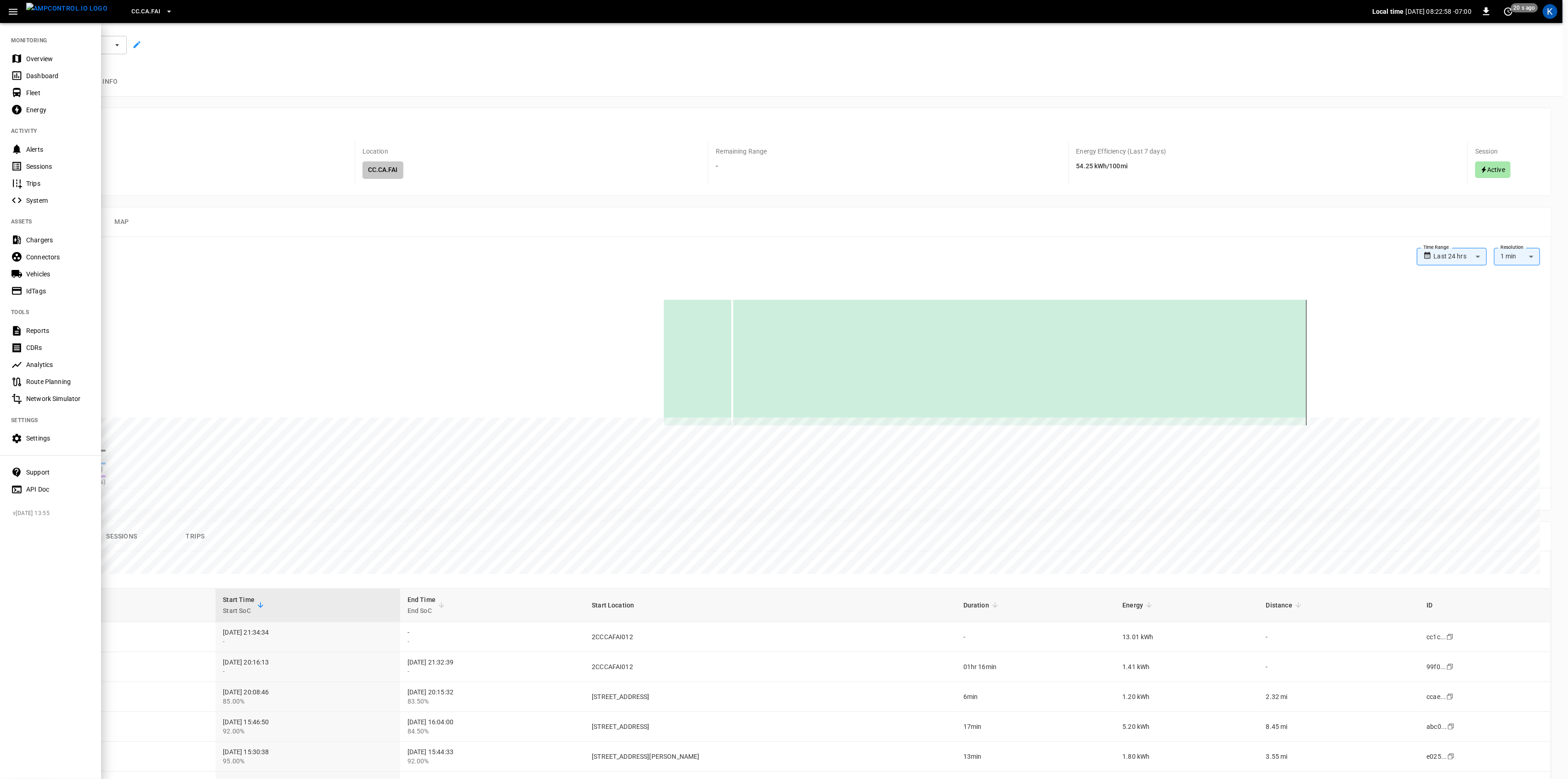
click at [25, 54] on div "Overview" at bounding box center [51, 58] width 101 height 17
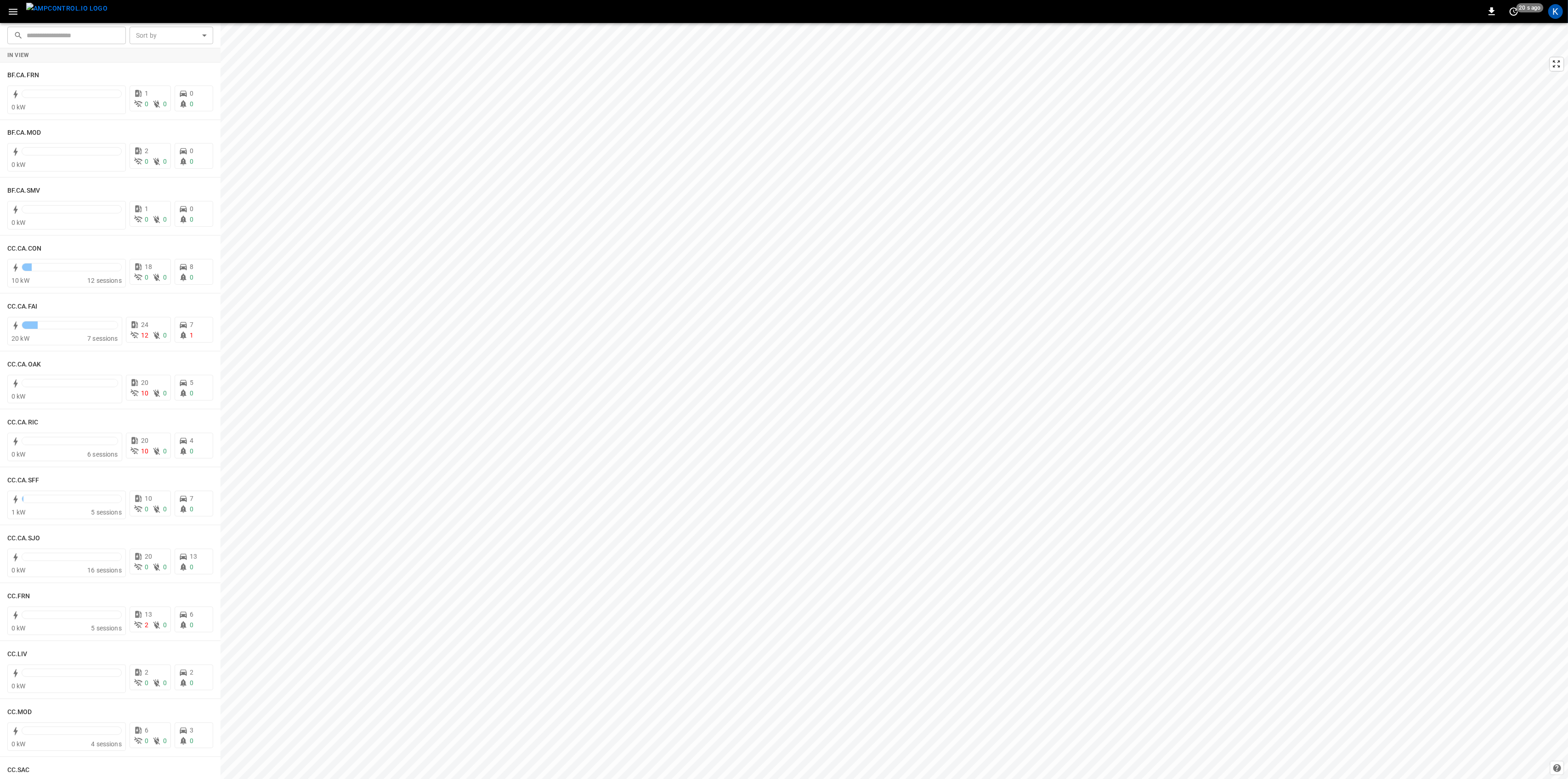
click at [13, 16] on icon "button" at bounding box center [13, 12] width 12 height 12
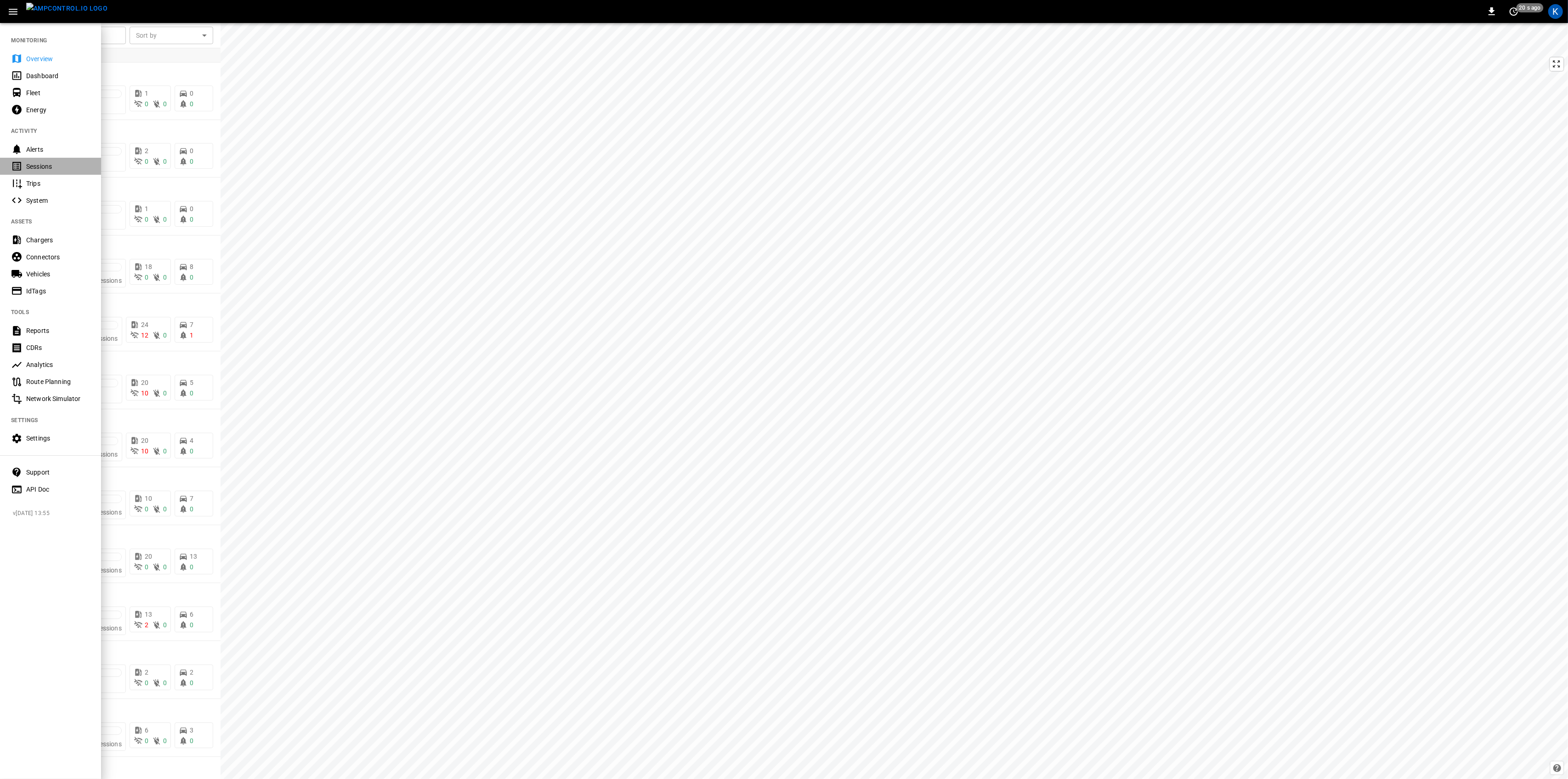
click at [37, 163] on div "Sessions" at bounding box center [58, 166] width 64 height 9
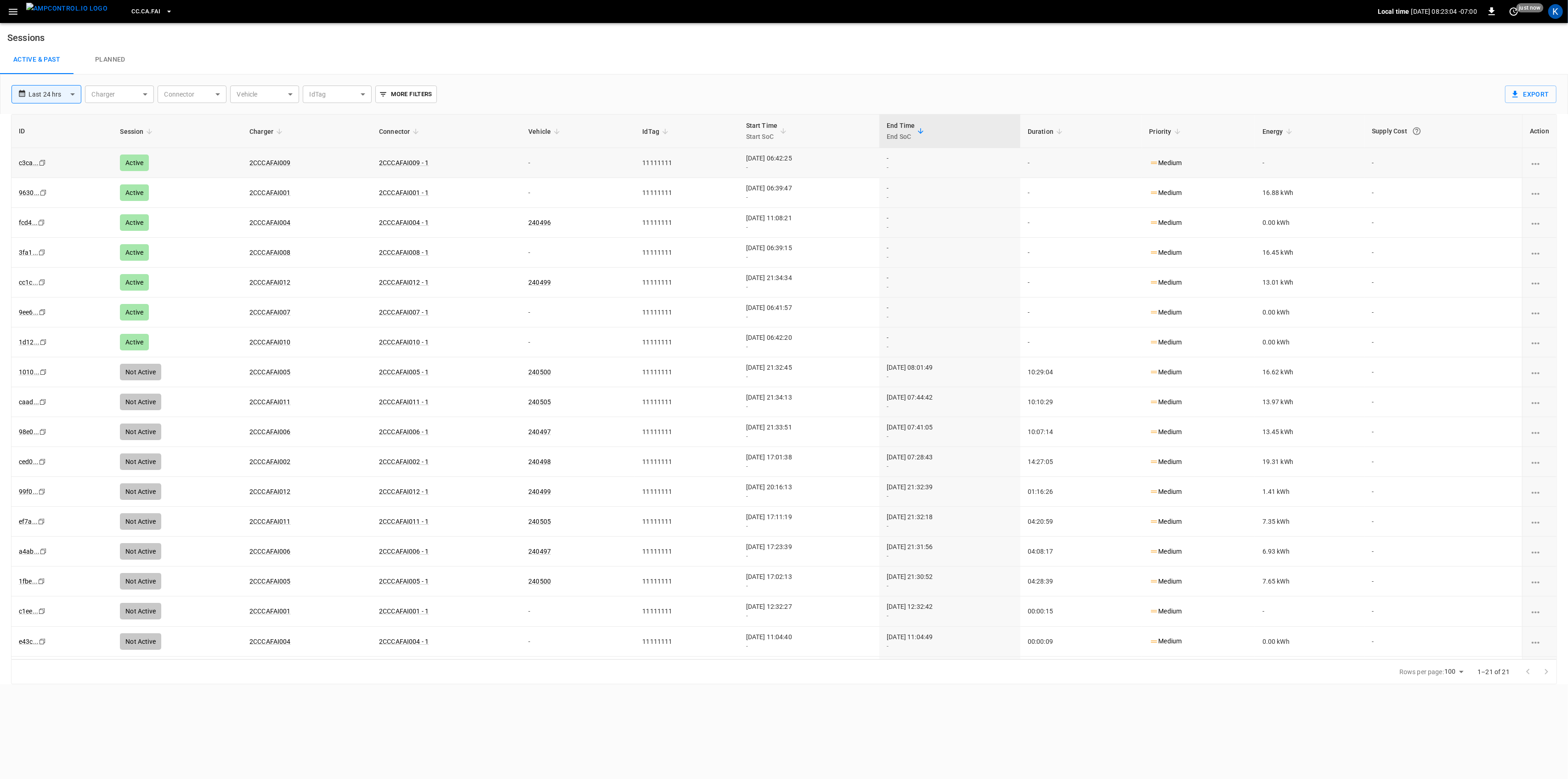
click at [335, 159] on td "2CCCAFAI009" at bounding box center [307, 163] width 130 height 30
click at [10, 13] on icon "button" at bounding box center [13, 12] width 12 height 12
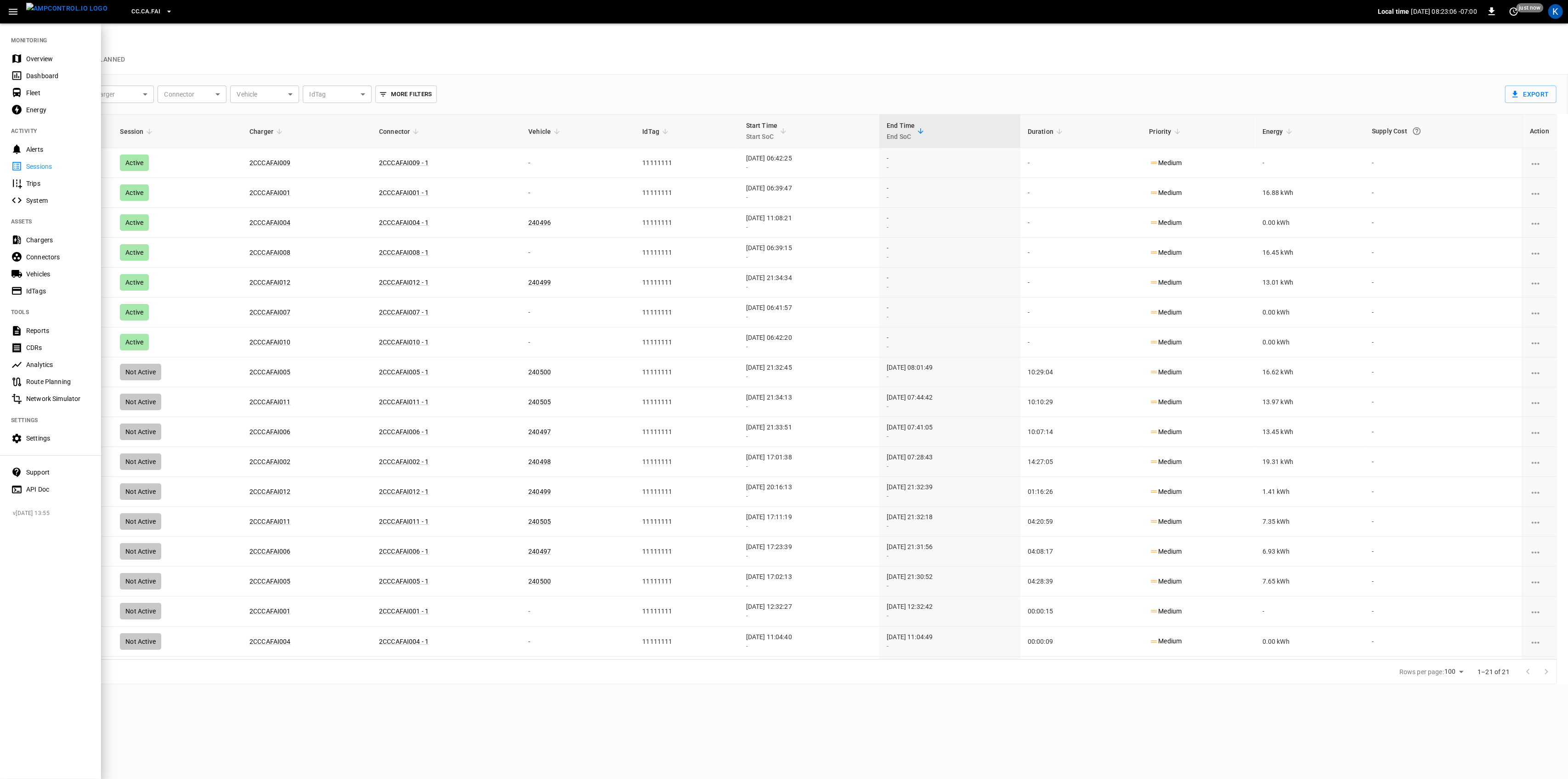
click at [42, 59] on div "Overview" at bounding box center [58, 58] width 64 height 9
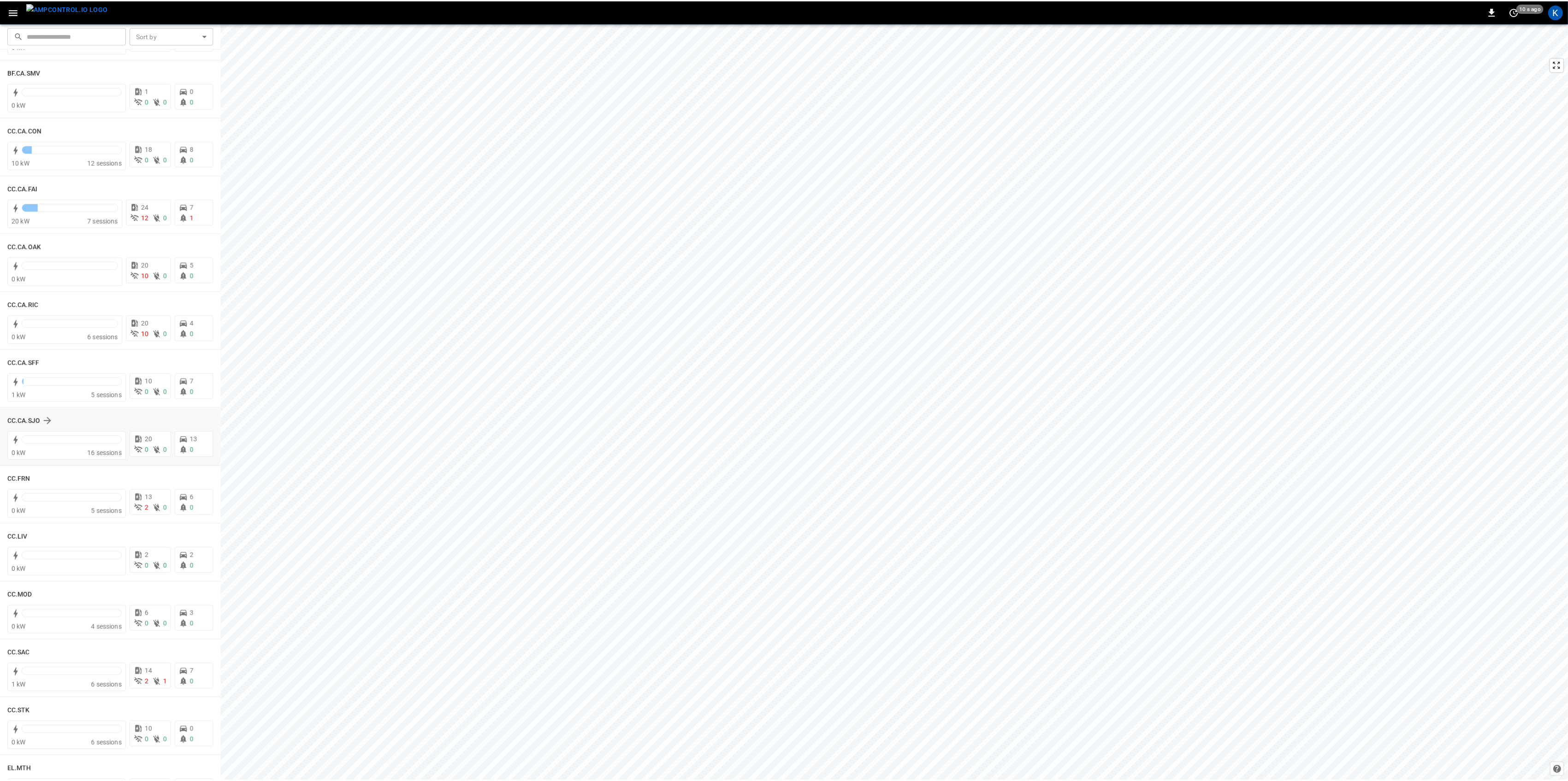
scroll to position [123, 0]
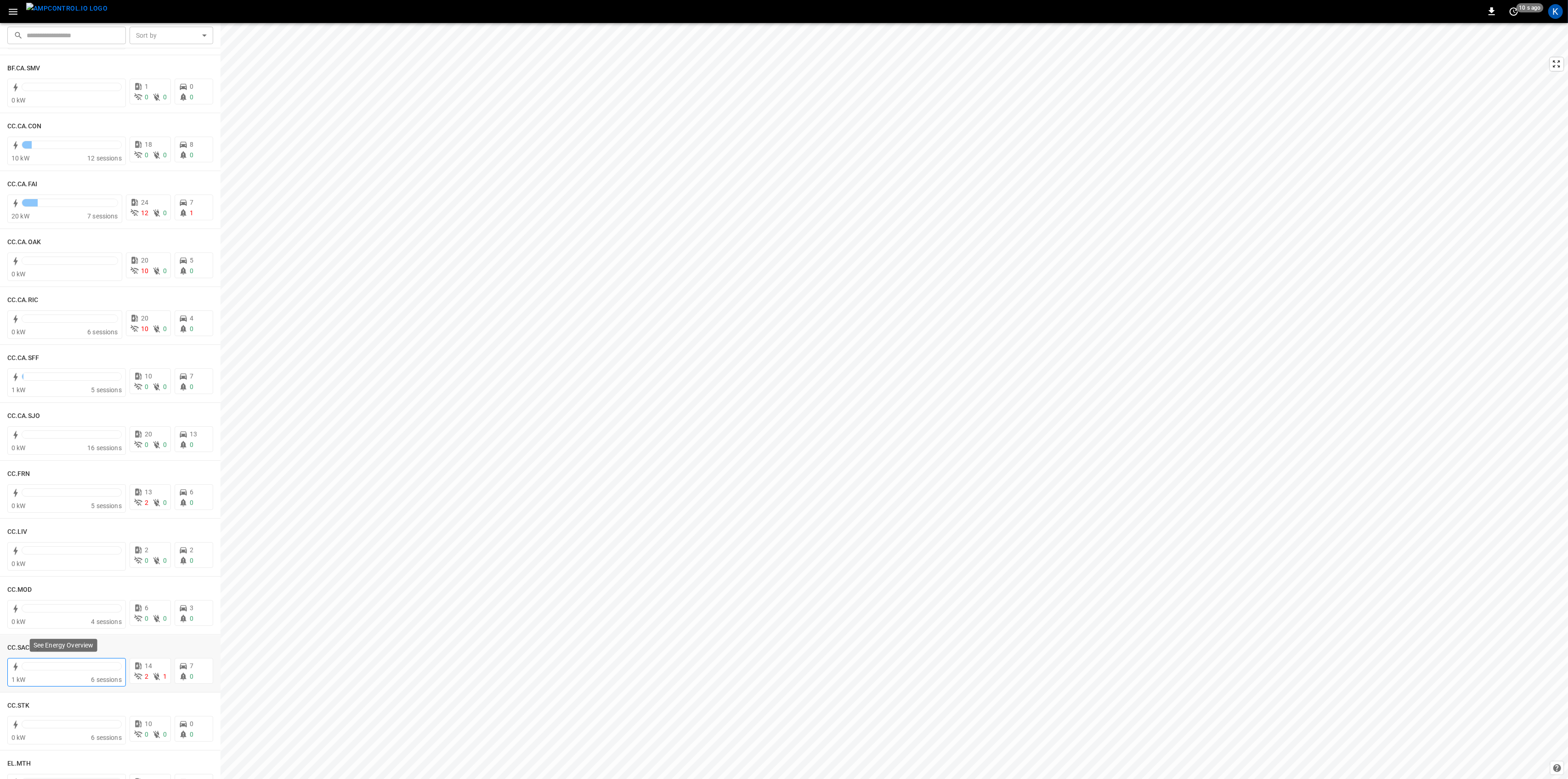
click at [79, 675] on div "1 kW" at bounding box center [51, 679] width 80 height 9
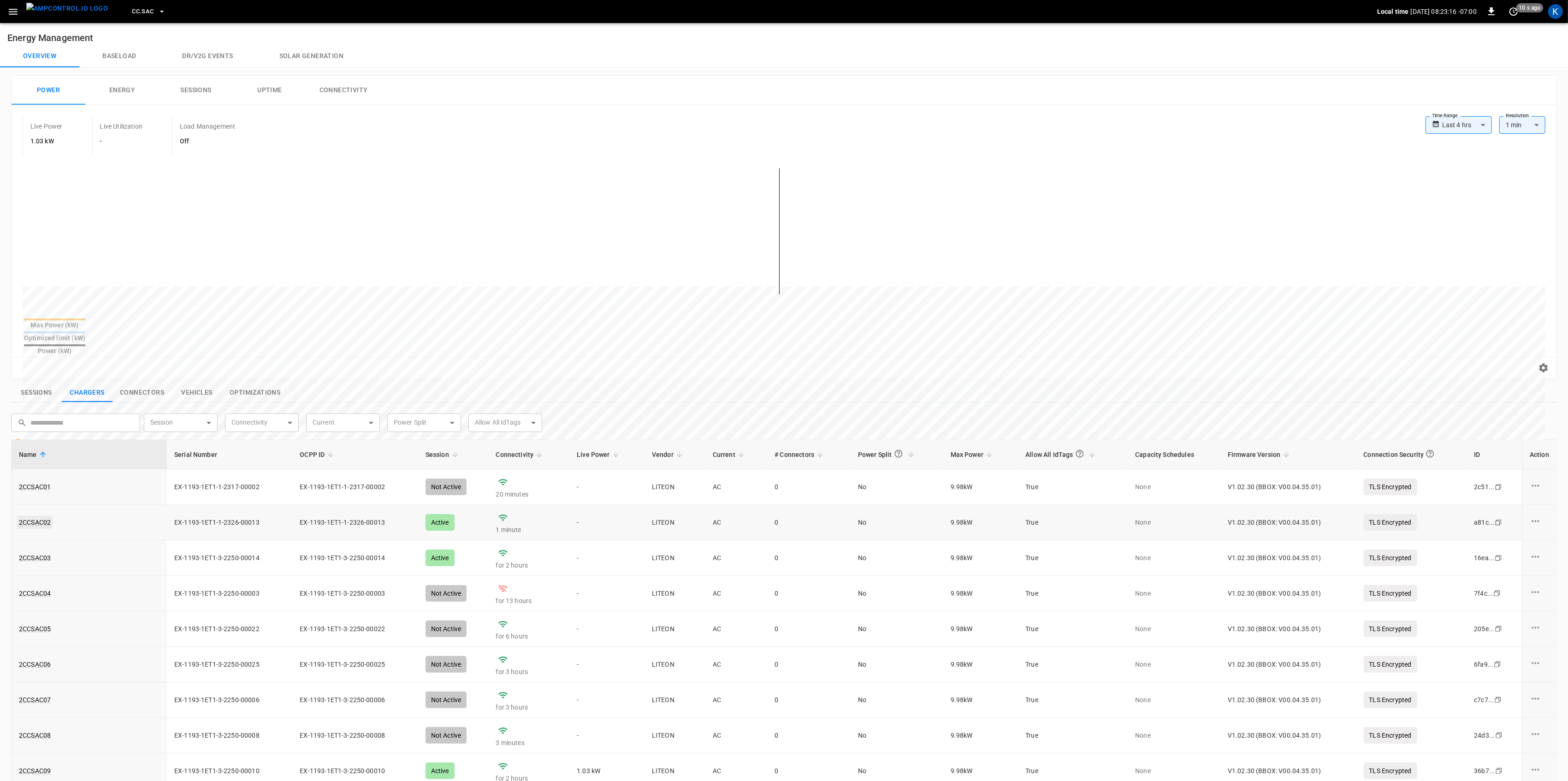
click at [38, 516] on link "2CCSAC02" at bounding box center [35, 522] width 35 height 13
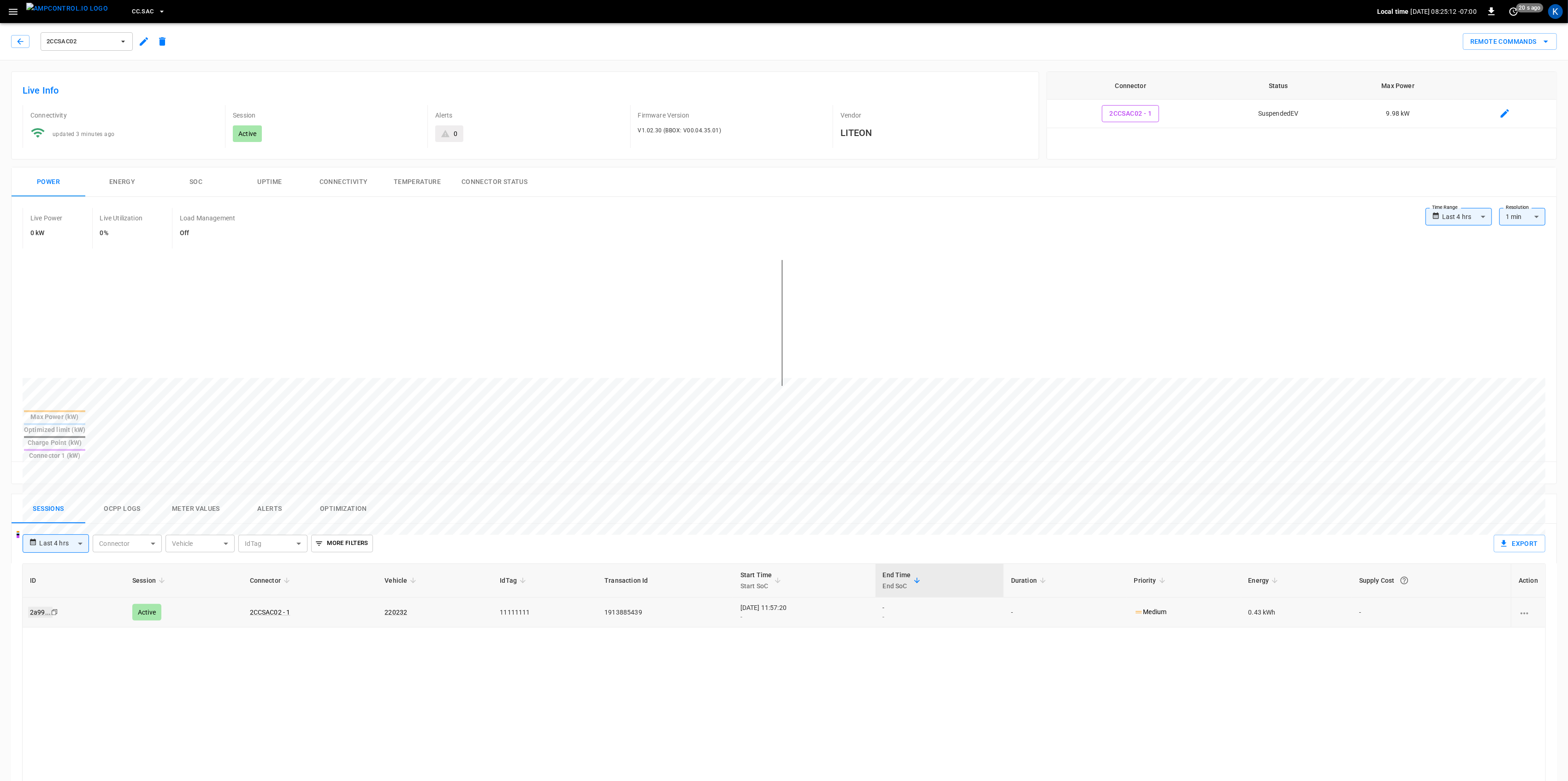
click at [40, 606] on link "2a99 ..." at bounding box center [40, 612] width 24 height 11
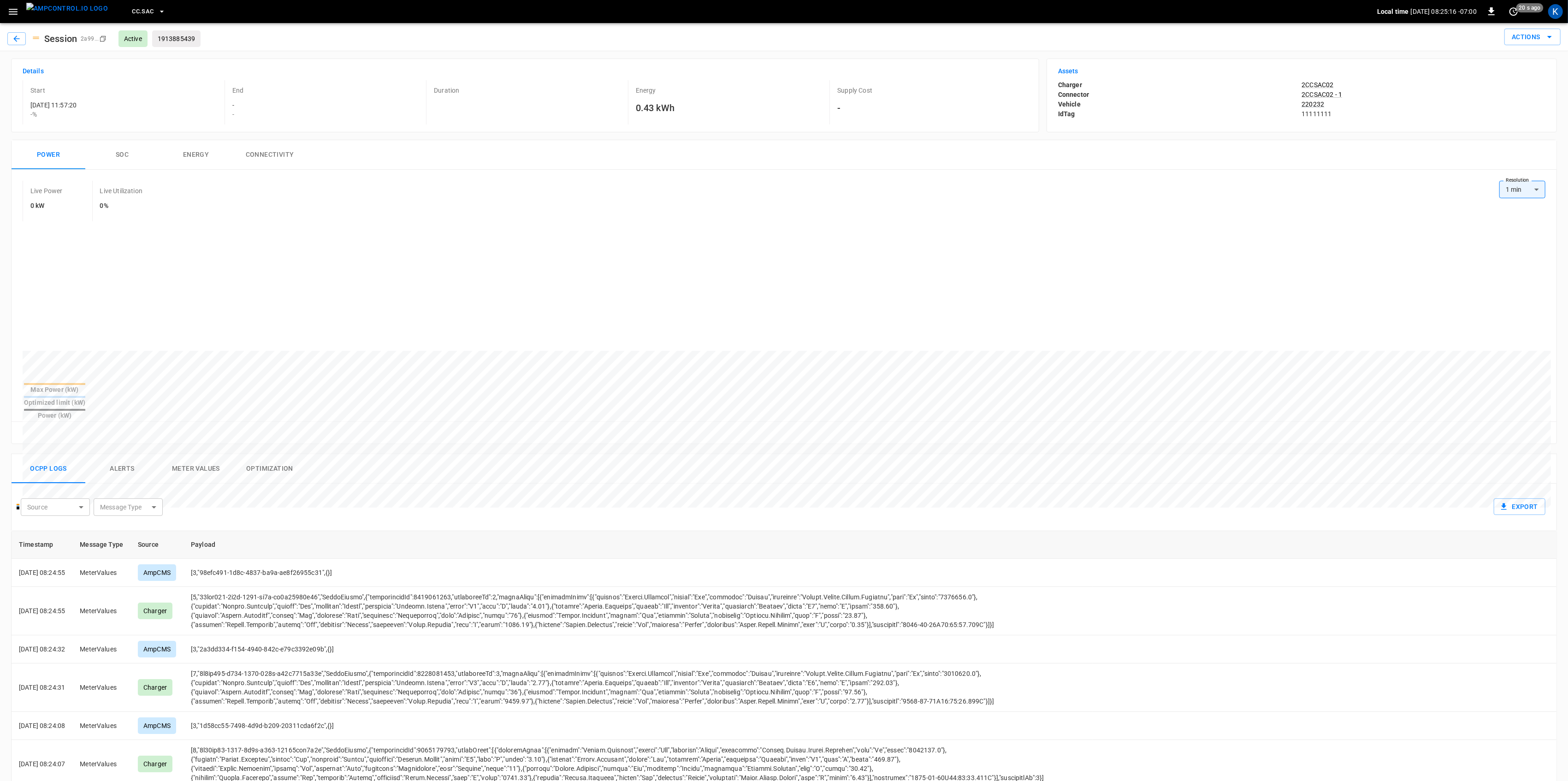
click at [1435, 102] on p "220232" at bounding box center [1423, 104] width 244 height 9
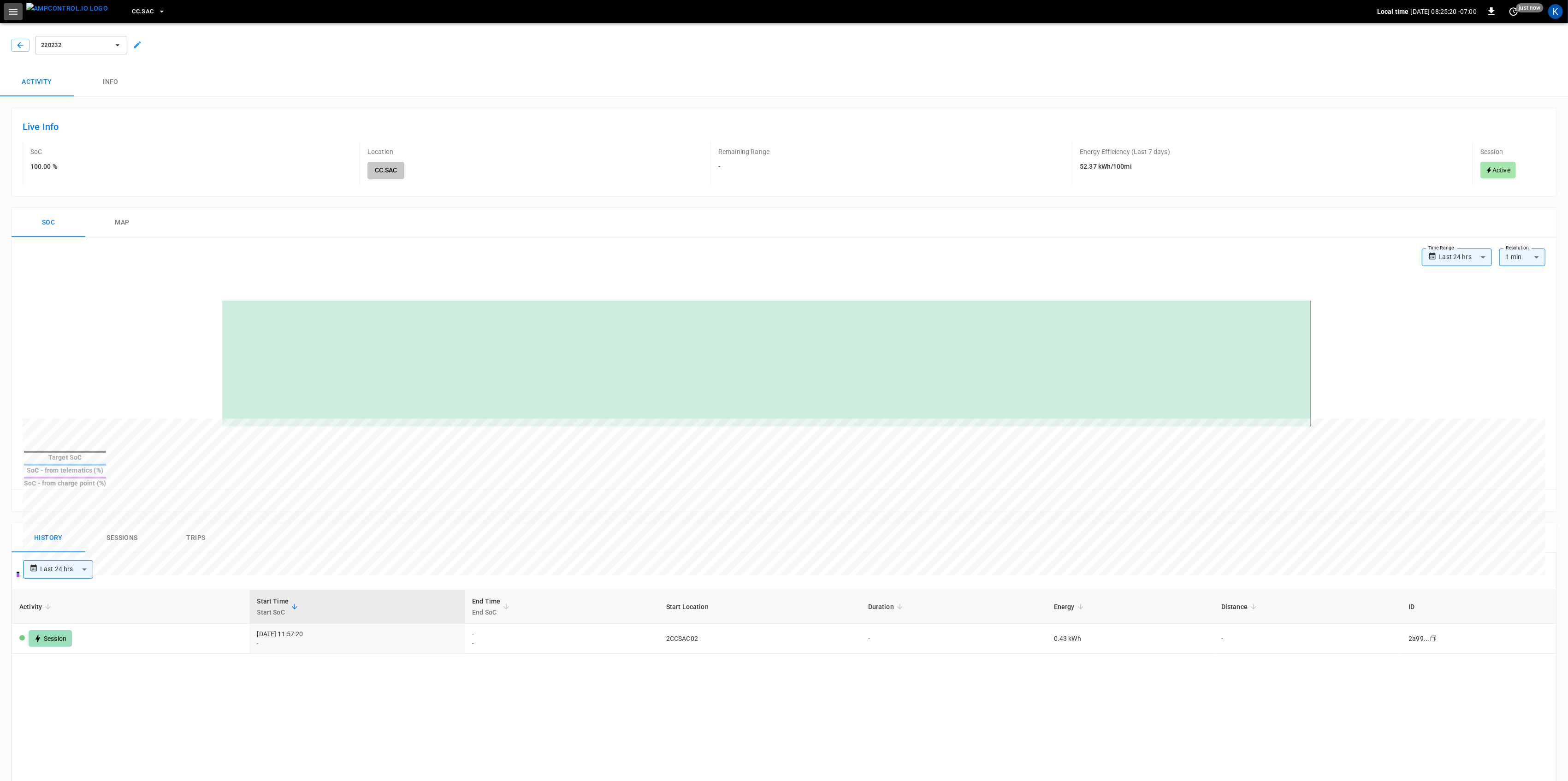
click at [17, 6] on icon "button" at bounding box center [13, 12] width 12 height 12
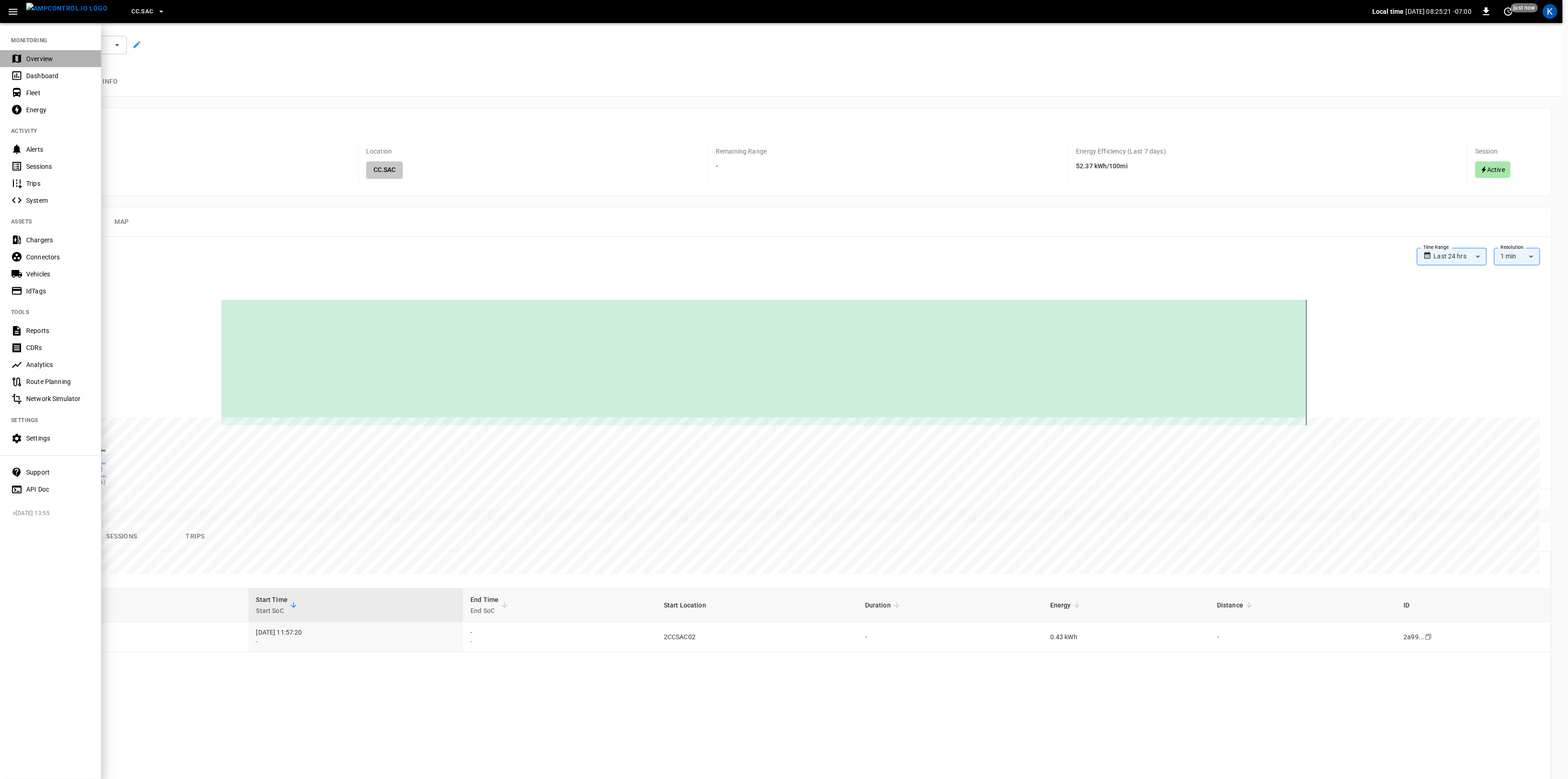
click at [36, 56] on div "Overview" at bounding box center [58, 58] width 64 height 9
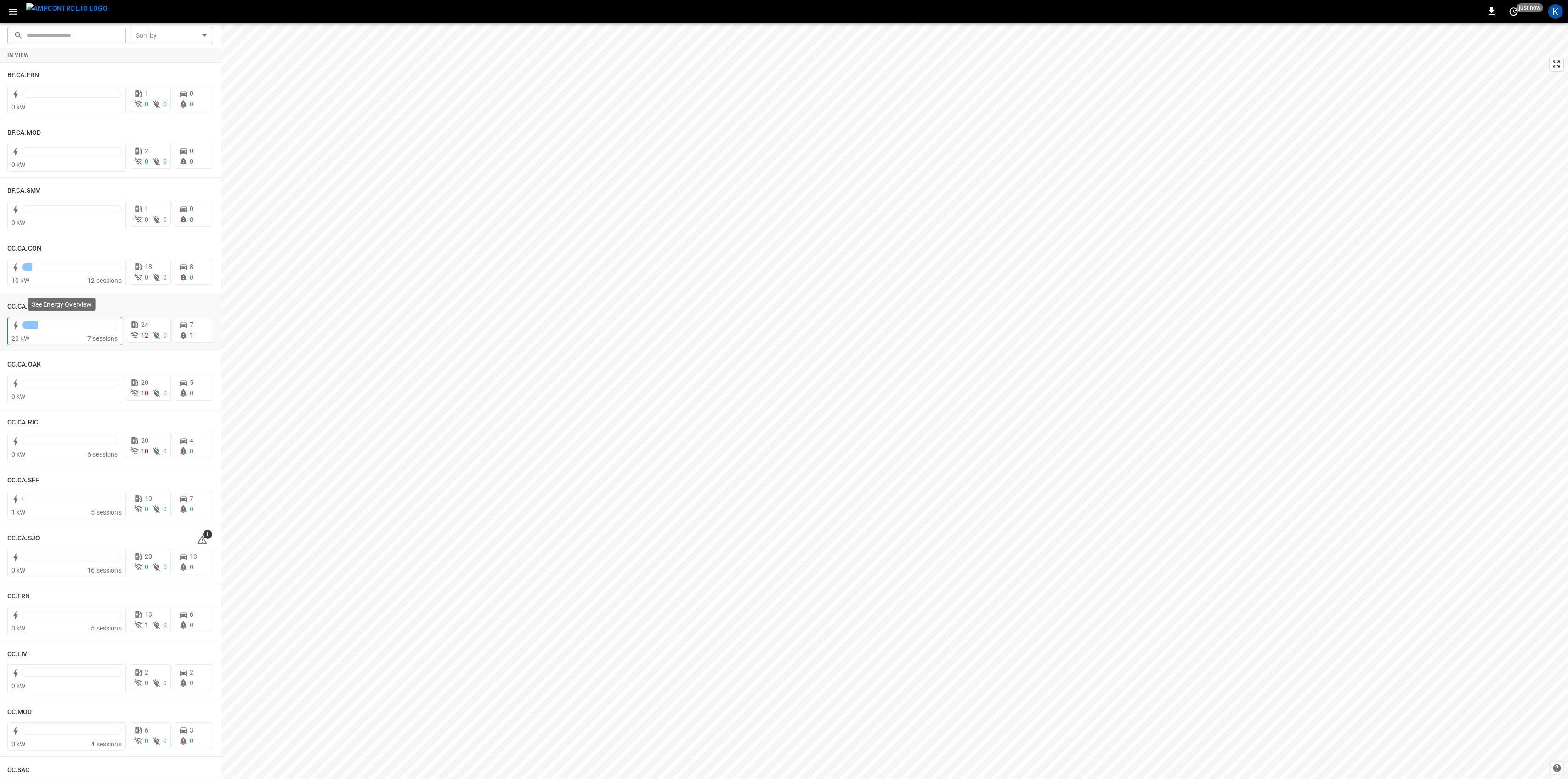
click at [52, 333] on div at bounding box center [69, 327] width 96 height 13
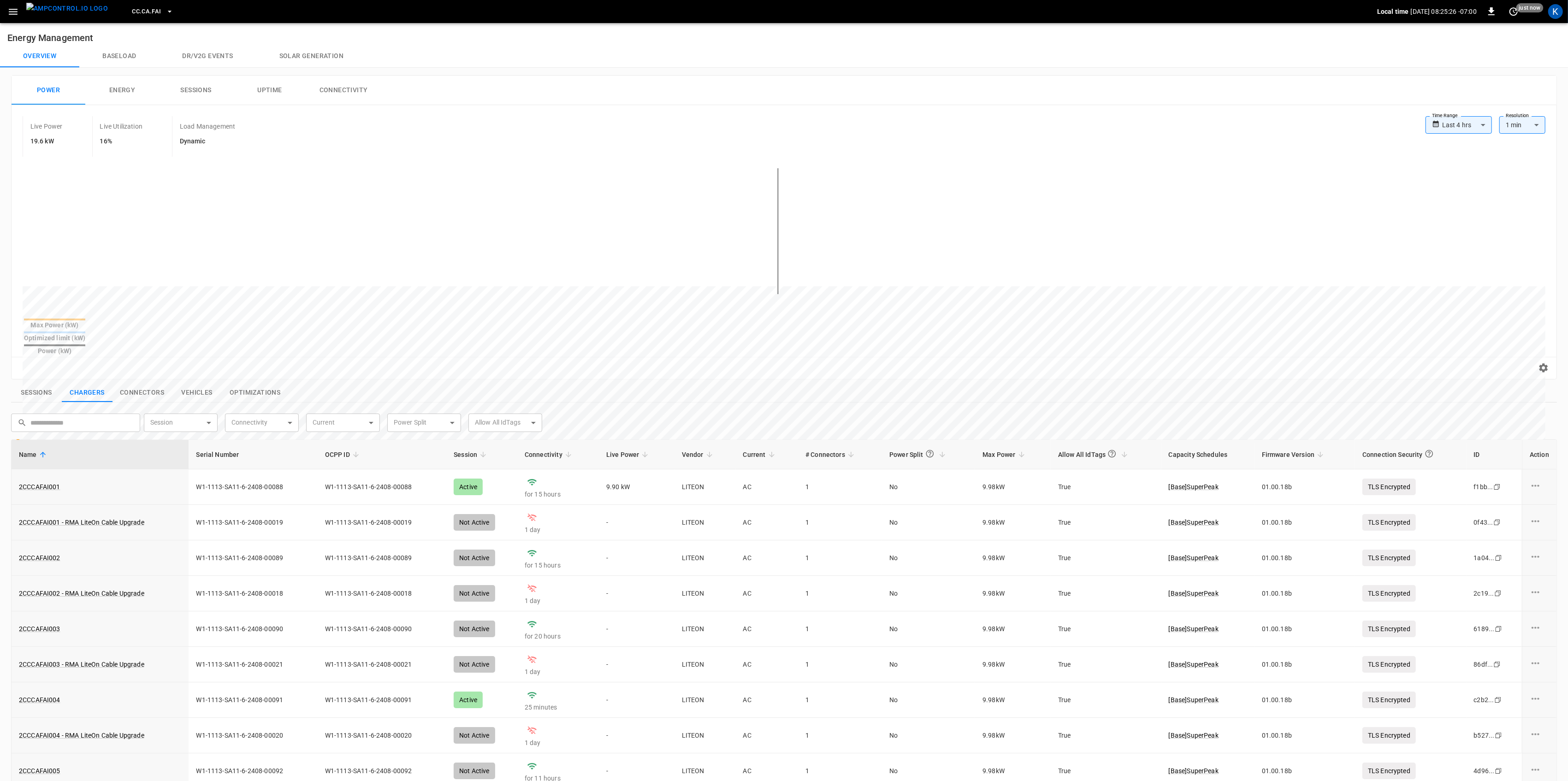
click at [200, 85] on button "Sessions" at bounding box center [195, 90] width 74 height 29
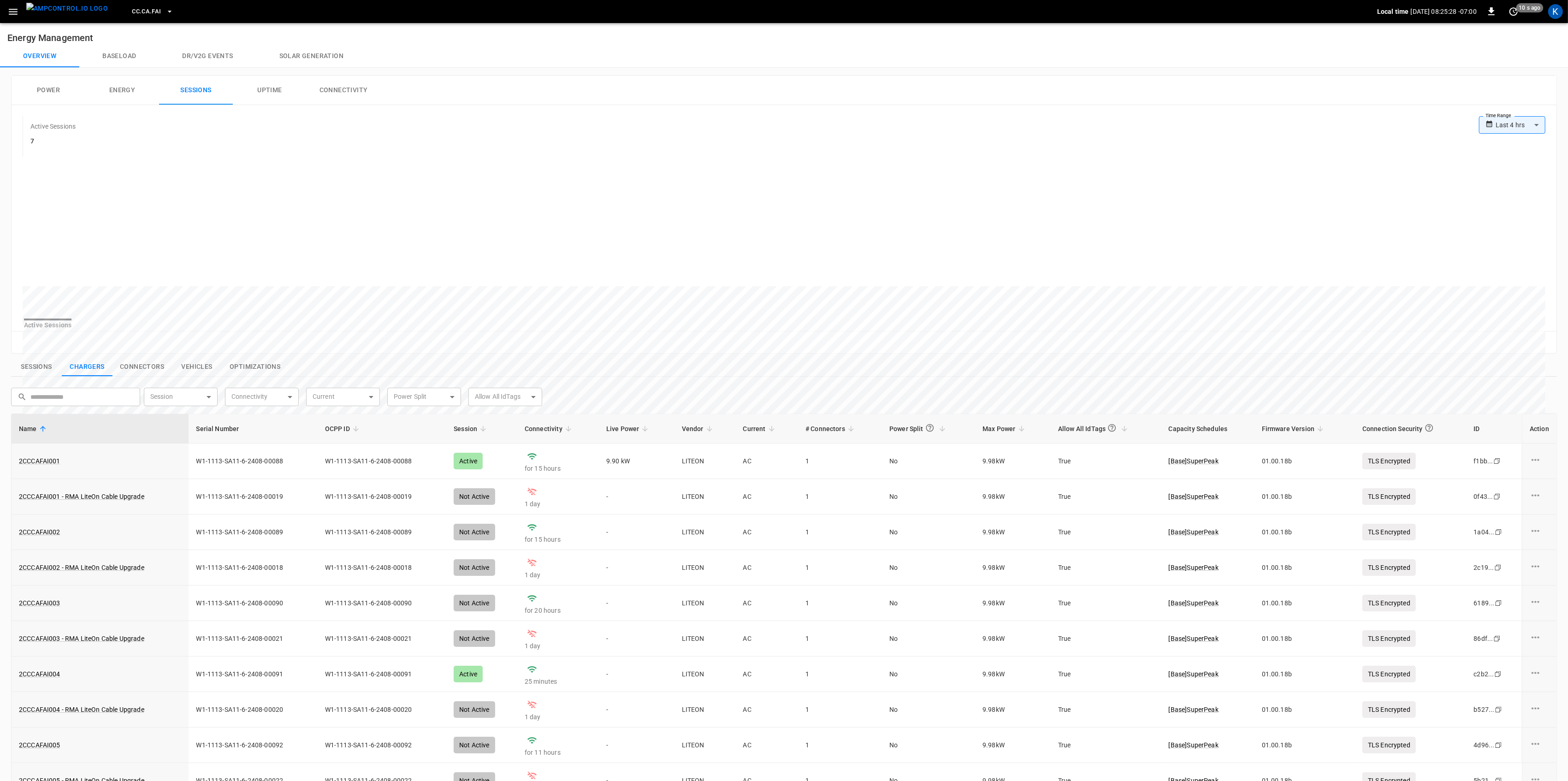
click at [42, 377] on button "Sessions" at bounding box center [36, 367] width 51 height 20
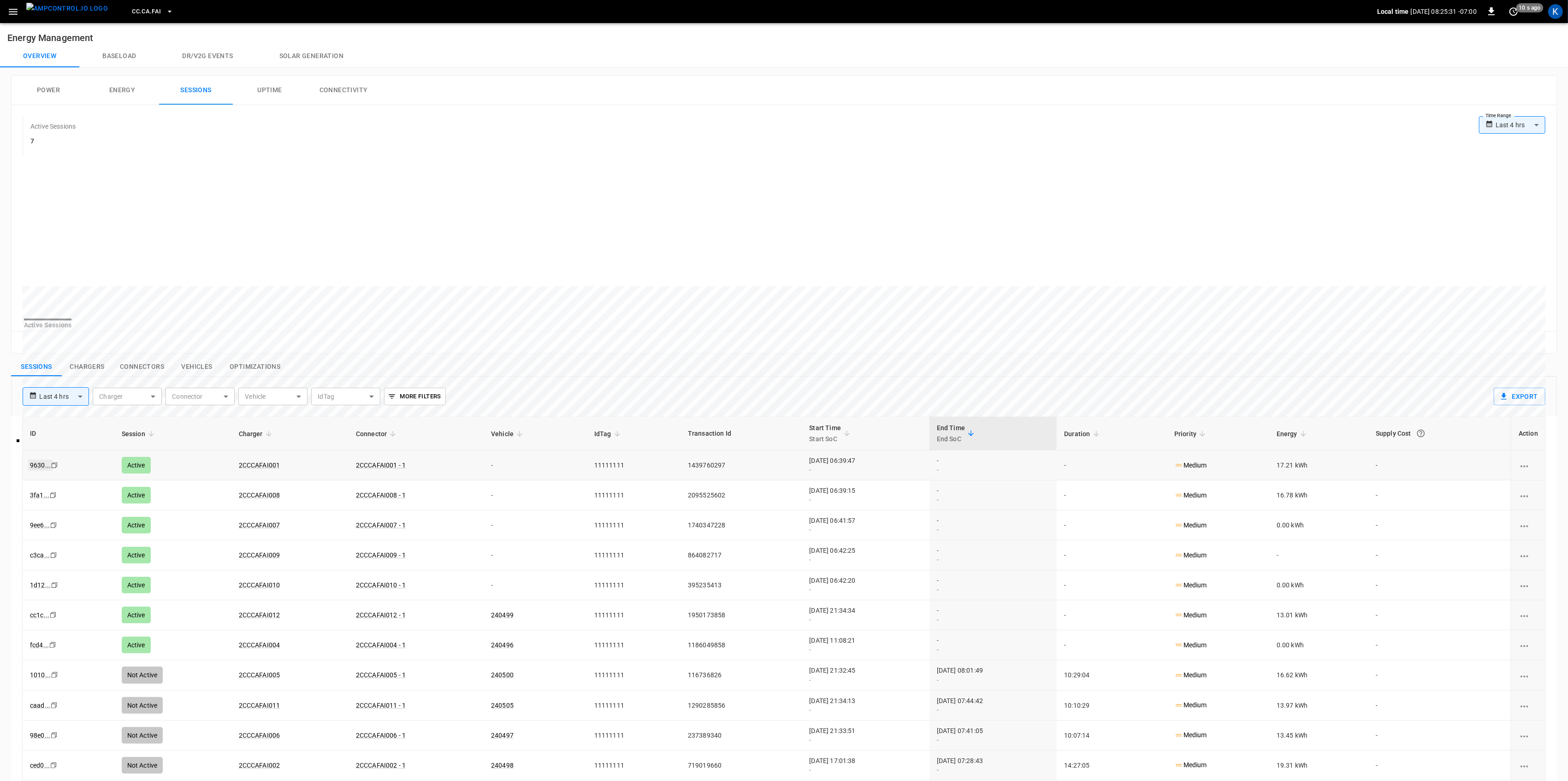
click at [33, 471] on link "9630 ..." at bounding box center [40, 465] width 24 height 11
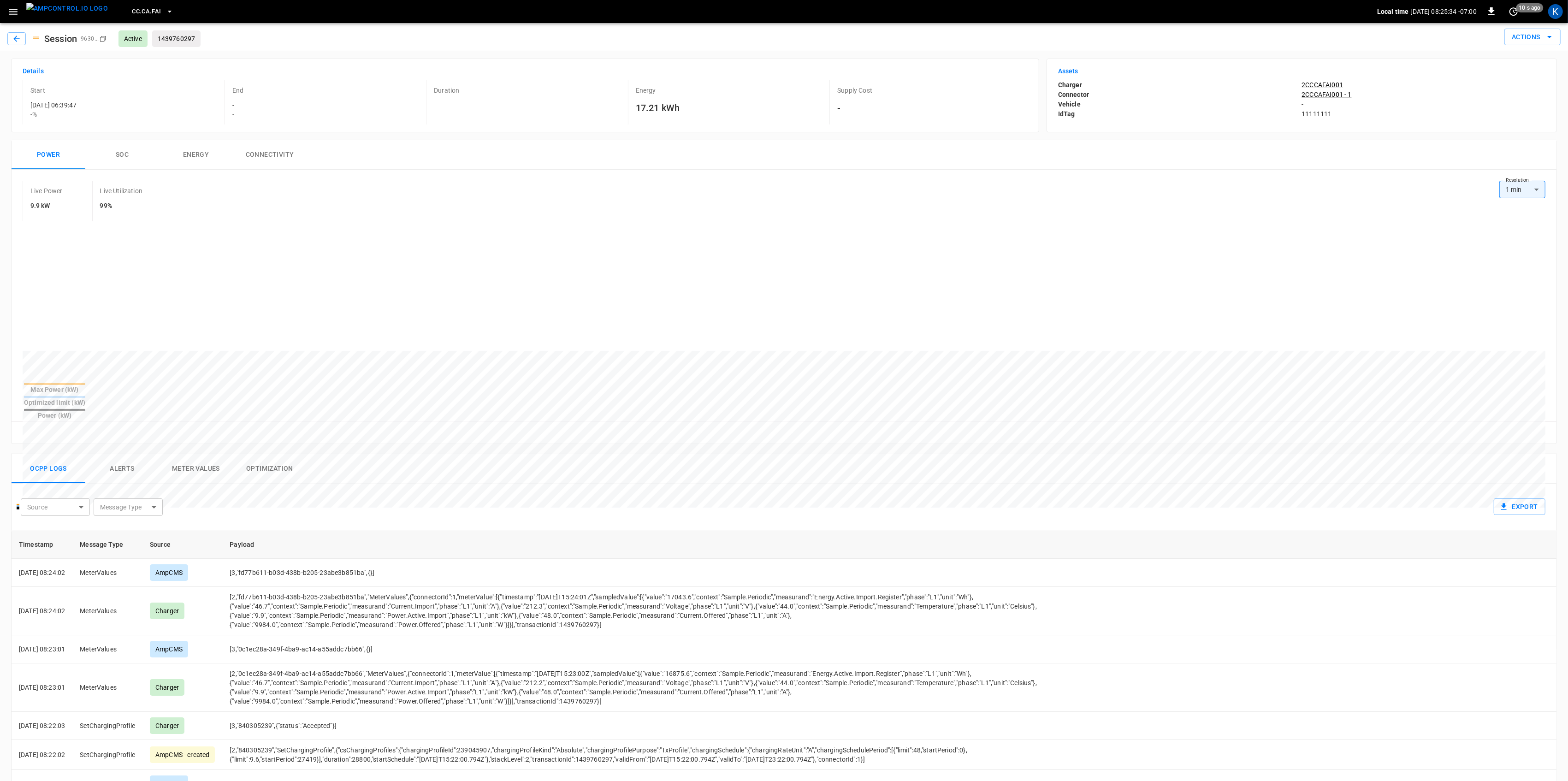
click at [1066, 74] on h6 "Assets" at bounding box center [1302, 71] width 487 height 10
click at [1178, 98] on p "Connector" at bounding box center [1180, 95] width 244 height 10
click at [43, 96] on div "Start [DATE] 06:39:47 - %" at bounding box center [122, 102] width 199 height 44
click at [213, 114] on p "- %" at bounding box center [126, 114] width 191 height 9
click at [342, 104] on div "- -" at bounding box center [327, 110] width 191 height 18
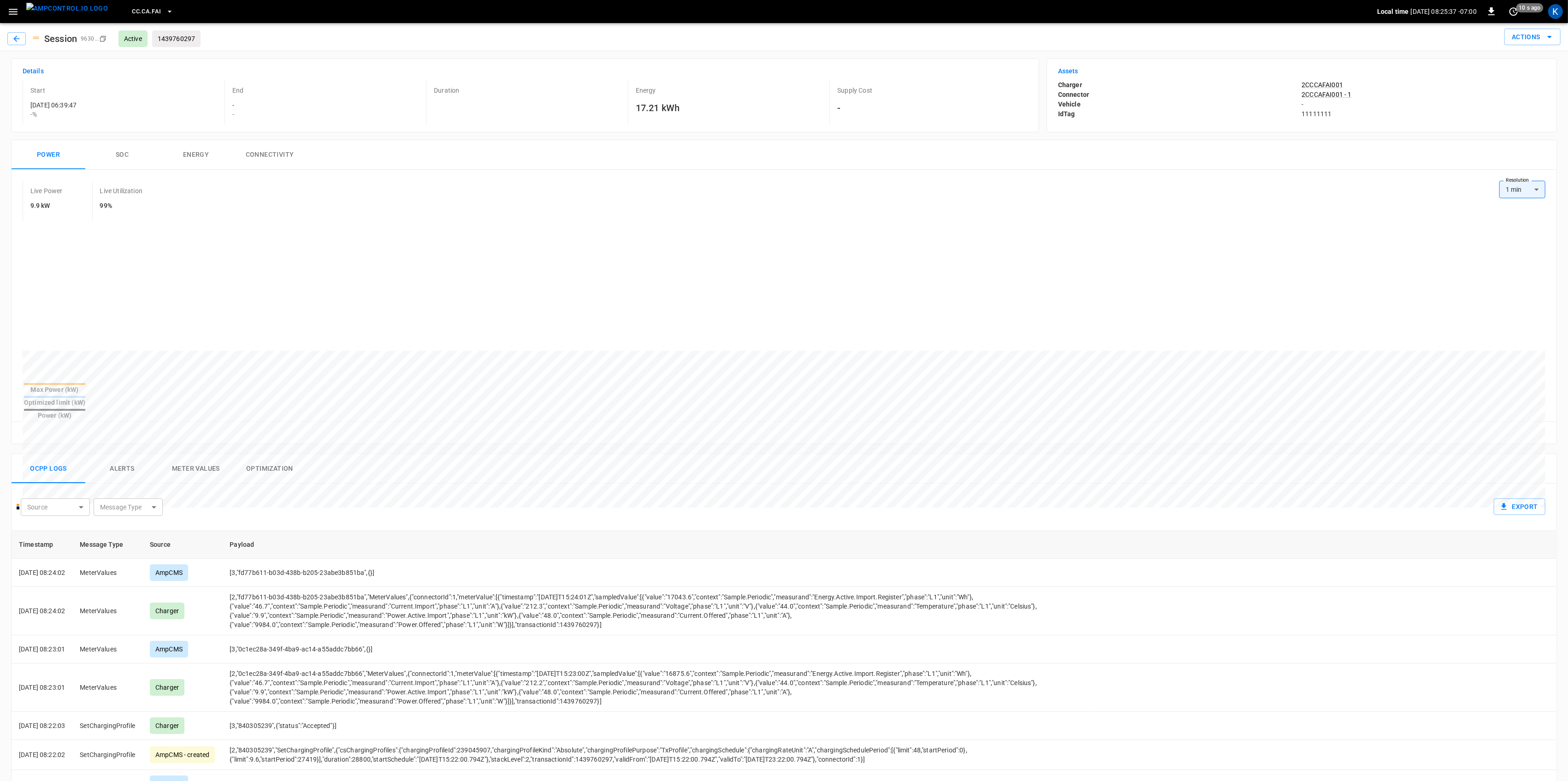
click at [552, 106] on div "Duration" at bounding box center [525, 102] width 199 height 44
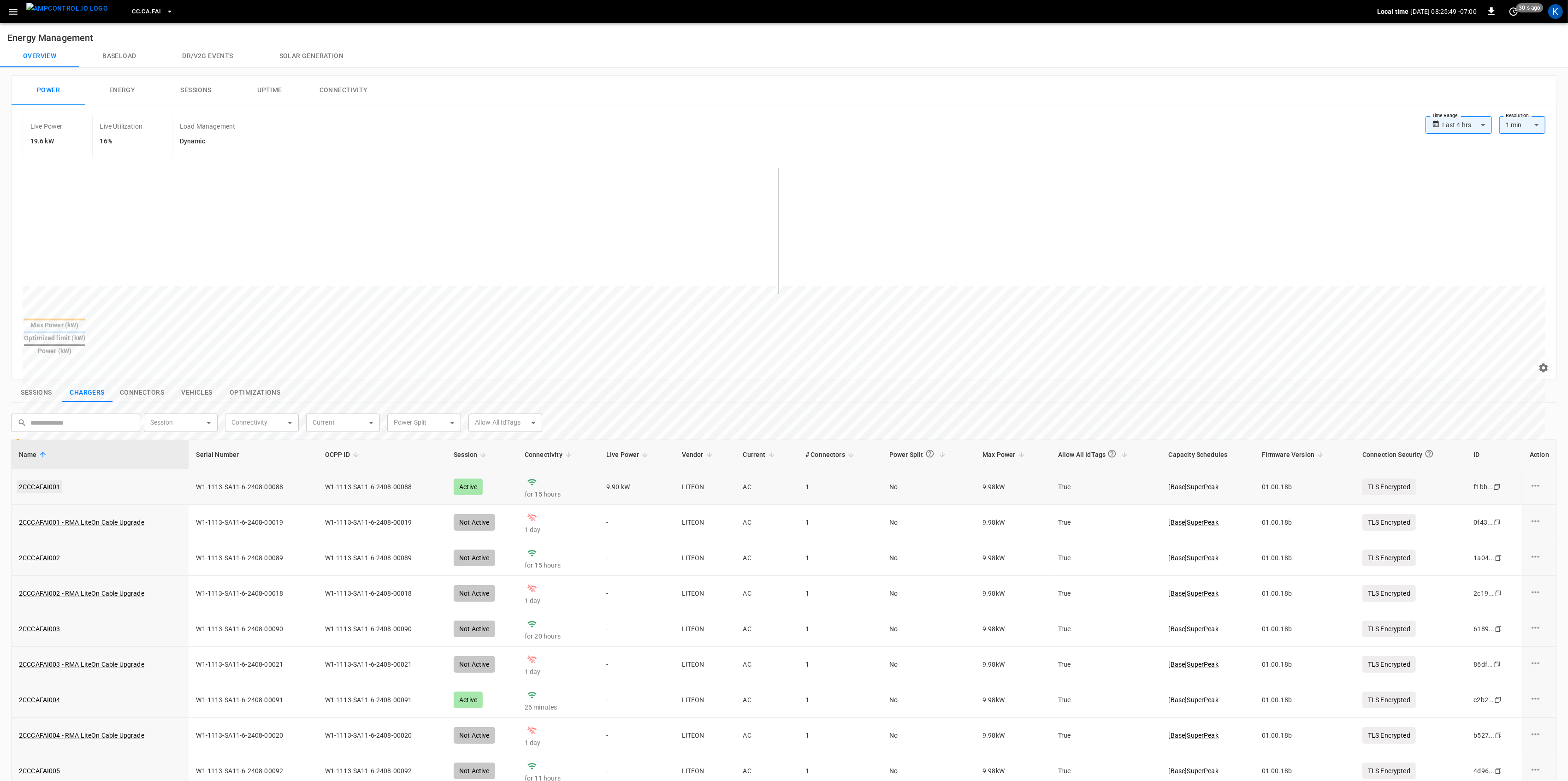
click at [35, 480] on link "2CCCAFAI001" at bounding box center [40, 486] width 45 height 13
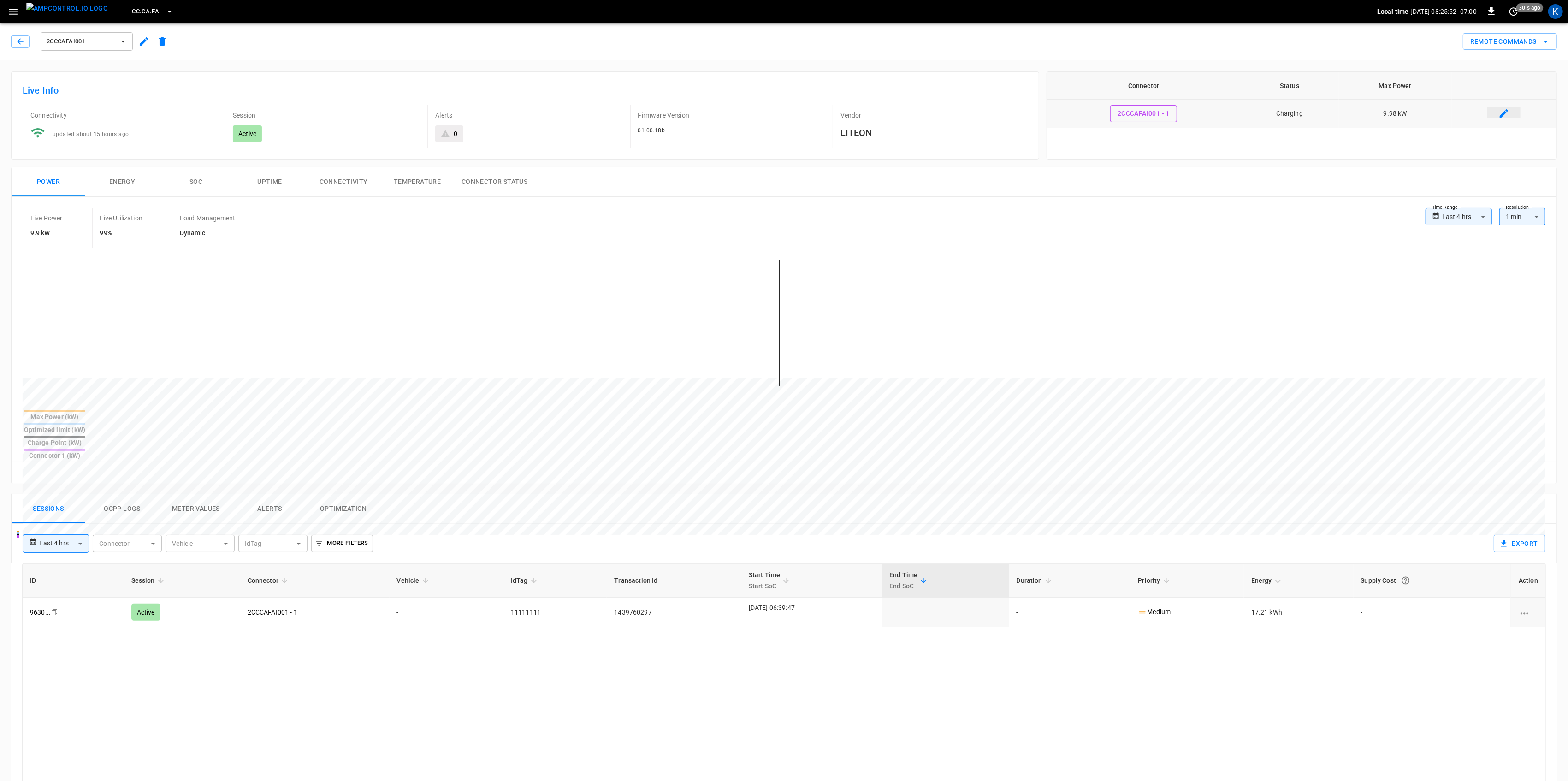
click at [1503, 113] on icon "connector table" at bounding box center [1504, 114] width 9 height 9
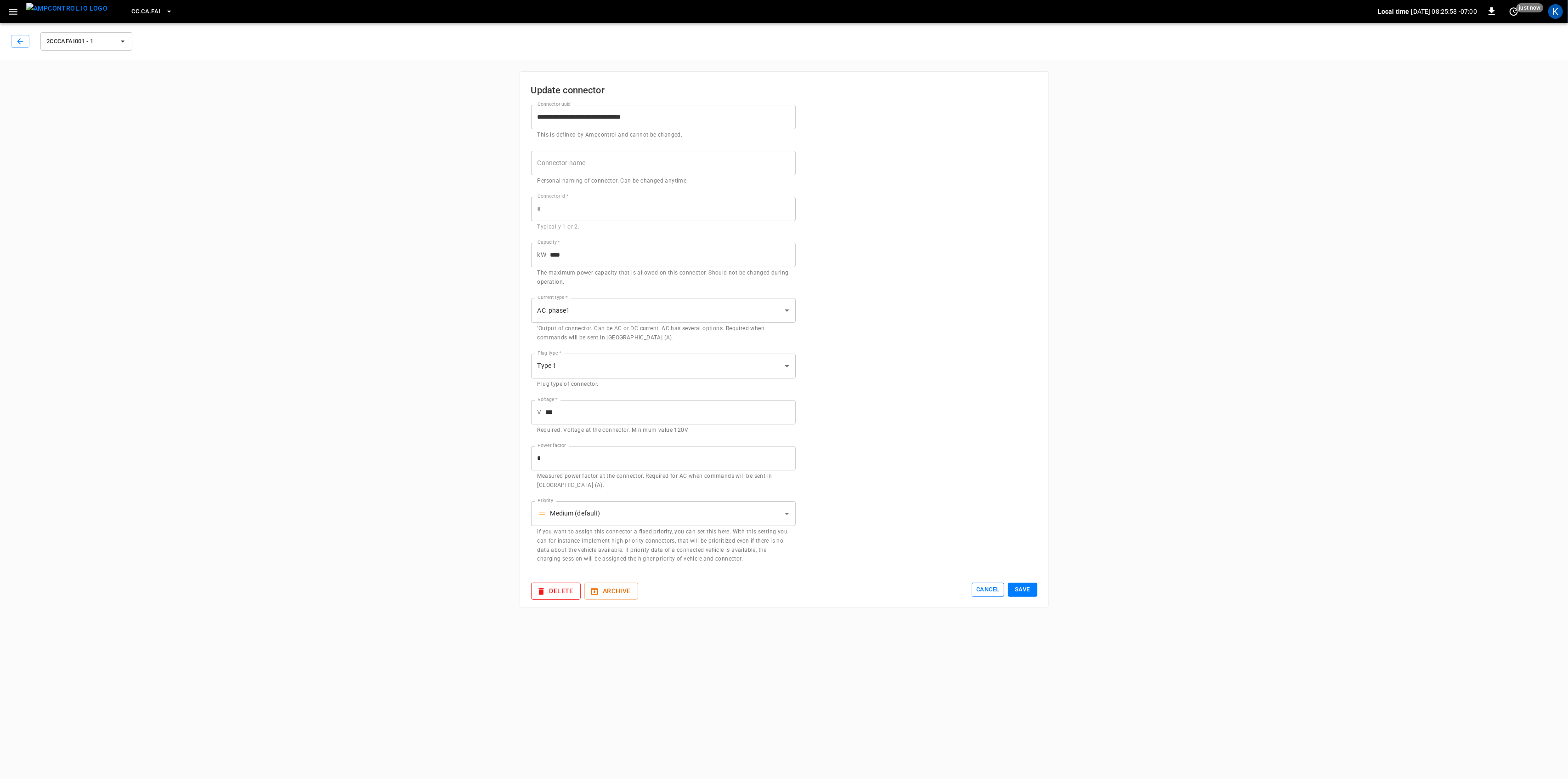
click at [976, 590] on button "Cancel" at bounding box center [987, 589] width 32 height 14
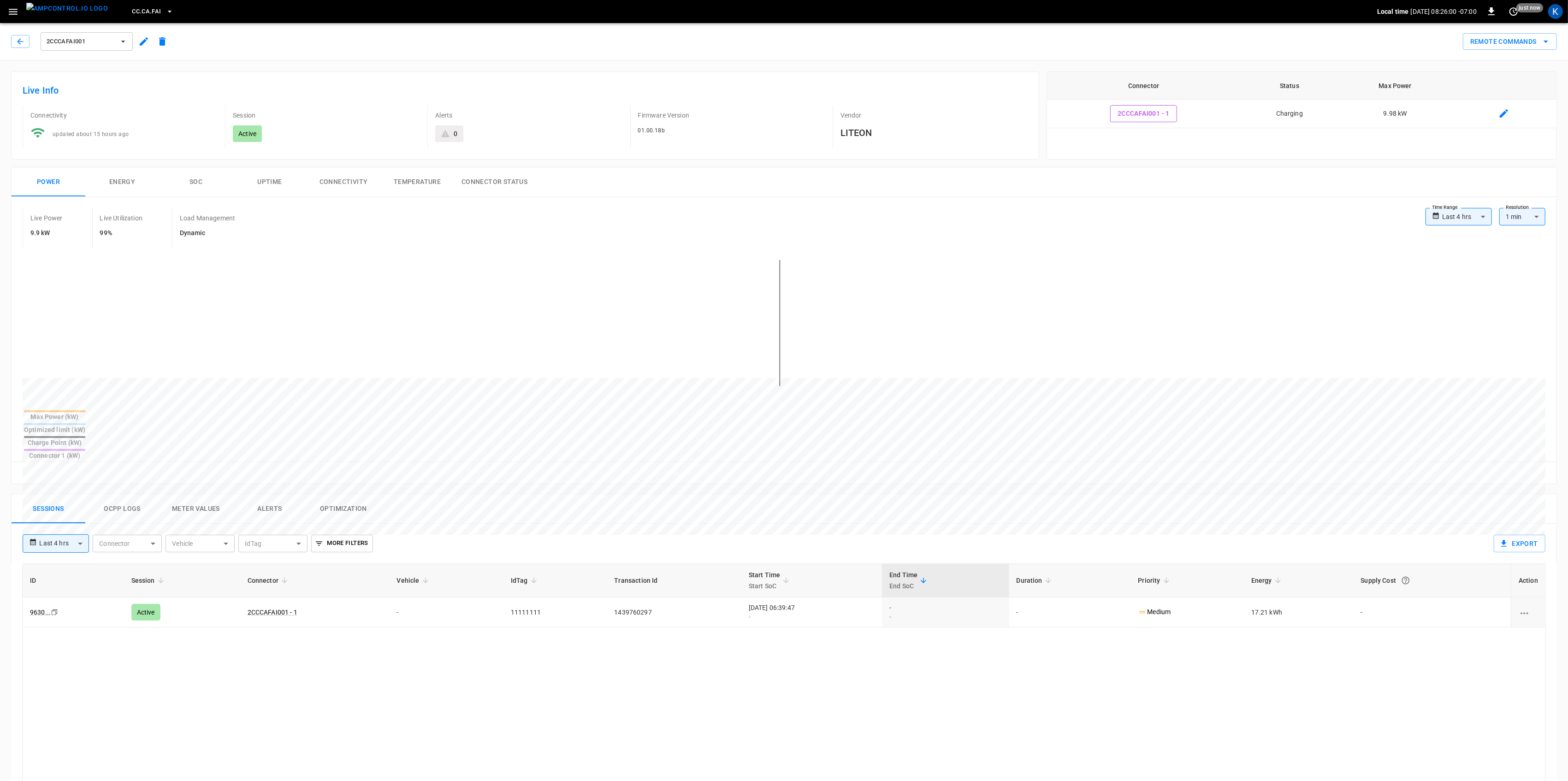
click at [1289, 85] on th "Status" at bounding box center [1289, 85] width 99 height 27
click at [1216, 104] on td "2CCCAFAI001 - 1" at bounding box center [1143, 114] width 193 height 29
click at [1143, 111] on button "2CCCAFAI001 - 1" at bounding box center [1143, 114] width 67 height 17
type input "**********"
click at [1522, 608] on icon "charging session options" at bounding box center [1524, 613] width 12 height 12
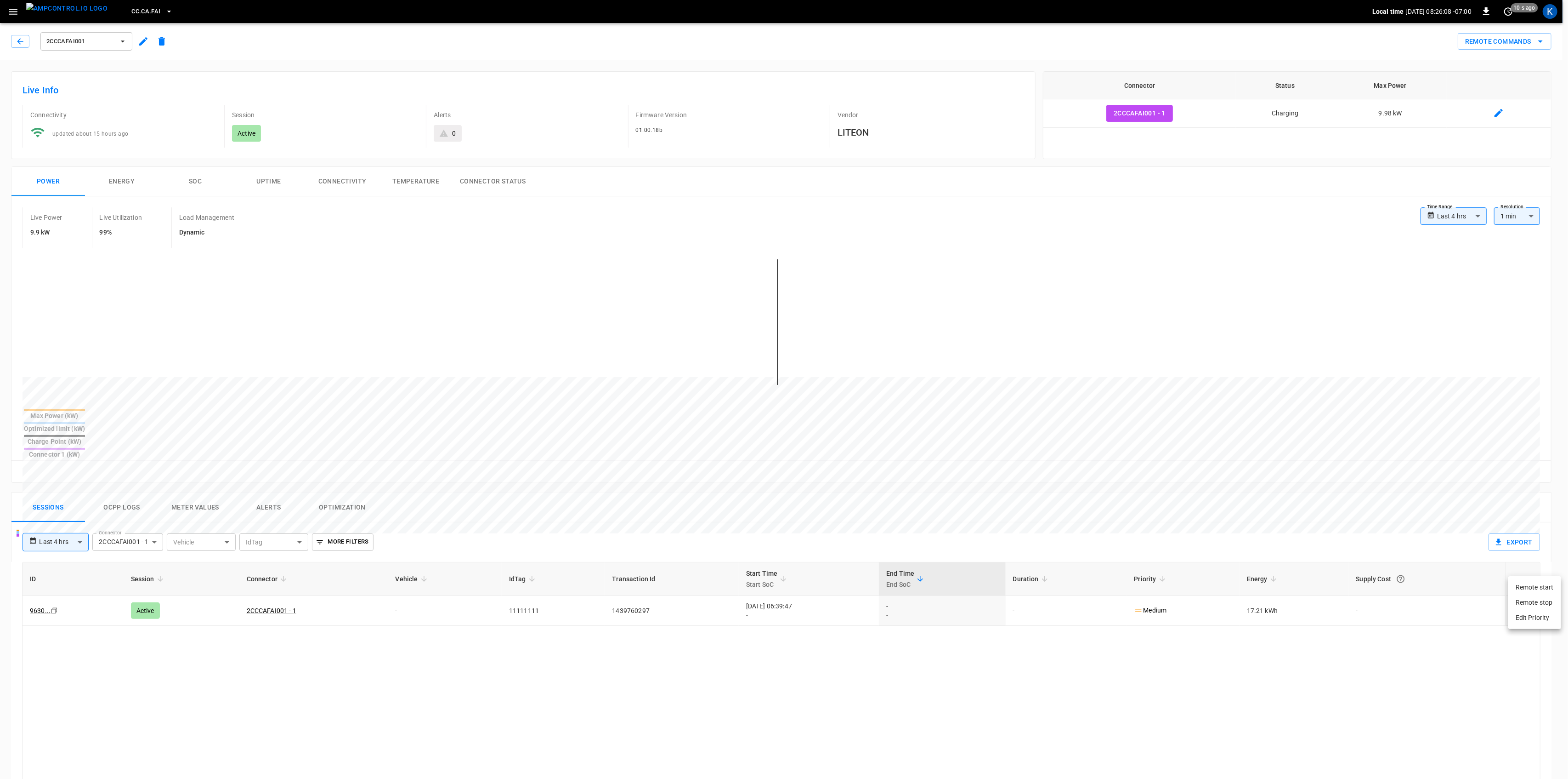
drag, startPoint x: 1201, startPoint y: 642, endPoint x: 1170, endPoint y: 641, distance: 31.0
click at [1197, 642] on div at bounding box center [784, 389] width 1568 height 779
click at [265, 605] on link "2CCCAFAI001 - 1" at bounding box center [271, 610] width 54 height 11
click at [41, 605] on link "9630 ..." at bounding box center [40, 610] width 24 height 11
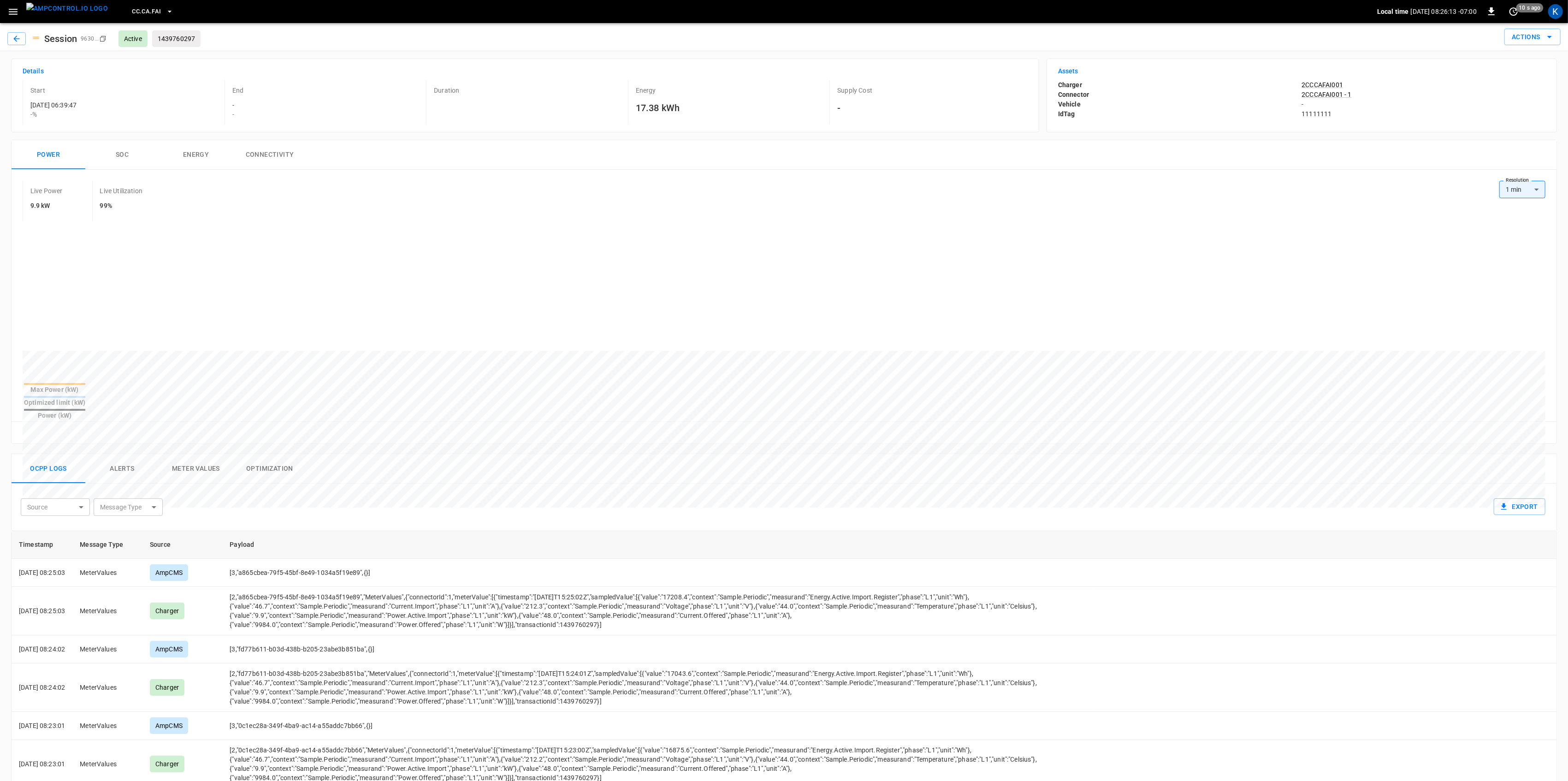
click at [138, 454] on button "Alerts" at bounding box center [122, 468] width 74 height 29
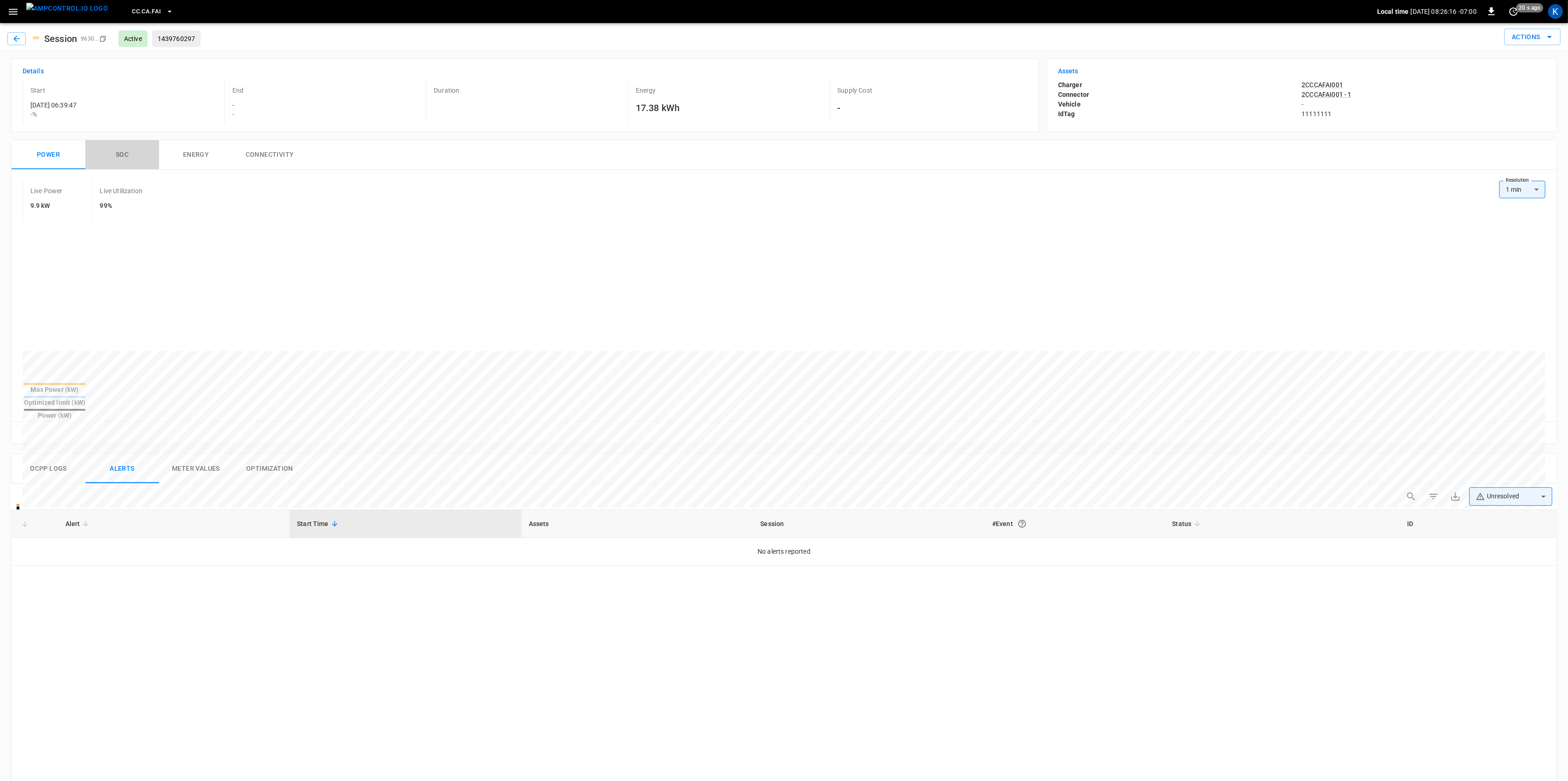
click at [123, 156] on button "SOC" at bounding box center [122, 154] width 74 height 29
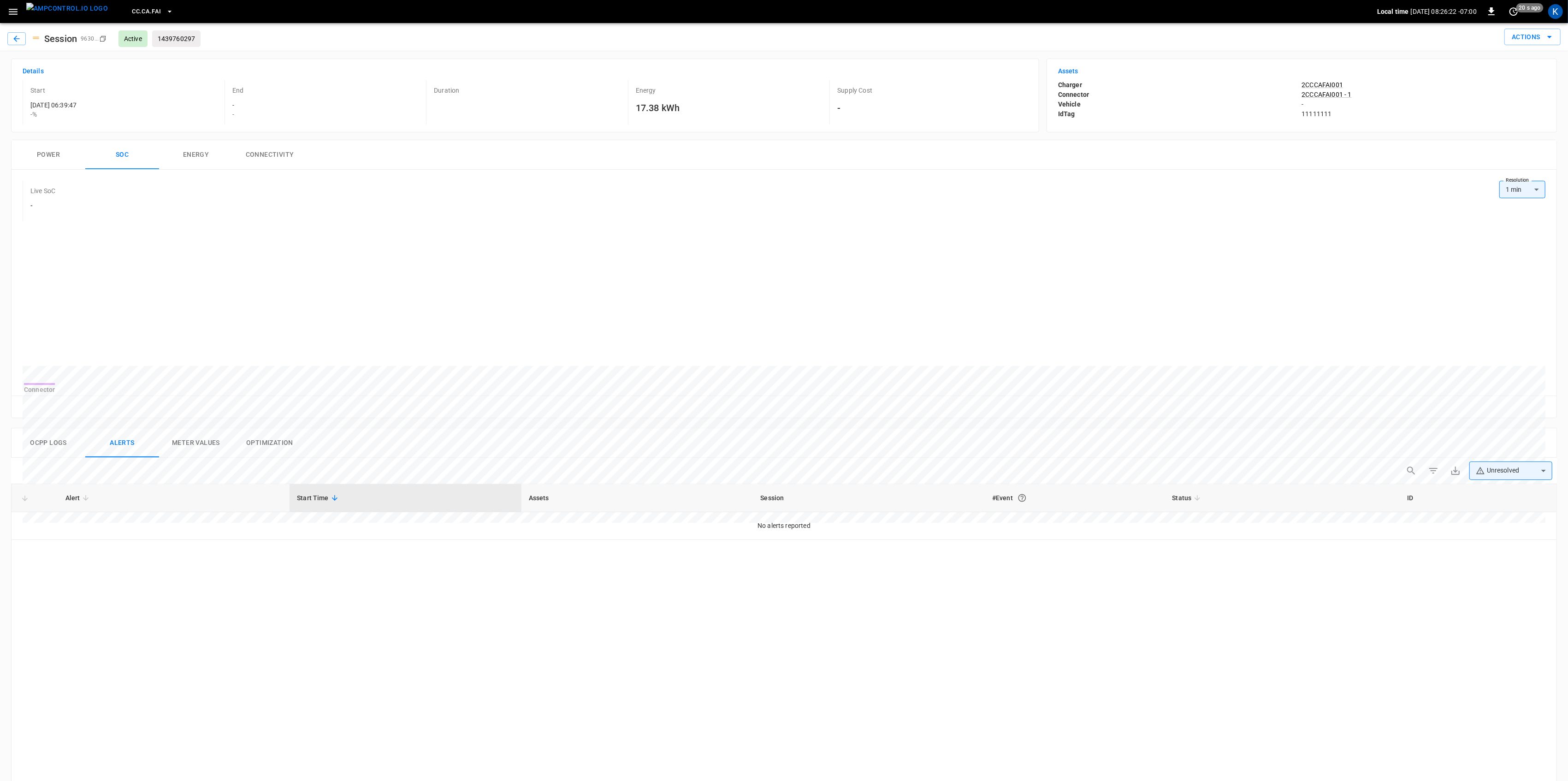
click at [11, 9] on icon "button" at bounding box center [13, 12] width 9 height 6
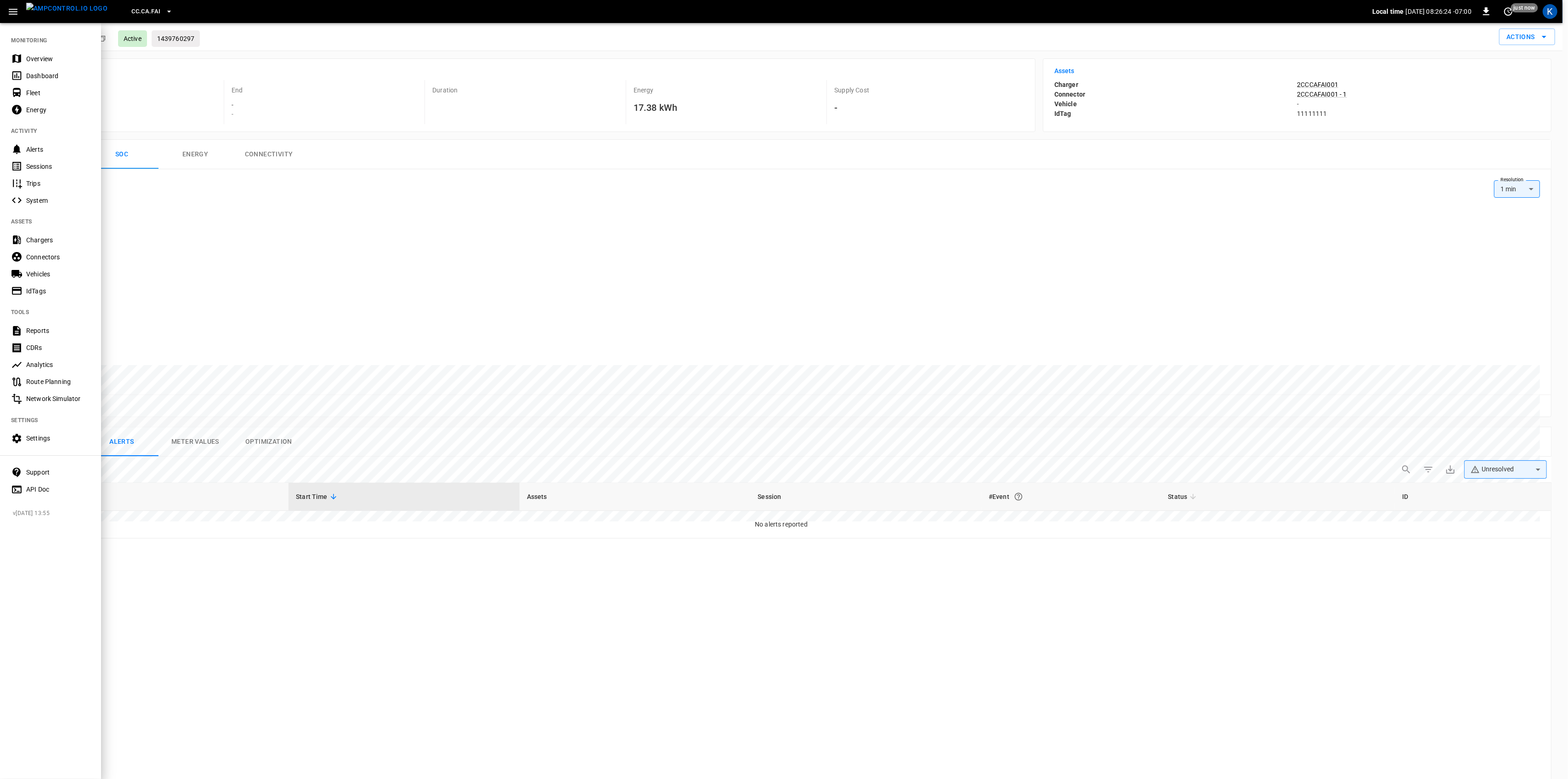
click at [35, 74] on div "Dashboard" at bounding box center [58, 76] width 64 height 9
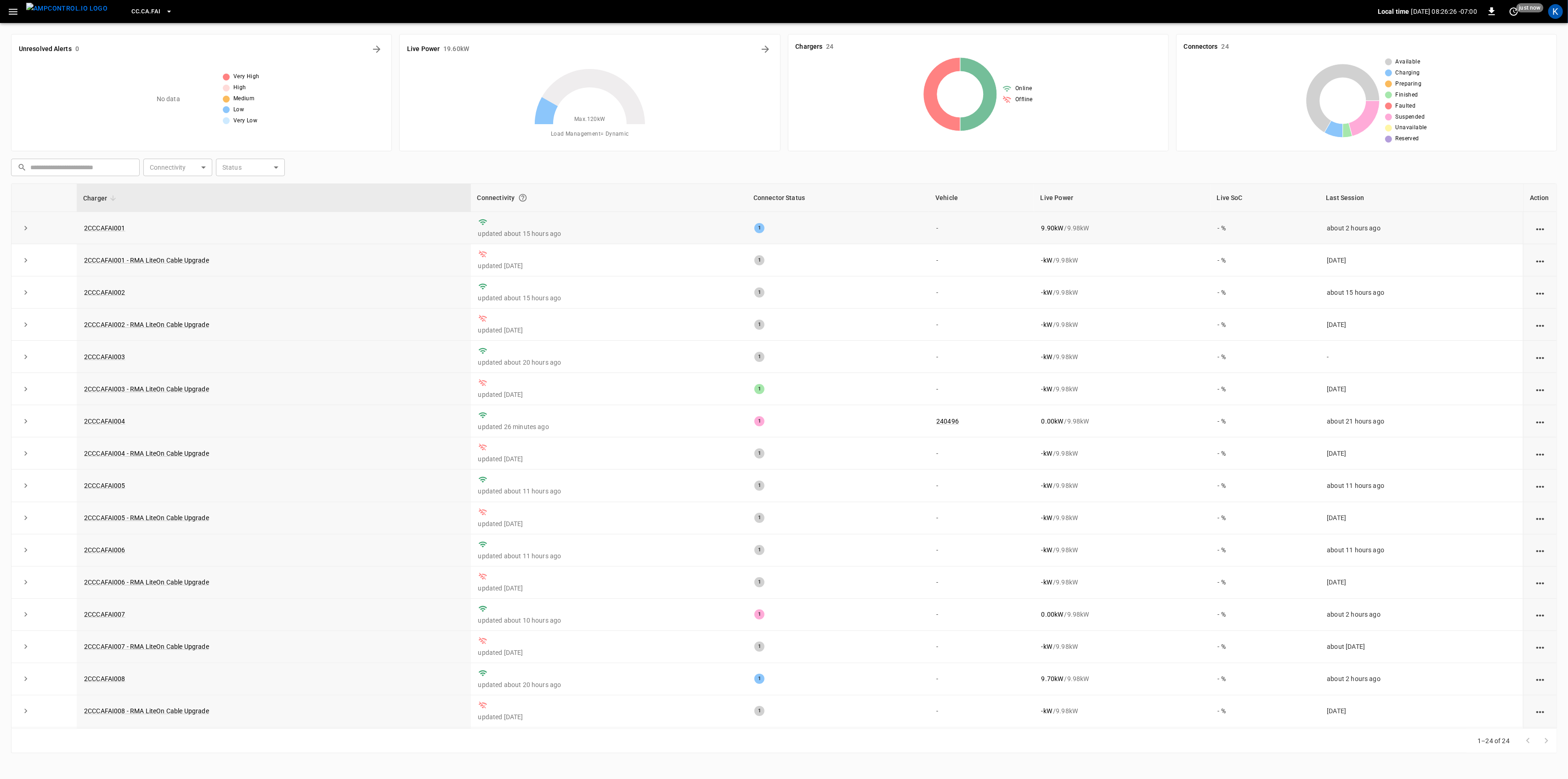
click at [346, 229] on td "2CCCAFAI001" at bounding box center [274, 228] width 394 height 32
click at [24, 230] on icon "expand row" at bounding box center [26, 228] width 9 height 9
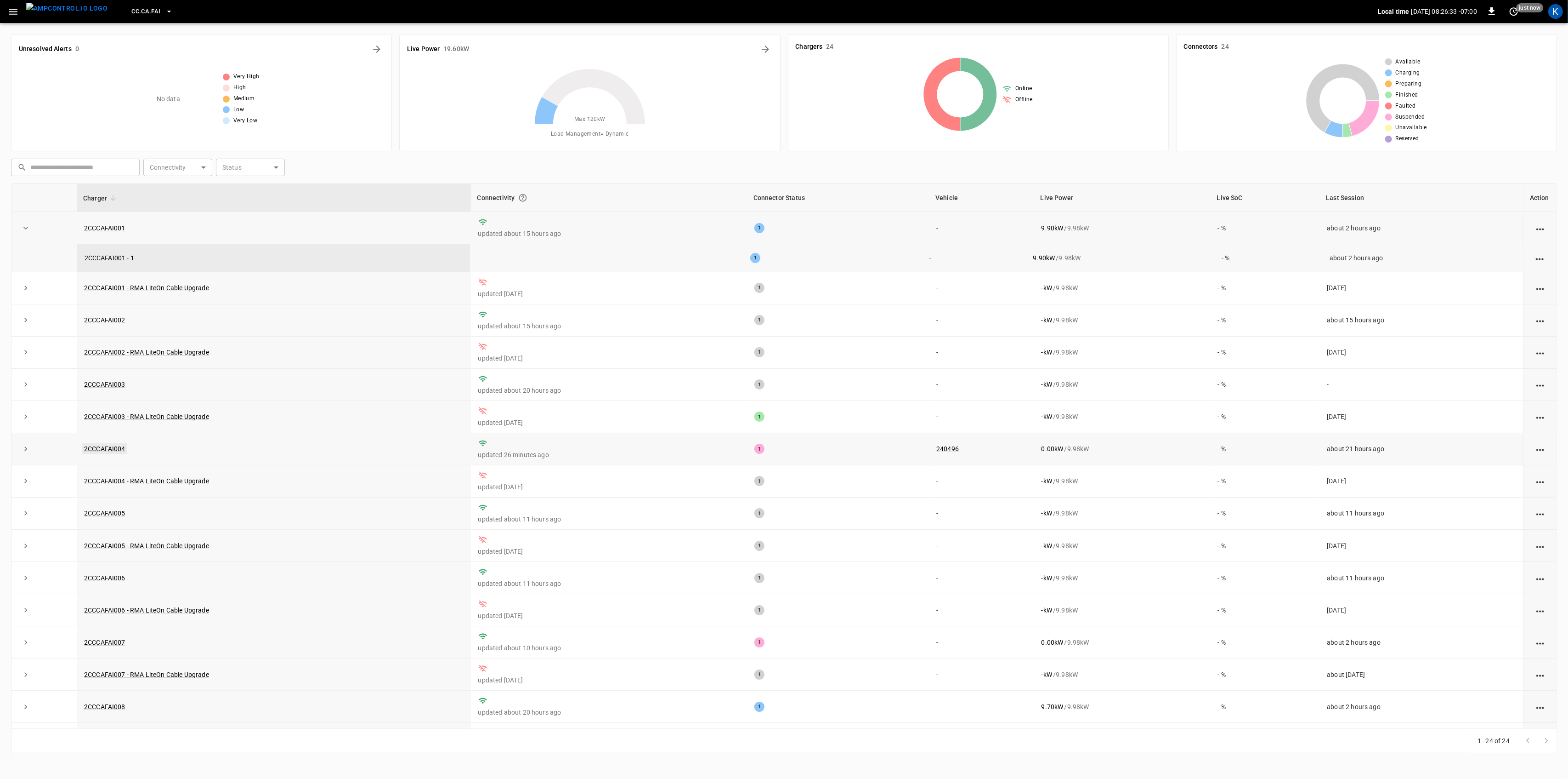
click at [110, 454] on link "2CCCAFAI004" at bounding box center [105, 449] width 45 height 11
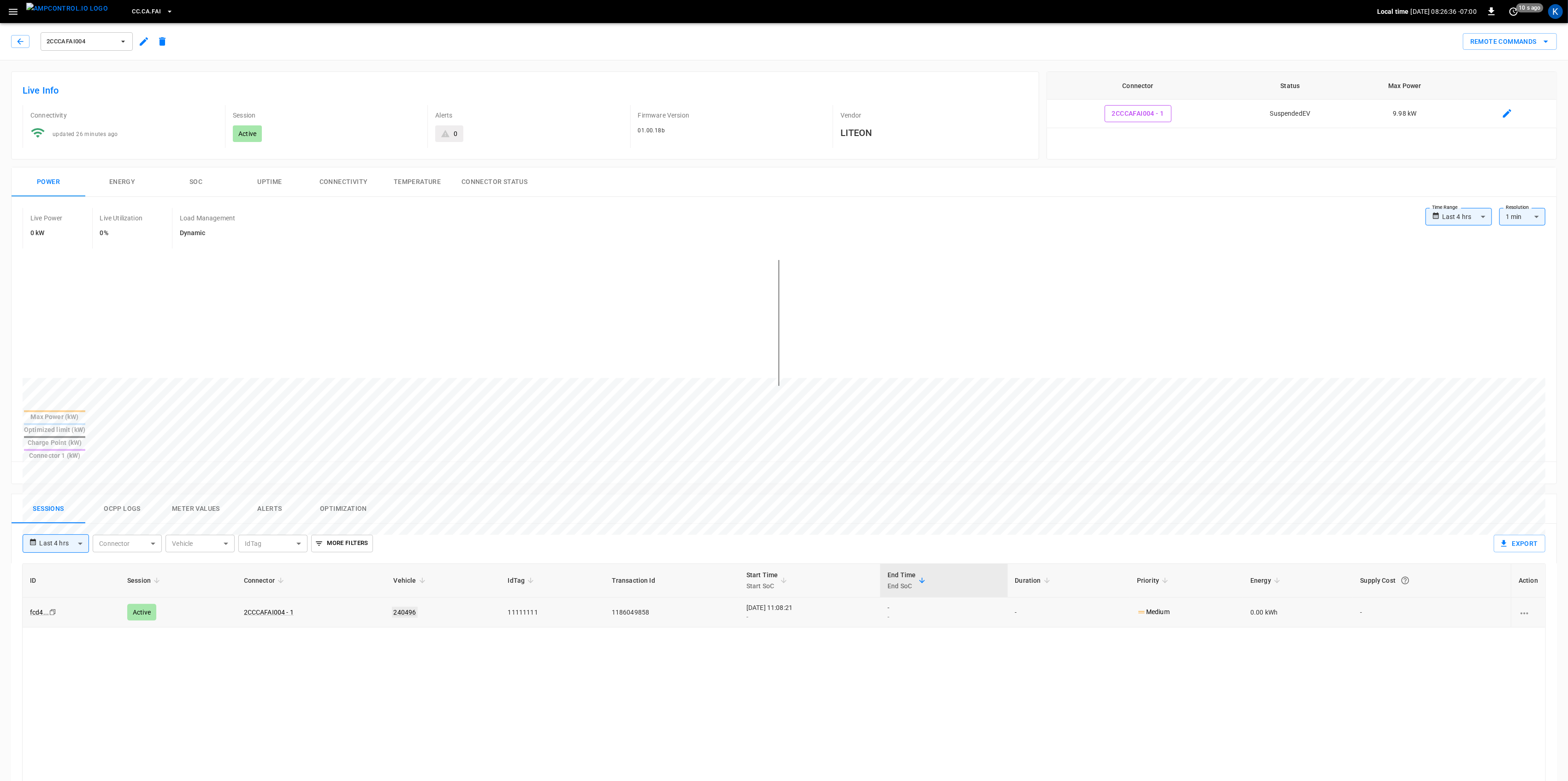
click at [398, 606] on link "240496" at bounding box center [405, 612] width 26 height 11
click at [263, 606] on link "2CCCAFAI004 - 1" at bounding box center [269, 612] width 54 height 11
click at [42, 606] on link "fcd4 ..." at bounding box center [39, 612] width 23 height 11
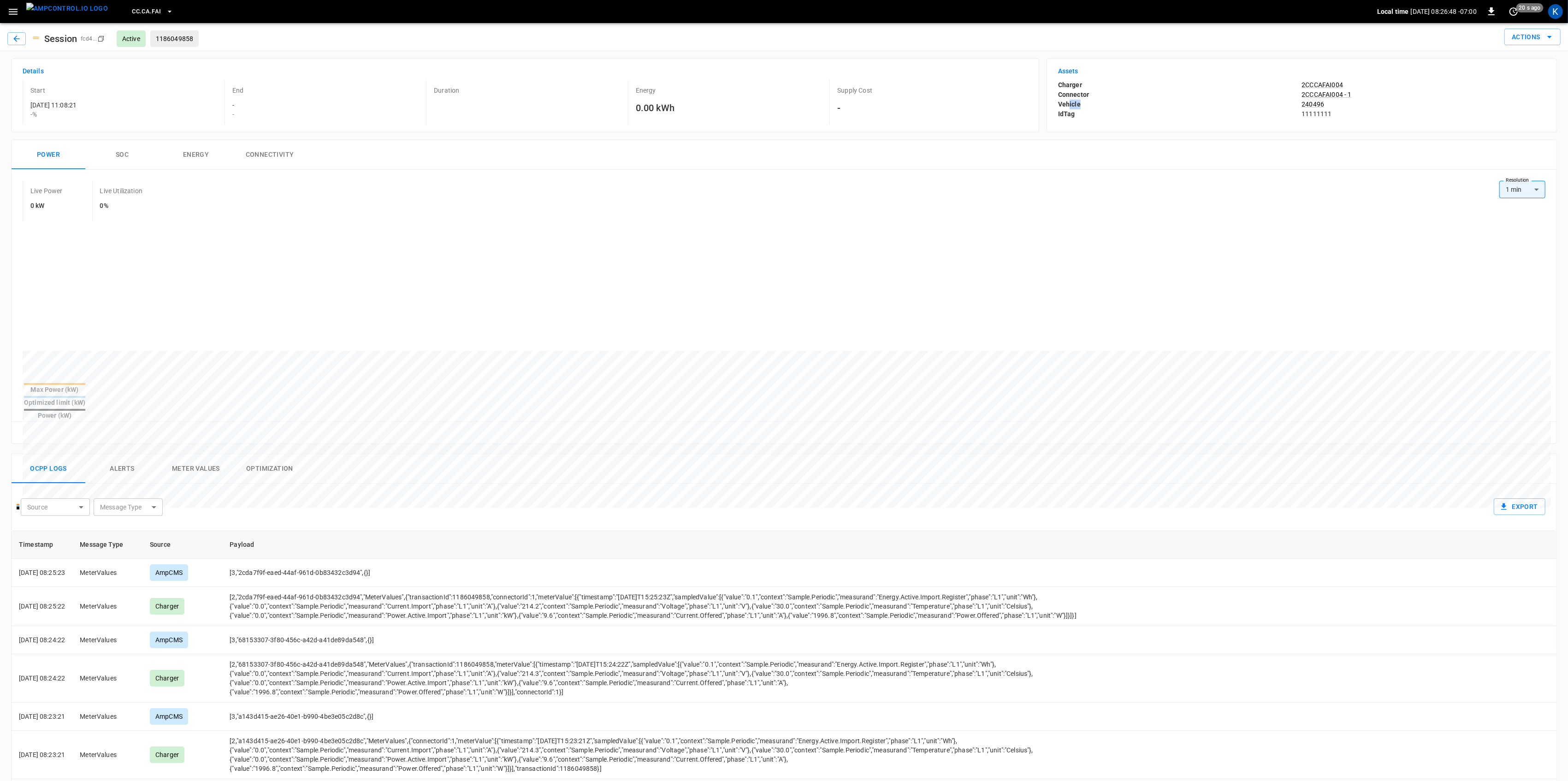
drag, startPoint x: 1068, startPoint y: 100, endPoint x: 1240, endPoint y: 102, distance: 172.0
click at [1240, 102] on p "Vehicle" at bounding box center [1180, 104] width 244 height 10
click at [1307, 104] on p "240496" at bounding box center [1423, 104] width 244 height 9
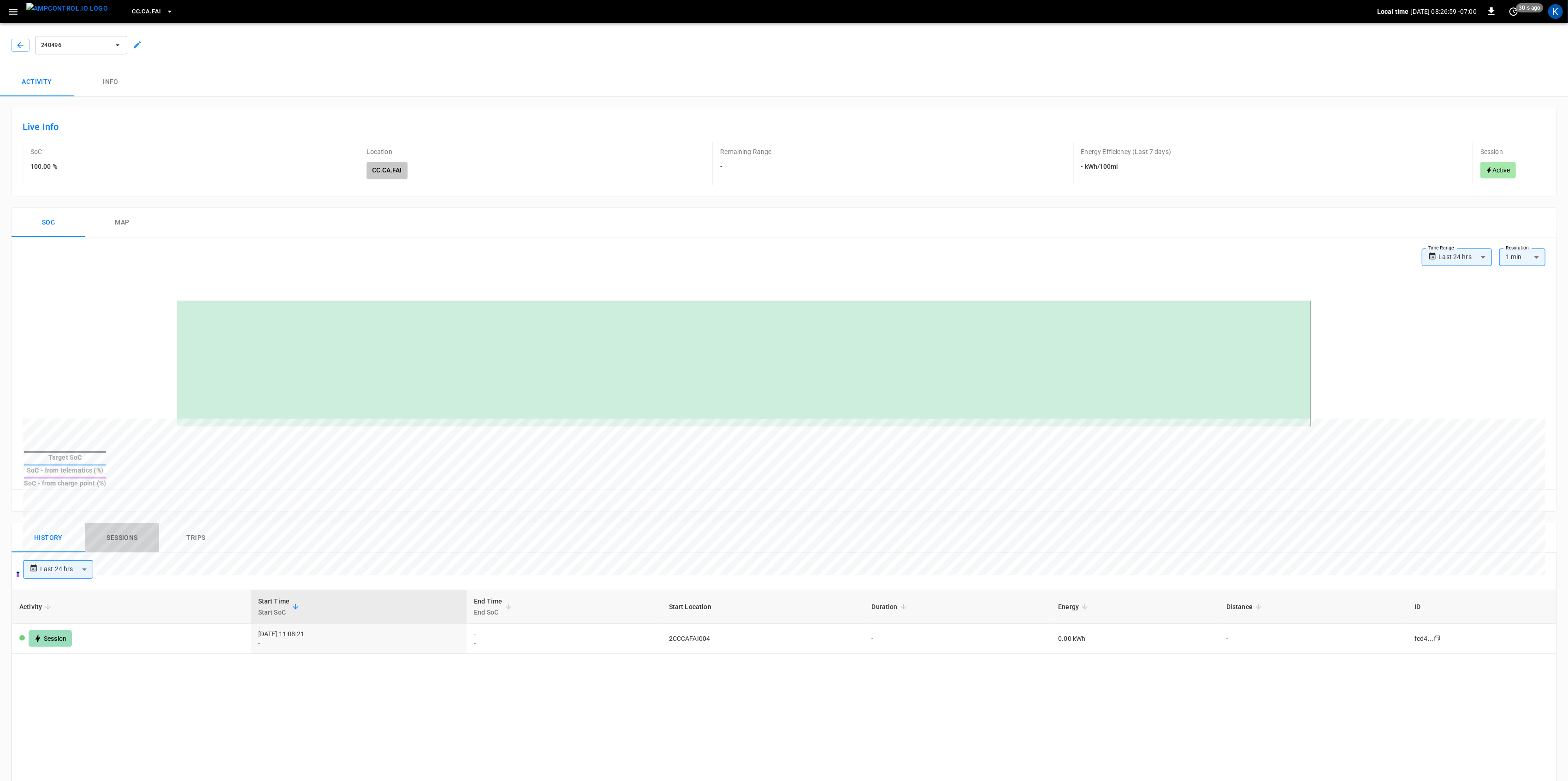
click at [114, 523] on button "Sessions" at bounding box center [122, 538] width 74 height 29
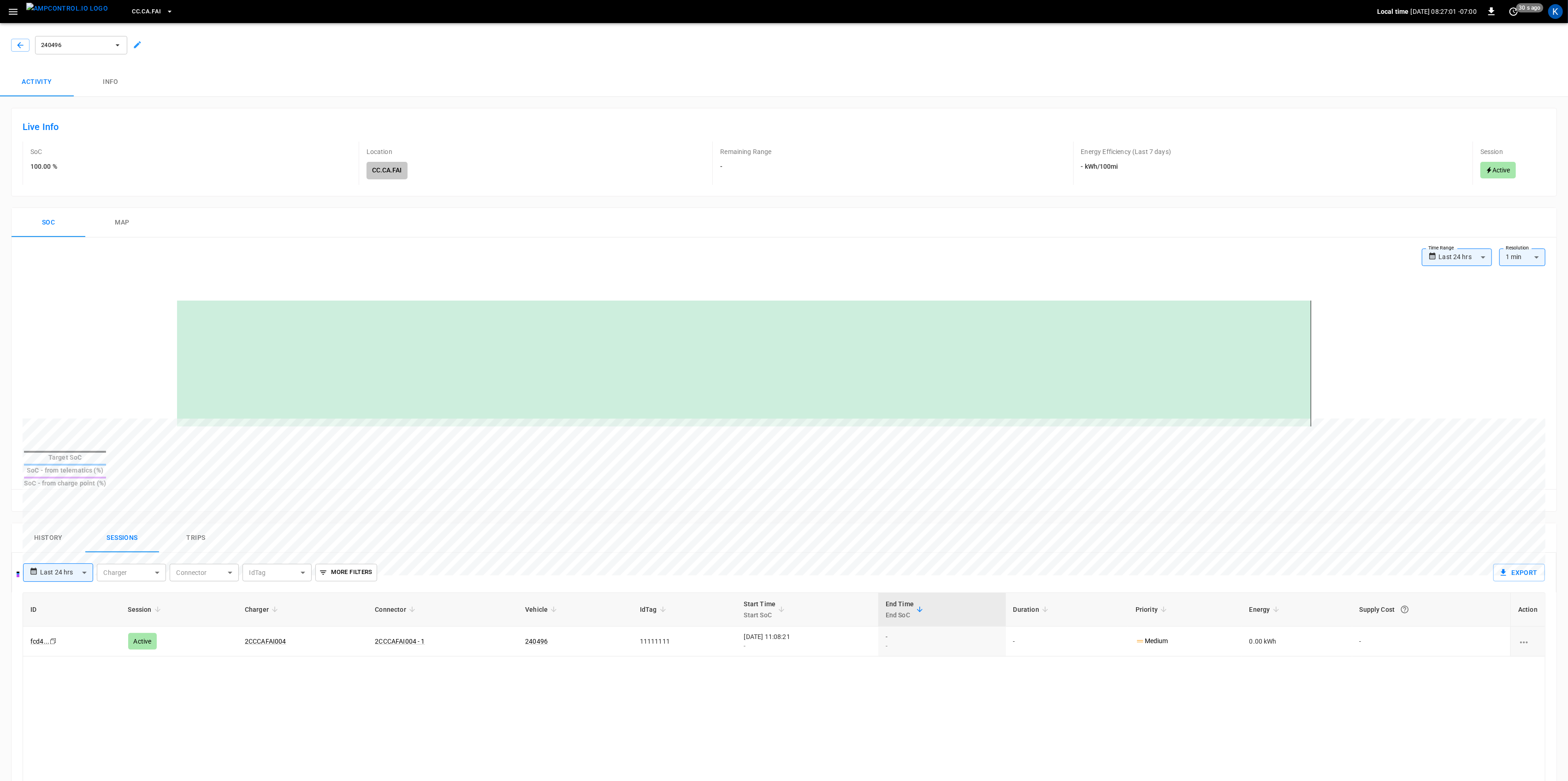
click at [68, 556] on body "**********" at bounding box center [784, 587] width 1568 height 1175
click at [53, 601] on li "Last 48 hrs" at bounding box center [58, 605] width 70 height 15
type input "**********"
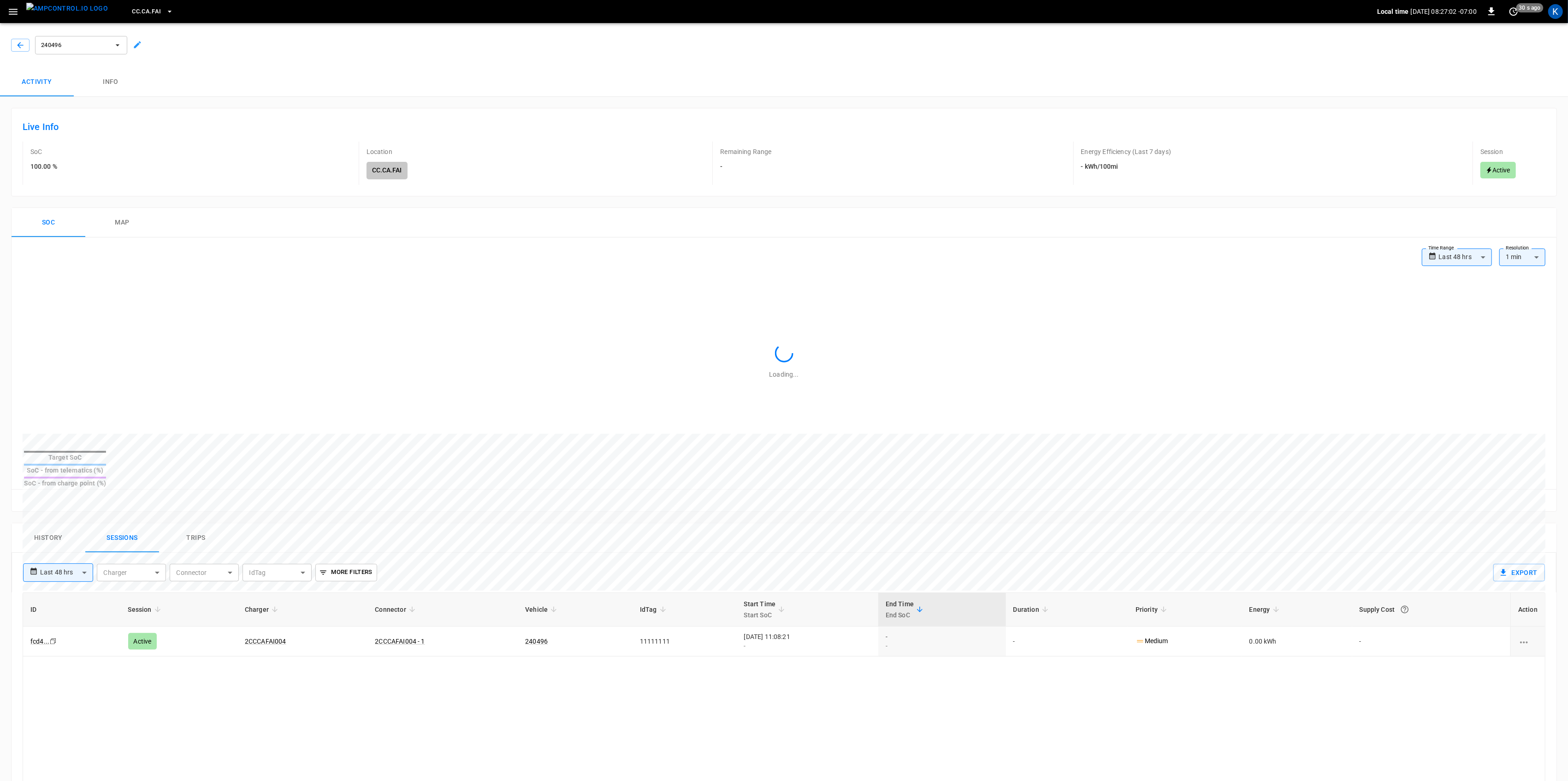
click at [425, 532] on div "History Sessions Trips" at bounding box center [784, 538] width 1545 height 29
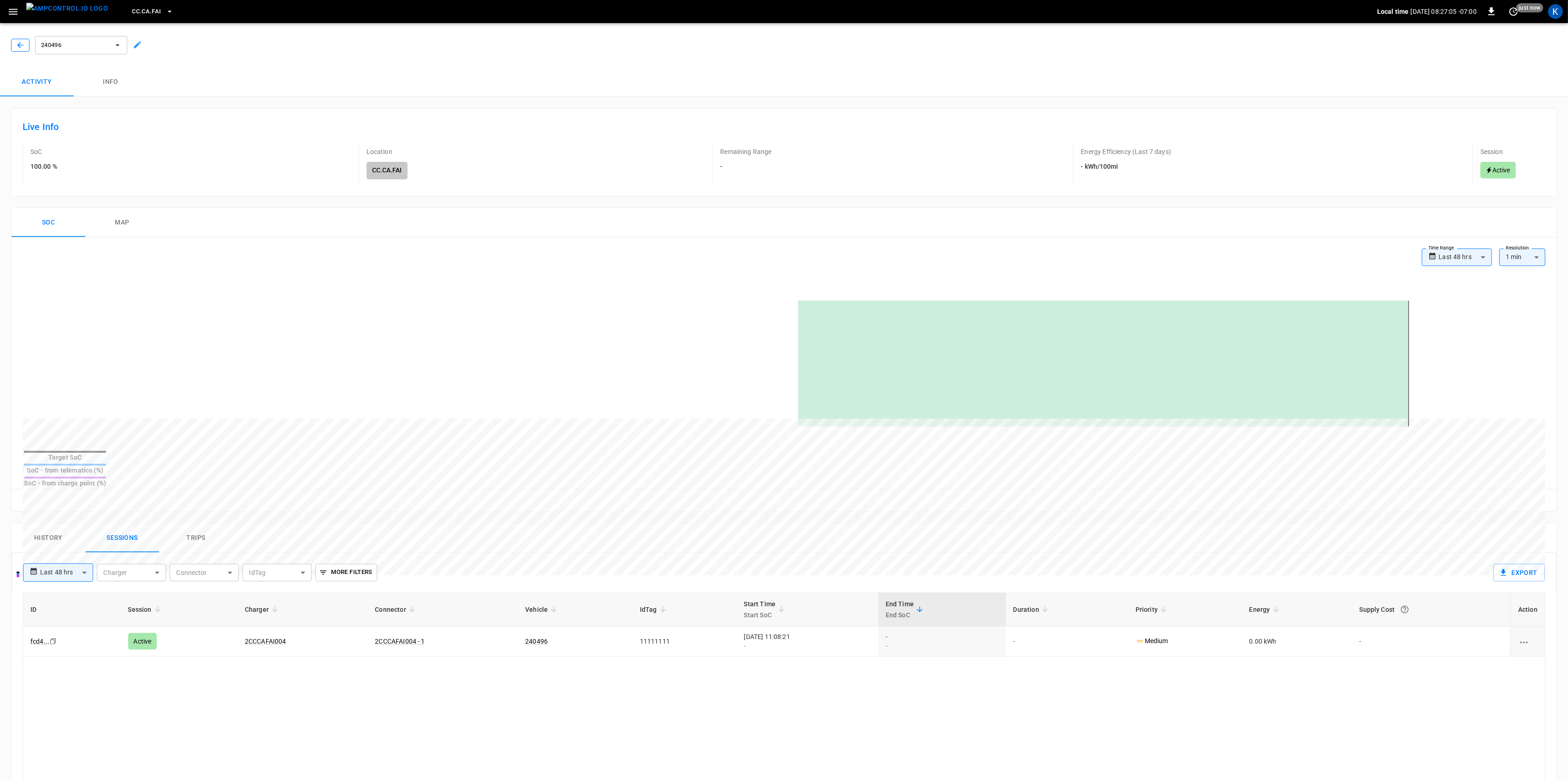
click at [22, 39] on button "button" at bounding box center [20, 45] width 18 height 13
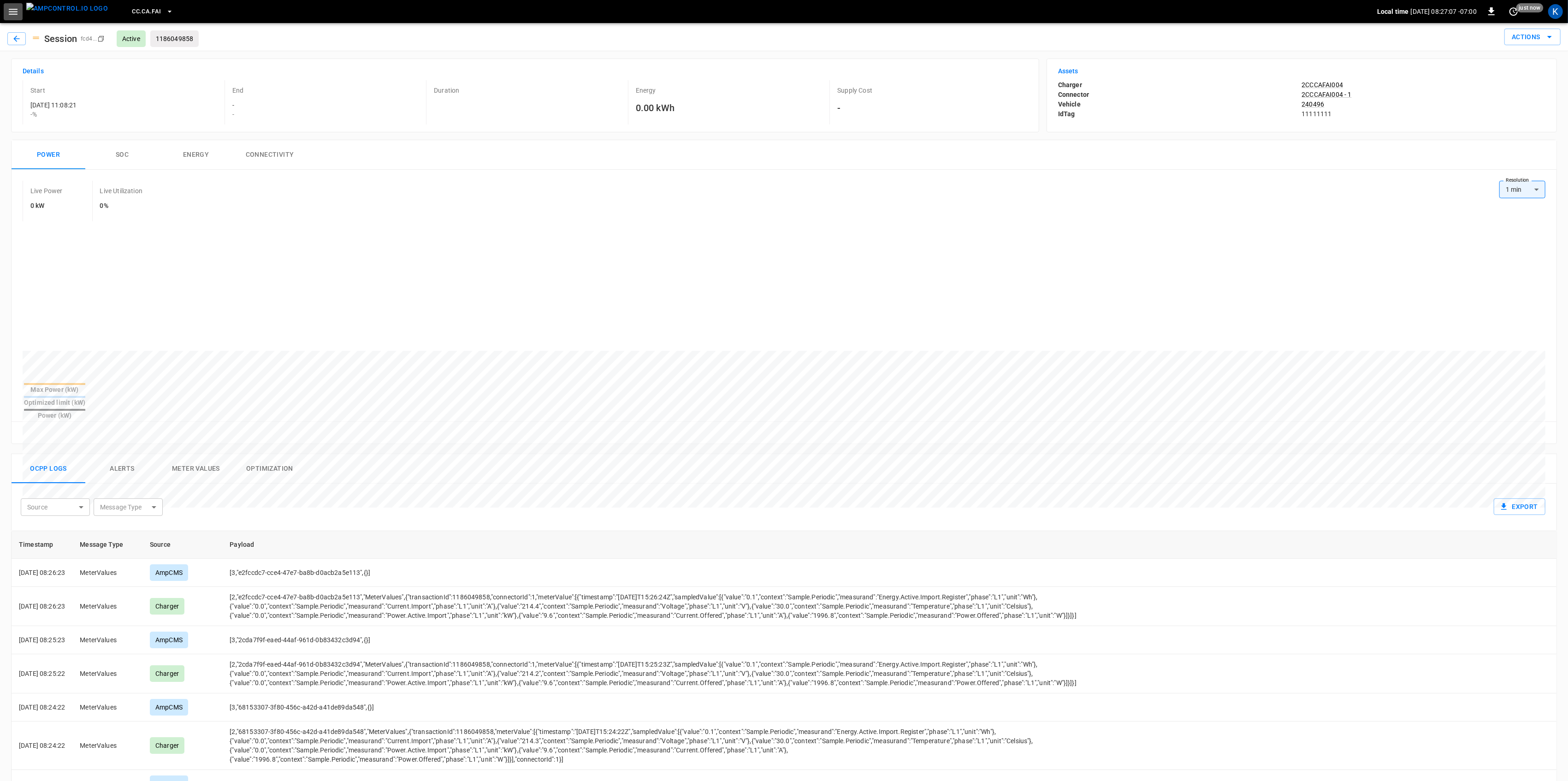
click at [13, 13] on icon "button" at bounding box center [13, 12] width 12 height 12
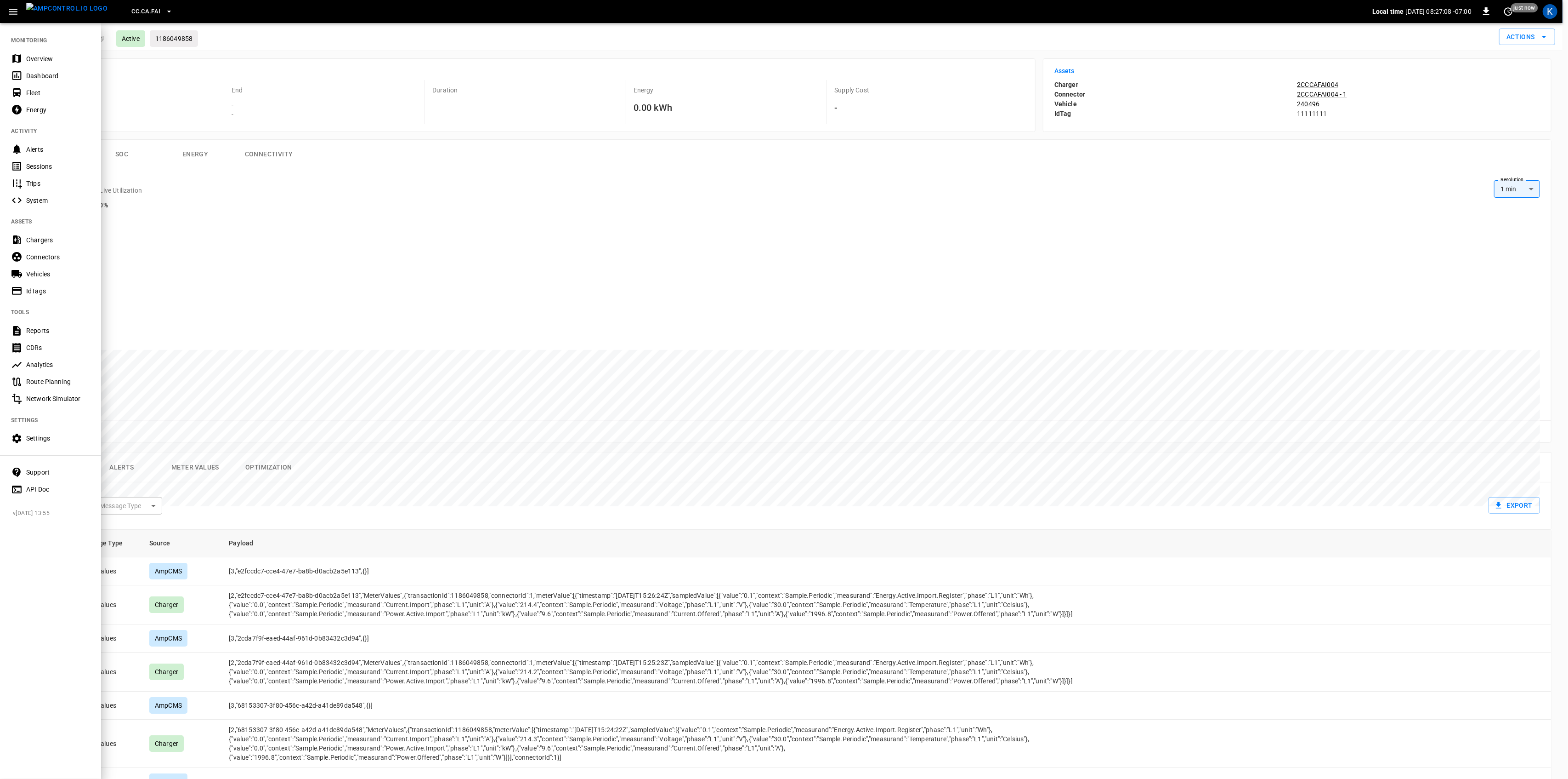
click at [33, 68] on div "Dashboard" at bounding box center [51, 76] width 101 height 17
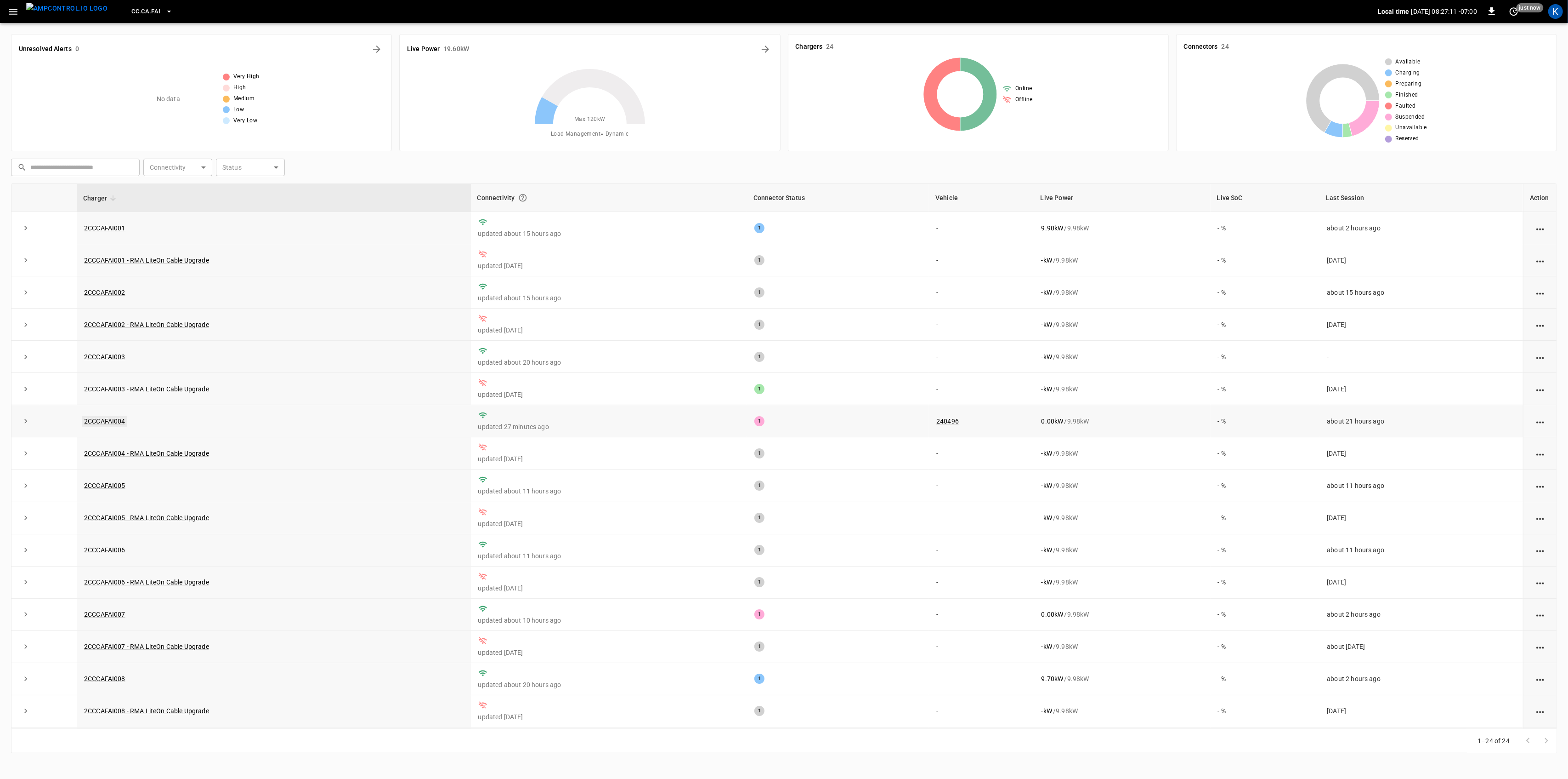
click at [107, 423] on link "2CCCAFAI004" at bounding box center [105, 421] width 45 height 11
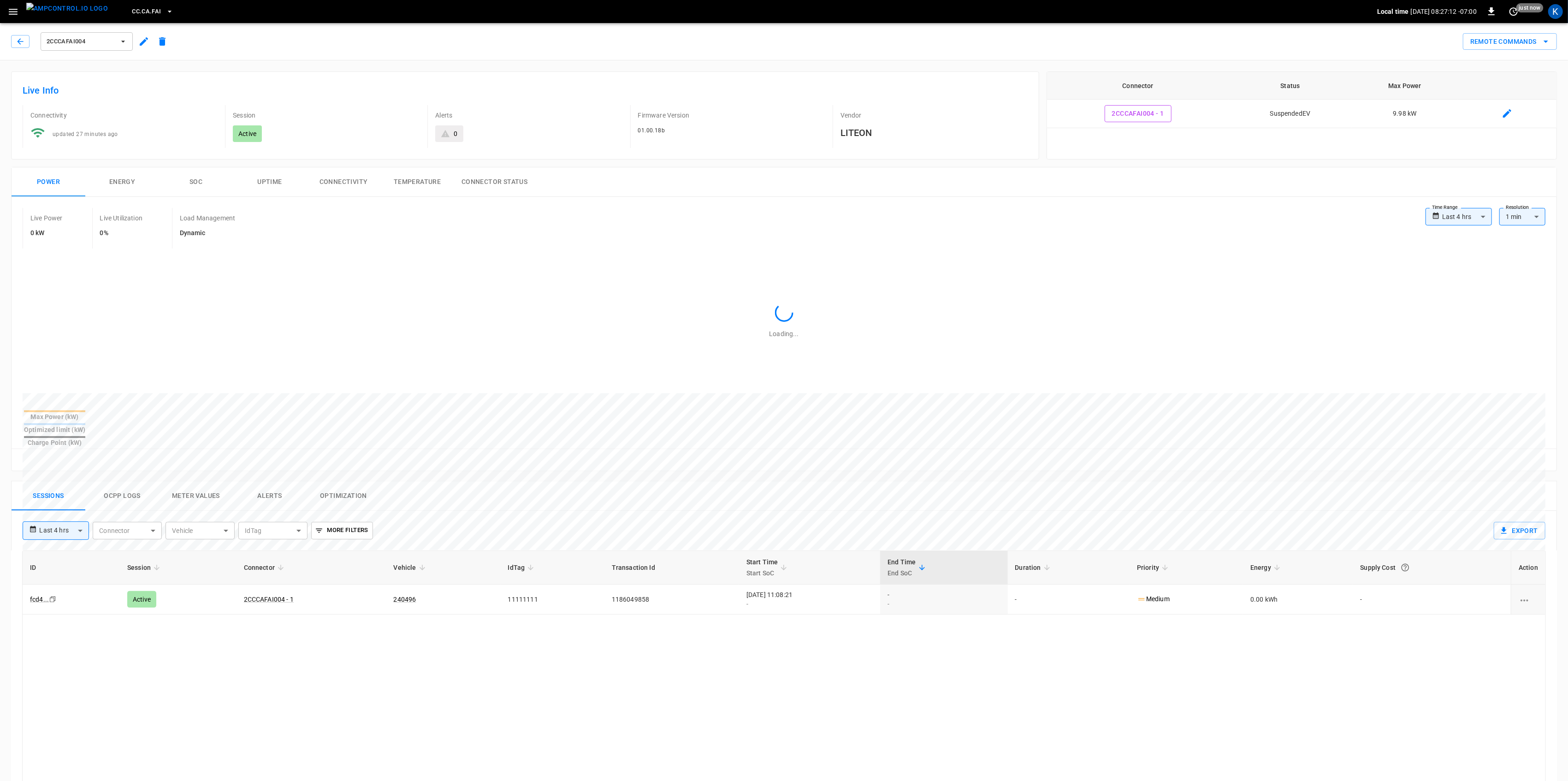
click at [141, 42] on icon "button" at bounding box center [144, 42] width 11 height 11
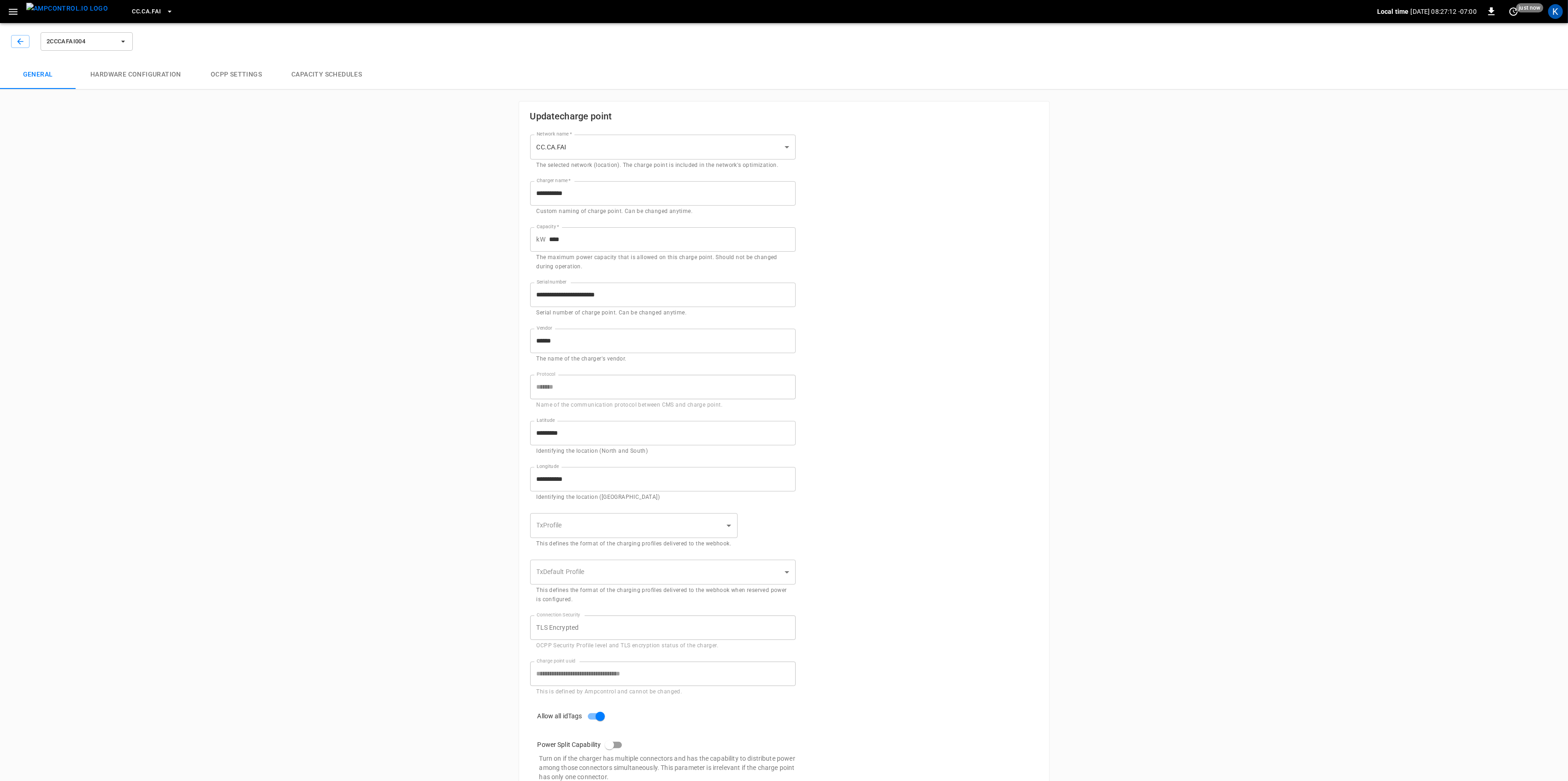
type input "**********"
click at [19, 38] on icon "button" at bounding box center [20, 41] width 9 height 9
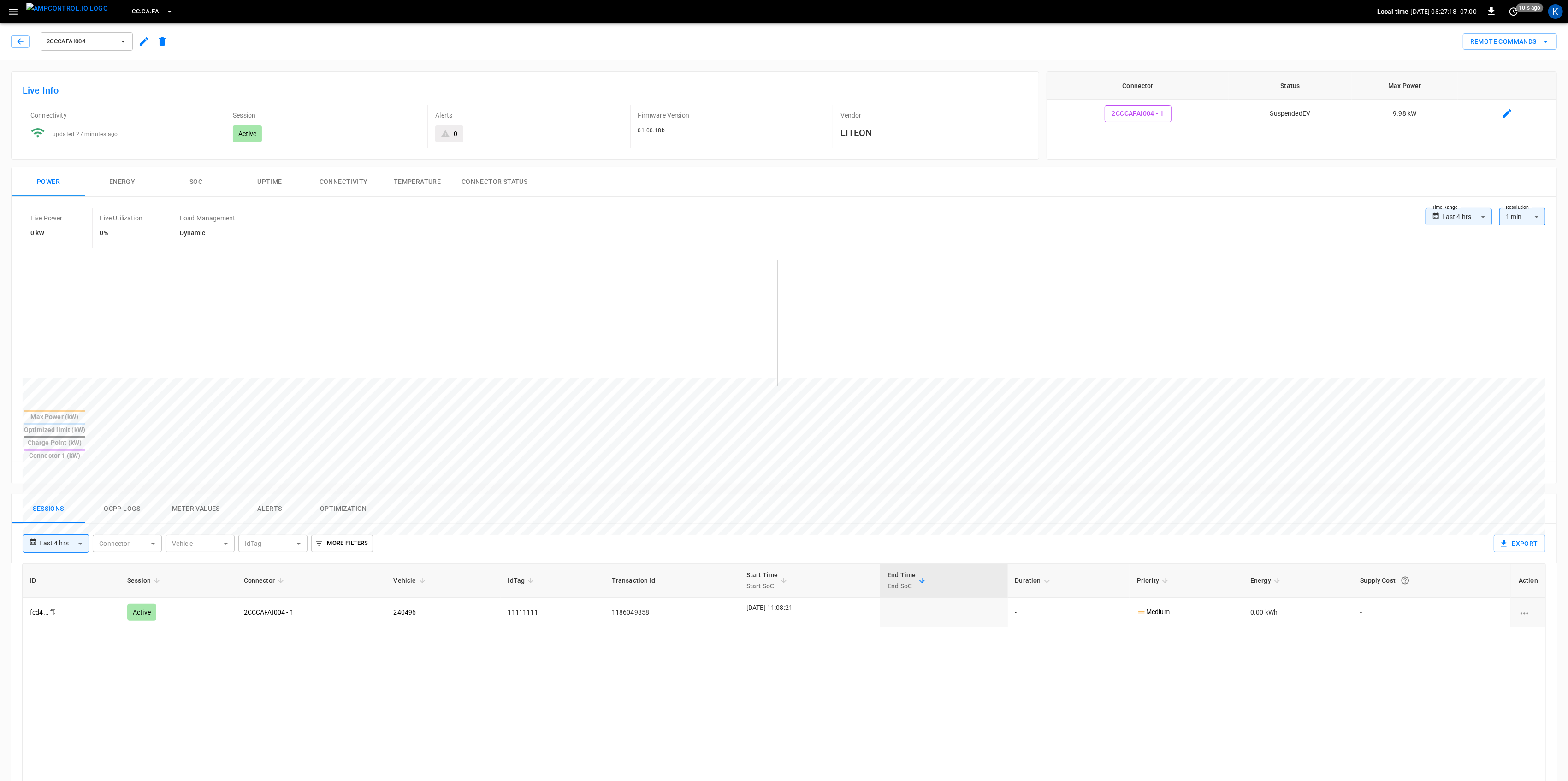
click at [578, 82] on div "Live Info Connectivity updated 27 minutes ago Session Active Alerts 0 Firmware …" at bounding box center [525, 115] width 1028 height 88
click at [494, 180] on button "Connector Status" at bounding box center [494, 182] width 81 height 29
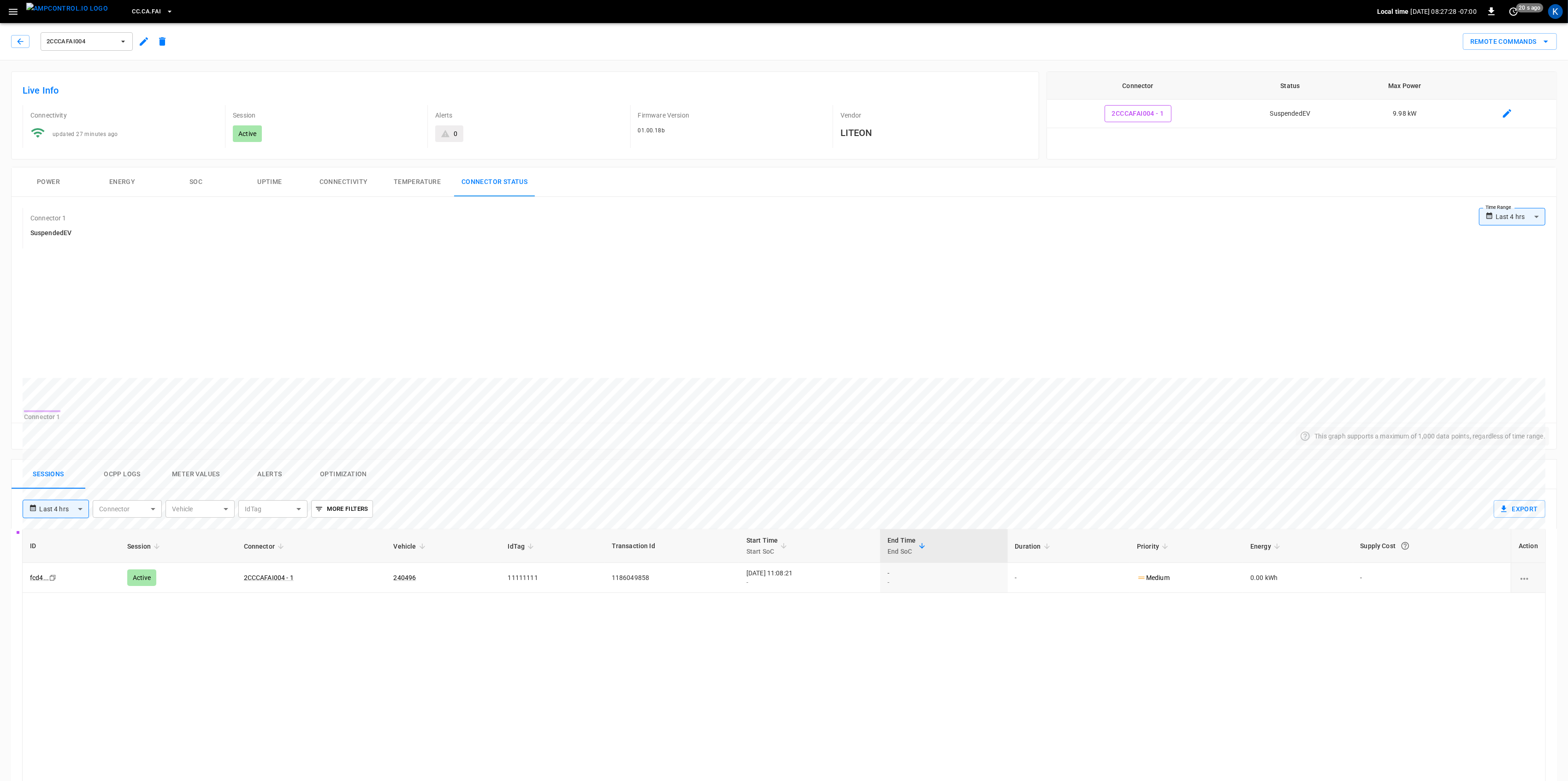
click at [16, 14] on icon "button" at bounding box center [13, 12] width 9 height 6
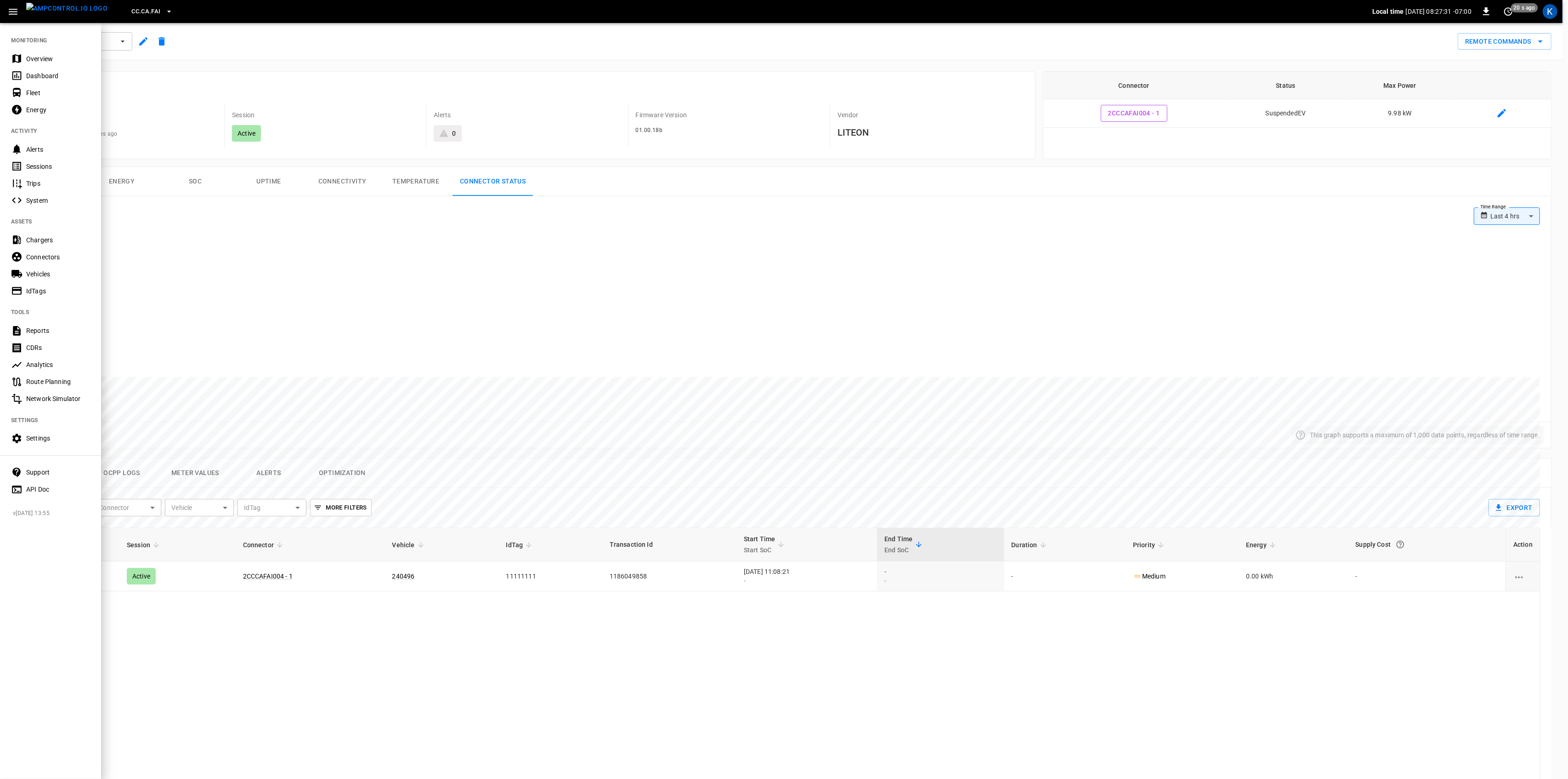
click at [34, 232] on div "Chargers" at bounding box center [51, 240] width 101 height 17
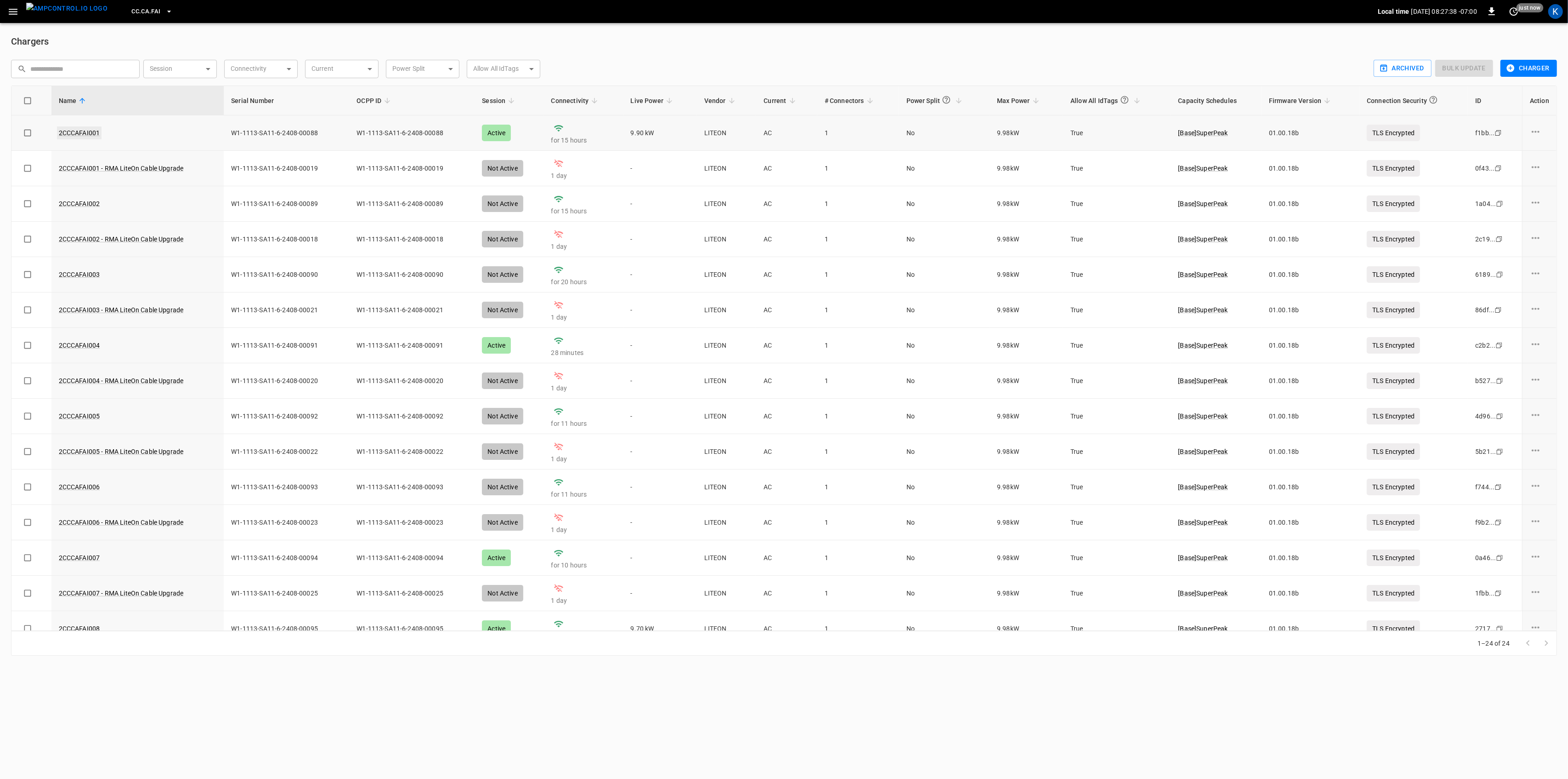
click at [74, 133] on link "2CCCAFAI001" at bounding box center [80, 133] width 45 height 13
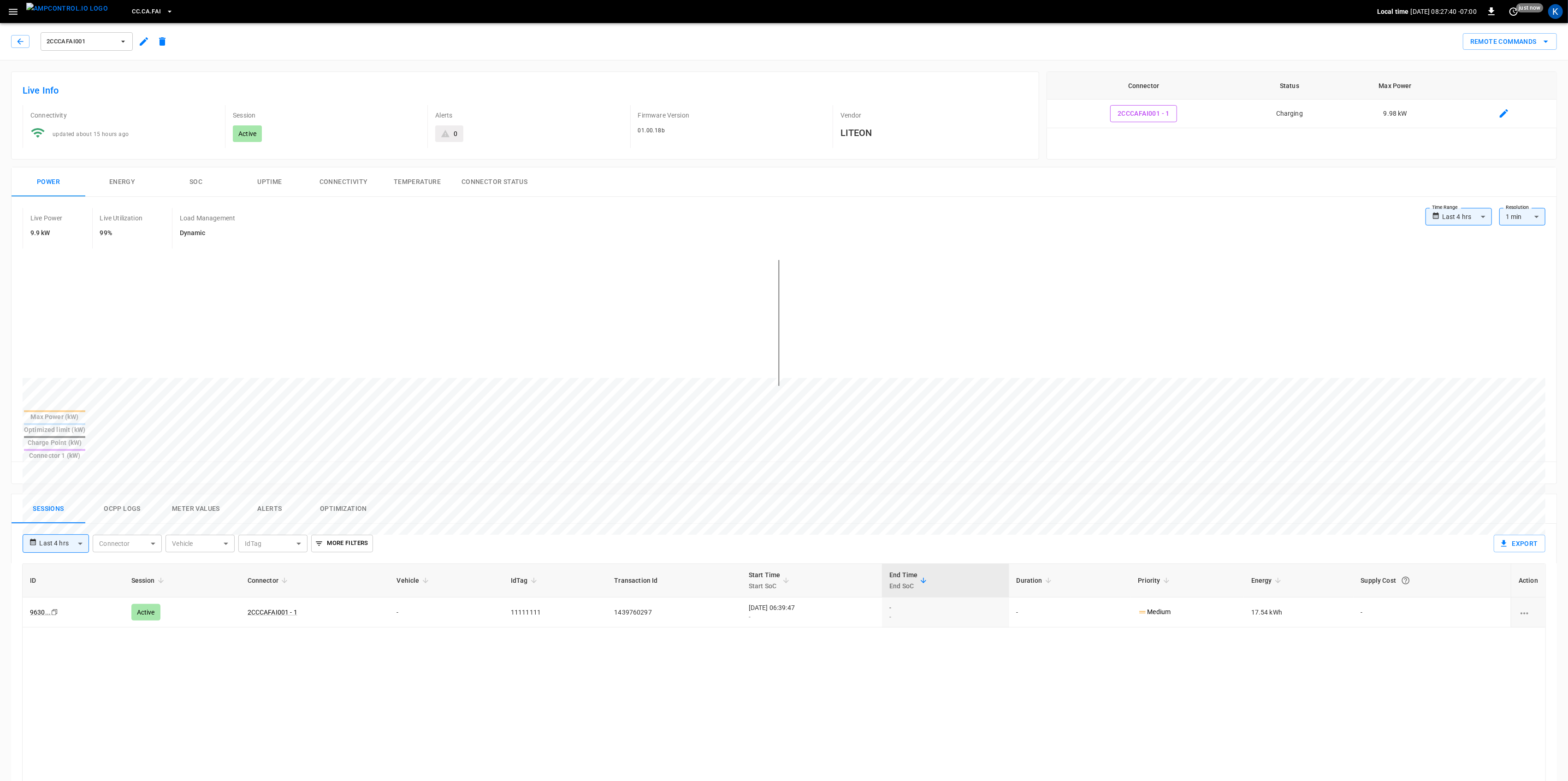
click at [12, 19] on button "button" at bounding box center [13, 12] width 19 height 17
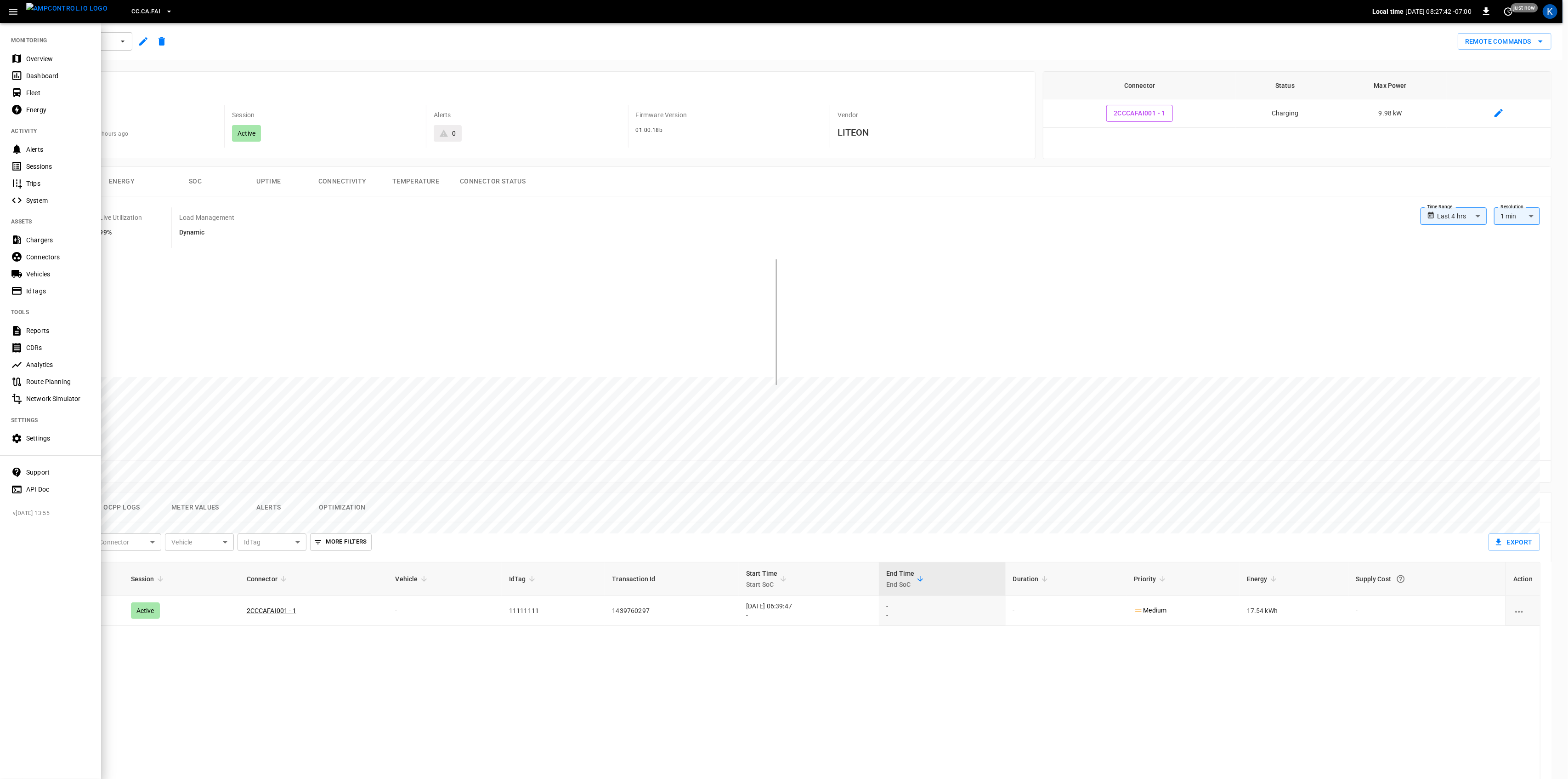
click at [35, 273] on div "Vehicles" at bounding box center [58, 273] width 64 height 9
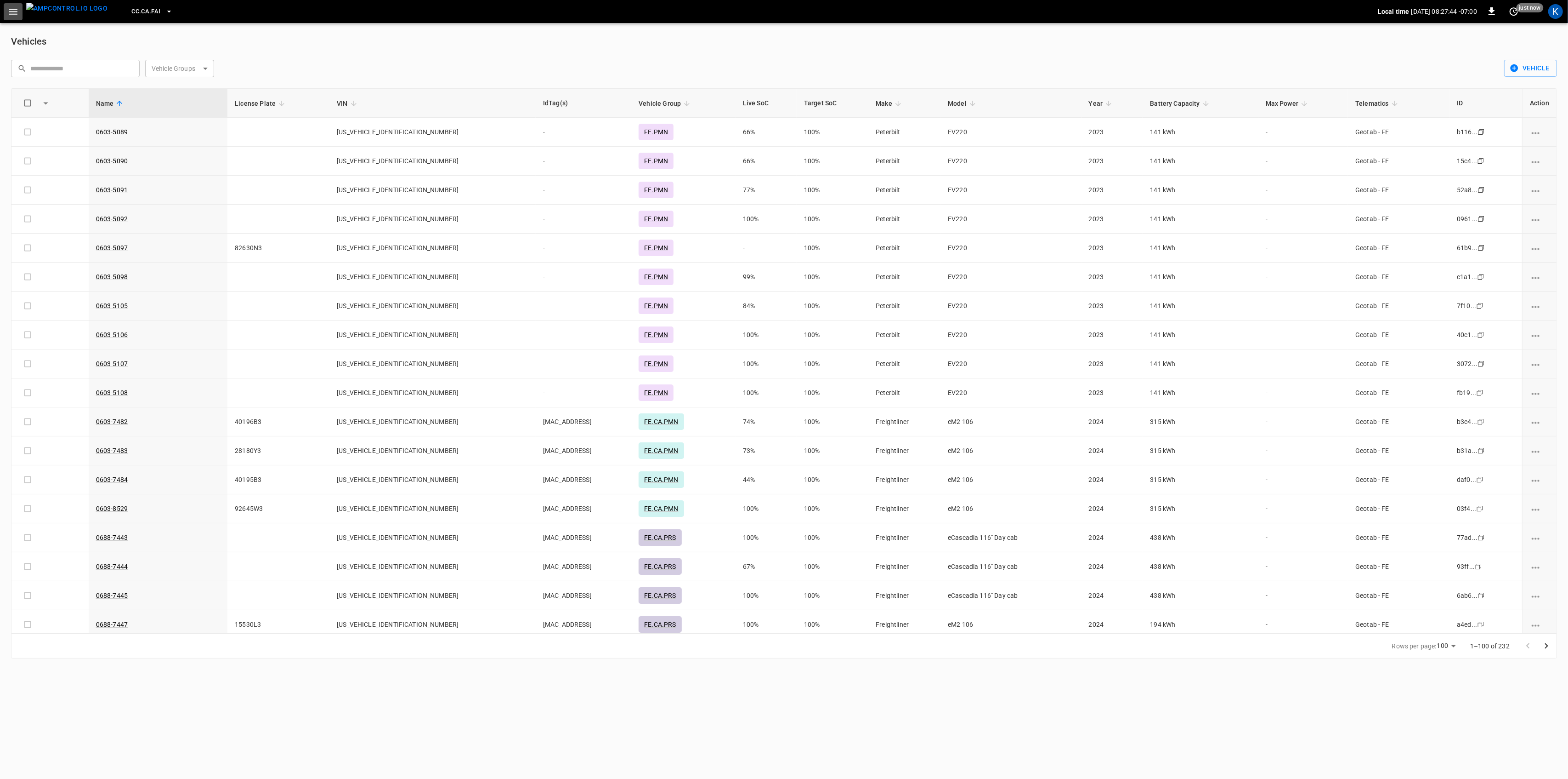
click at [15, 14] on icon "button" at bounding box center [13, 12] width 9 height 6
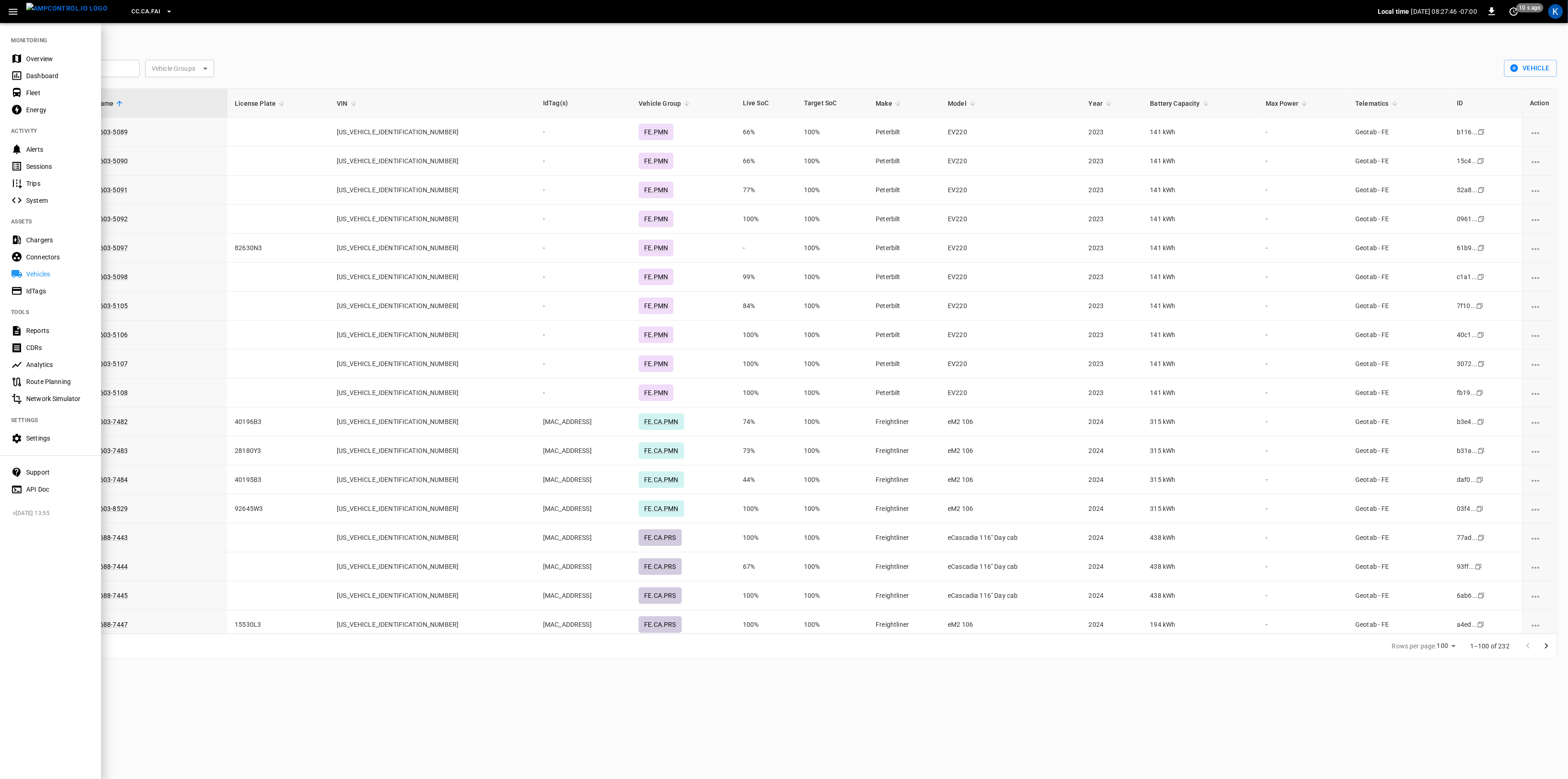
click at [47, 256] on div "Connectors" at bounding box center [58, 256] width 64 height 9
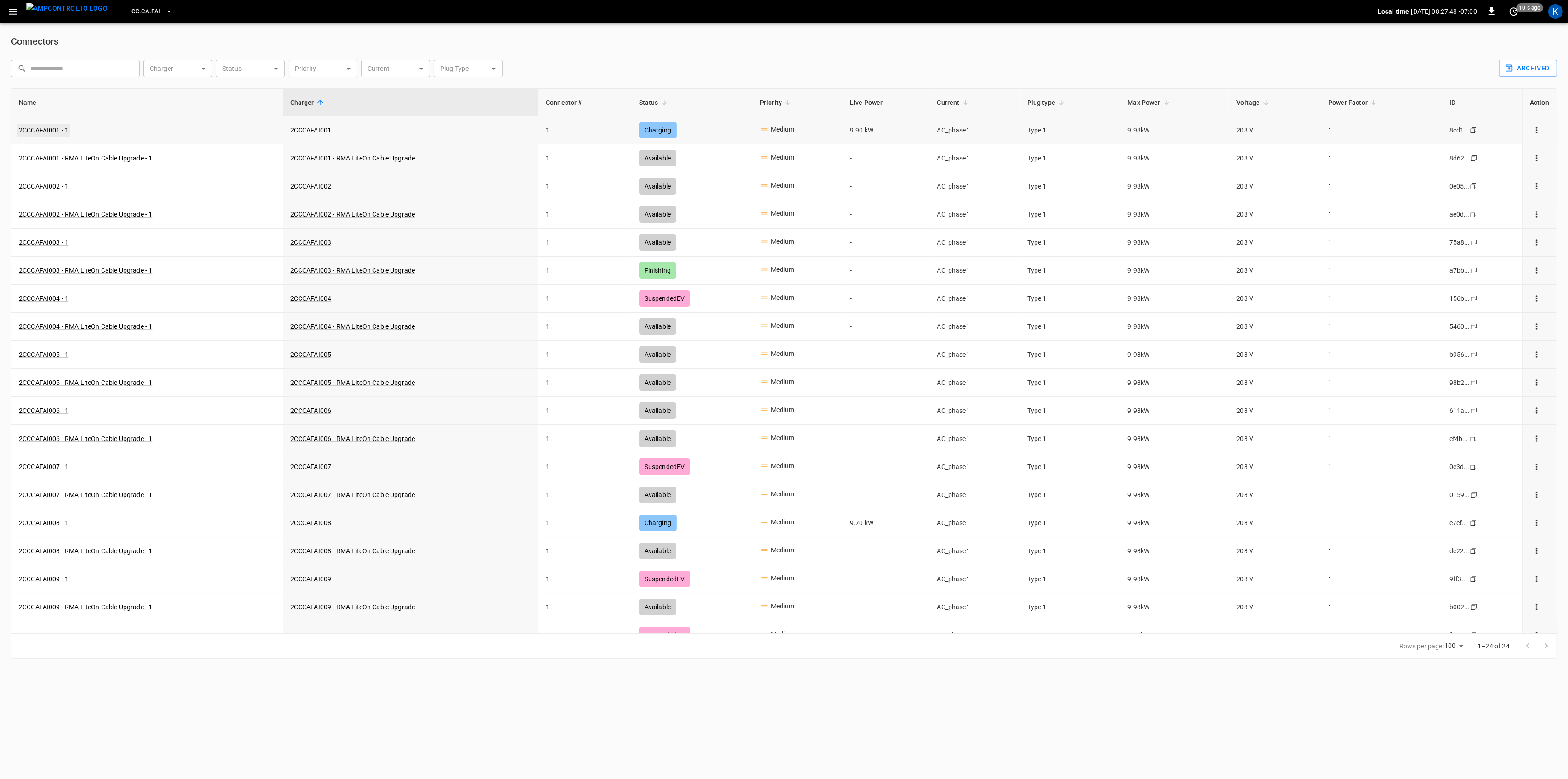
click at [55, 133] on link "2CCCAFAI001 - 1" at bounding box center [44, 130] width 54 height 13
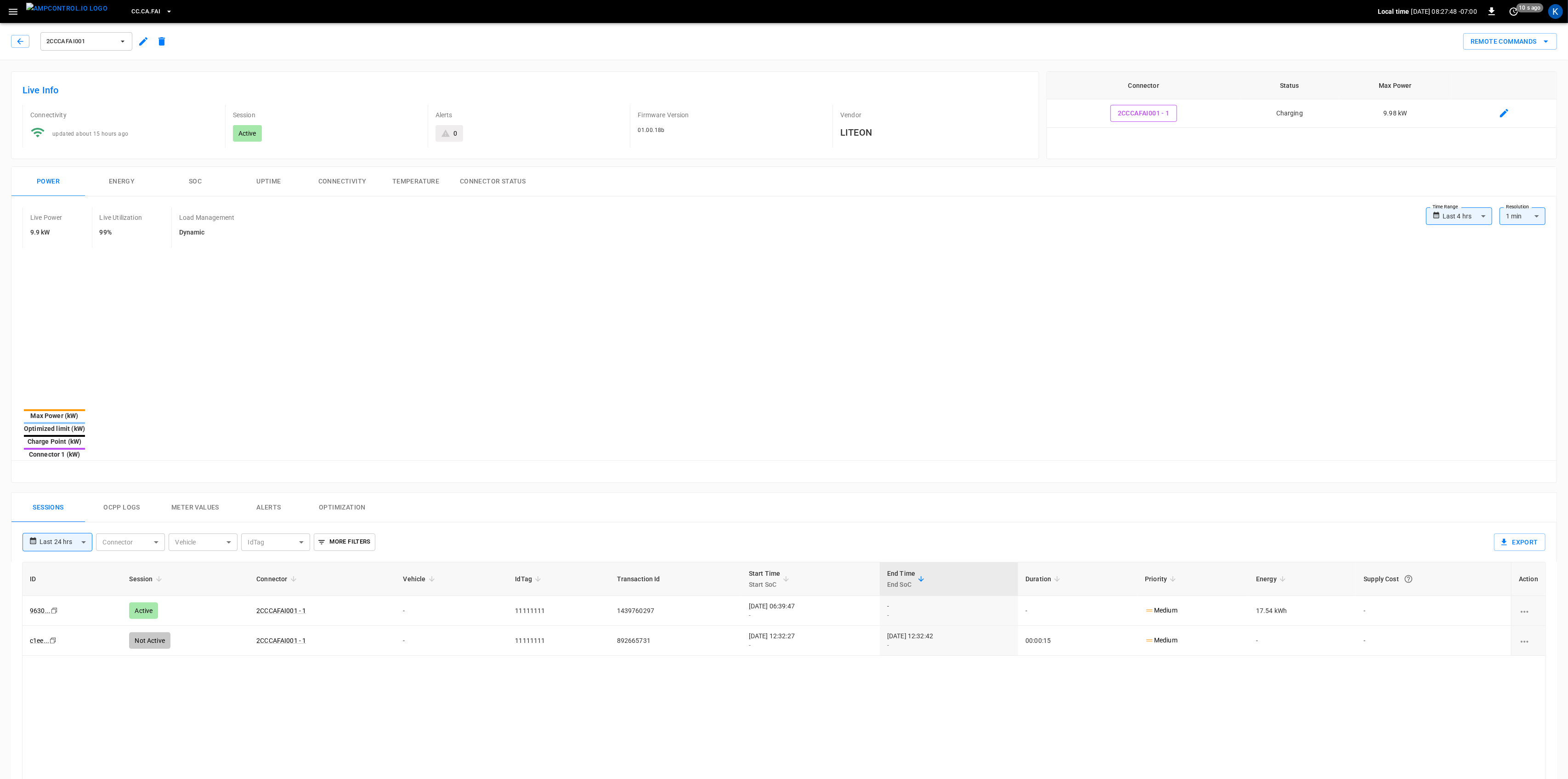
type input "**********"
click at [16, 10] on icon "button" at bounding box center [13, 12] width 12 height 12
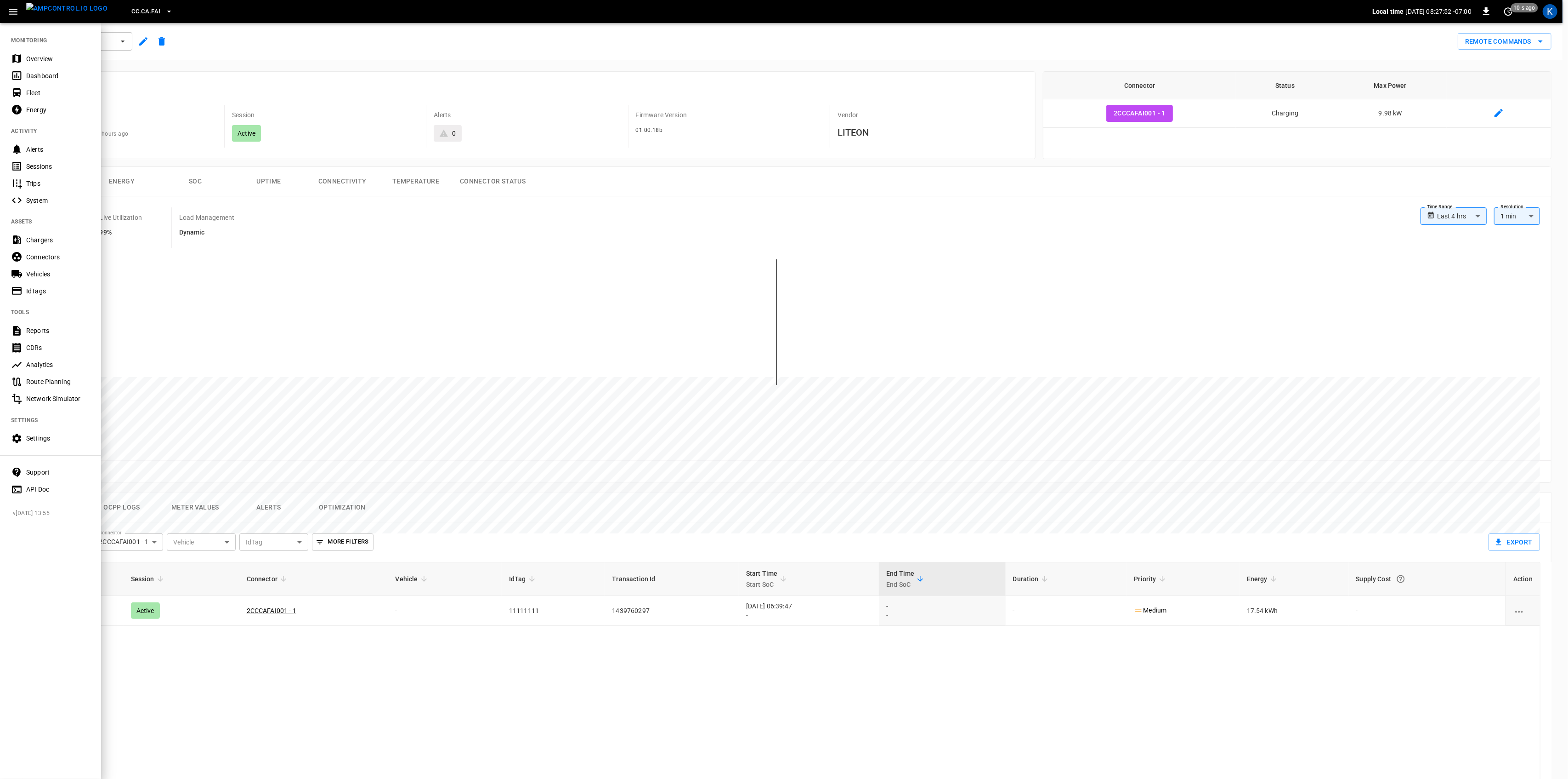
click at [54, 104] on div "Energy" at bounding box center [51, 110] width 101 height 17
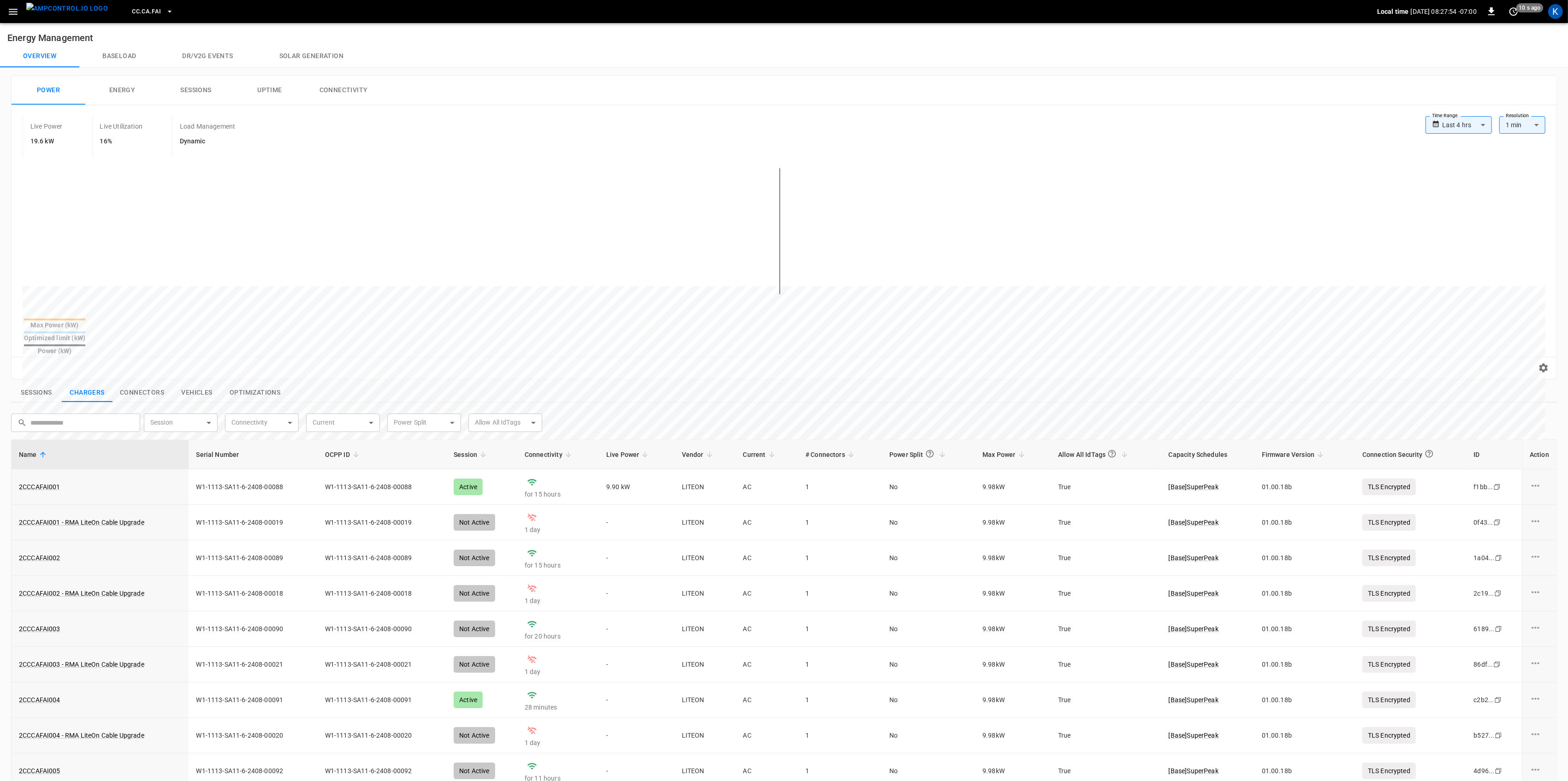
click at [12, 15] on icon "button" at bounding box center [13, 12] width 12 height 12
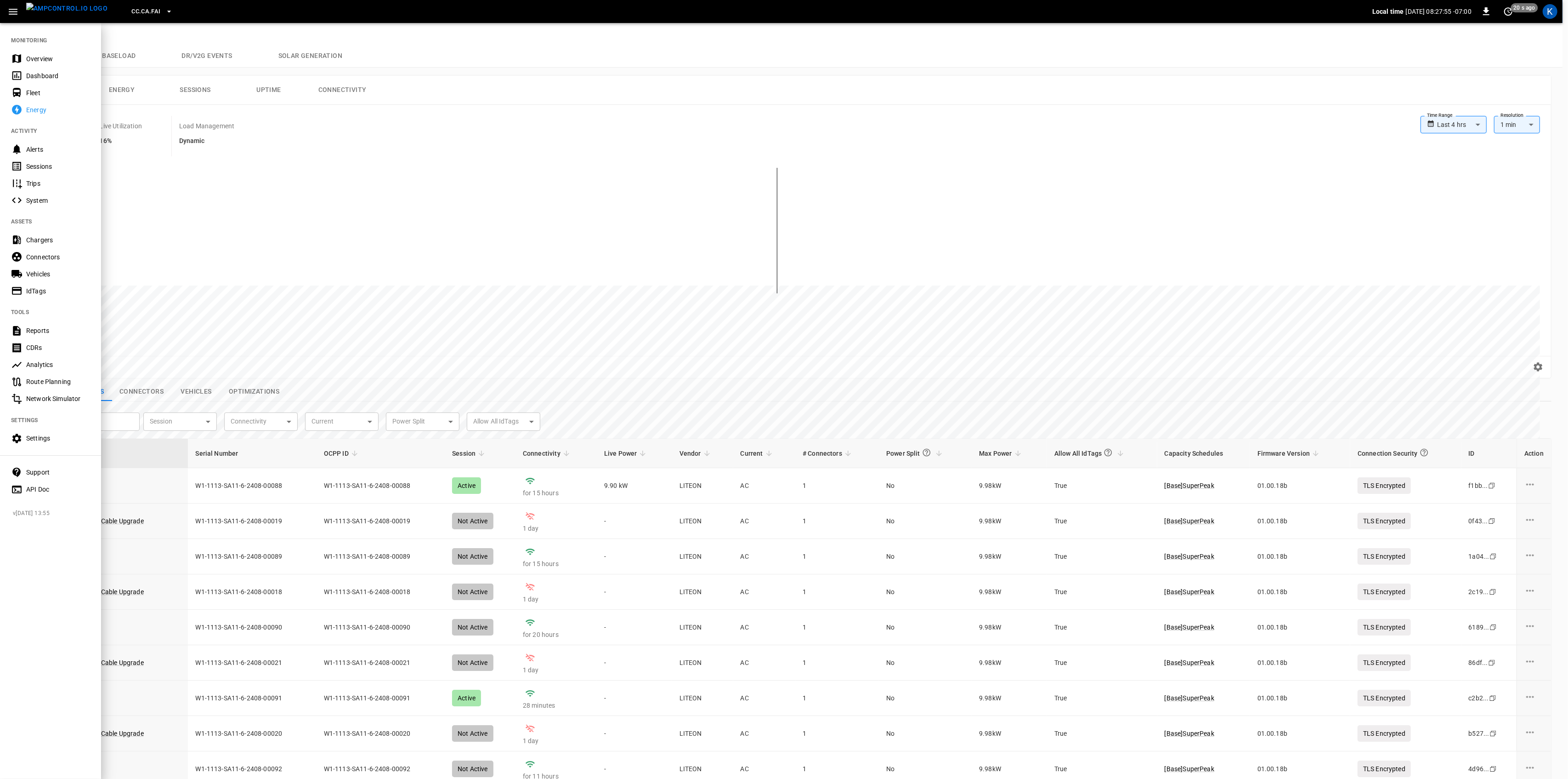
click at [33, 74] on div "Dashboard" at bounding box center [58, 76] width 64 height 9
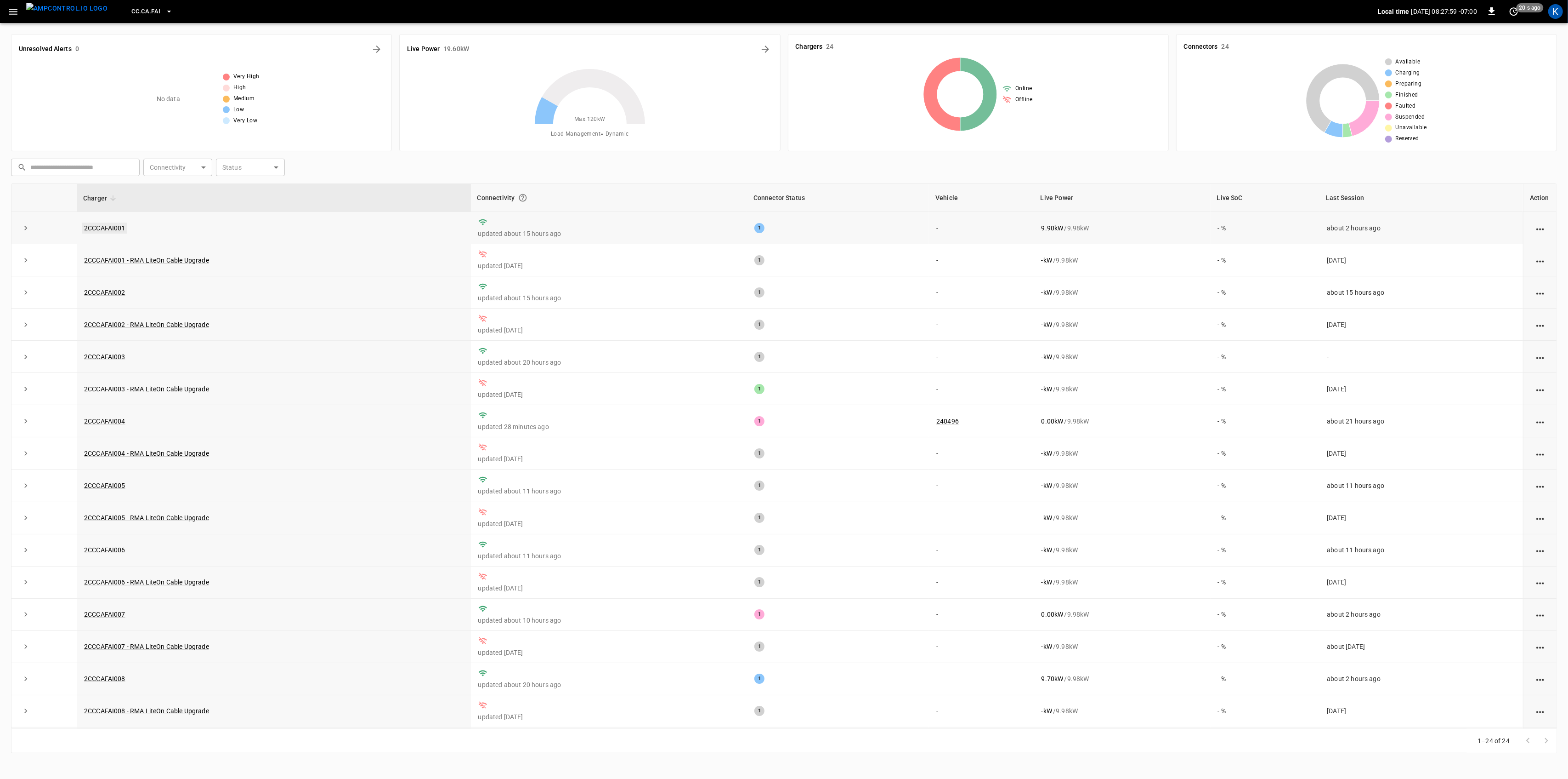
click at [93, 225] on link "2CCCAFAI001" at bounding box center [105, 228] width 45 height 11
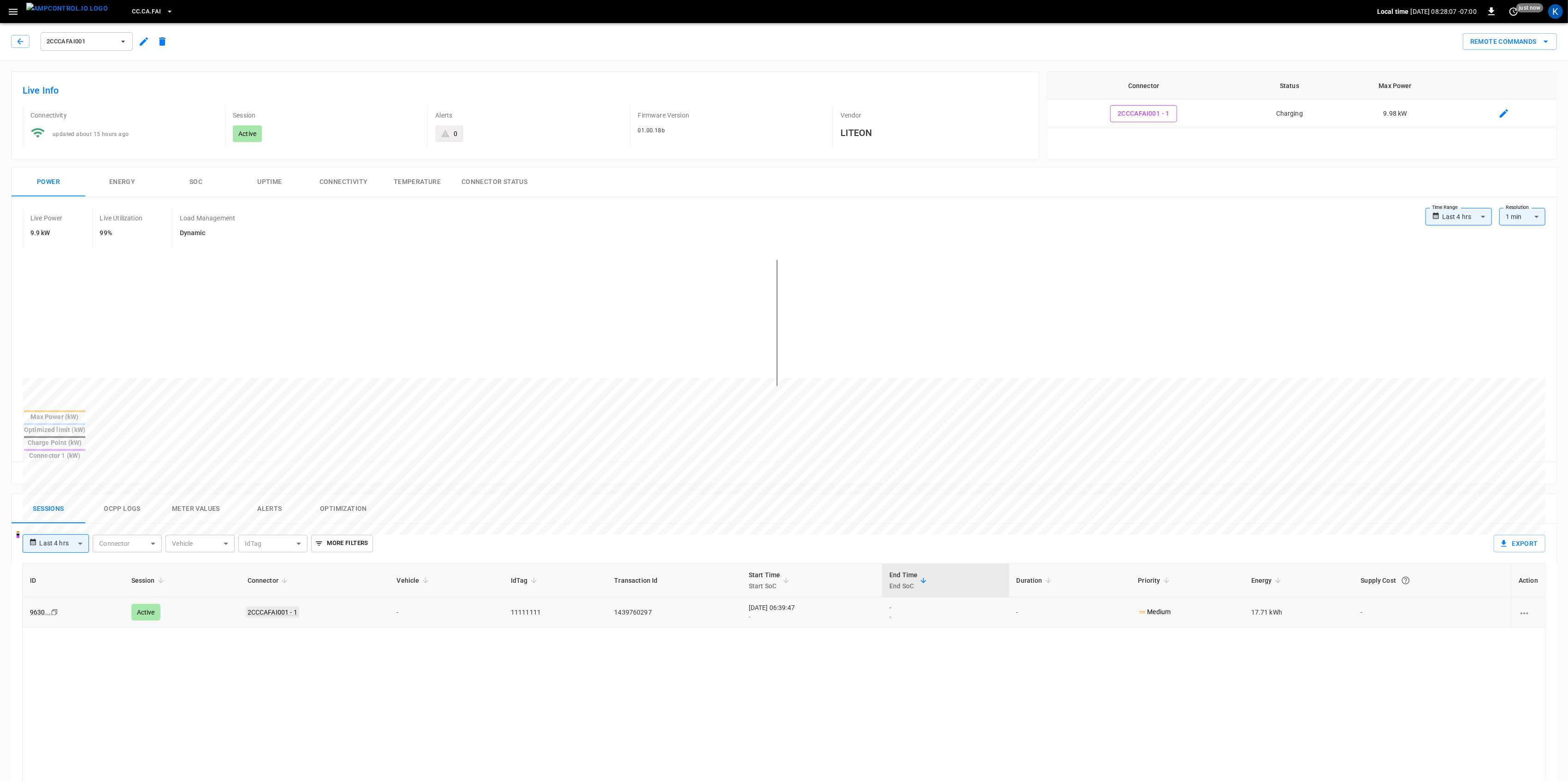
click at [266, 606] on link "2CCCAFAI001 - 1" at bounding box center [272, 612] width 54 height 11
click at [373, 597] on td "2CCCAFAI001 - 1" at bounding box center [315, 612] width 150 height 30
click at [13, 15] on icon "button" at bounding box center [13, 12] width 12 height 12
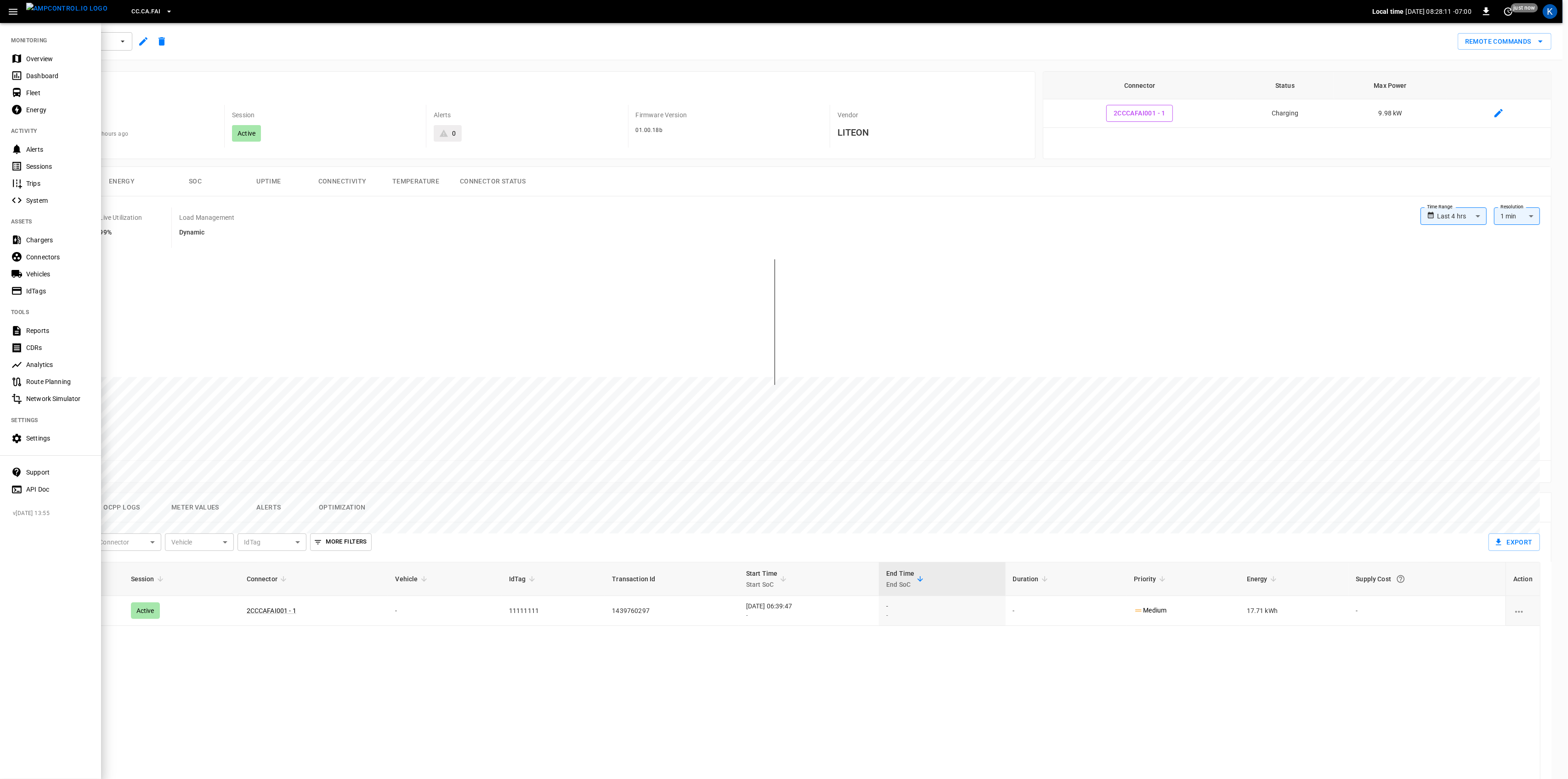
click at [37, 55] on div "Overview" at bounding box center [58, 58] width 64 height 9
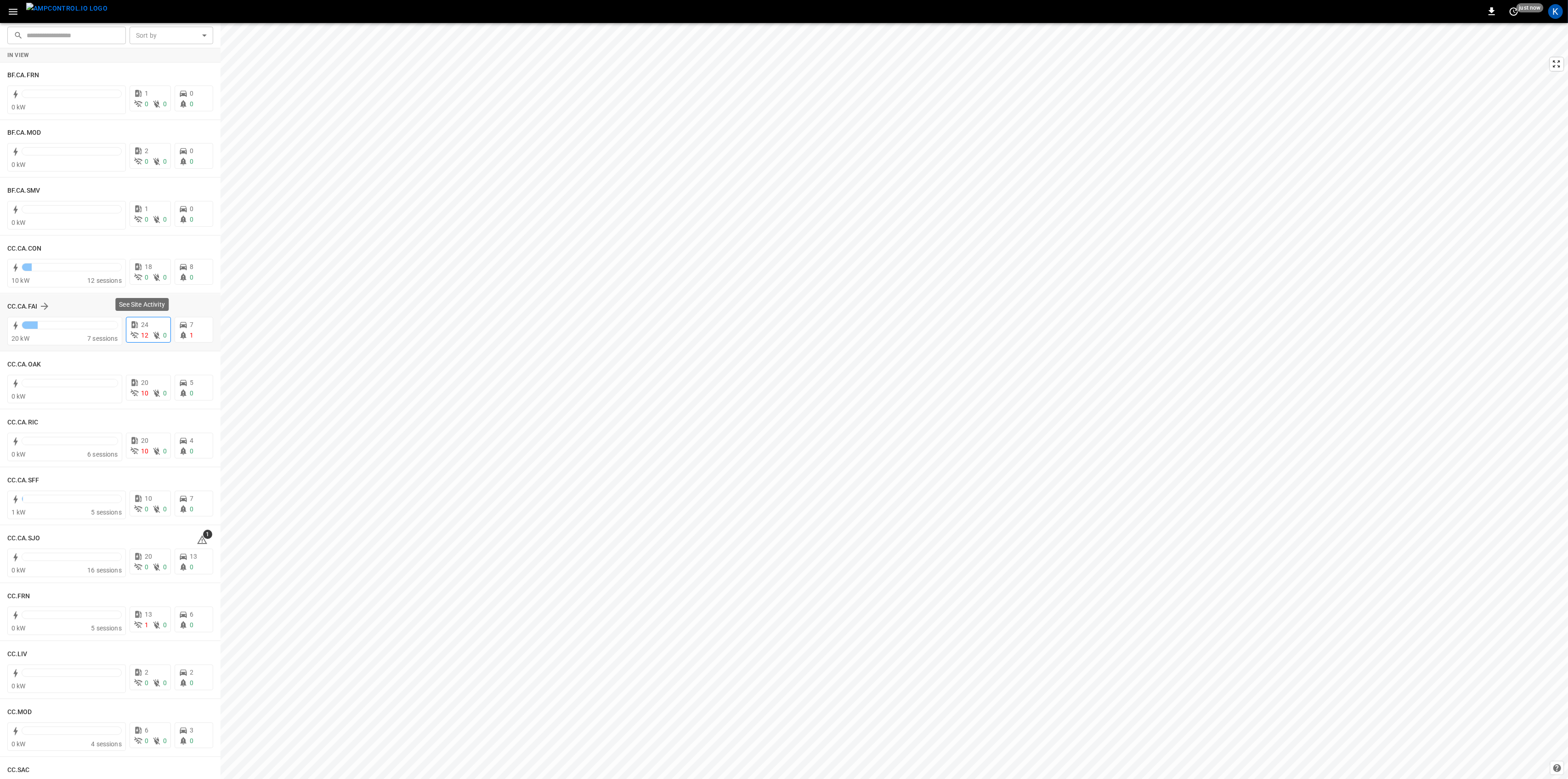
click at [143, 332] on div "12 0" at bounding box center [149, 336] width 37 height 10
click at [182, 332] on icon at bounding box center [183, 335] width 9 height 9
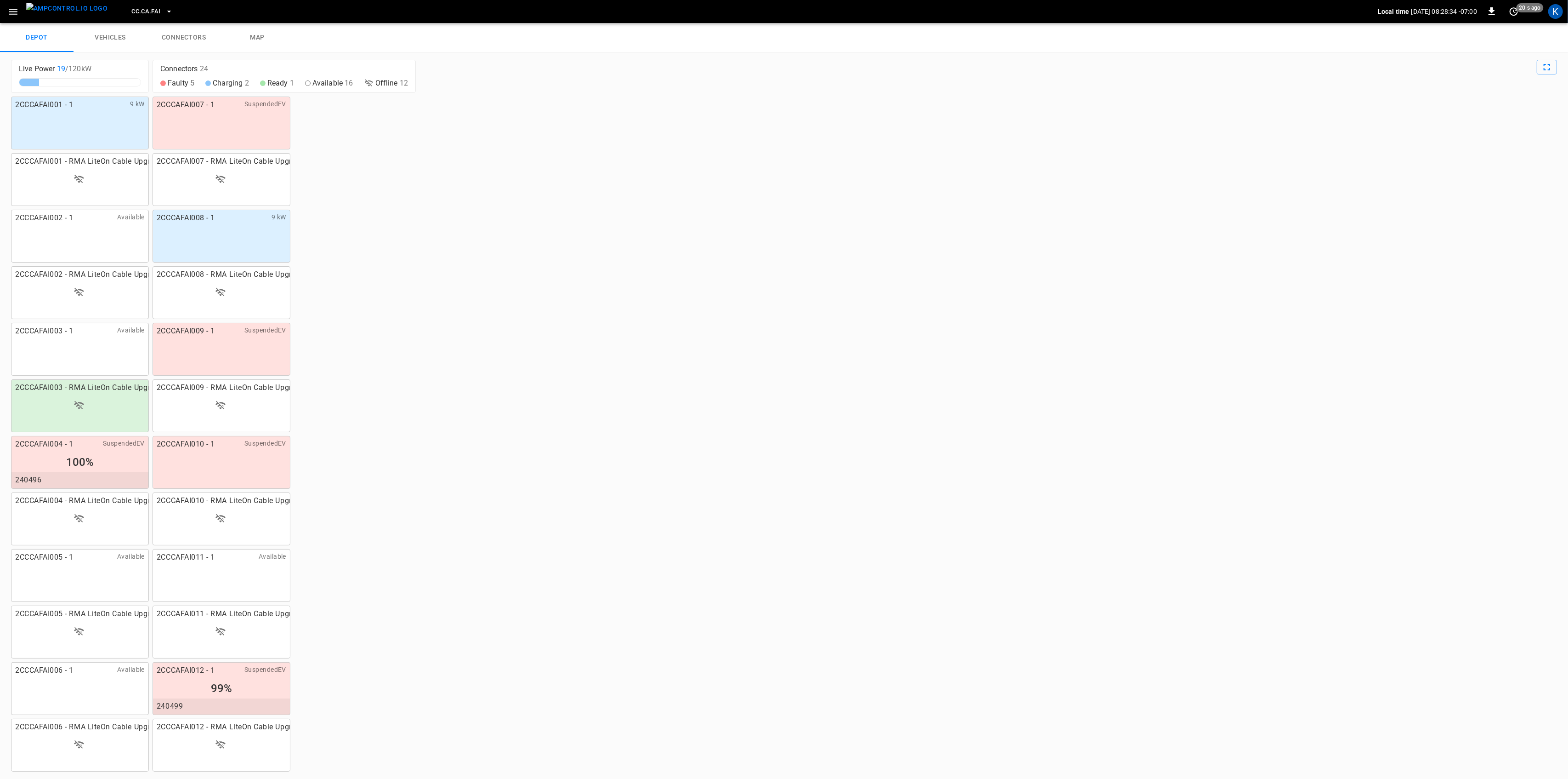
click at [214, 233] on div "2CCCAFAI008 - 1 9 kW" at bounding box center [222, 236] width 138 height 53
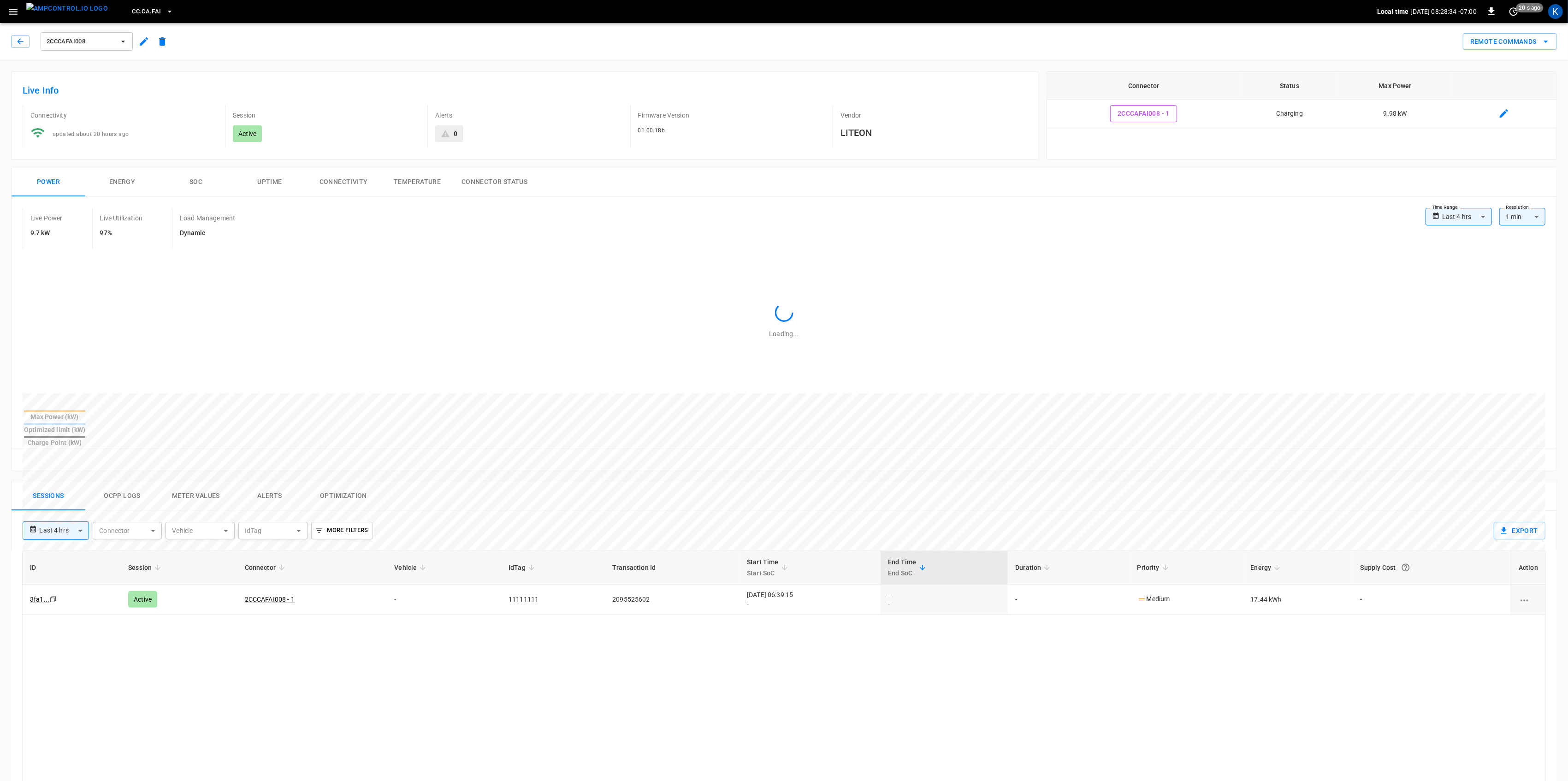
type input "**********"
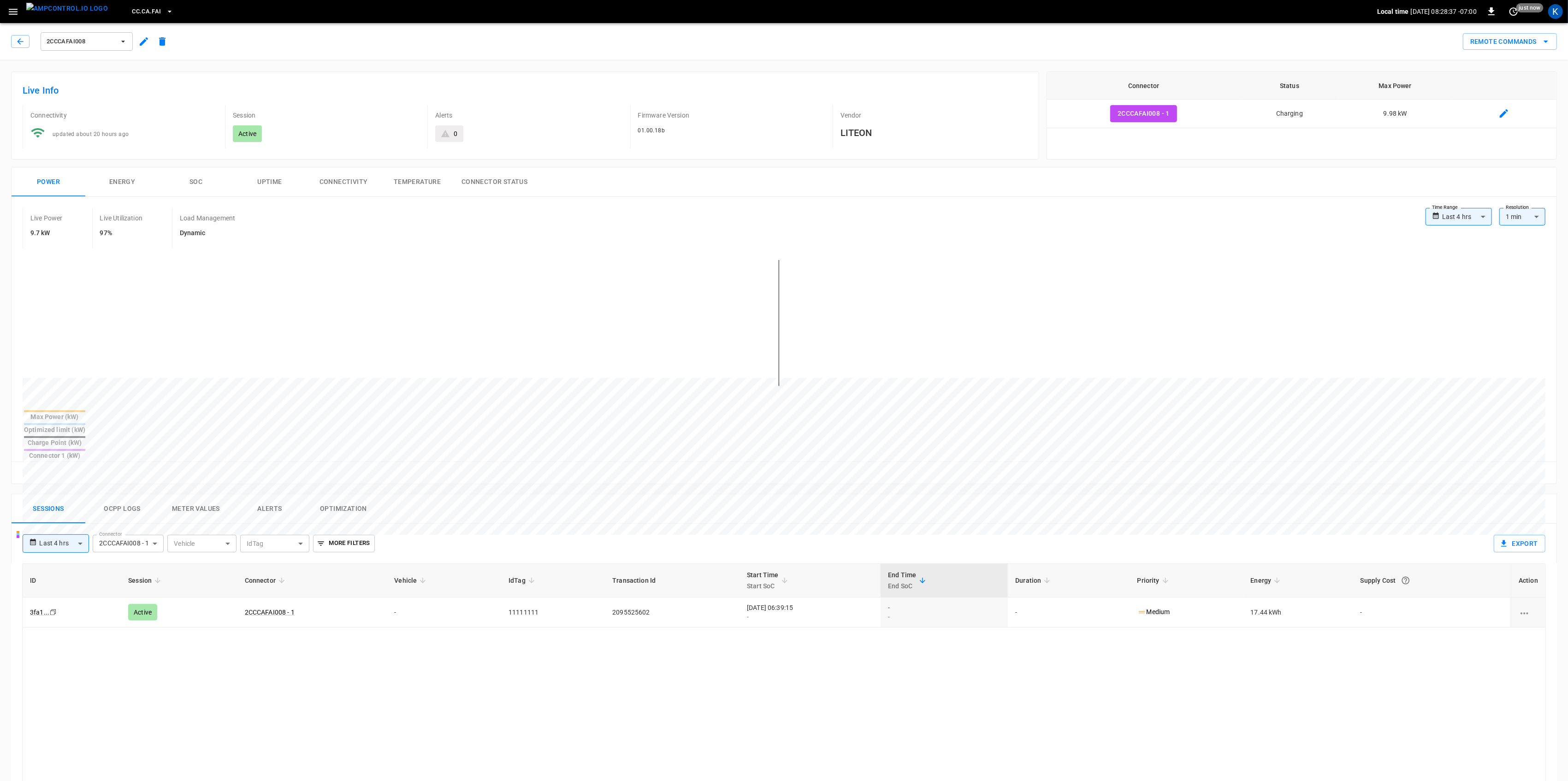
click at [1060, 146] on div "Connector Status Max Power 2CCCAFAI008 - 1 Charging 9.98 kW" at bounding box center [1302, 115] width 511 height 88
click at [731, 494] on div "Sessions Ocpp logs Meter Values Alerts Optimization" at bounding box center [784, 509] width 1545 height 29
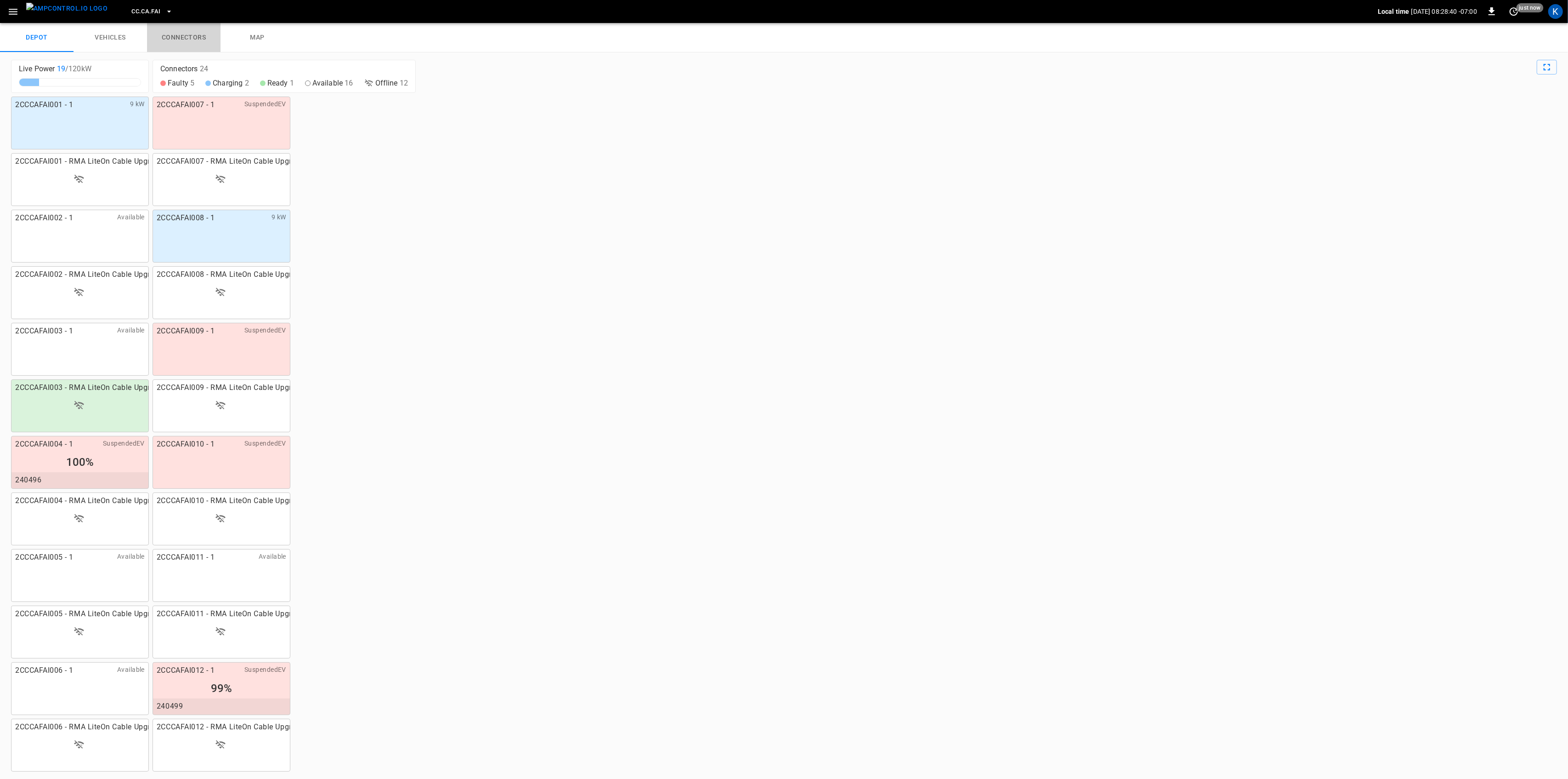
click at [195, 33] on link "connectors" at bounding box center [184, 38] width 74 height 29
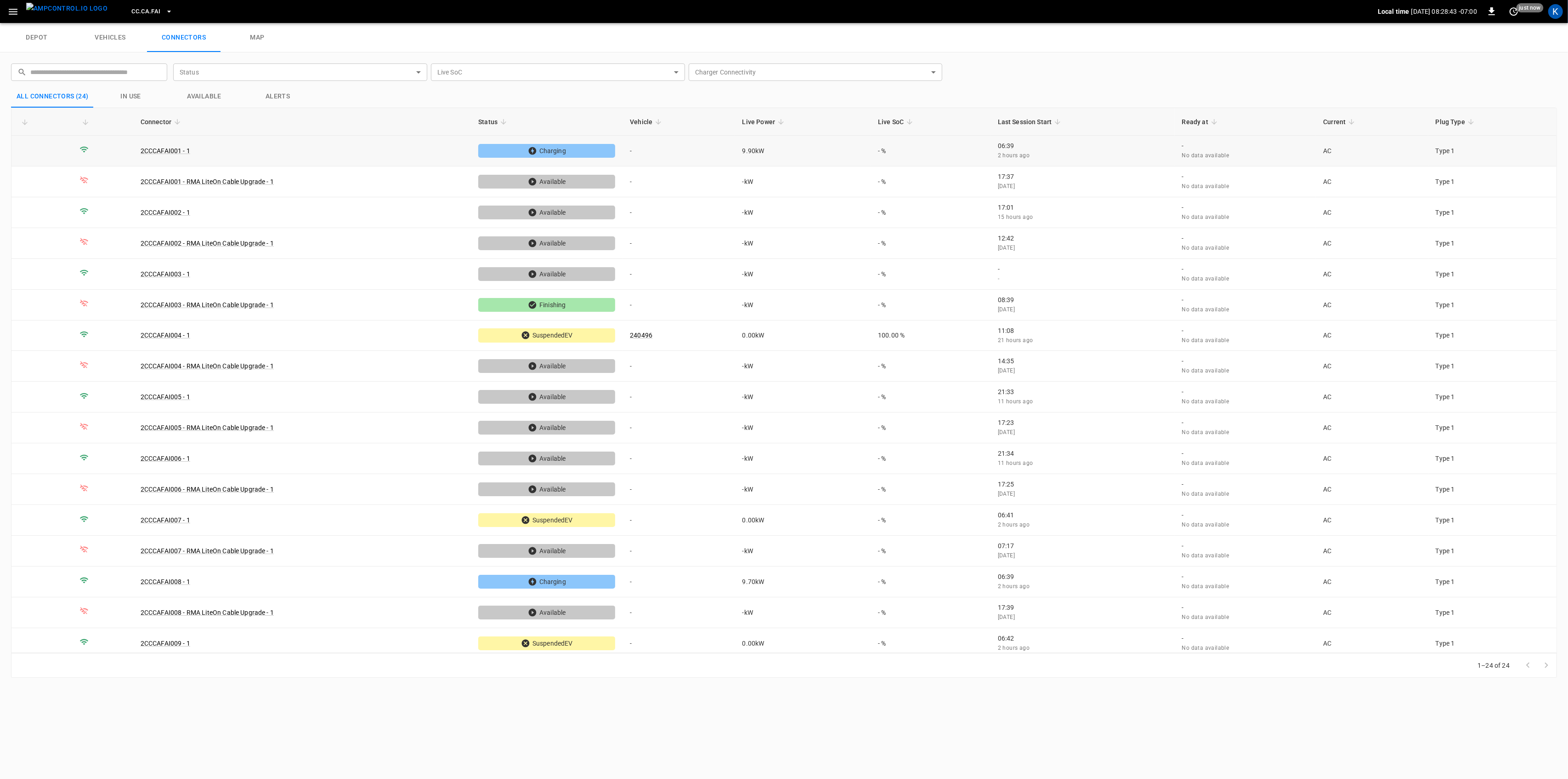
click at [663, 151] on td "-" at bounding box center [679, 151] width 112 height 31
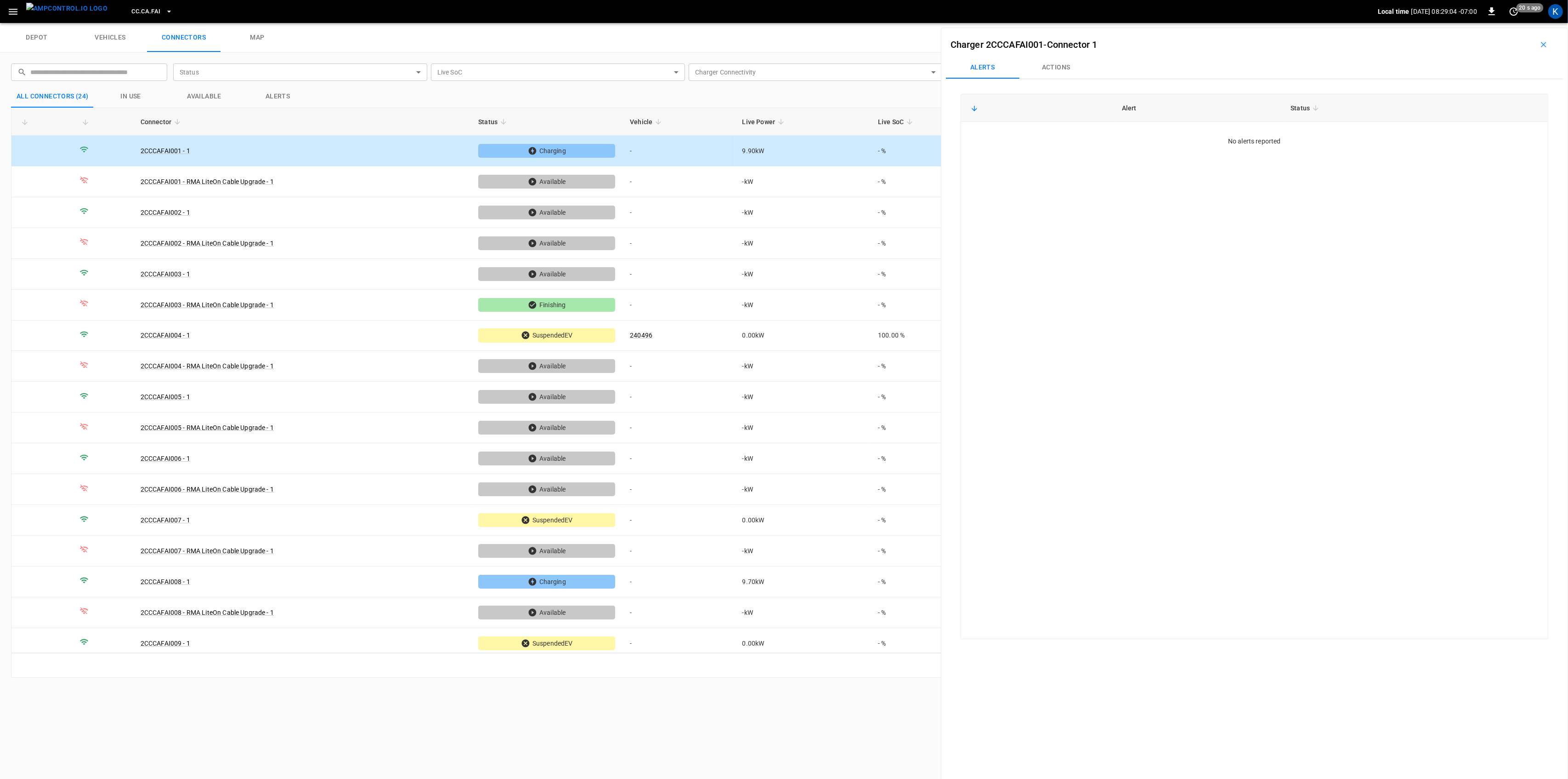
click at [1050, 66] on button "Actions" at bounding box center [1056, 68] width 74 height 22
click at [1449, 140] on div "Vehicle Name Vehicle Name" at bounding box center [1486, 136] width 106 height 17
paste input "******"
type input "******"
paste input "******"
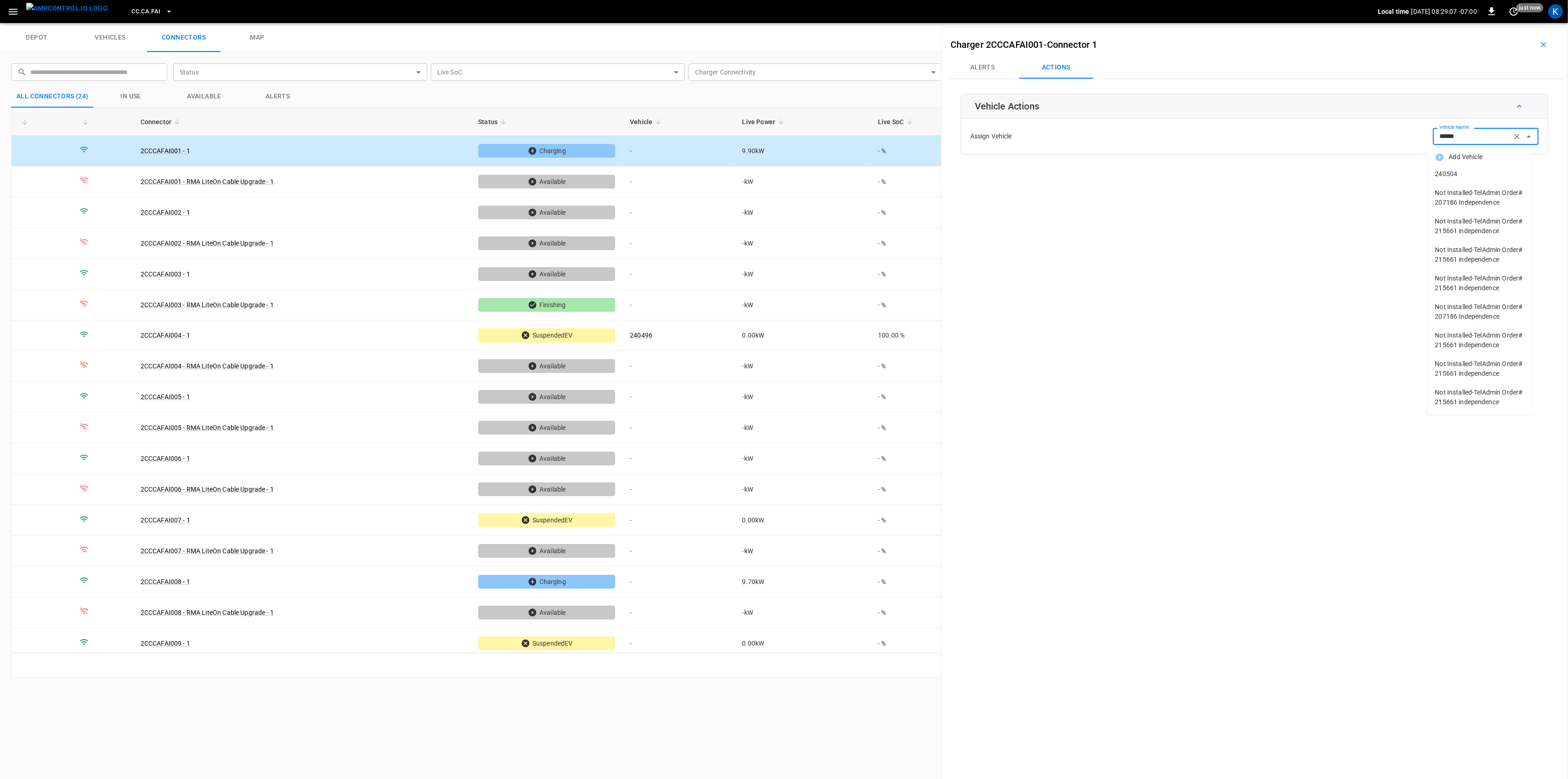
click at [1443, 170] on span "240504" at bounding box center [1480, 174] width 90 height 10
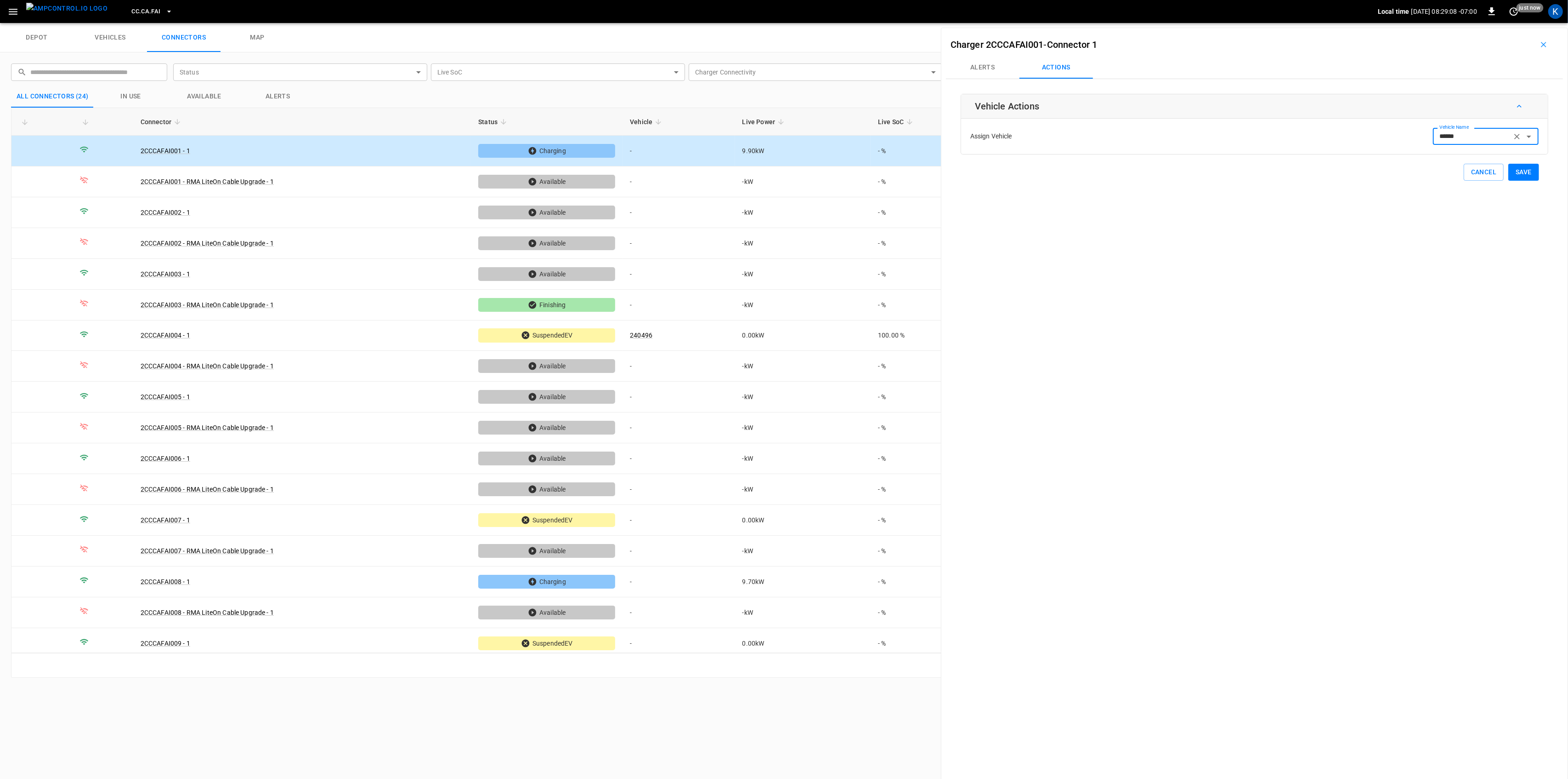
type input "******"
click at [1514, 174] on button "Save" at bounding box center [1524, 172] width 31 height 17
click at [323, 576] on td "2CCCAFAI008 - 1" at bounding box center [303, 582] width 338 height 31
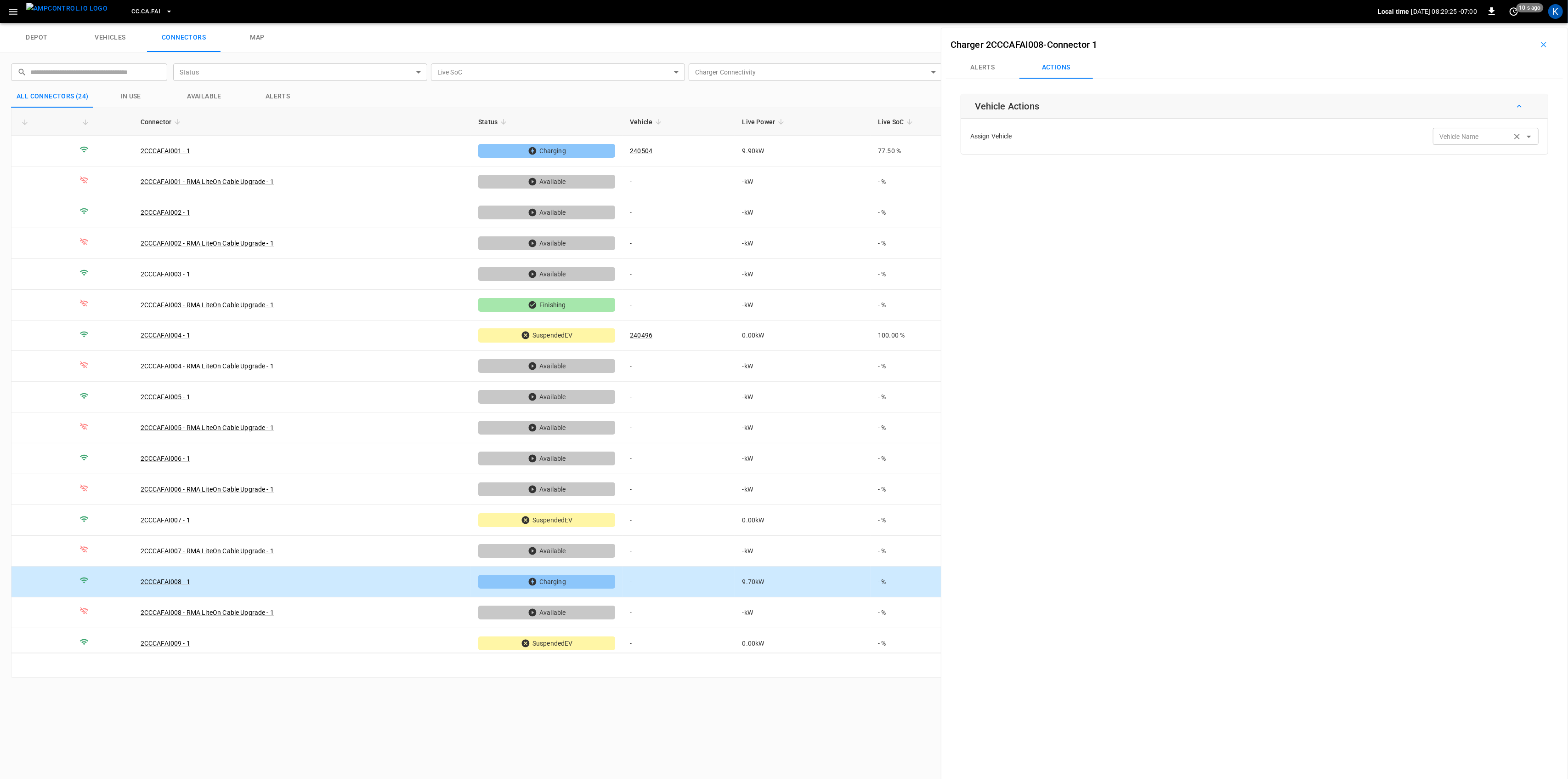
click at [1460, 139] on input "Vehicle Name" at bounding box center [1472, 136] width 73 height 12
paste input "******"
click at [1448, 168] on li "240501" at bounding box center [1480, 174] width 105 height 19
type input "******"
click at [1513, 170] on button "Save" at bounding box center [1524, 172] width 31 height 17
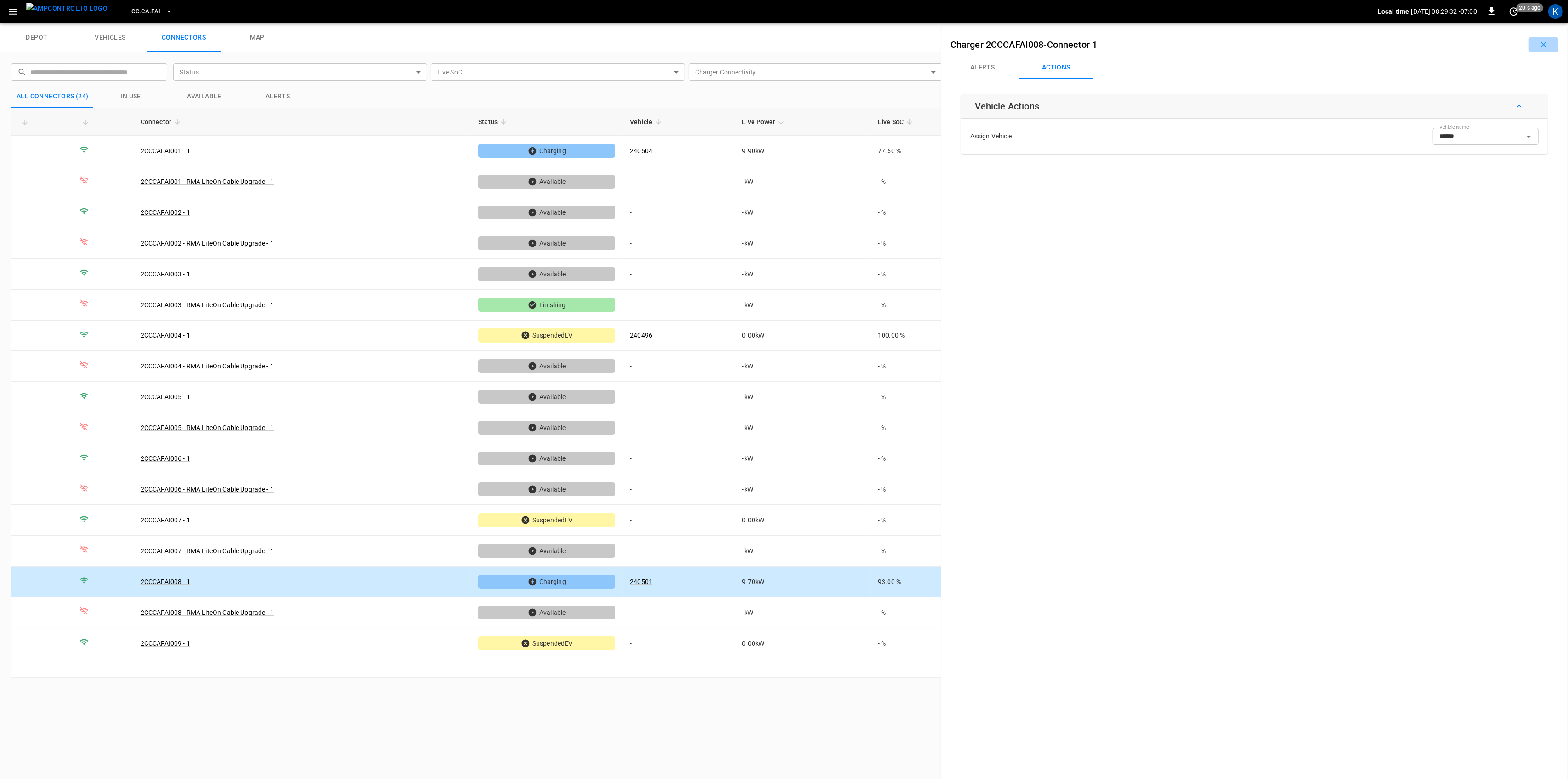
click at [1539, 48] on icon "button" at bounding box center [1543, 44] width 9 height 9
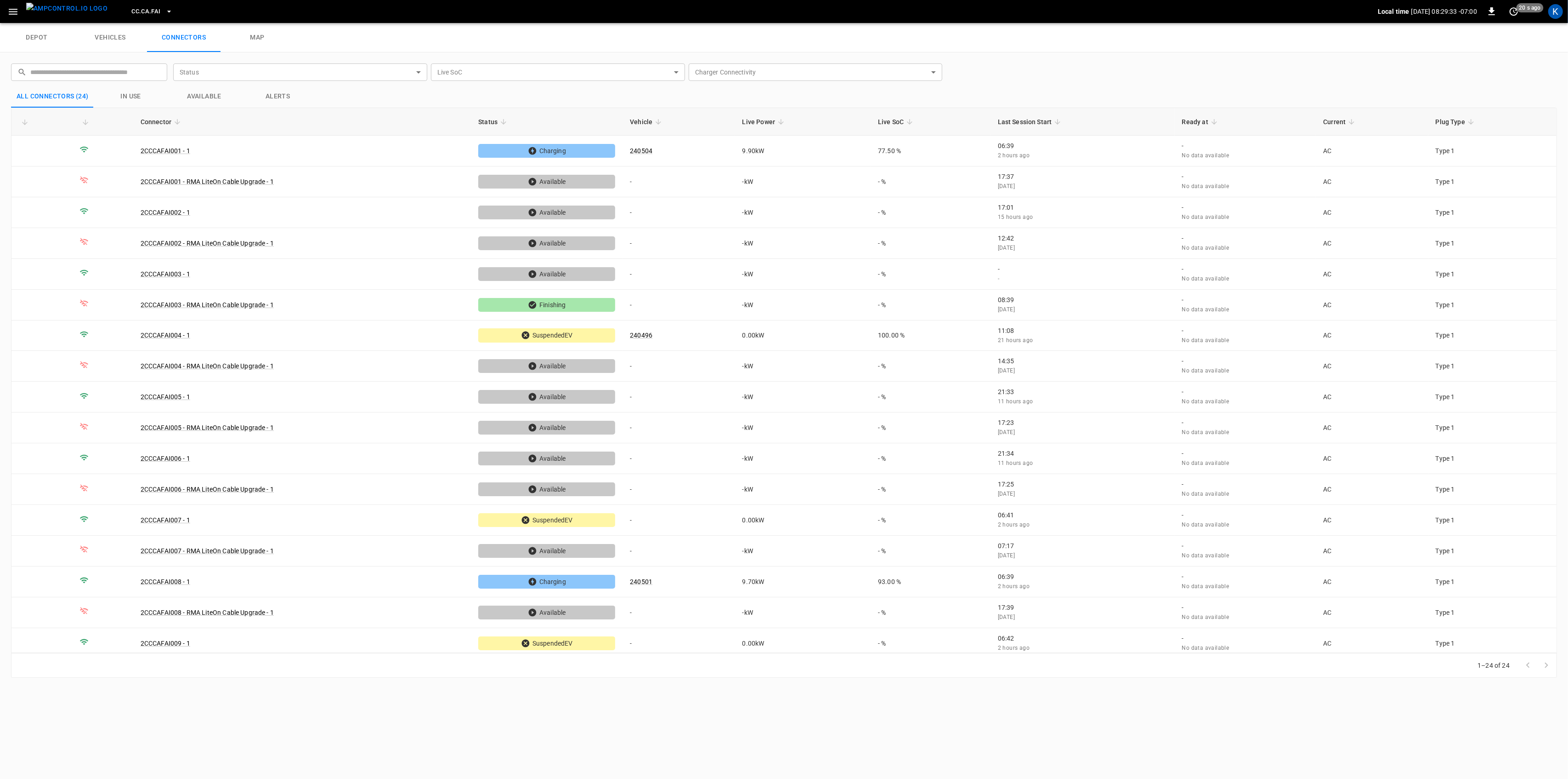
click at [1011, 58] on div "​ ​ Status ​ Status Live SoC ​ Live SoC Charger Connectivity ​ Charger Connecti…" at bounding box center [779, 71] width 1550 height 29
click at [645, 152] on link "240504" at bounding box center [641, 151] width 26 height 11
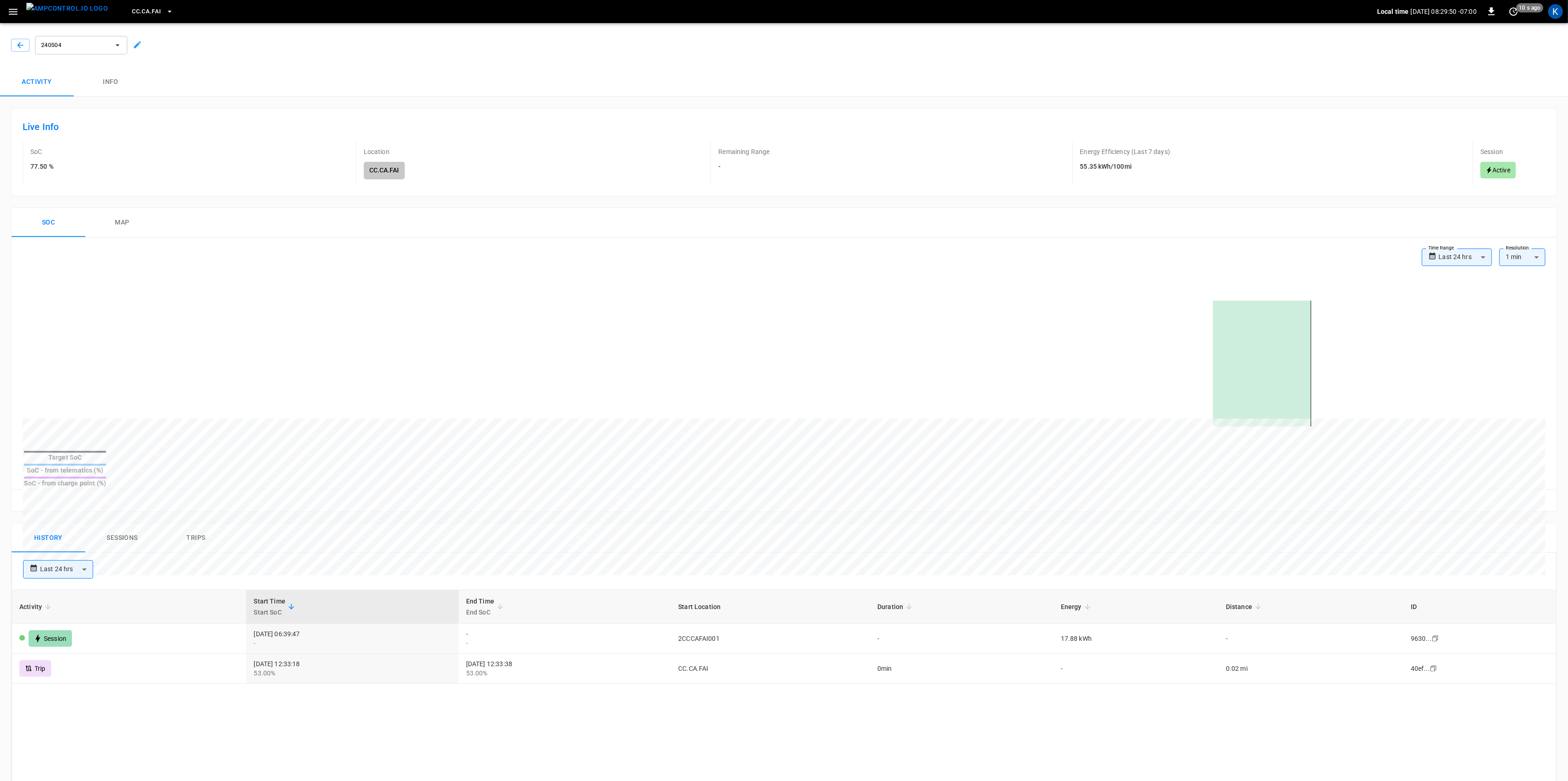
click at [76, 547] on body "**********" at bounding box center [784, 586] width 1568 height 1172
click at [57, 603] on li "Last 48 hrs" at bounding box center [58, 602] width 70 height 15
type input "**********"
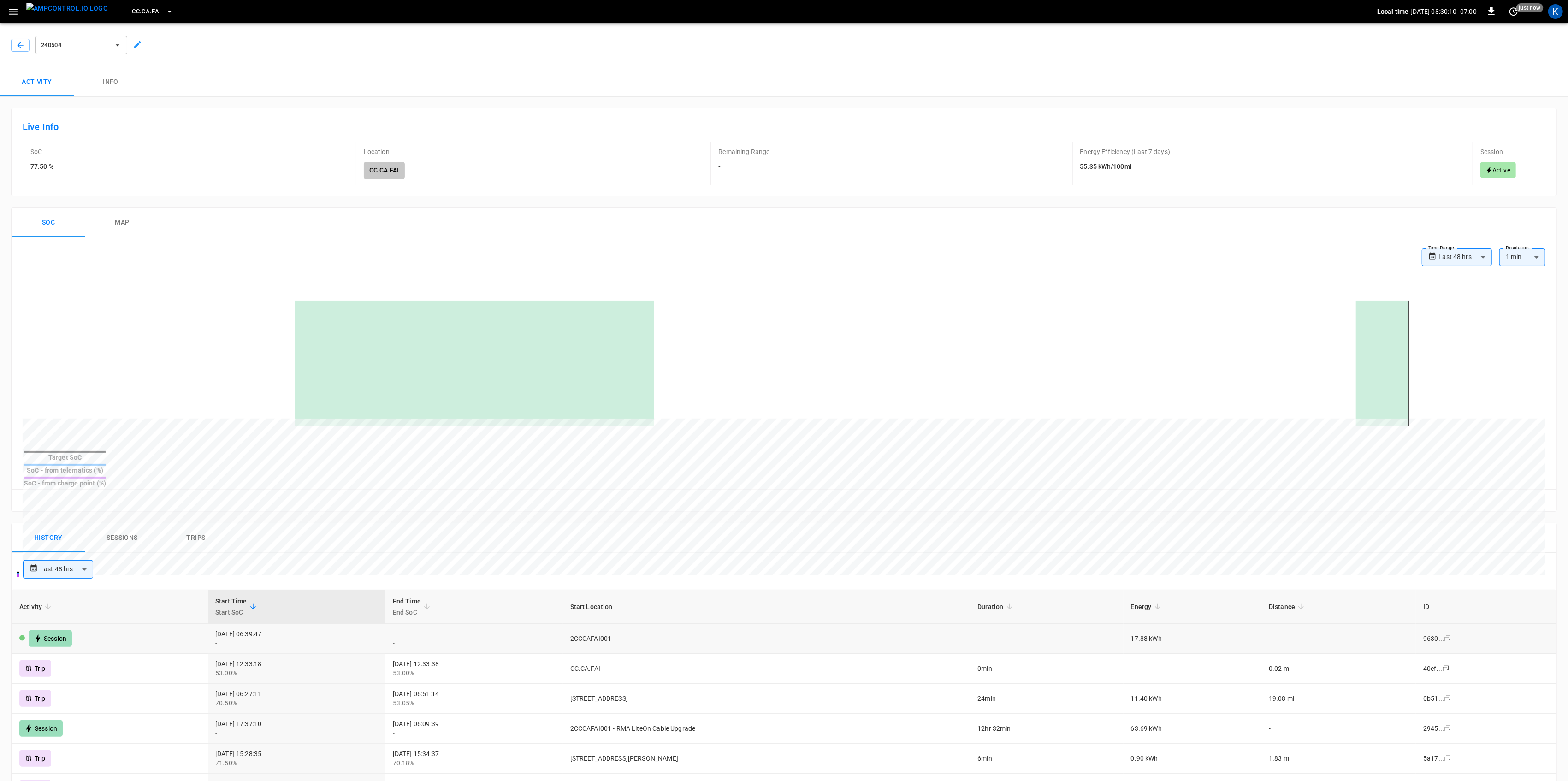
click at [663, 623] on td "2CCCAFAI001" at bounding box center [767, 638] width 407 height 30
click at [15, 14] on icon "button" at bounding box center [13, 12] width 9 height 6
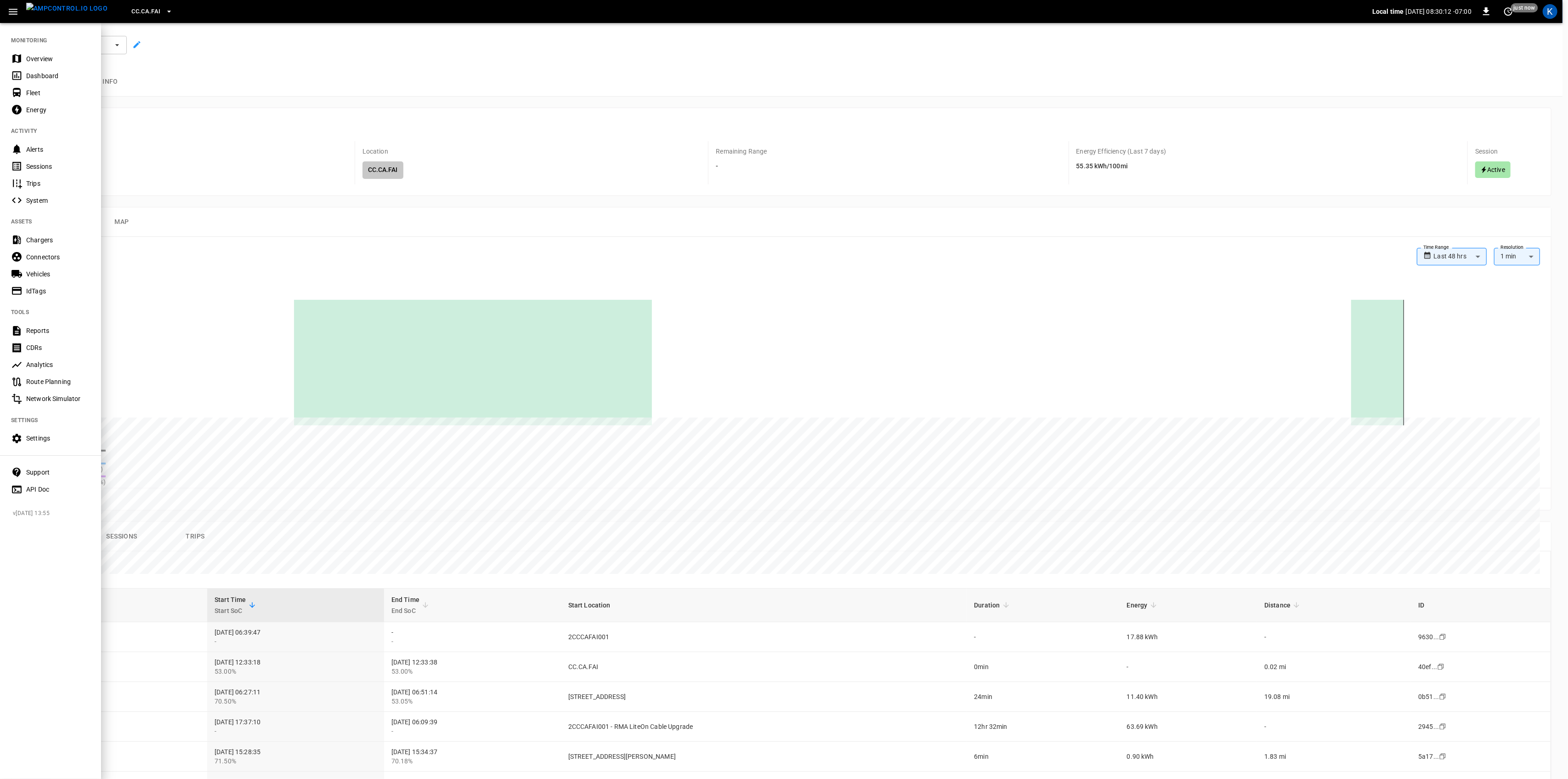
click at [29, 74] on div "Dashboard" at bounding box center [58, 76] width 64 height 9
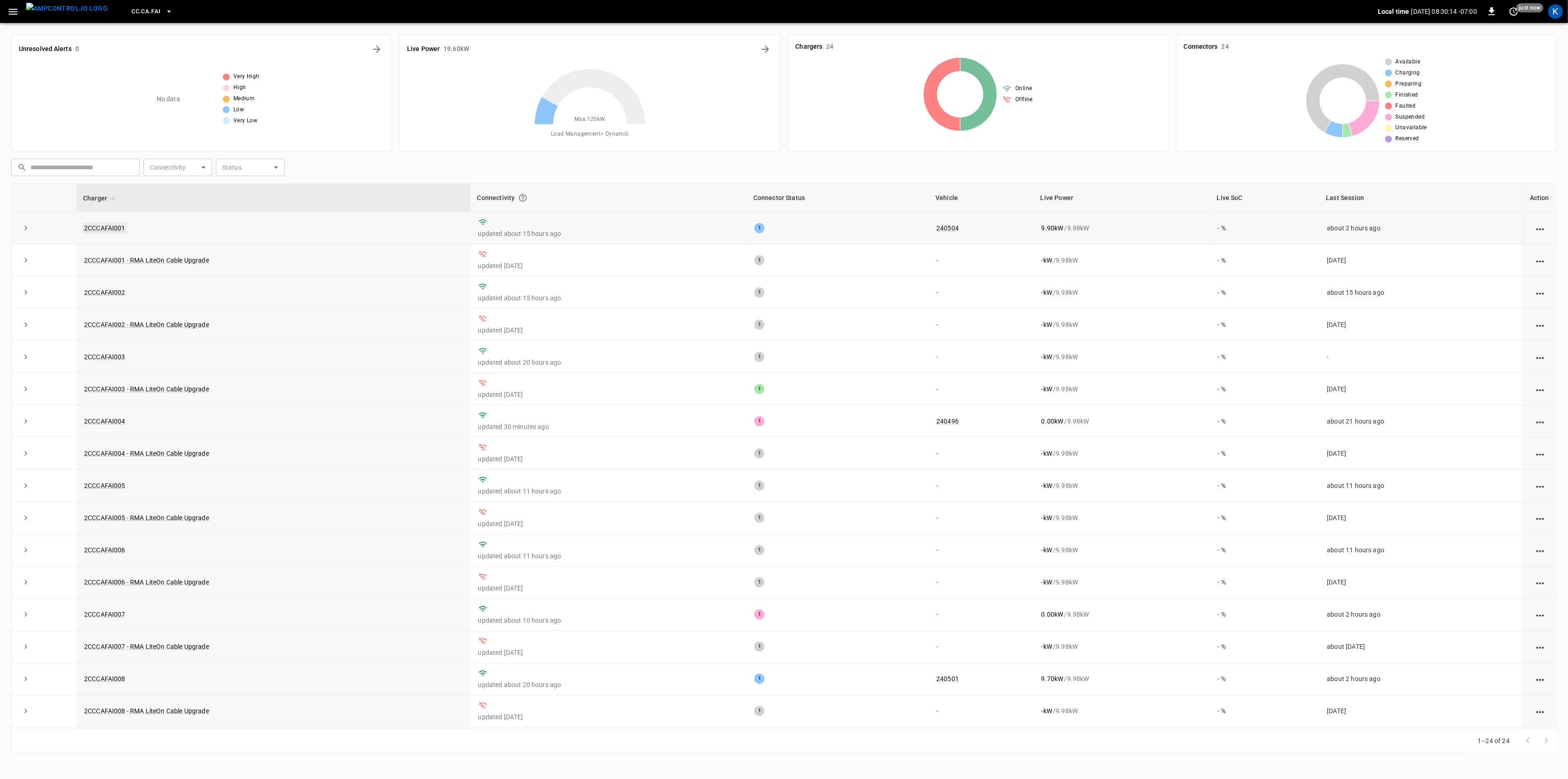
click at [96, 229] on link "2CCCAFAI001" at bounding box center [105, 228] width 45 height 11
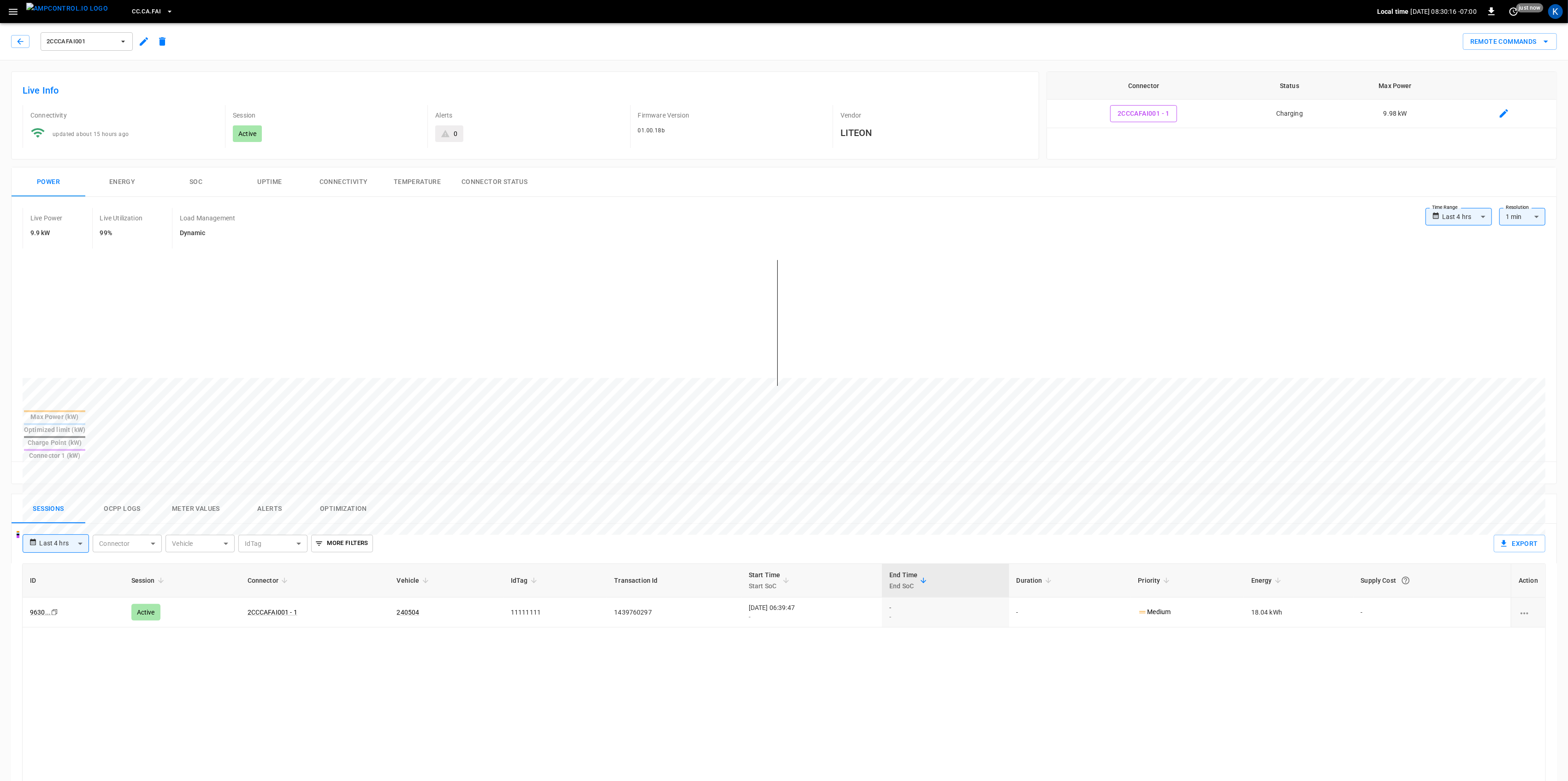
click at [1468, 220] on body "**********" at bounding box center [784, 573] width 1568 height 1146
click at [1462, 249] on li "Last 24 hrs" at bounding box center [1459, 253] width 67 height 15
type input "**********"
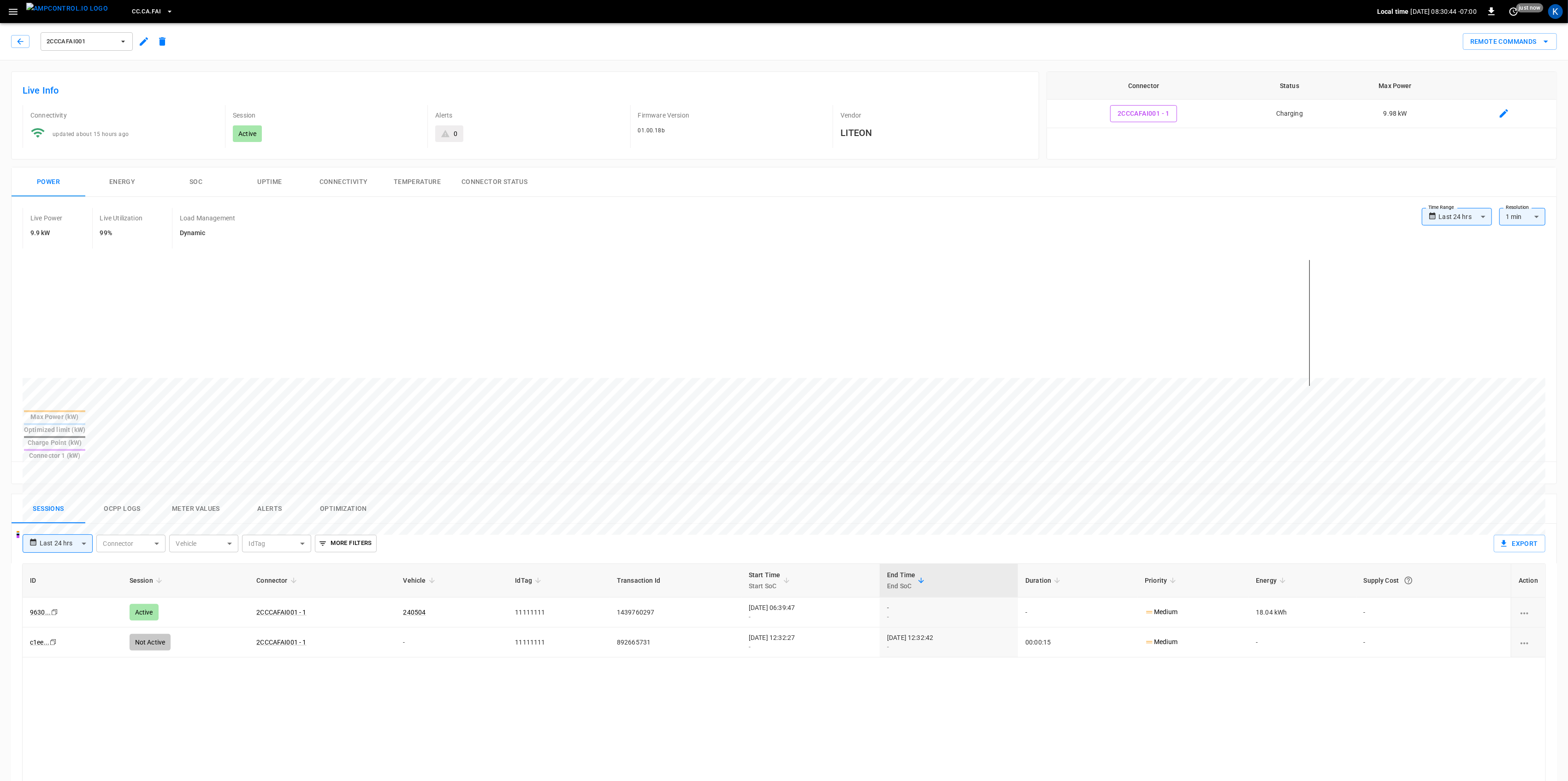
click at [68, 512] on body "**********" at bounding box center [784, 573] width 1568 height 1146
click at [60, 563] on li "Last 48 hrs" at bounding box center [57, 564] width 70 height 15
type input "**********"
click at [698, 523] on div "**********" at bounding box center [753, 539] width 1475 height 32
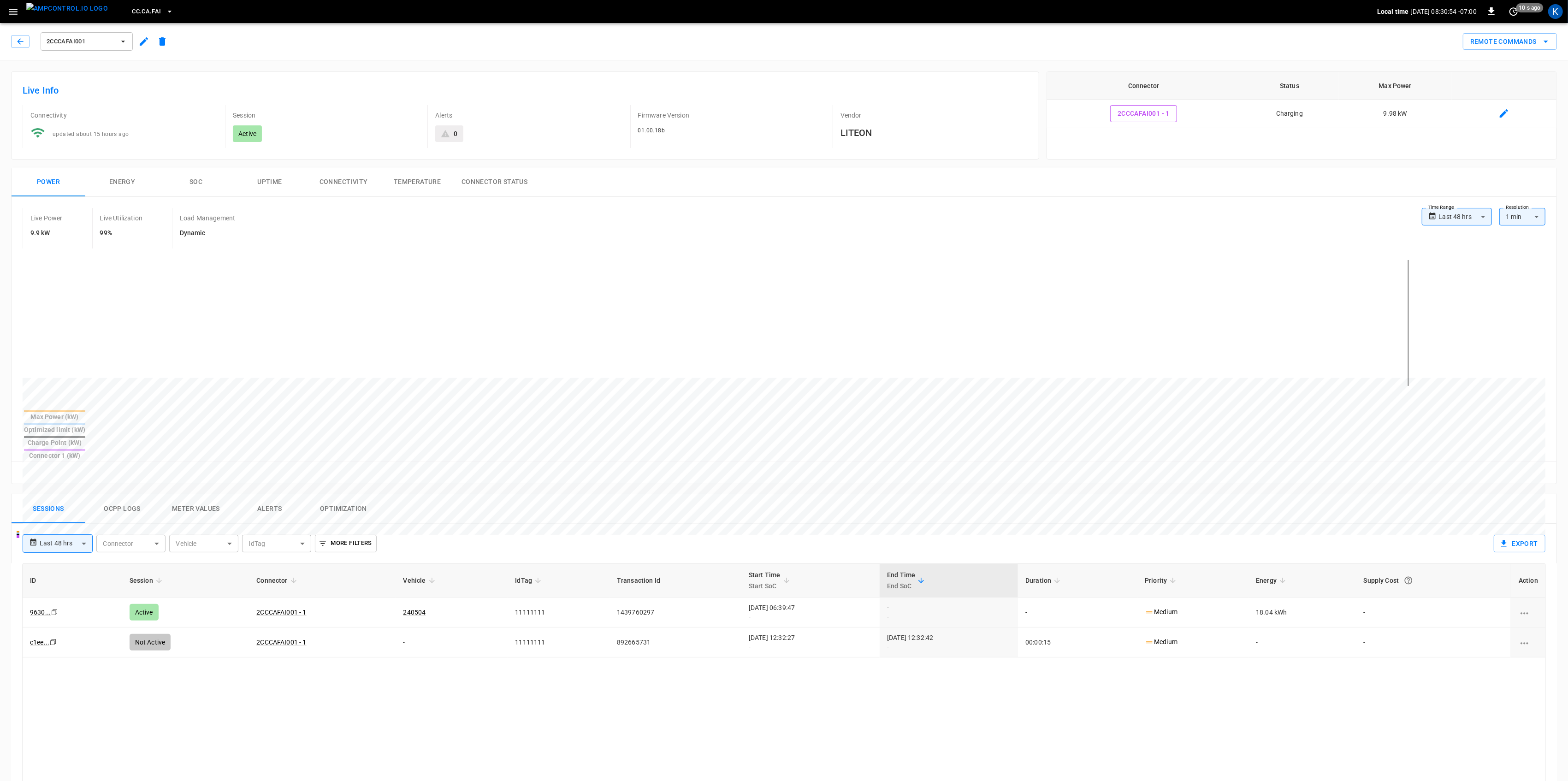
click at [115, 33] on button "2CCCAFAI001" at bounding box center [86, 42] width 92 height 18
click at [112, 128] on li "2CCCAFAI002 1a04 ..." at bounding box center [110, 129] width 138 height 22
drag, startPoint x: 1265, startPoint y: 581, endPoint x: 1336, endPoint y: 584, distance: 71.1
click at [1336, 597] on td "19.31 kWh" at bounding box center [1302, 612] width 108 height 30
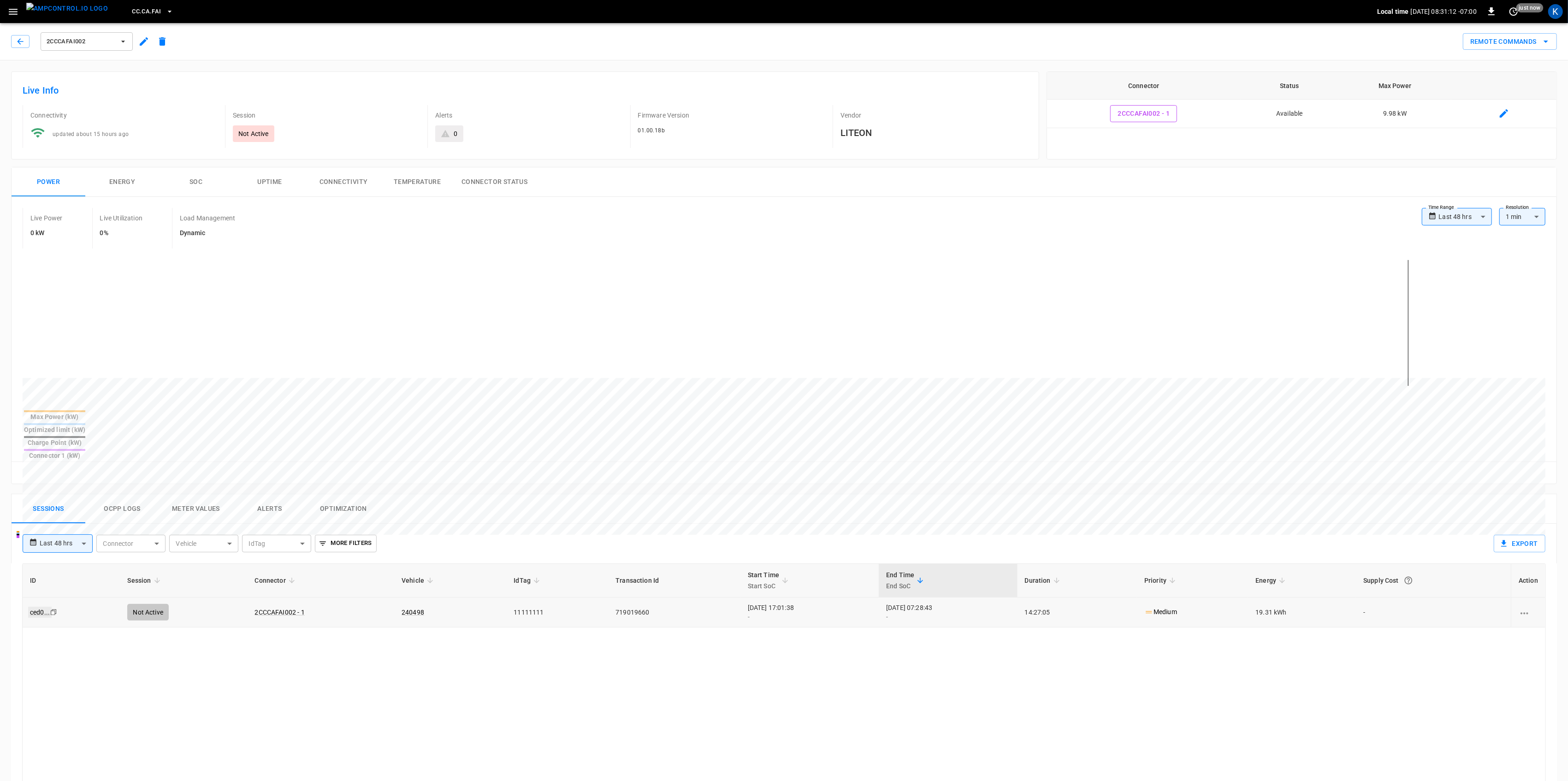
click at [38, 606] on link "ced0 ..." at bounding box center [40, 612] width 23 height 11
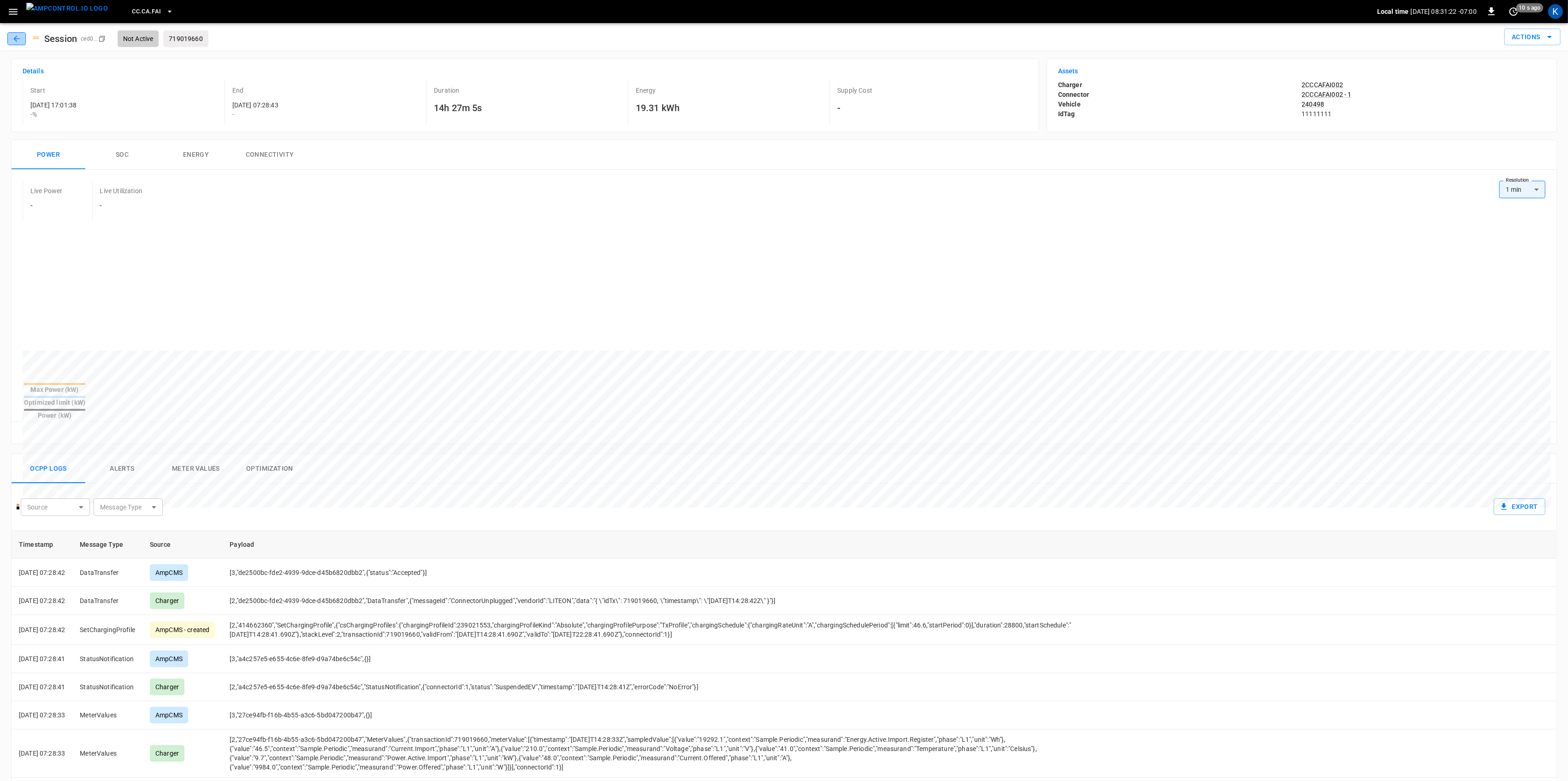
click at [17, 36] on icon "button" at bounding box center [16, 38] width 6 height 6
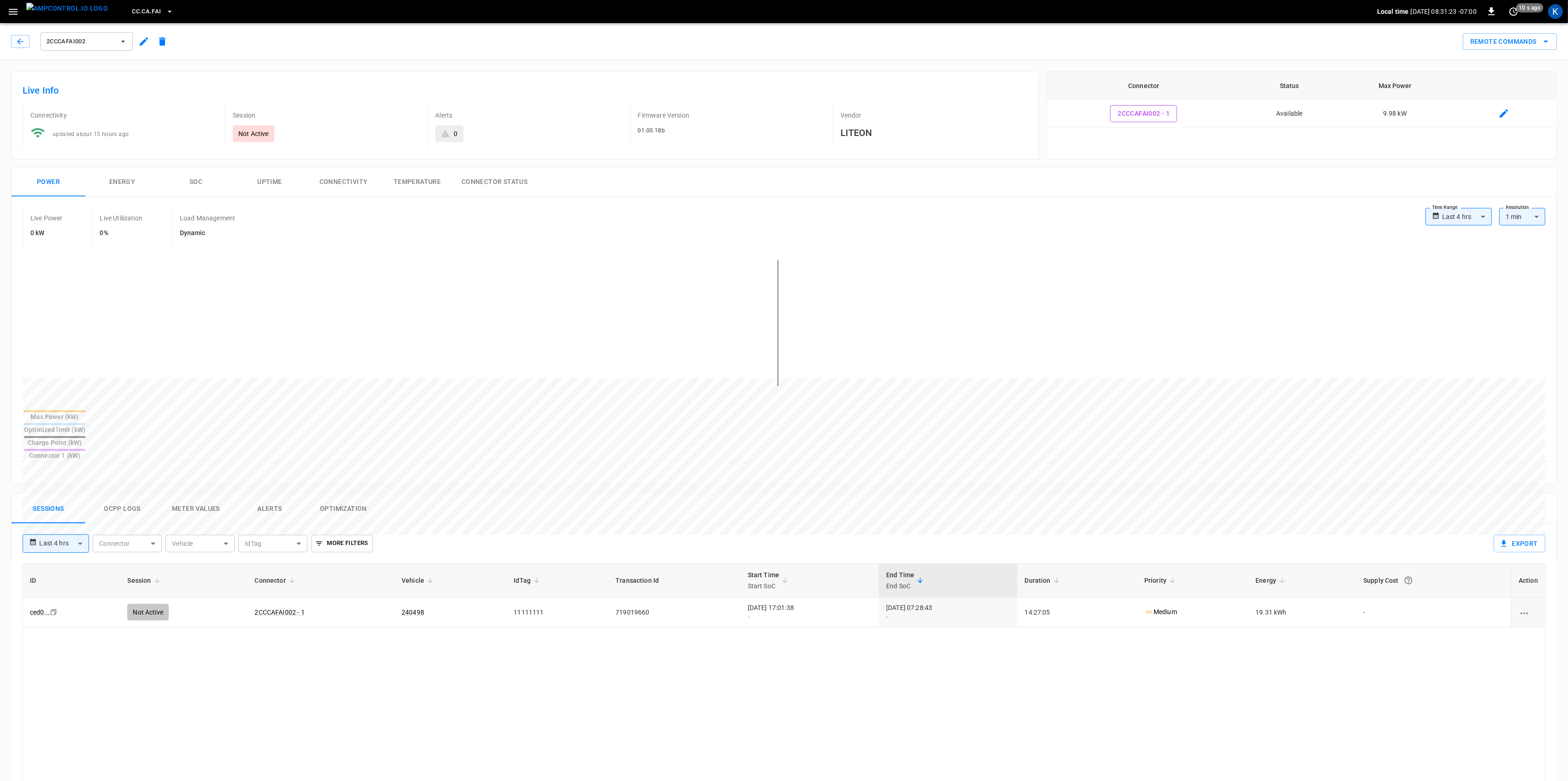
click at [17, 36] on button "button" at bounding box center [20, 41] width 18 height 13
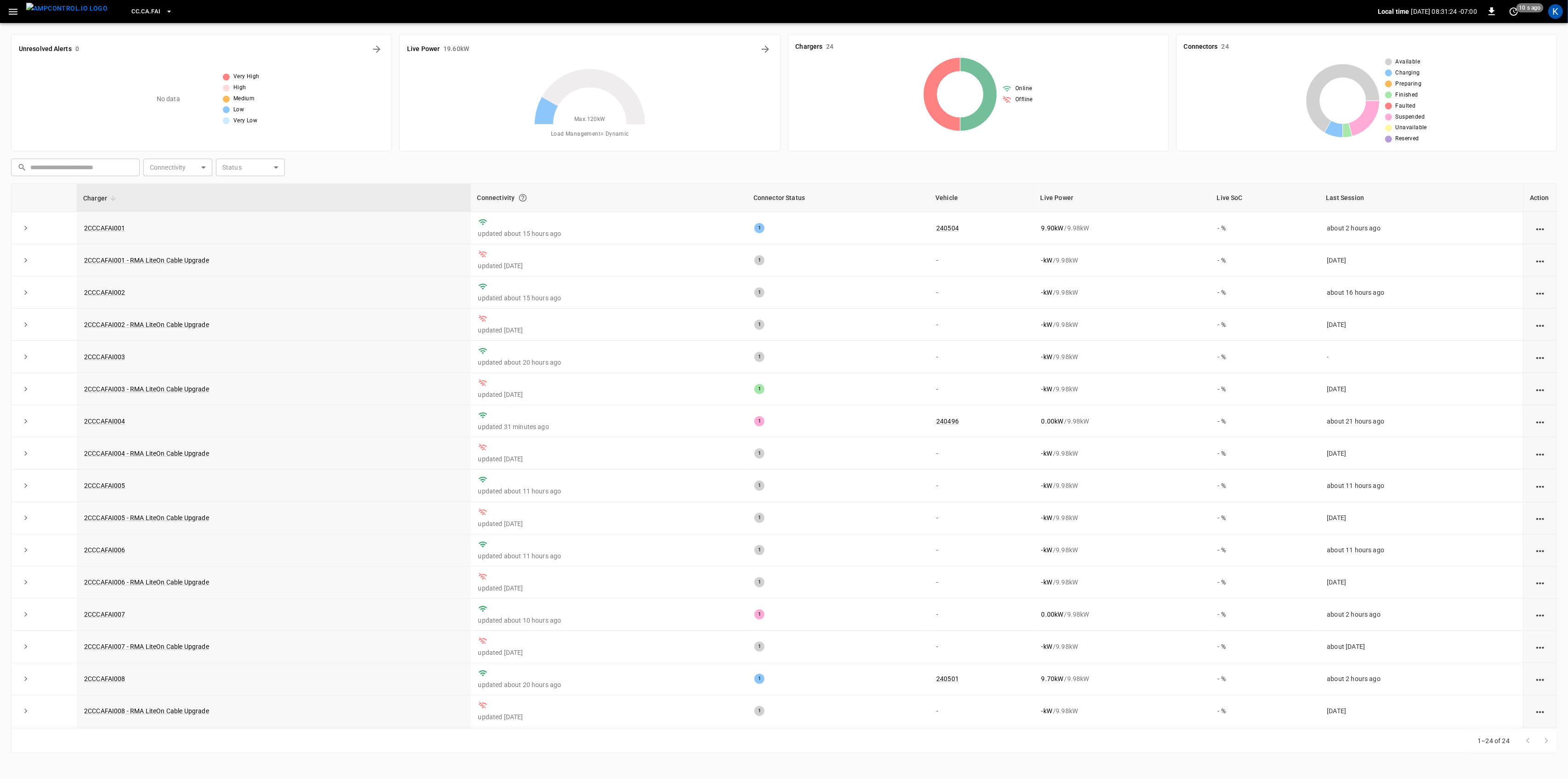
click at [14, 10] on icon "button" at bounding box center [13, 12] width 12 height 12
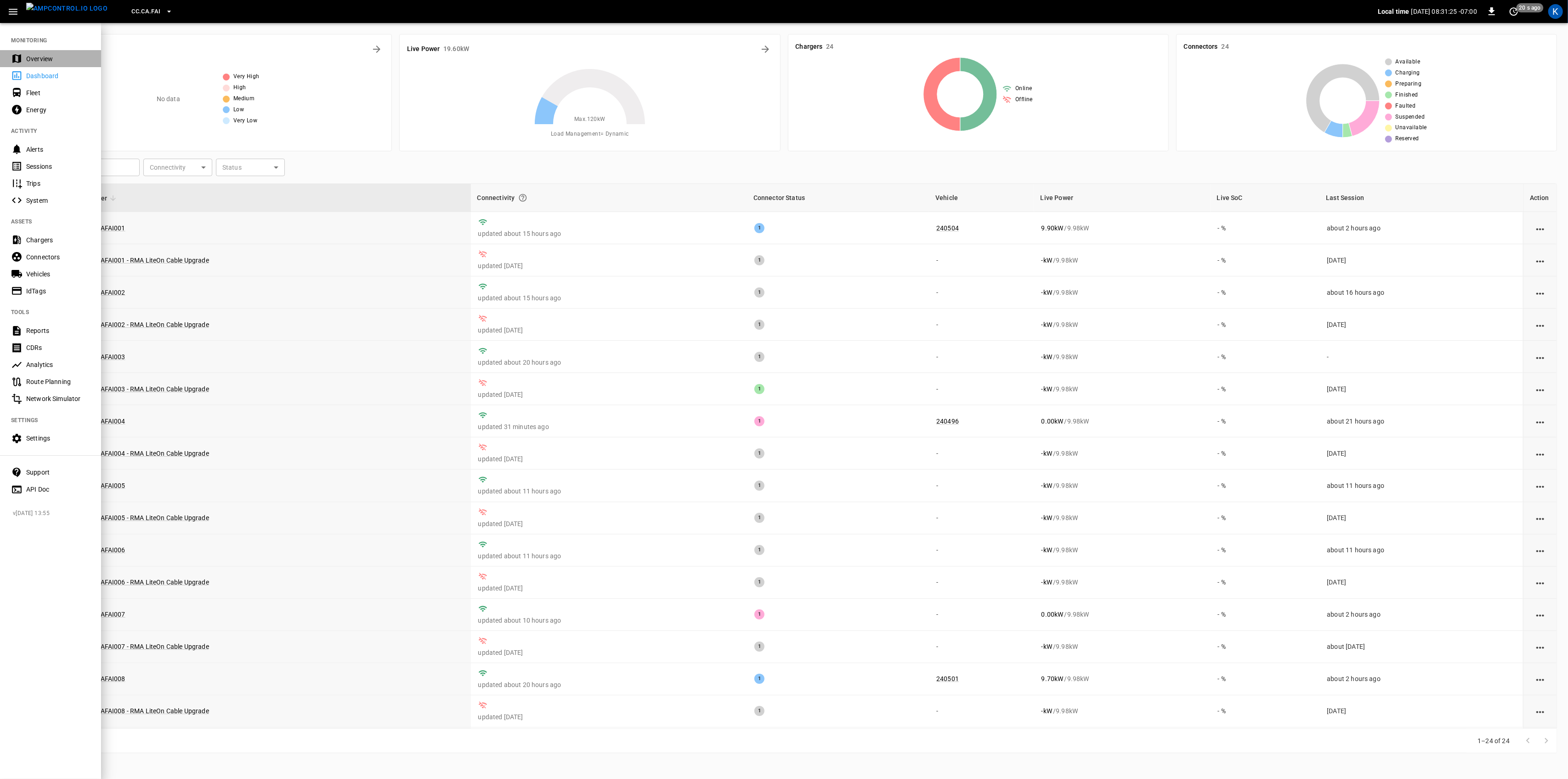
click at [33, 60] on div "Overview" at bounding box center [58, 58] width 64 height 9
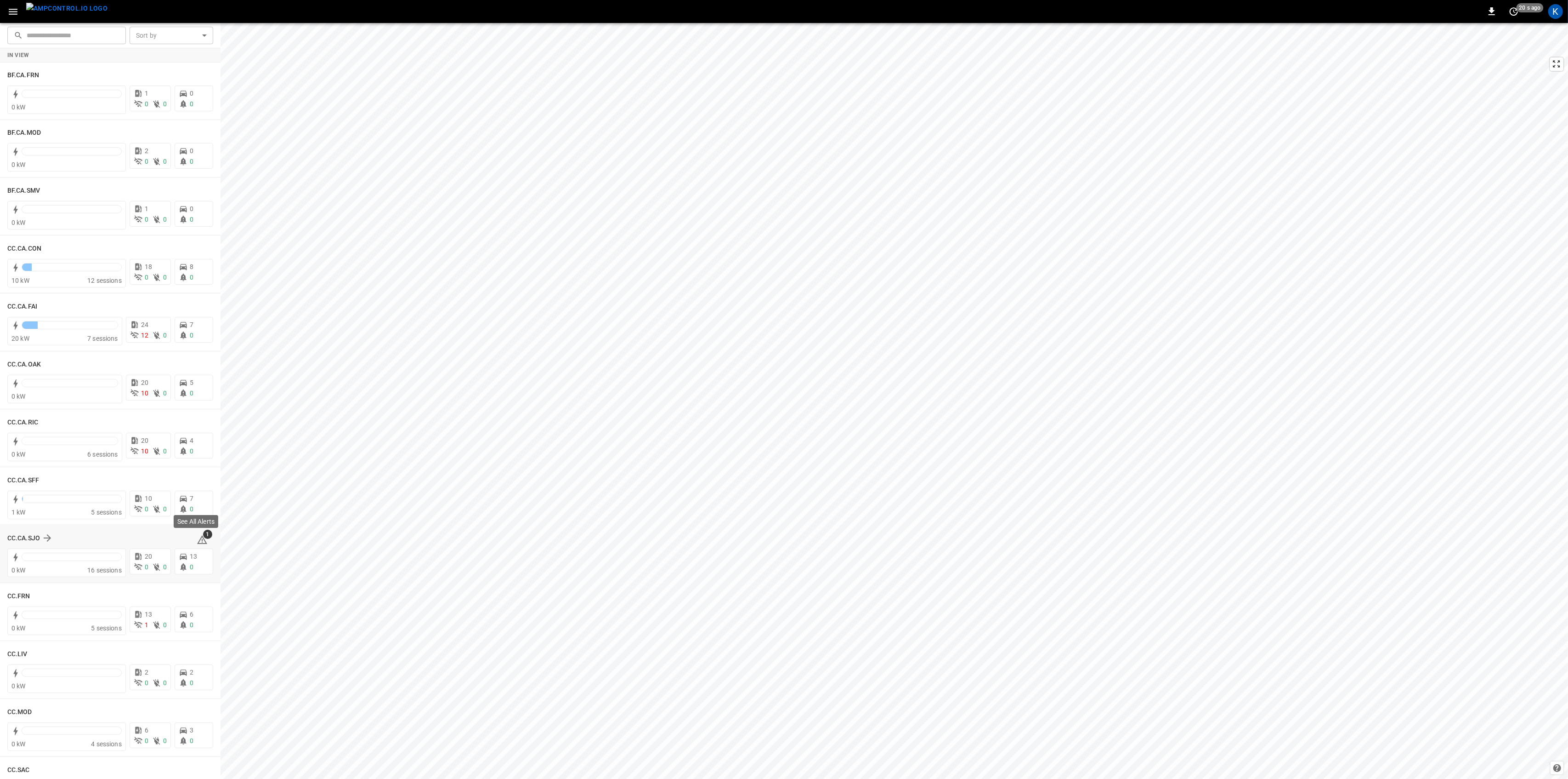
click at [198, 538] on icon at bounding box center [202, 540] width 10 height 9
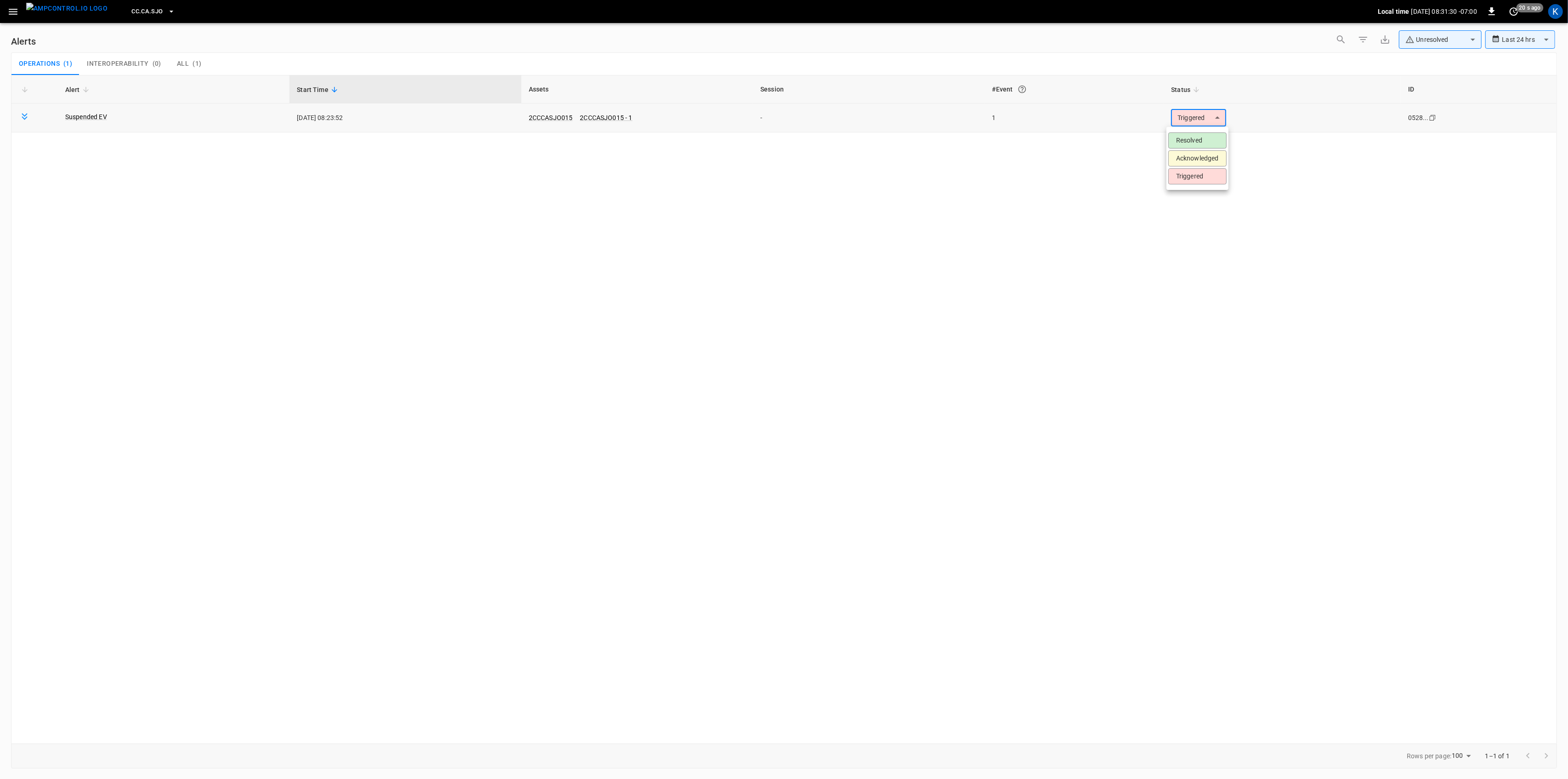
click at [1208, 118] on body "**********" at bounding box center [784, 387] width 1568 height 775
click at [1195, 144] on li "Resolved" at bounding box center [1197, 140] width 58 height 16
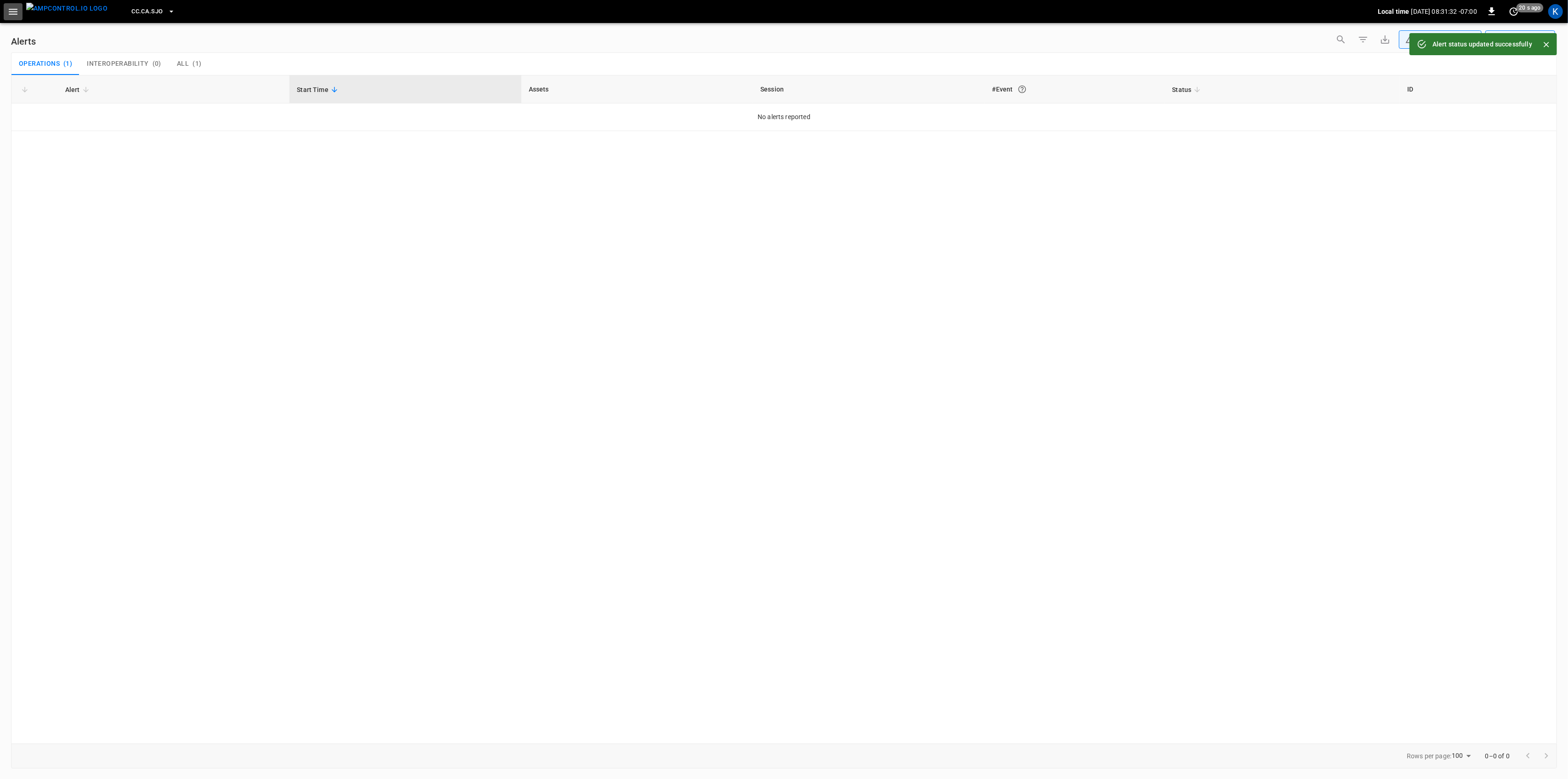
click at [11, 15] on icon "button" at bounding box center [13, 12] width 12 height 12
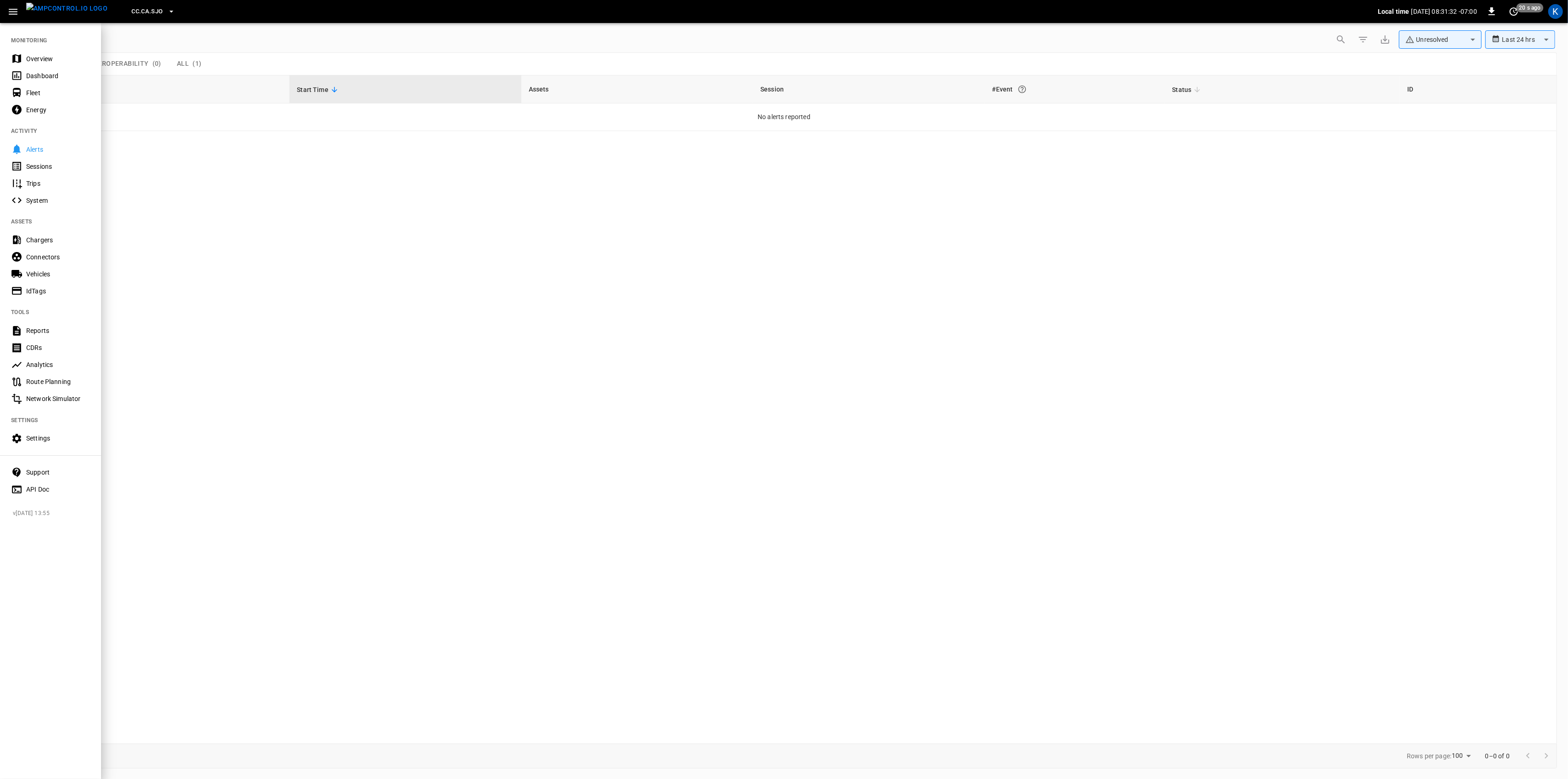
click at [35, 55] on div "Overview" at bounding box center [58, 58] width 64 height 9
